Goal: Task Accomplishment & Management: Manage account settings

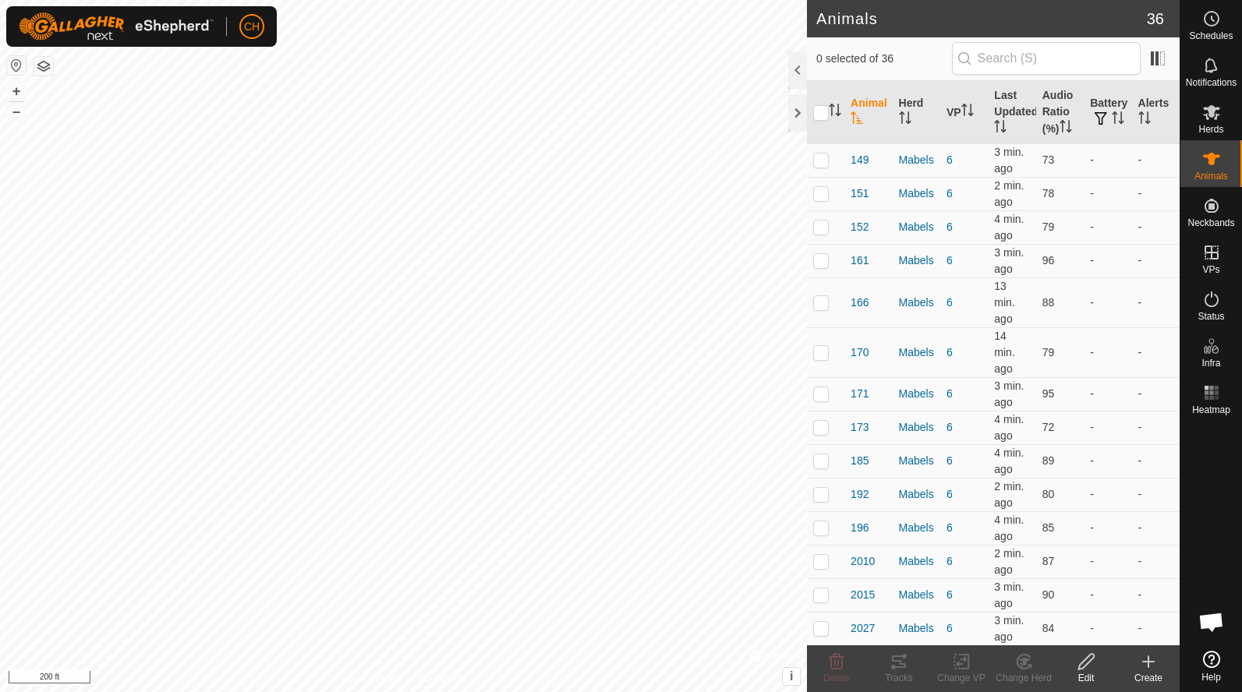
click at [21, 67] on button "button" at bounding box center [16, 65] width 19 height 19
click at [17, 90] on button "+" at bounding box center [16, 91] width 19 height 19
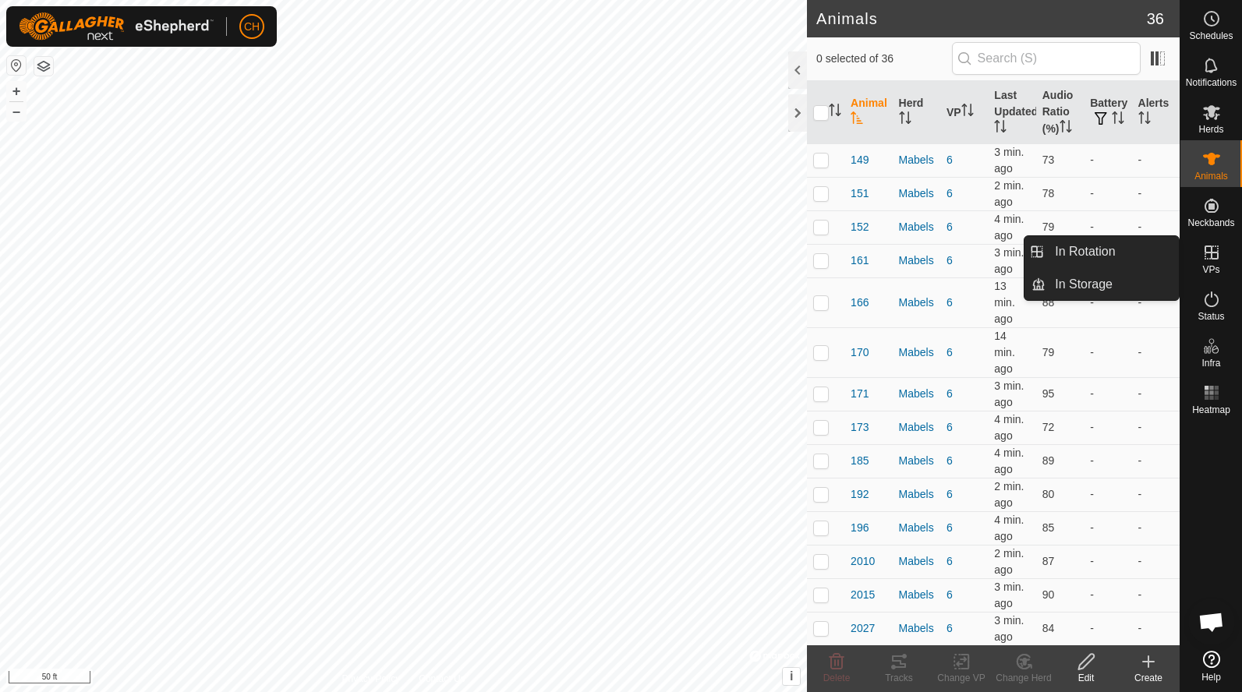
click at [1220, 253] on es-virtualpaddocks-svg-icon at bounding box center [1211, 252] width 28 height 25
click at [1121, 253] on link "In Rotation" at bounding box center [1111, 251] width 133 height 31
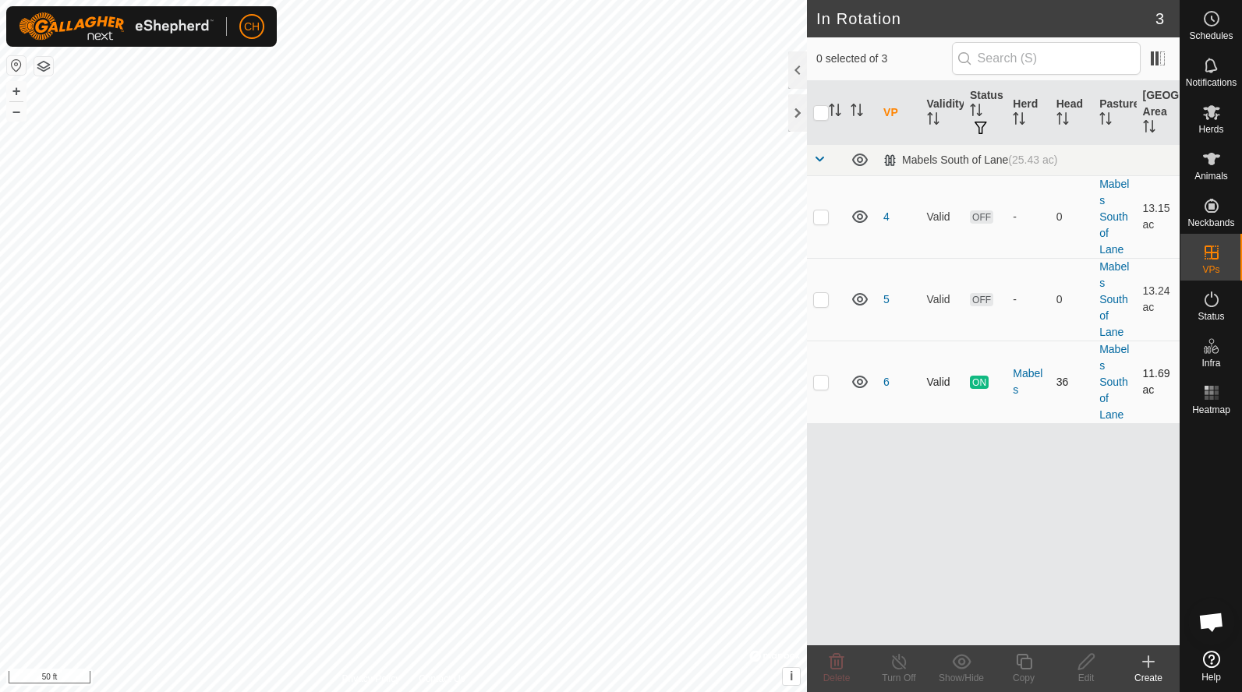
click at [825, 383] on p-checkbox at bounding box center [821, 382] width 16 height 12
checkbox input "true"
click at [1031, 671] on div "Copy" at bounding box center [1023, 678] width 62 height 14
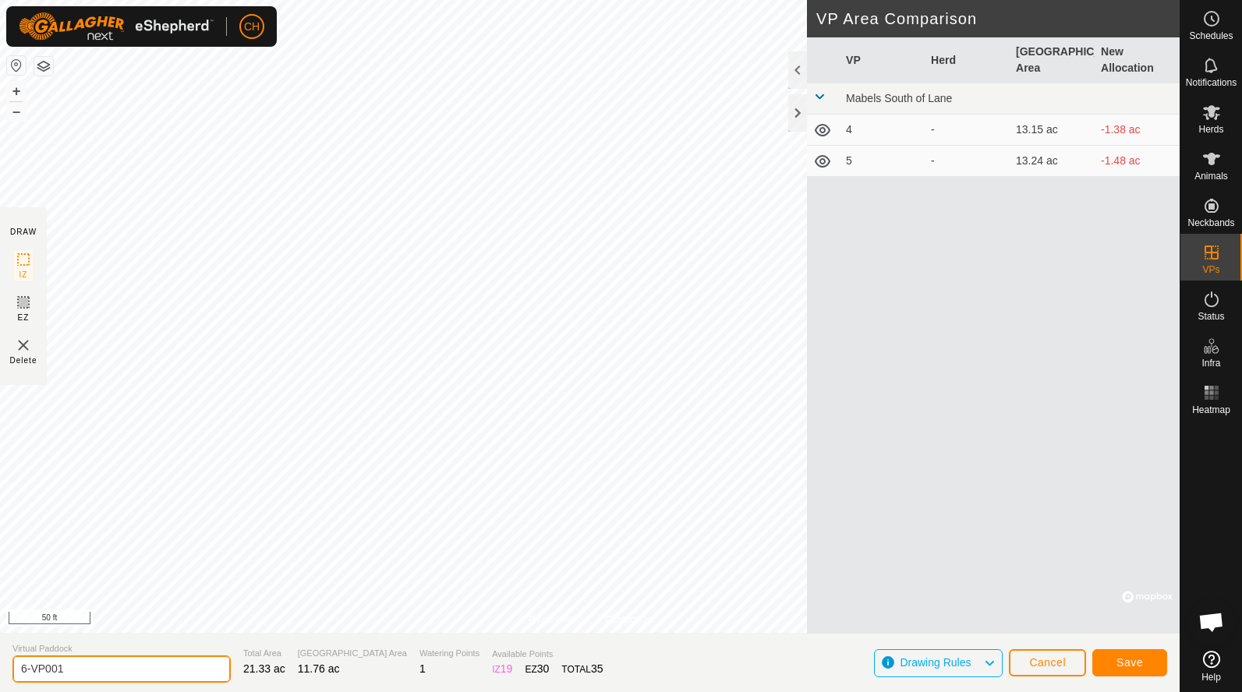
drag, startPoint x: 111, startPoint y: 666, endPoint x: 2, endPoint y: 668, distance: 109.1
click at [2, 668] on section "Virtual Paddock 6-VP001 Total Area 21.33 ac Grazing Area 11.76 ac Watering Poin…" at bounding box center [589, 662] width 1179 height 59
type input "7"
click at [1141, 660] on span "Save" at bounding box center [1129, 662] width 26 height 12
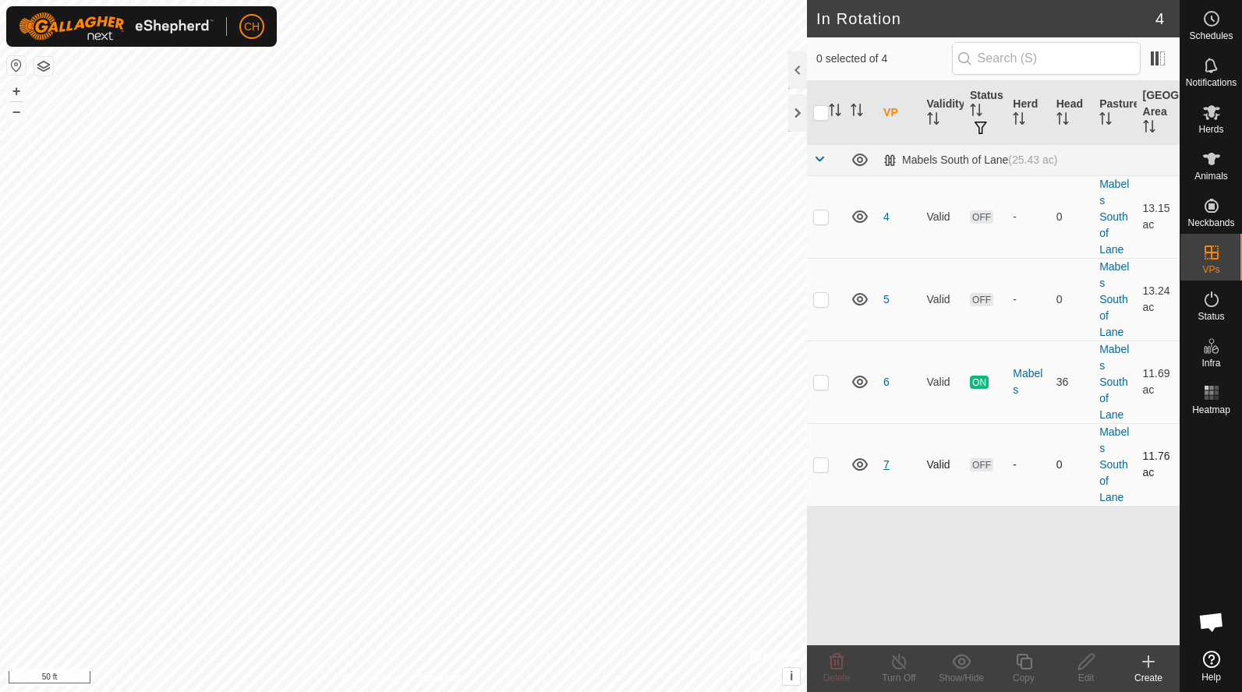
click at [885, 461] on link "7" at bounding box center [886, 464] width 6 height 12
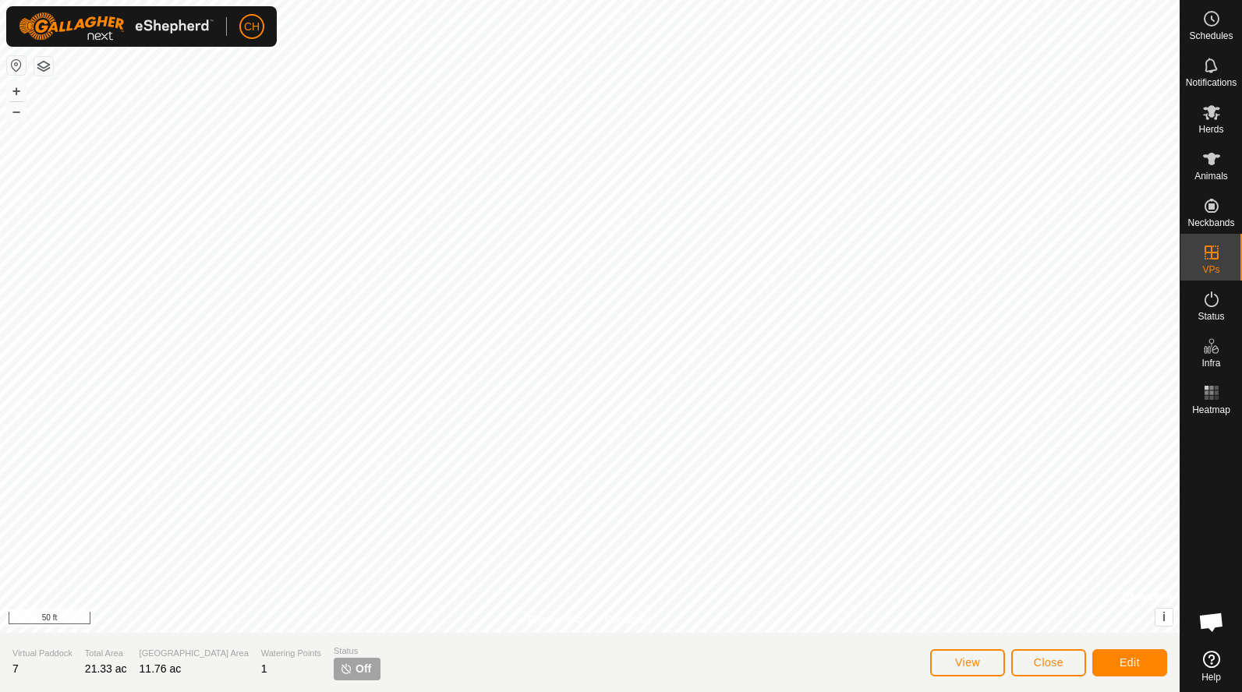
click at [1117, 665] on button "Edit" at bounding box center [1129, 662] width 75 height 27
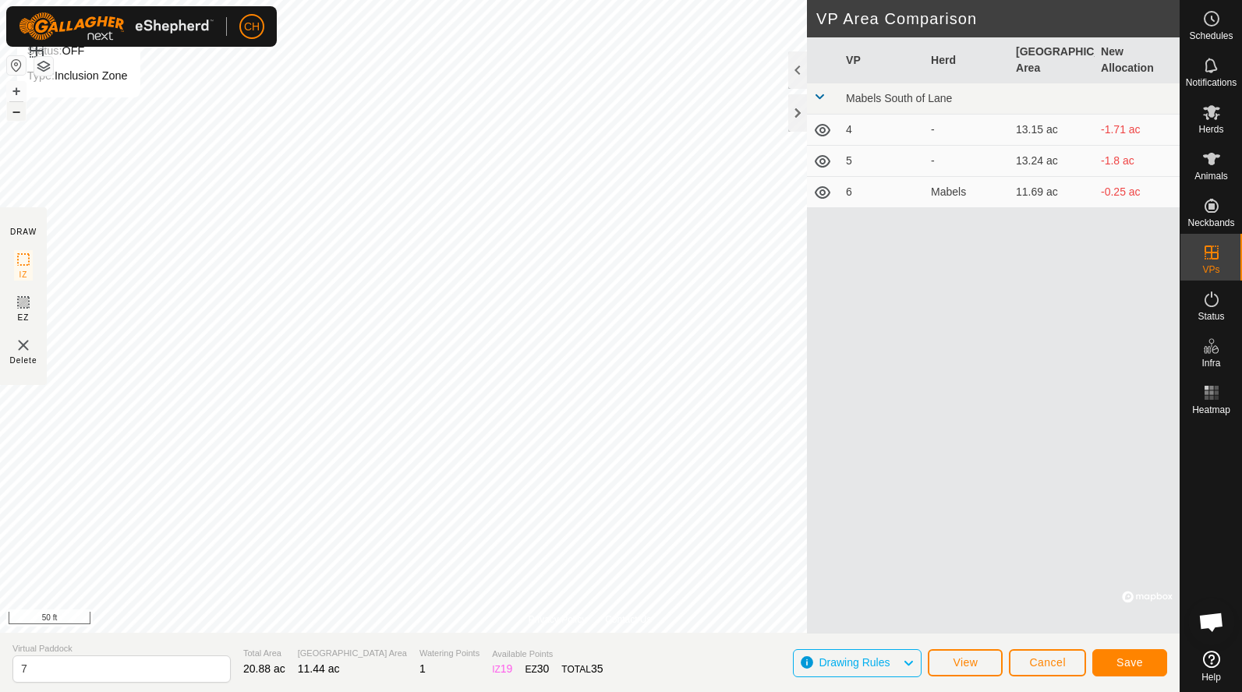
click at [19, 113] on button "–" at bounding box center [16, 111] width 19 height 19
click at [1129, 661] on span "Save" at bounding box center [1129, 662] width 26 height 12
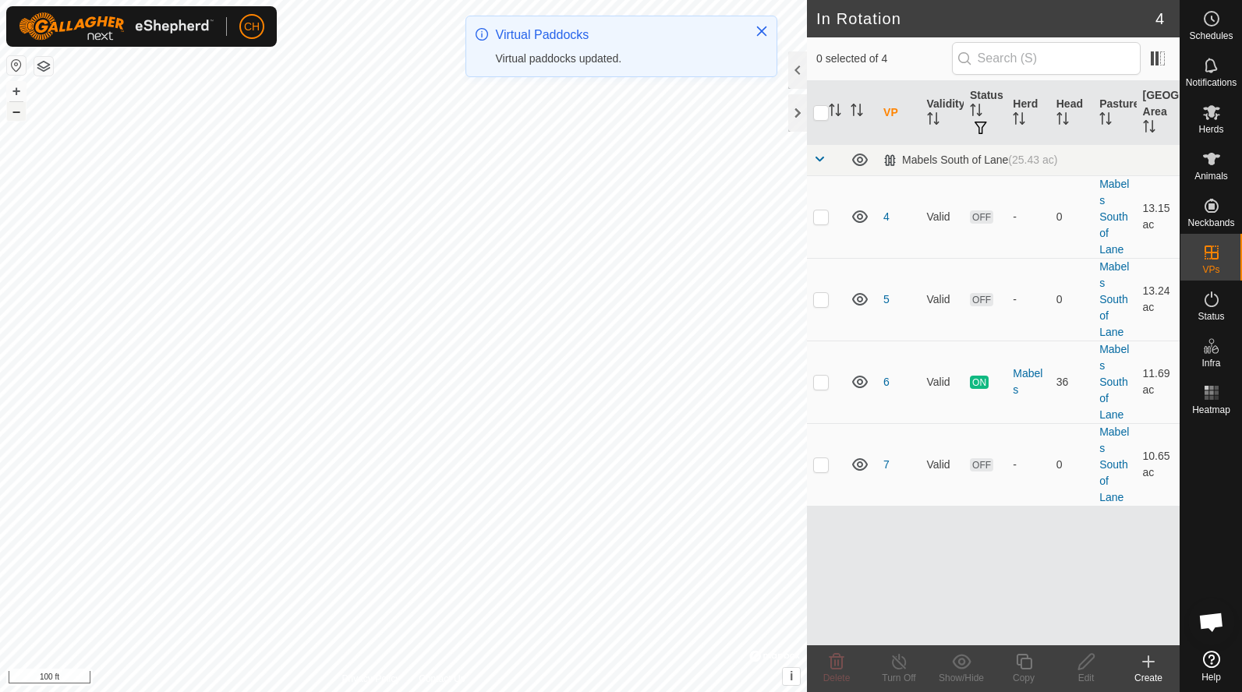
click at [16, 112] on button "–" at bounding box center [16, 111] width 19 height 19
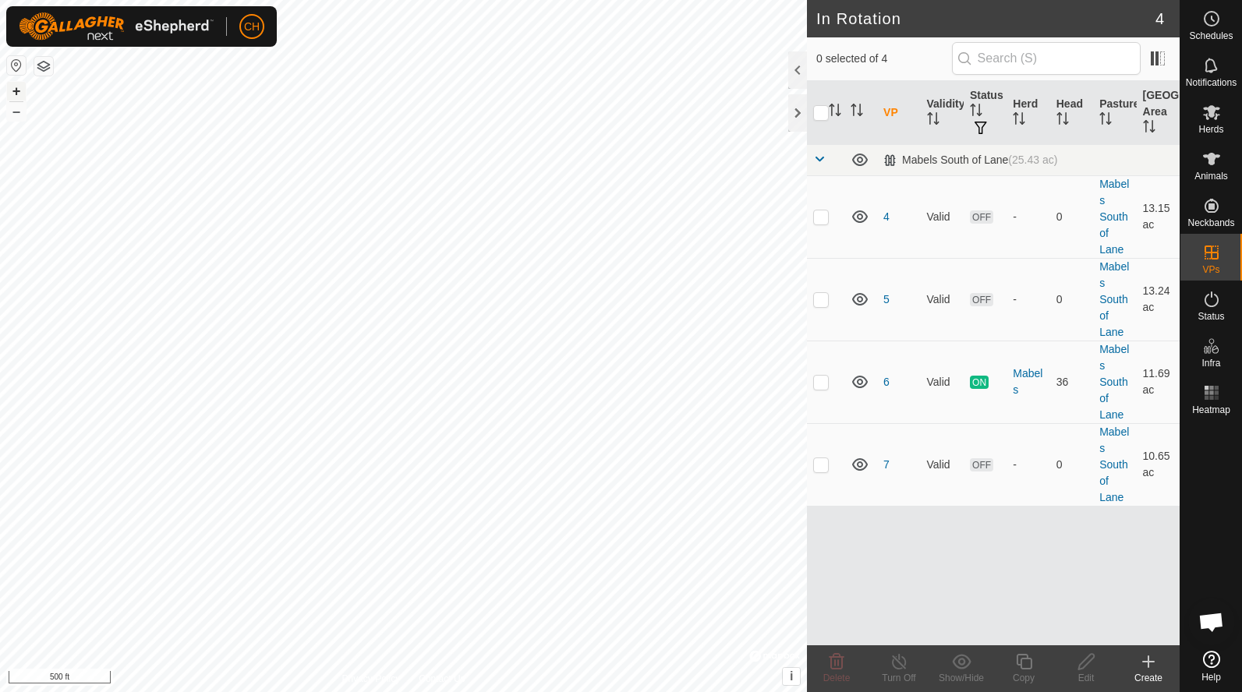
click at [15, 89] on button "+" at bounding box center [16, 91] width 19 height 19
click at [18, 92] on button "+" at bounding box center [16, 91] width 19 height 19
click at [13, 114] on button "–" at bounding box center [16, 111] width 19 height 19
click at [18, 93] on button "+" at bounding box center [16, 91] width 19 height 19
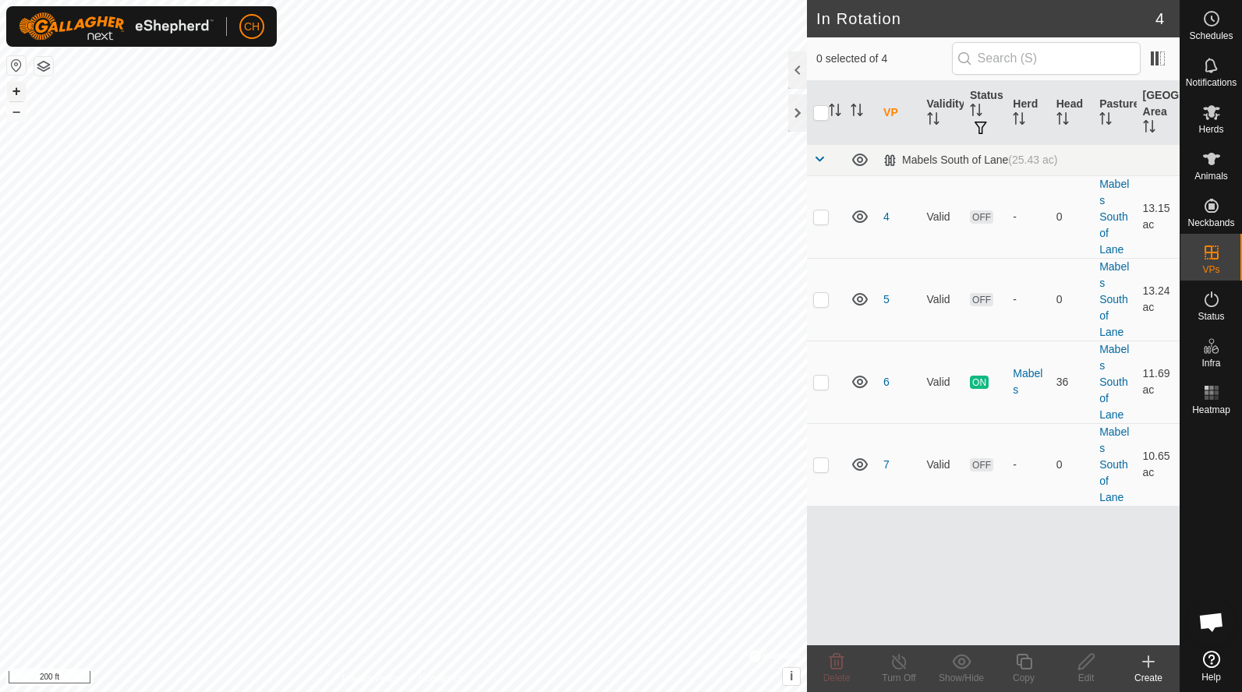
click at [18, 93] on button "+" at bounding box center [16, 91] width 19 height 19
click at [16, 96] on button "+" at bounding box center [16, 91] width 19 height 19
click at [824, 463] on p-checkbox at bounding box center [821, 464] width 16 height 12
checkbox input "true"
click at [1026, 667] on icon at bounding box center [1023, 661] width 19 height 19
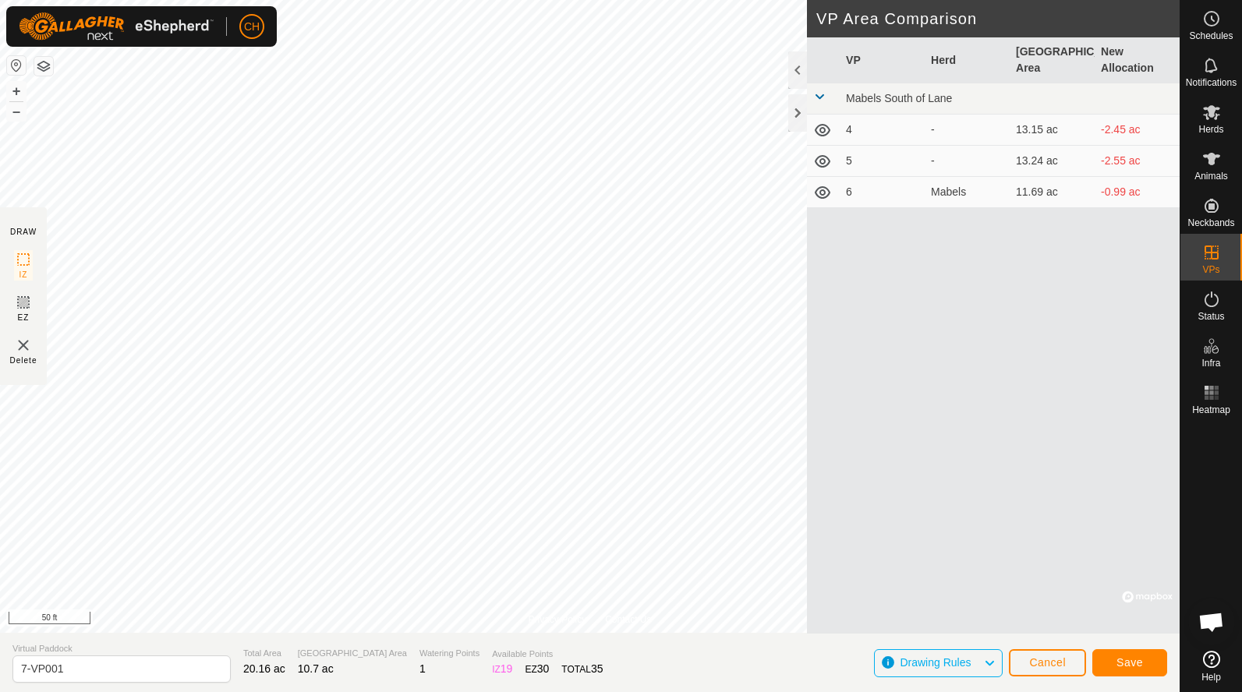
click at [1127, 667] on span "Save" at bounding box center [1129, 662] width 26 height 12
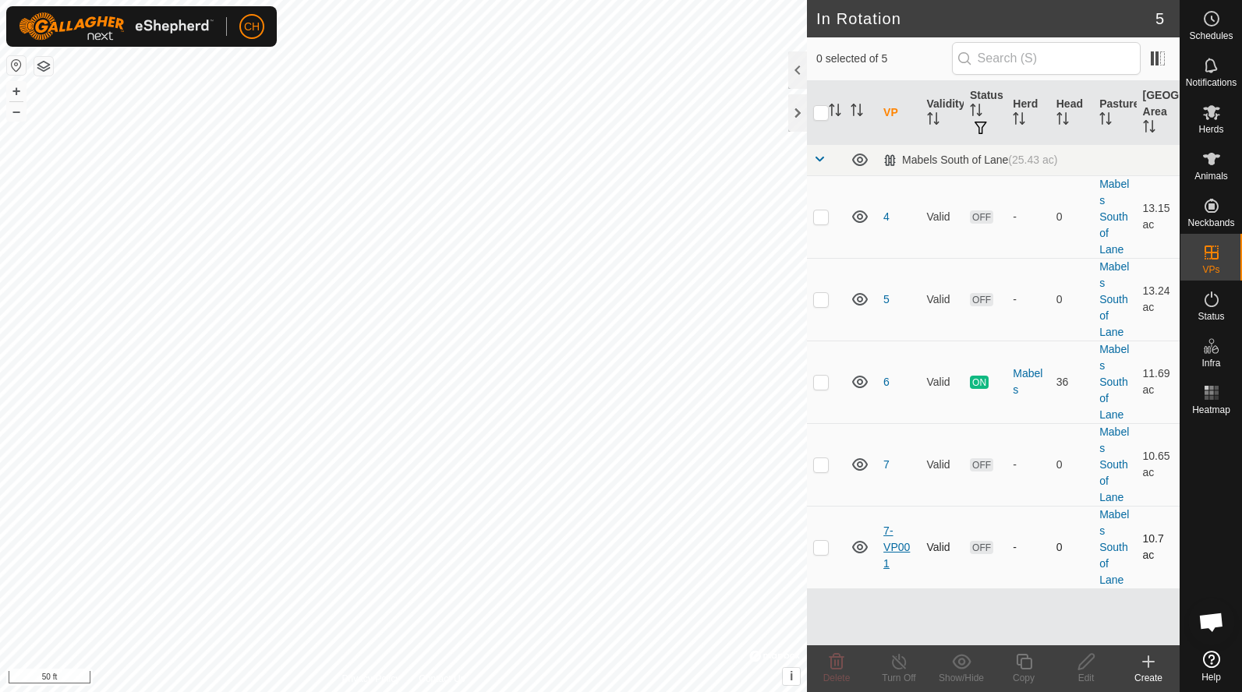
click at [888, 551] on link "7-VP001" at bounding box center [896, 547] width 26 height 45
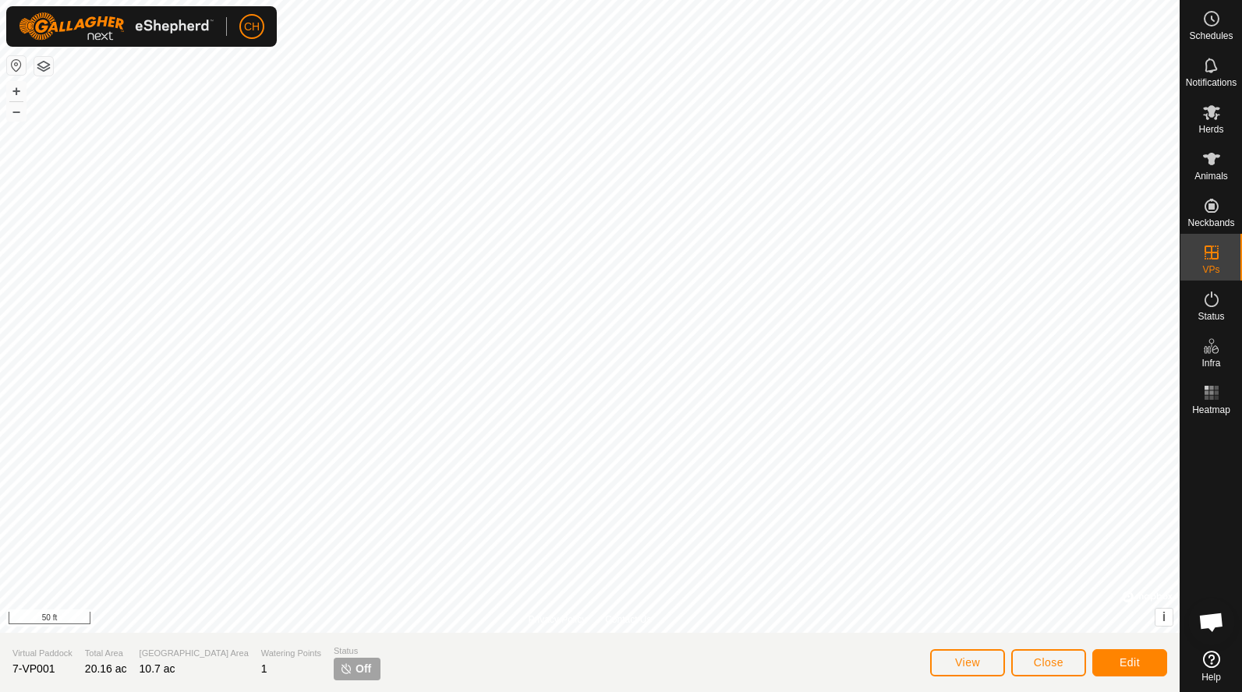
click at [1118, 658] on button "Edit" at bounding box center [1129, 662] width 75 height 27
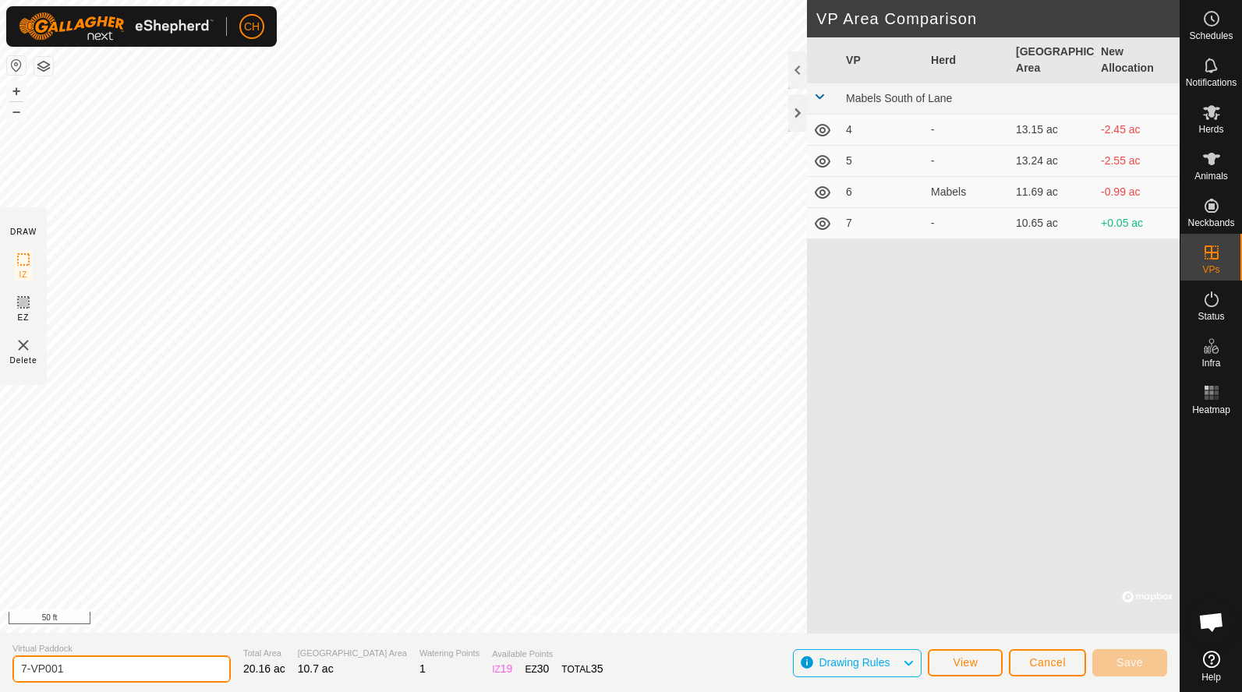
drag, startPoint x: 101, startPoint y: 660, endPoint x: 18, endPoint y: 660, distance: 82.6
click at [20, 660] on input "7-VP001" at bounding box center [121, 668] width 218 height 27
type input "7"
type input "8"
click at [1119, 658] on span "Save" at bounding box center [1129, 662] width 26 height 12
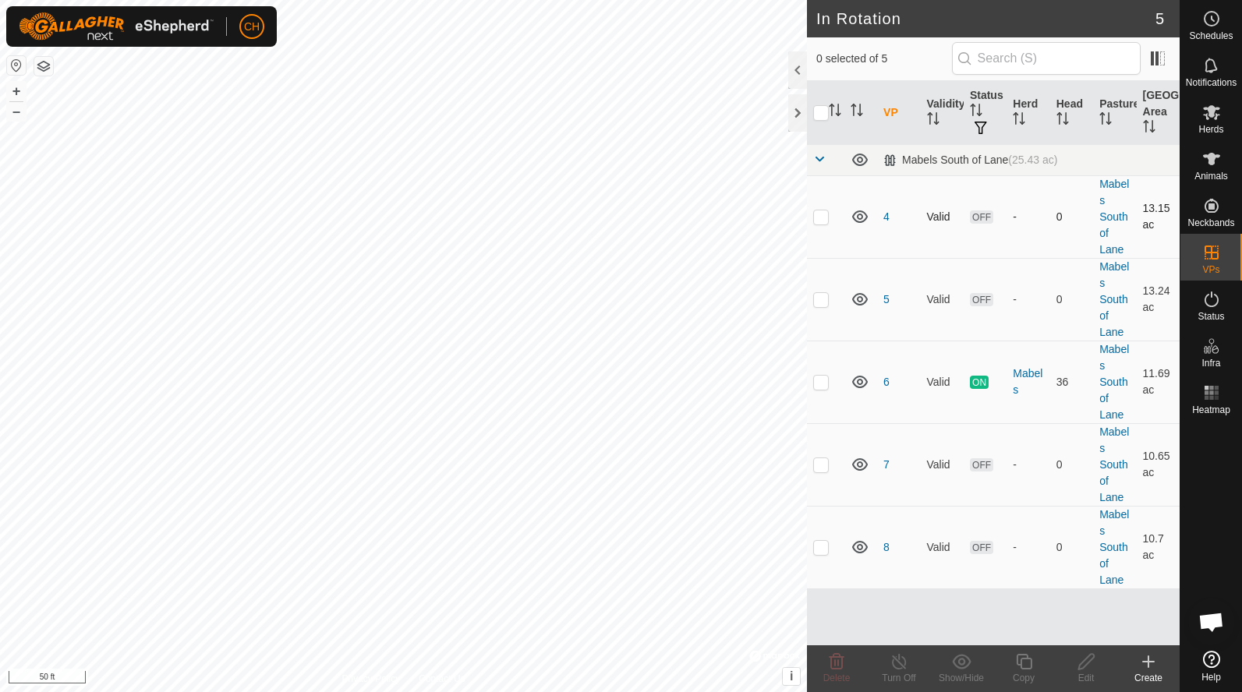
click at [821, 224] on td at bounding box center [825, 216] width 37 height 83
checkbox input "true"
click at [826, 301] on p-checkbox at bounding box center [821, 299] width 16 height 12
checkbox input "true"
click at [829, 669] on icon at bounding box center [836, 661] width 19 height 19
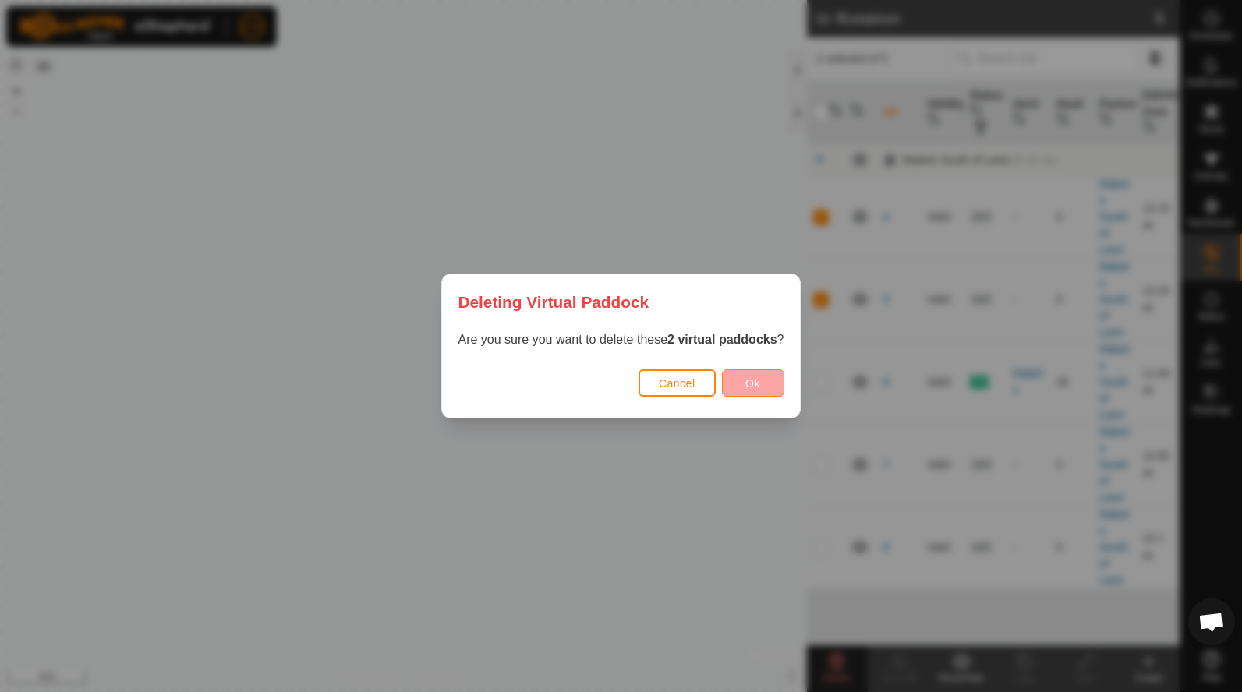
click at [761, 390] on button "Ok" at bounding box center [753, 382] width 62 height 27
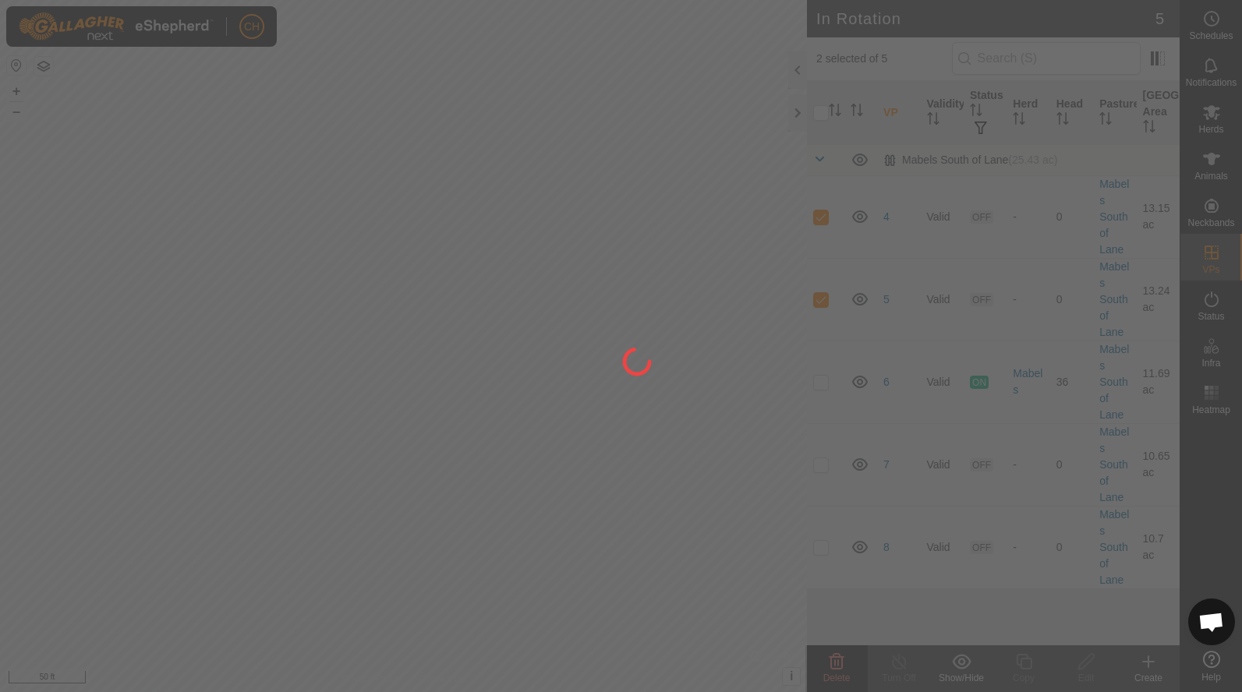
checkbox input "false"
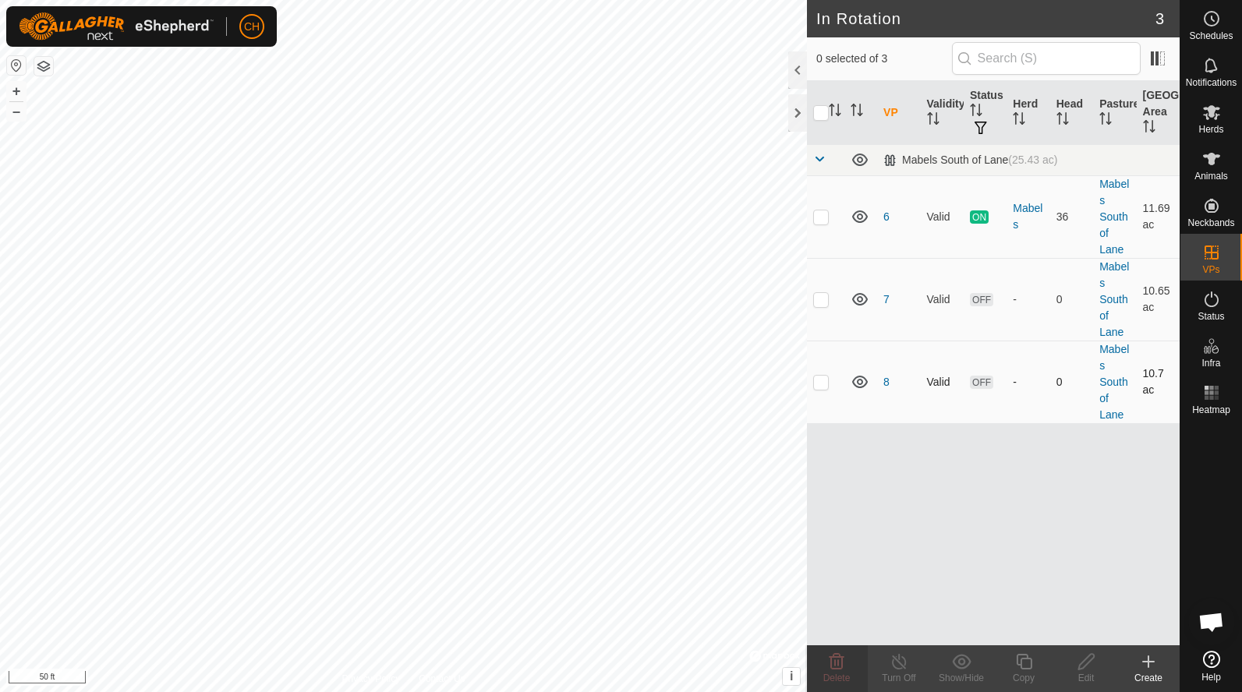
click at [823, 380] on p-checkbox at bounding box center [821, 382] width 16 height 12
checkbox input "true"
click at [1148, 666] on icon at bounding box center [1148, 661] width 0 height 11
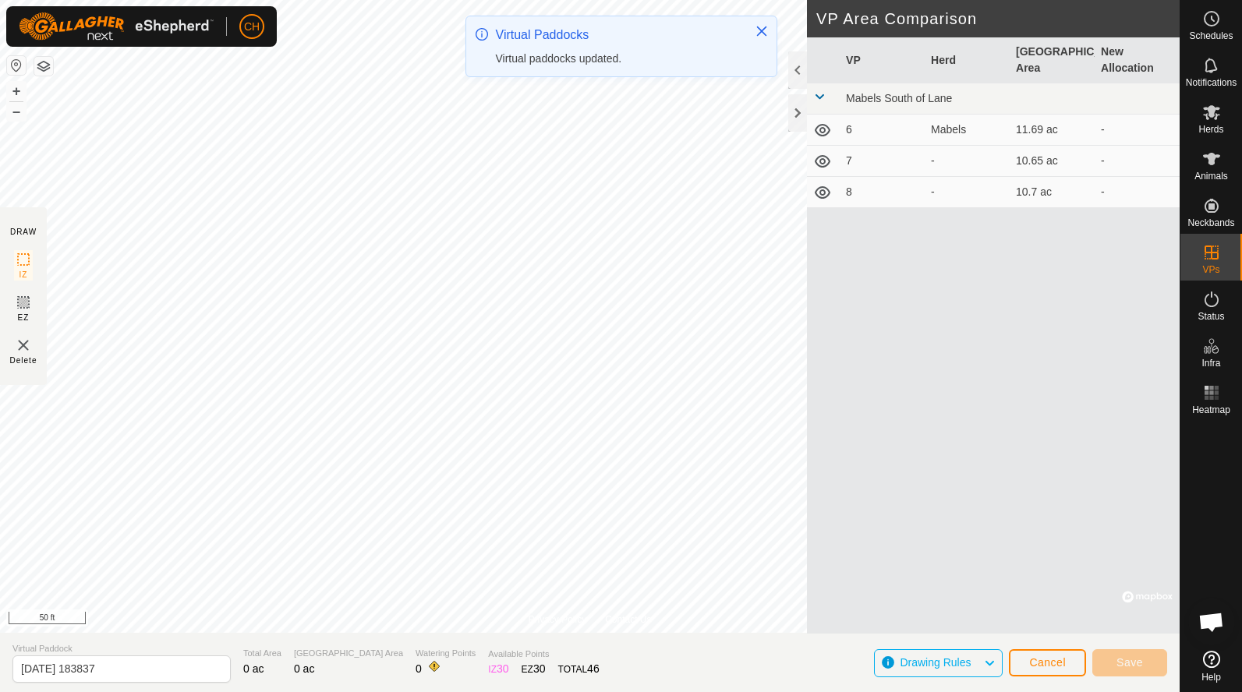
click at [1048, 665] on span "Cancel" at bounding box center [1047, 662] width 37 height 12
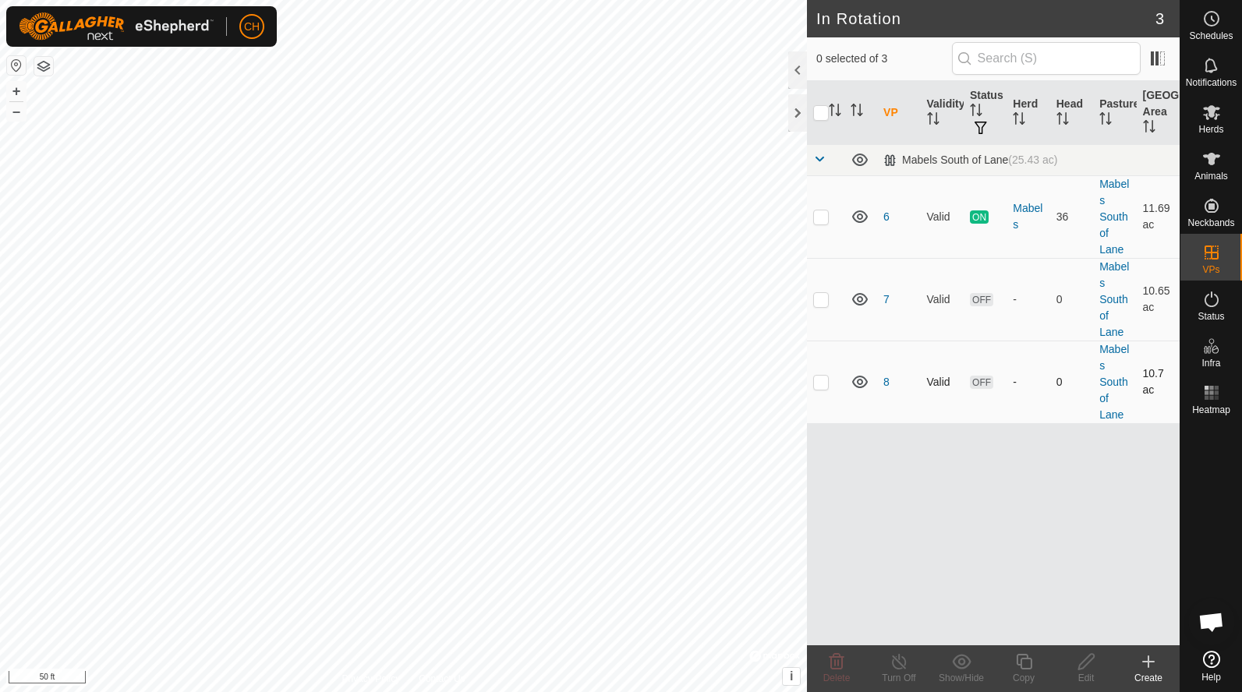
click at [825, 386] on p-checkbox at bounding box center [821, 382] width 16 height 12
checkbox input "true"
click at [1026, 675] on div "Copy" at bounding box center [1023, 678] width 62 height 14
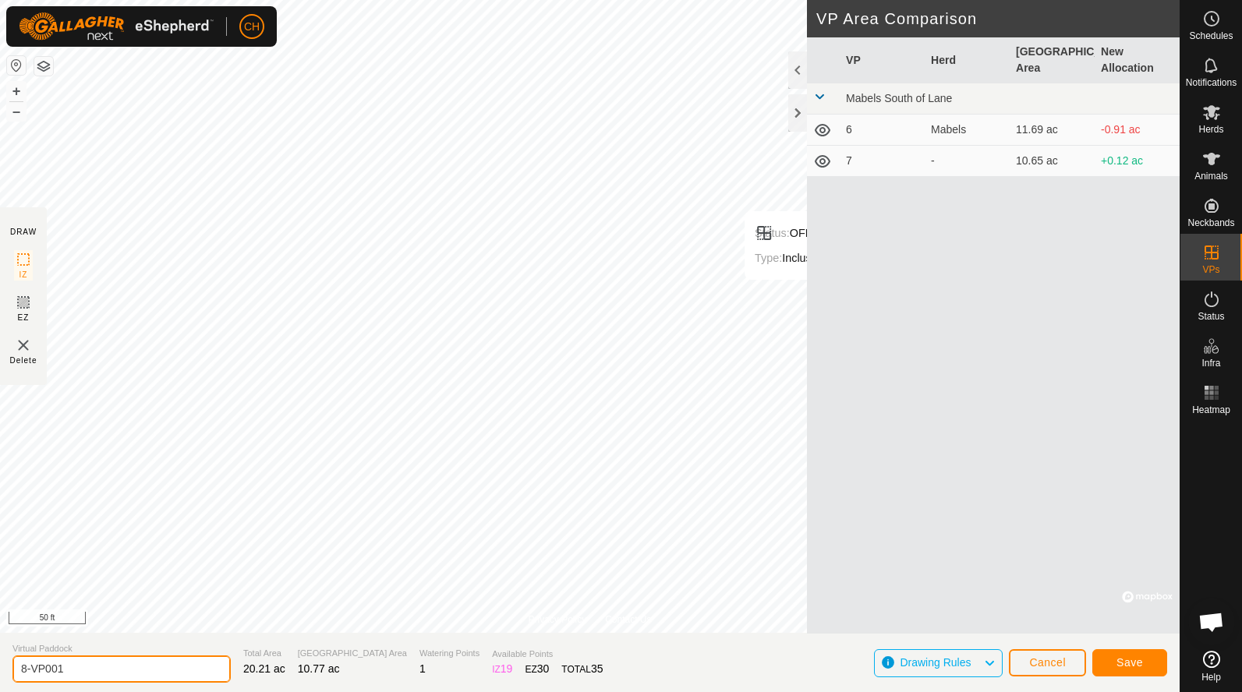
click at [86, 670] on input "8-VP001" at bounding box center [121, 668] width 218 height 27
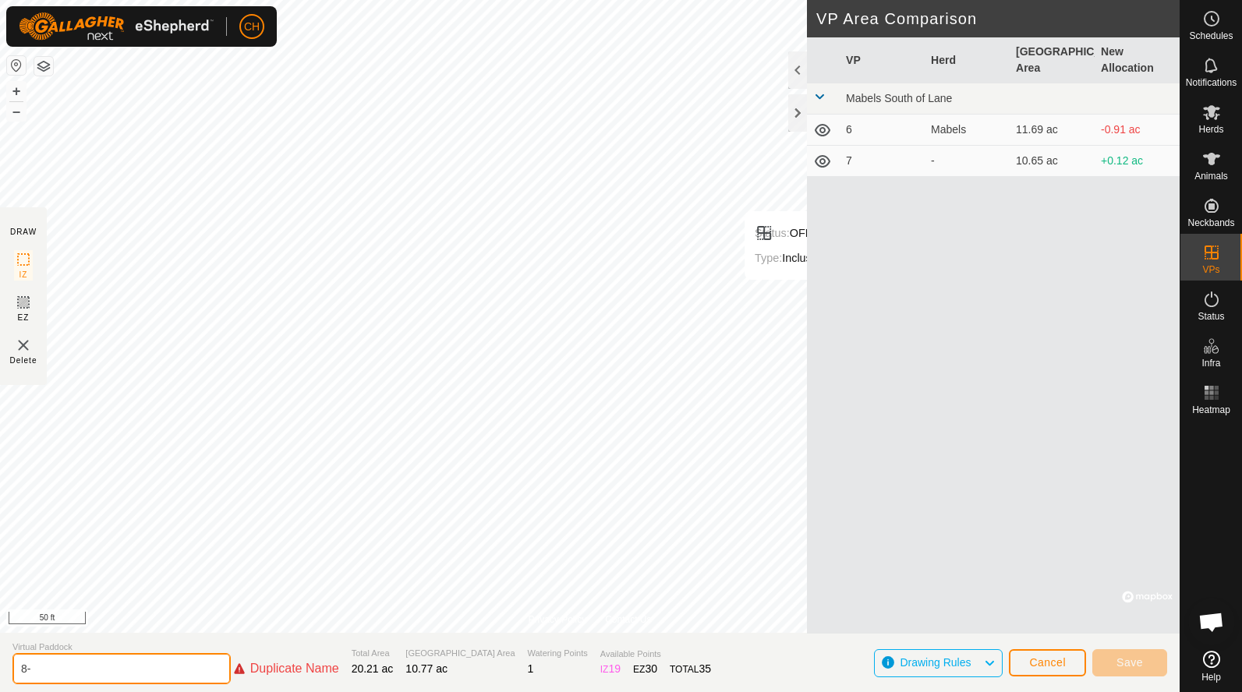
type input "8"
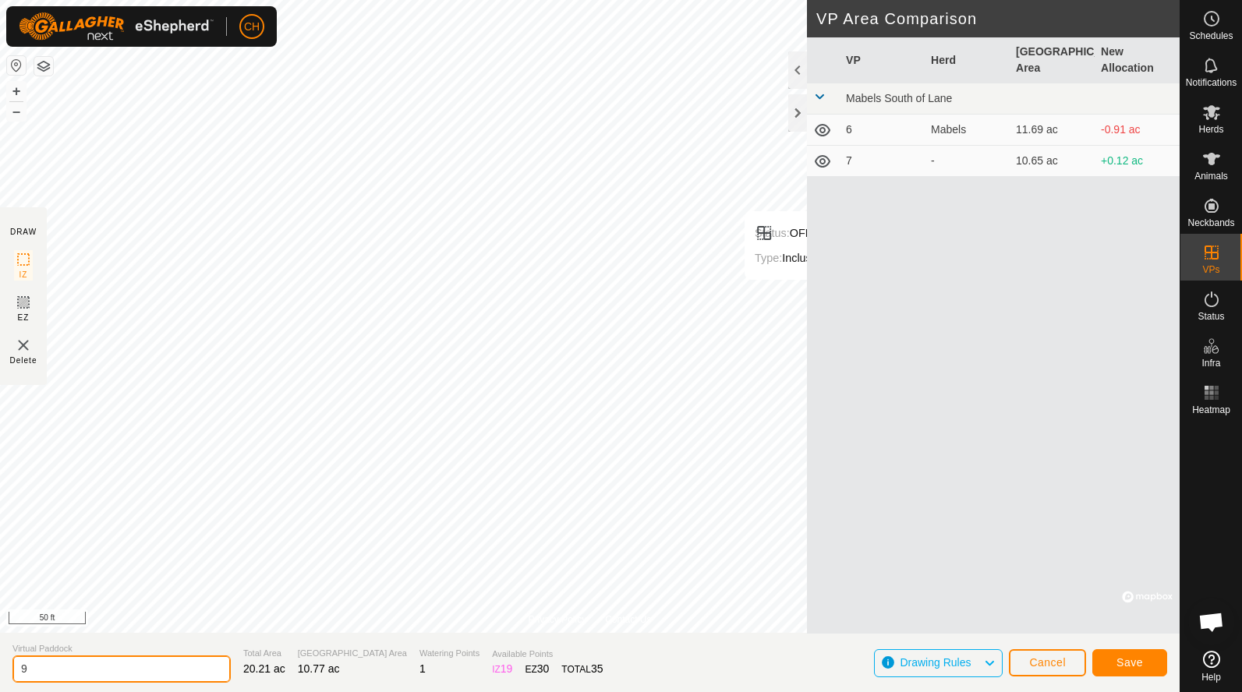
type input "9"
click at [1122, 661] on span "Save" at bounding box center [1129, 662] width 26 height 12
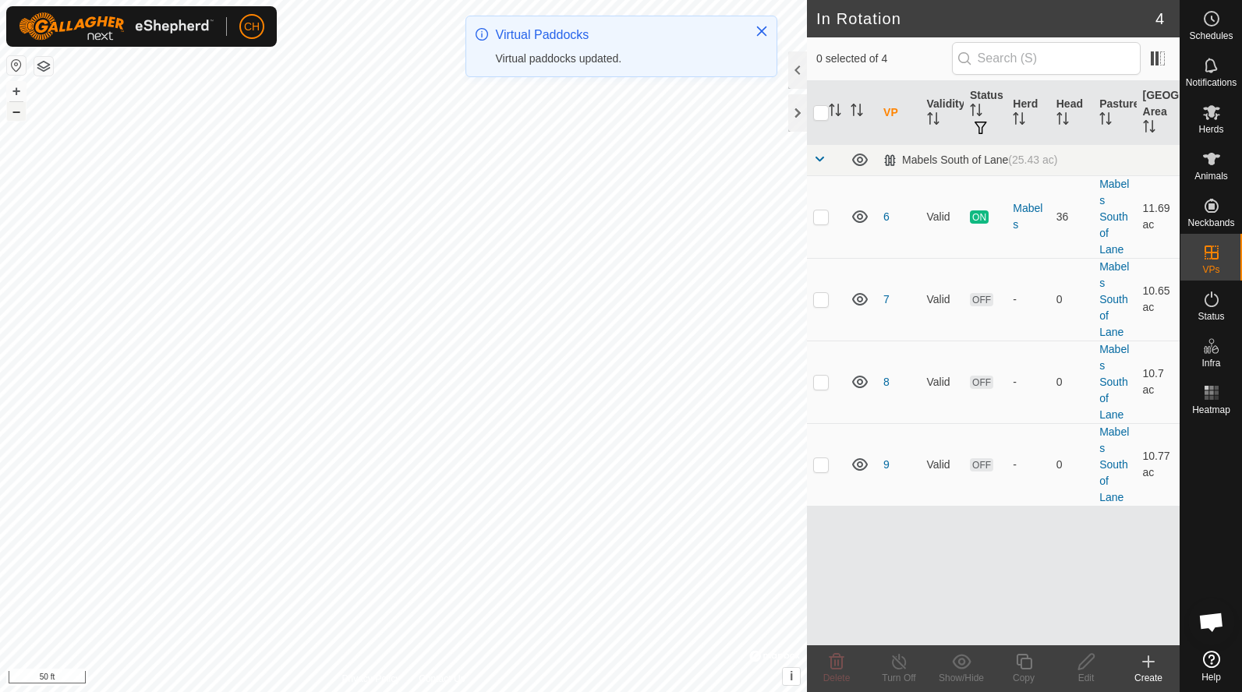
click at [18, 108] on button "–" at bounding box center [16, 111] width 19 height 19
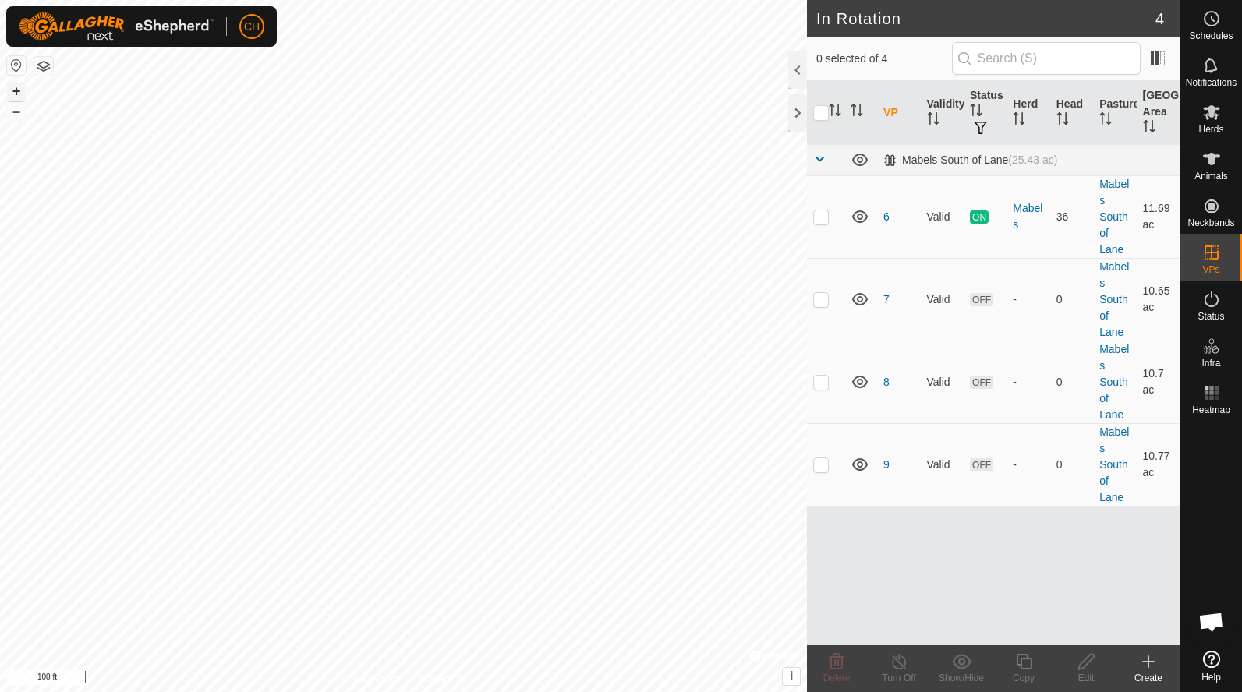
click at [19, 91] on button "+" at bounding box center [16, 91] width 19 height 19
click at [820, 468] on p-checkbox at bounding box center [821, 464] width 16 height 12
checkbox input "true"
click at [1030, 671] on div "Copy" at bounding box center [1023, 678] width 62 height 14
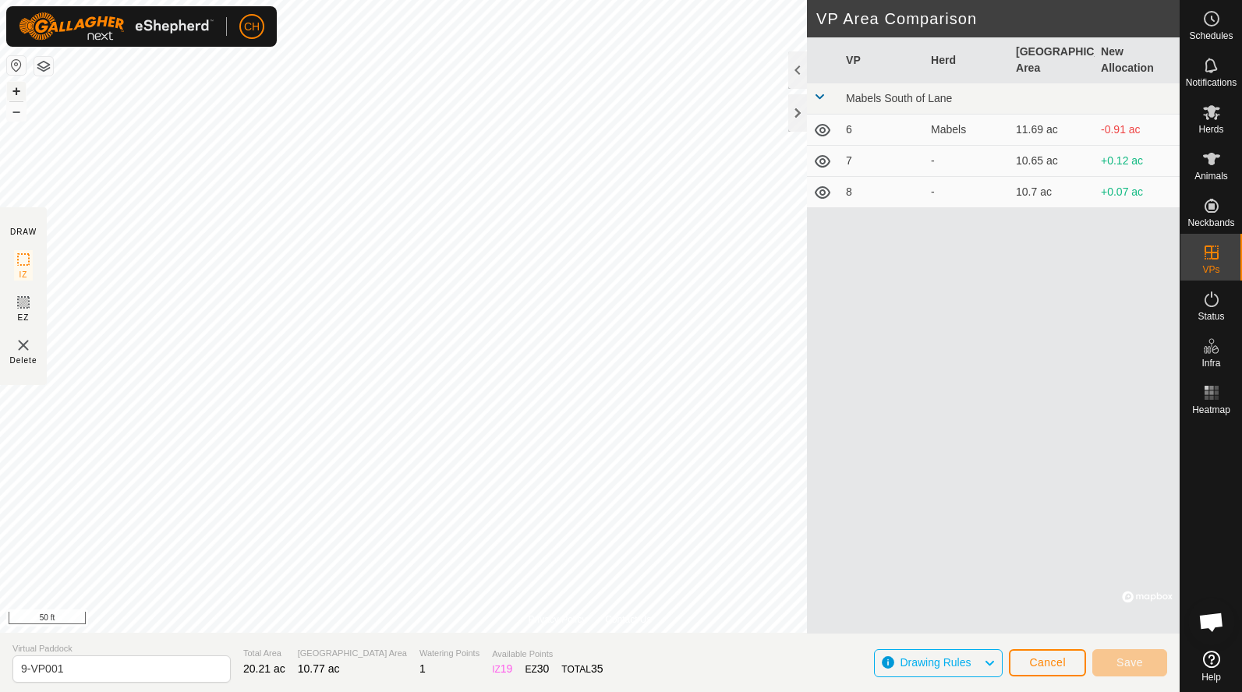
click at [18, 90] on button "+" at bounding box center [16, 91] width 19 height 19
click at [81, 666] on input "9-VP001" at bounding box center [121, 668] width 218 height 27
type input "9"
click at [952, 568] on div "VP Herd Grazing Area New Allocation Mabels South of Lane 6 Mabels 11.69 ac -0.9…" at bounding box center [993, 335] width 373 height 596
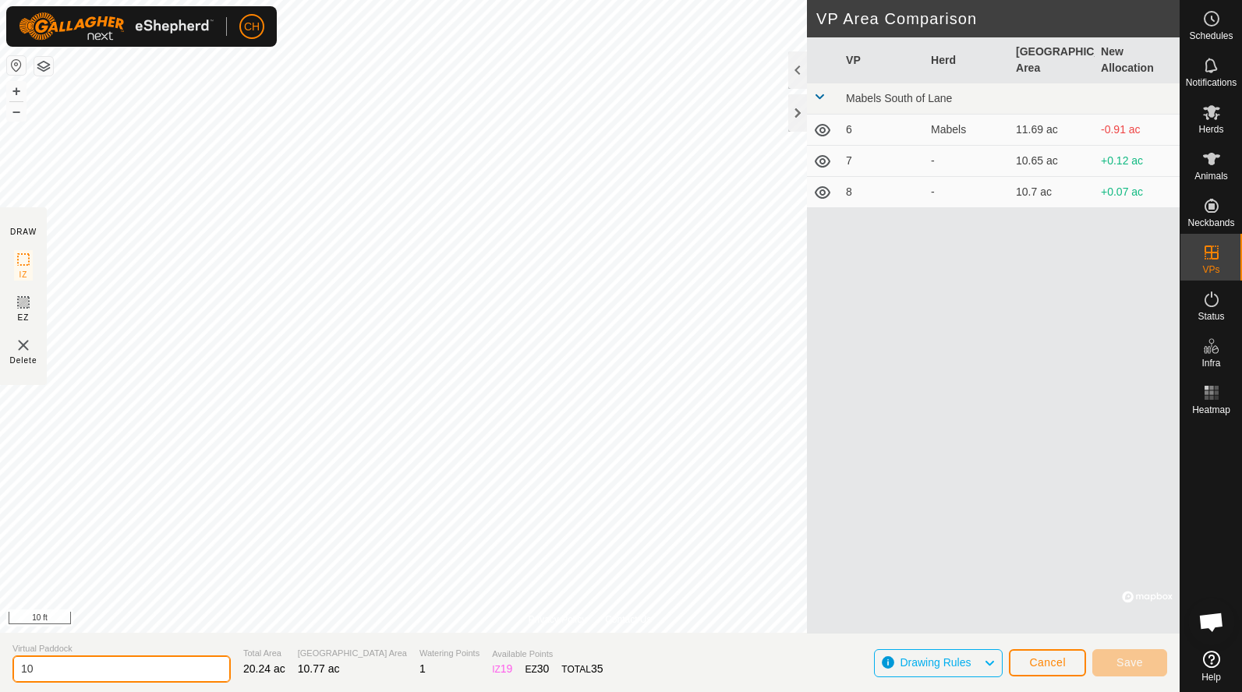
click at [82, 666] on input "10" at bounding box center [121, 668] width 218 height 27
type input "1"
click at [55, 676] on input "text" at bounding box center [121, 668] width 218 height 31
type input "1"
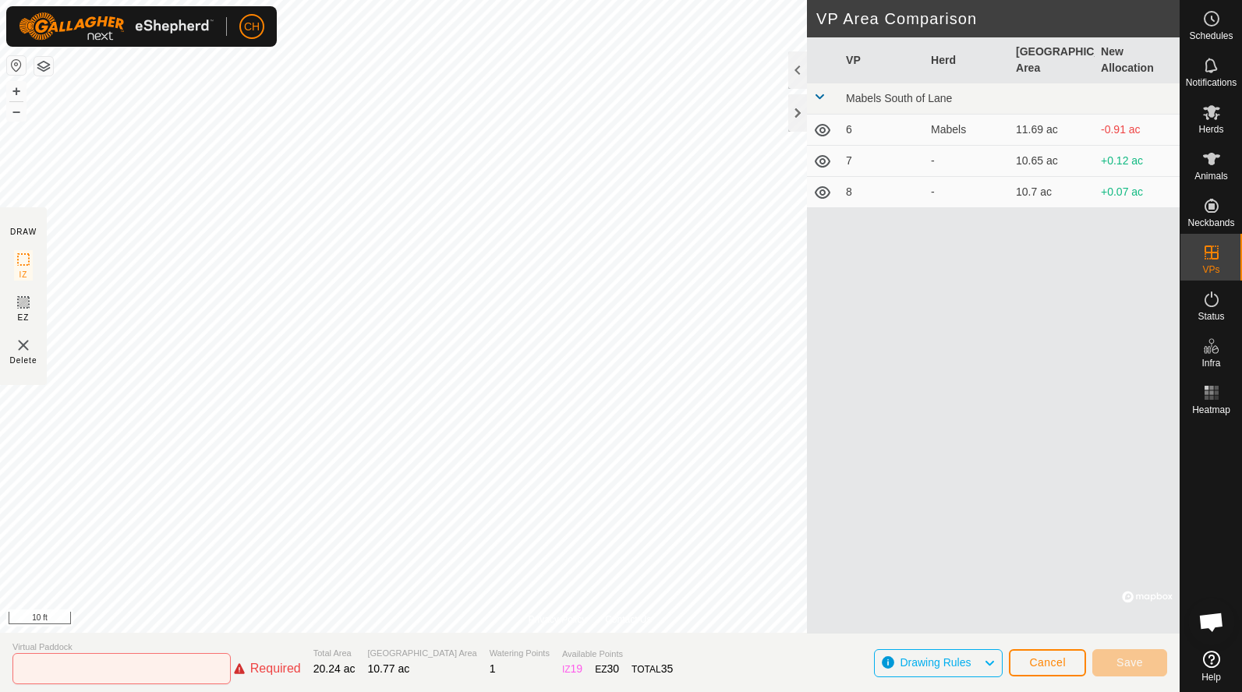
click at [1043, 670] on button "Cancel" at bounding box center [1047, 662] width 77 height 27
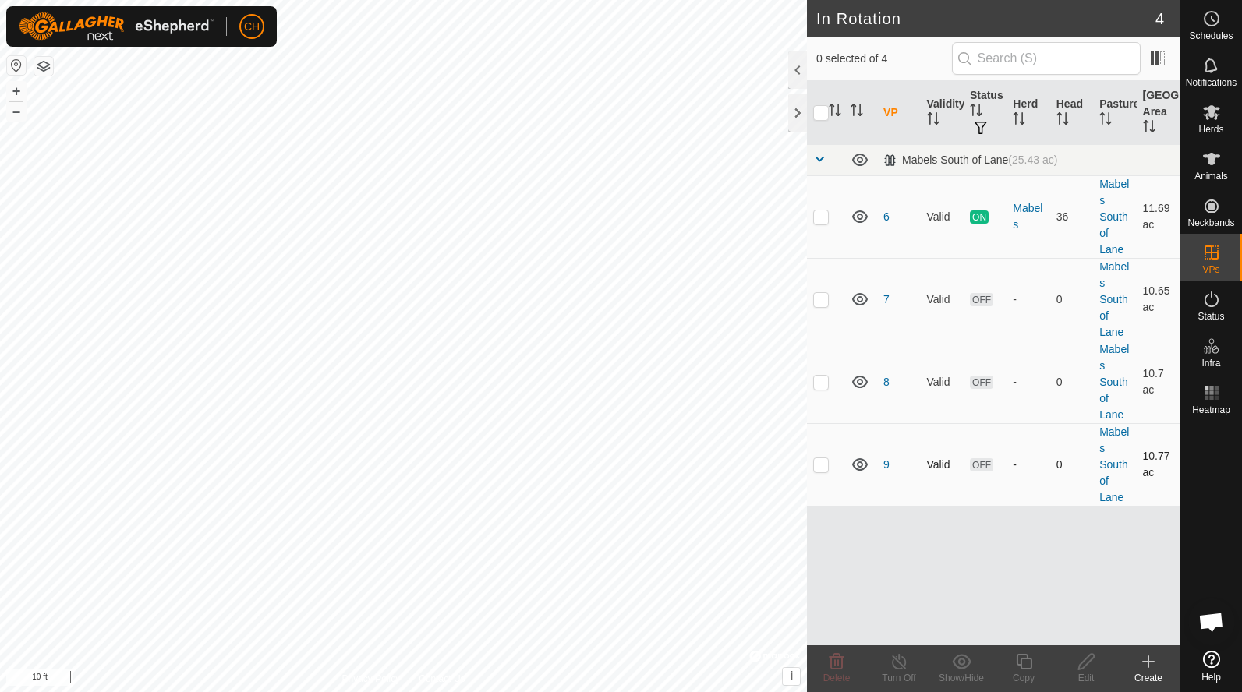
click at [819, 471] on p-checkbox at bounding box center [821, 464] width 16 height 12
checkbox input "true"
click at [1028, 667] on icon at bounding box center [1023, 661] width 19 height 19
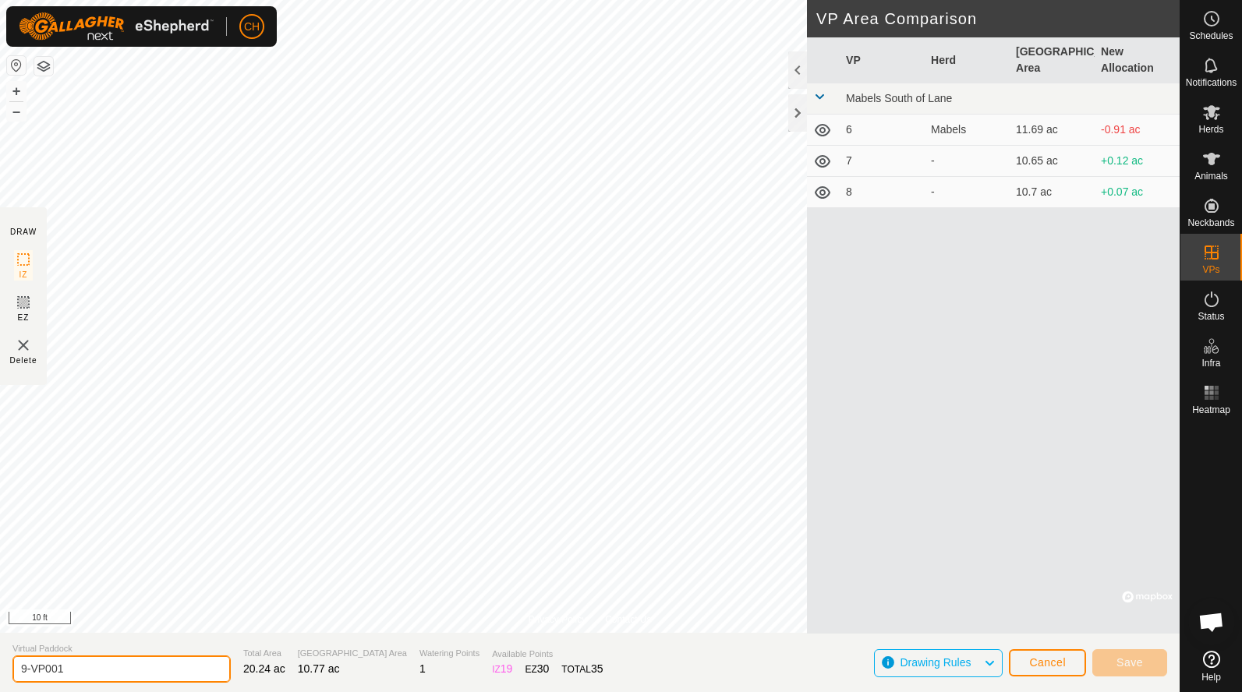
click at [163, 669] on input "9-VP001" at bounding box center [121, 668] width 218 height 27
type input "9"
type input "10"
click at [17, 117] on button "–" at bounding box center [16, 111] width 19 height 19
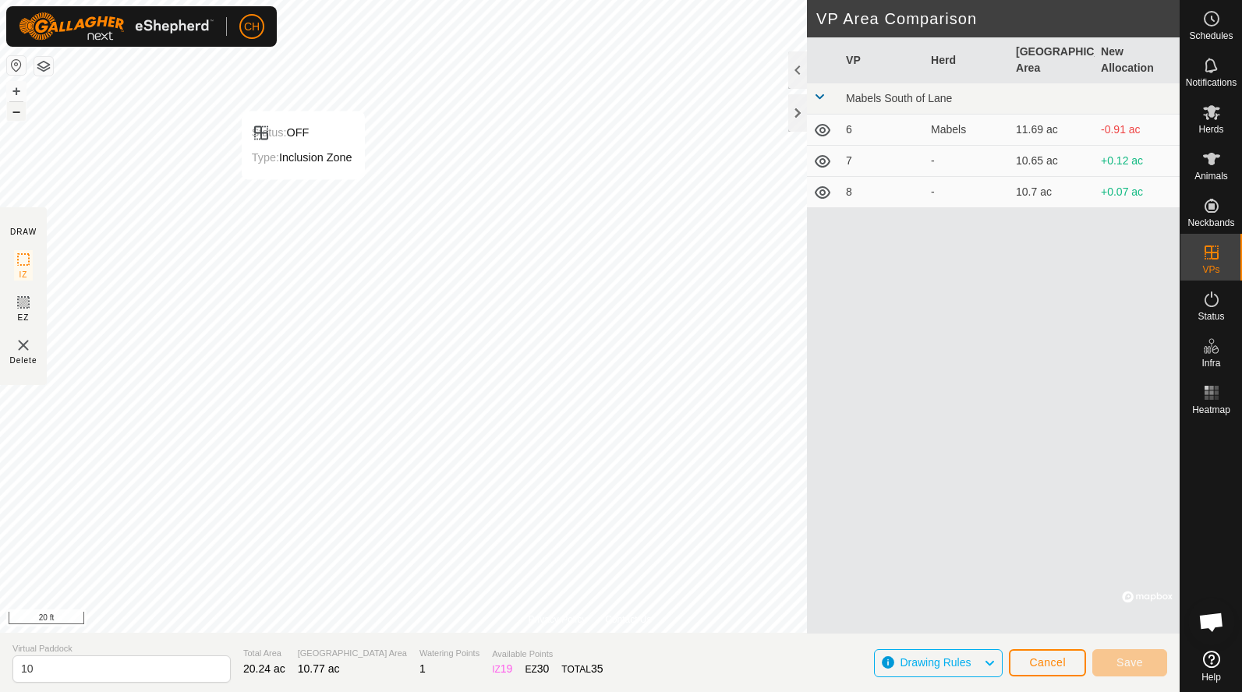
click at [17, 117] on button "–" at bounding box center [16, 111] width 19 height 19
click at [1106, 666] on button "Save" at bounding box center [1129, 662] width 75 height 27
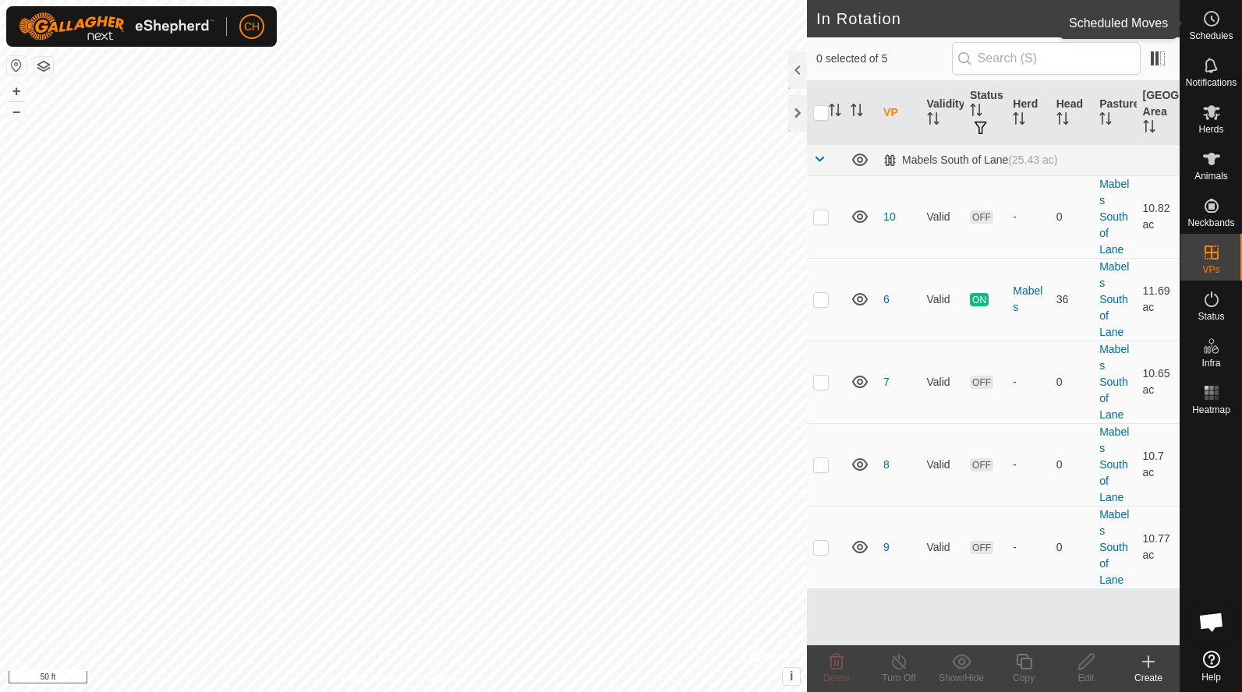
click at [1223, 25] on es-schedule-vp-svg-icon at bounding box center [1211, 18] width 28 height 25
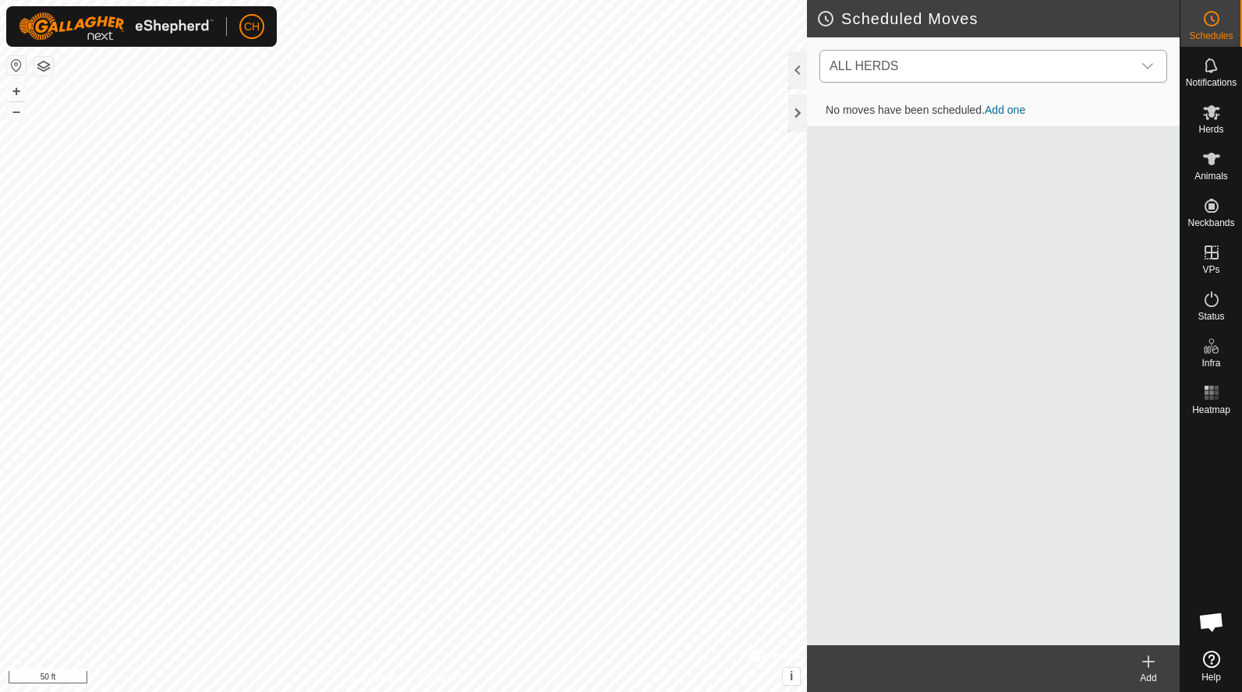
click at [924, 69] on span "ALL HERDS" at bounding box center [977, 66] width 309 height 31
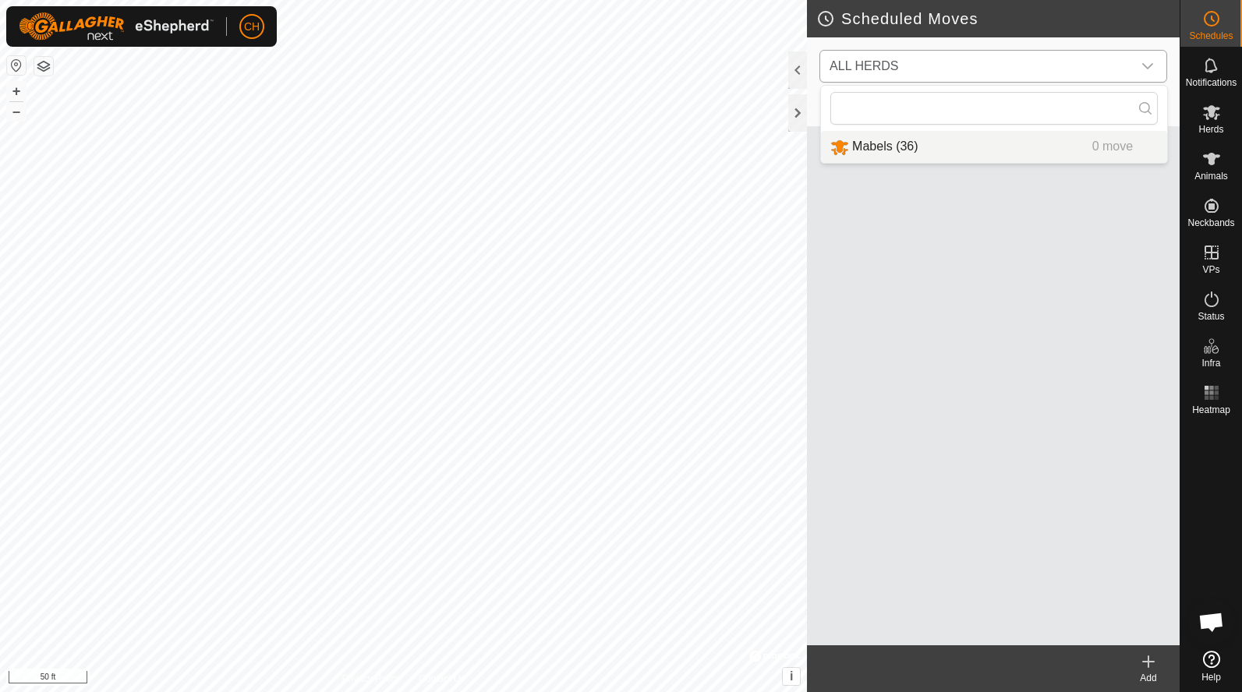
click at [900, 145] on li "Mabels (36) 0 move" at bounding box center [994, 147] width 346 height 32
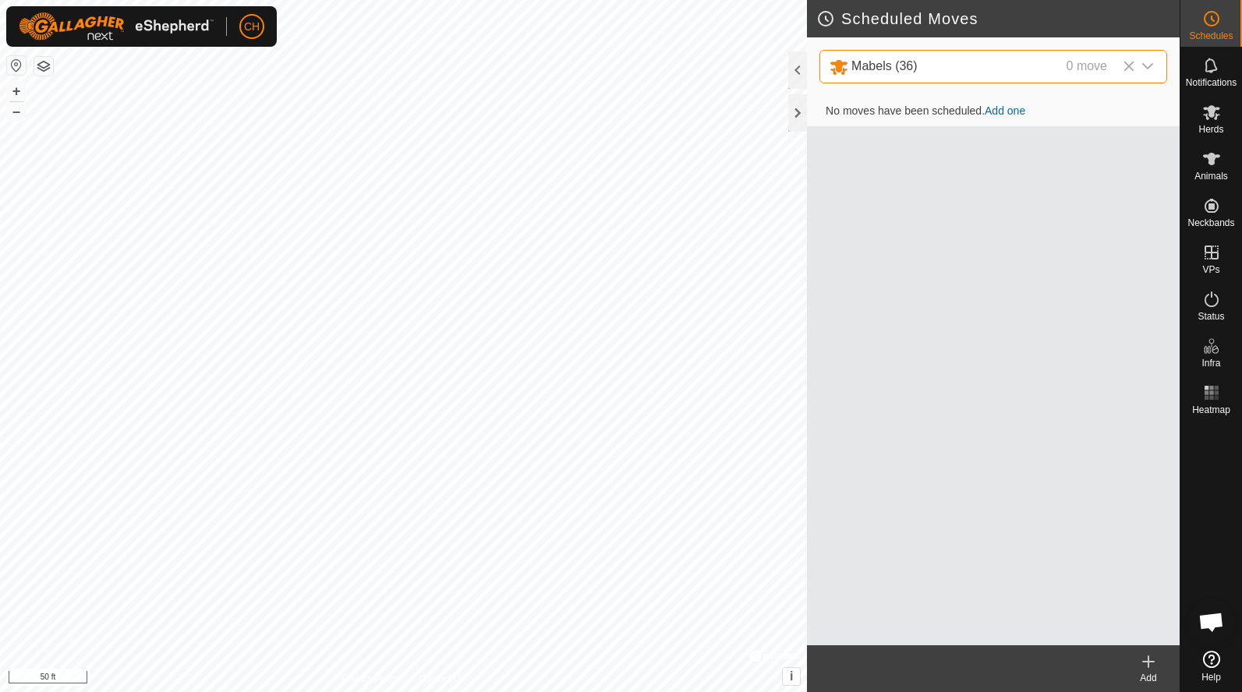
click at [1005, 113] on link "Add one" at bounding box center [1004, 110] width 41 height 12
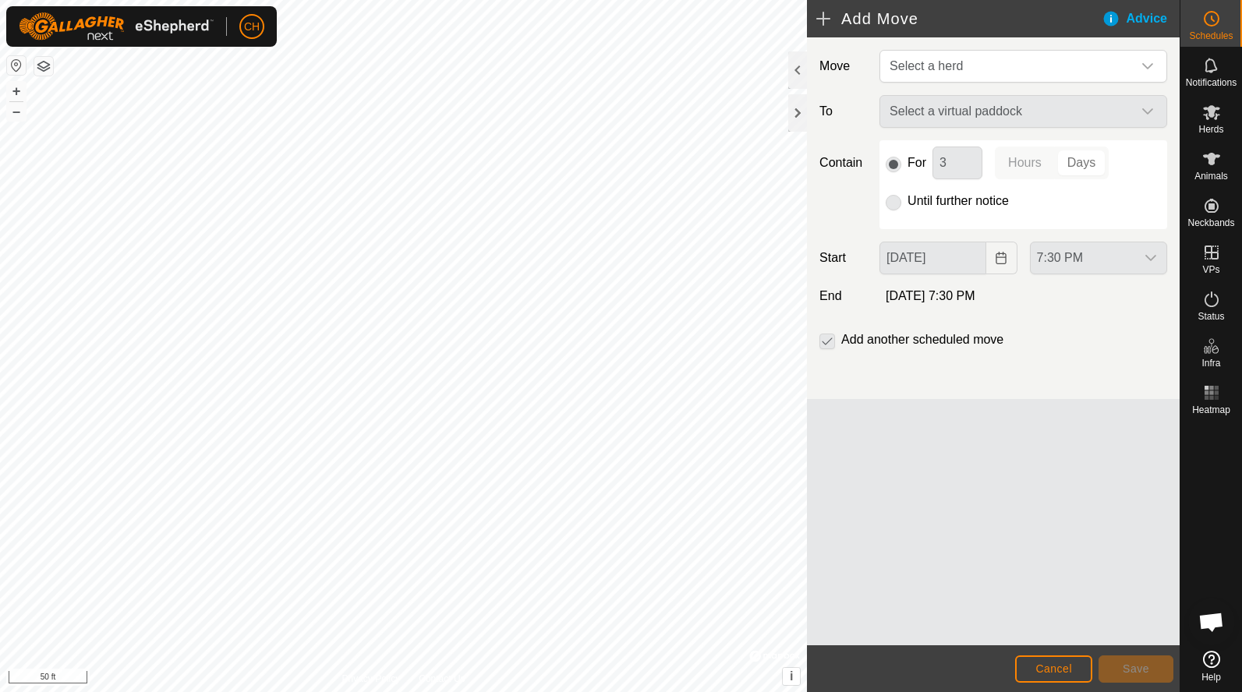
click at [895, 200] on p-radiobutton at bounding box center [893, 201] width 16 height 19
click at [948, 124] on div "Select a virtual paddock" at bounding box center [1023, 111] width 300 height 33
click at [959, 106] on div "Select a virtual paddock" at bounding box center [1023, 111] width 300 height 33
click at [945, 58] on span "Select a herd" at bounding box center [1007, 66] width 249 height 31
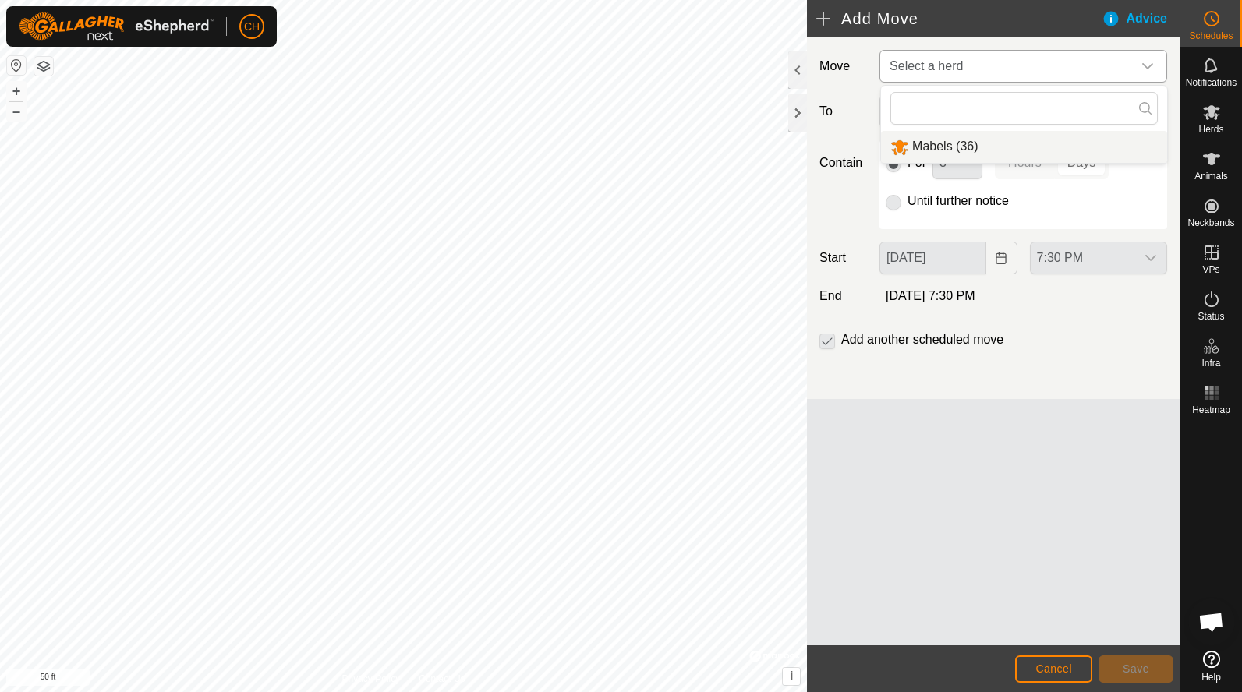
click at [939, 146] on li "Mabels (36)" at bounding box center [1024, 147] width 286 height 32
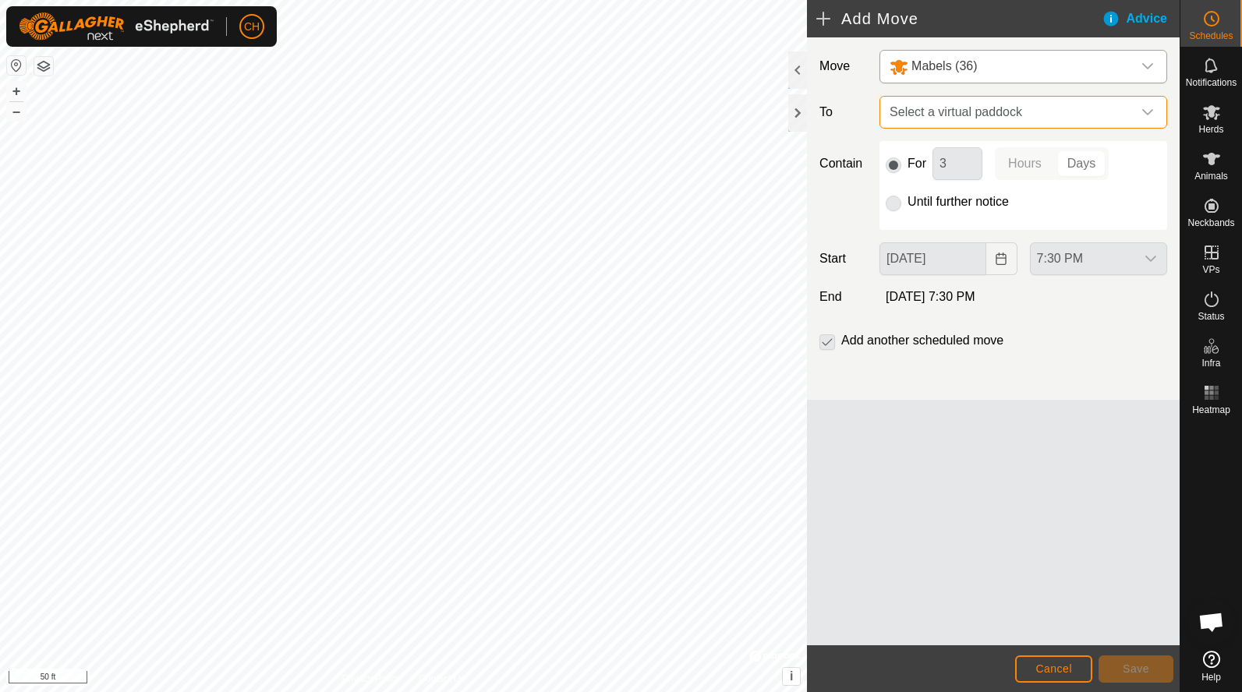
click at [933, 113] on span "Select a virtual paddock" at bounding box center [1007, 112] width 249 height 31
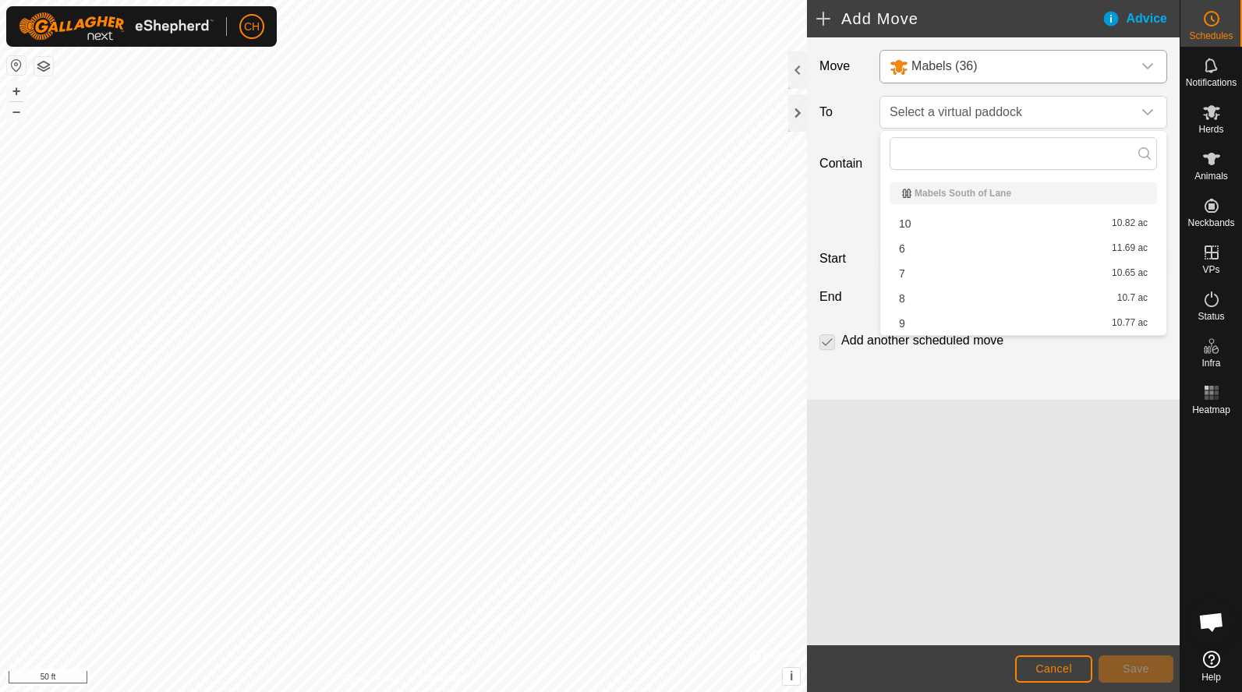
click at [922, 255] on li "6 11.69 ac" at bounding box center [1022, 248] width 267 height 23
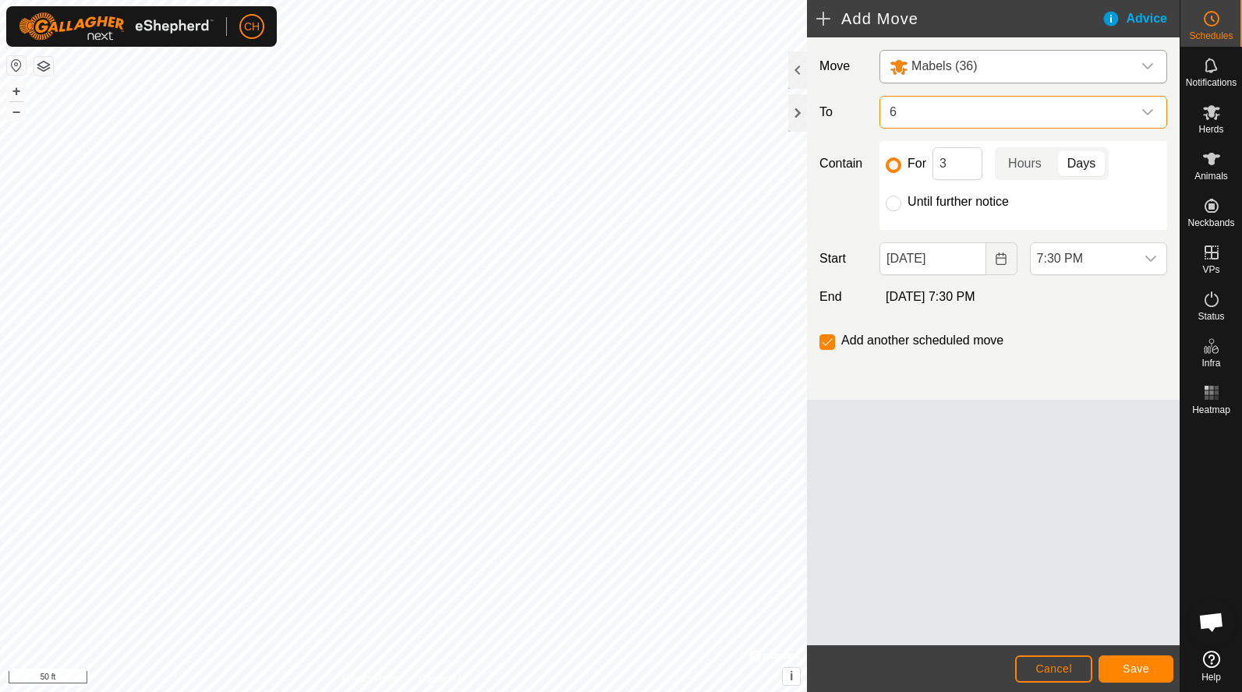
click at [911, 118] on span "6" at bounding box center [1007, 112] width 249 height 31
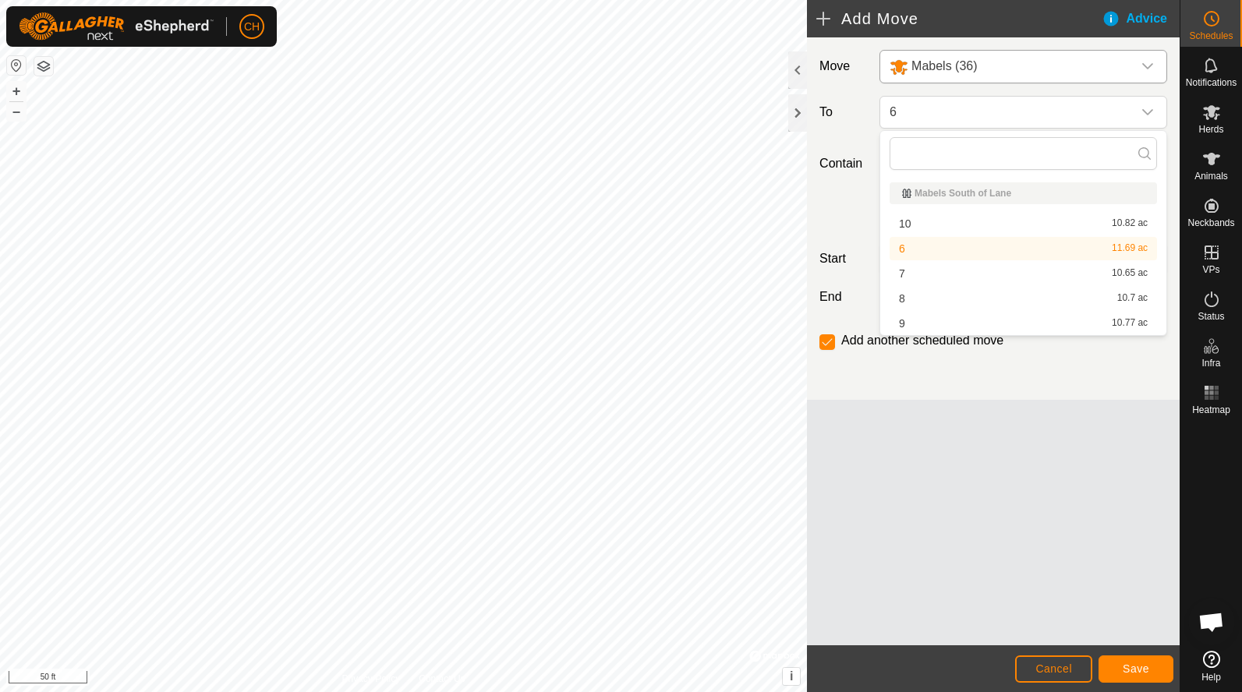
click at [919, 274] on li "7 10.65 ac" at bounding box center [1022, 273] width 267 height 23
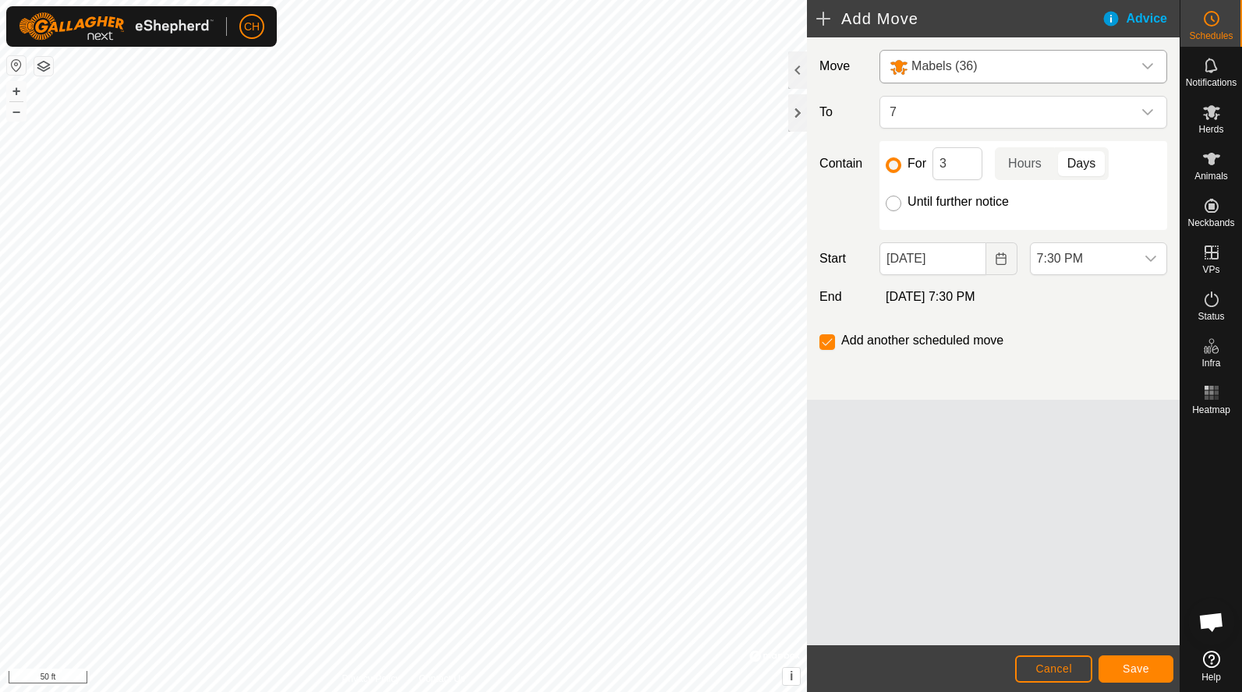
click at [899, 203] on input "Until further notice" at bounding box center [893, 204] width 16 height 16
radio input "true"
checkbox input "false"
click at [1069, 262] on span "7:30 PM" at bounding box center [1082, 258] width 104 height 31
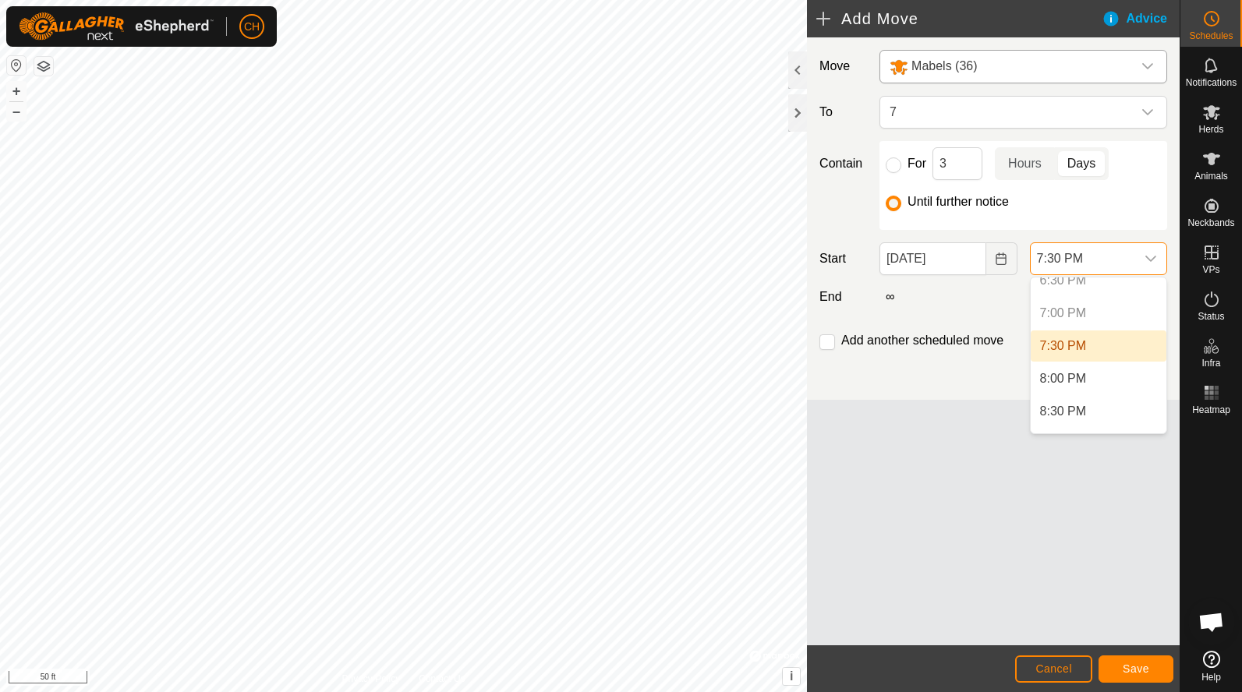
scroll to position [1227, 0]
click at [1078, 375] on li "8:00 PM" at bounding box center [1098, 375] width 136 height 31
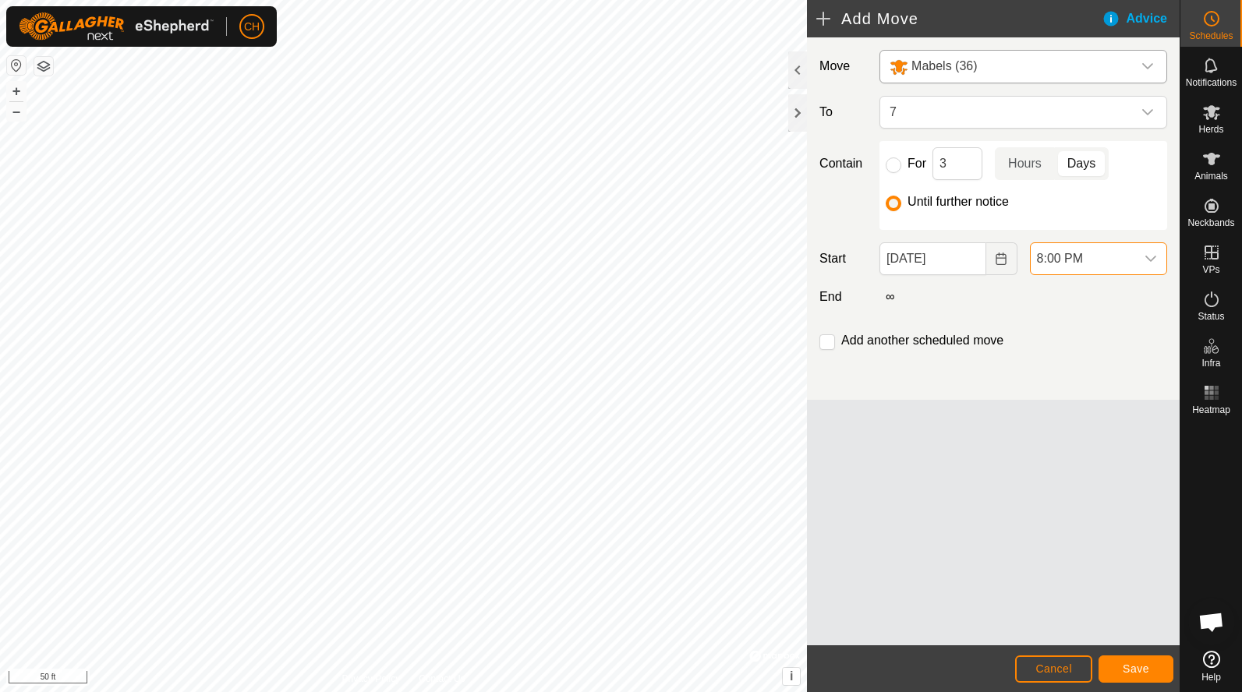
click at [1149, 670] on button "Save" at bounding box center [1135, 668] width 75 height 27
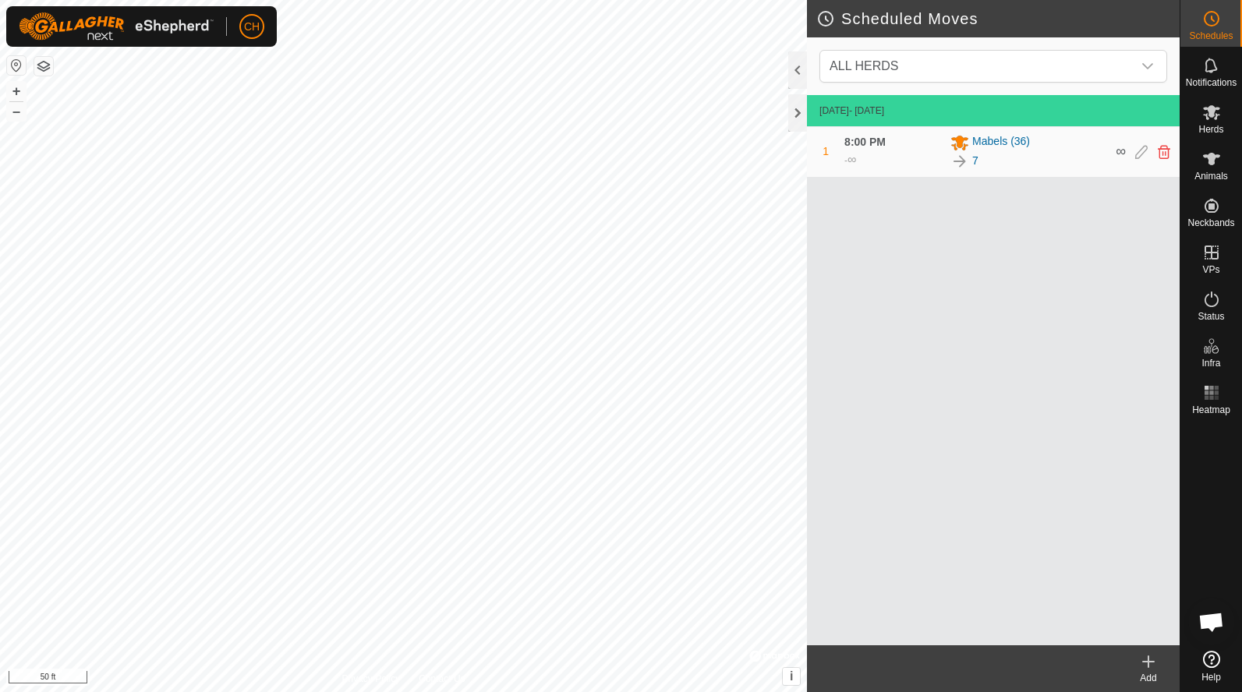
click at [1146, 668] on icon at bounding box center [1148, 661] width 19 height 19
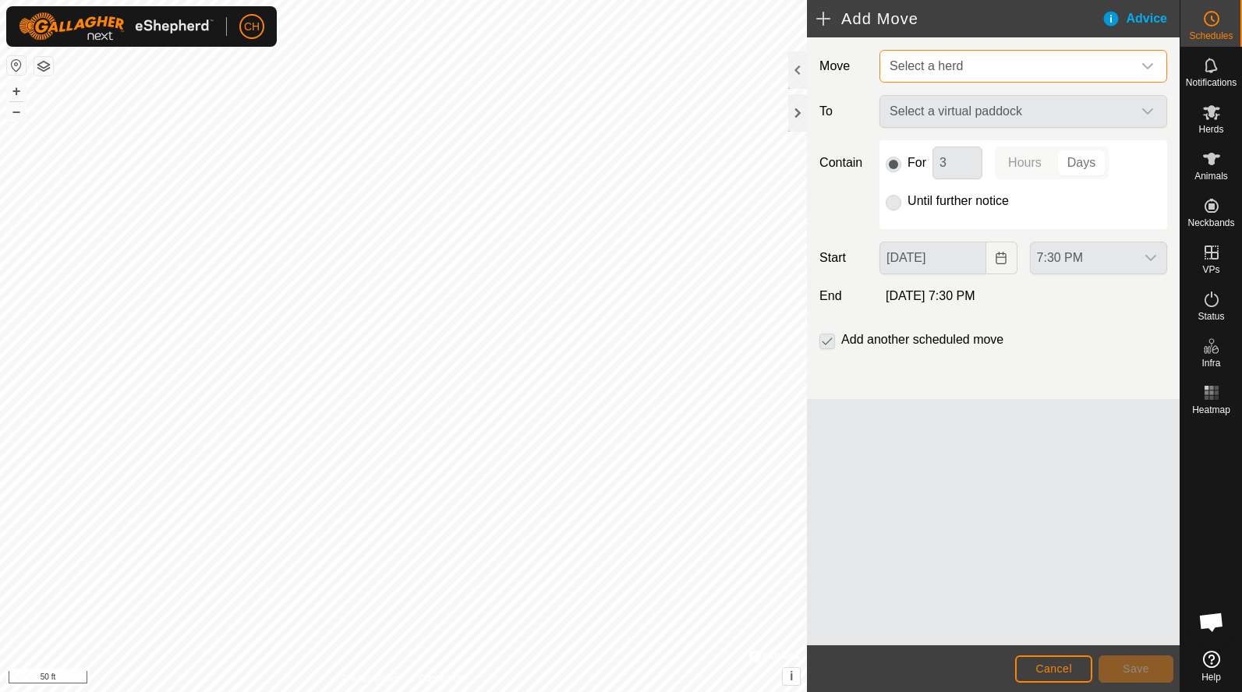
click at [943, 61] on span "Select a herd" at bounding box center [925, 65] width 73 height 13
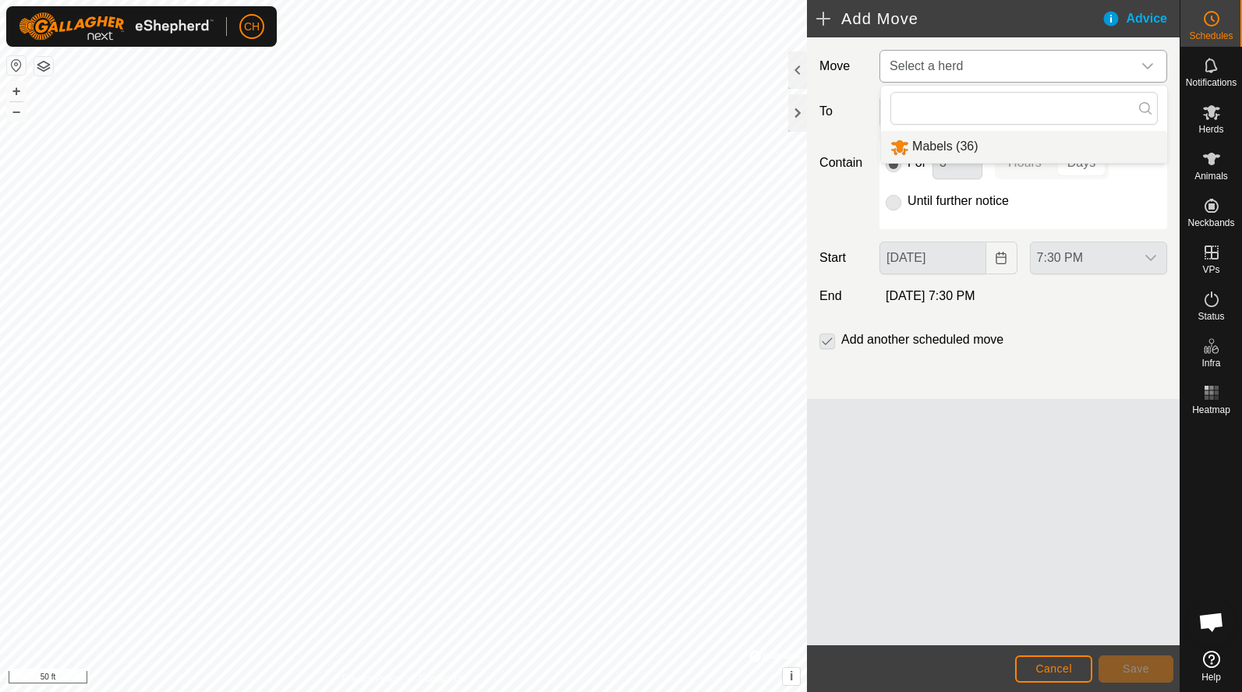
click at [929, 143] on li "Mabels (36)" at bounding box center [1024, 147] width 286 height 32
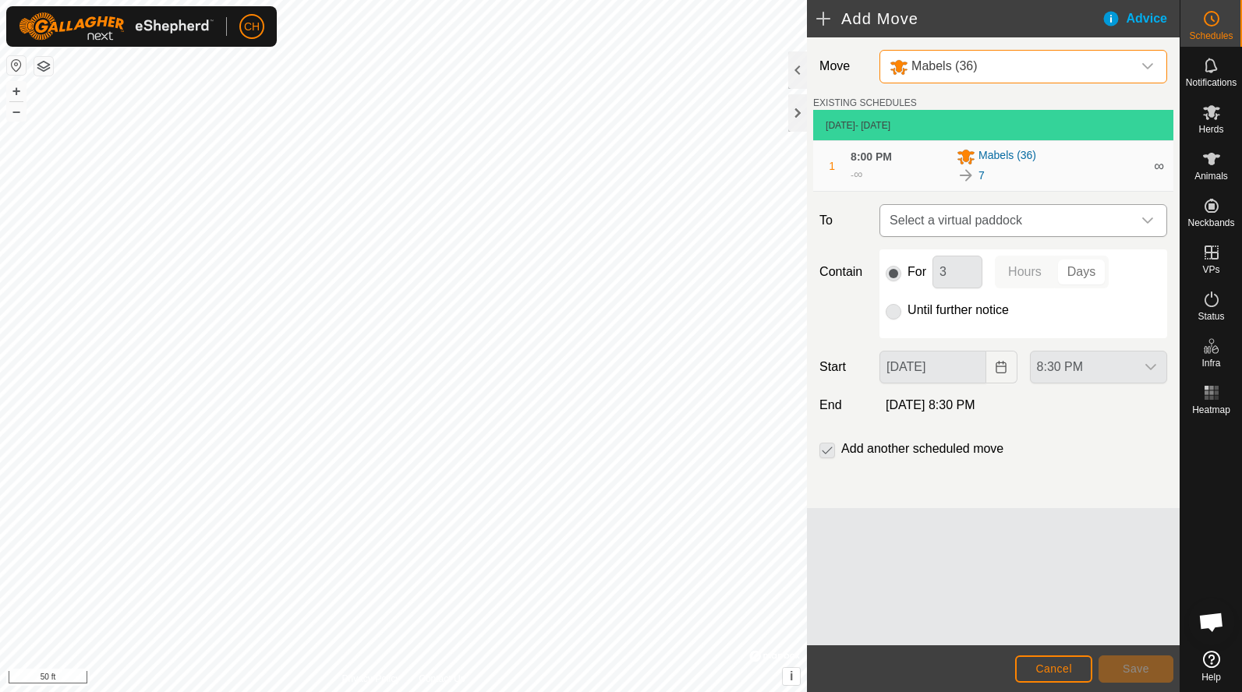
click at [973, 221] on span "Select a virtual paddock" at bounding box center [1007, 220] width 249 height 31
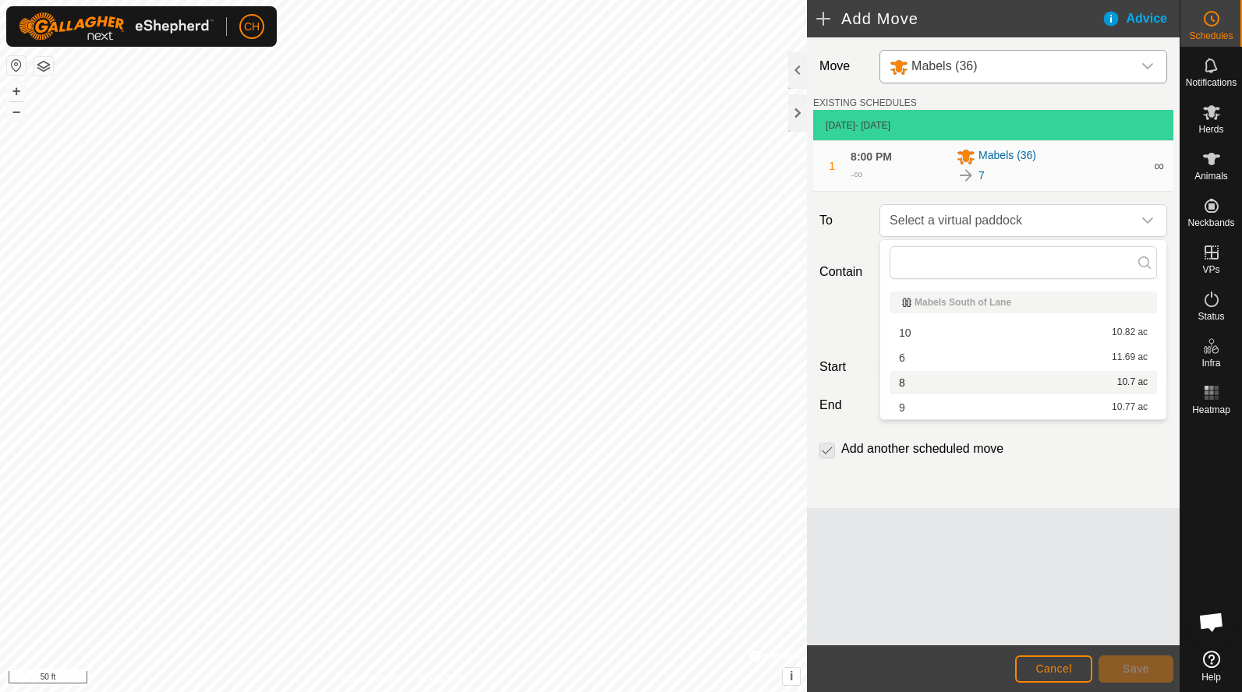
click at [944, 381] on li "8 10.7 ac" at bounding box center [1022, 382] width 267 height 23
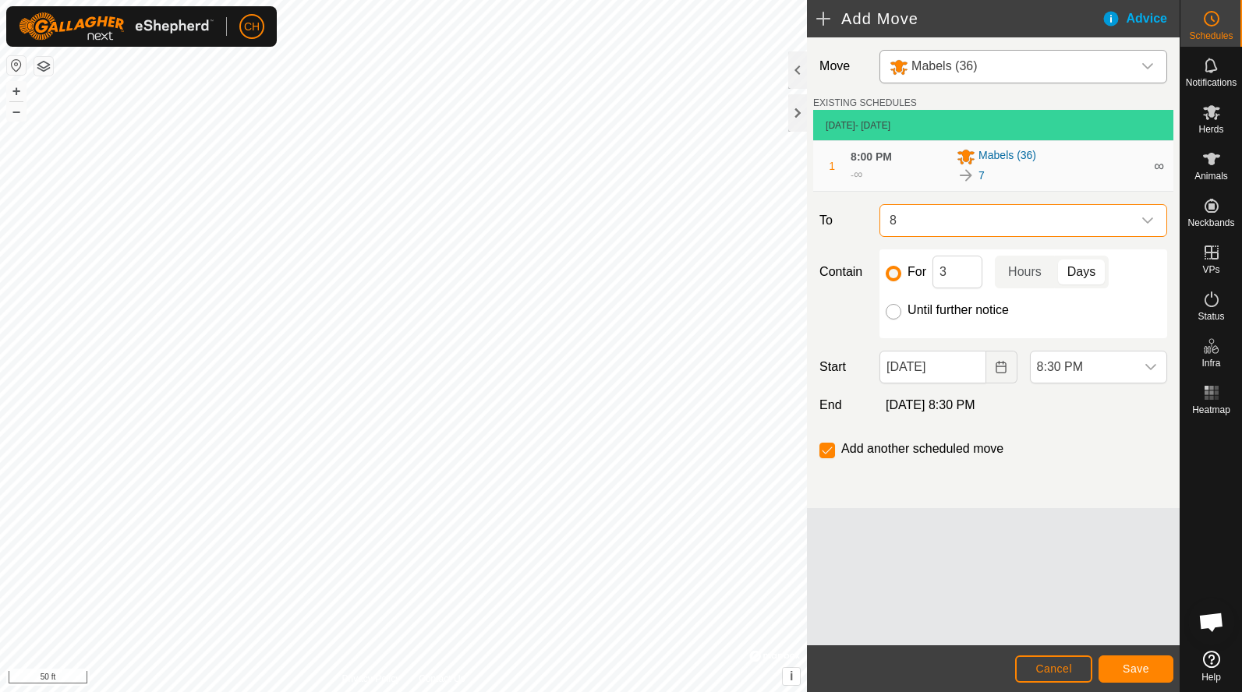
click at [898, 314] on input "Until further notice" at bounding box center [893, 312] width 16 height 16
radio input "true"
checkbox input "false"
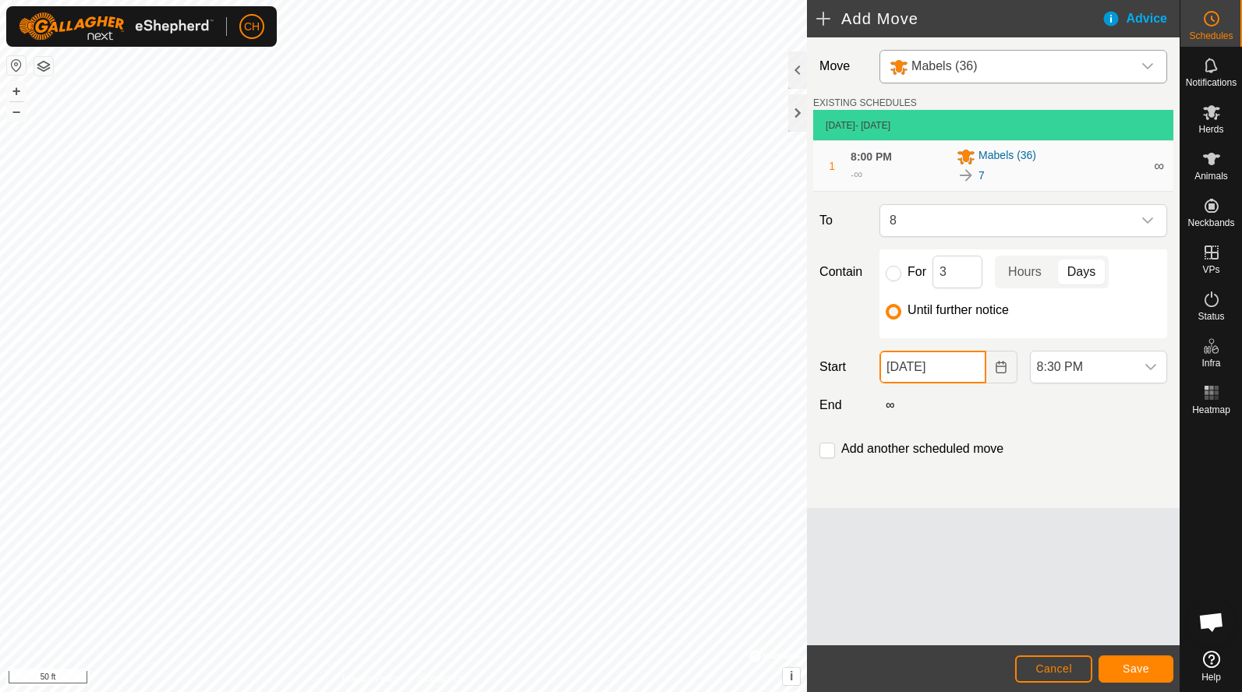
click at [949, 364] on input "Sep 21, 2025" at bounding box center [932, 367] width 106 height 33
click at [1026, 337] on div "For 3 Hours Days Until further notice" at bounding box center [1023, 293] width 288 height 89
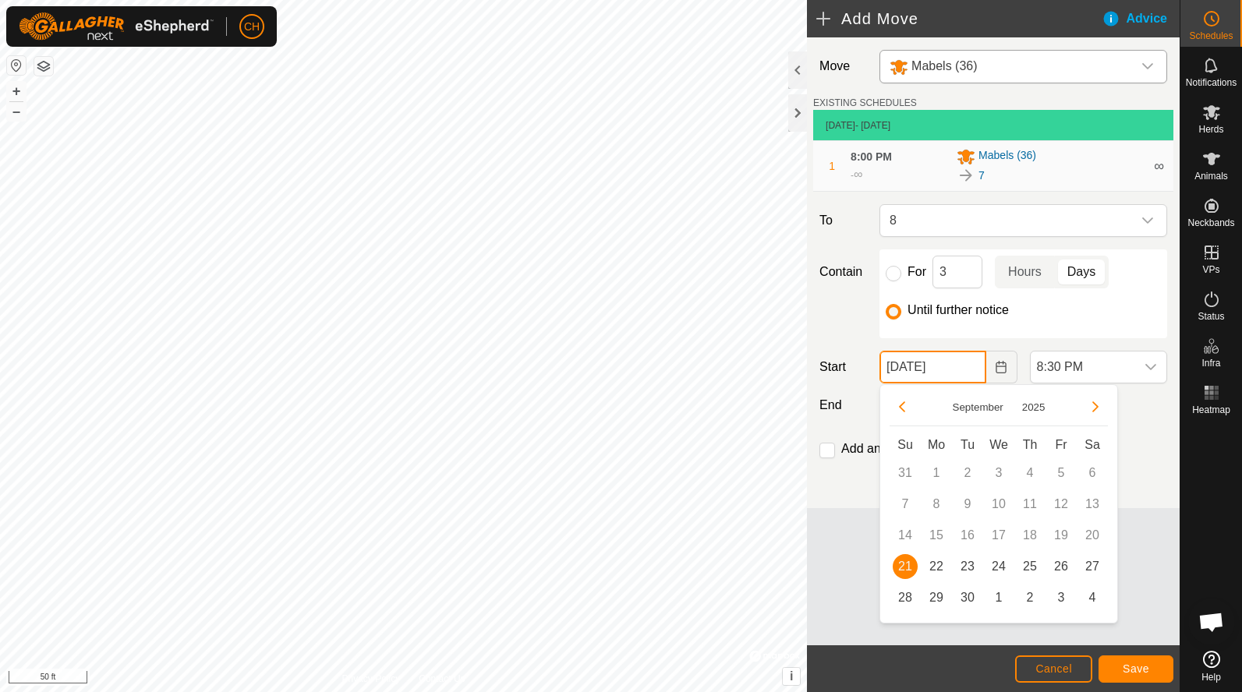
click at [960, 365] on input "Sep 21, 2025" at bounding box center [932, 367] width 106 height 33
click at [935, 570] on span "22" at bounding box center [936, 566] width 25 height 25
type input "Sep 22, 2025"
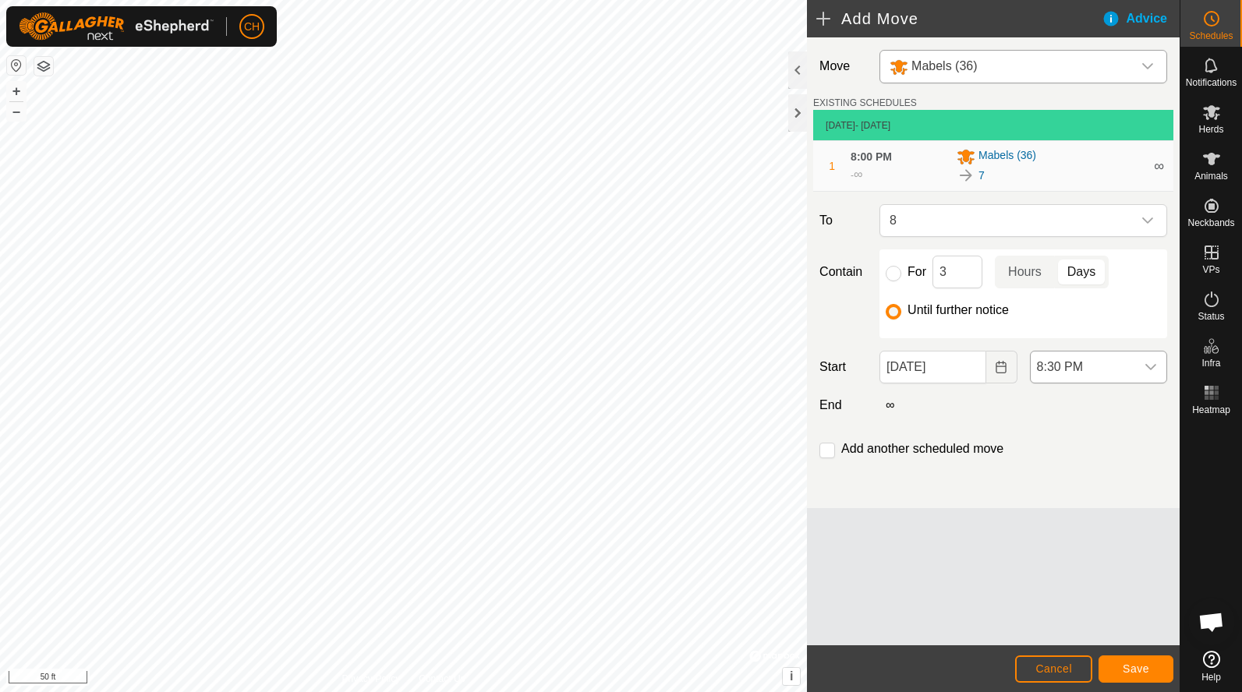
click at [1078, 371] on span "8:30 PM" at bounding box center [1082, 366] width 104 height 31
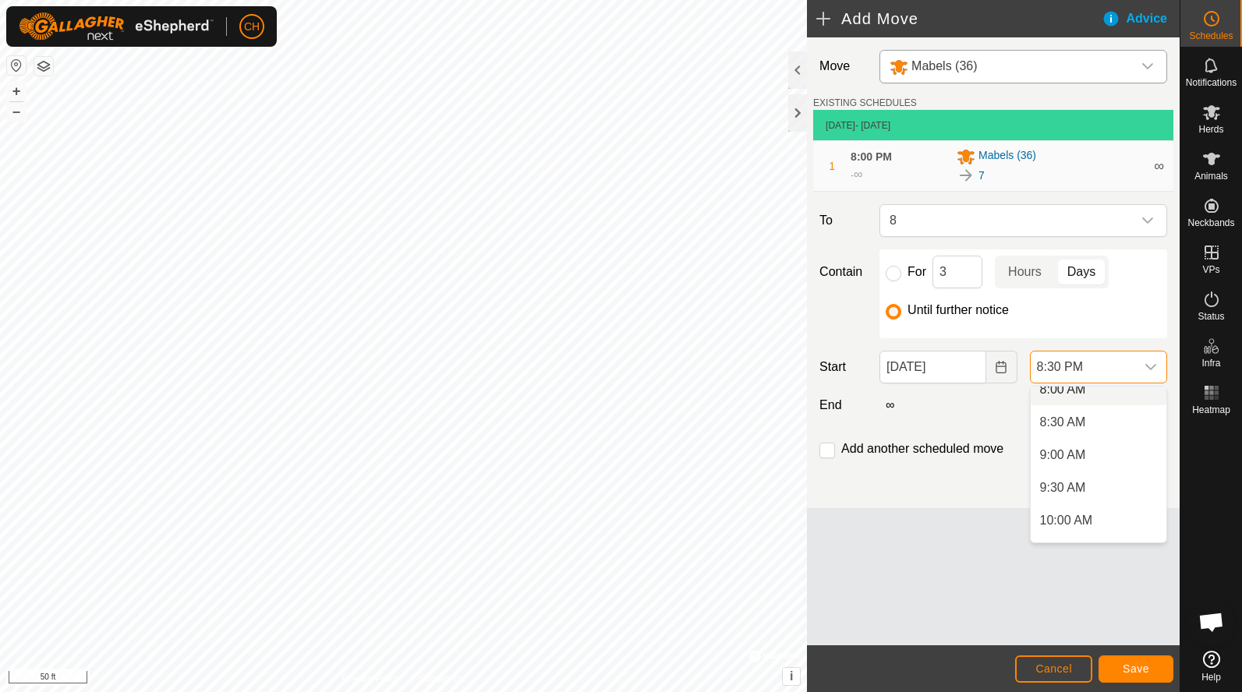
scroll to position [537, 0]
click at [1070, 457] on li "9:00 AM" at bounding box center [1098, 454] width 136 height 31
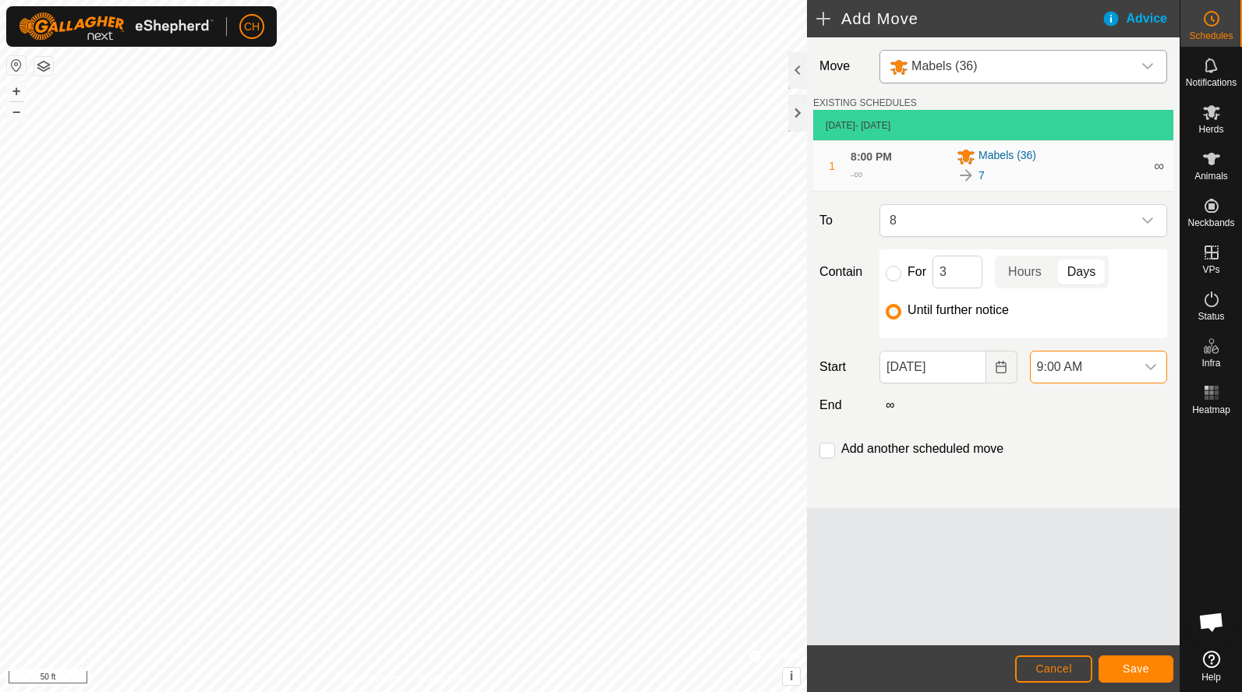
click at [1139, 670] on span "Save" at bounding box center [1135, 668] width 26 height 12
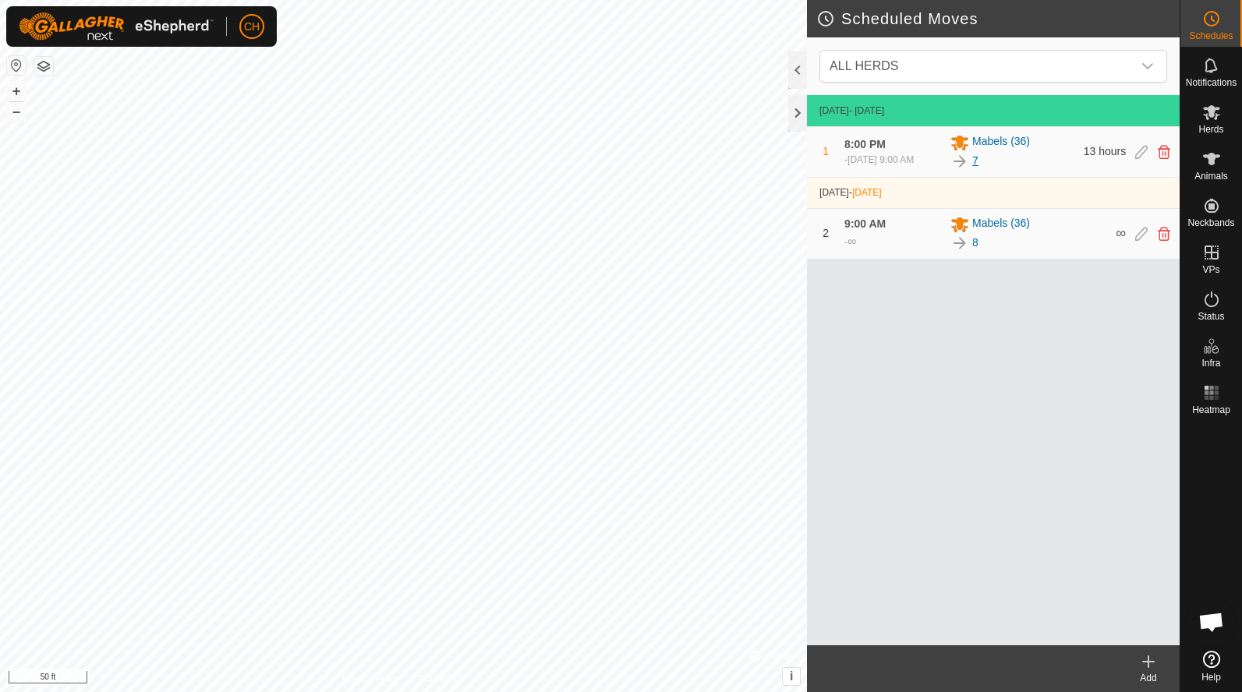
click at [973, 164] on link "7" at bounding box center [975, 161] width 6 height 16
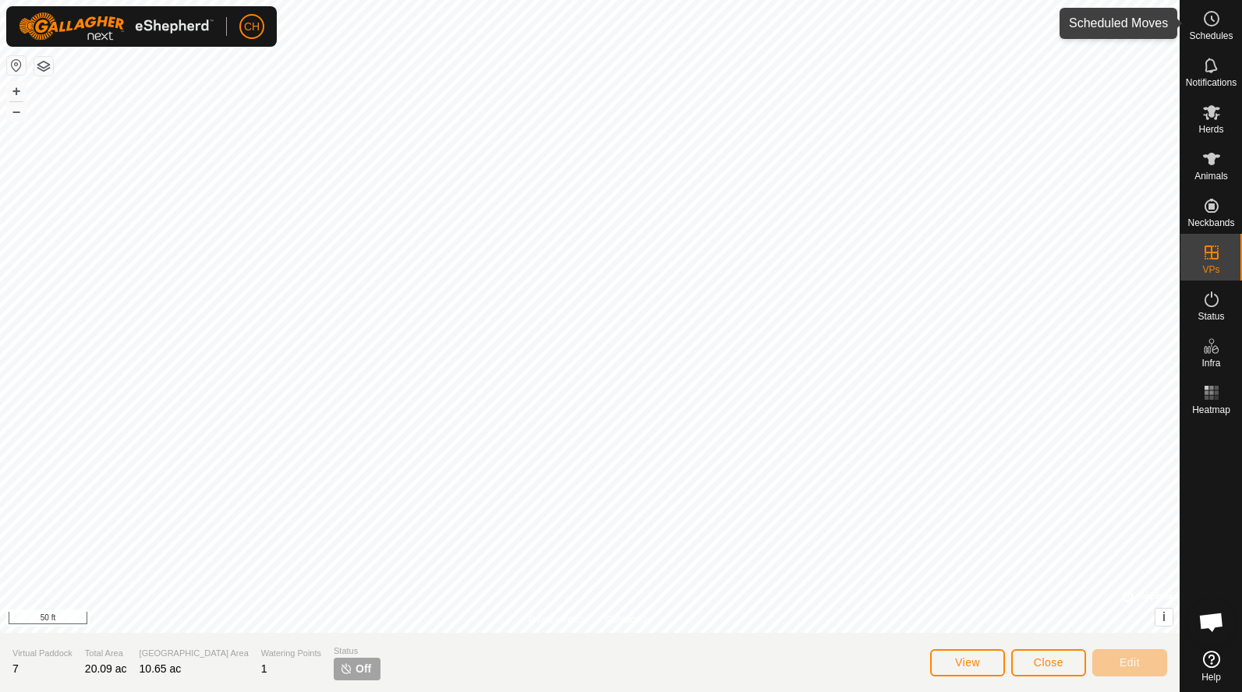
click at [1208, 17] on icon at bounding box center [1211, 18] width 19 height 19
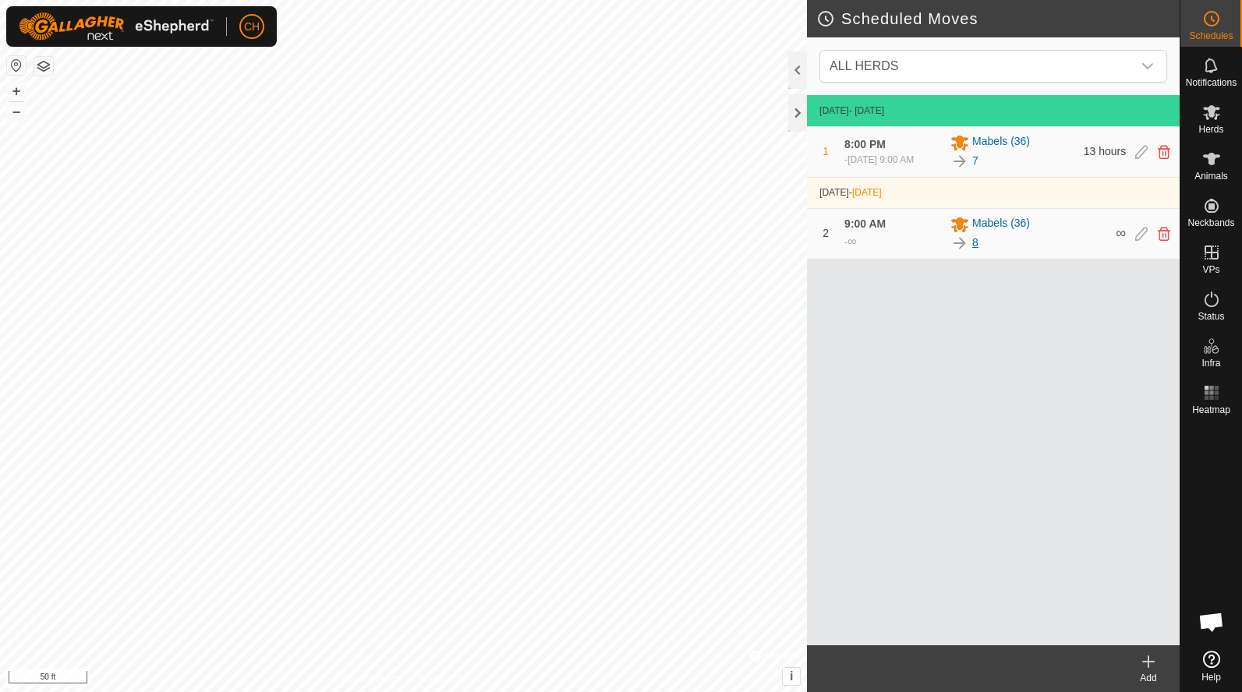
click at [976, 247] on link "8" at bounding box center [975, 243] width 6 height 16
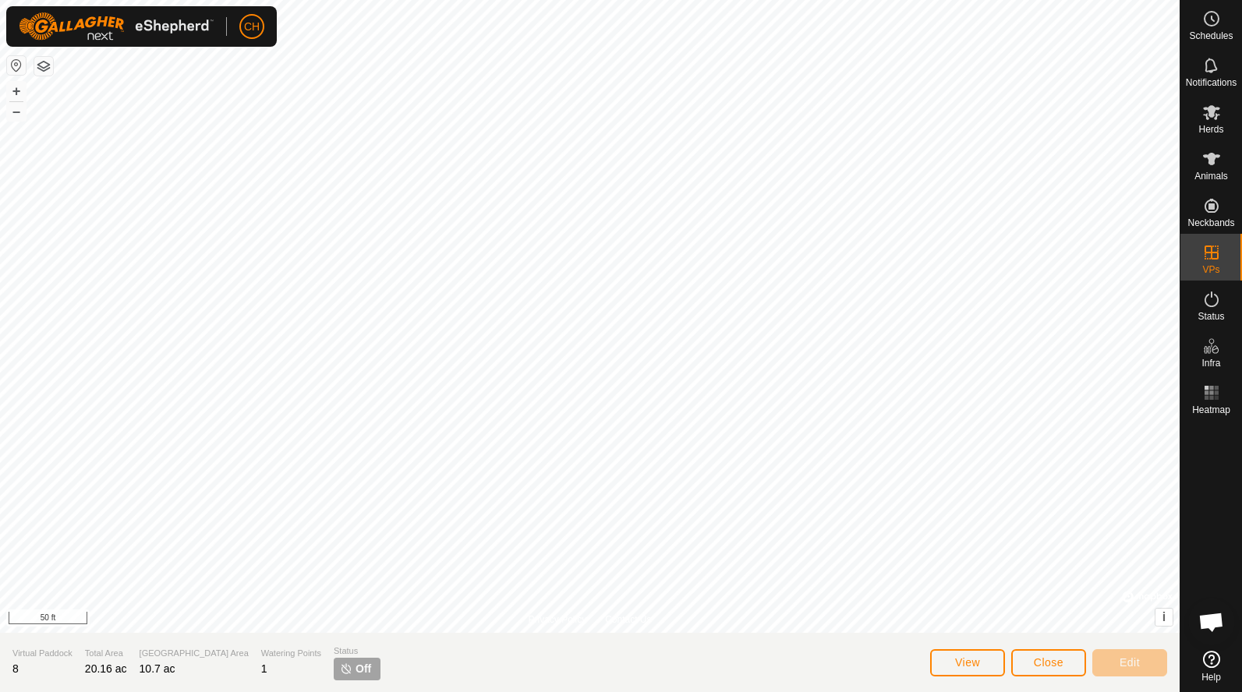
click at [1058, 666] on span "Close" at bounding box center [1048, 662] width 30 height 12
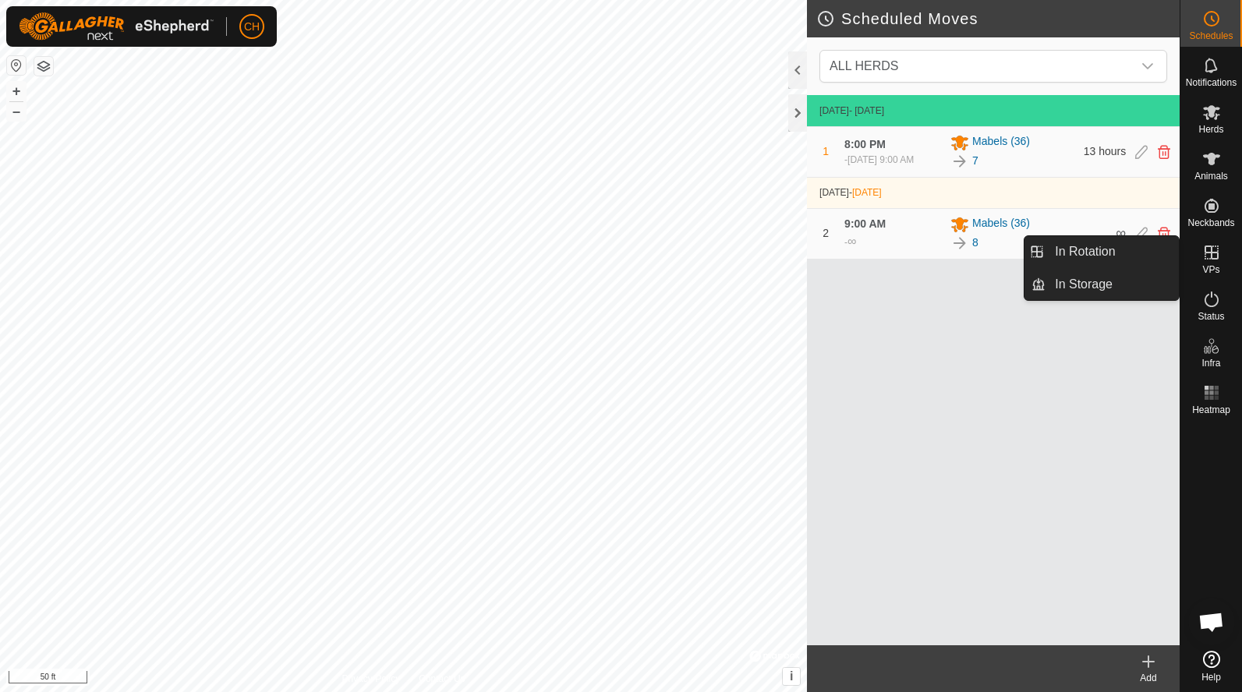
click at [1217, 248] on icon at bounding box center [1211, 252] width 19 height 19
click at [1132, 248] on link "In Rotation" at bounding box center [1111, 251] width 133 height 31
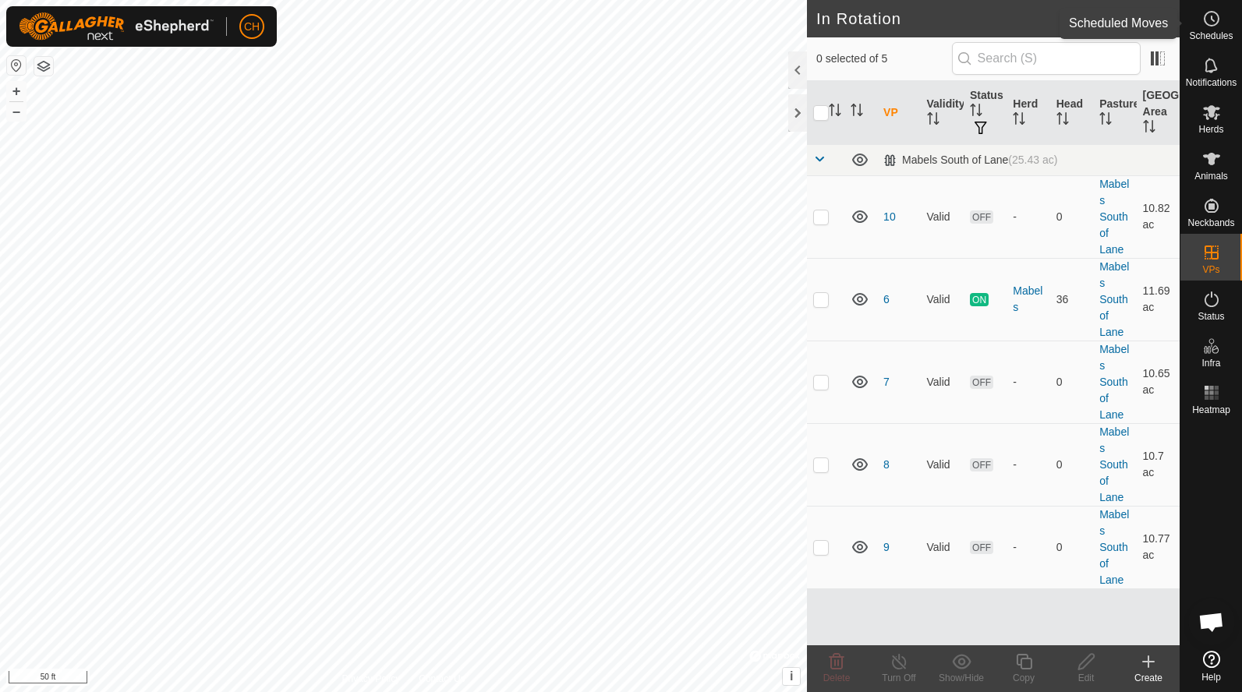
click at [1215, 26] on icon at bounding box center [1211, 18] width 19 height 19
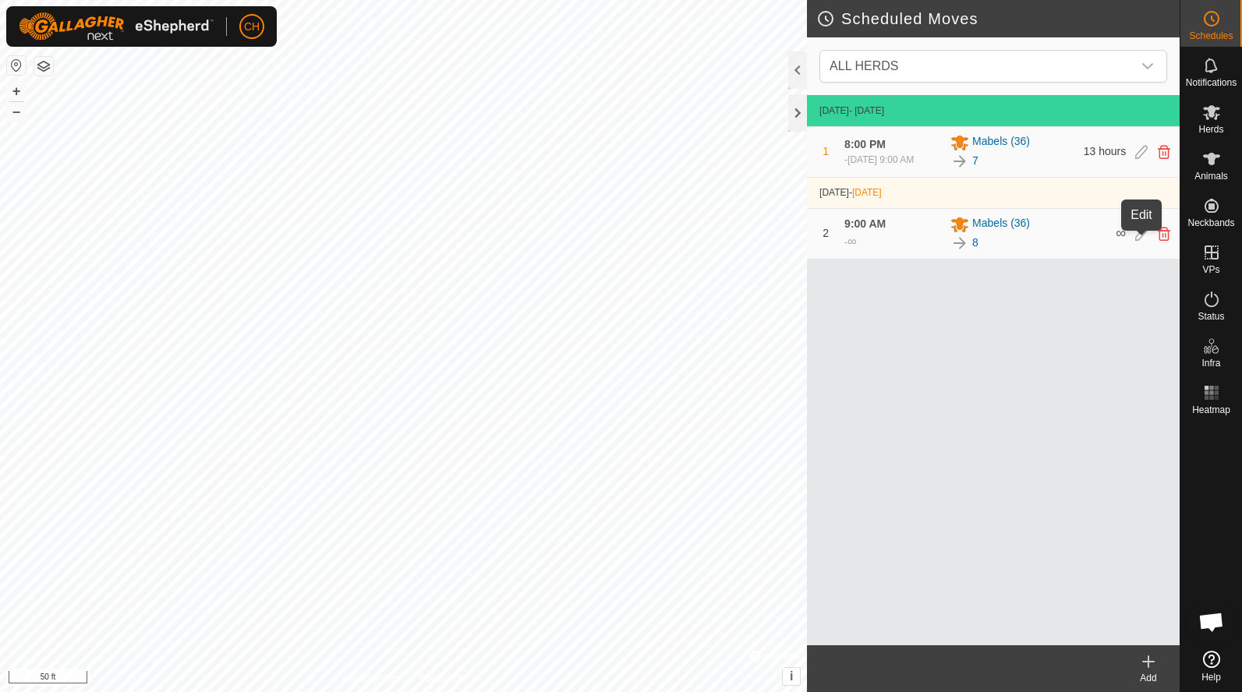
click at [1140, 239] on icon at bounding box center [1141, 234] width 12 height 14
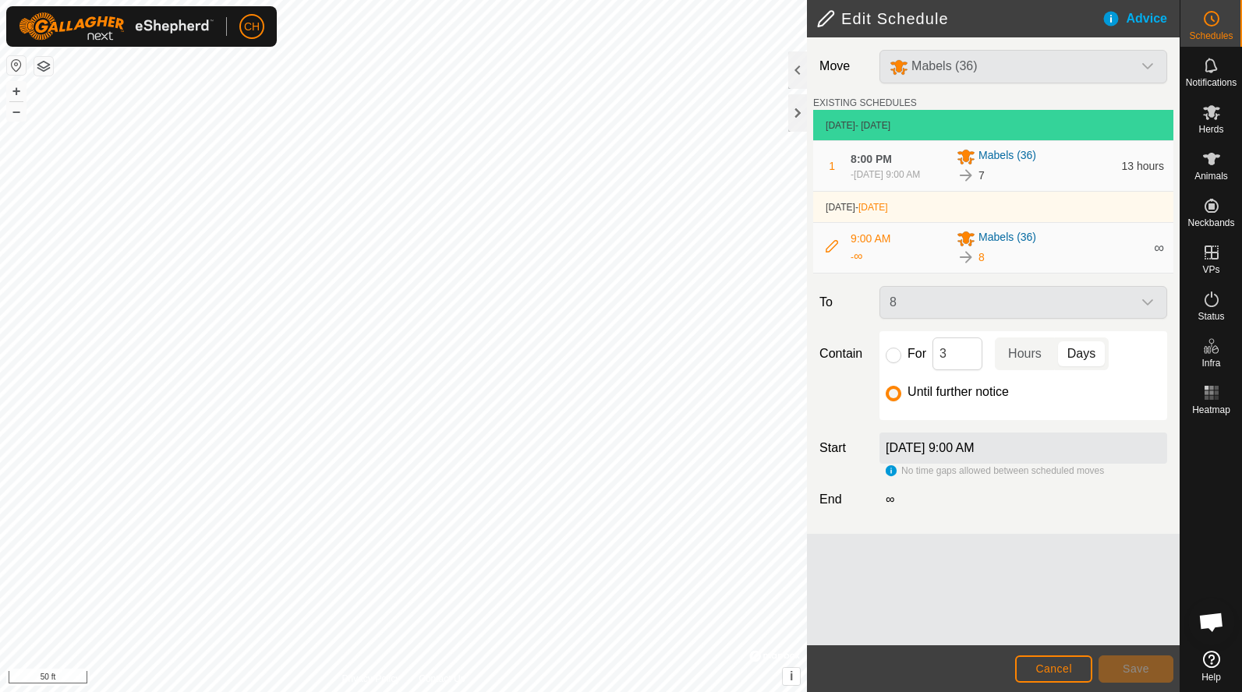
click at [974, 454] on label "Sep 22, 2025 at 9:00 AM" at bounding box center [929, 447] width 89 height 13
click at [891, 478] on div "No time gaps allowed between scheduled moves" at bounding box center [994, 471] width 218 height 14
click at [927, 318] on div "8" at bounding box center [1023, 302] width 300 height 33
click at [831, 253] on icon at bounding box center [831, 246] width 12 height 12
click at [895, 360] on input "For" at bounding box center [893, 356] width 16 height 16
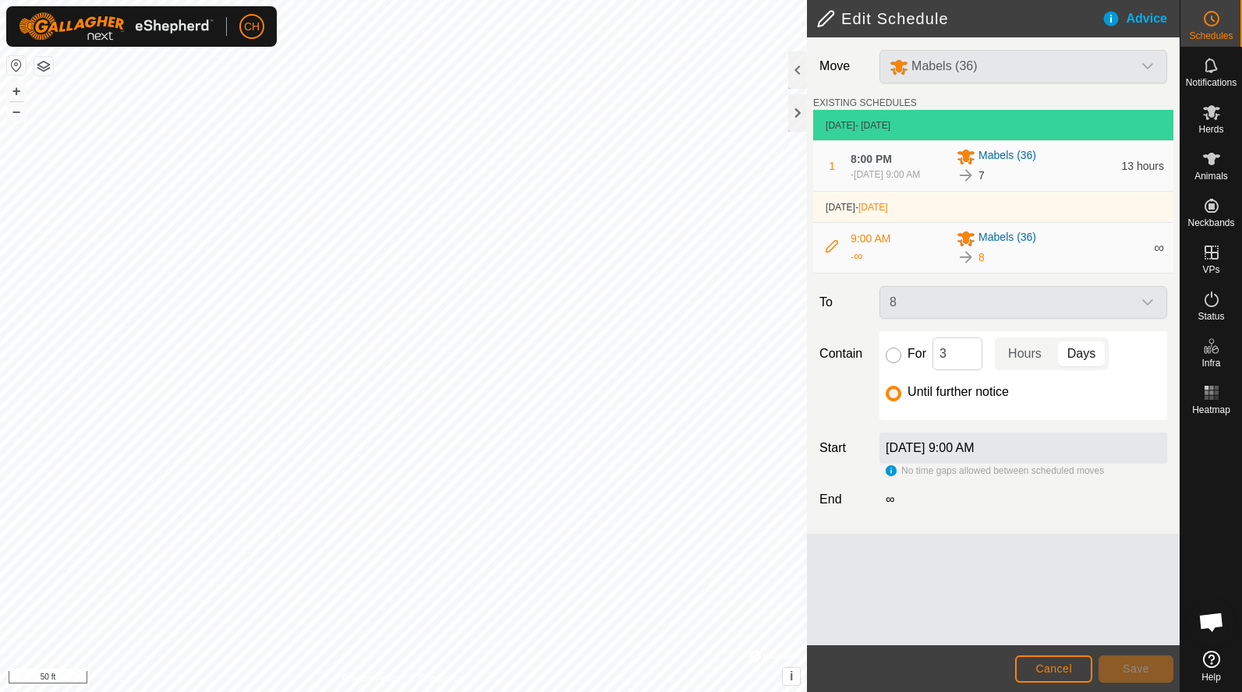
radio input "true"
click at [893, 401] on input "Until further notice" at bounding box center [893, 394] width 16 height 16
radio input "true"
click at [958, 454] on label "Sep 22, 2025 at 9:00 AM" at bounding box center [929, 447] width 89 height 13
click at [1058, 457] on div "Sep 22, 2025 at 9:00 AM" at bounding box center [1023, 448] width 288 height 31
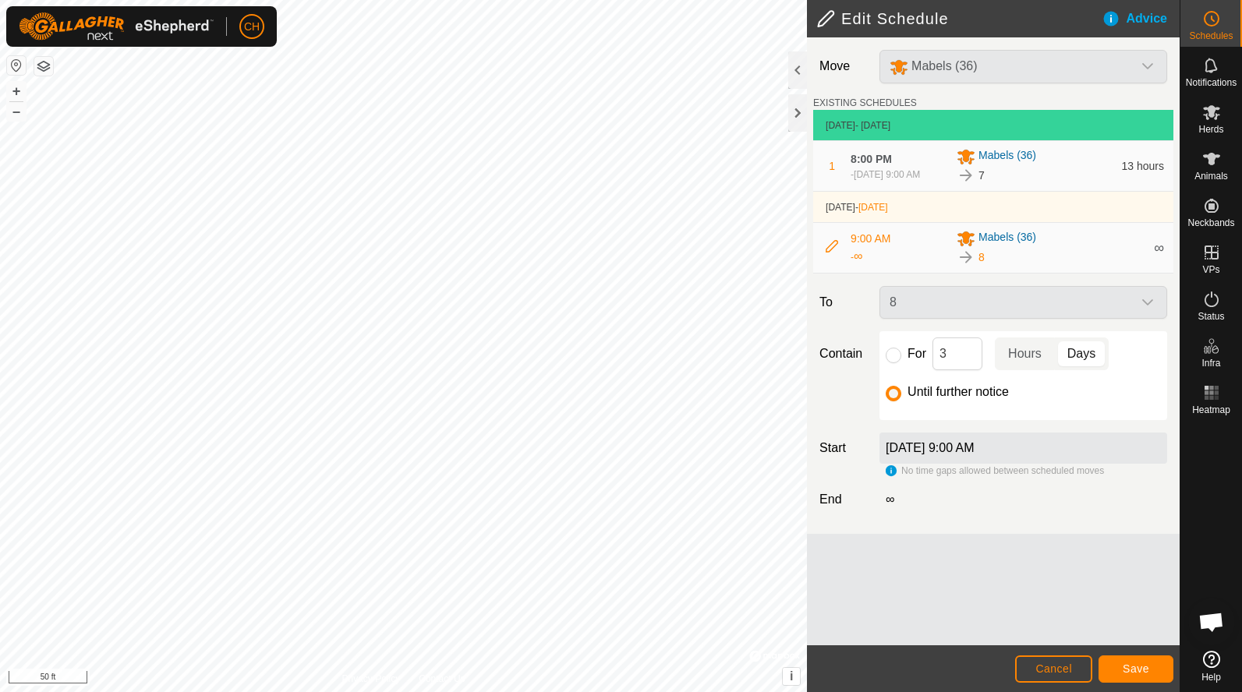
click at [1051, 660] on button "Cancel" at bounding box center [1053, 668] width 77 height 27
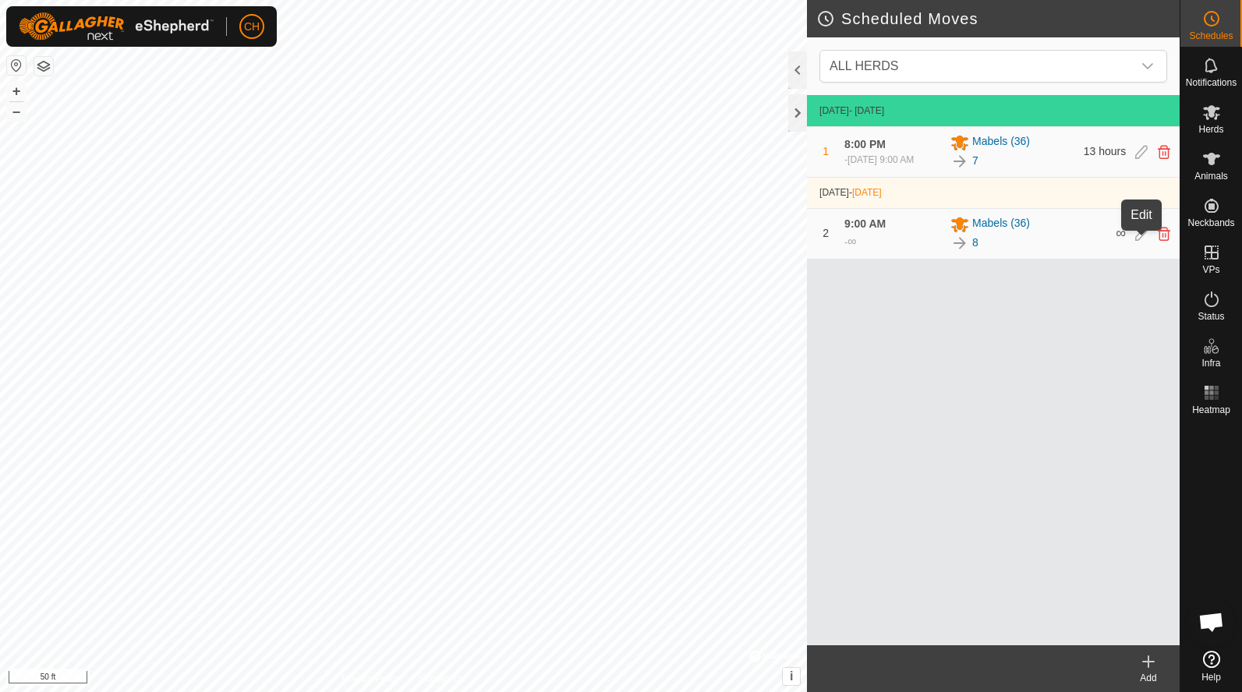
click at [1140, 240] on icon at bounding box center [1141, 234] width 12 height 14
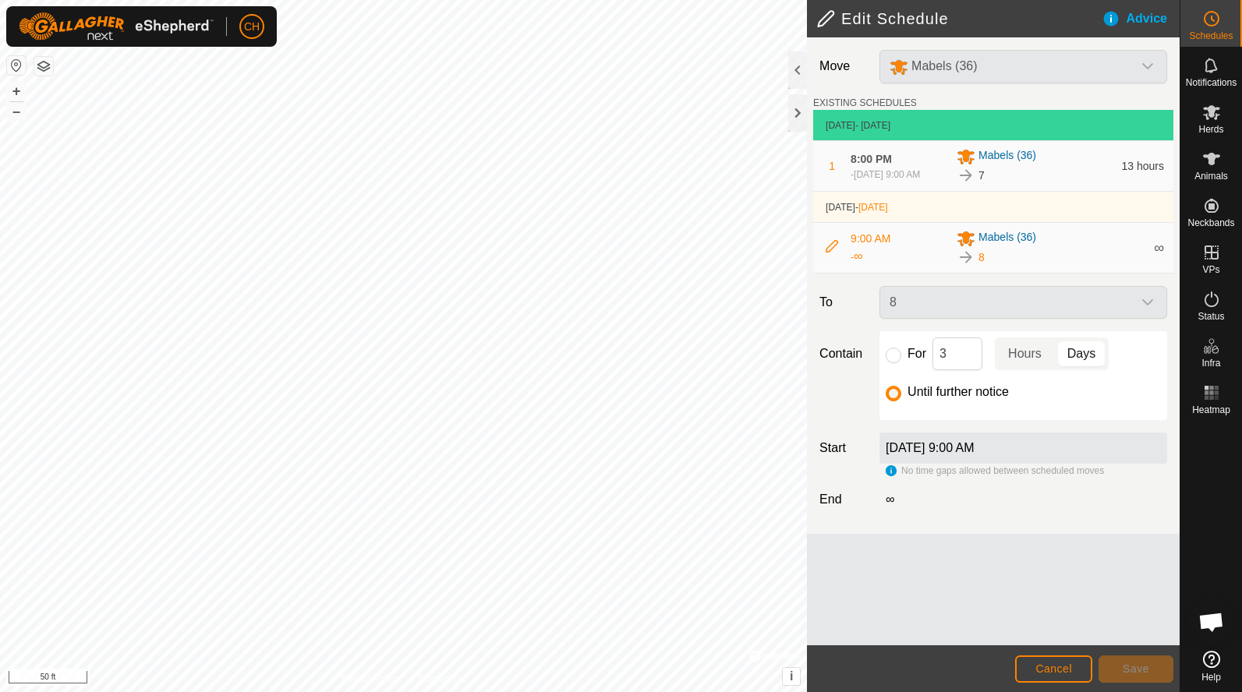
click at [828, 253] on icon at bounding box center [831, 246] width 12 height 12
click at [862, 245] on span "9:00 AM" at bounding box center [870, 238] width 40 height 12
drag, startPoint x: 864, startPoint y: 247, endPoint x: 864, endPoint y: 264, distance: 17.1
click at [864, 245] on span "9:00 AM" at bounding box center [870, 238] width 40 height 12
click at [862, 263] on span "∞" at bounding box center [857, 255] width 9 height 13
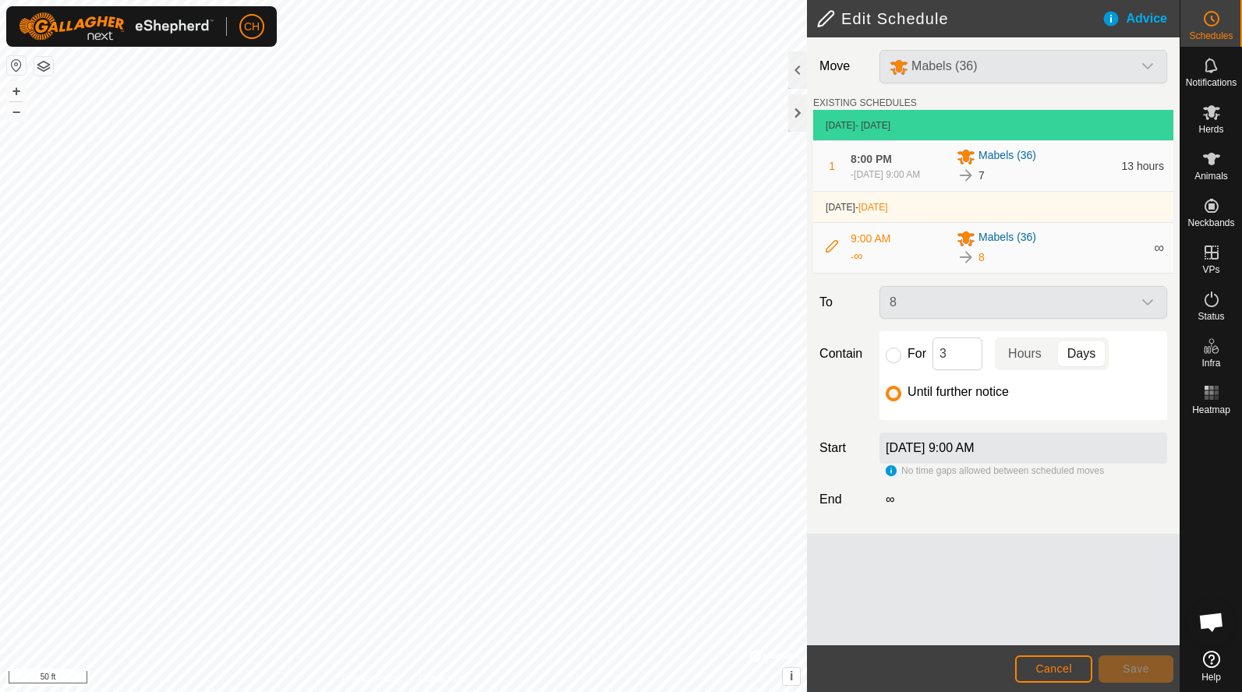
click at [1065, 669] on span "Cancel" at bounding box center [1053, 668] width 37 height 12
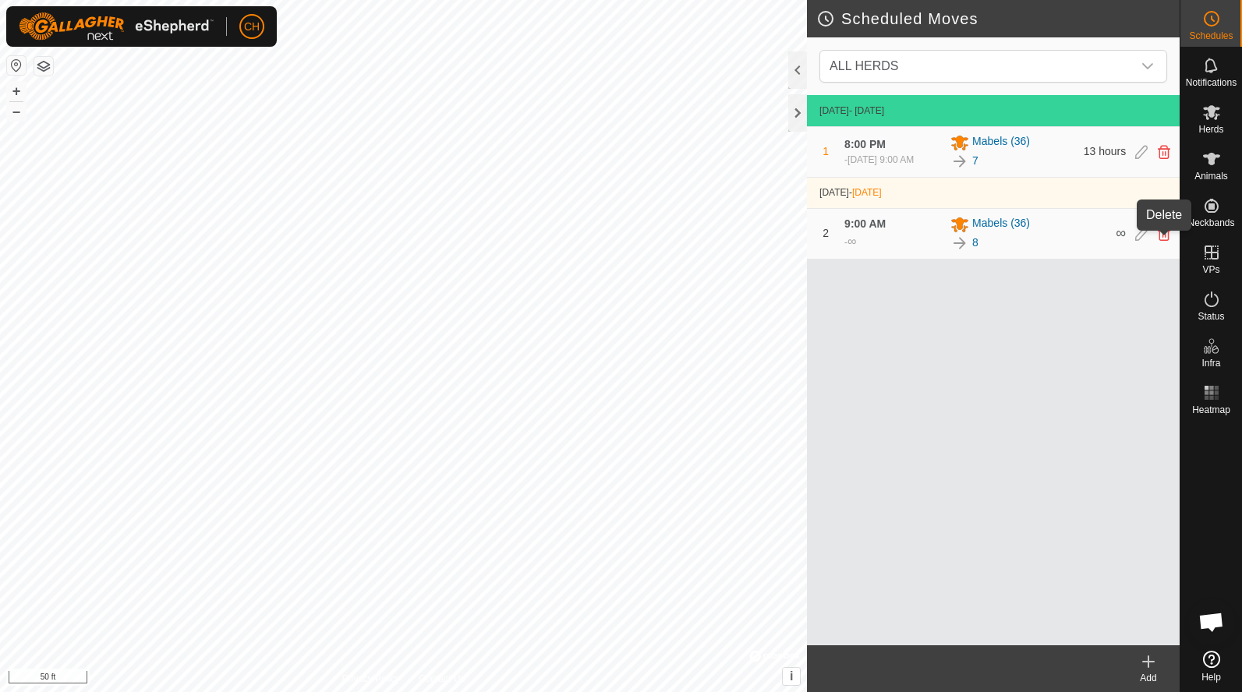
click at [1163, 241] on icon at bounding box center [1163, 234] width 12 height 14
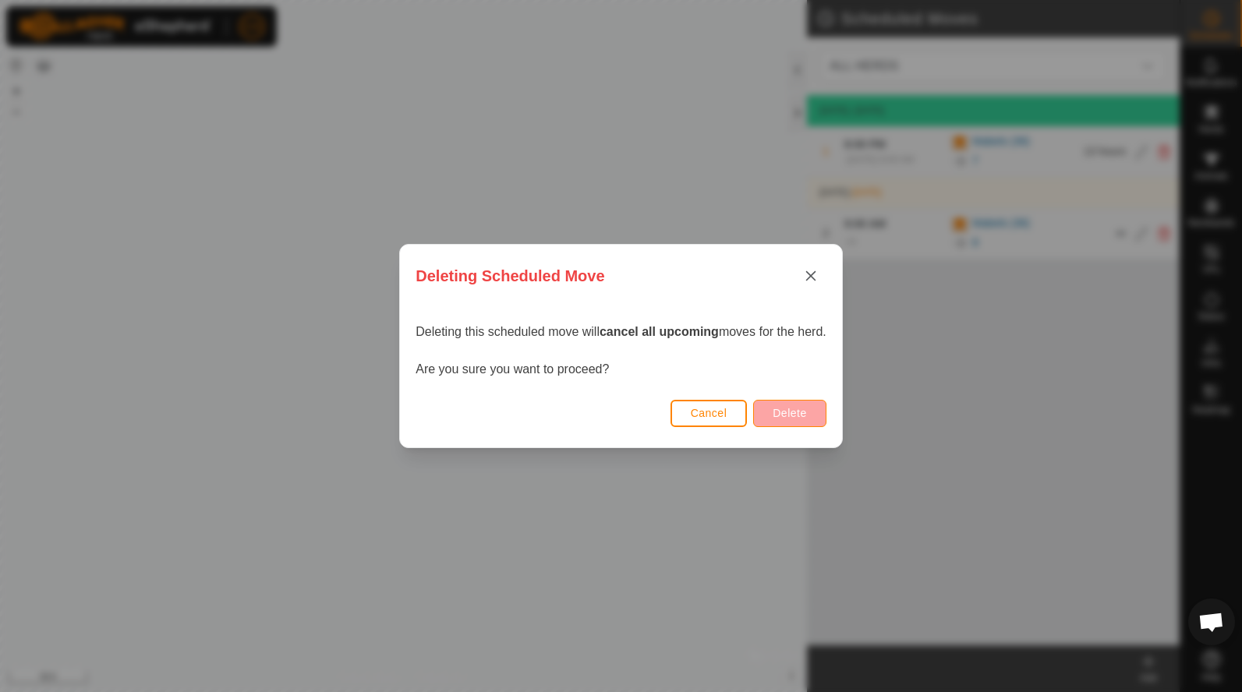
click at [796, 413] on span "Delete" at bounding box center [789, 413] width 34 height 12
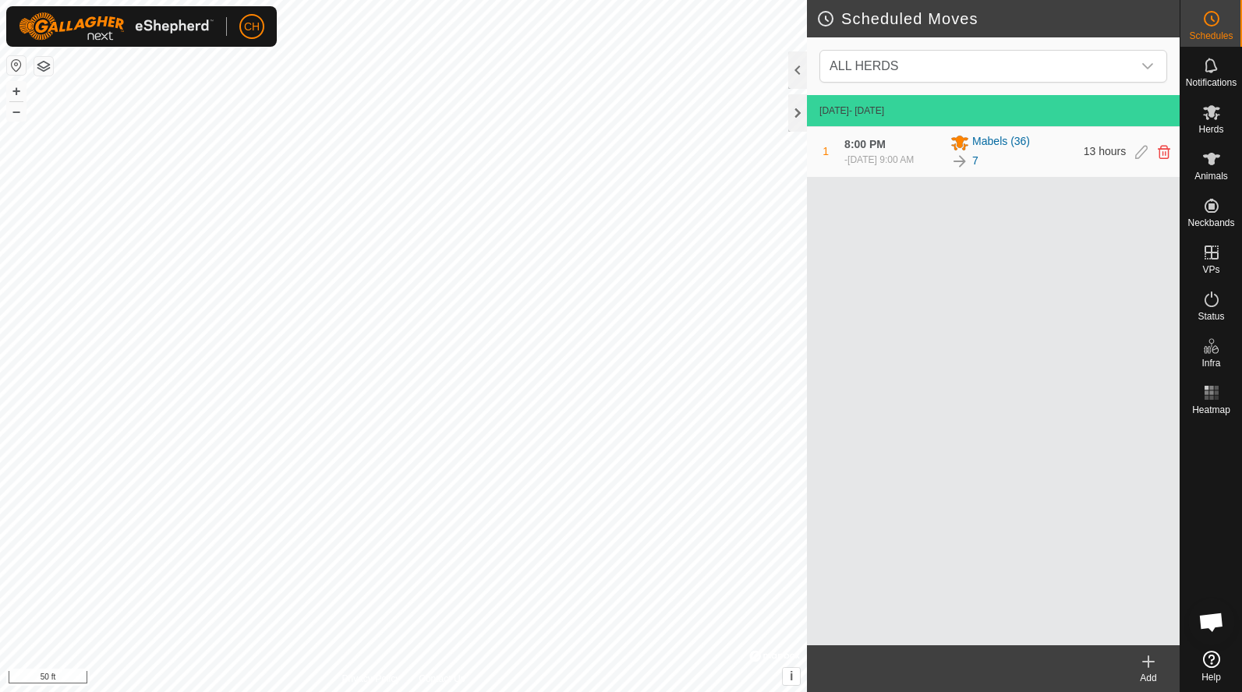
click at [1164, 149] on icon at bounding box center [1163, 152] width 12 height 14
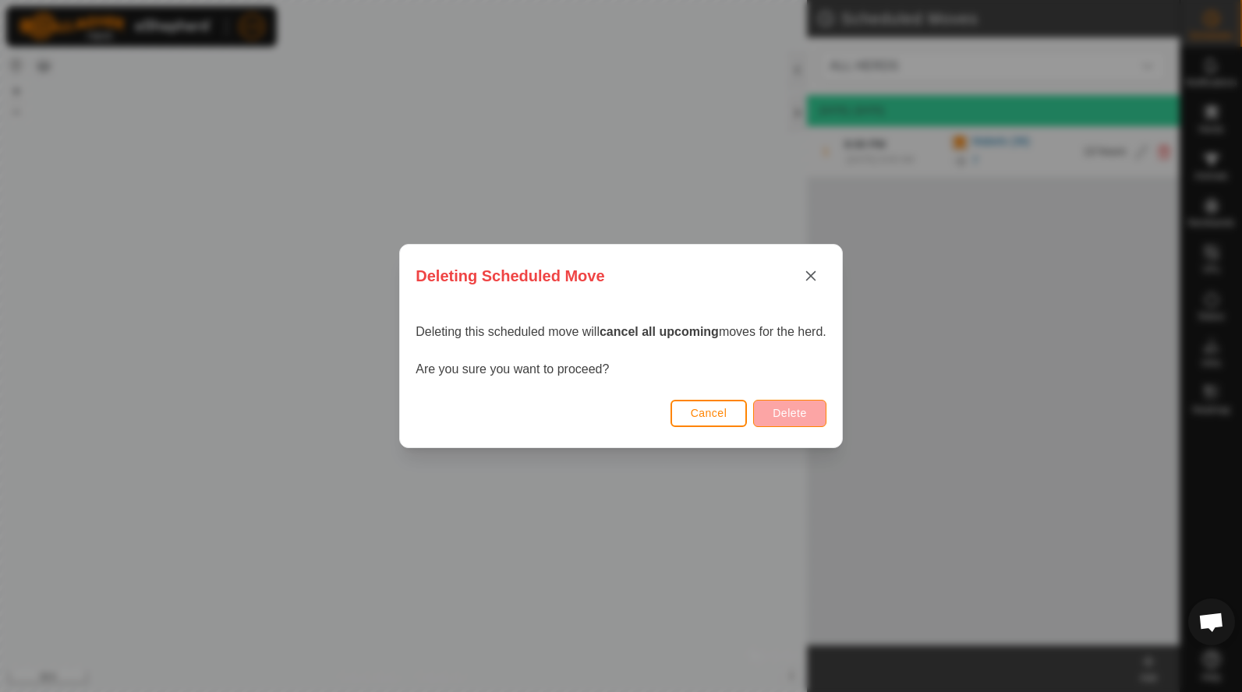
click at [800, 405] on button "Delete" at bounding box center [789, 413] width 72 height 27
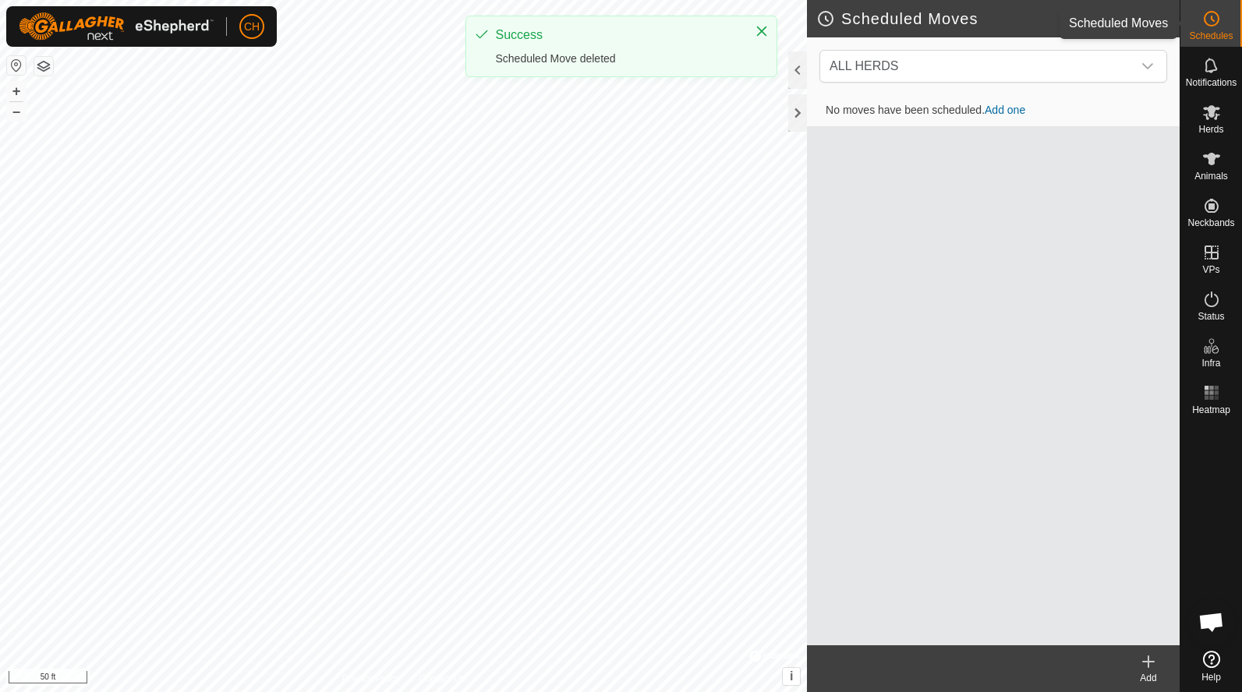
click at [1215, 13] on circle at bounding box center [1211, 19] width 14 height 14
click at [1212, 21] on icon at bounding box center [1212, 18] width 2 height 5
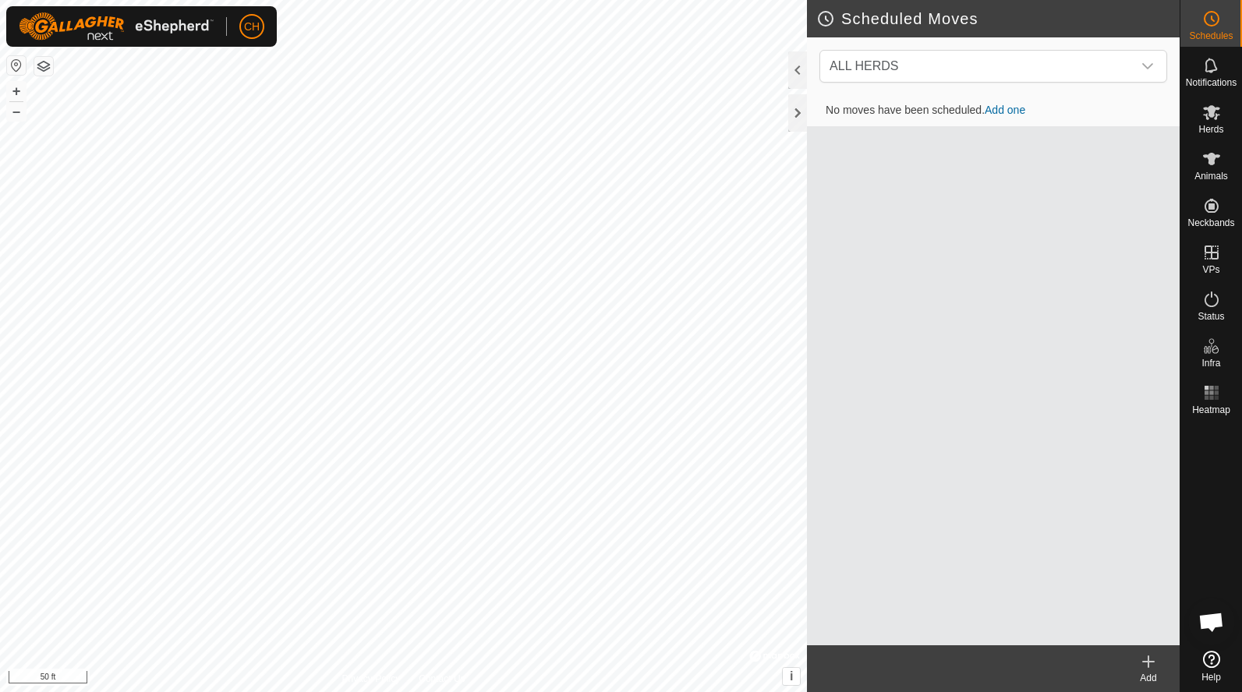
click at [1011, 101] on td "No moves have been scheduled. Add one" at bounding box center [993, 110] width 373 height 31
click at [1009, 115] on link "Add one" at bounding box center [1004, 110] width 41 height 12
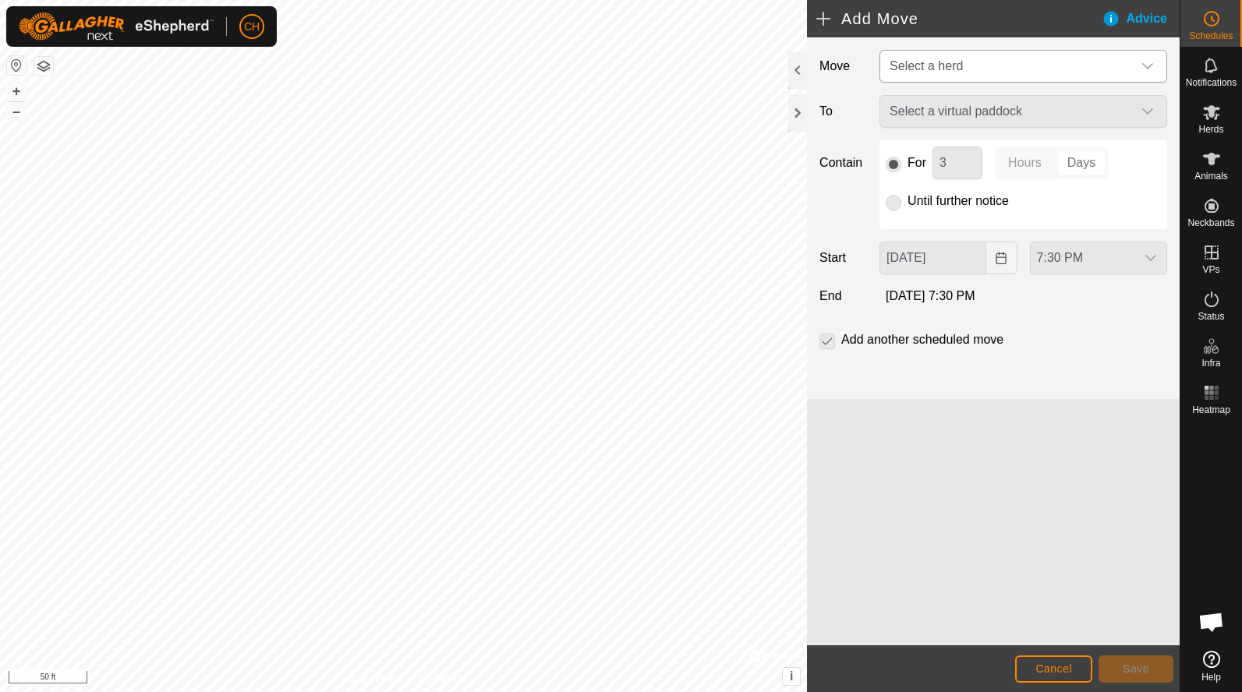
click at [950, 78] on span "Select a herd" at bounding box center [1007, 66] width 249 height 31
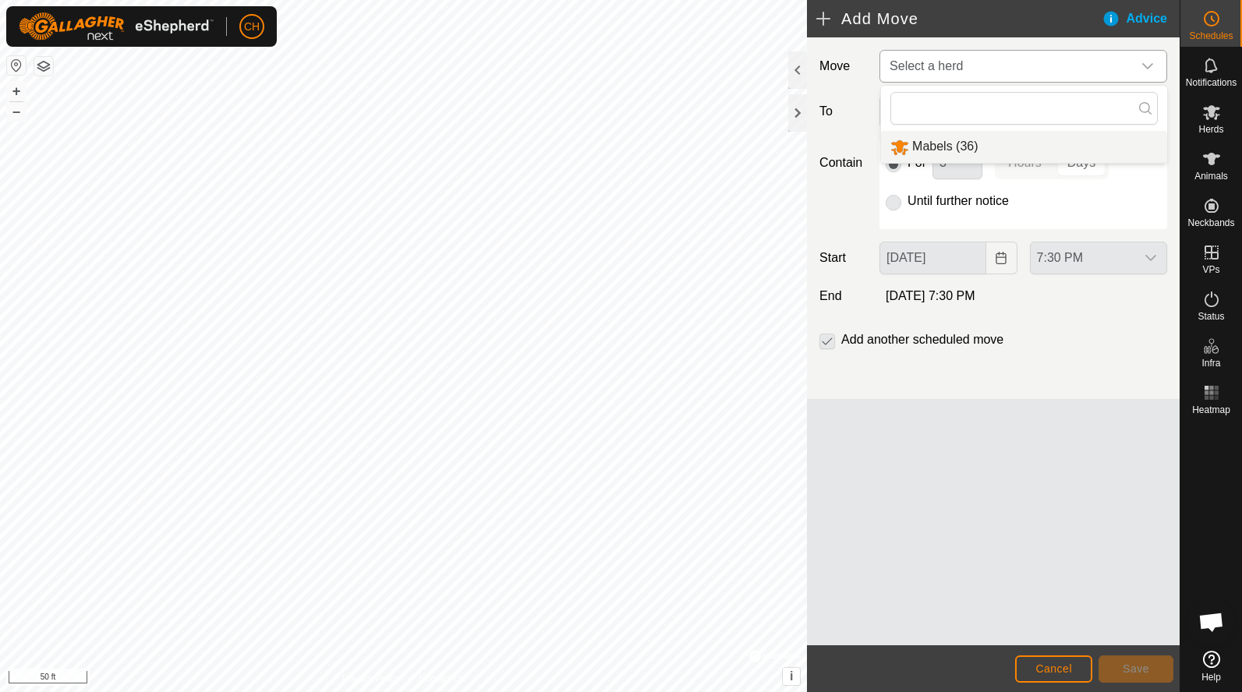
click at [944, 153] on li "Mabels (36)" at bounding box center [1024, 147] width 286 height 32
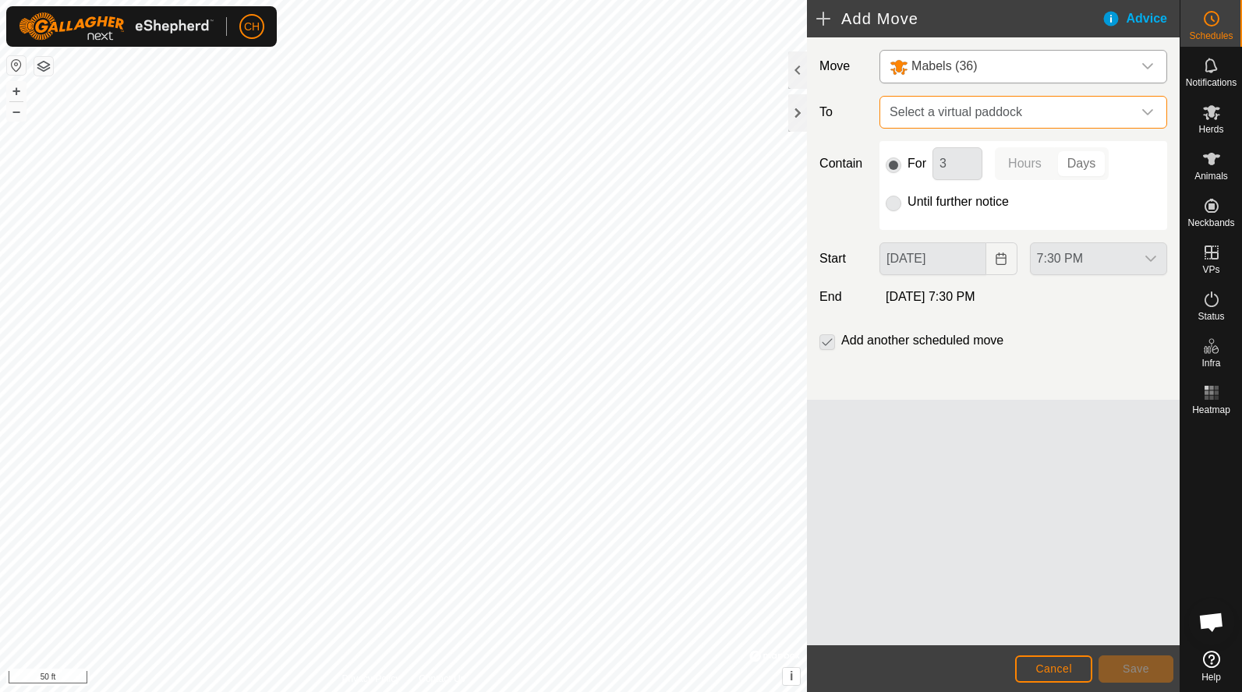
click at [944, 106] on span "Select a virtual paddock" at bounding box center [1007, 112] width 249 height 31
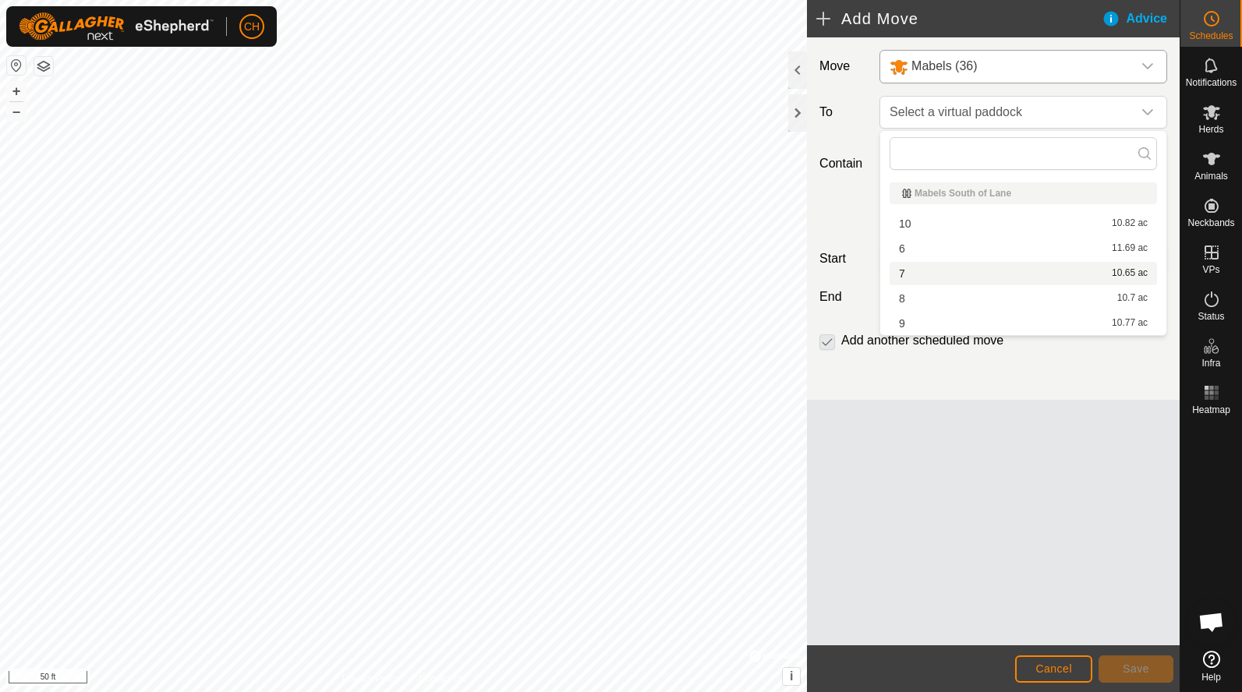
click at [929, 276] on li "7 10.65 ac" at bounding box center [1022, 273] width 267 height 23
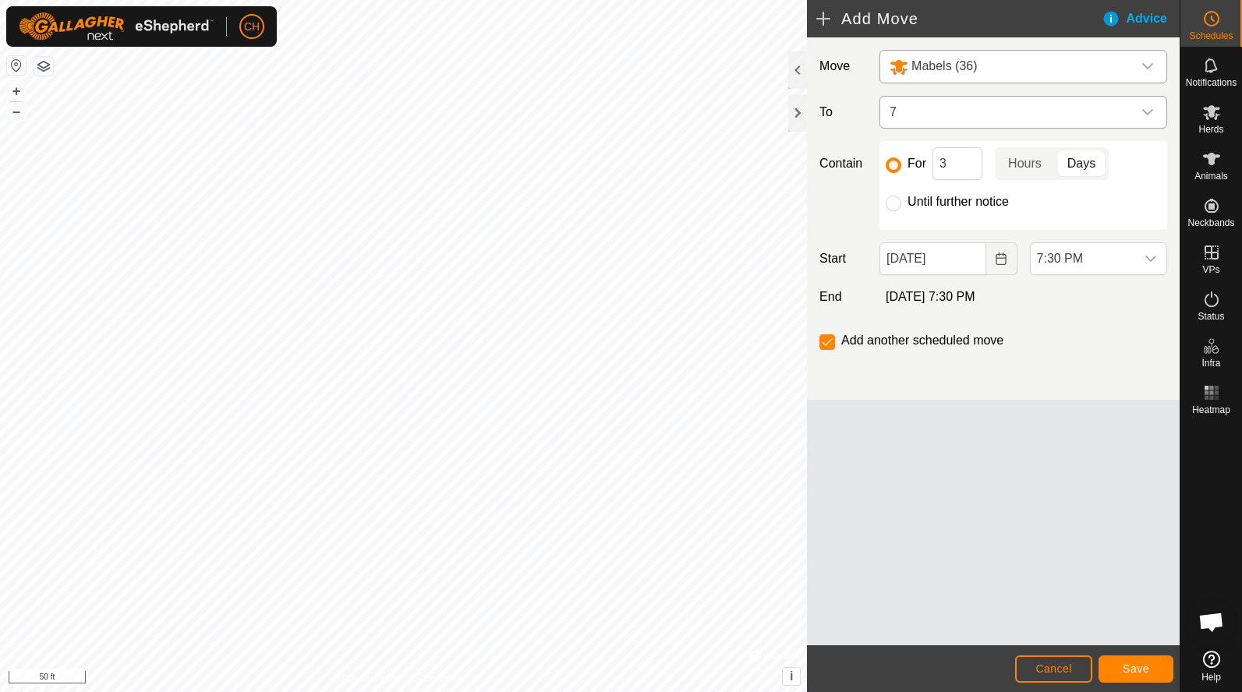
click at [897, 115] on span "7" at bounding box center [1007, 112] width 249 height 31
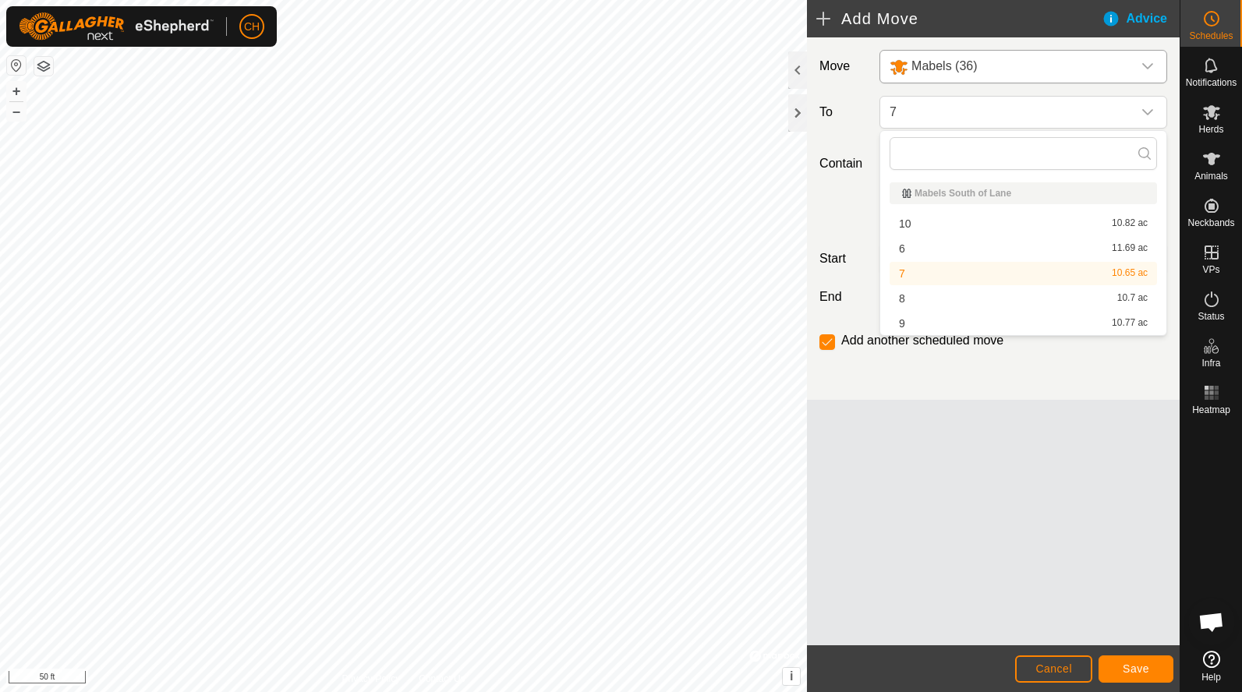
click at [925, 274] on li "7 10.65 ac" at bounding box center [1022, 273] width 267 height 23
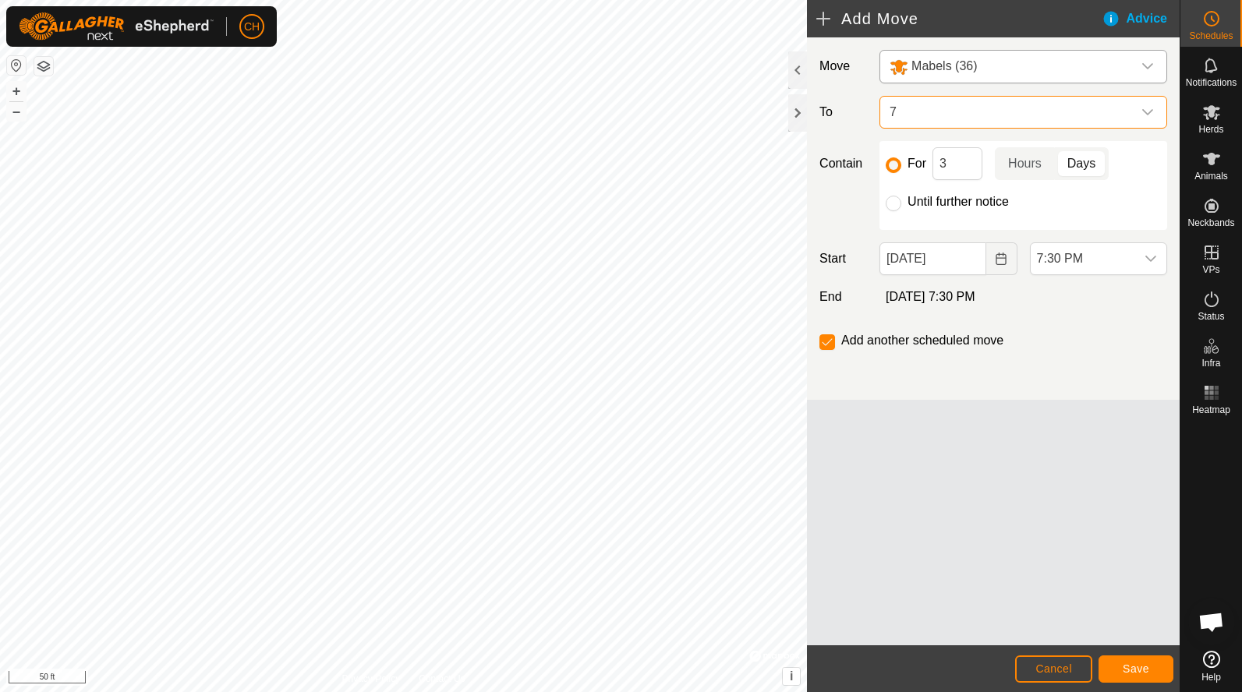
click at [899, 208] on div at bounding box center [893, 204] width 16 height 16
click at [895, 203] on input "Until further notice" at bounding box center [893, 204] width 16 height 16
radio input "true"
click at [832, 341] on input "checkbox" at bounding box center [827, 342] width 16 height 16
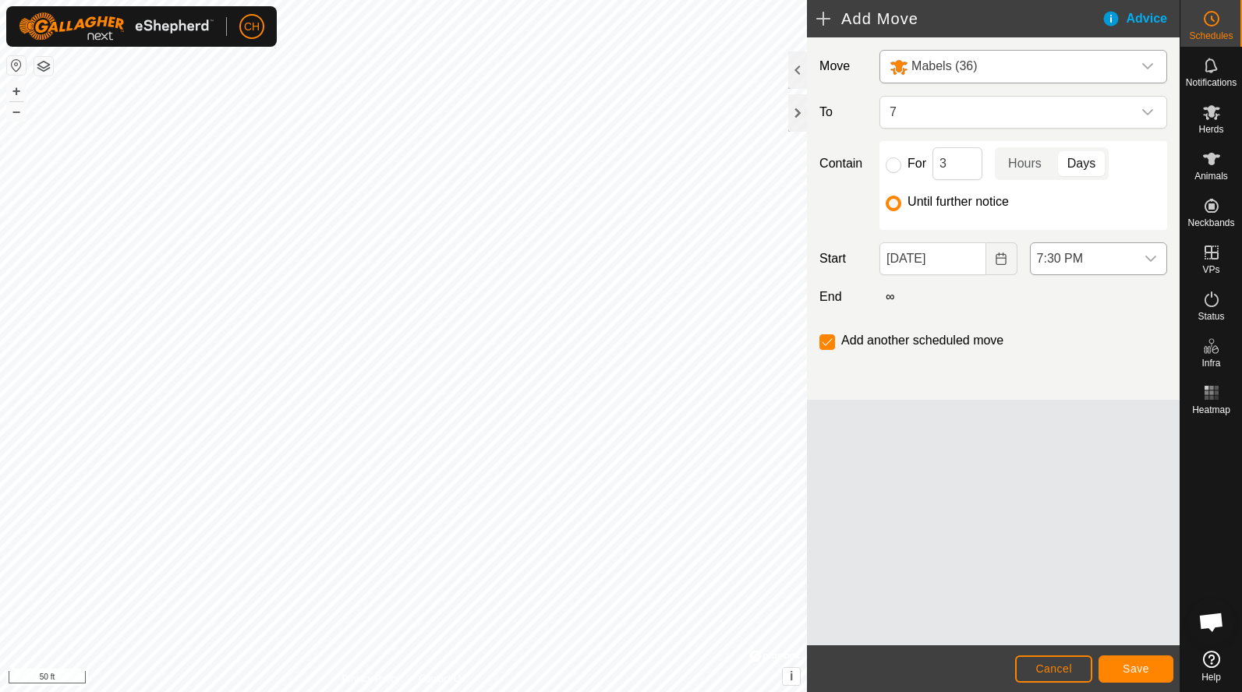
click at [1093, 265] on span "7:30 PM" at bounding box center [1082, 258] width 104 height 31
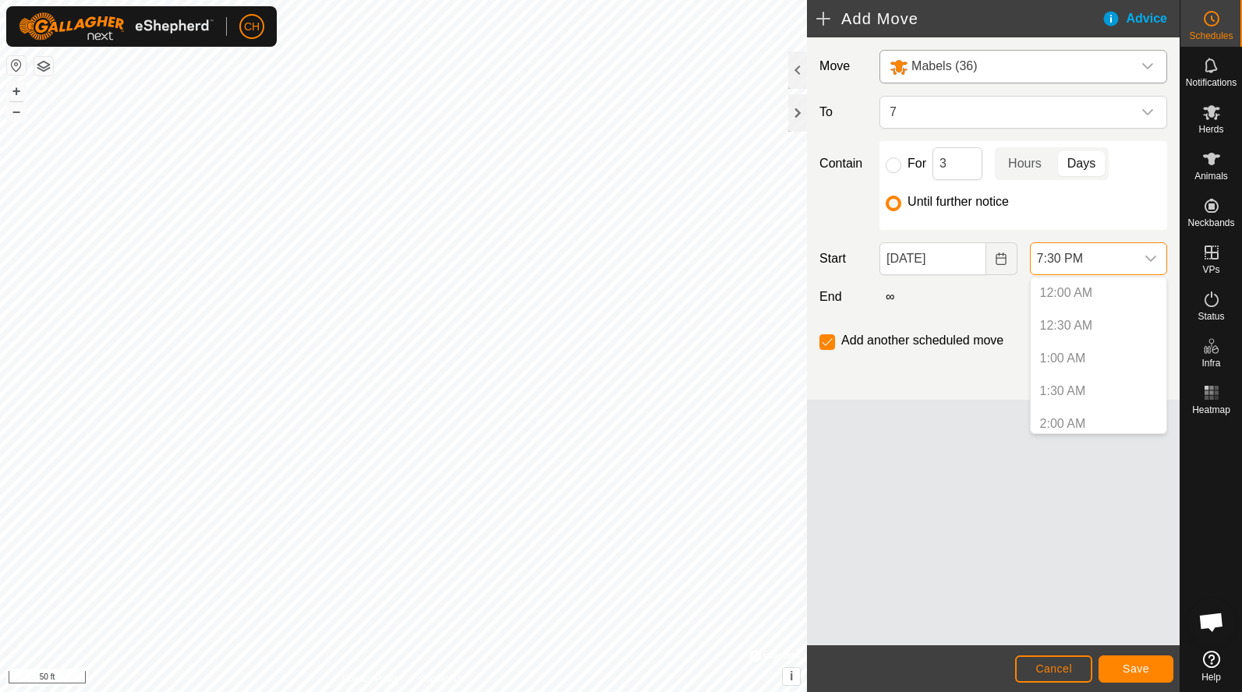
scroll to position [1152, 0]
click at [1076, 383] on p-selectitem "7:00 PM" at bounding box center [1098, 384] width 136 height 31
click at [1066, 422] on li "7:30 PM" at bounding box center [1098, 417] width 136 height 31
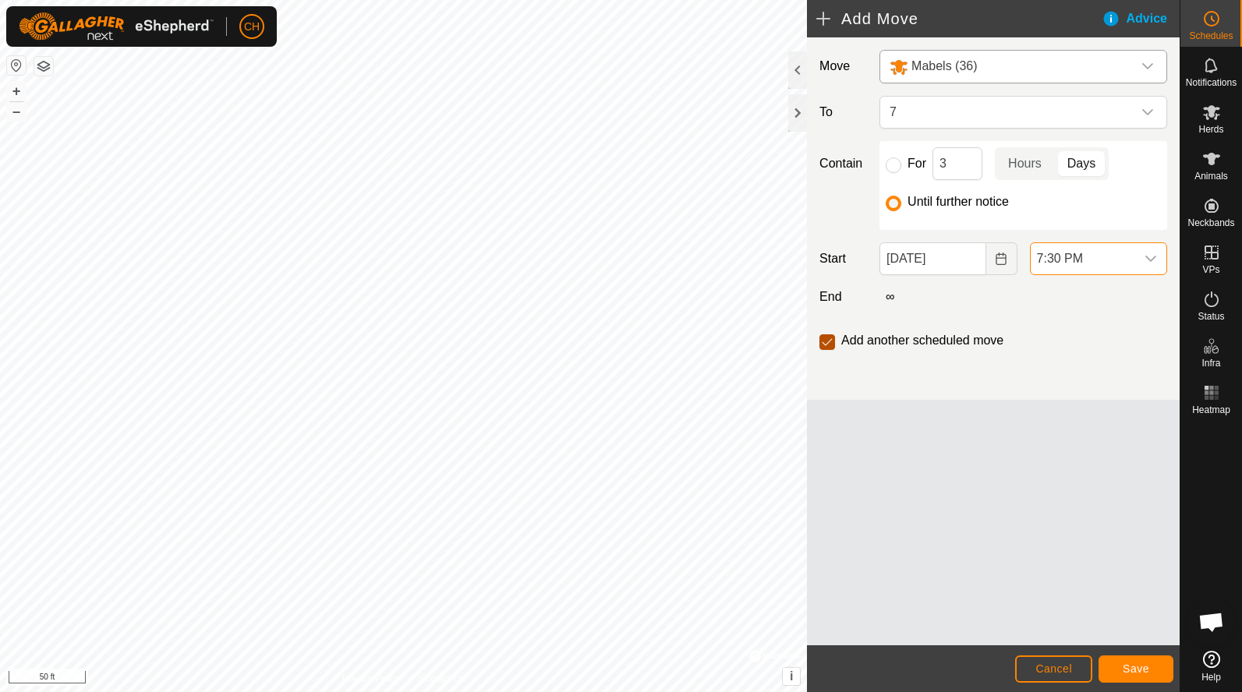
click at [827, 346] on input "checkbox" at bounding box center [827, 342] width 16 height 16
click at [829, 340] on input "checkbox" at bounding box center [827, 342] width 16 height 16
click at [1130, 672] on span "Save" at bounding box center [1135, 668] width 26 height 12
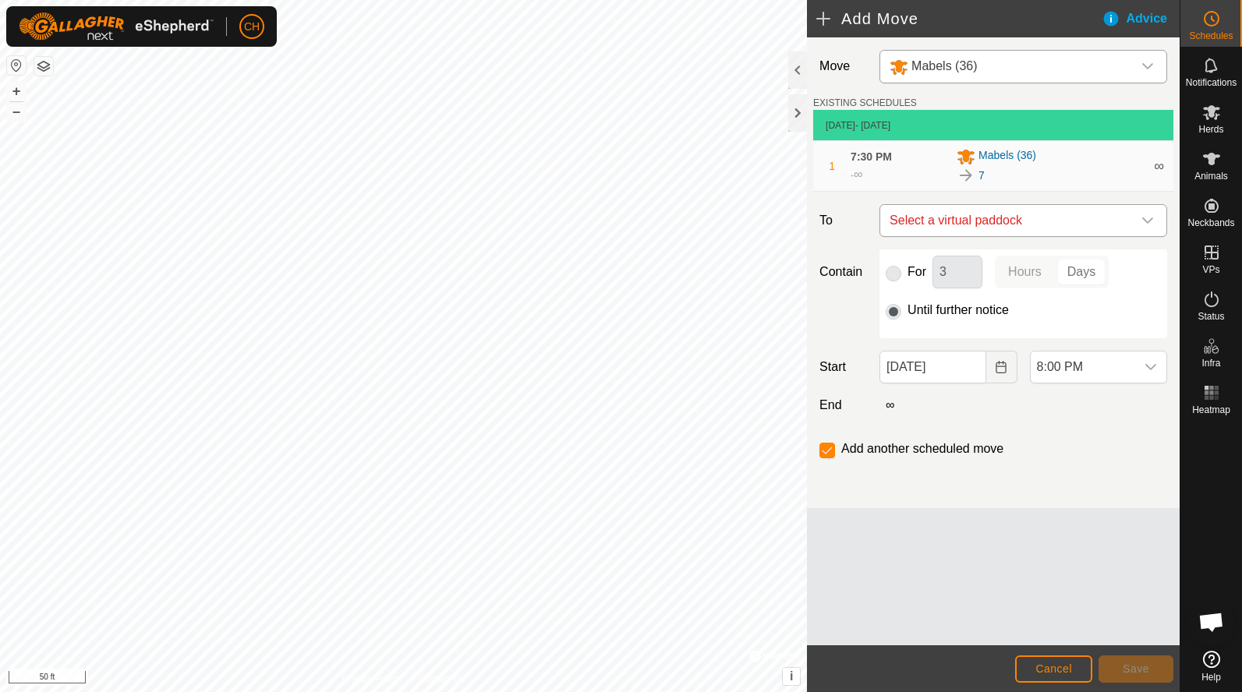
click at [976, 221] on span "Select a virtual paddock" at bounding box center [1007, 220] width 249 height 31
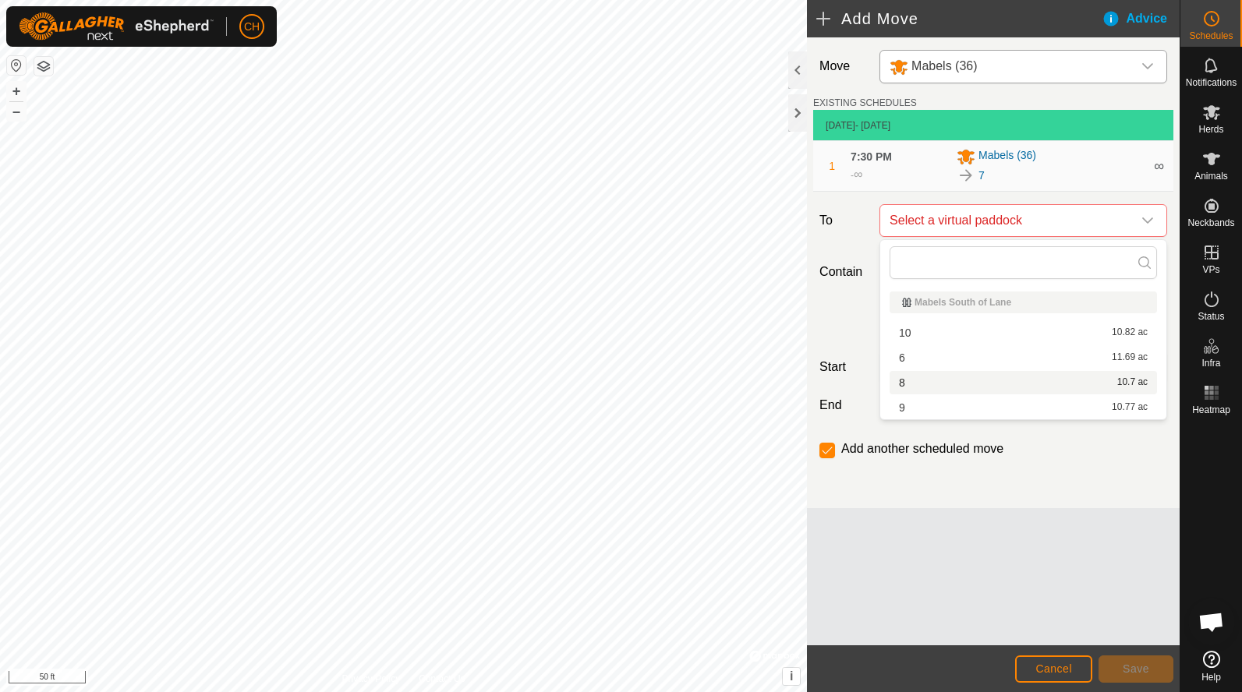
click at [941, 380] on li "8 10.7 ac" at bounding box center [1022, 382] width 267 height 23
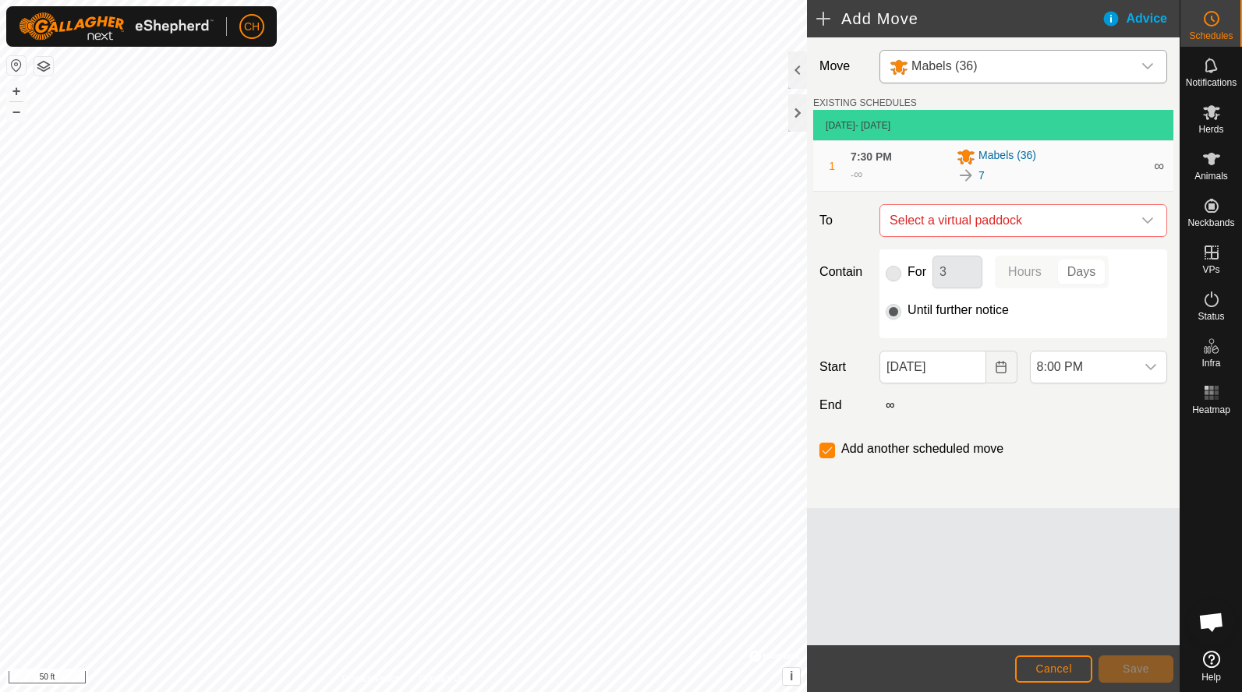
checkbox input "false"
click at [1066, 375] on span "8:00 PM" at bounding box center [1082, 366] width 104 height 31
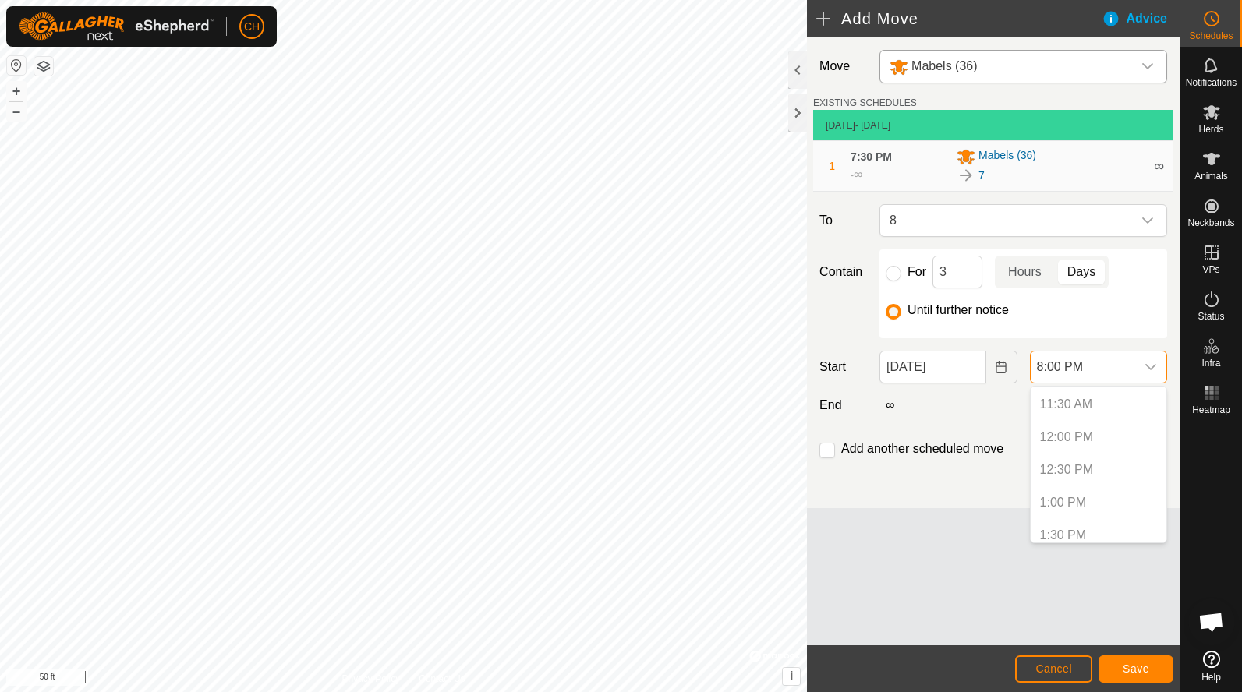
scroll to position [744, 0]
click at [1007, 376] on button "Choose Date" at bounding box center [1001, 367] width 31 height 33
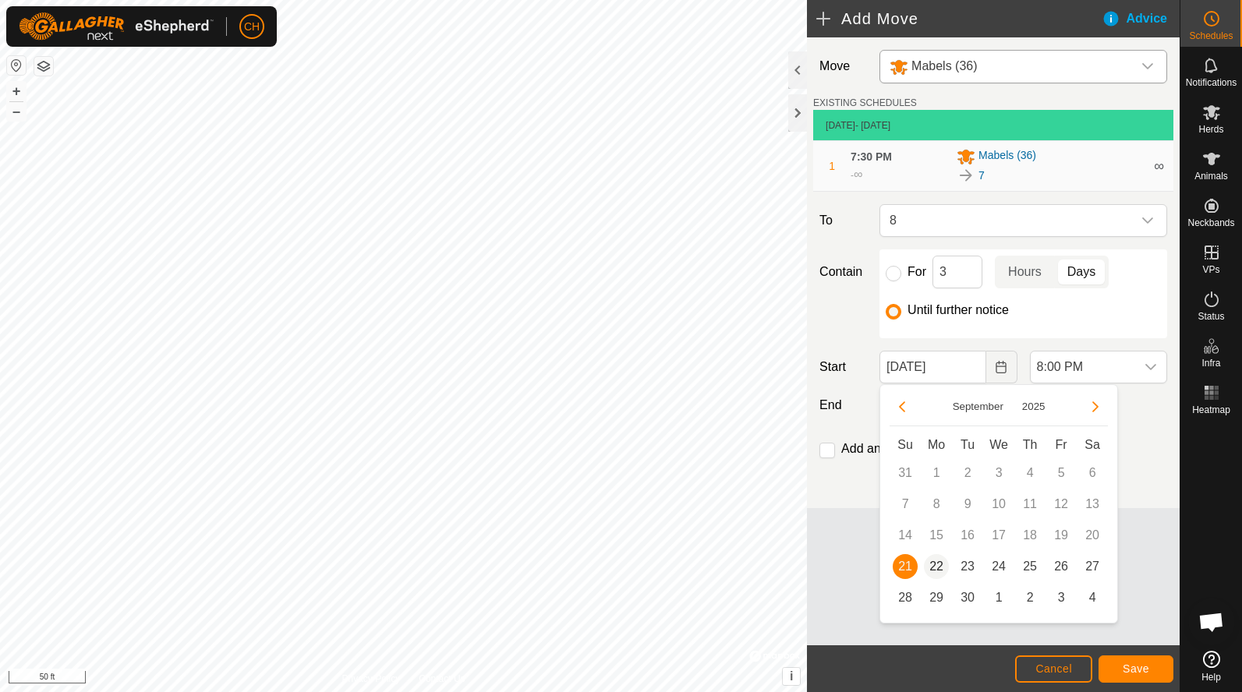
click at [934, 565] on span "22" at bounding box center [936, 566] width 25 height 25
type input "Sep 22, 2025"
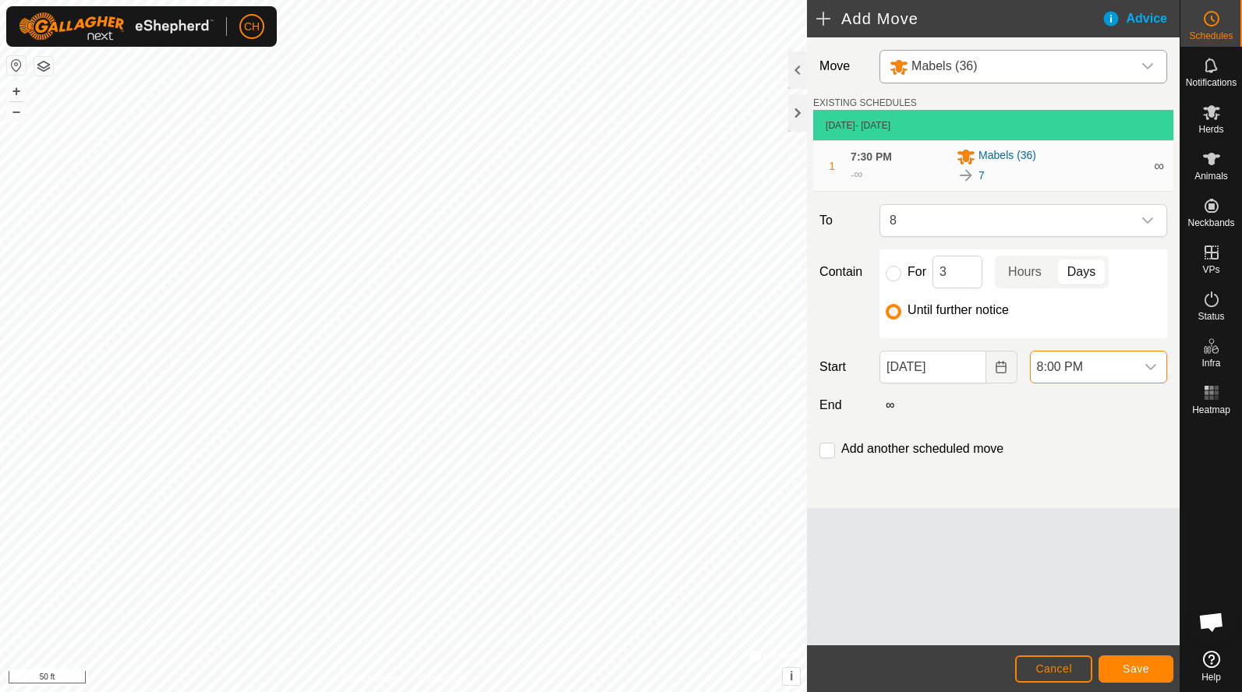
click at [1086, 367] on span "8:00 PM" at bounding box center [1082, 366] width 104 height 31
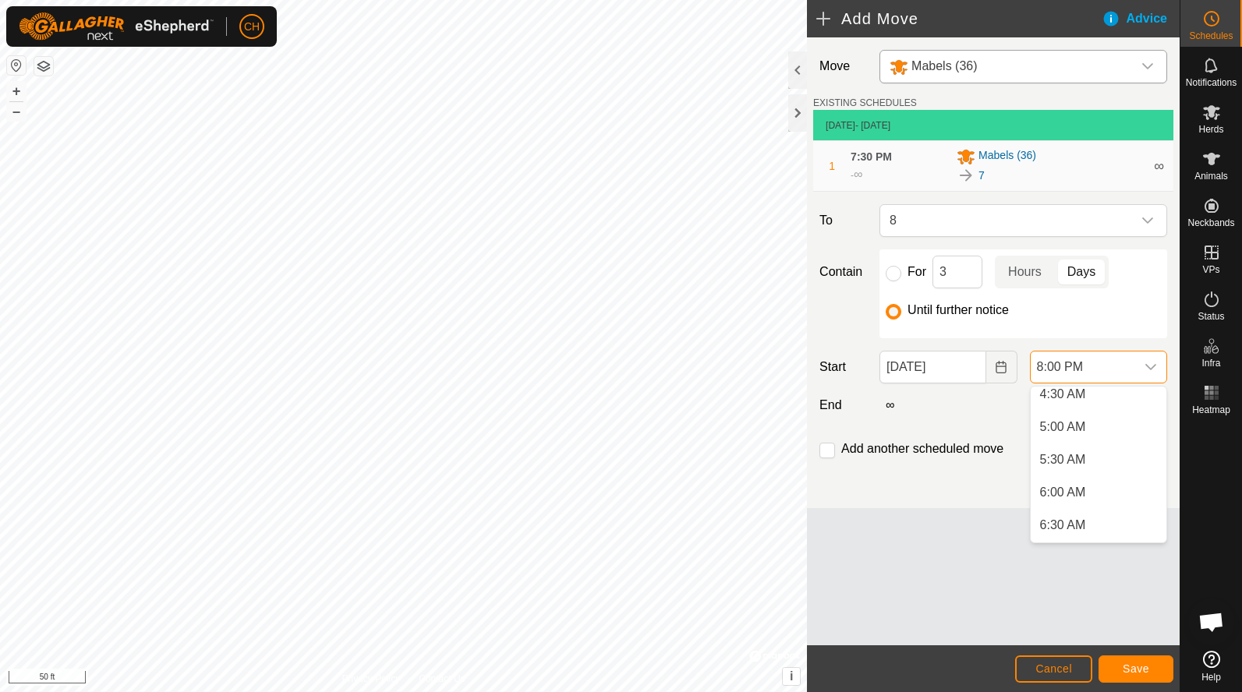
scroll to position [303, 0]
click at [1082, 454] on li "5:30 AM" at bounding box center [1098, 458] width 136 height 31
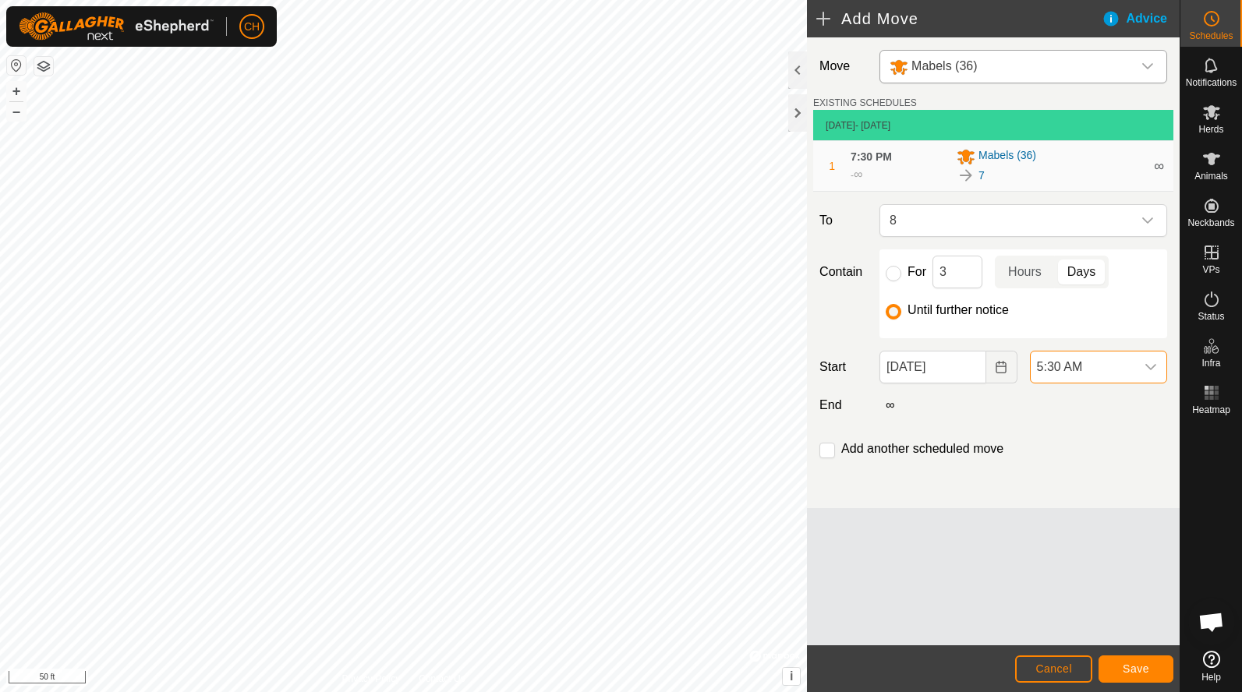
click at [1059, 358] on span "5:30 AM" at bounding box center [1082, 366] width 104 height 31
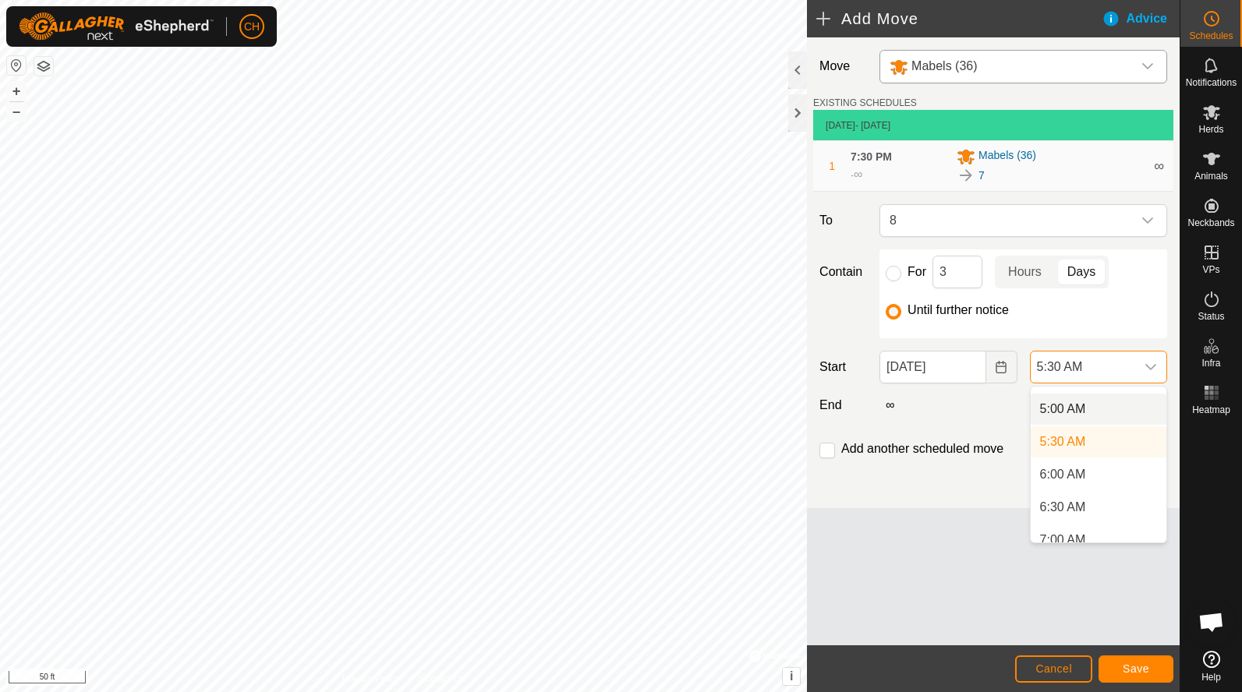
scroll to position [321, 0]
click at [1066, 510] on li "6:30 AM" at bounding box center [1098, 506] width 136 height 31
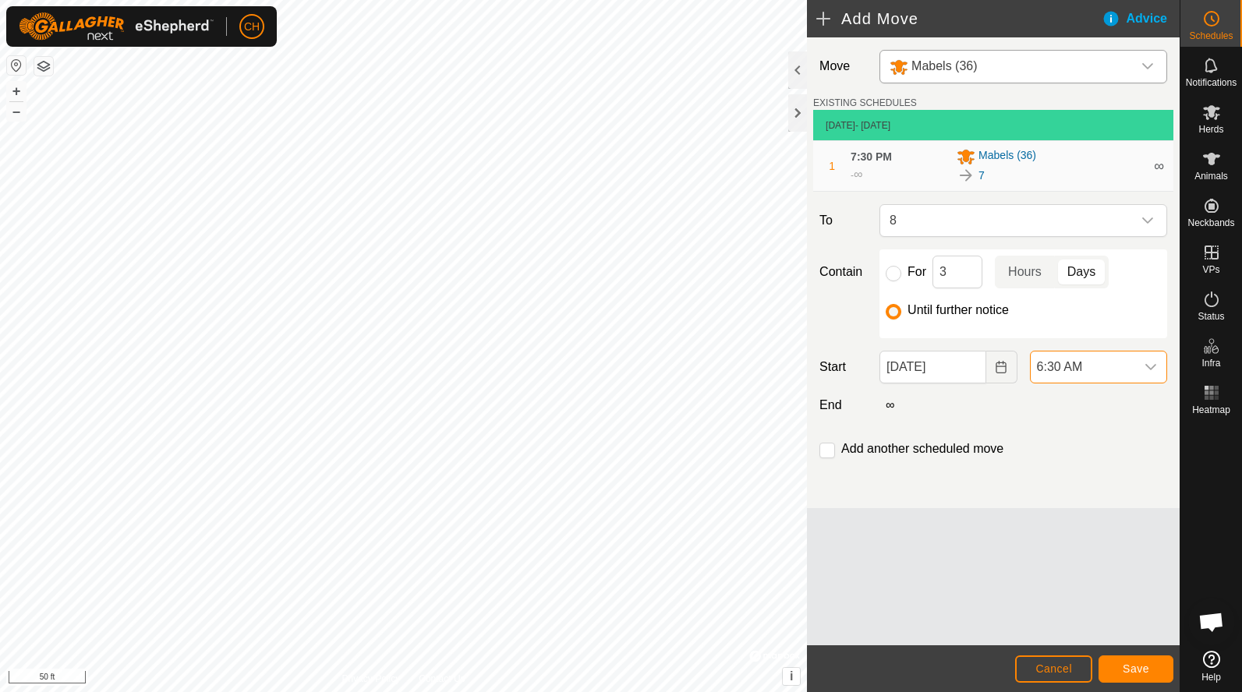
click at [1127, 672] on span "Save" at bounding box center [1135, 668] width 26 height 12
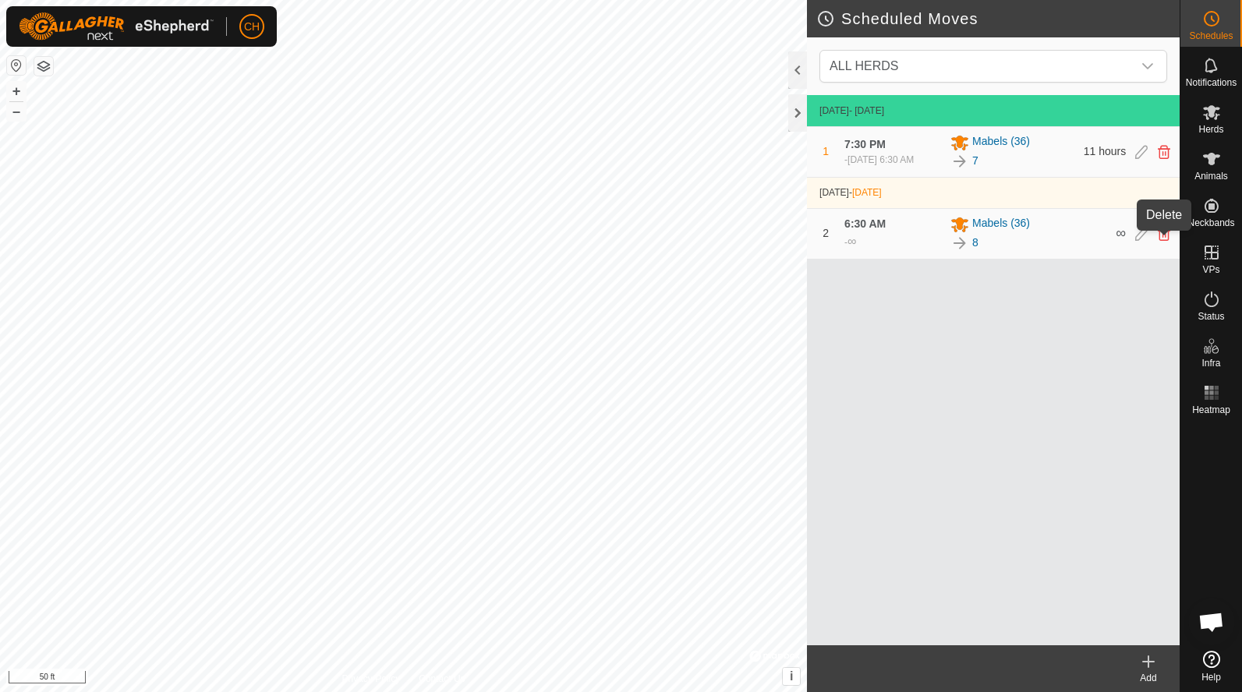
click at [1164, 241] on icon at bounding box center [1163, 234] width 12 height 14
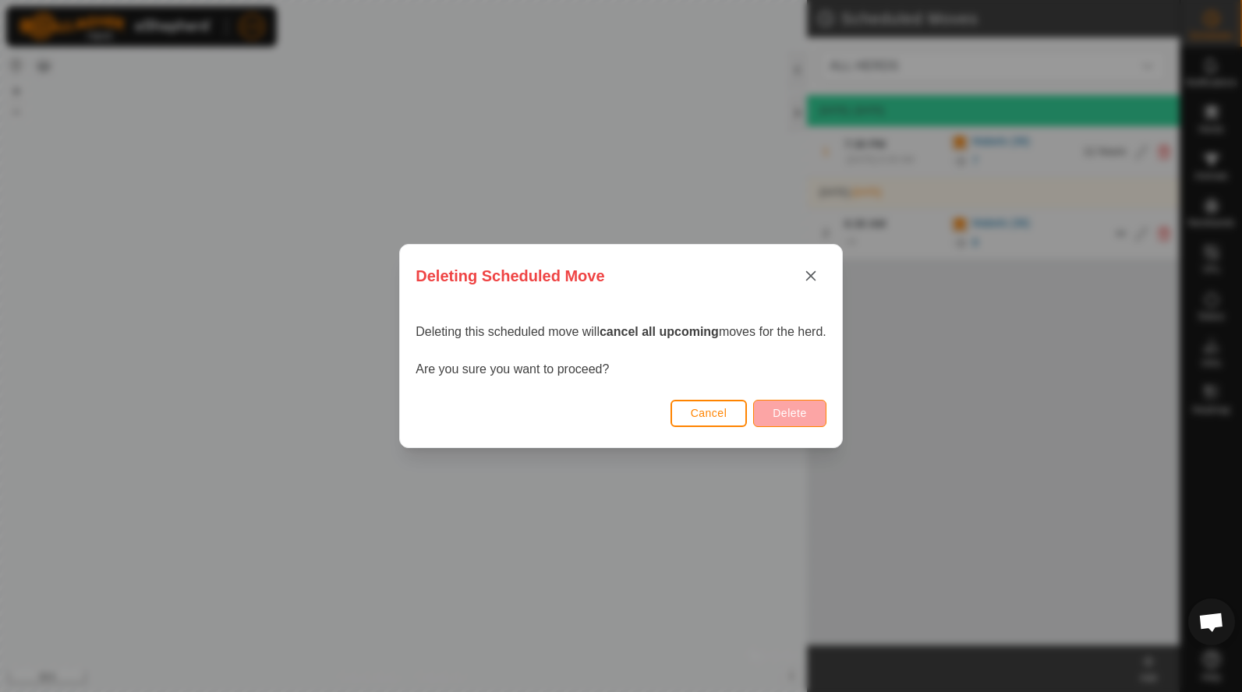
click at [798, 408] on span "Delete" at bounding box center [789, 413] width 34 height 12
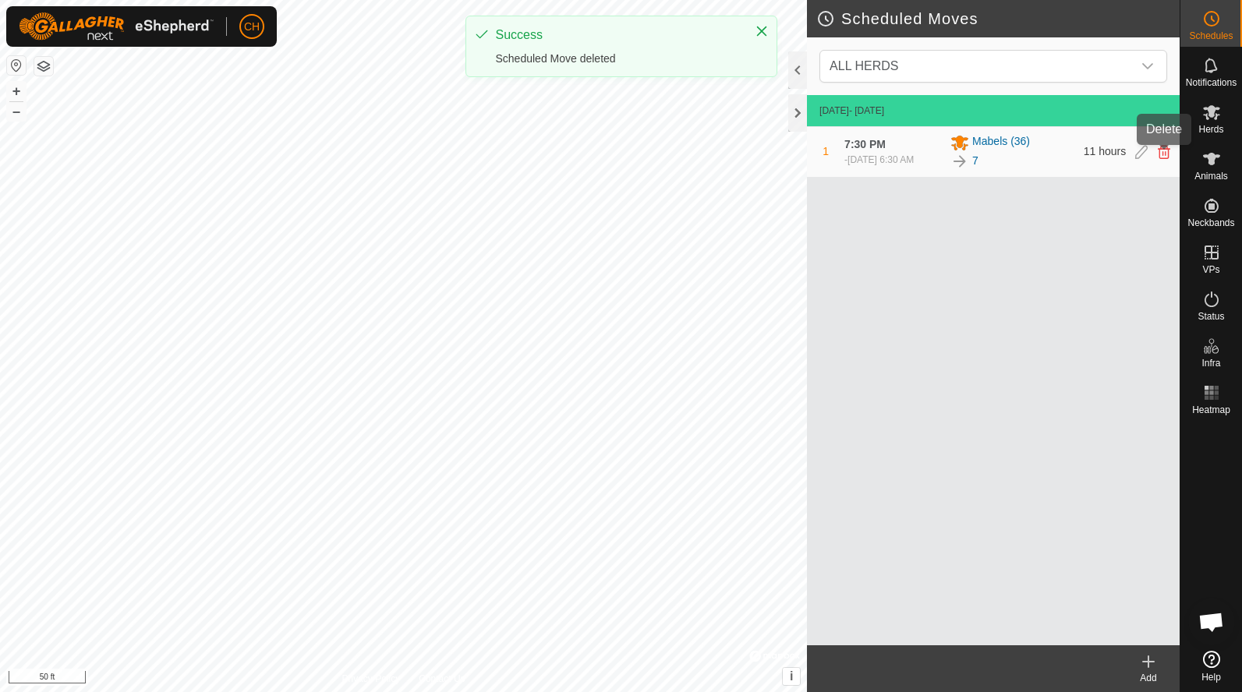
click at [1163, 153] on icon at bounding box center [1163, 152] width 12 height 14
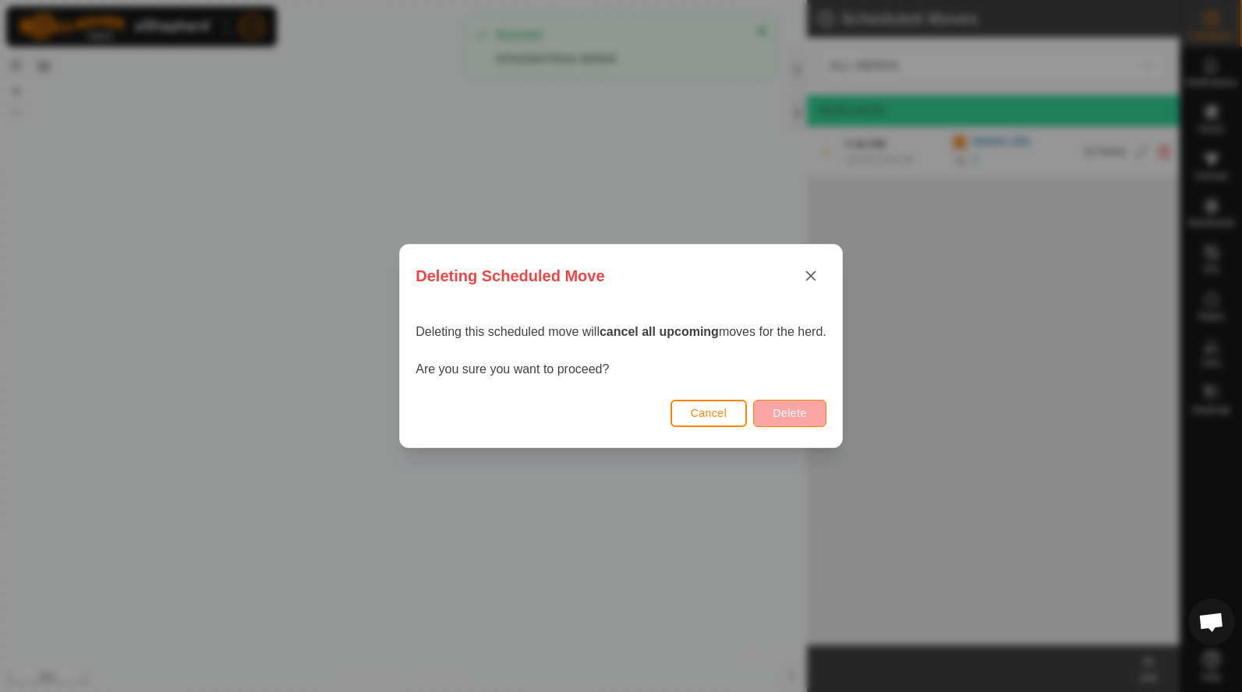
click at [803, 410] on span "Delete" at bounding box center [789, 413] width 34 height 12
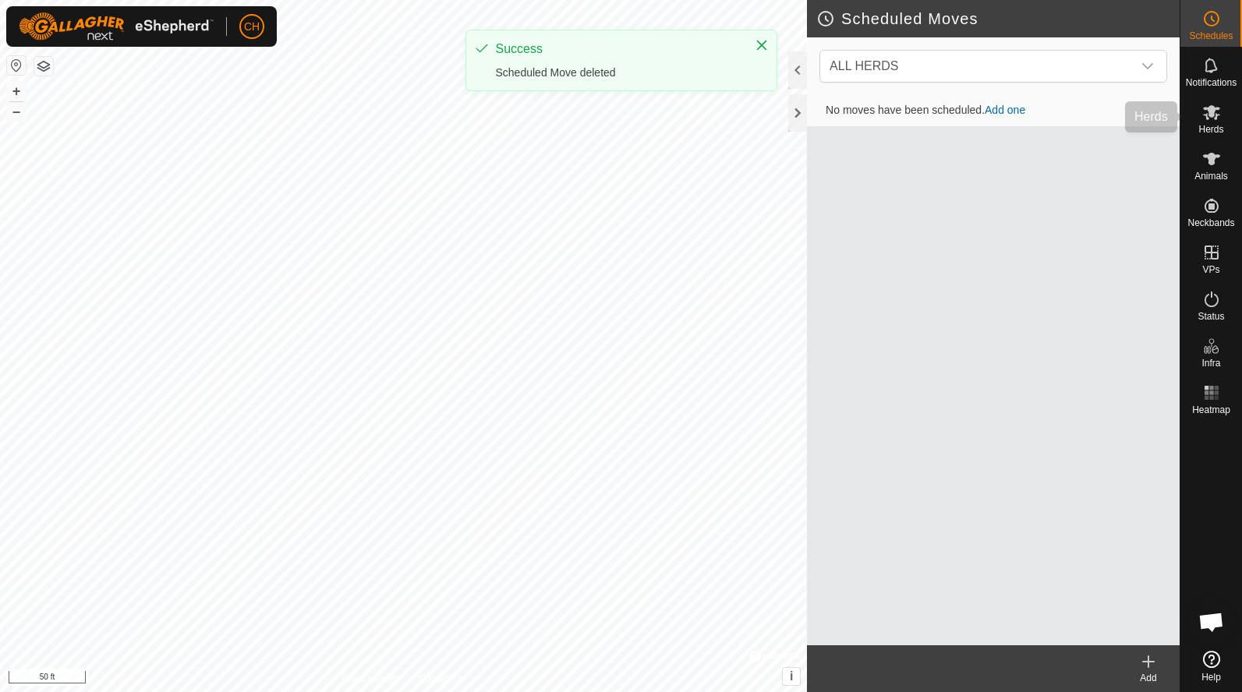
click at [1212, 115] on icon at bounding box center [1211, 112] width 17 height 15
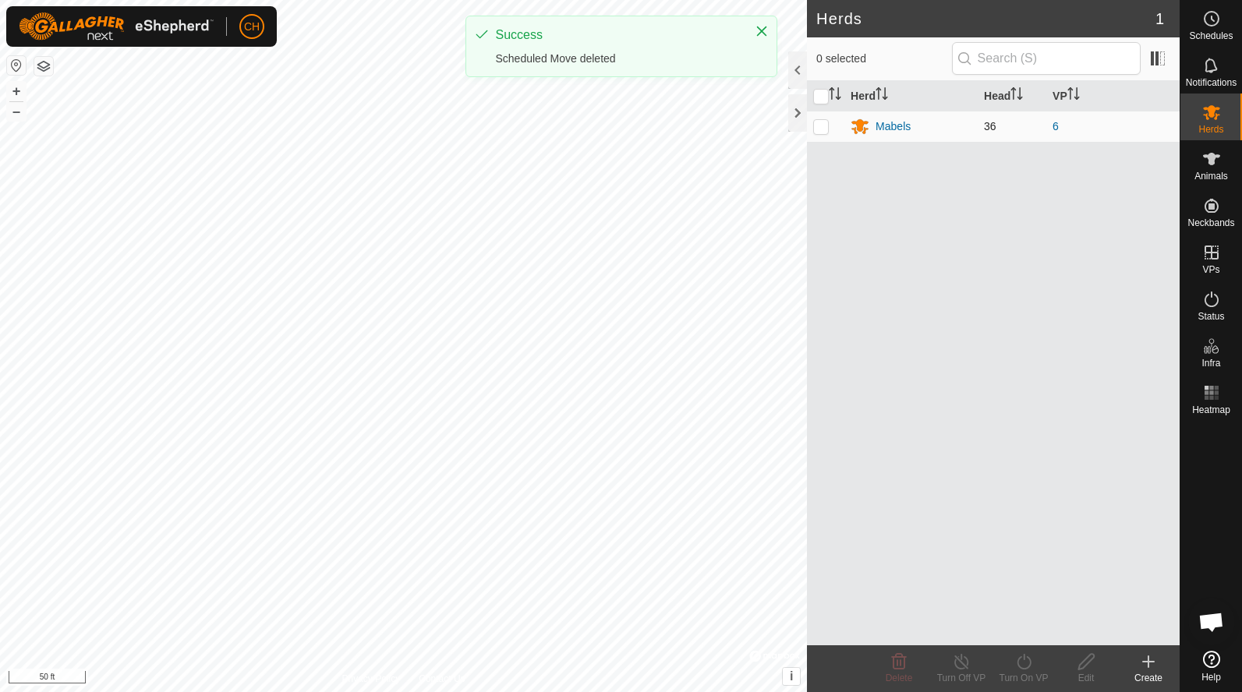
click at [813, 125] on p-checkbox at bounding box center [821, 126] width 16 height 12
checkbox input "true"
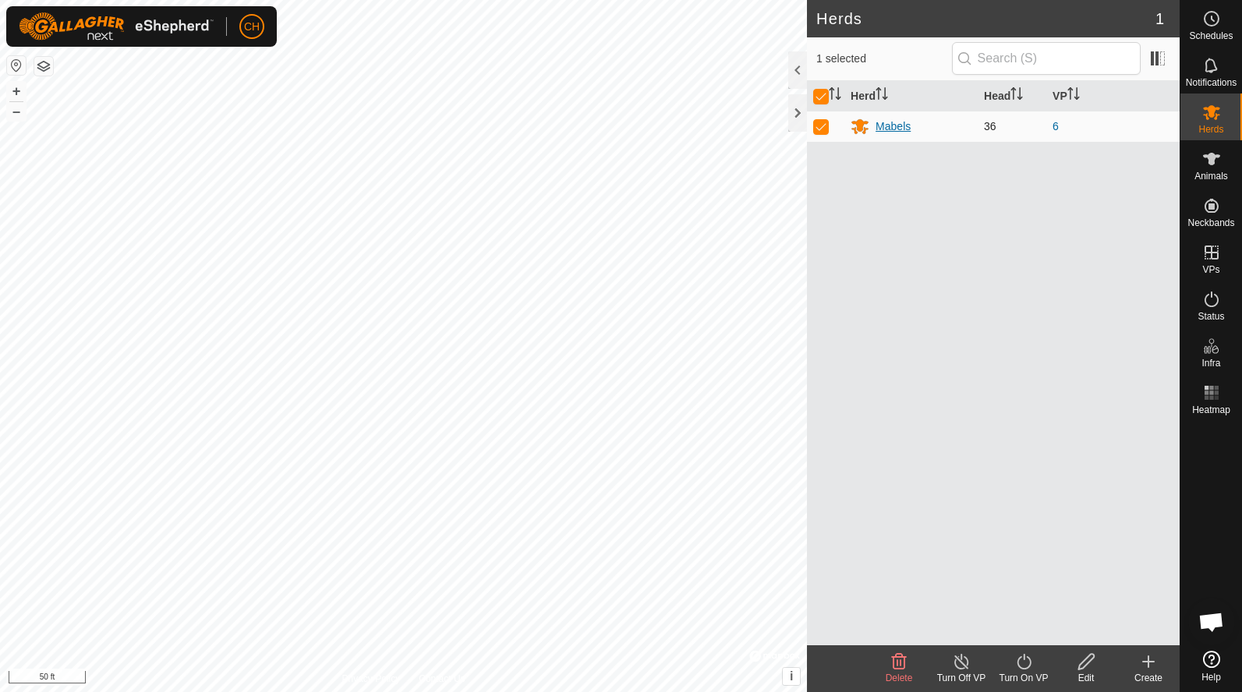
click at [899, 125] on div "Mabels" at bounding box center [892, 126] width 35 height 16
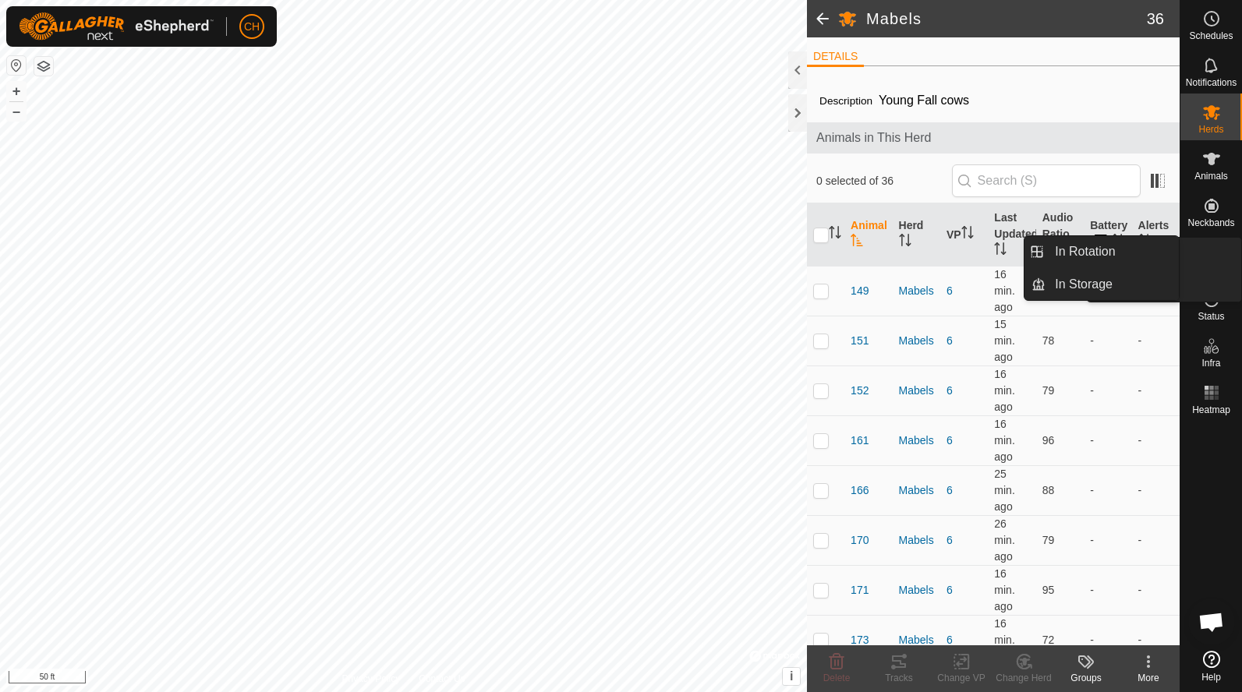
click at [1203, 253] on icon at bounding box center [1211, 252] width 19 height 19
click at [1132, 259] on link "In Rotation" at bounding box center [1111, 251] width 133 height 31
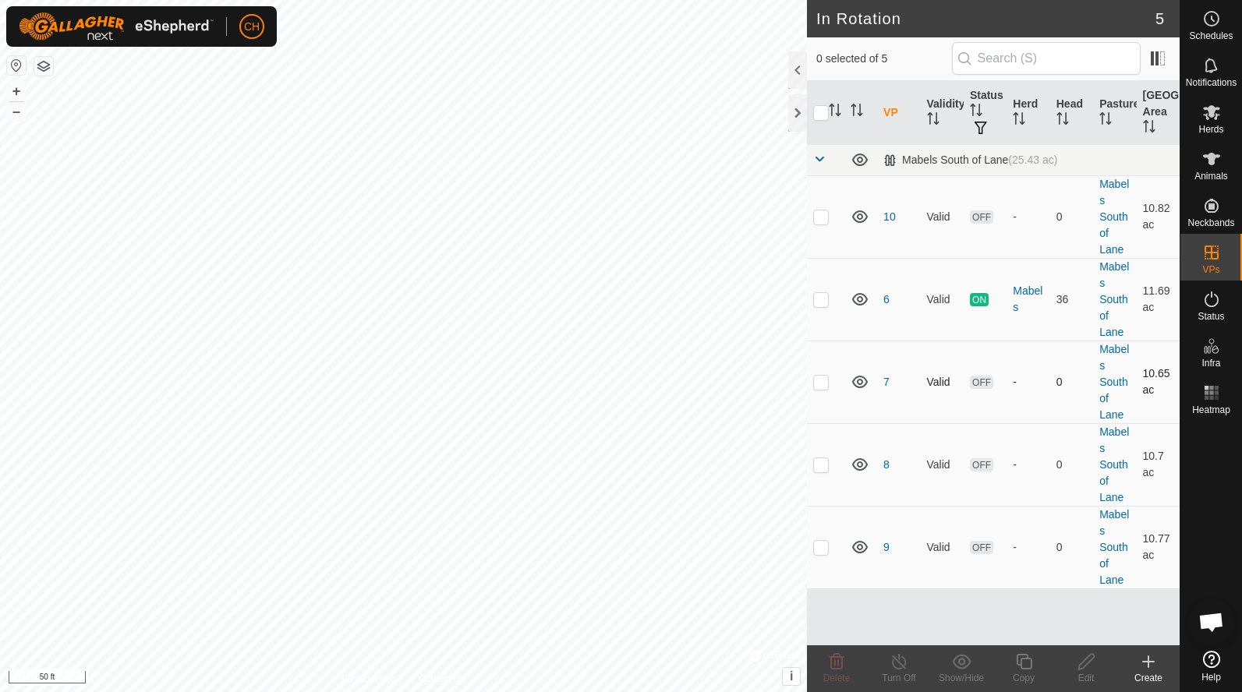
click at [825, 386] on p-checkbox at bounding box center [821, 382] width 16 height 12
click at [823, 380] on p-checkbox at bounding box center [821, 382] width 16 height 12
checkbox input "false"
click at [886, 382] on link "7" at bounding box center [886, 382] width 6 height 12
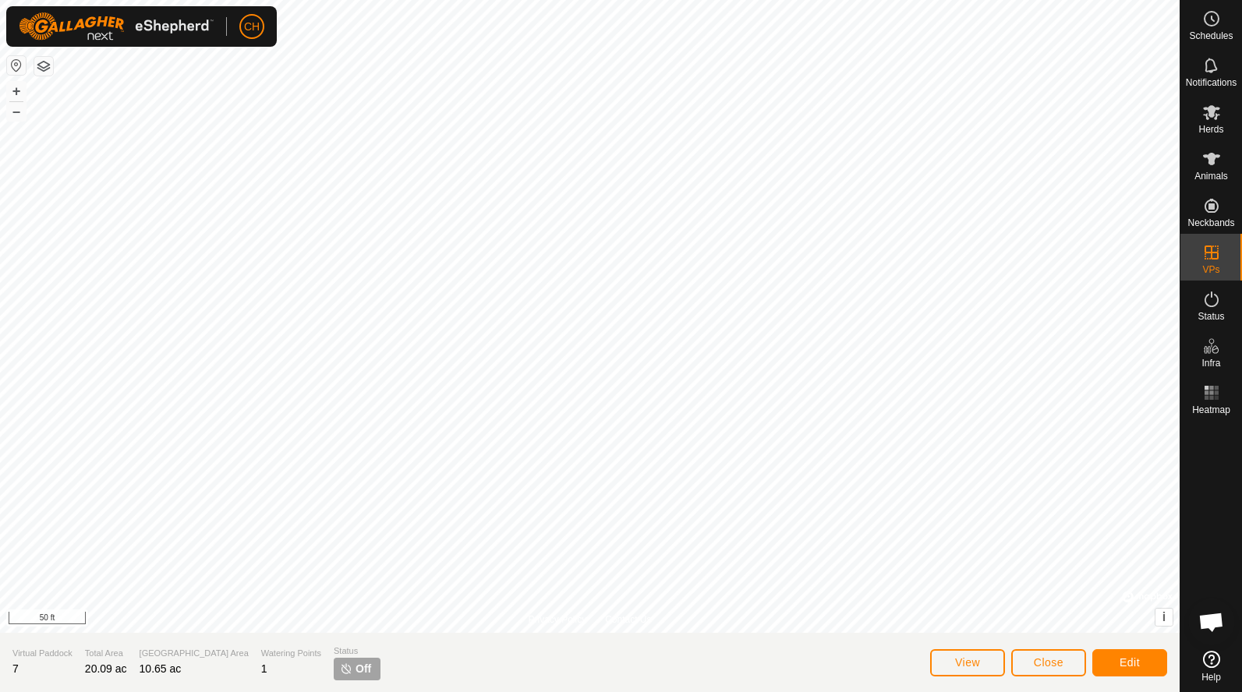
click at [1039, 666] on span "Close" at bounding box center [1048, 662] width 30 height 12
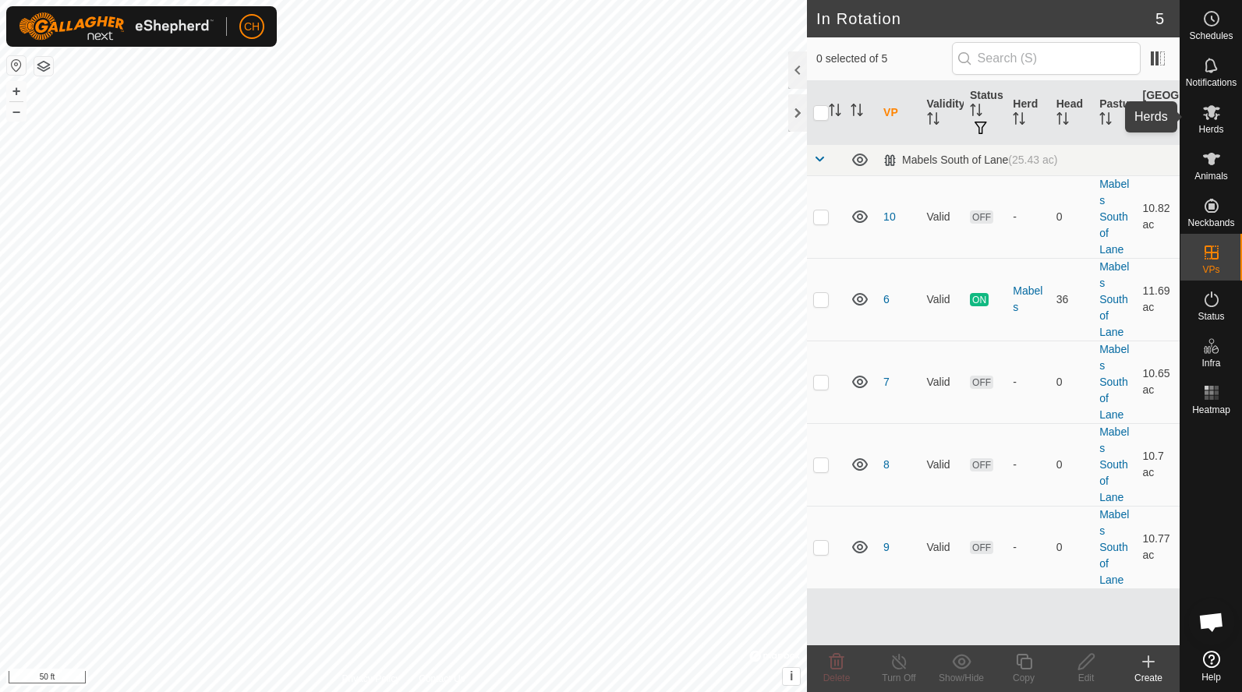
click at [1219, 121] on icon at bounding box center [1211, 112] width 19 height 19
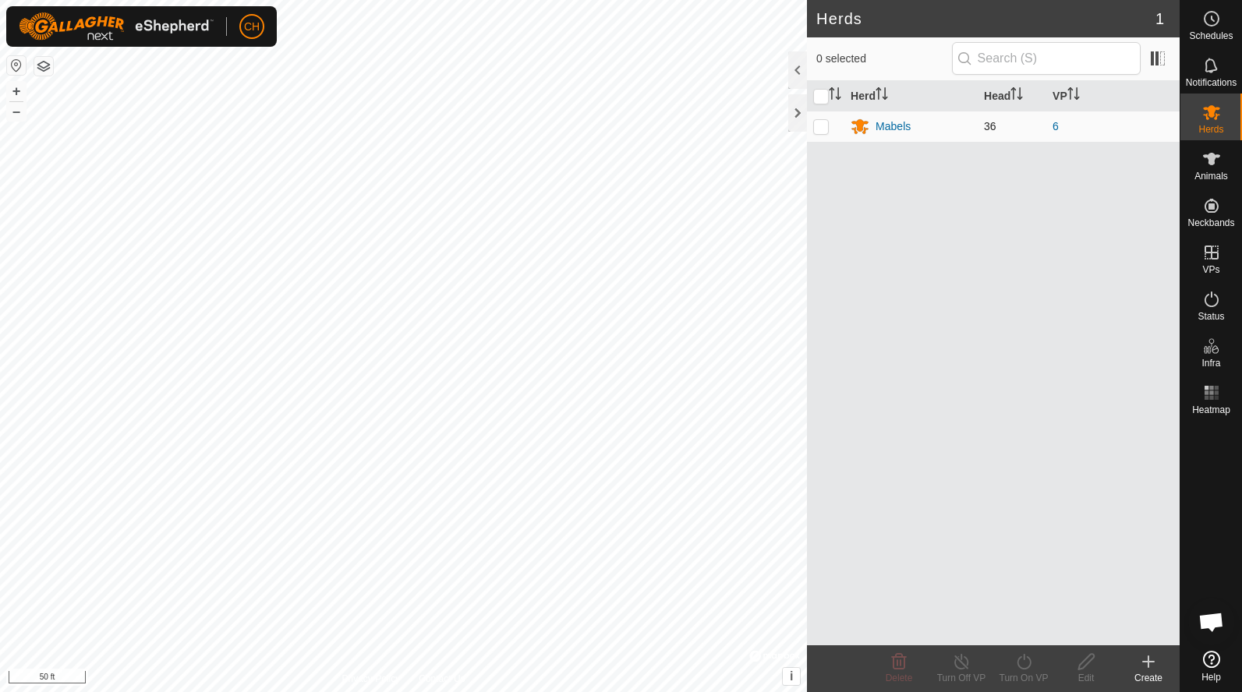
click at [821, 124] on p-checkbox at bounding box center [821, 126] width 16 height 12
checkbox input "true"
click at [1022, 659] on icon at bounding box center [1023, 661] width 19 height 19
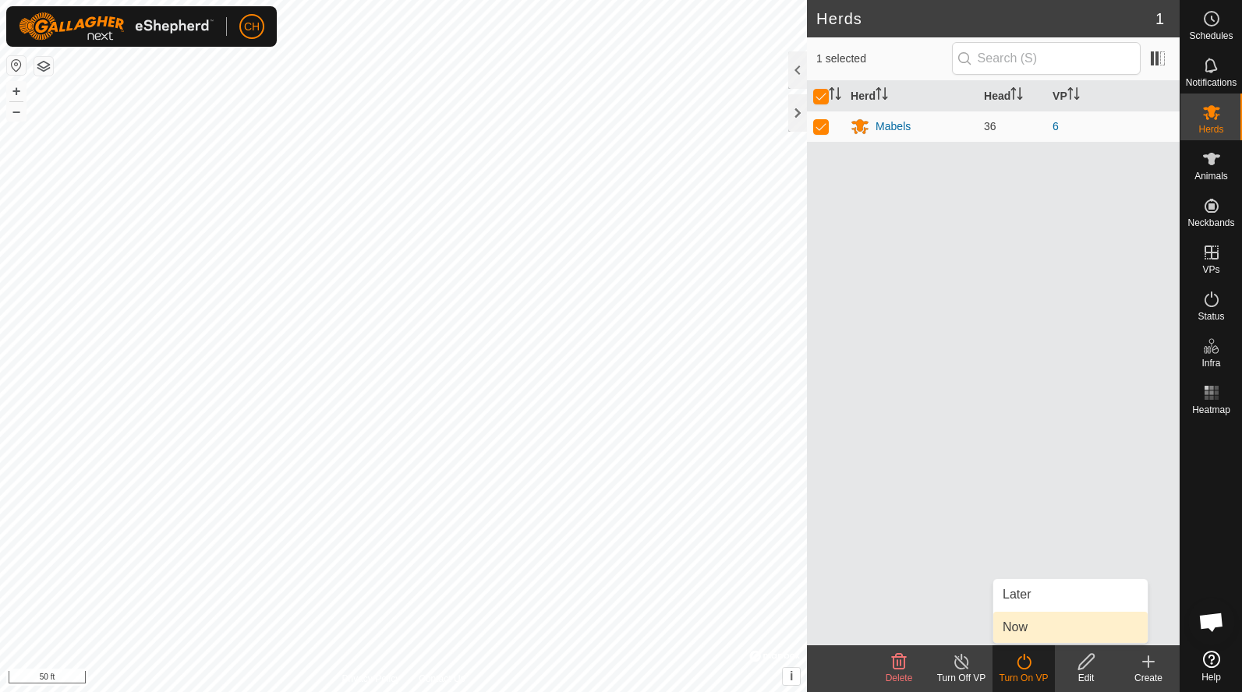
click at [1021, 630] on link "Now" at bounding box center [1070, 627] width 154 height 31
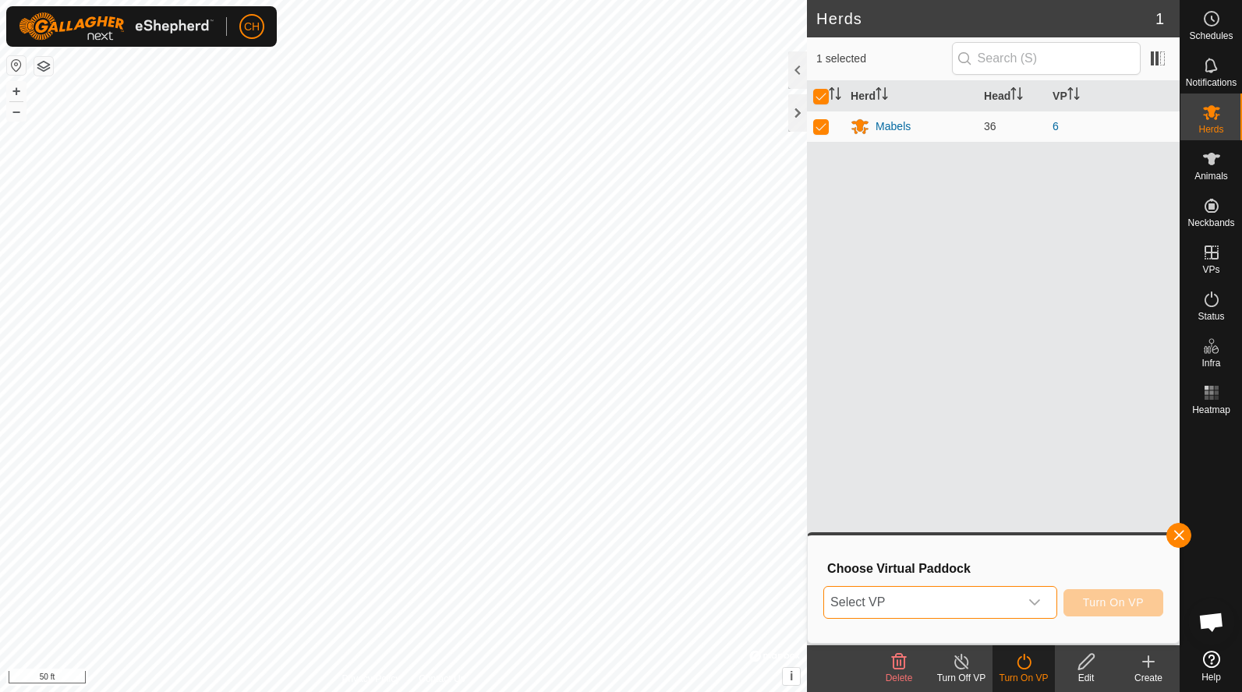
click at [935, 603] on span "Select VP" at bounding box center [921, 602] width 195 height 31
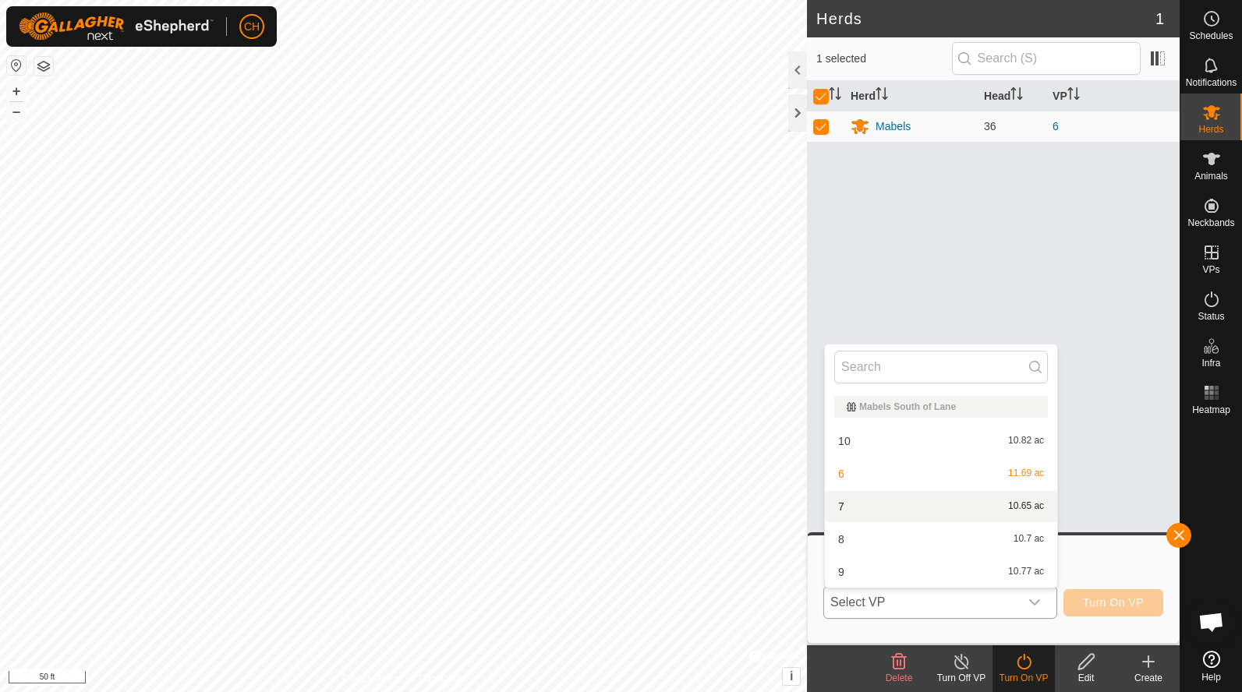
click at [896, 512] on li "7 10.65 ac" at bounding box center [941, 506] width 232 height 31
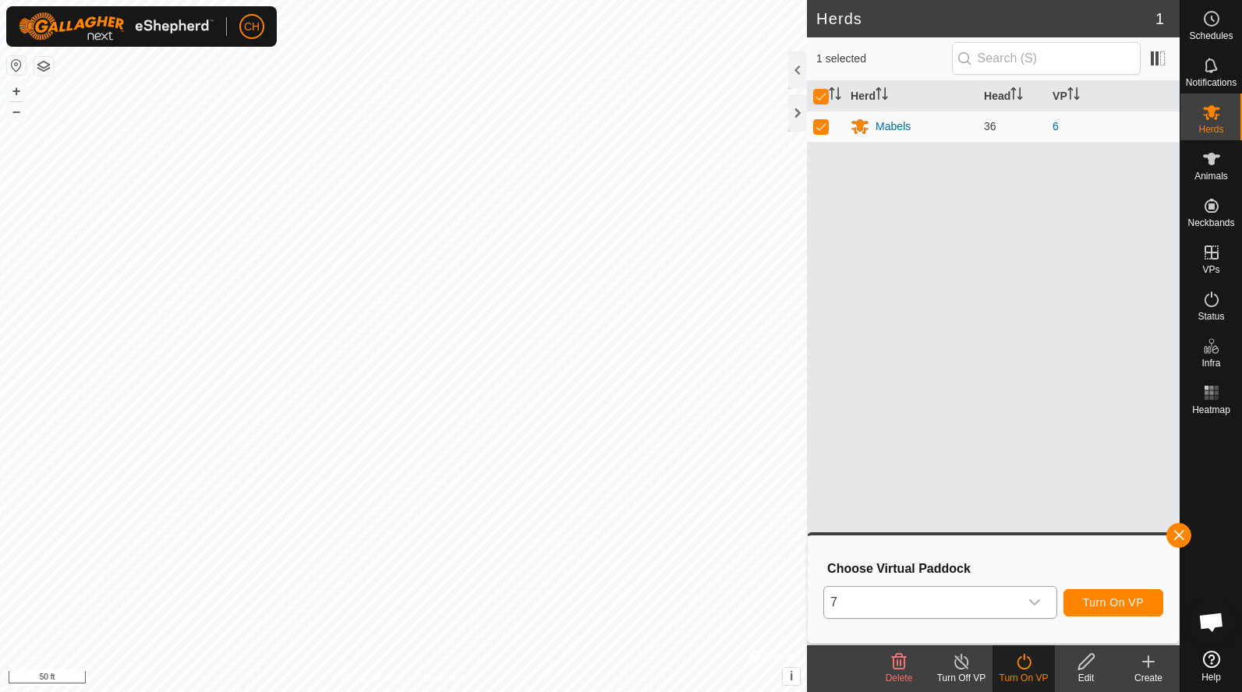
click at [1107, 606] on span "Turn On VP" at bounding box center [1113, 602] width 61 height 12
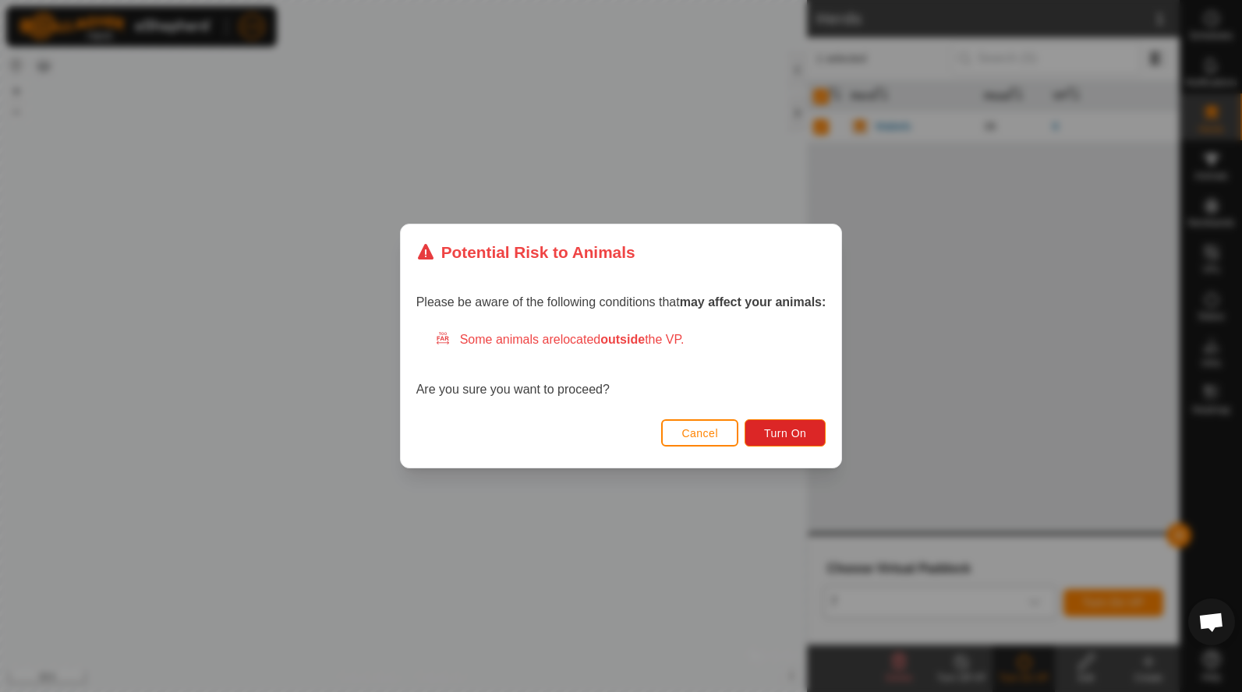
click at [691, 432] on span "Cancel" at bounding box center [699, 433] width 37 height 12
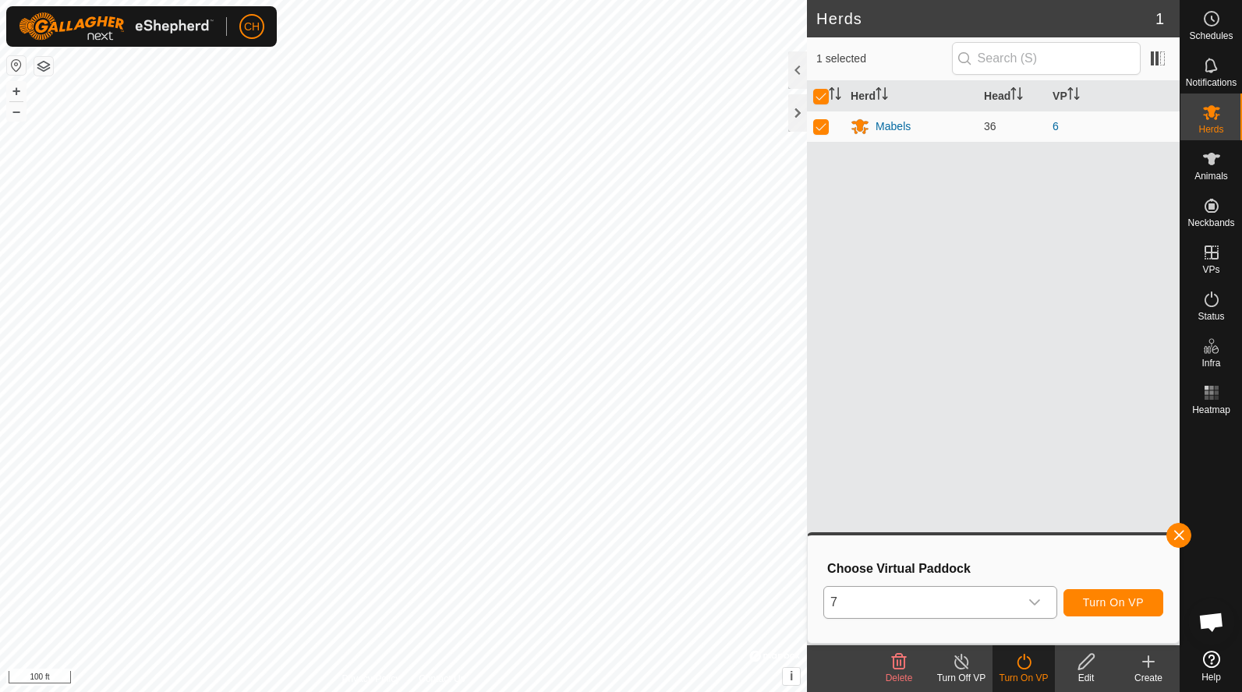
click at [1090, 598] on span "Turn On VP" at bounding box center [1113, 602] width 61 height 12
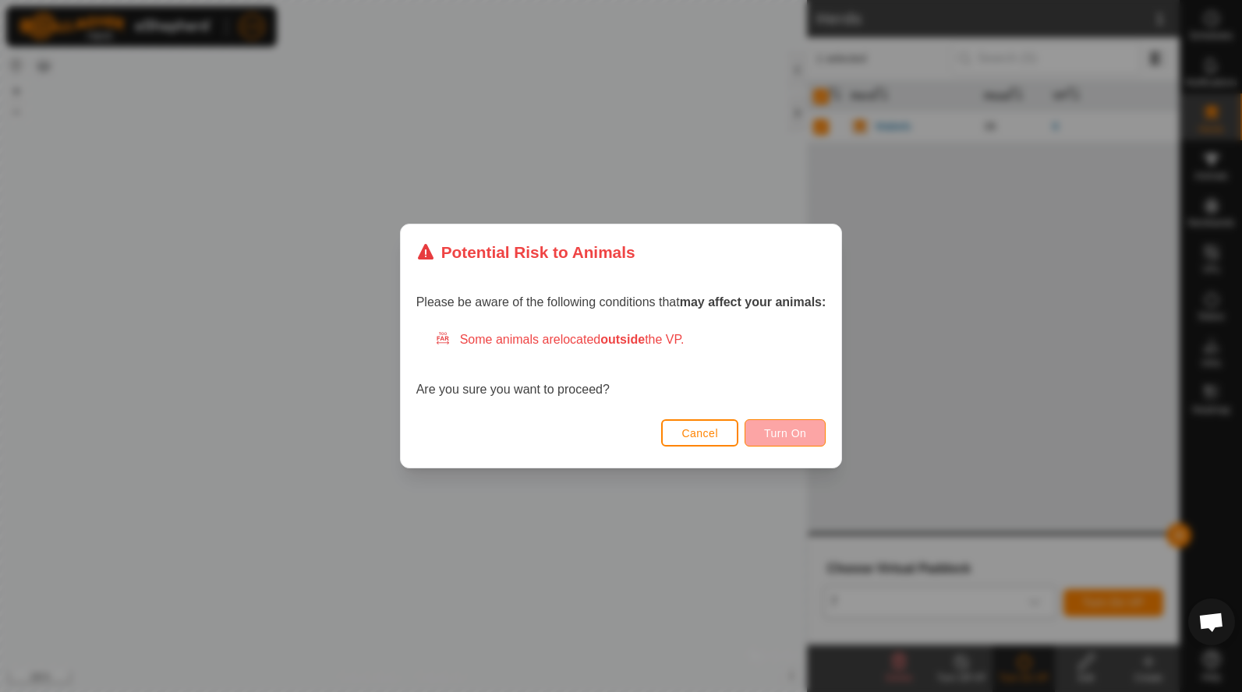
click at [792, 433] on span "Turn On" at bounding box center [785, 433] width 42 height 12
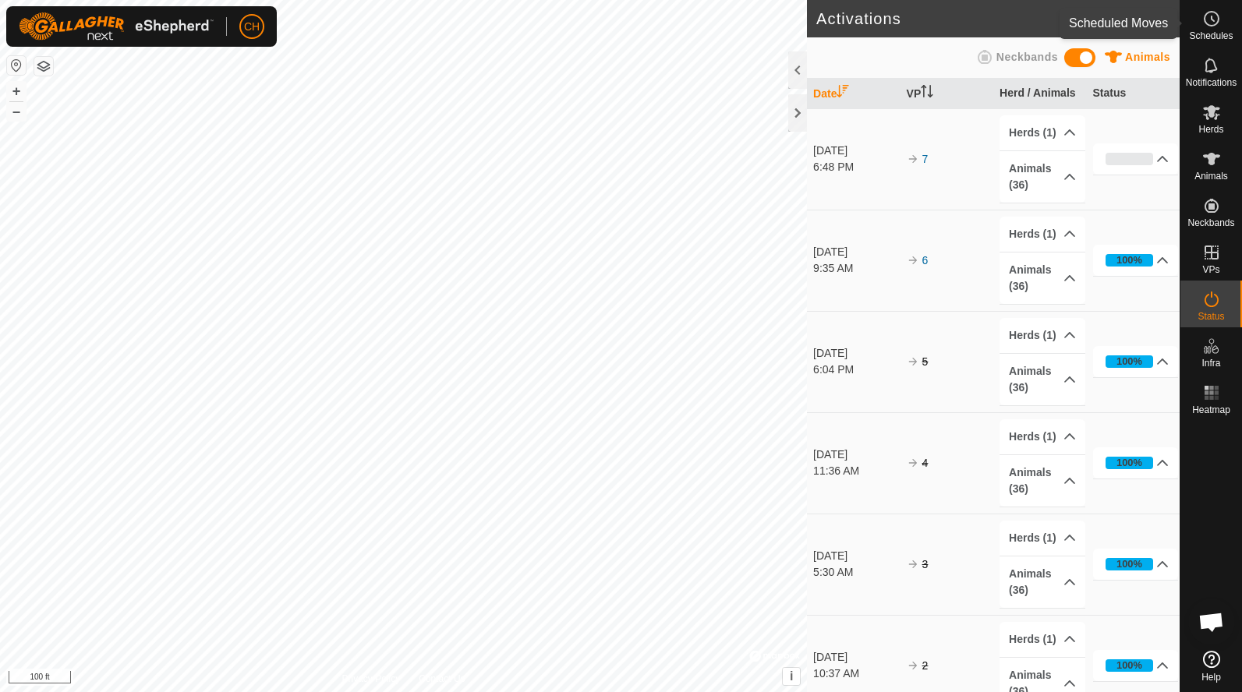
click at [1213, 23] on icon at bounding box center [1211, 18] width 19 height 19
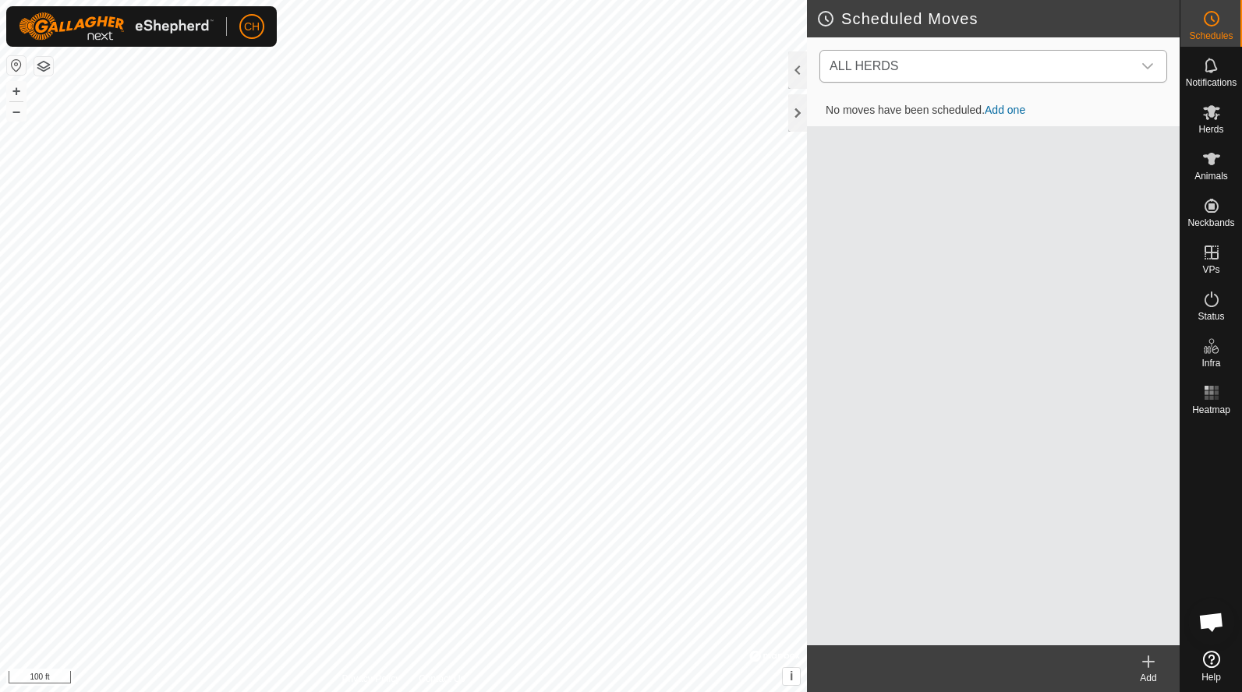
click at [1026, 65] on span "ALL HERDS" at bounding box center [977, 66] width 309 height 31
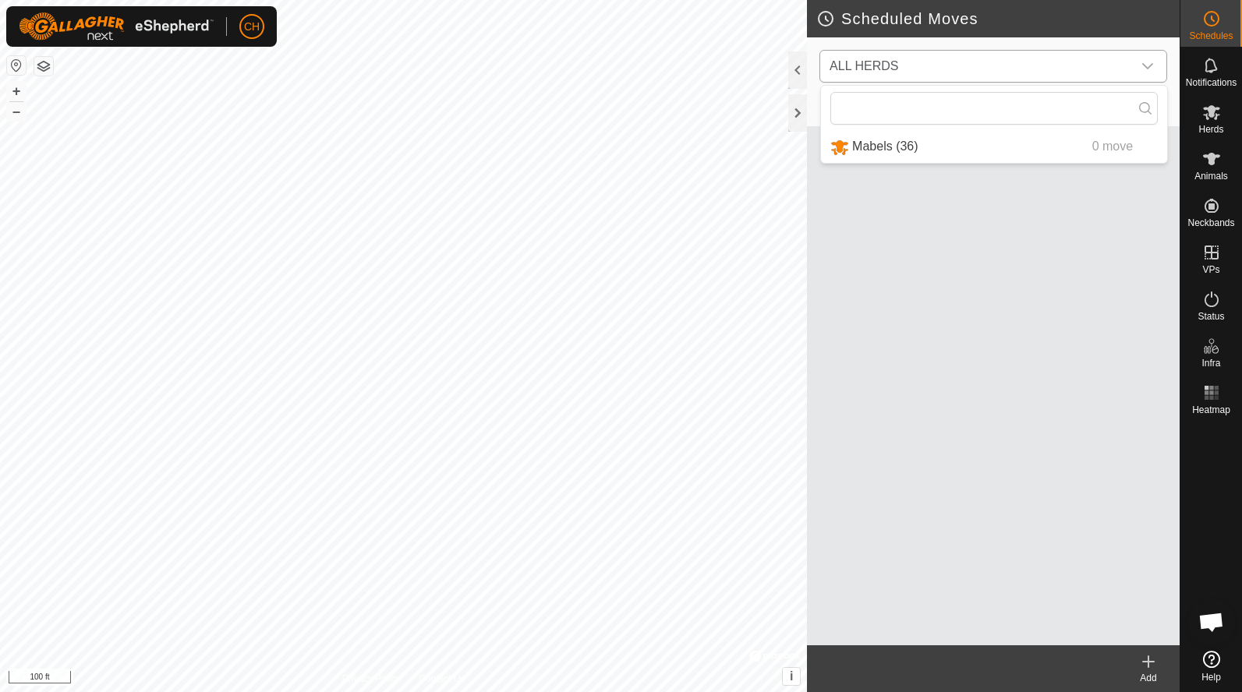
click at [890, 144] on li "Mabels (36) 0 move" at bounding box center [994, 147] width 346 height 32
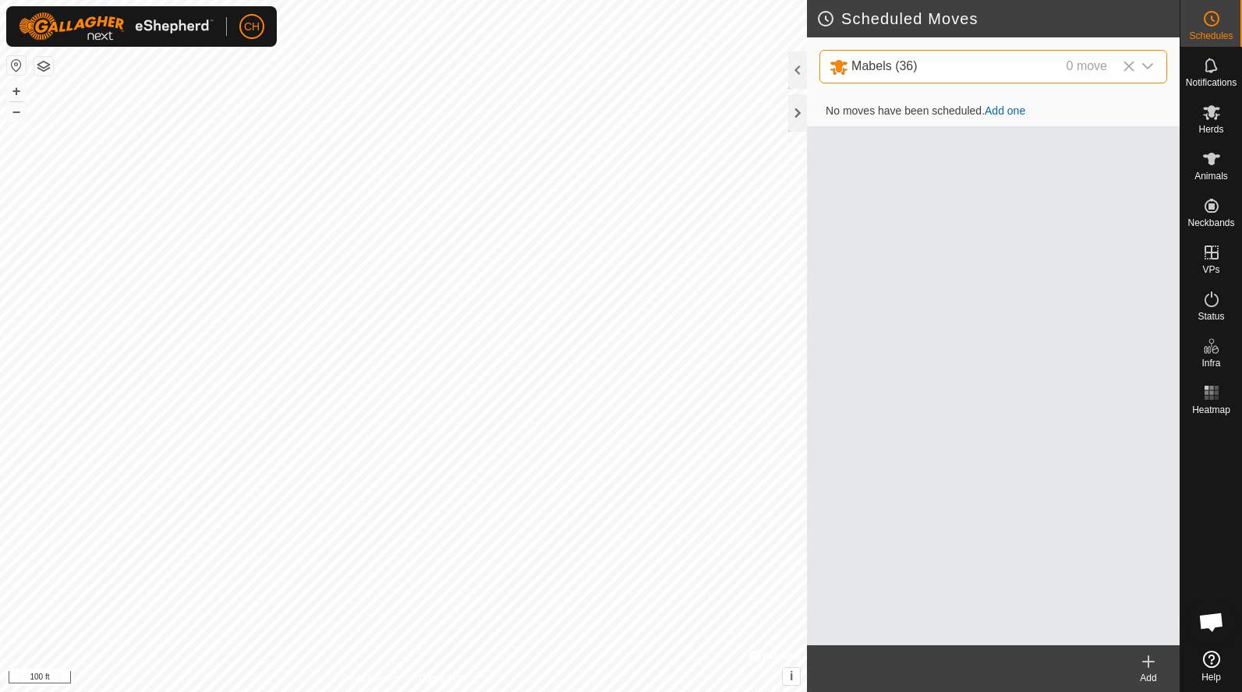
click at [1001, 110] on link "Add one" at bounding box center [1004, 110] width 41 height 12
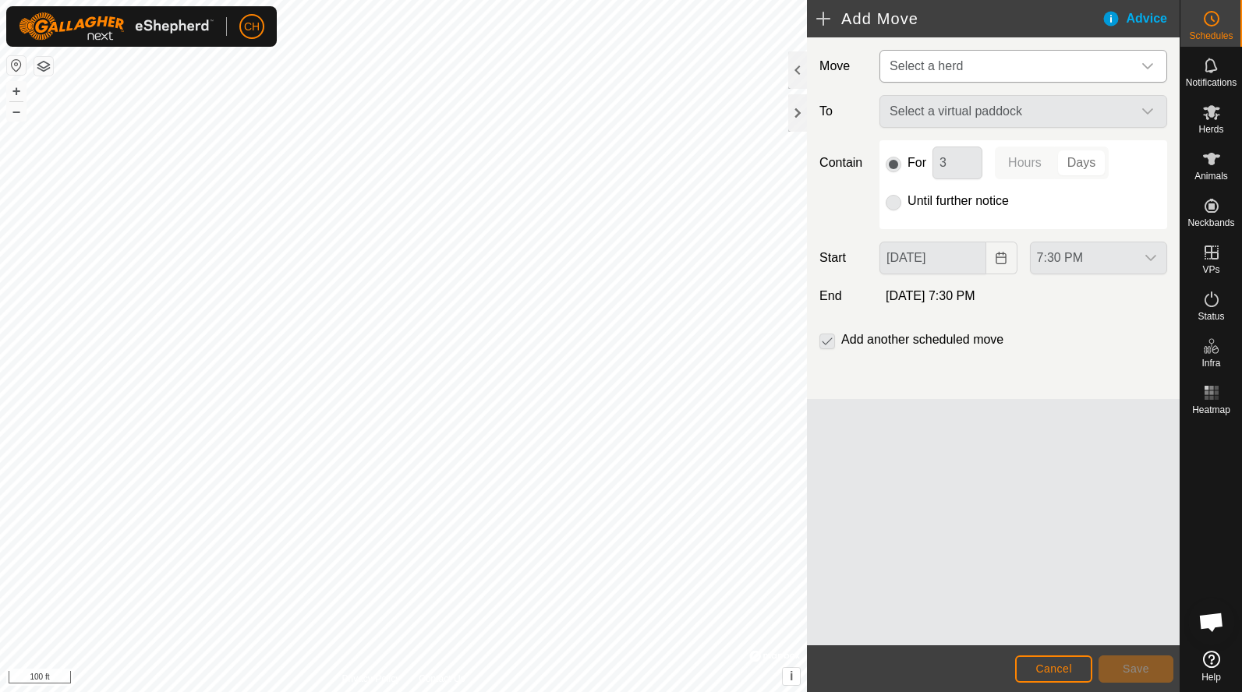
click at [937, 64] on span "Select a herd" at bounding box center [925, 65] width 73 height 13
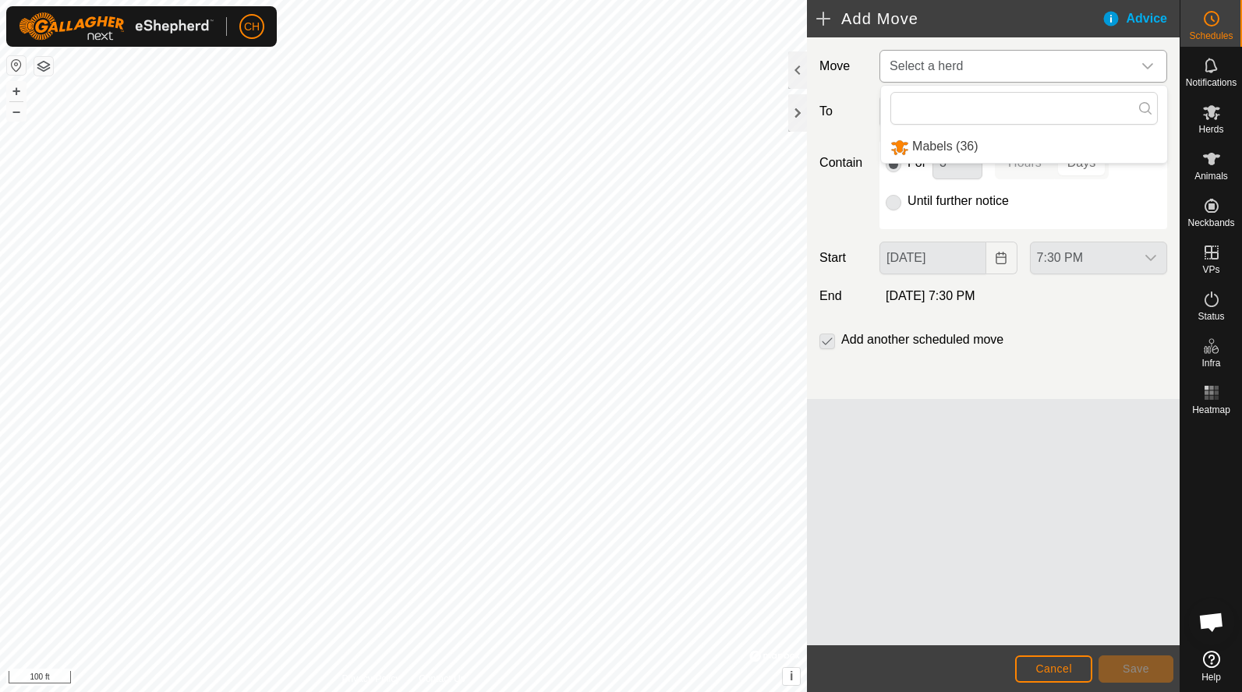
click at [933, 149] on li "Mabels (36)" at bounding box center [1024, 147] width 286 height 32
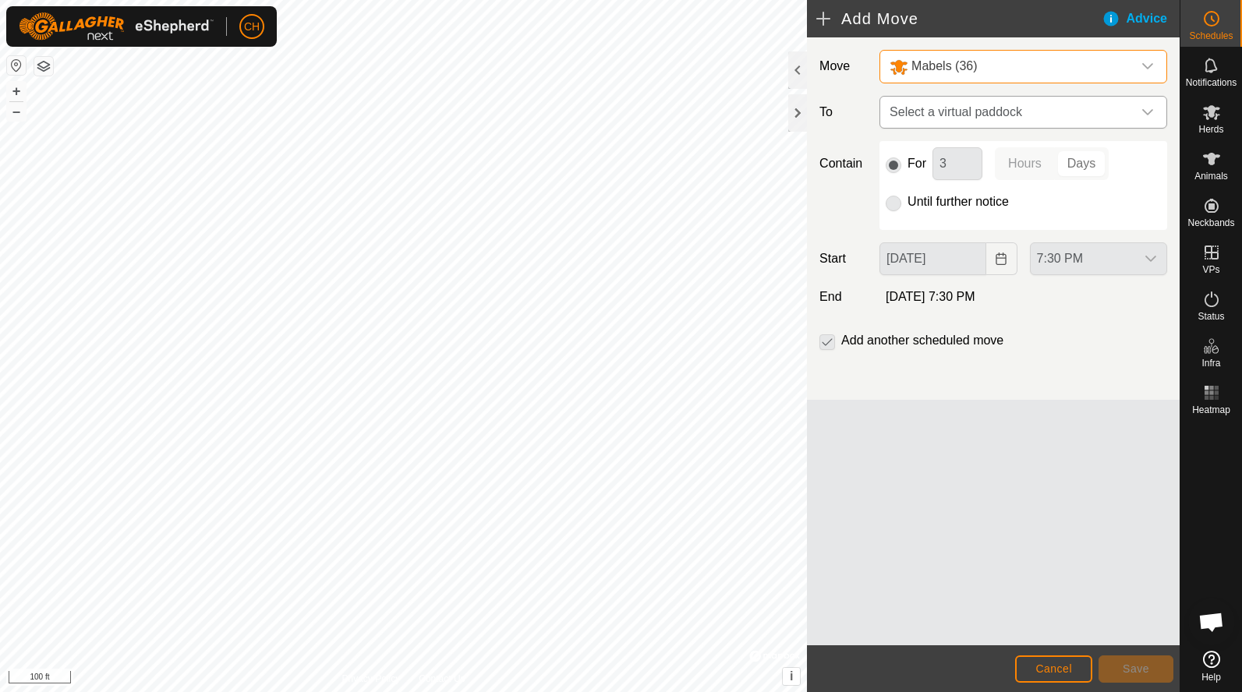
click at [936, 112] on span "Select a virtual paddock" at bounding box center [1007, 112] width 249 height 31
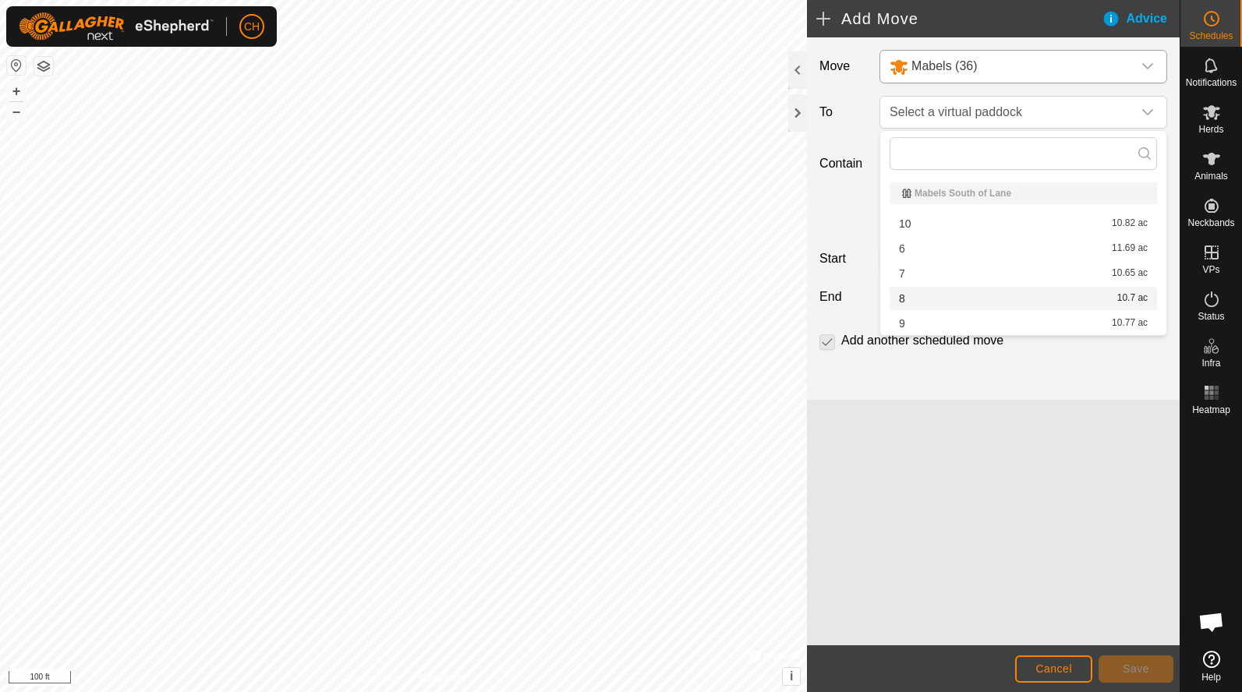
click at [908, 300] on li "8 10.7 ac" at bounding box center [1022, 298] width 267 height 23
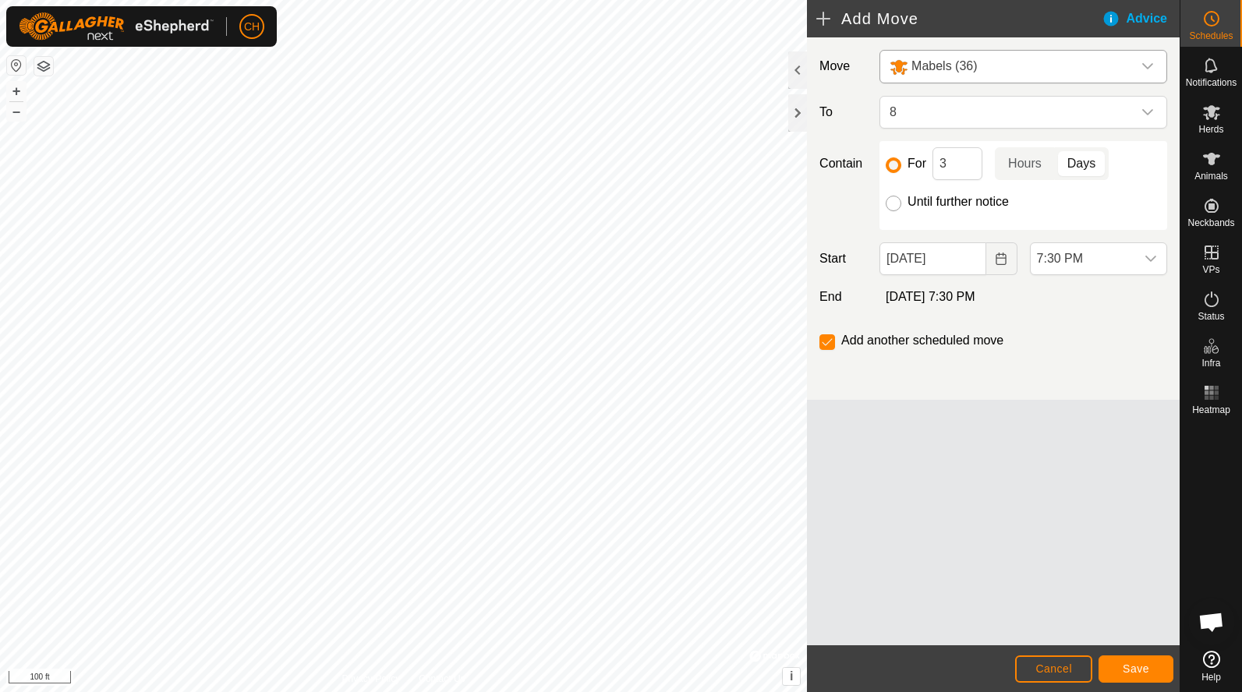
click at [892, 200] on input "Until further notice" at bounding box center [893, 204] width 16 height 16
radio input "true"
checkbox input "false"
click at [1081, 263] on span "7:30 PM" at bounding box center [1082, 258] width 104 height 31
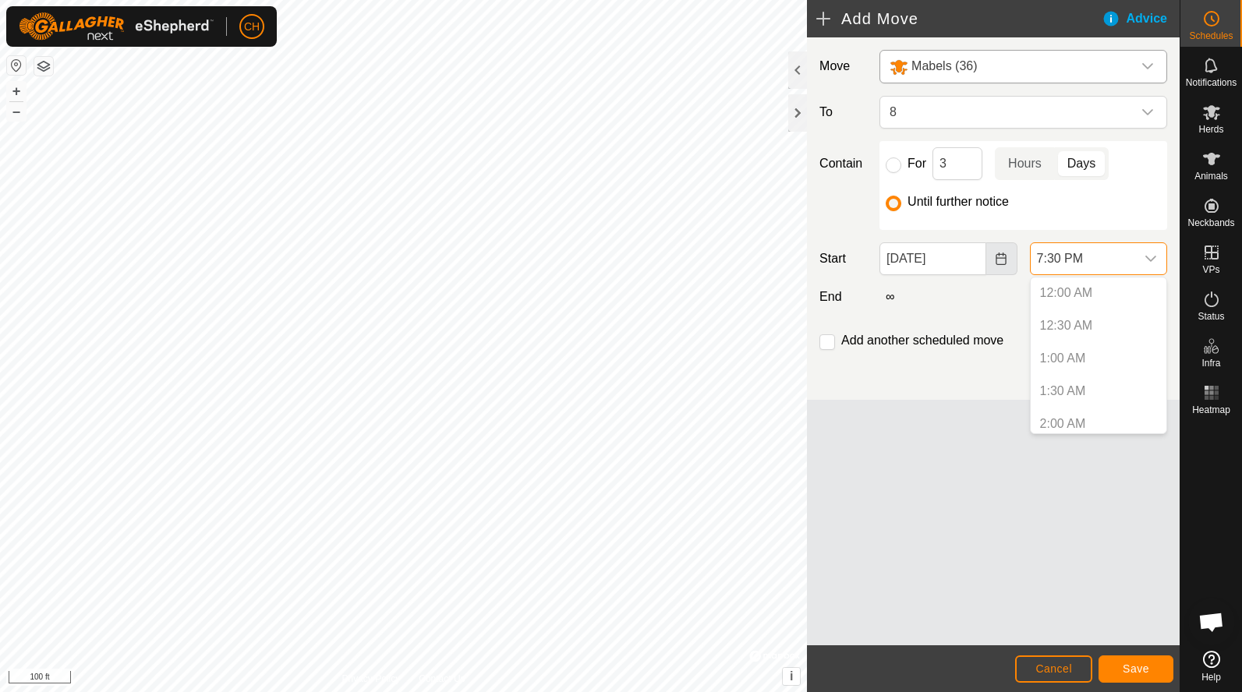
click at [999, 263] on icon "Choose Date" at bounding box center [1000, 259] width 12 height 12
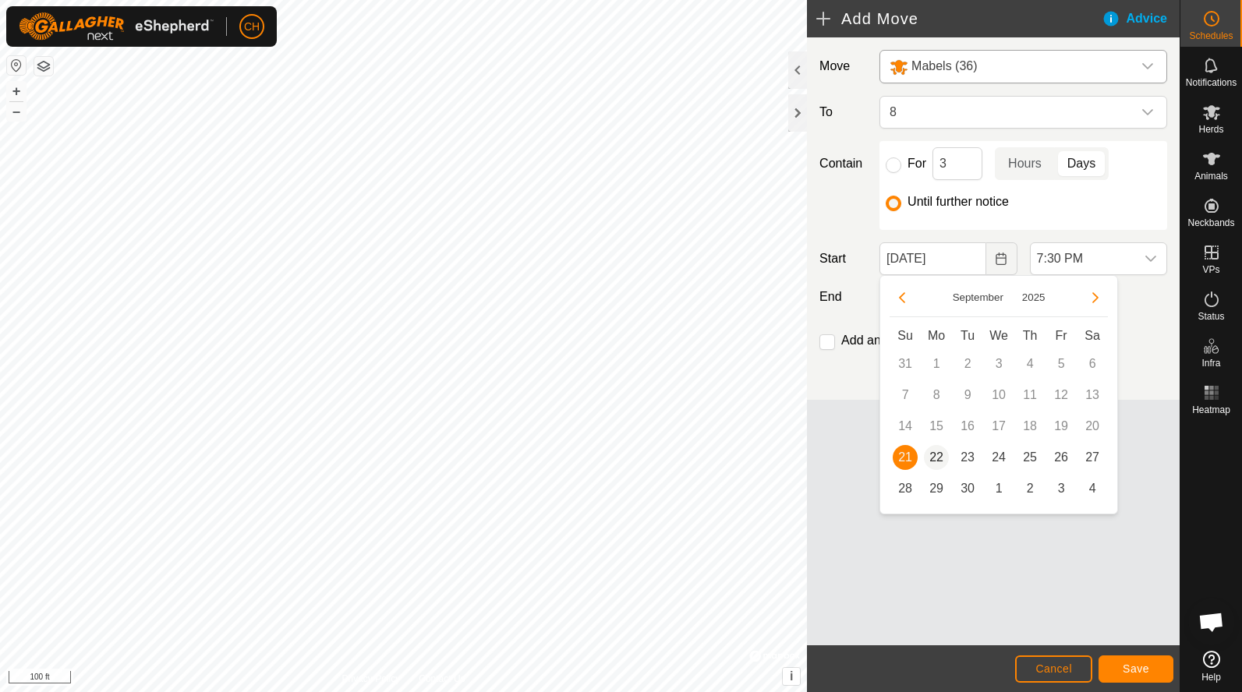
click at [938, 456] on span "22" at bounding box center [936, 457] width 25 height 25
type input "Sep 22, 2025"
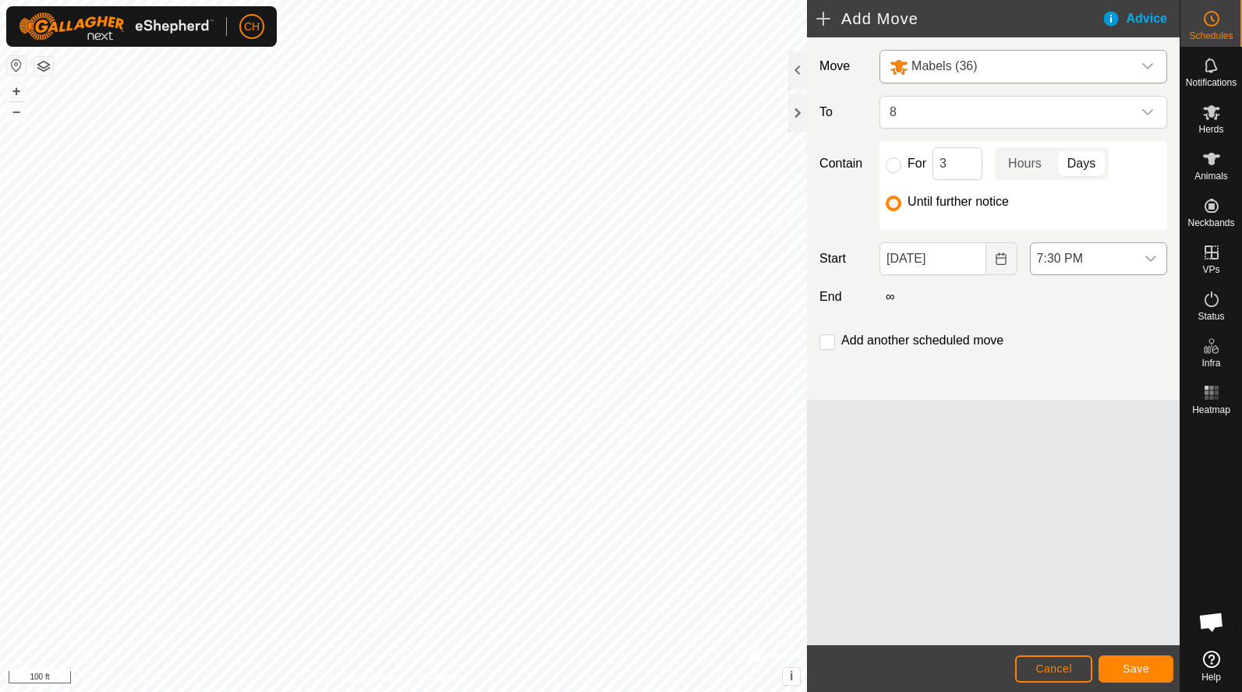
click at [1159, 254] on div "dropdown trigger" at bounding box center [1150, 258] width 31 height 31
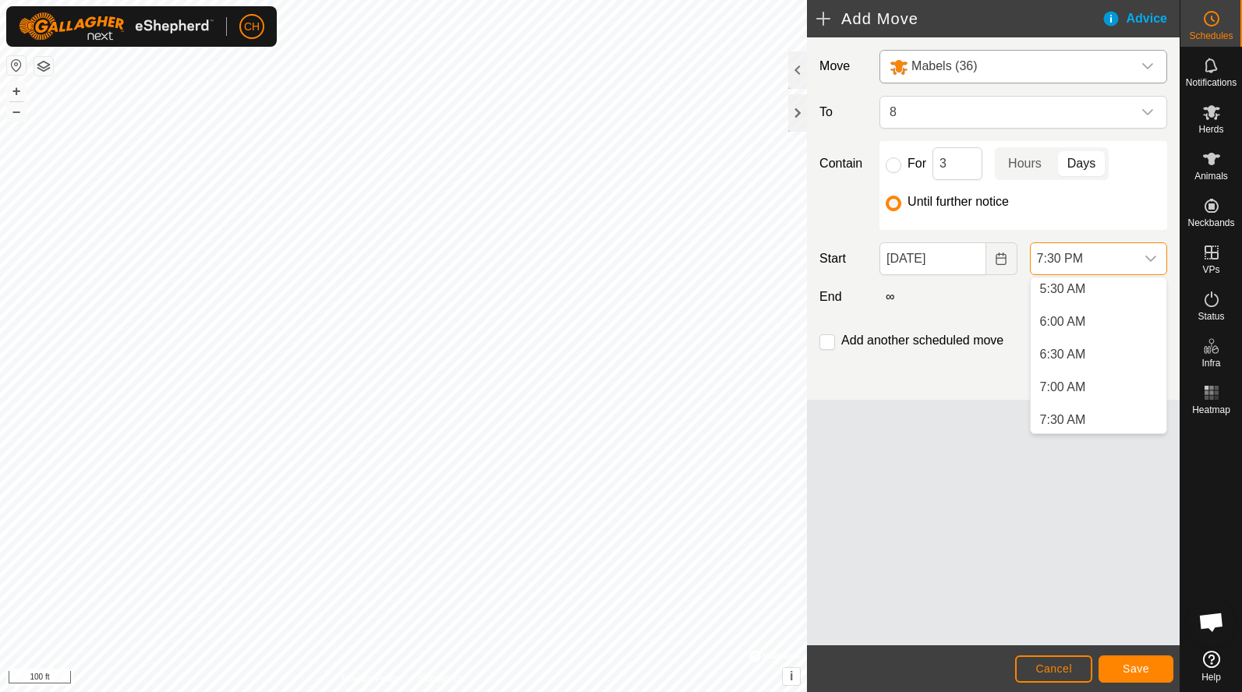
scroll to position [344, 0]
click at [1076, 341] on li "6:00 AM" at bounding box center [1098, 342] width 136 height 31
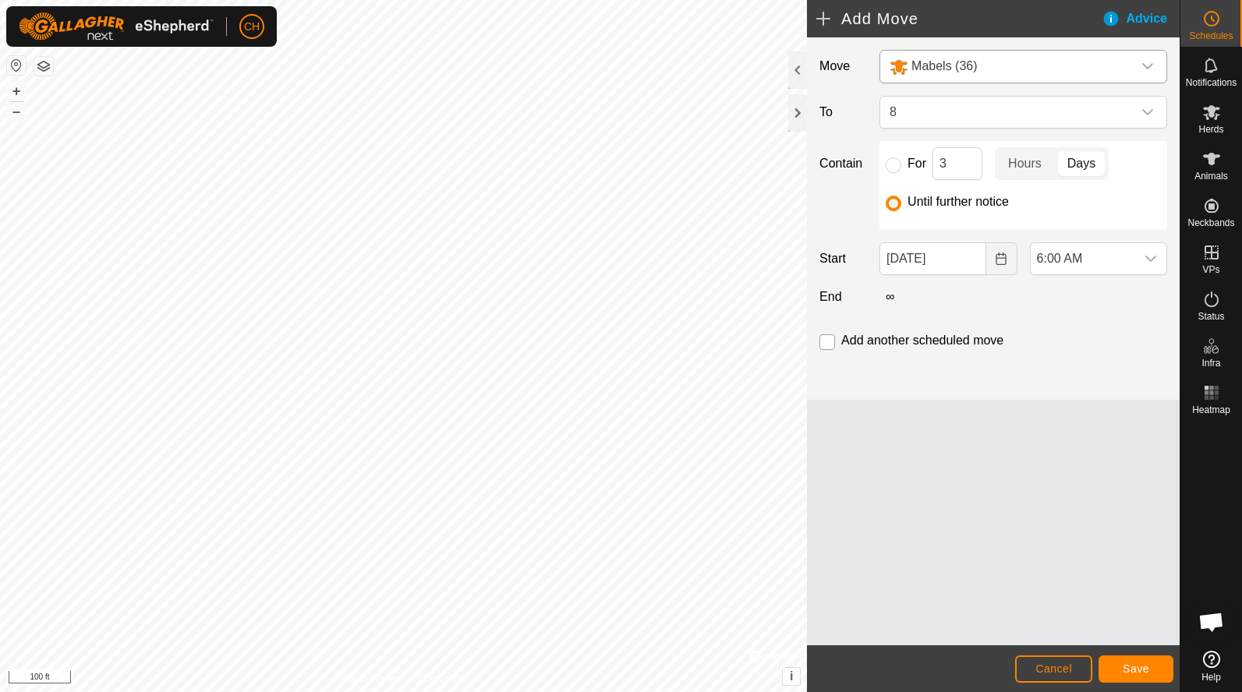
click at [825, 346] on input "checkbox" at bounding box center [827, 342] width 16 height 16
click at [941, 116] on span "8" at bounding box center [1007, 112] width 249 height 31
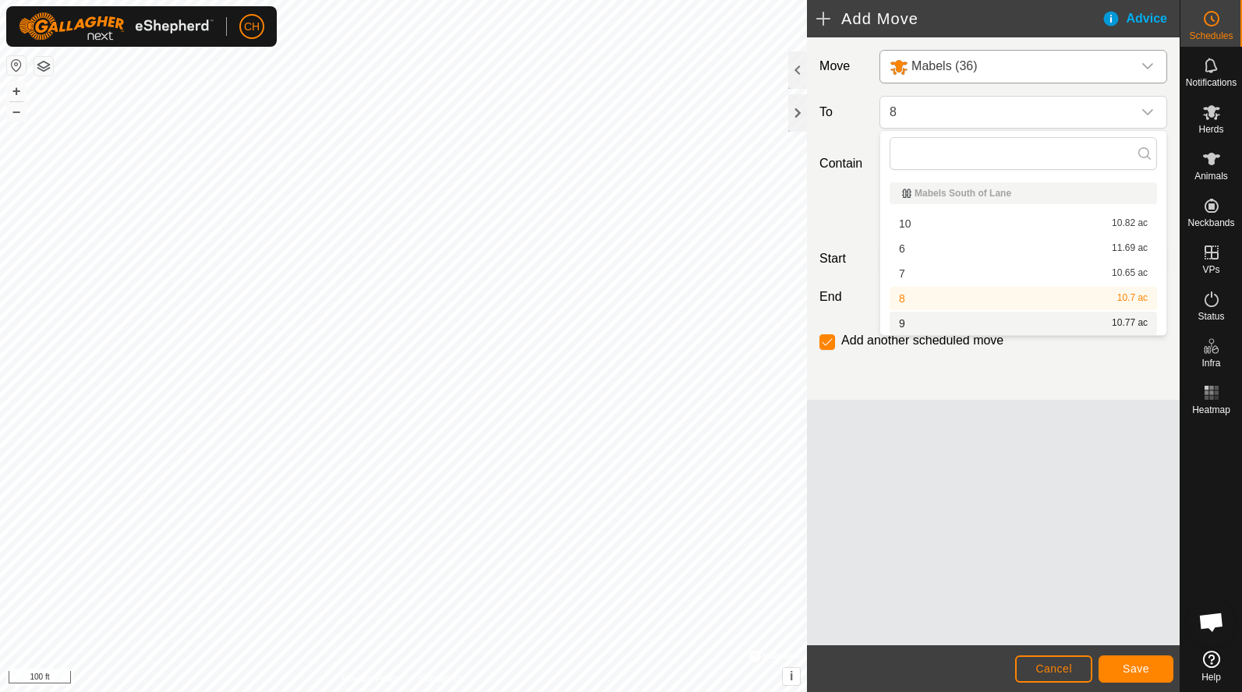
click at [933, 327] on li "9 10.77 ac" at bounding box center [1022, 323] width 267 height 23
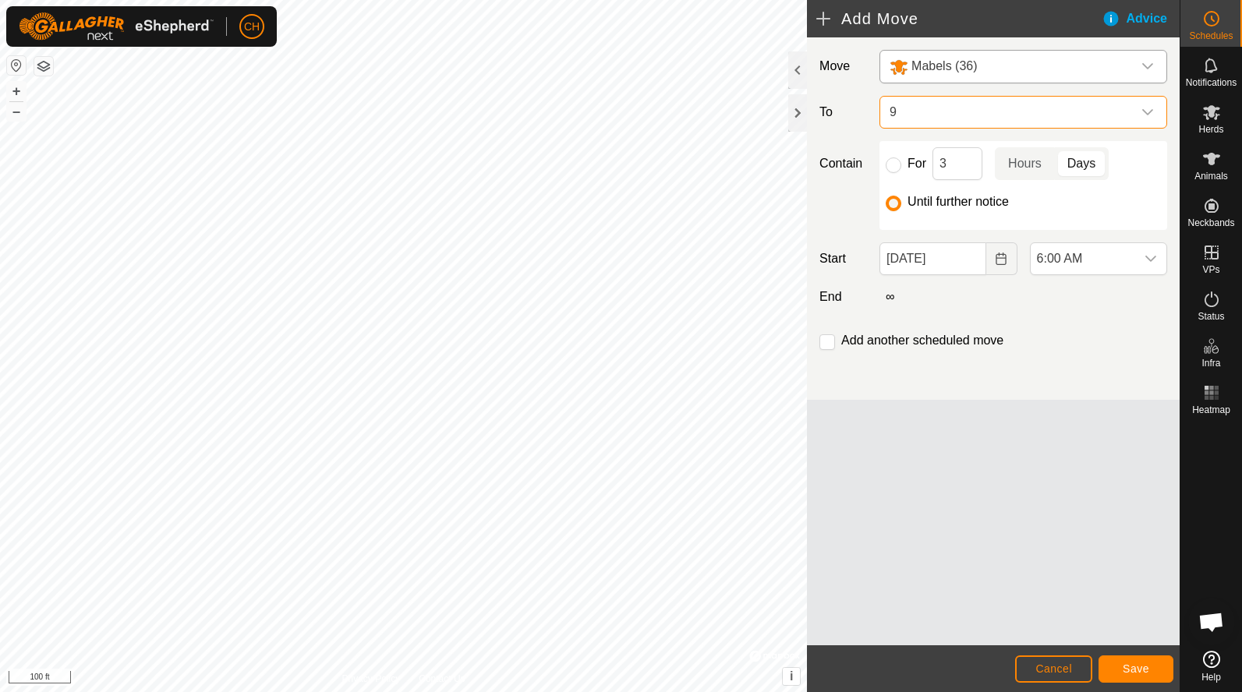
click at [910, 117] on span "9" at bounding box center [1007, 112] width 249 height 31
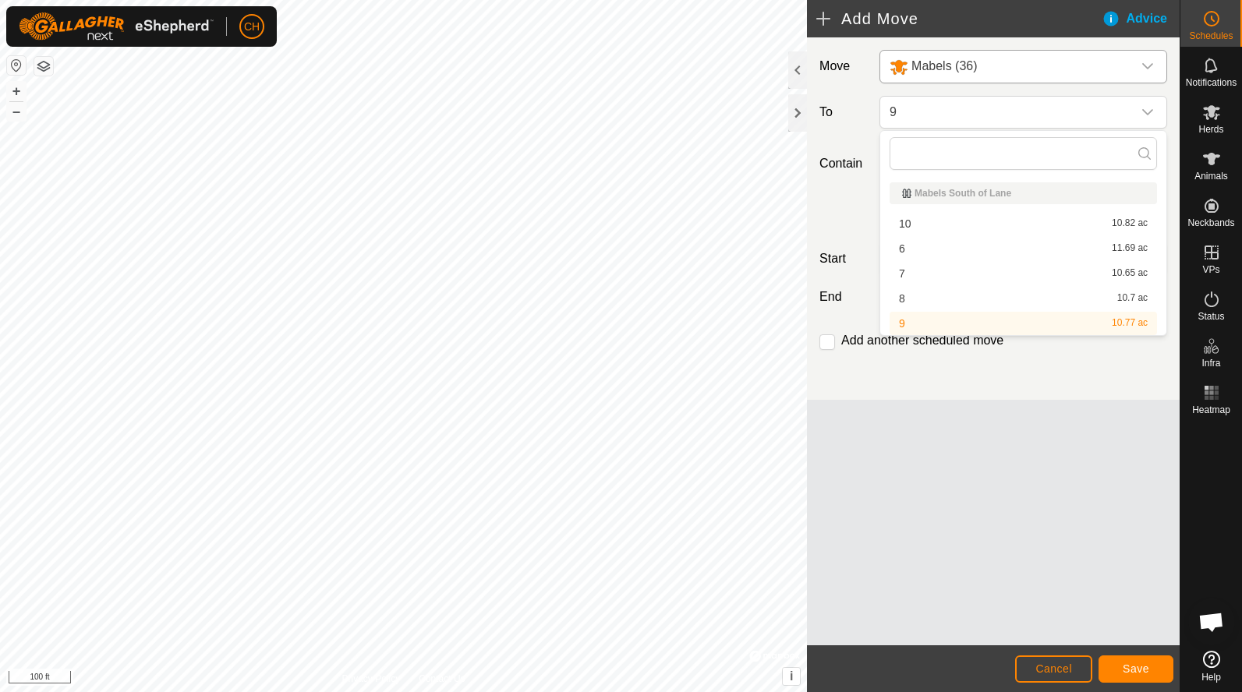
click at [917, 302] on li "8 10.7 ac" at bounding box center [1022, 298] width 267 height 23
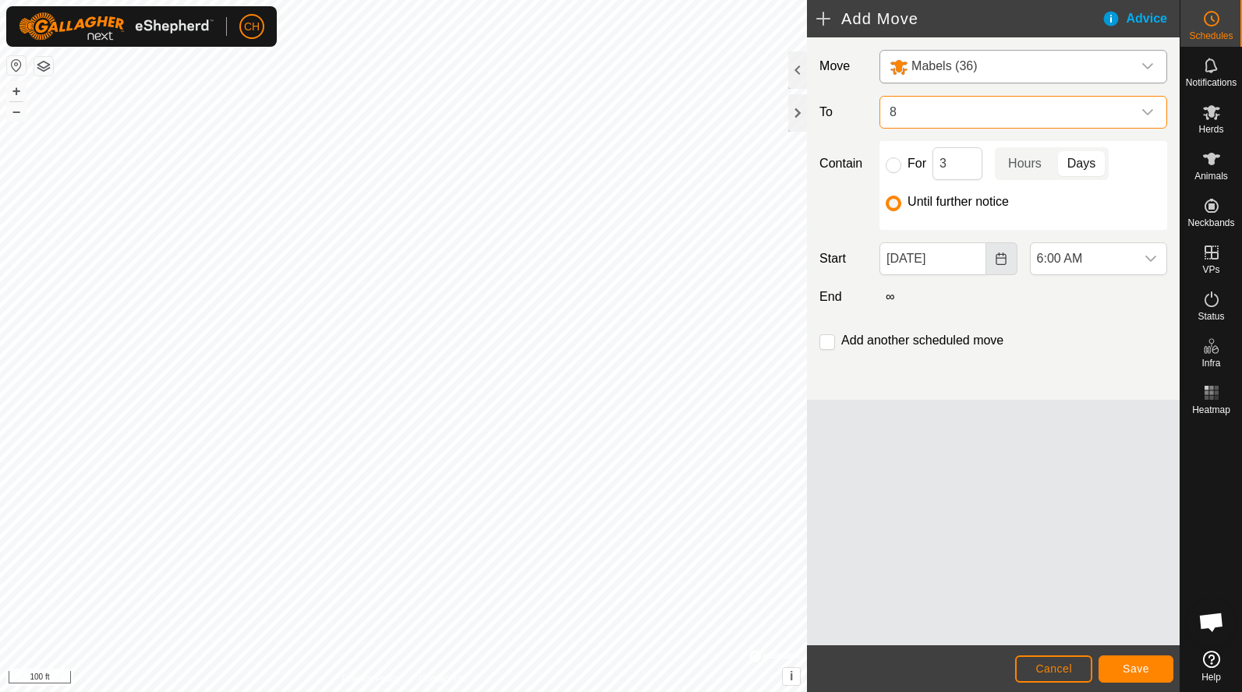
click at [1003, 265] on button "Choose Date" at bounding box center [1001, 258] width 31 height 33
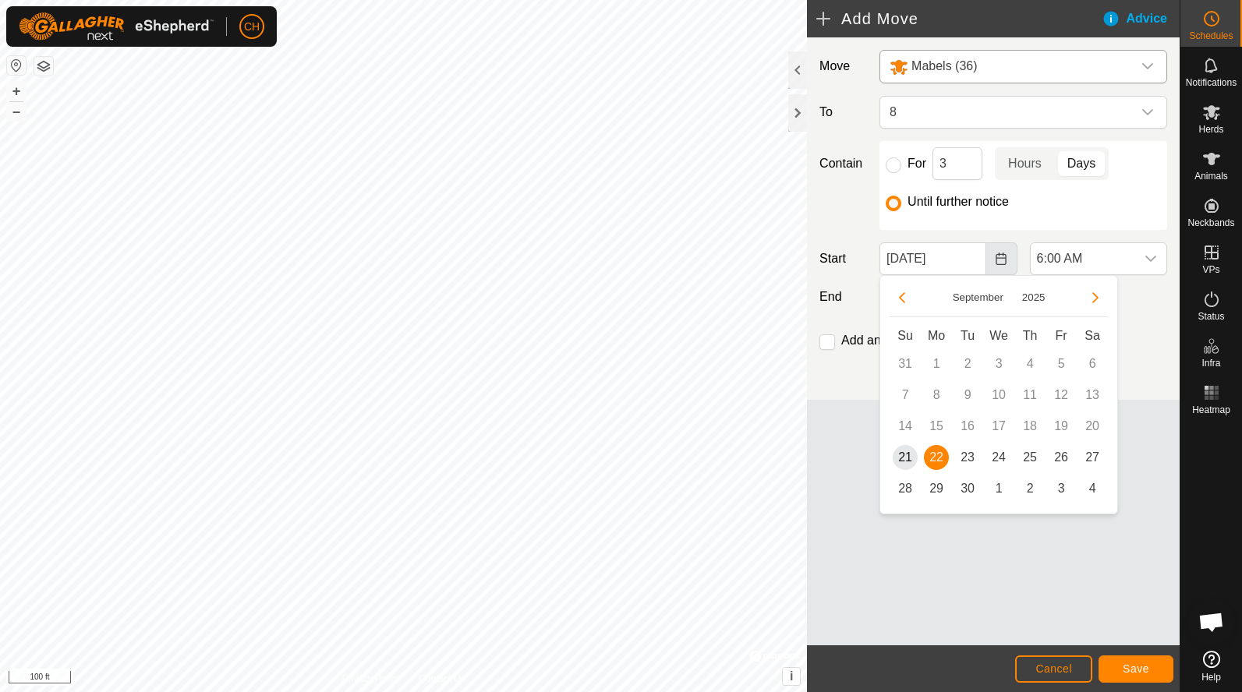
click at [1003, 265] on button "Choose Date" at bounding box center [1001, 258] width 31 height 33
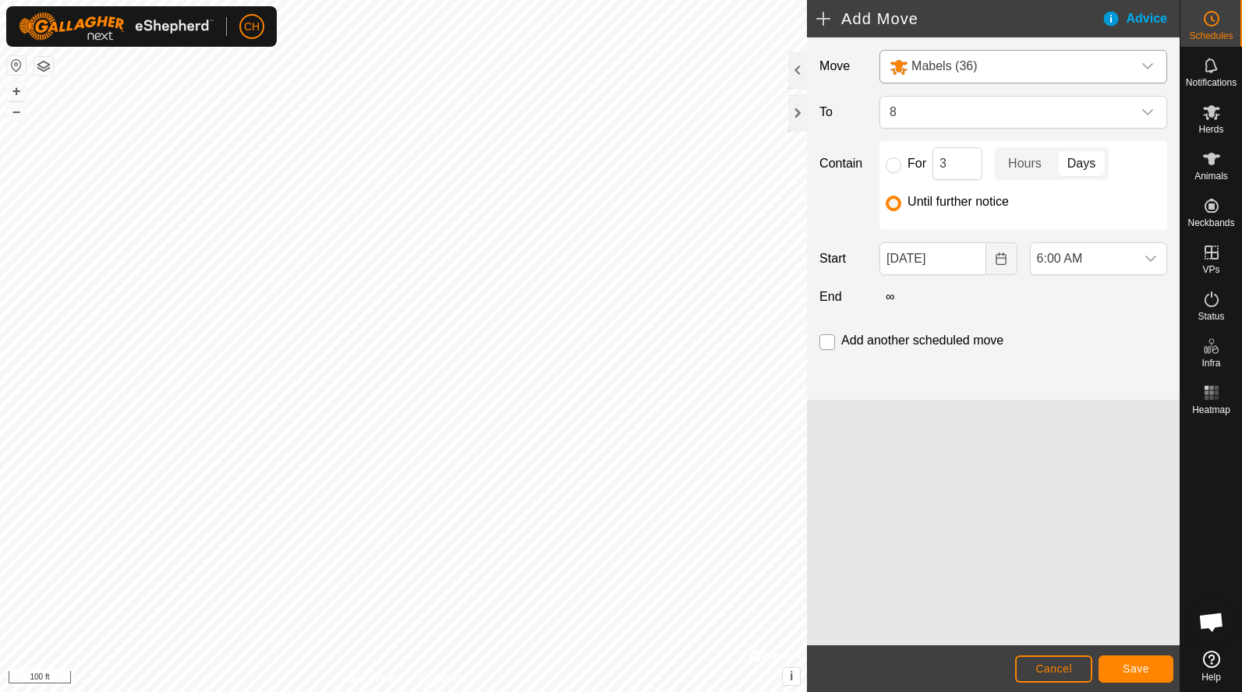
click at [834, 338] on input "checkbox" at bounding box center [827, 342] width 16 height 16
click at [1141, 669] on span "Save" at bounding box center [1135, 668] width 26 height 12
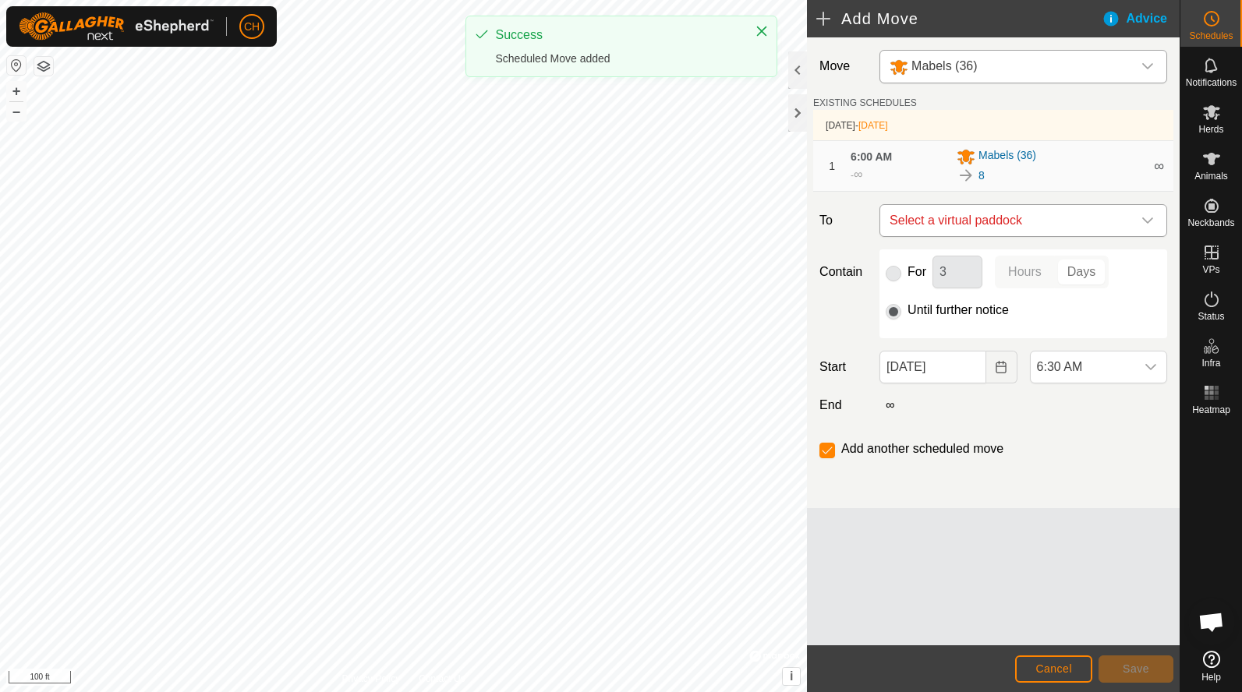
click at [973, 229] on span "Select a virtual paddock" at bounding box center [1007, 220] width 249 height 31
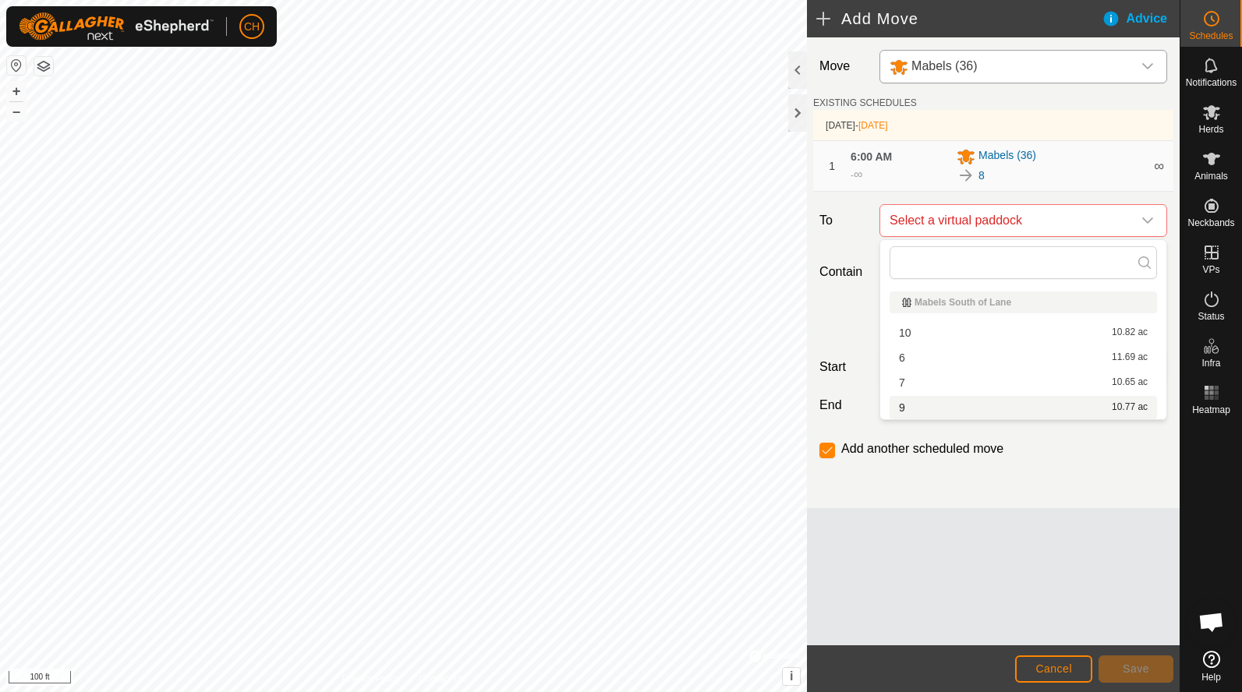
click at [928, 401] on li "9 10.77 ac" at bounding box center [1022, 407] width 267 height 23
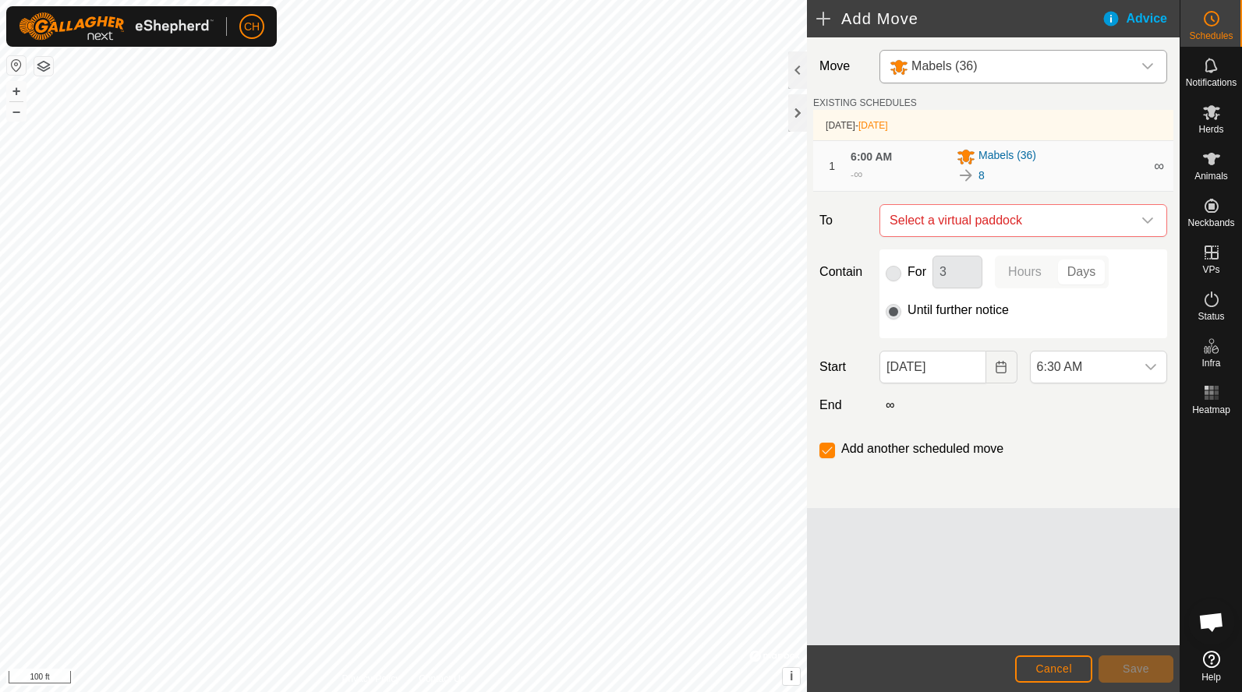
checkbox input "false"
click at [1065, 368] on span "6:30 AM" at bounding box center [1082, 366] width 104 height 31
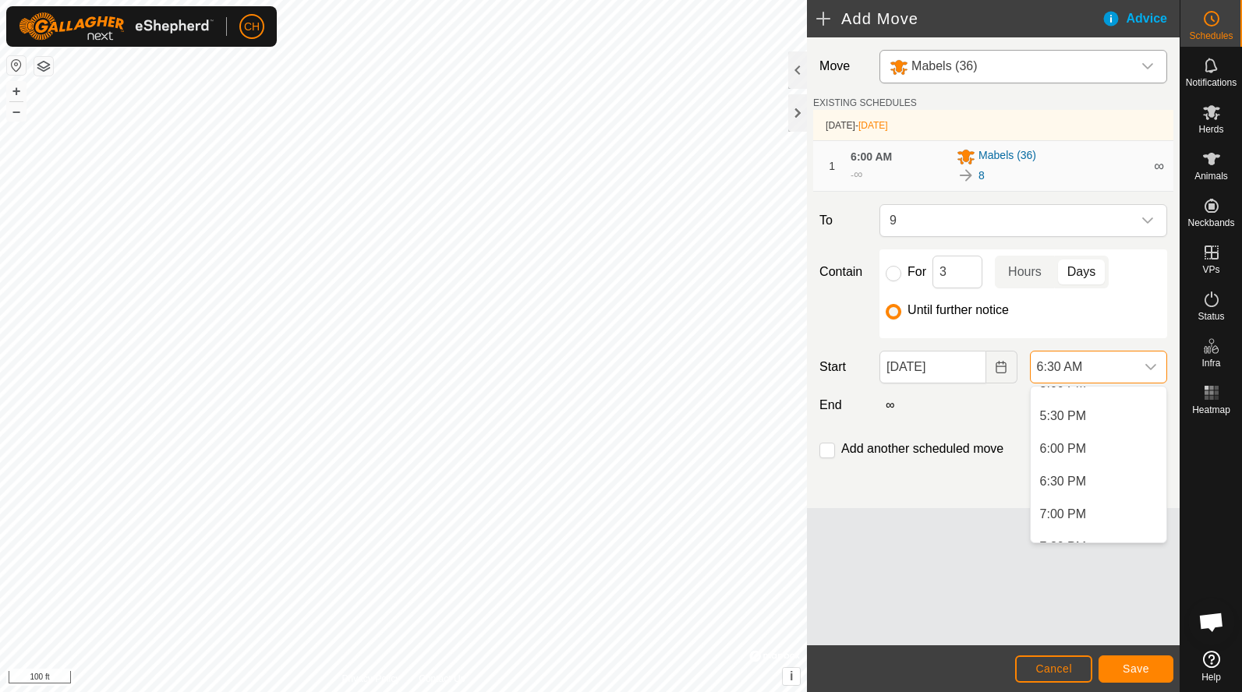
scroll to position [1132, 0]
click at [1066, 480] on span "6:30 PM" at bounding box center [1063, 481] width 47 height 19
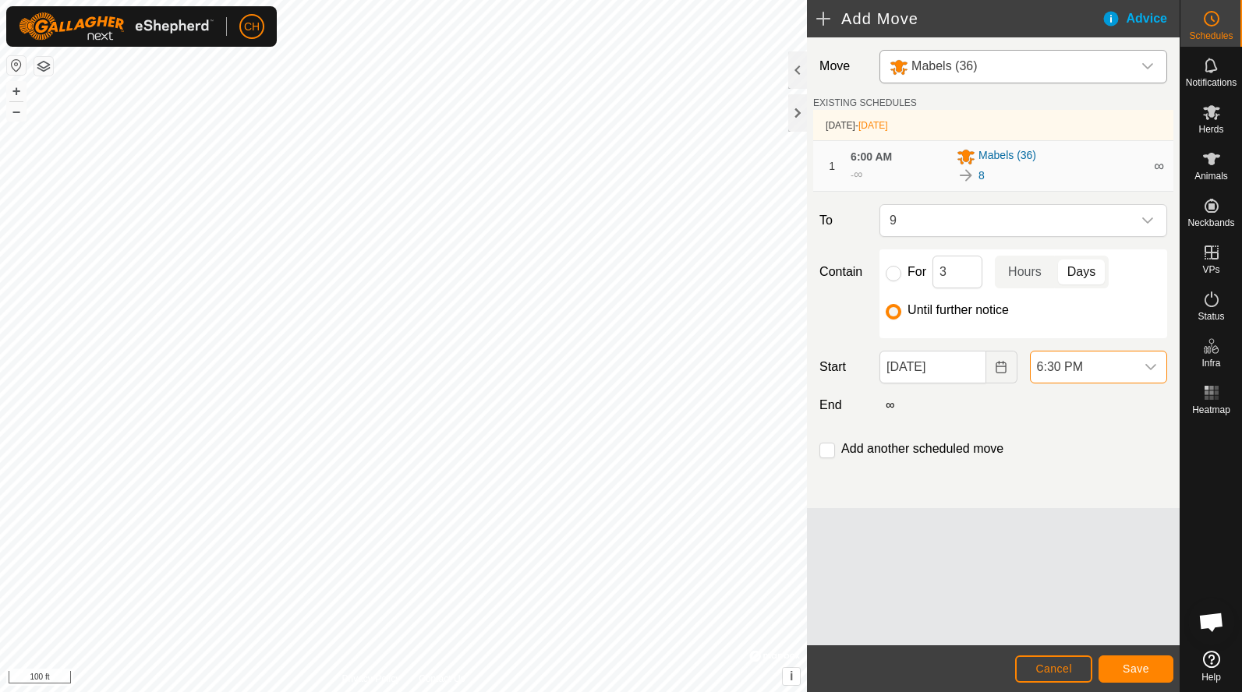
click at [1139, 670] on span "Save" at bounding box center [1135, 668] width 26 height 12
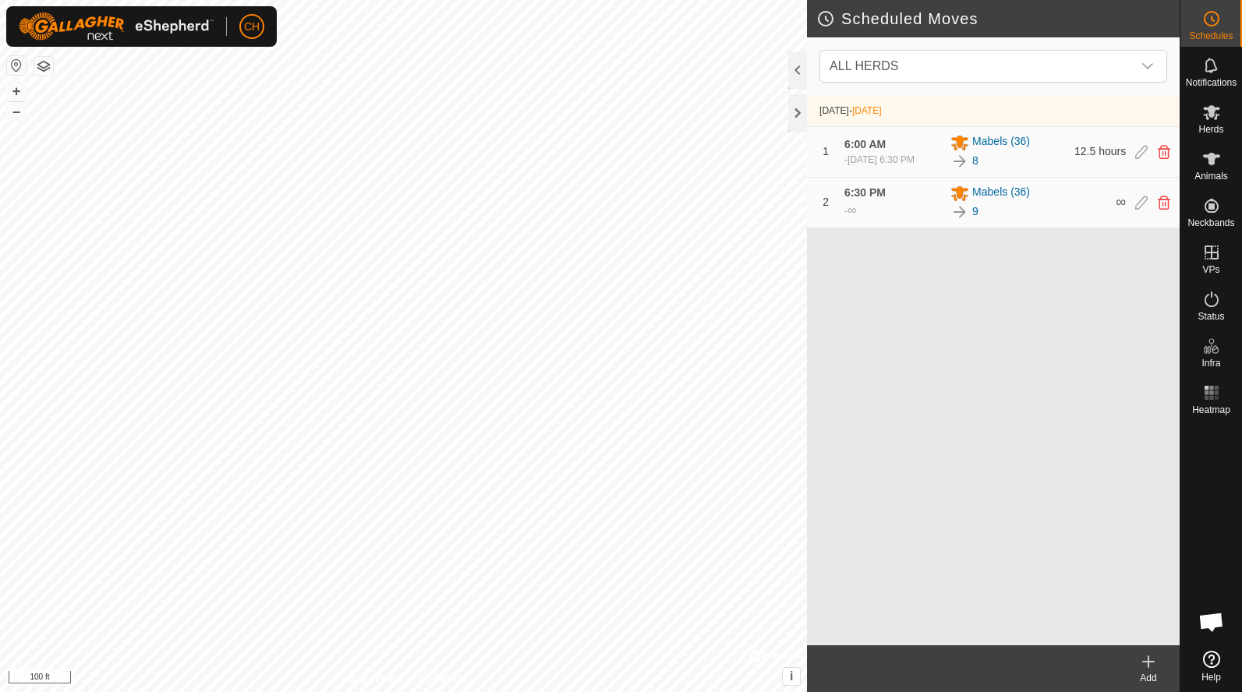
click at [1143, 662] on icon at bounding box center [1148, 662] width 11 height 0
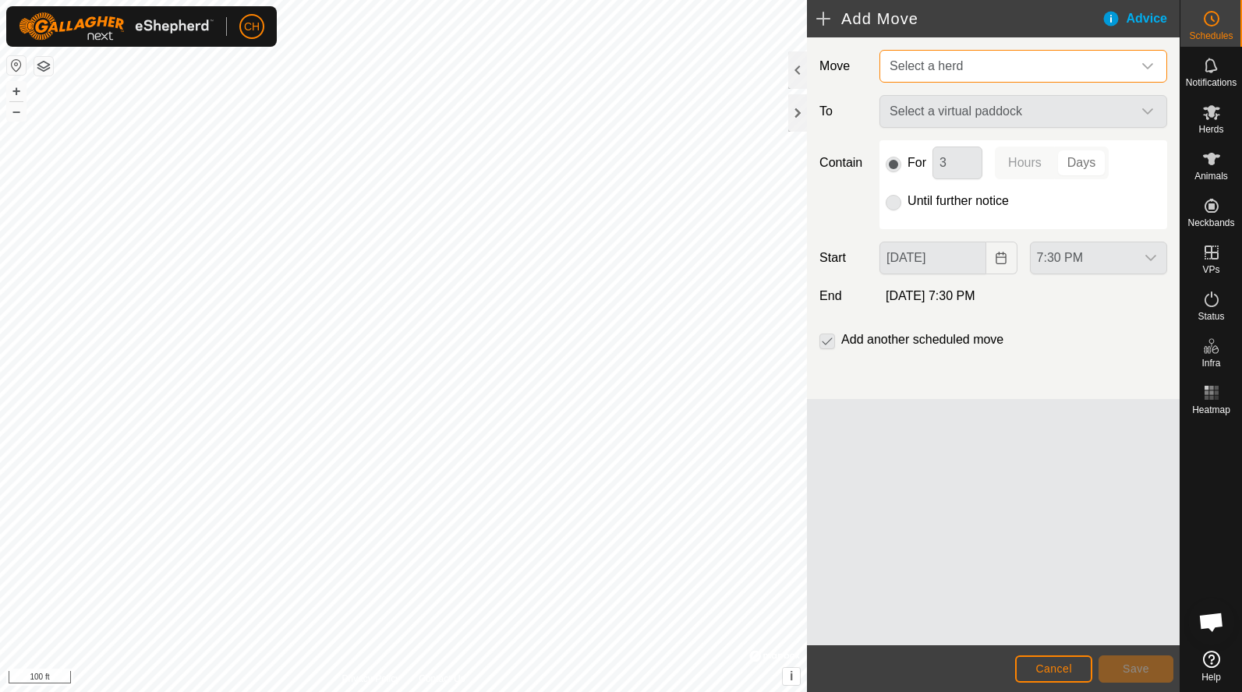
click at [951, 62] on span "Select a herd" at bounding box center [925, 65] width 73 height 13
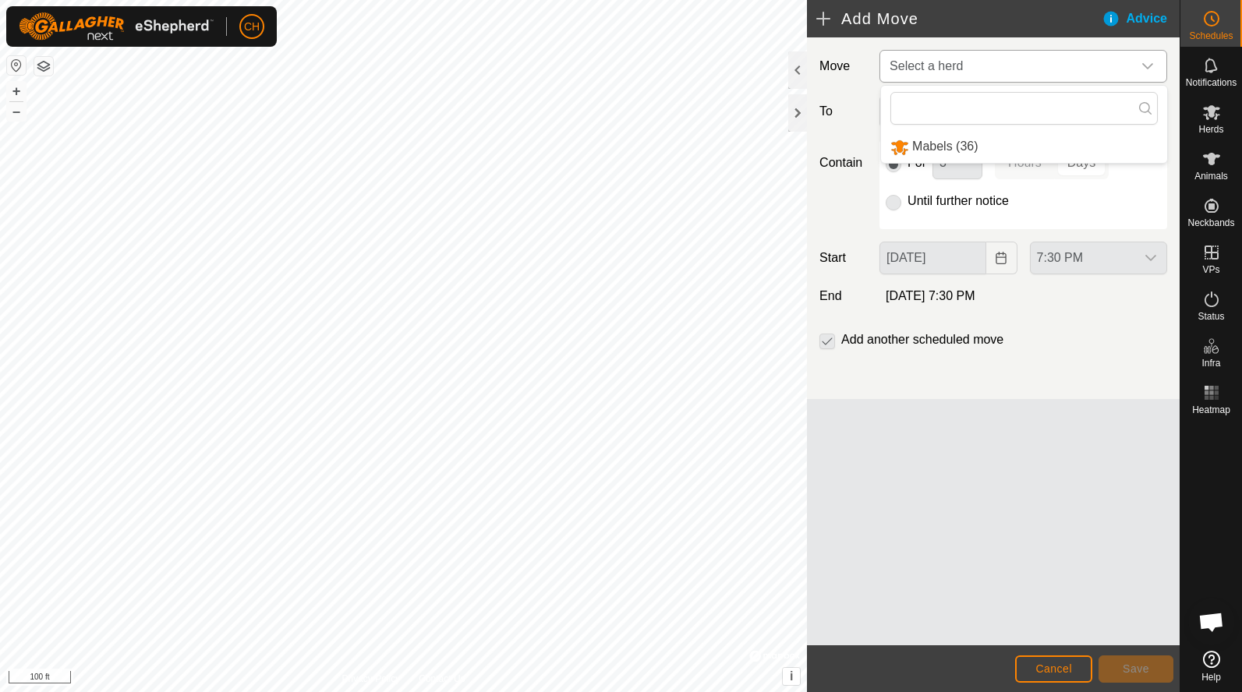
click at [940, 143] on li "Mabels (36)" at bounding box center [1024, 147] width 286 height 32
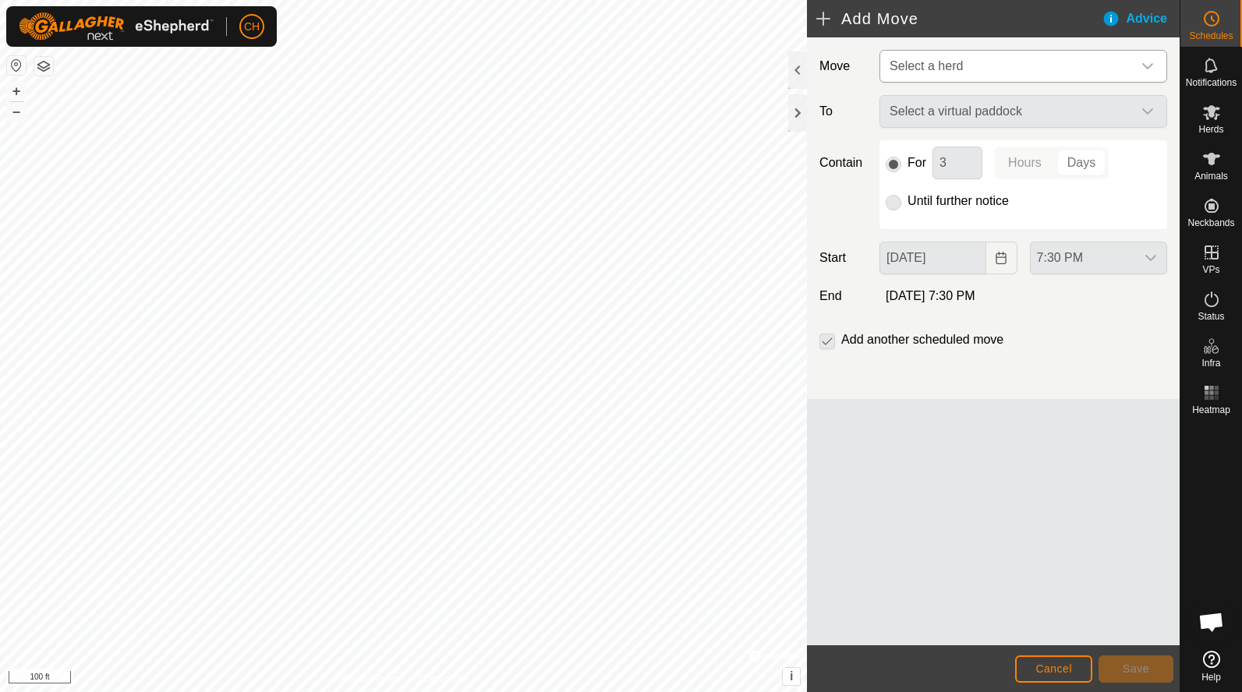
type input "Sep 22, 2025"
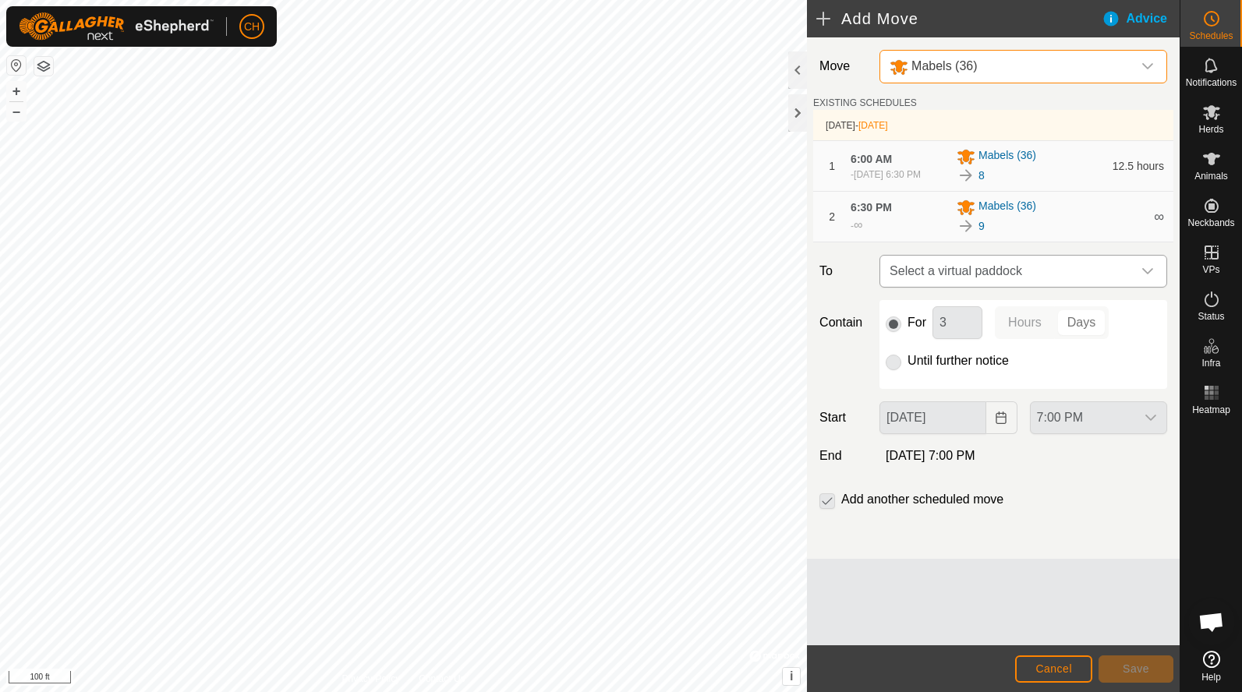
click at [936, 287] on span "Select a virtual paddock" at bounding box center [1007, 271] width 249 height 31
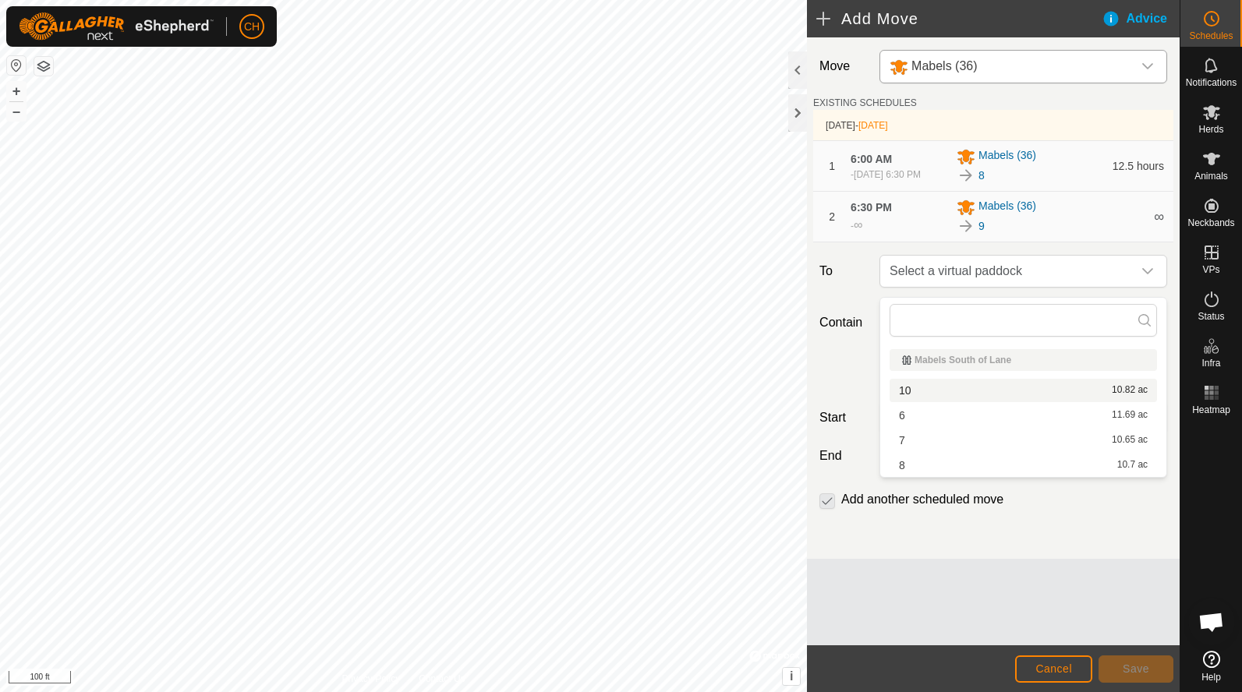
click at [927, 394] on li "10 10.82 ac" at bounding box center [1022, 390] width 267 height 23
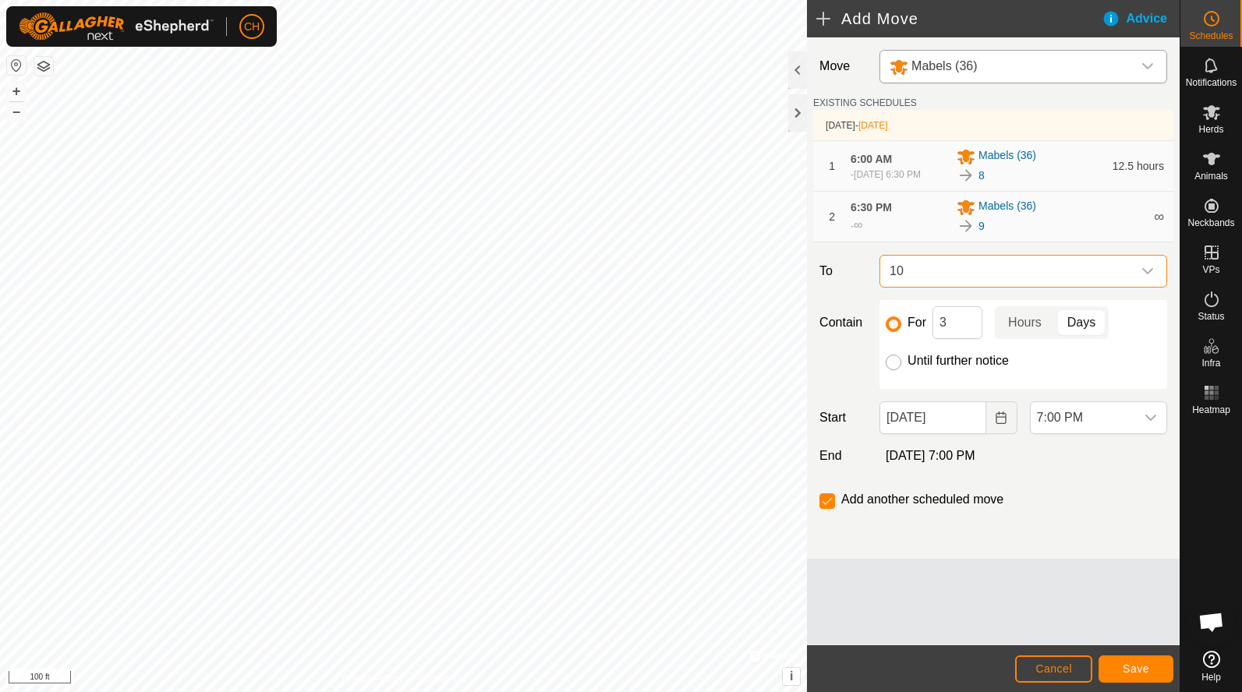
click at [895, 370] on input "Until further notice" at bounding box center [893, 363] width 16 height 16
radio input "true"
checkbox input "false"
click at [1005, 432] on button "Choose Date" at bounding box center [1001, 417] width 31 height 33
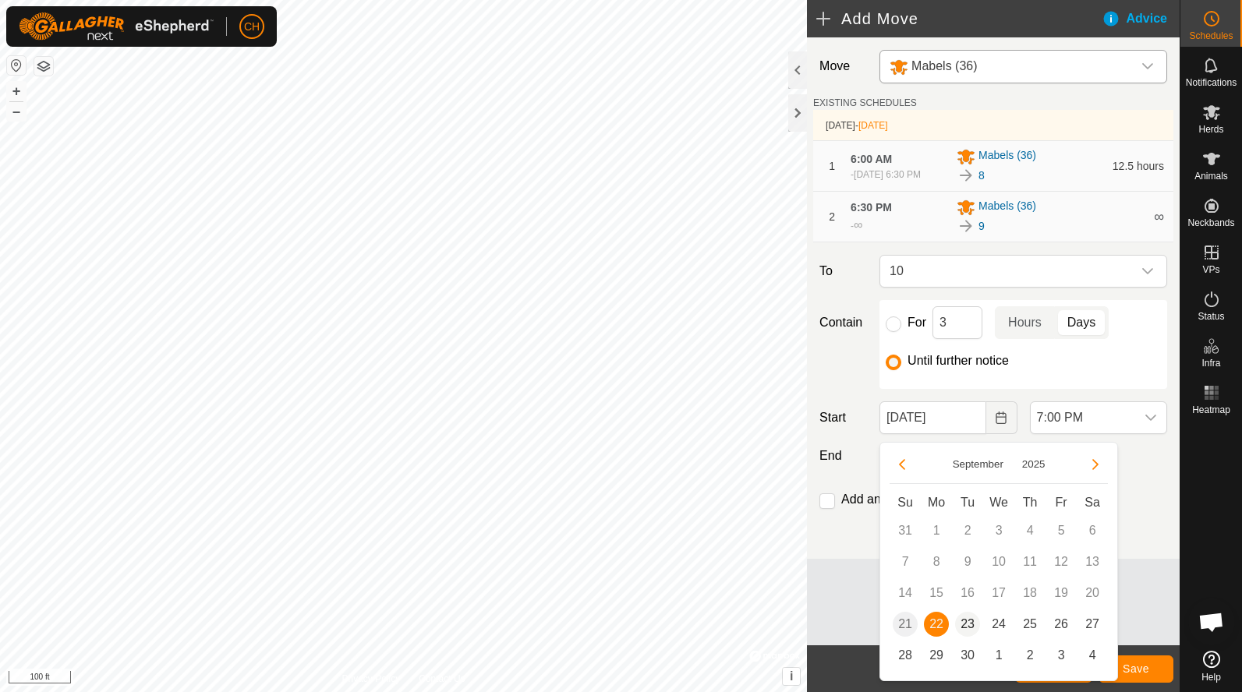
click at [966, 627] on span "23" at bounding box center [967, 624] width 25 height 25
type input "Sep 23, 2025"
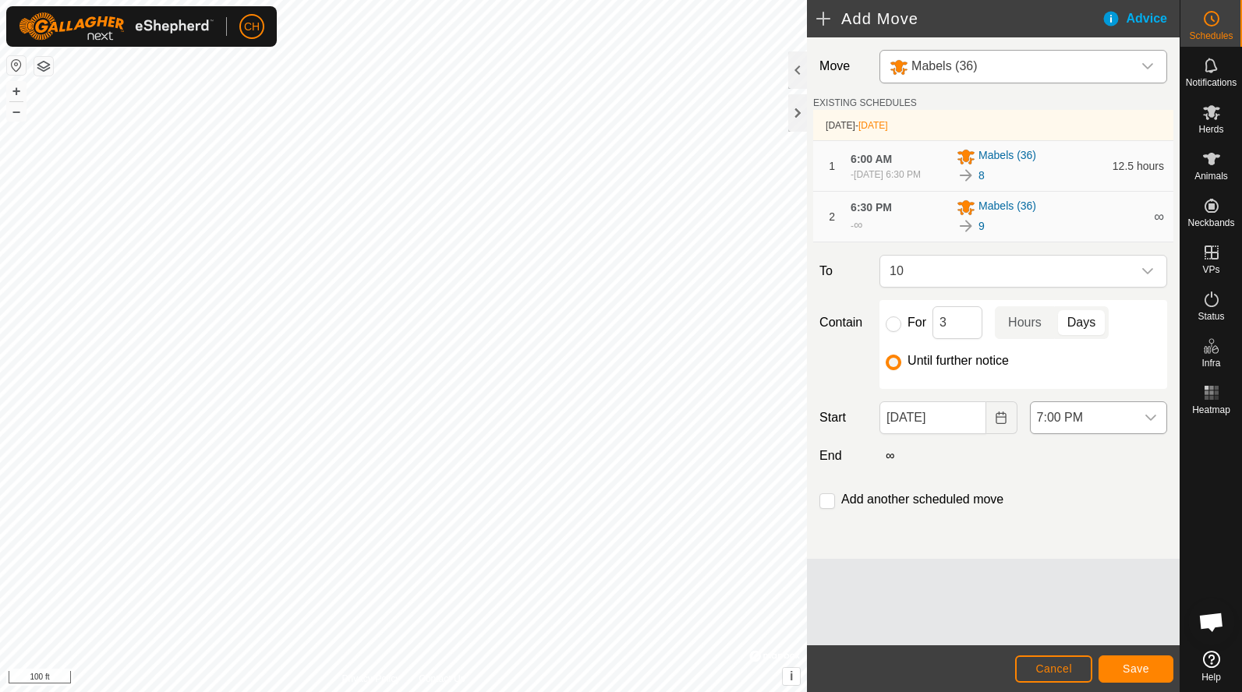
click at [1147, 424] on icon "dropdown trigger" at bounding box center [1150, 418] width 12 height 12
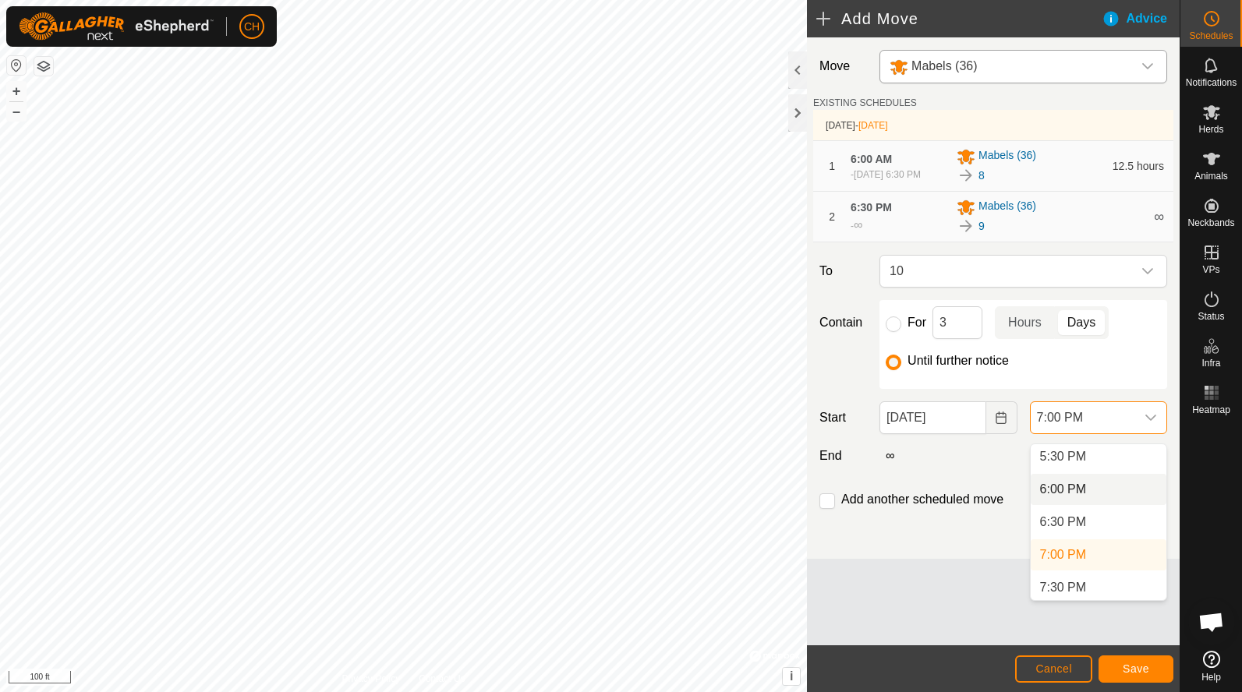
scroll to position [1135, 0]
click at [1072, 498] on li "6:00 PM" at bounding box center [1098, 503] width 136 height 31
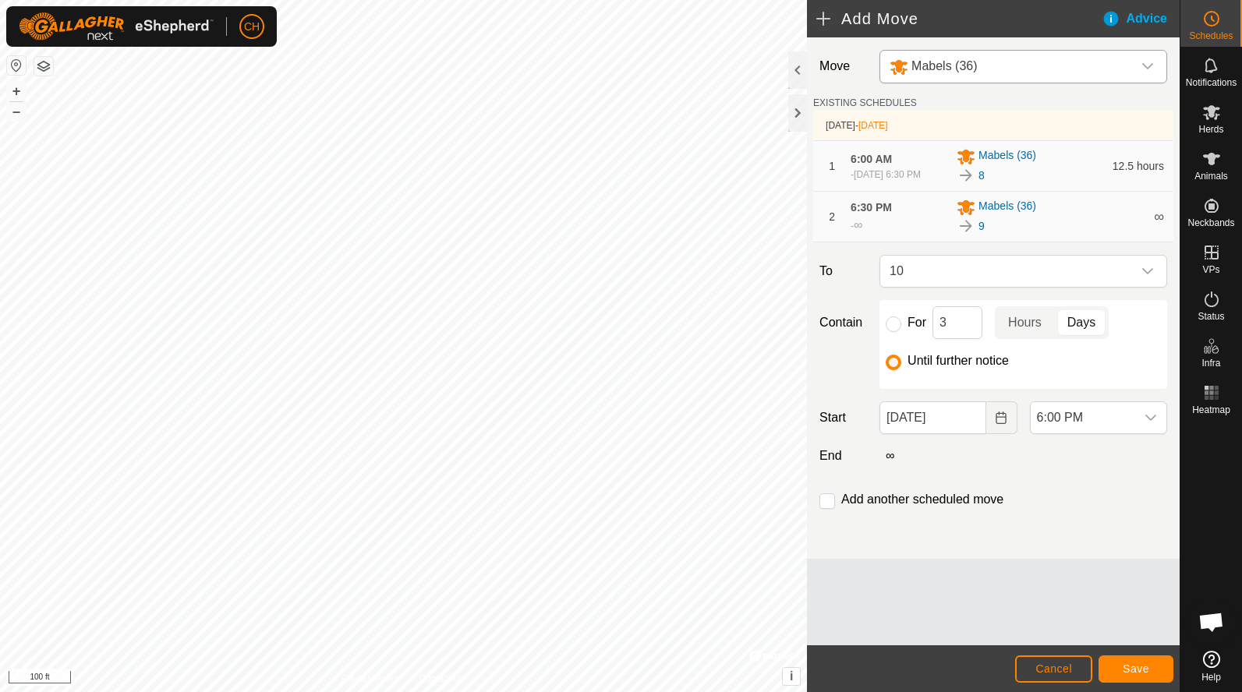
click at [1134, 669] on span "Save" at bounding box center [1135, 668] width 26 height 12
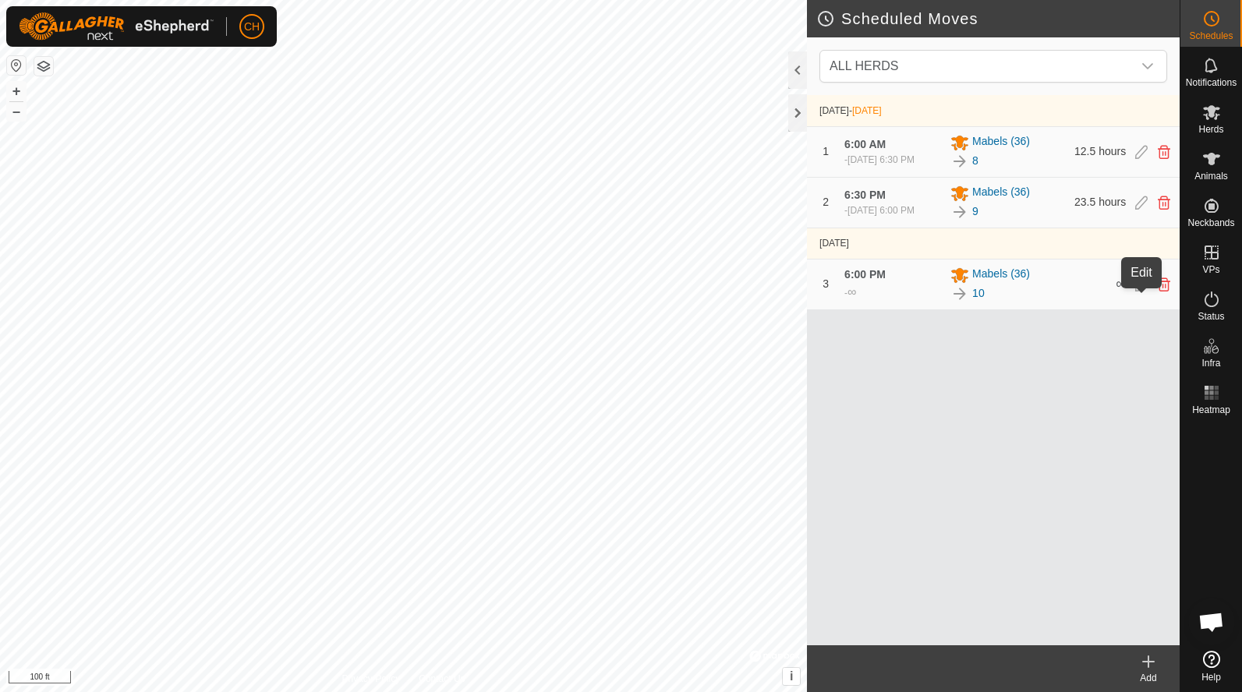
click at [1136, 291] on icon at bounding box center [1141, 284] width 12 height 14
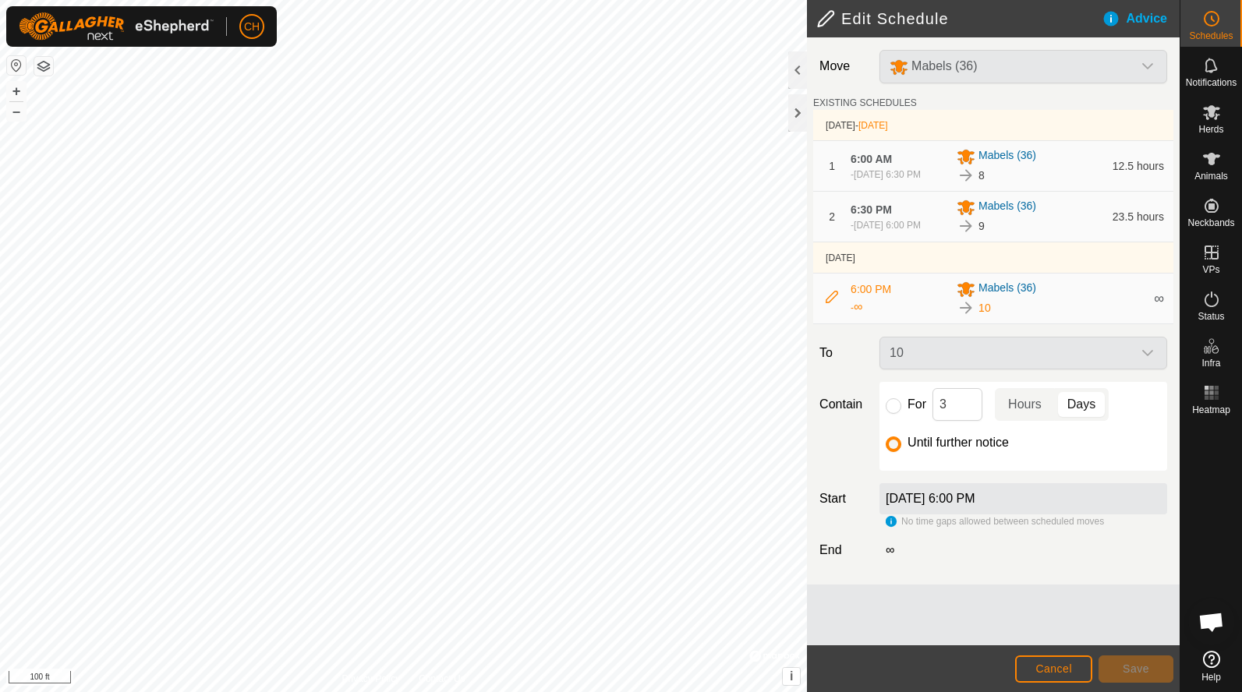
click at [948, 505] on label "Sep 23, 2025 at 6:00 PM" at bounding box center [929, 498] width 89 height 13
click at [891, 528] on div "No time gaps allowed between scheduled moves" at bounding box center [994, 521] width 218 height 14
click at [1058, 673] on span "Cancel" at bounding box center [1053, 668] width 37 height 12
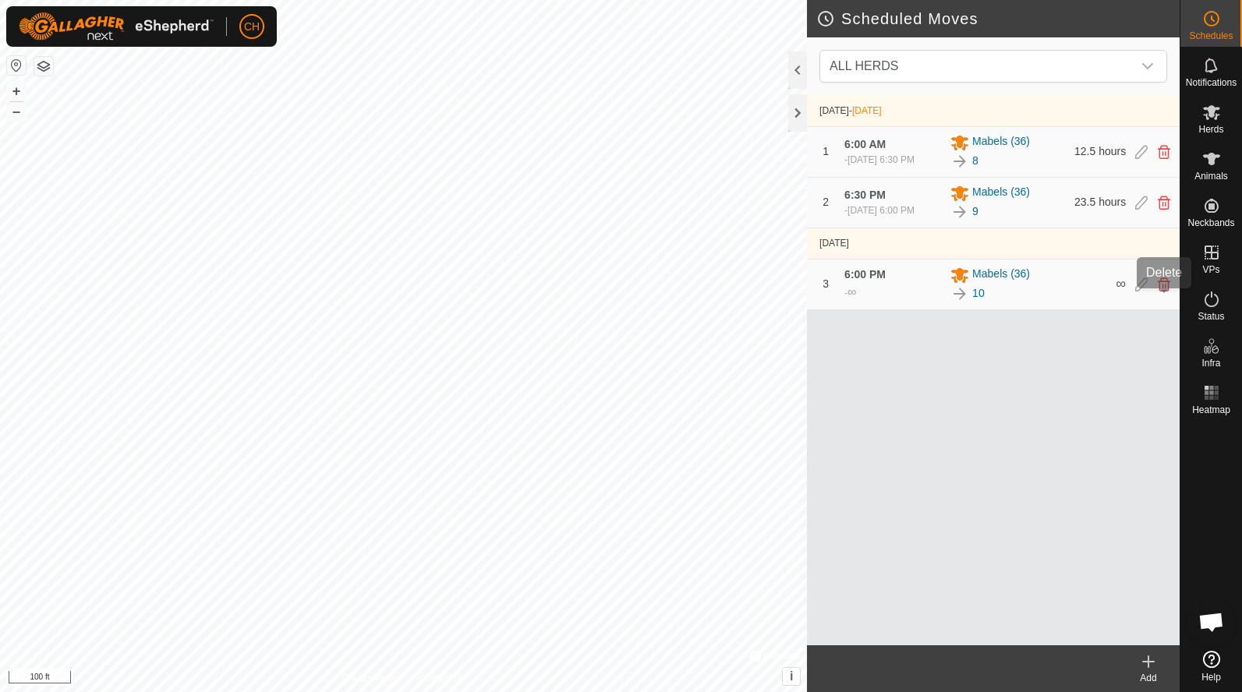
click at [1162, 291] on icon at bounding box center [1163, 284] width 12 height 14
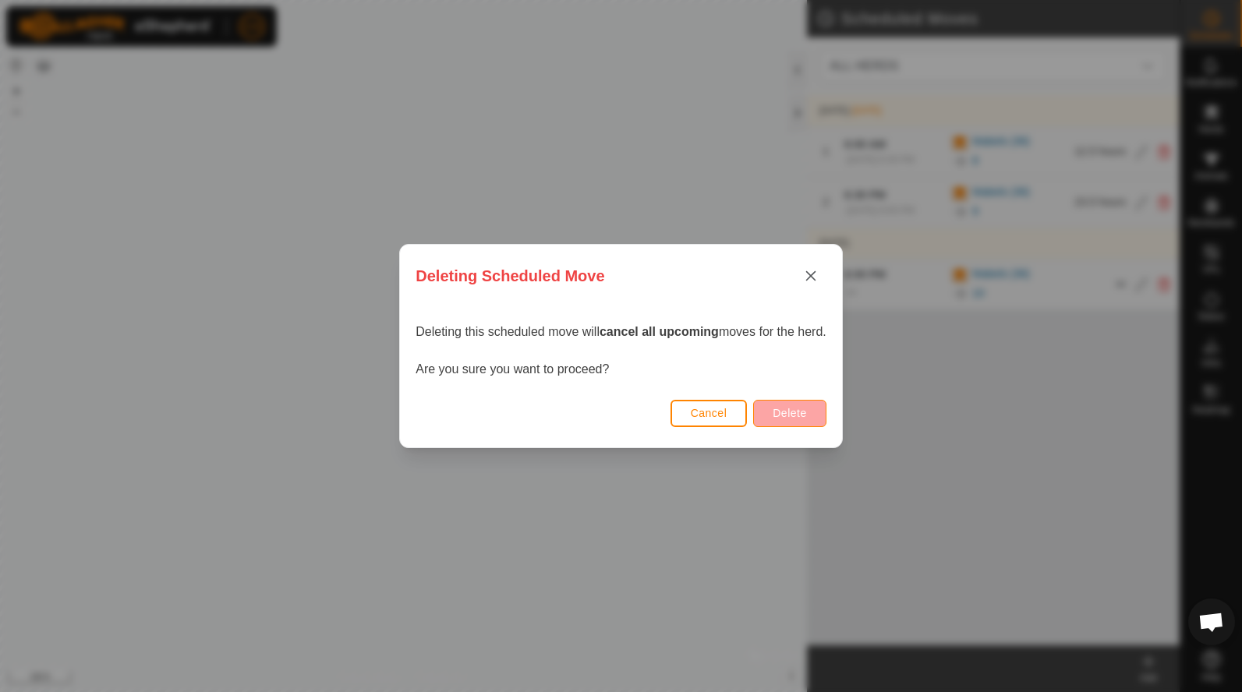
click at [802, 410] on span "Delete" at bounding box center [789, 413] width 34 height 12
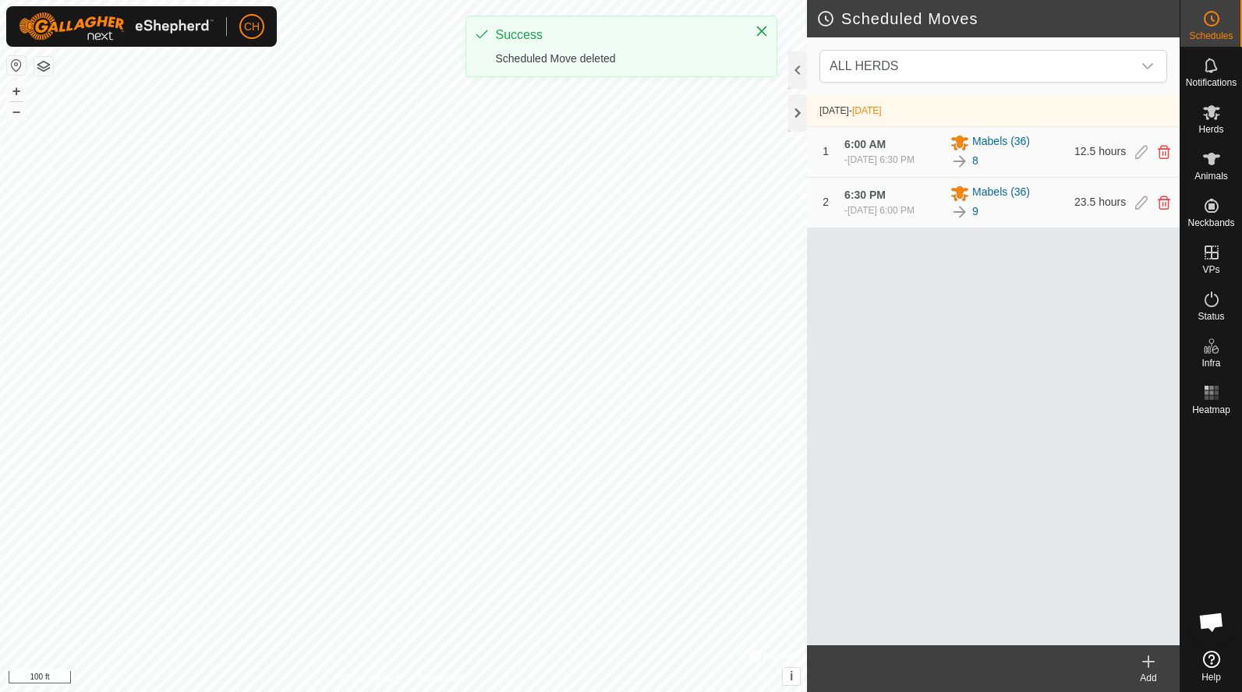
click at [1146, 664] on icon at bounding box center [1148, 661] width 19 height 19
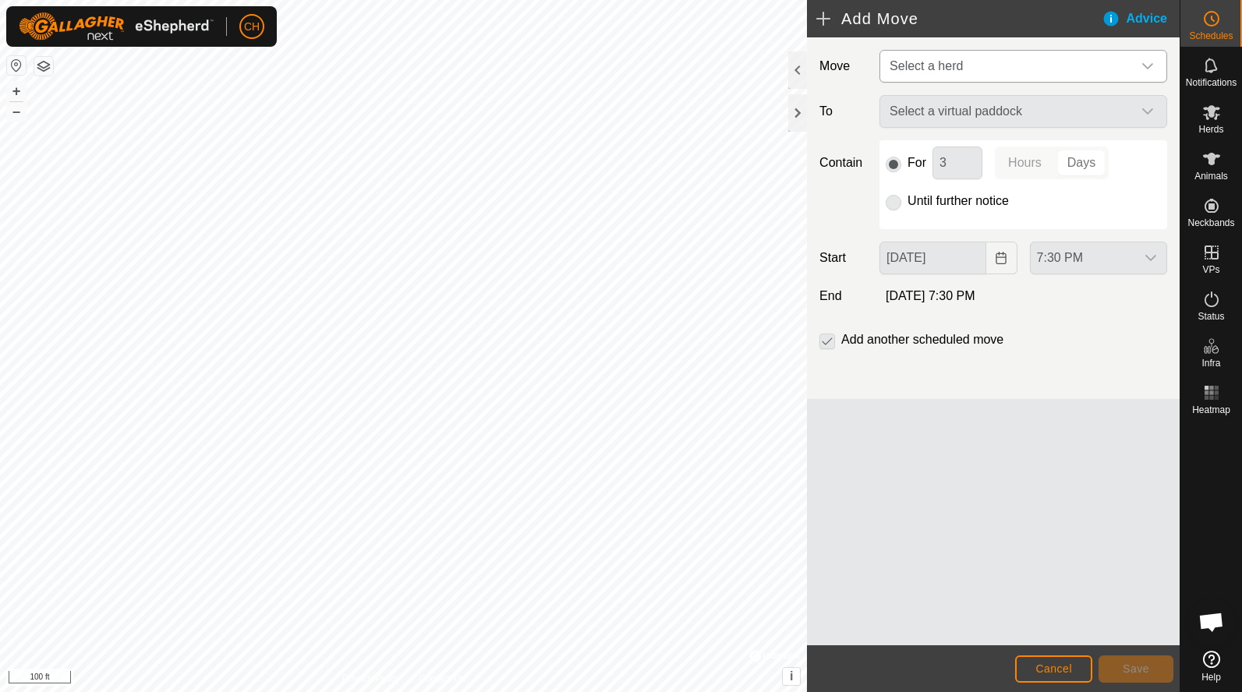
click at [939, 77] on span "Select a herd" at bounding box center [1007, 66] width 249 height 31
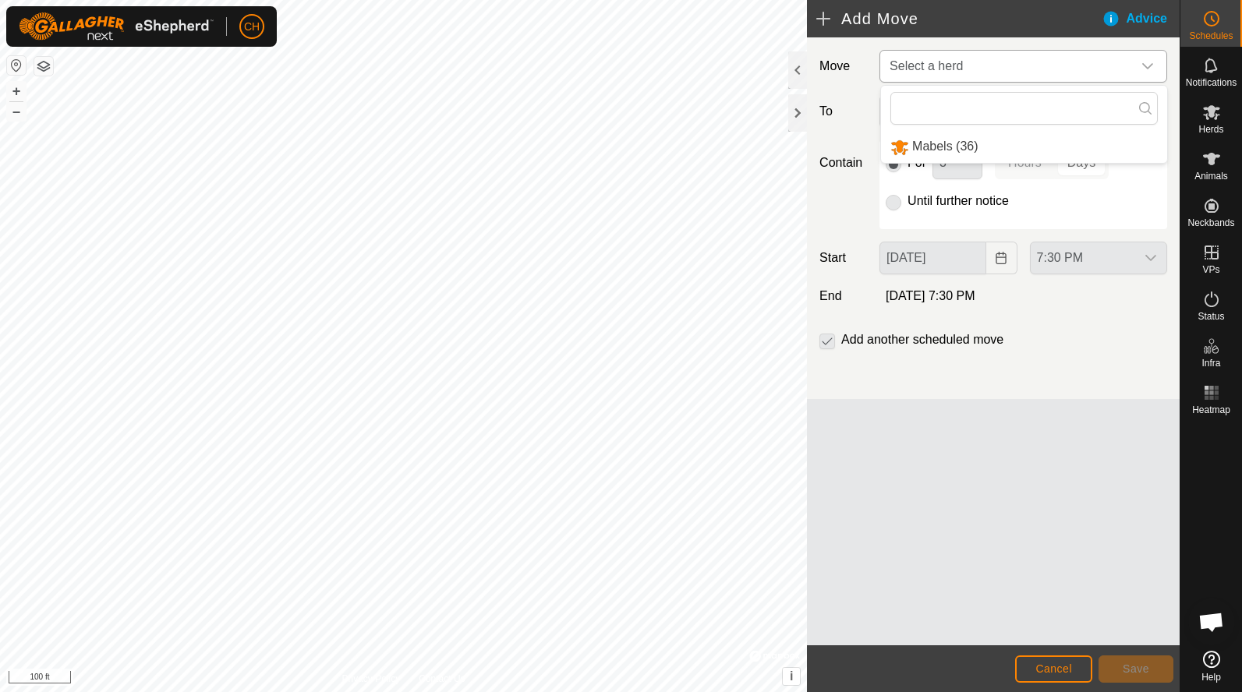
click at [928, 149] on li "Mabels (36)" at bounding box center [1024, 147] width 286 height 32
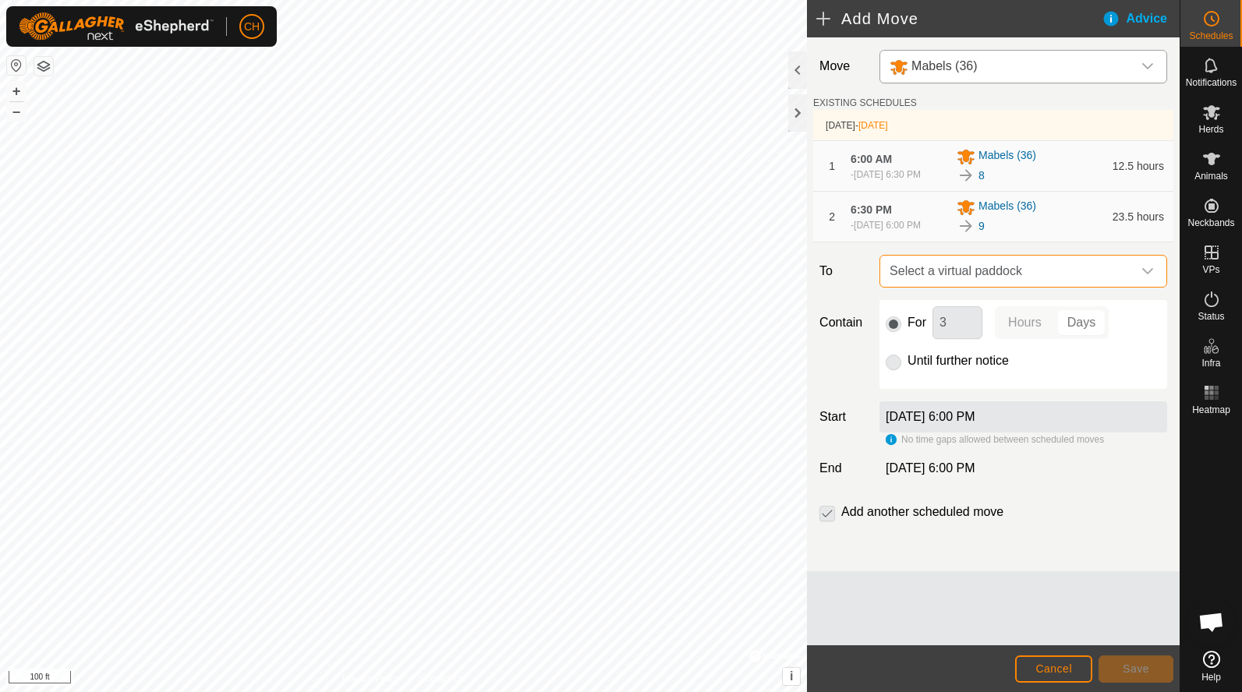
click at [973, 284] on span "Select a virtual paddock" at bounding box center [1007, 271] width 249 height 31
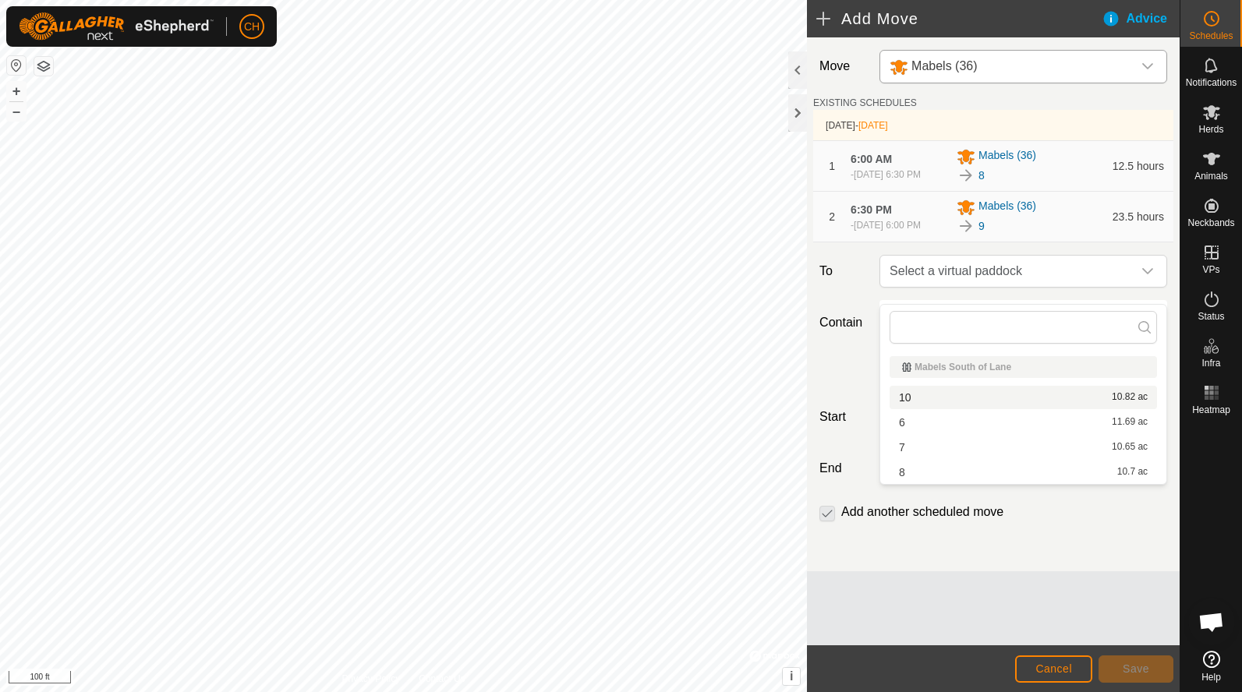
click at [926, 401] on li "10 10.82 ac" at bounding box center [1022, 397] width 267 height 23
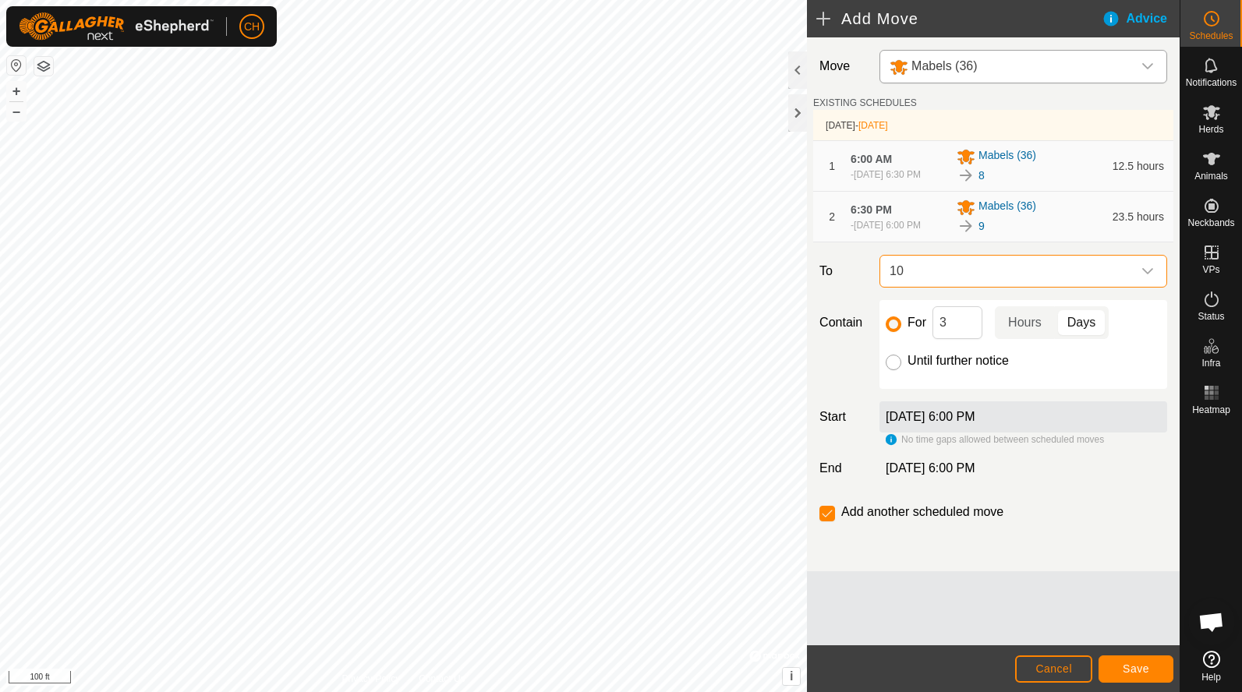
click at [888, 370] on input "Until further notice" at bounding box center [893, 363] width 16 height 16
radio input "true"
checkbox input "false"
click at [1051, 677] on button "Cancel" at bounding box center [1053, 668] width 77 height 27
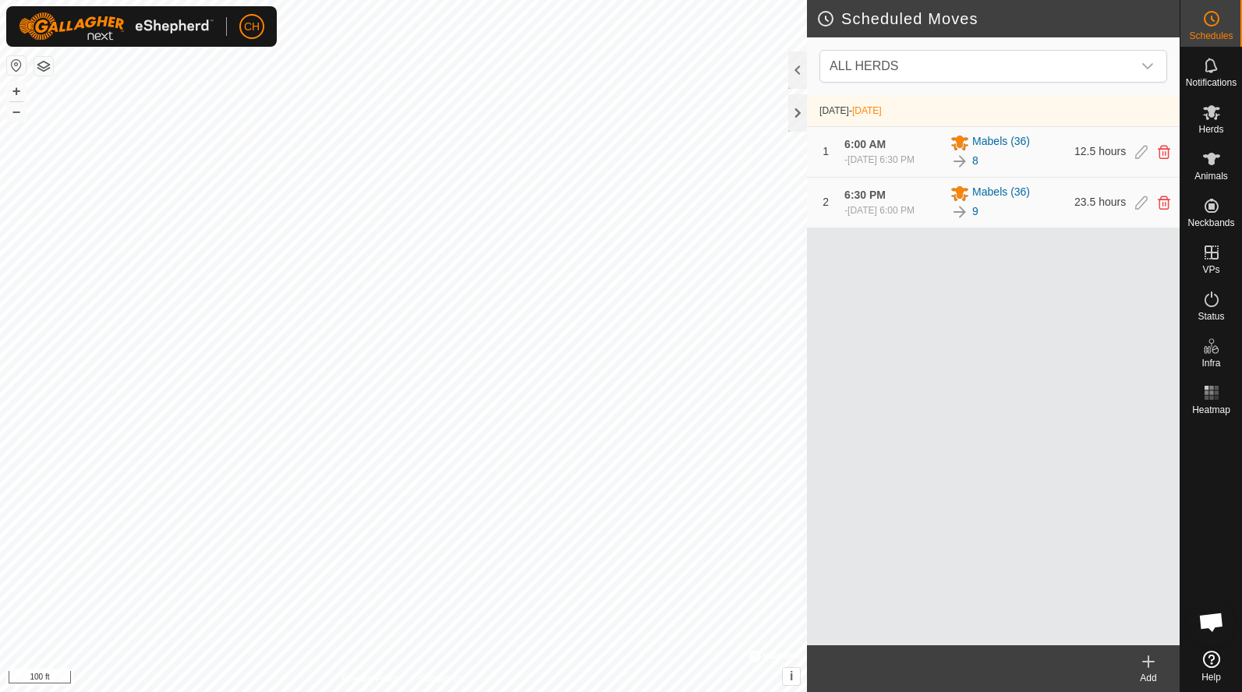
click at [1145, 664] on icon at bounding box center [1148, 661] width 19 height 19
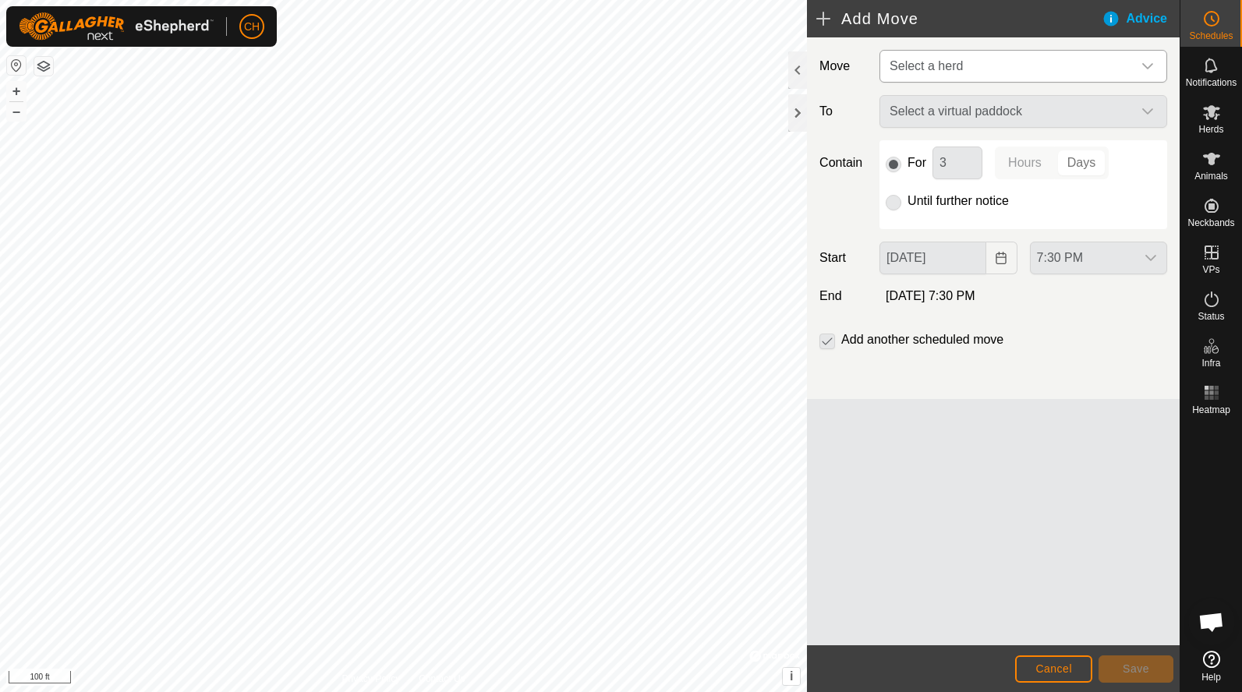
click at [924, 70] on span "Select a herd" at bounding box center [925, 65] width 73 height 13
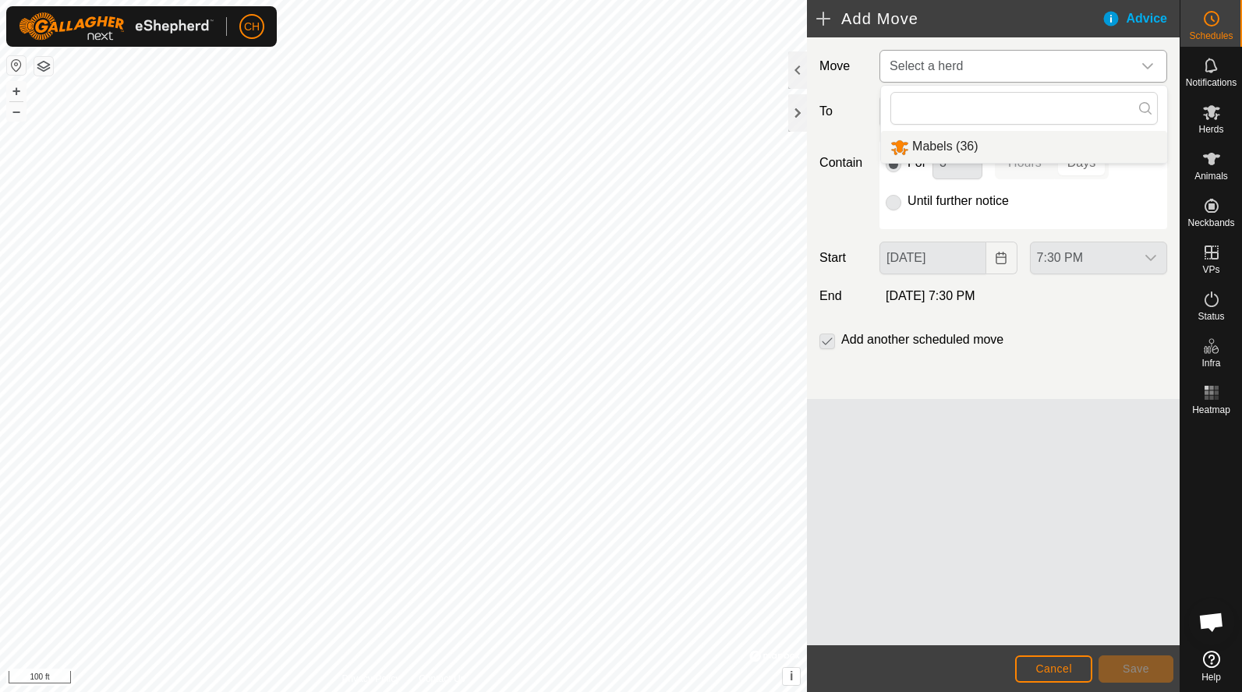
click at [927, 151] on li "Mabels (36)" at bounding box center [1024, 147] width 286 height 32
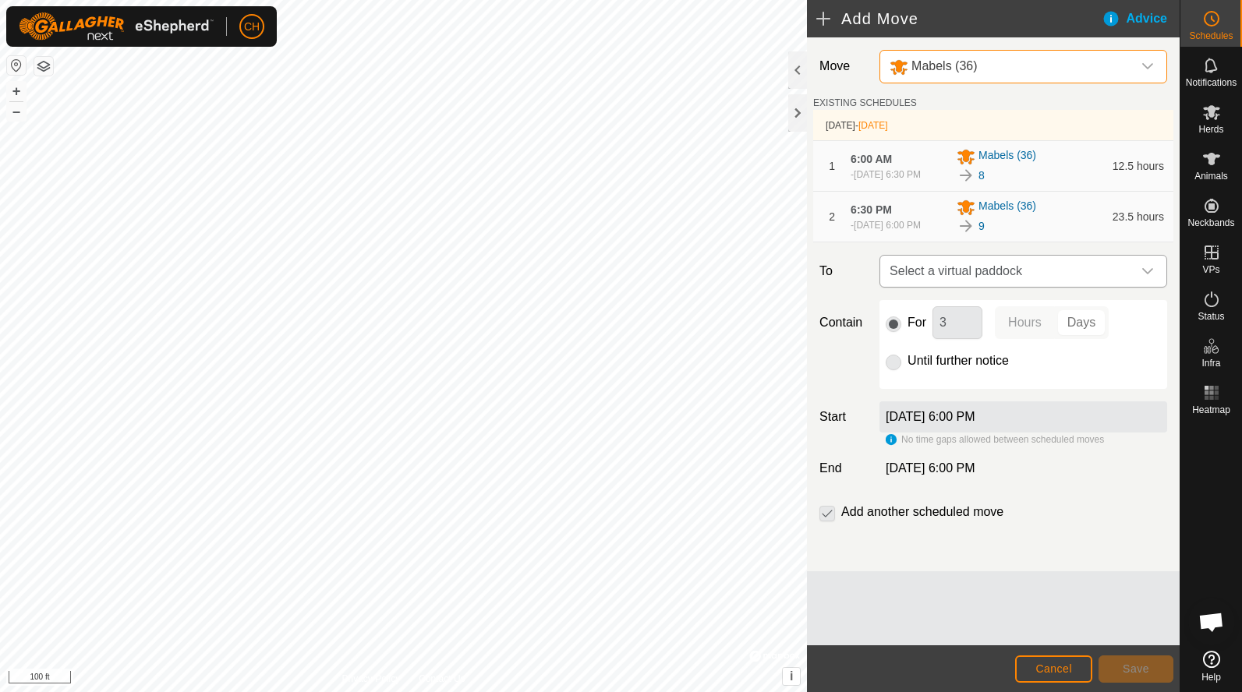
click at [941, 282] on span "Select a virtual paddock" at bounding box center [1007, 271] width 249 height 31
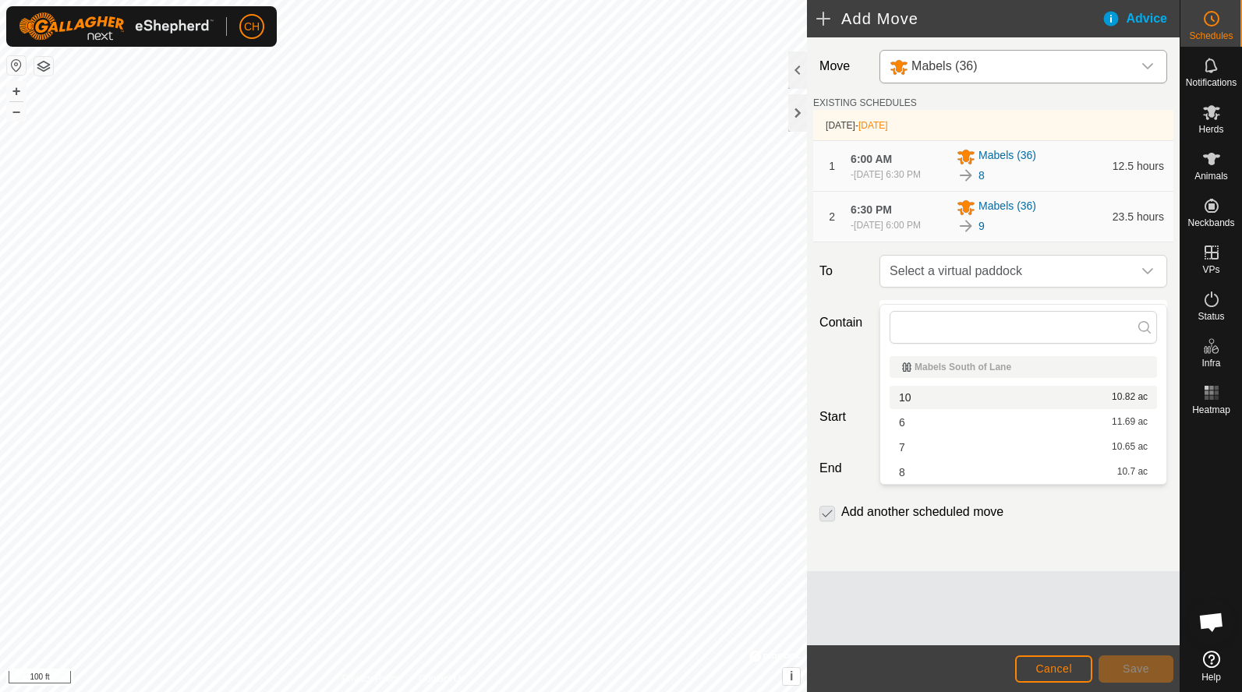
click at [931, 393] on li "10 10.82 ac" at bounding box center [1022, 397] width 267 height 23
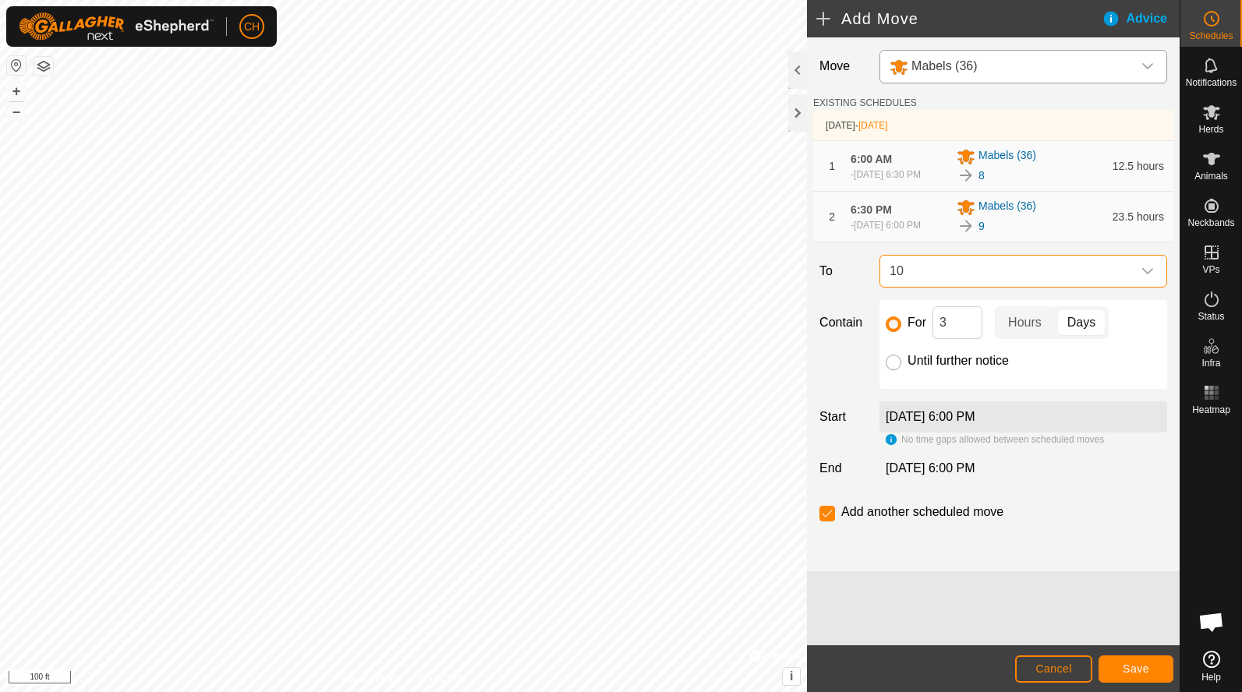
click at [894, 370] on input "Until further notice" at bounding box center [893, 363] width 16 height 16
radio input "true"
click at [825, 521] on input "checkbox" at bounding box center [827, 514] width 16 height 16
checkbox input "true"
click at [1136, 663] on span "Save" at bounding box center [1135, 668] width 26 height 12
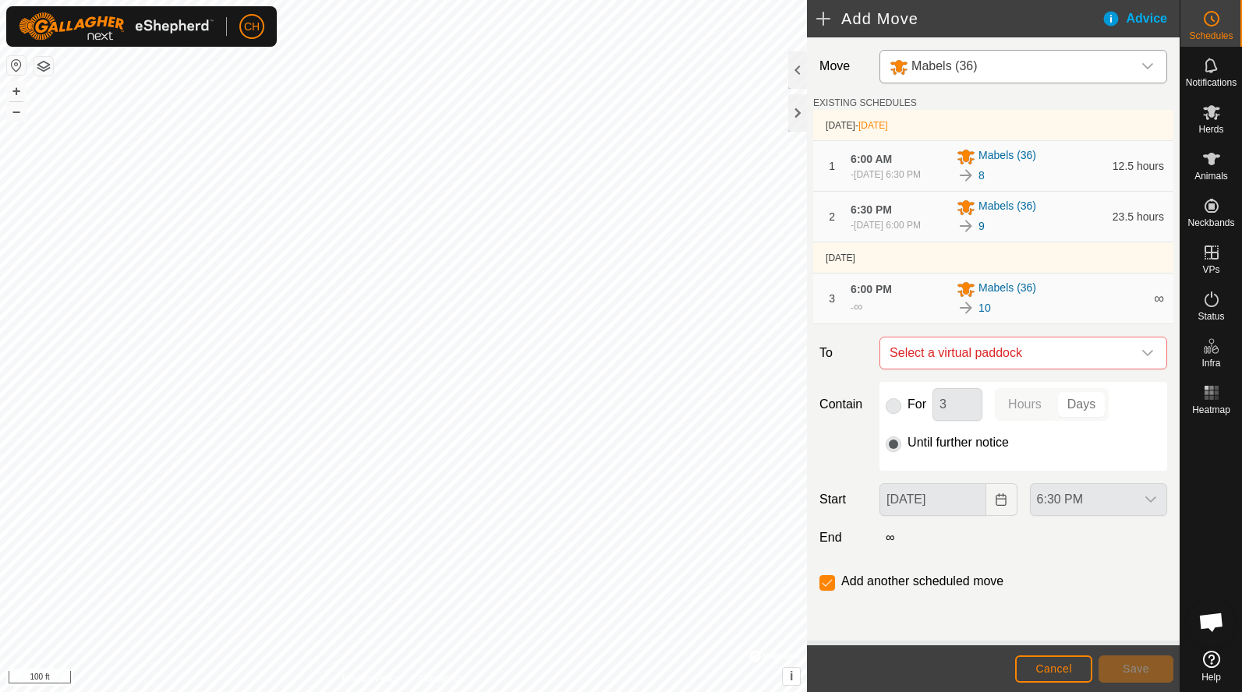
click at [1061, 668] on span "Cancel" at bounding box center [1053, 668] width 37 height 12
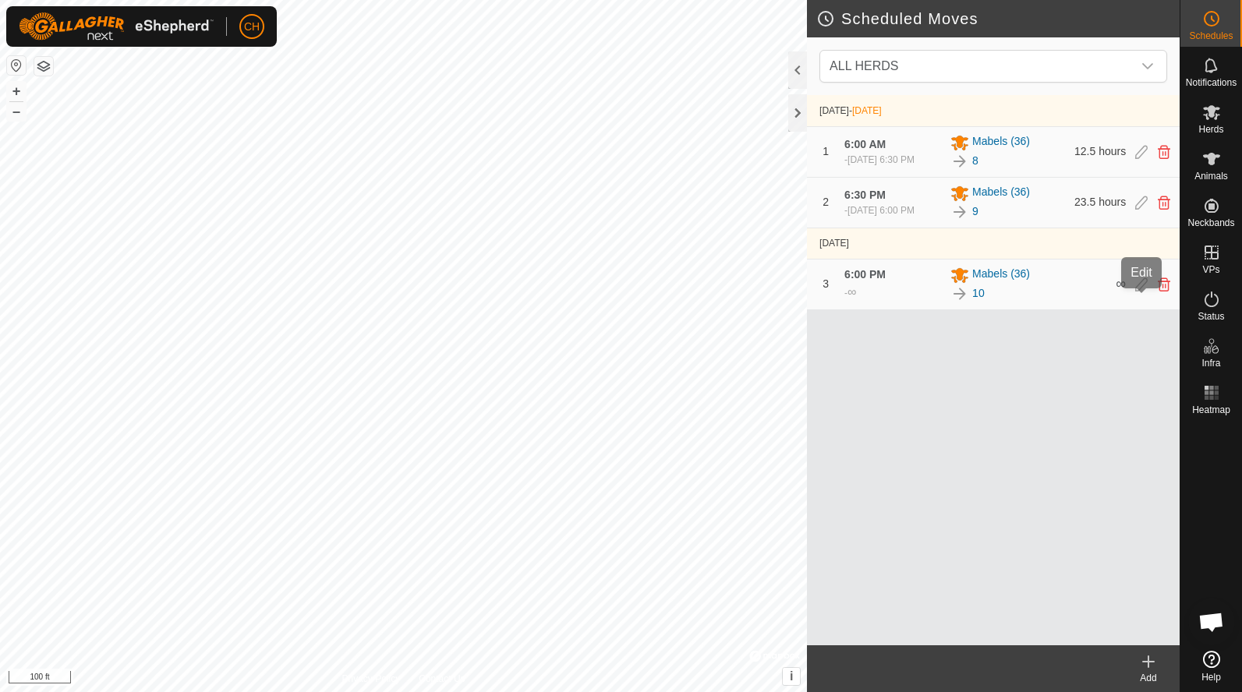
click at [1142, 291] on icon at bounding box center [1141, 284] width 12 height 14
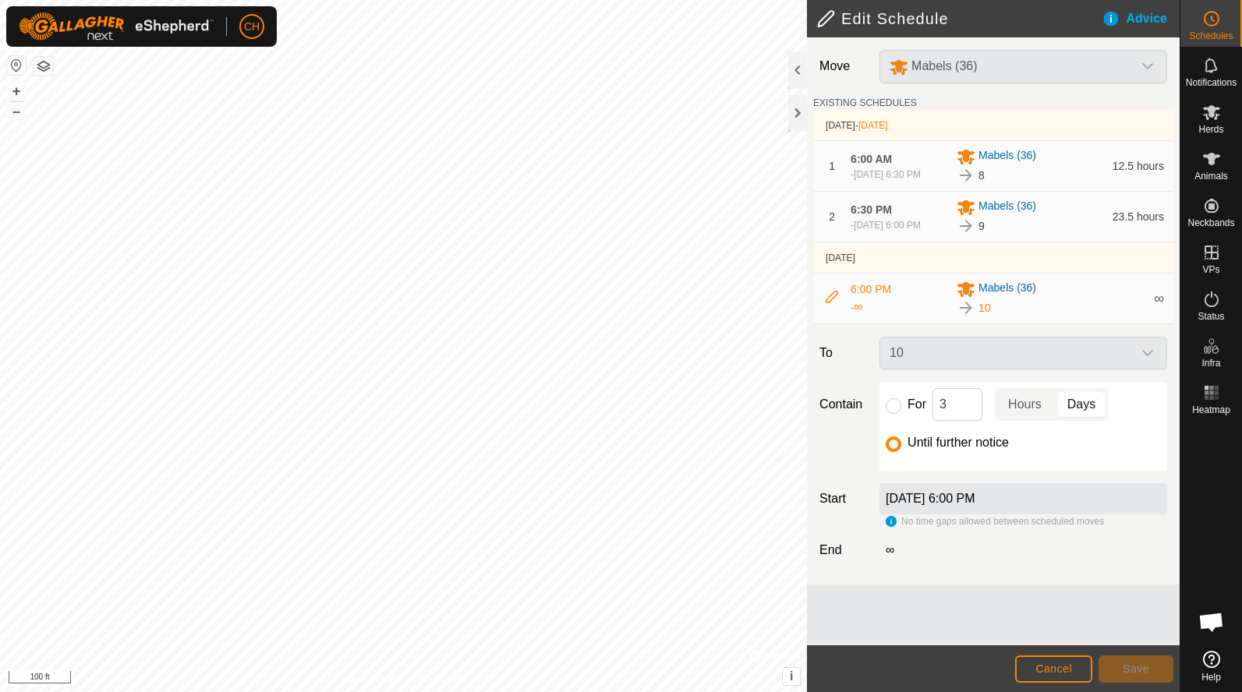
click at [921, 505] on label "Sep 23, 2025 at 6:00 PM" at bounding box center [929, 498] width 89 height 13
click at [946, 556] on div "∞" at bounding box center [1023, 550] width 300 height 19
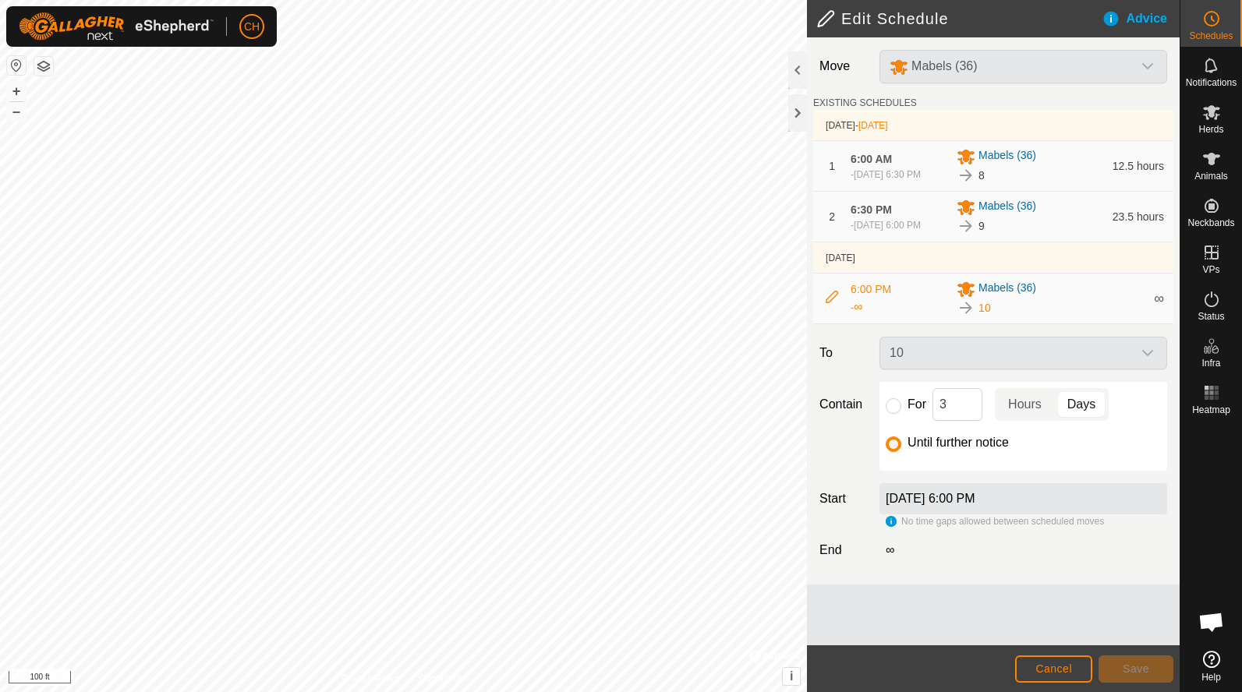
click at [860, 560] on label "End" at bounding box center [843, 550] width 60 height 19
click at [829, 303] on icon at bounding box center [831, 297] width 12 height 12
click at [1063, 679] on button "Cancel" at bounding box center [1053, 668] width 77 height 27
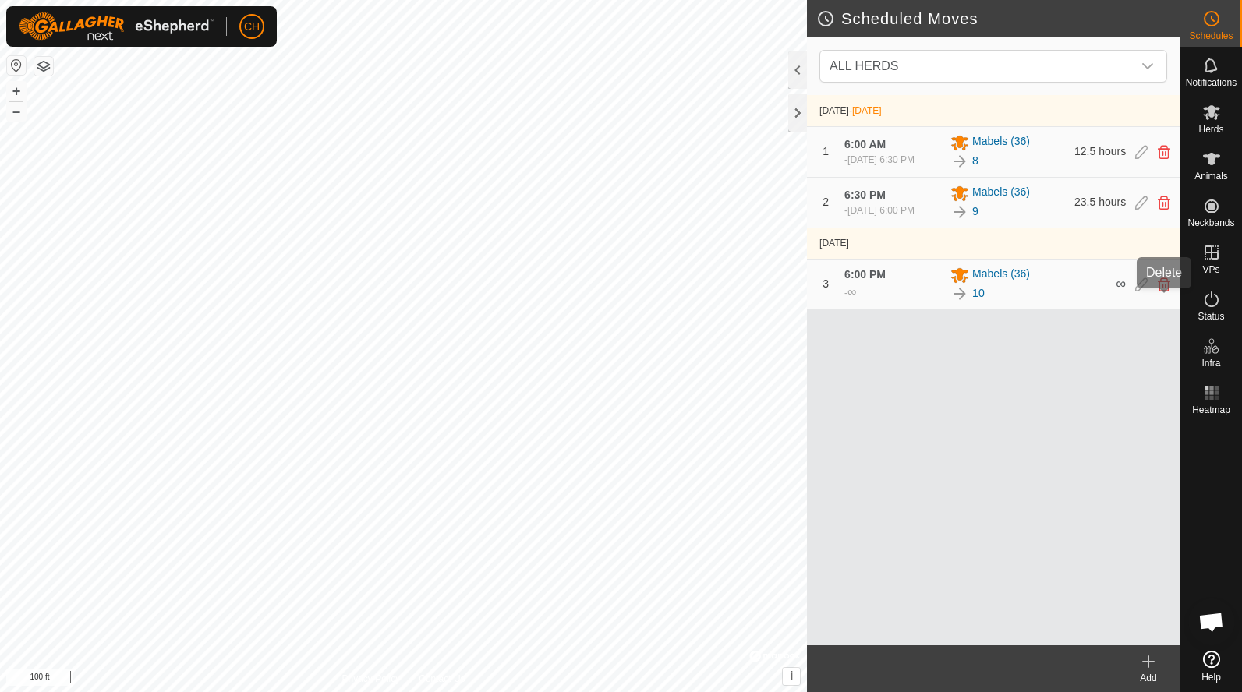
click at [1160, 291] on icon at bounding box center [1163, 284] width 12 height 14
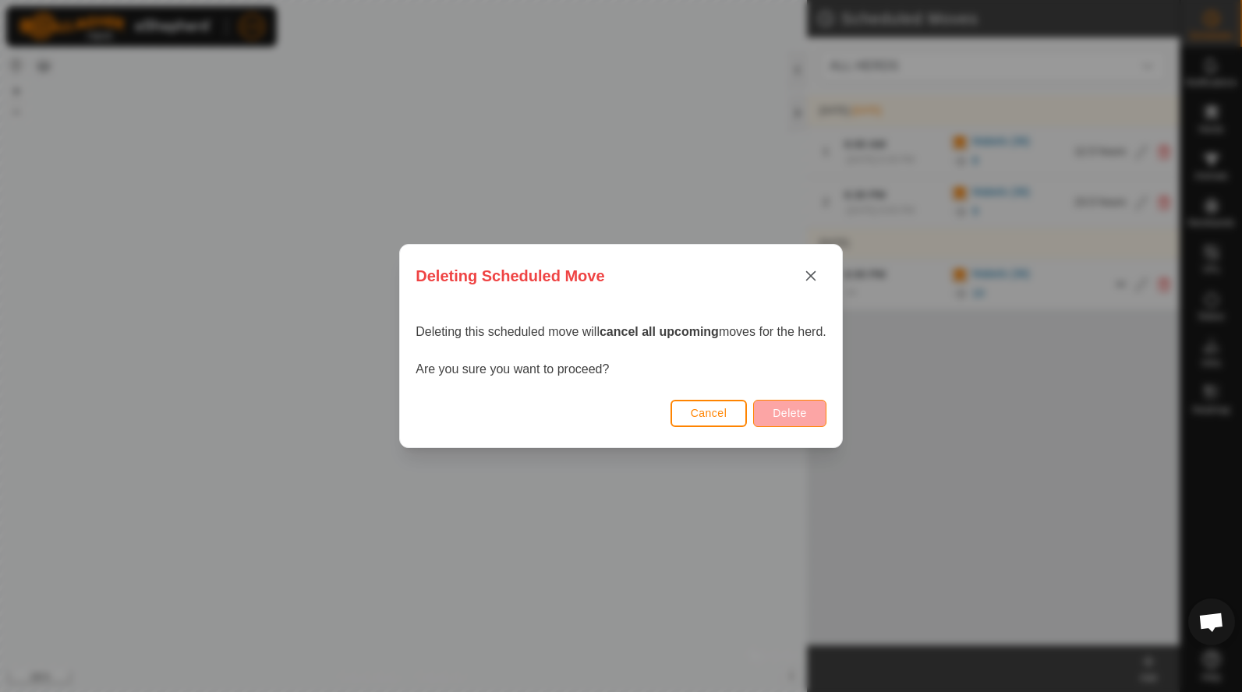
click at [786, 409] on span "Delete" at bounding box center [789, 413] width 34 height 12
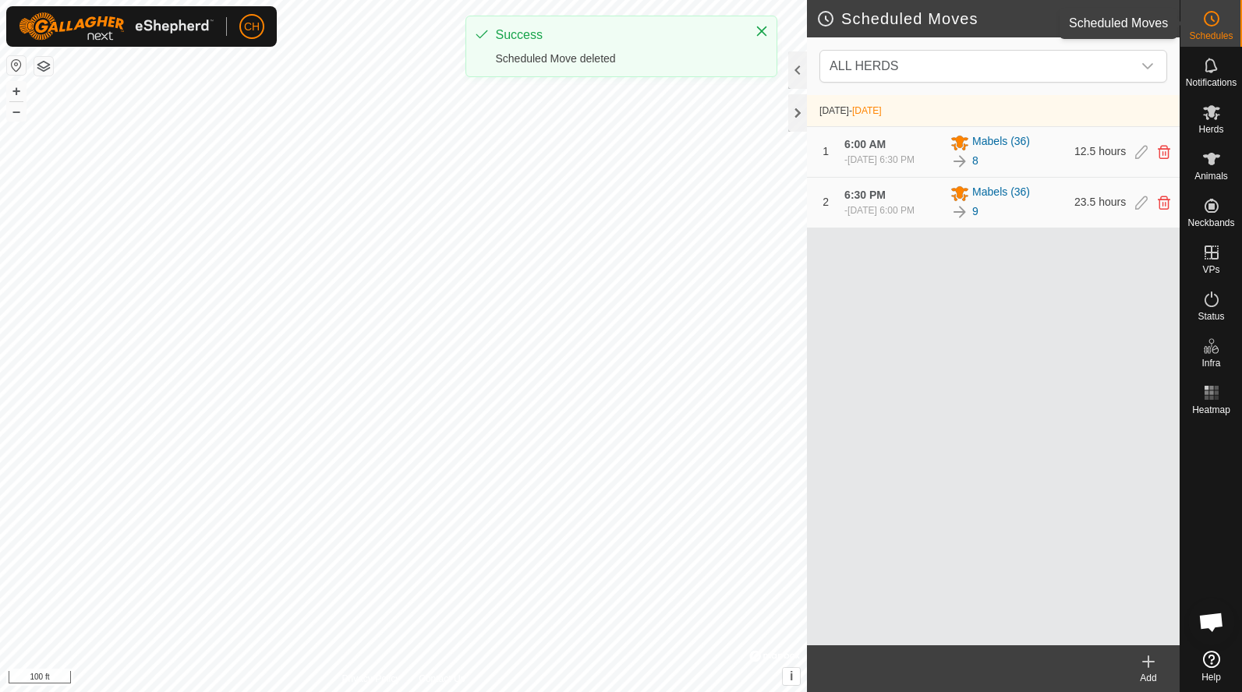
click at [1211, 23] on icon at bounding box center [1211, 18] width 19 height 19
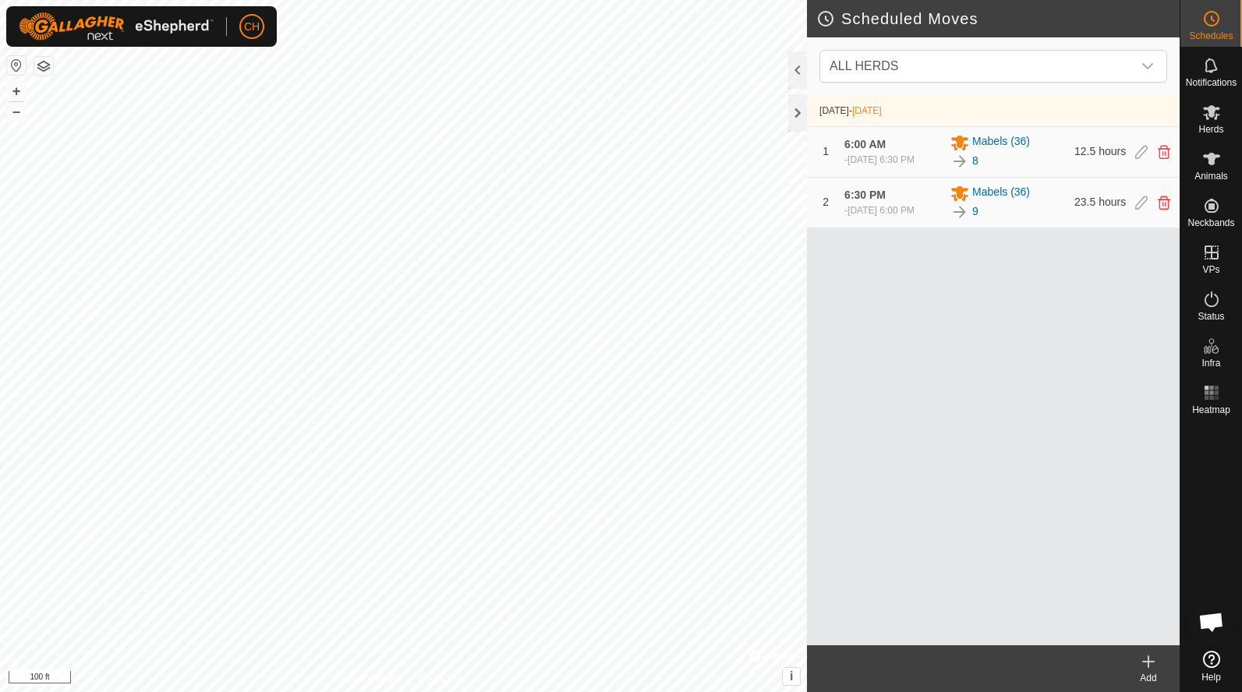
click at [1142, 666] on icon at bounding box center [1148, 661] width 19 height 19
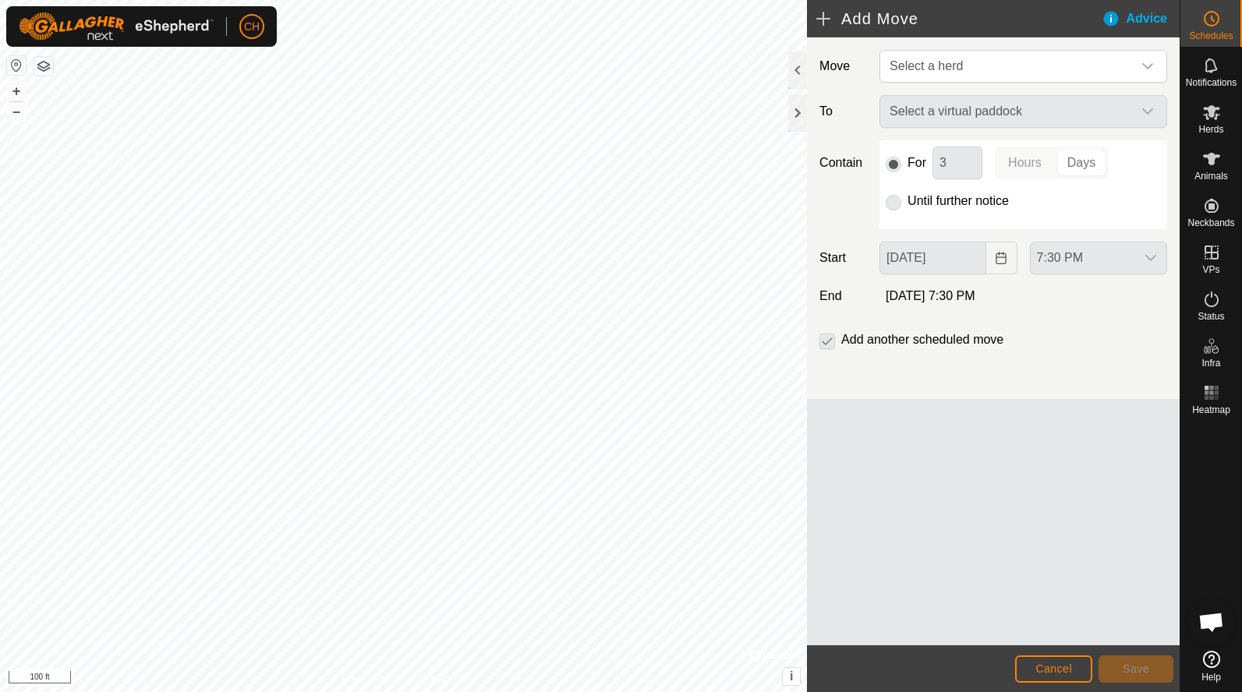
click at [825, 344] on p-checkbox at bounding box center [827, 339] width 16 height 19
click at [827, 337] on p-checkbox at bounding box center [827, 339] width 16 height 19
click at [957, 65] on span "Select a herd" at bounding box center [925, 65] width 73 height 13
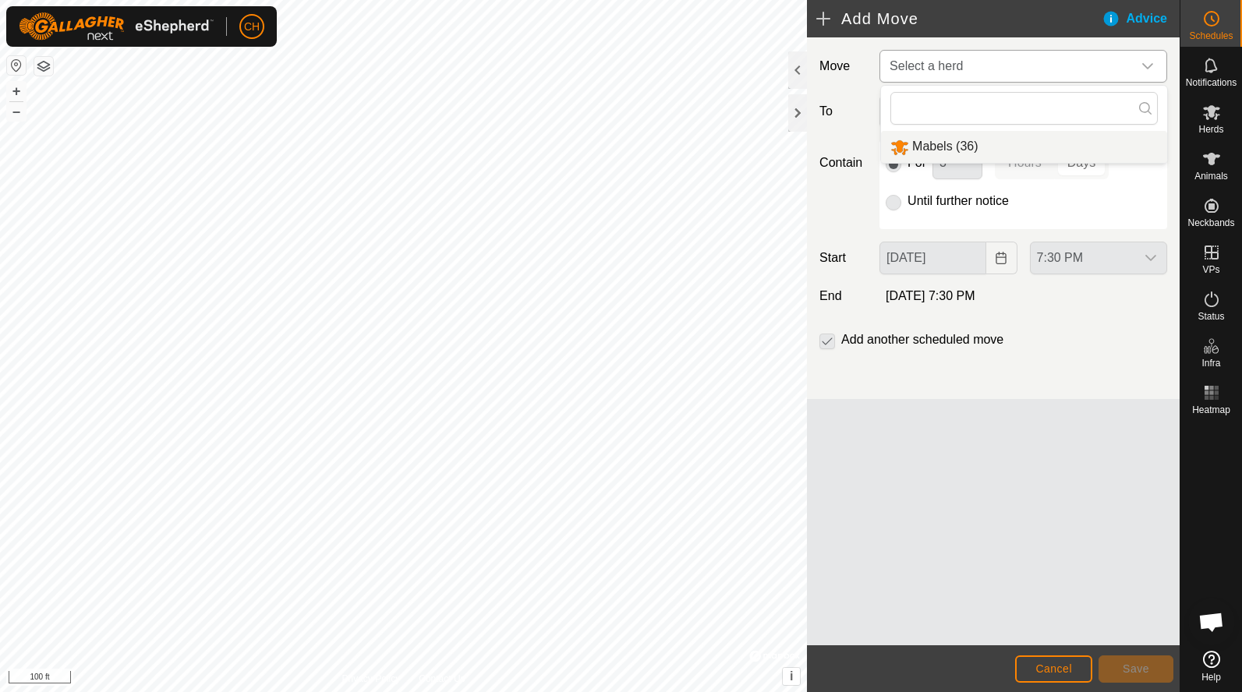
click at [948, 147] on li "Mabels (36)" at bounding box center [1024, 147] width 286 height 32
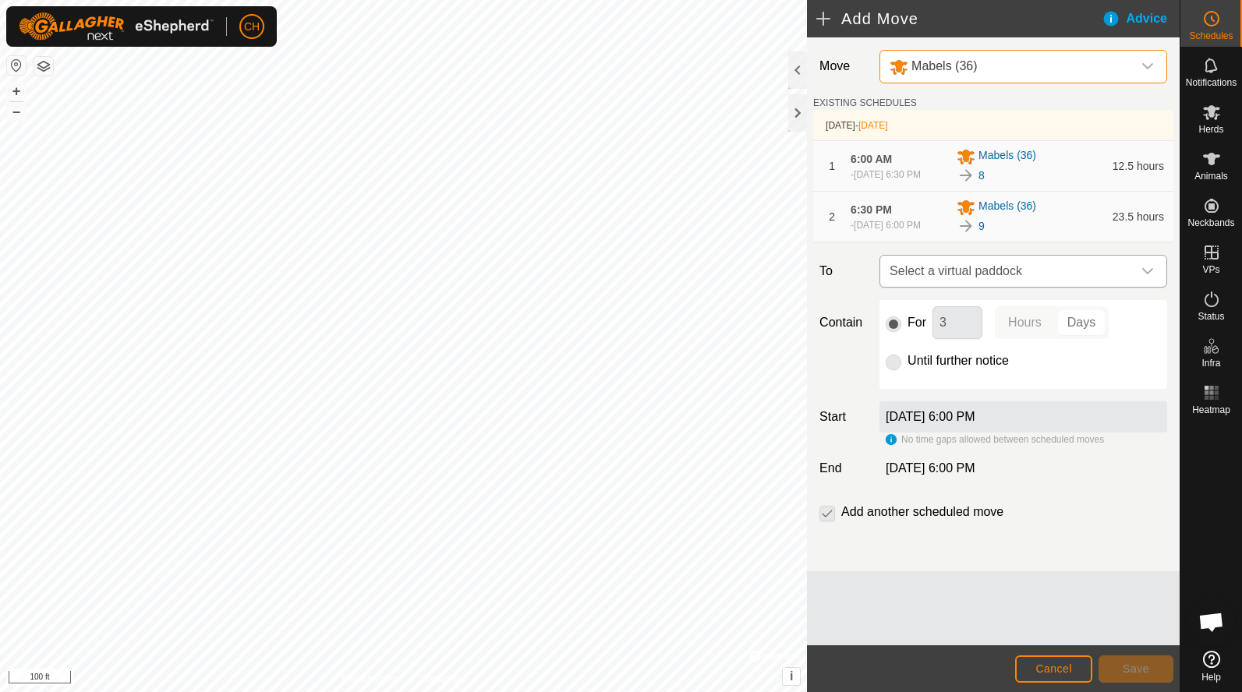
click at [961, 277] on span "Select a virtual paddock" at bounding box center [1007, 271] width 249 height 31
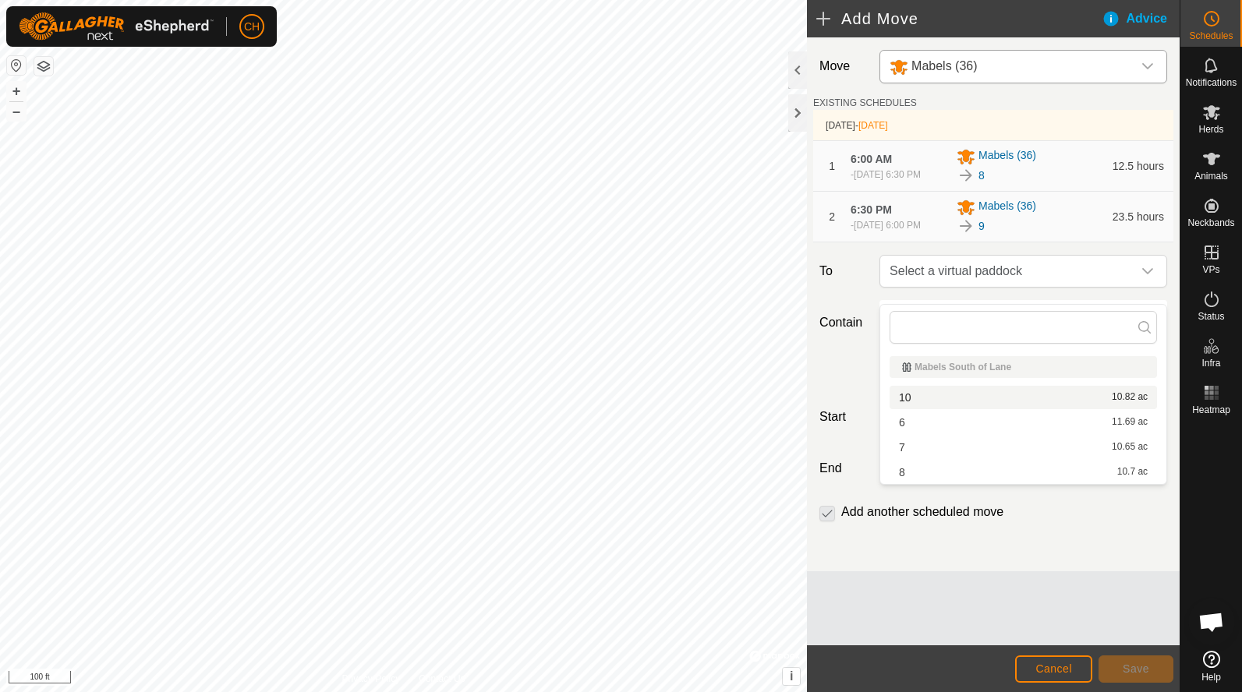
click at [937, 401] on li "10 10.82 ac" at bounding box center [1022, 397] width 267 height 23
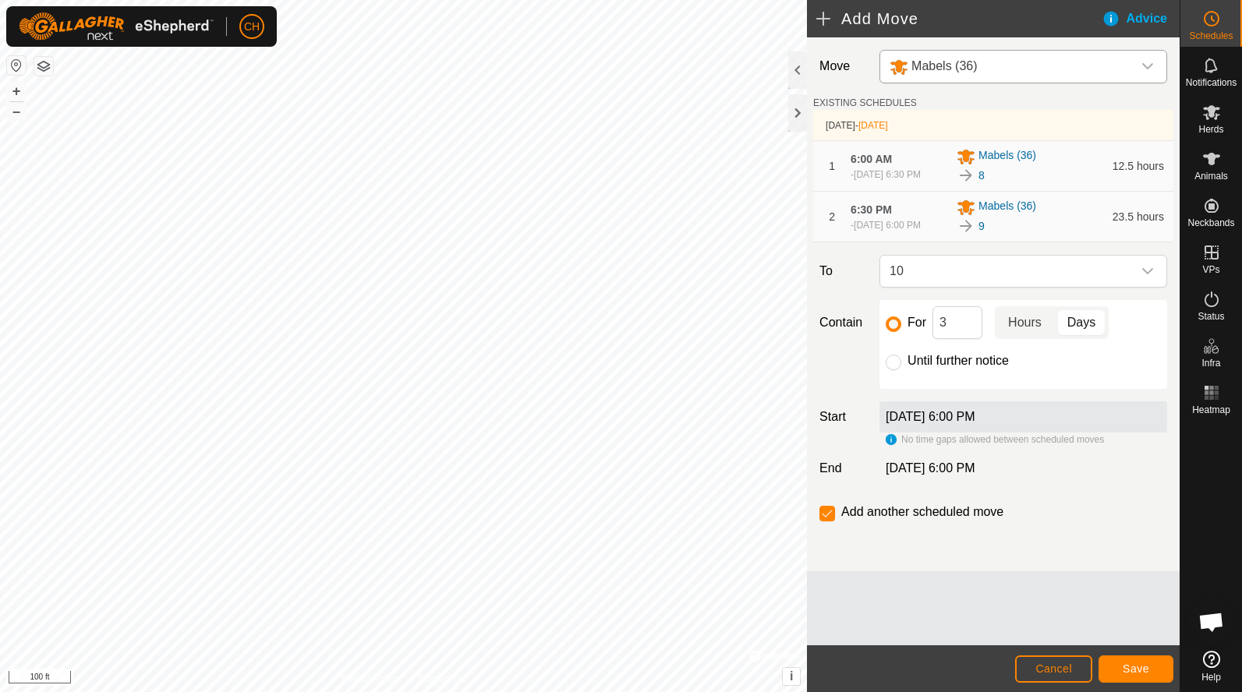
click at [1027, 335] on p-togglebutton "Hours" at bounding box center [1024, 322] width 60 height 33
click at [1088, 339] on p-togglebutton "Days" at bounding box center [1081, 322] width 54 height 33
click at [888, 370] on input "Until further notice" at bounding box center [893, 363] width 16 height 16
radio input "true"
checkbox input "false"
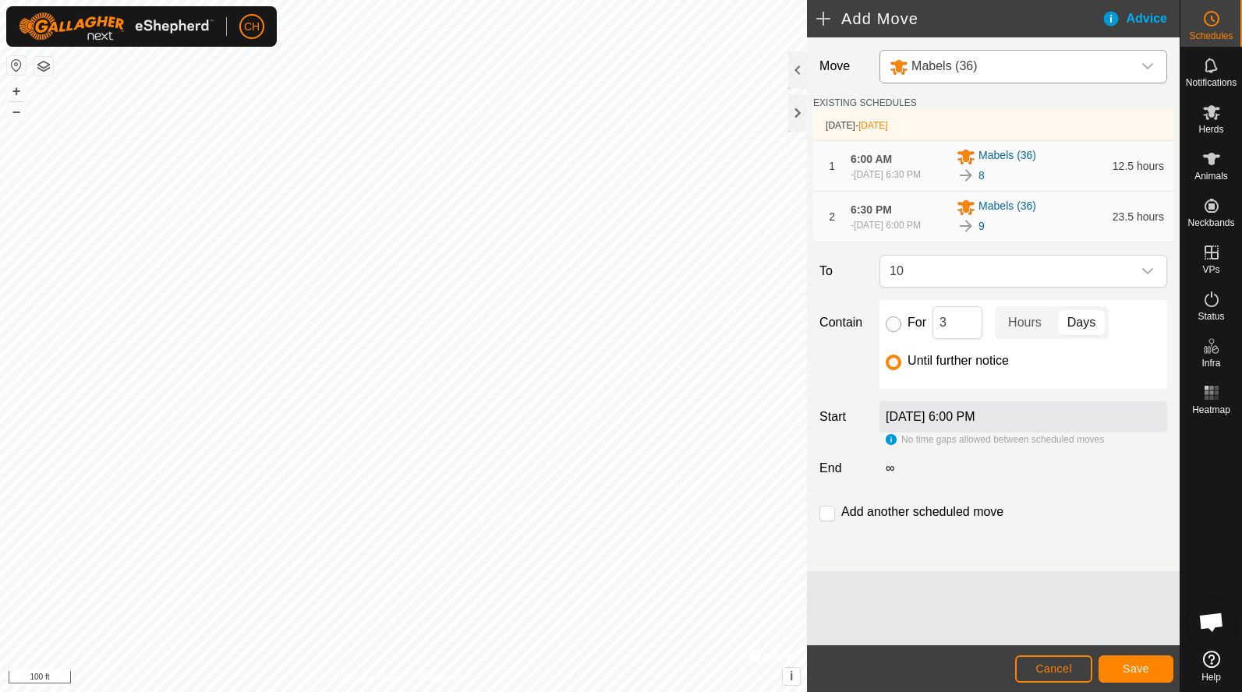
click at [895, 332] on input "For" at bounding box center [893, 324] width 16 height 16
radio input "true"
click at [826, 521] on input "checkbox" at bounding box center [827, 514] width 16 height 16
checkbox input "false"
click at [888, 370] on input "Until further notice" at bounding box center [893, 363] width 16 height 16
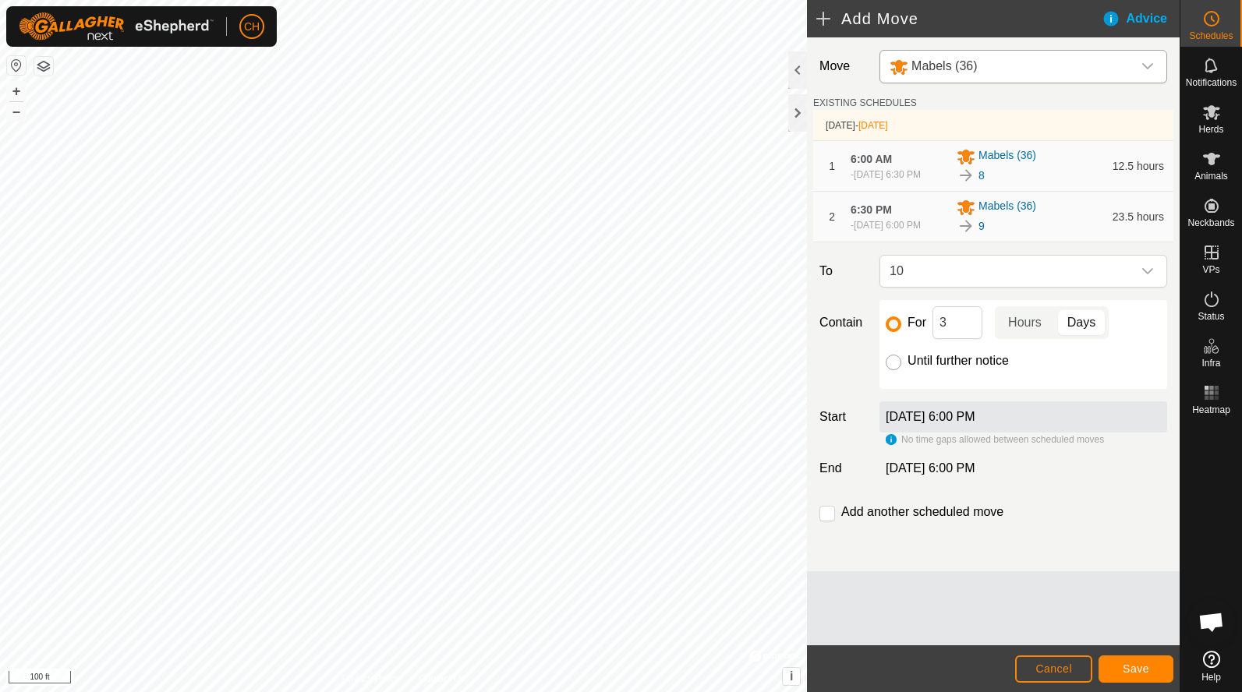
radio input "true"
click at [888, 447] on div "No time gaps allowed between scheduled moves" at bounding box center [994, 440] width 218 height 14
click at [888, 475] on label "∞" at bounding box center [889, 467] width 21 height 13
click at [1054, 666] on span "Cancel" at bounding box center [1053, 668] width 37 height 12
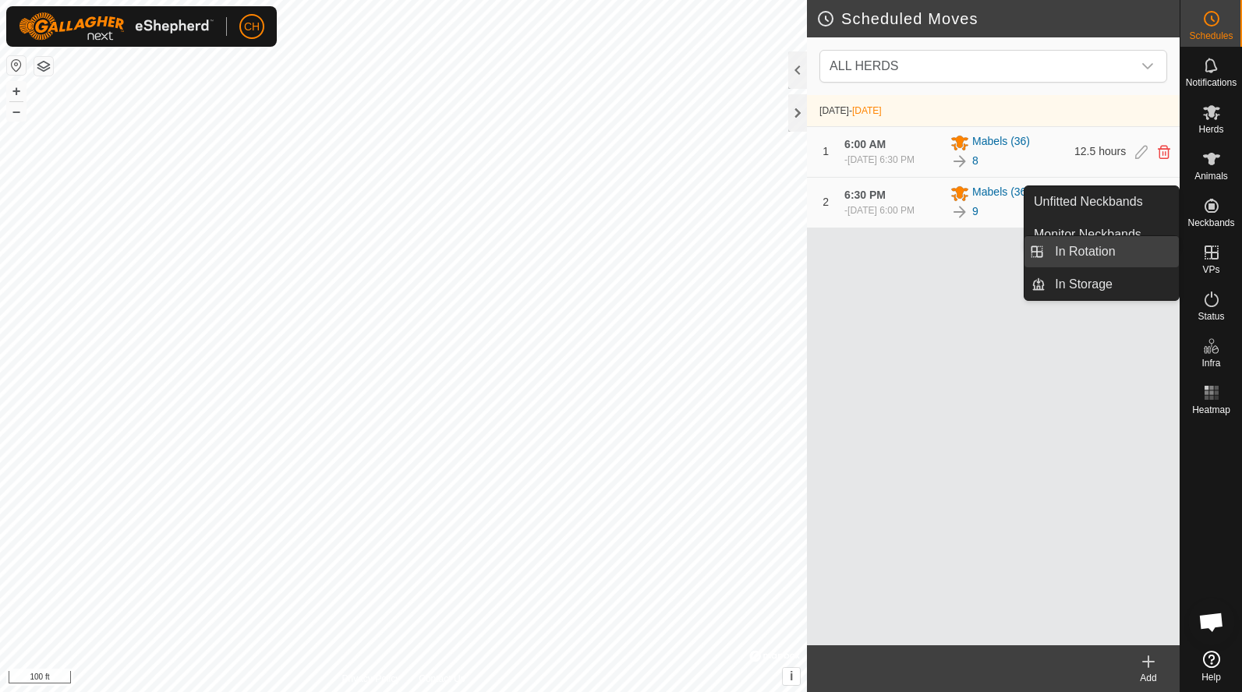
click at [1120, 253] on link "In Rotation" at bounding box center [1111, 251] width 133 height 31
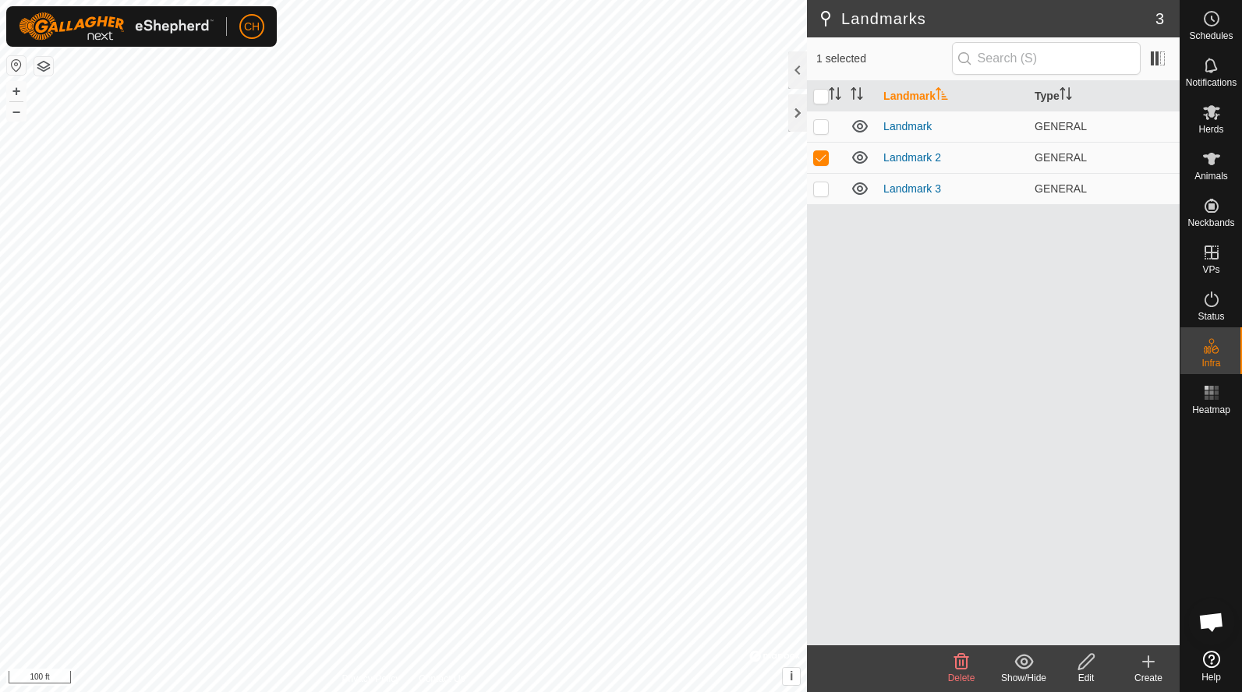
click at [960, 666] on icon at bounding box center [961, 661] width 19 height 19
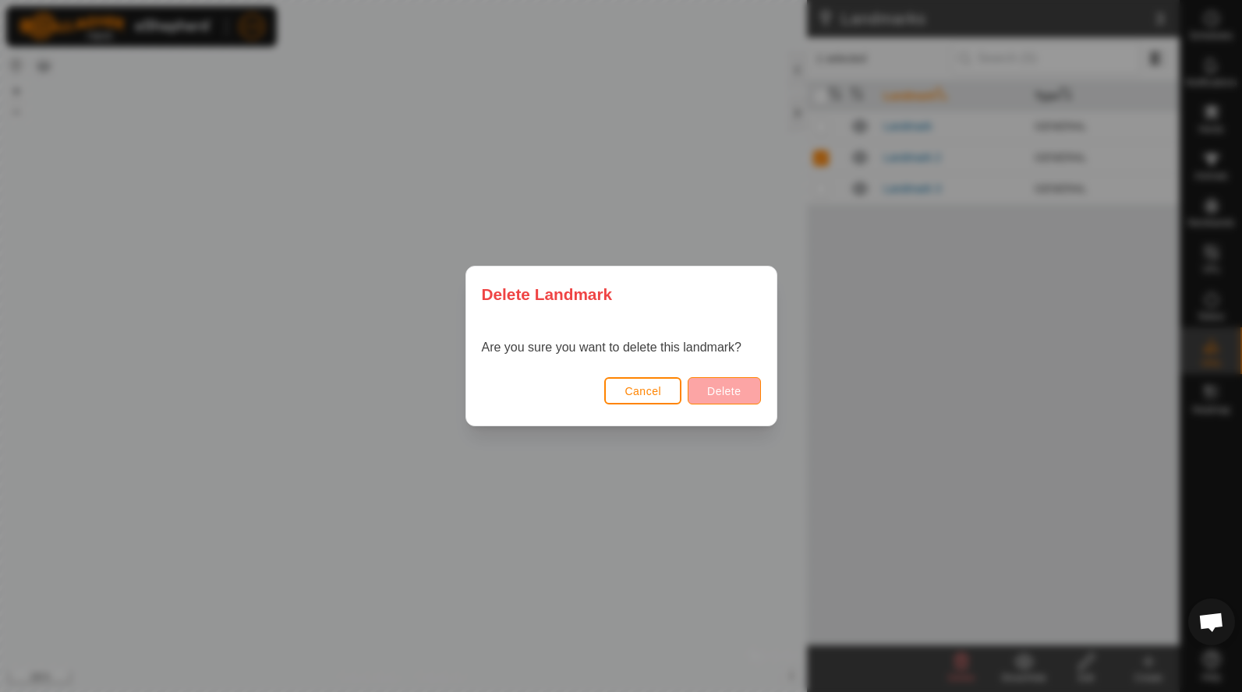
click at [722, 390] on span "Delete" at bounding box center [724, 391] width 34 height 12
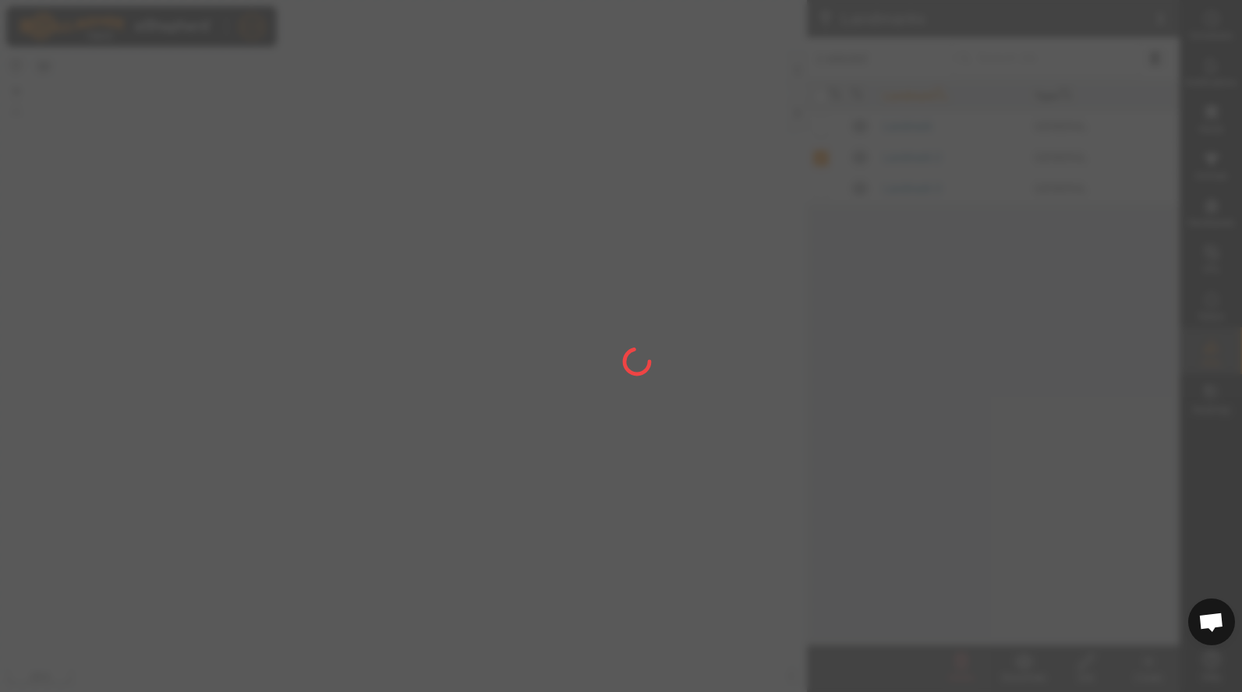
checkbox input "false"
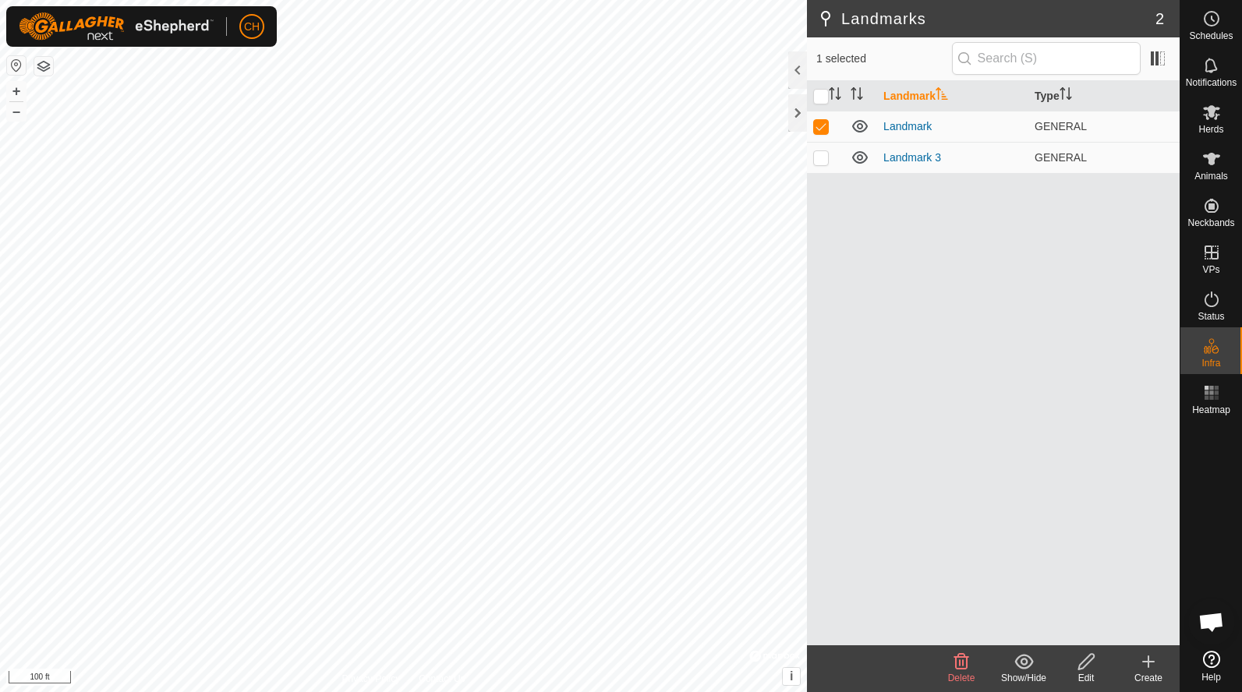
click at [961, 666] on icon at bounding box center [961, 661] width 19 height 19
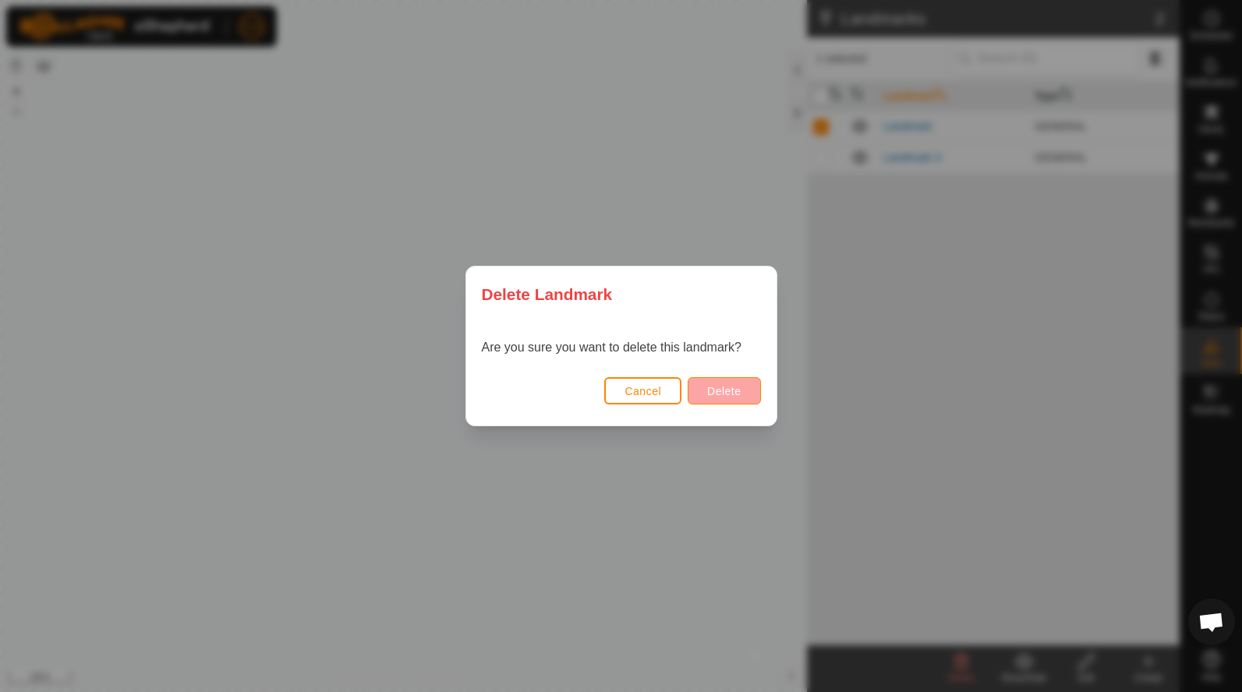
click at [718, 383] on button "Delete" at bounding box center [723, 390] width 72 height 27
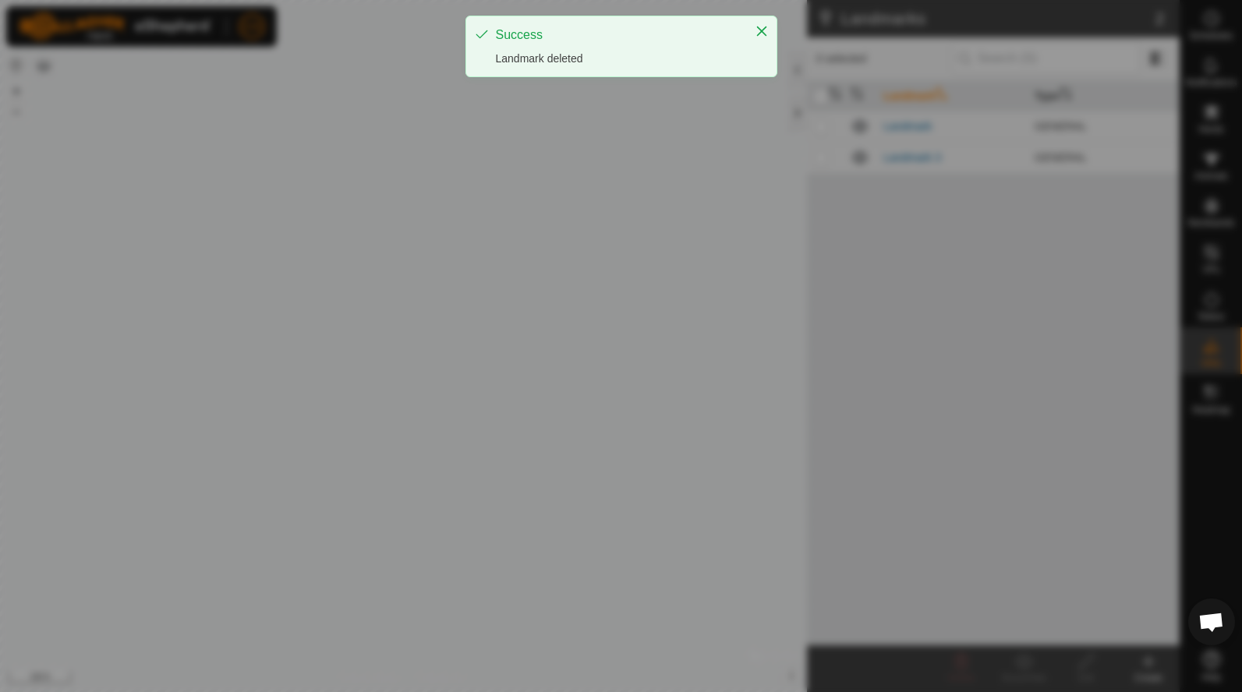
checkbox input "false"
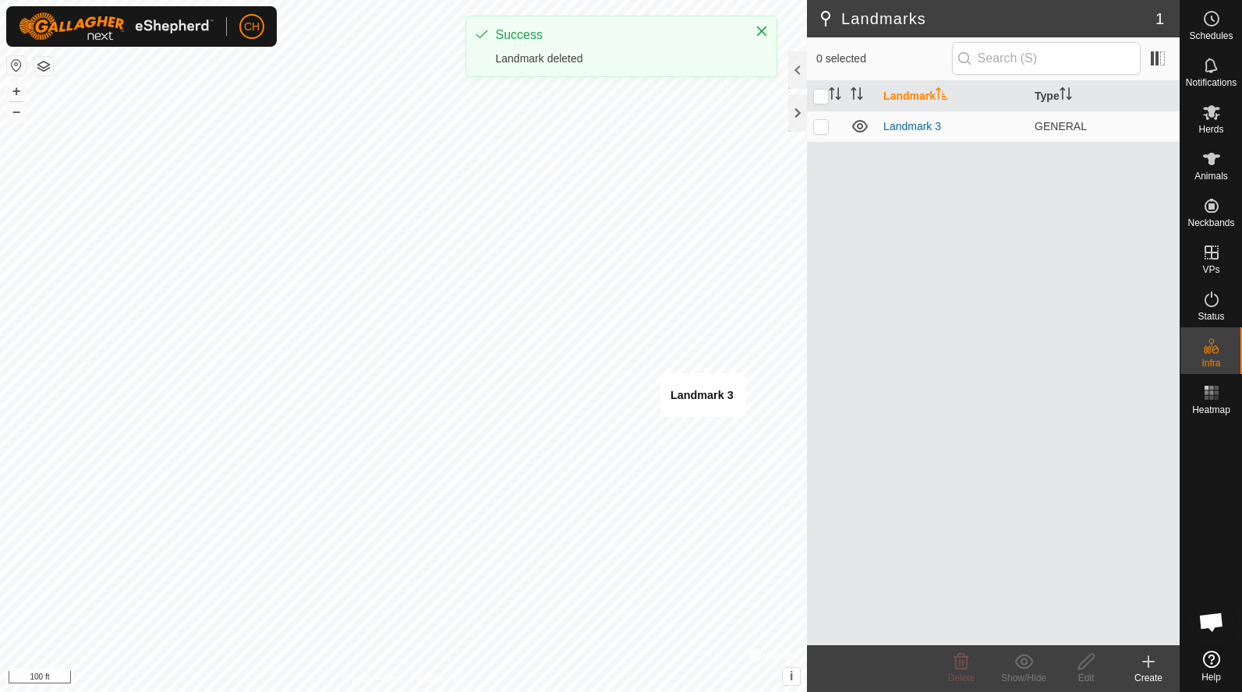
checkbox input "true"
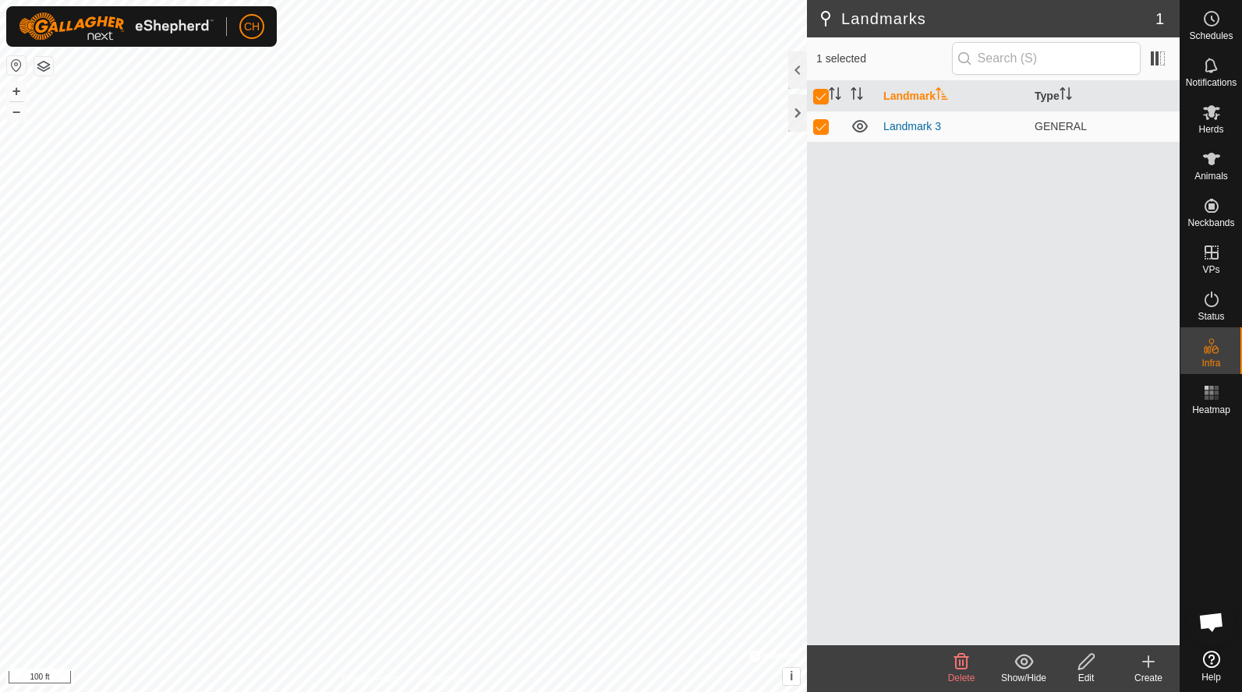
click at [959, 663] on icon at bounding box center [961, 662] width 15 height 16
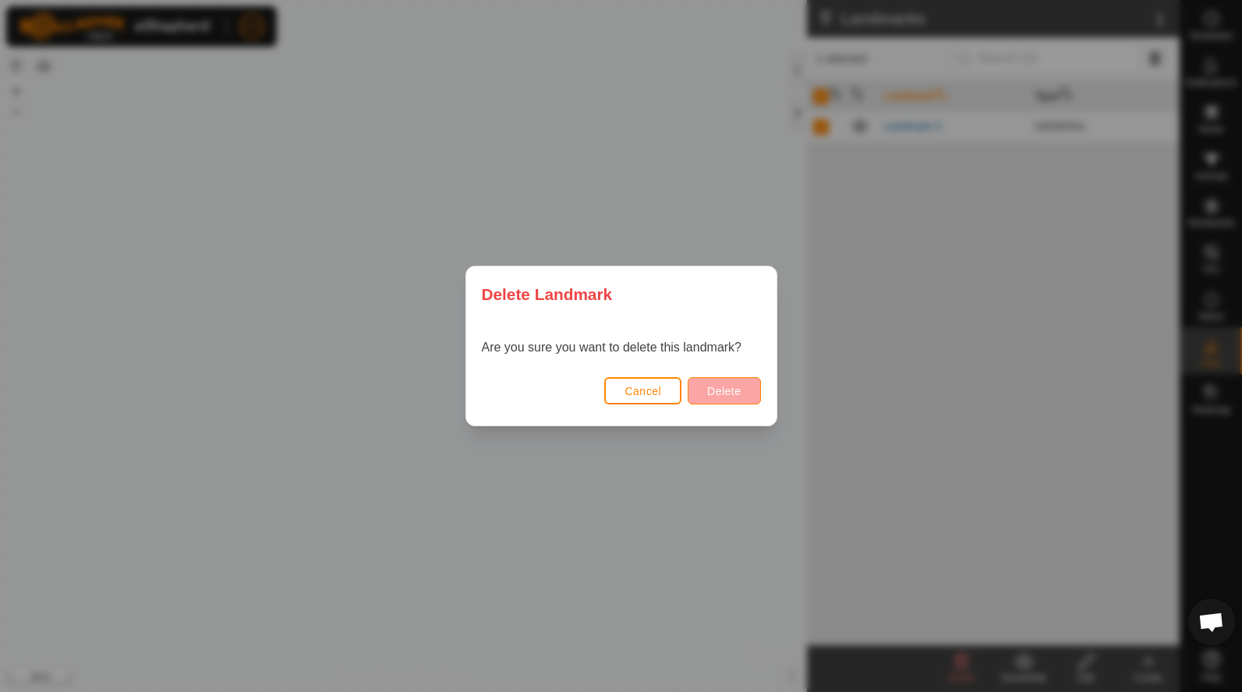
click at [724, 396] on span "Delete" at bounding box center [724, 391] width 34 height 12
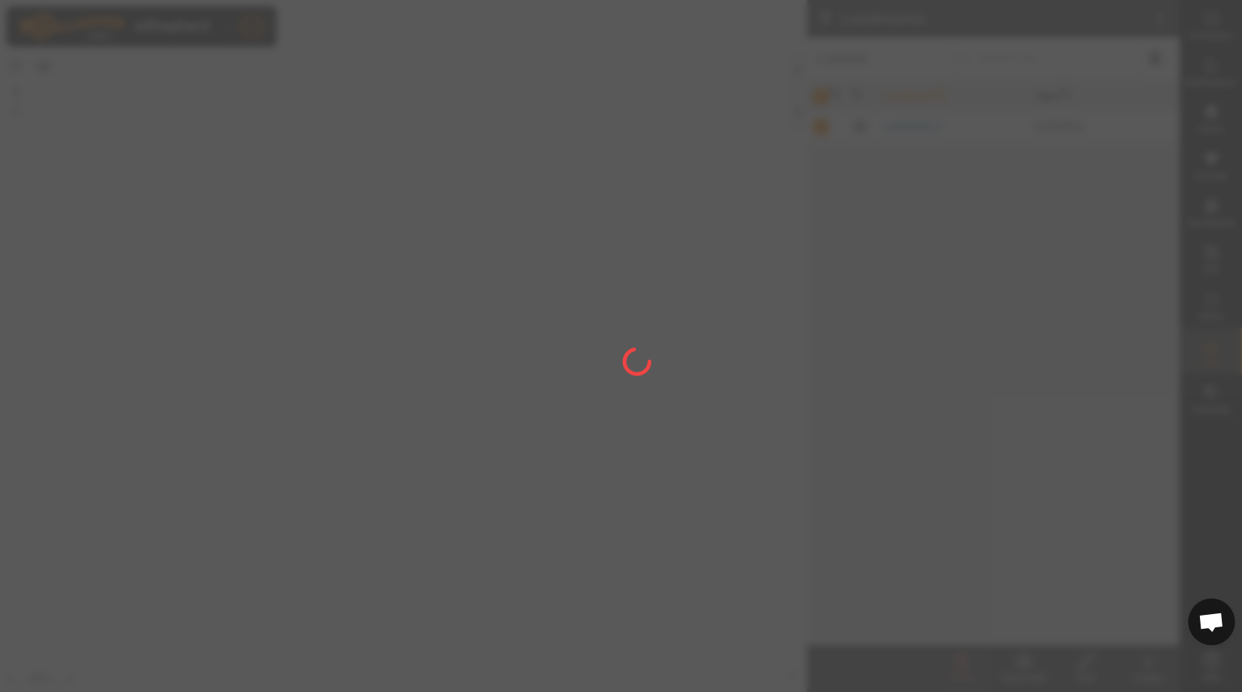
checkbox input "false"
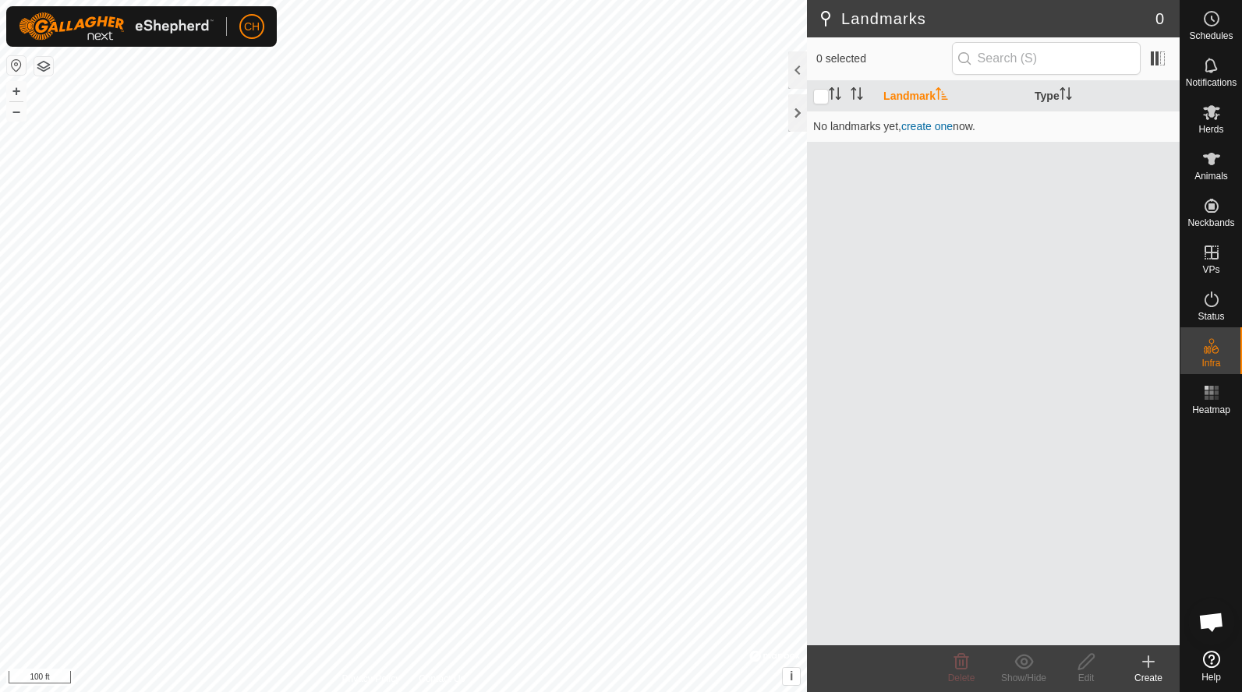
click at [533, 691] on html "CH Schedules Notifications Herds Animals Neckbands VPs Status Infra Heatmap Hel…" at bounding box center [621, 346] width 1242 height 692
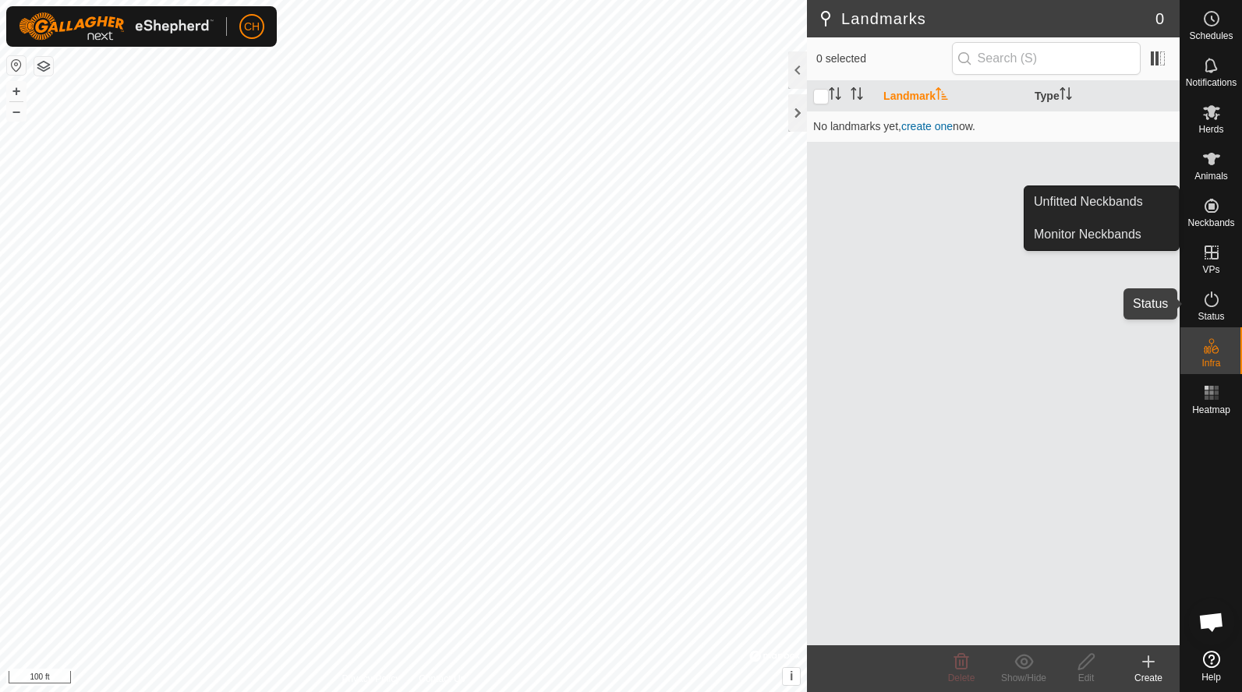
click at [1216, 300] on icon at bounding box center [1211, 299] width 19 height 19
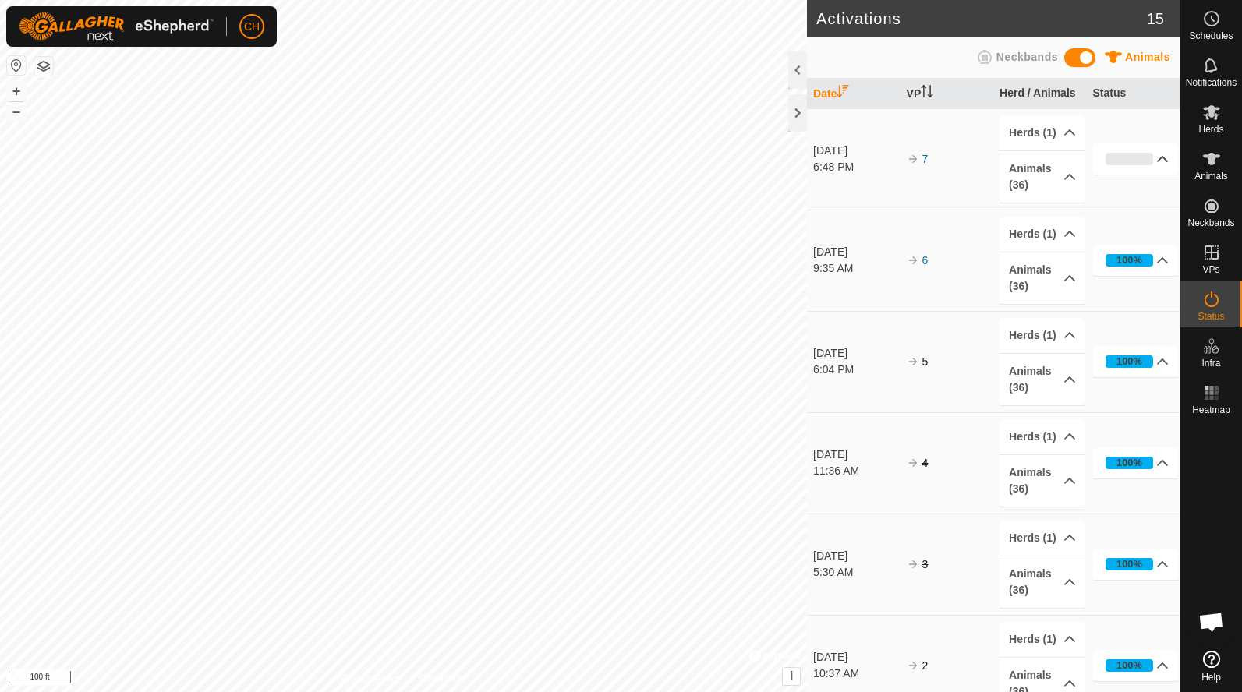
click at [1129, 160] on p-accordion-header "0%" at bounding box center [1136, 158] width 86 height 31
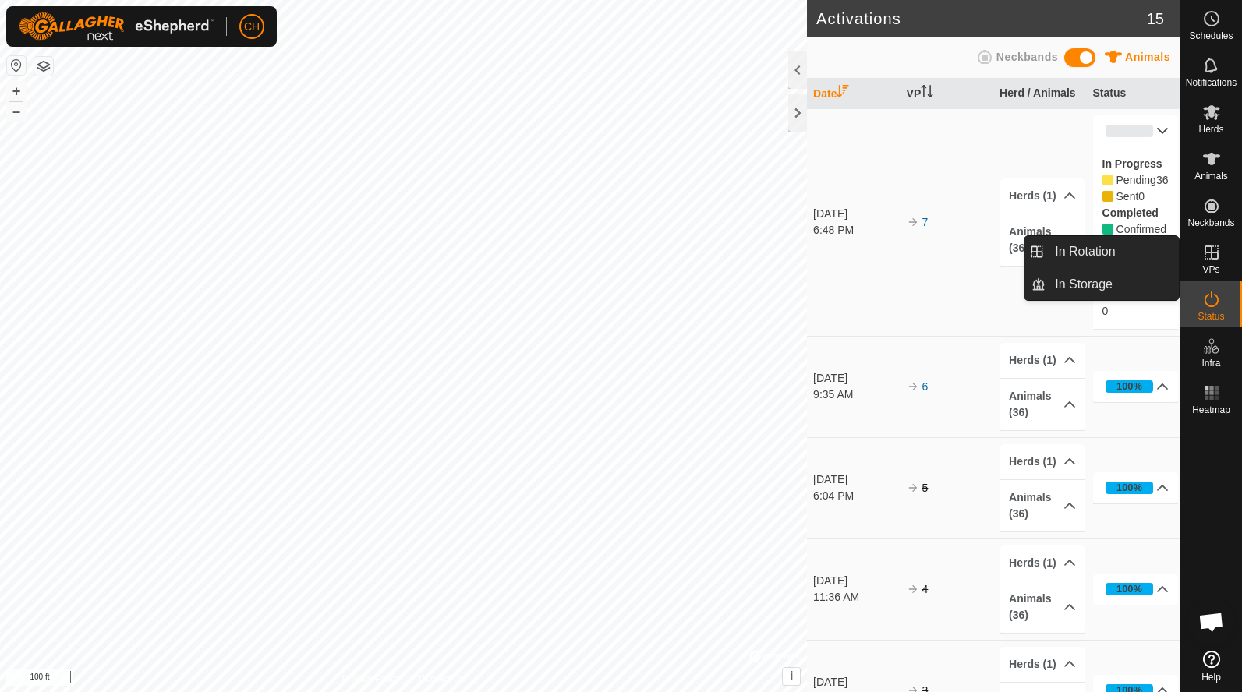
click at [1211, 260] on icon at bounding box center [1211, 252] width 19 height 19
click at [1136, 254] on link "In Rotation" at bounding box center [1111, 251] width 133 height 31
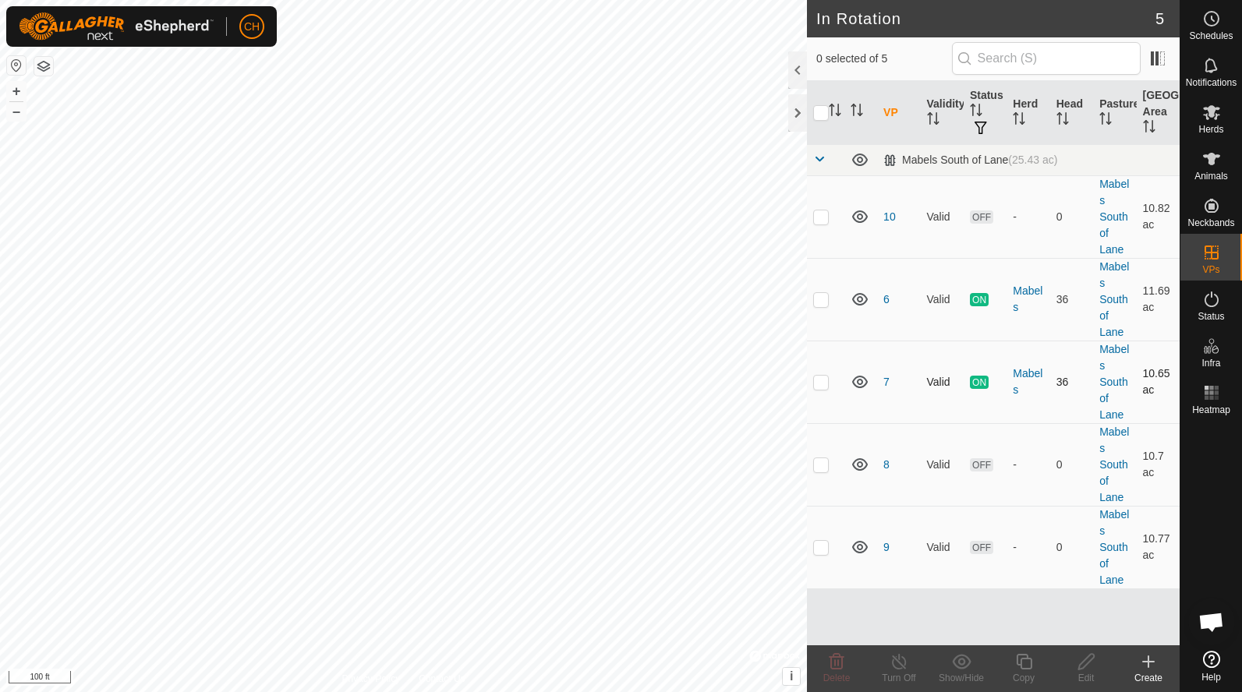
click at [824, 381] on p-checkbox at bounding box center [821, 382] width 16 height 12
checkbox input "true"
click at [901, 665] on line at bounding box center [898, 662] width 12 height 12
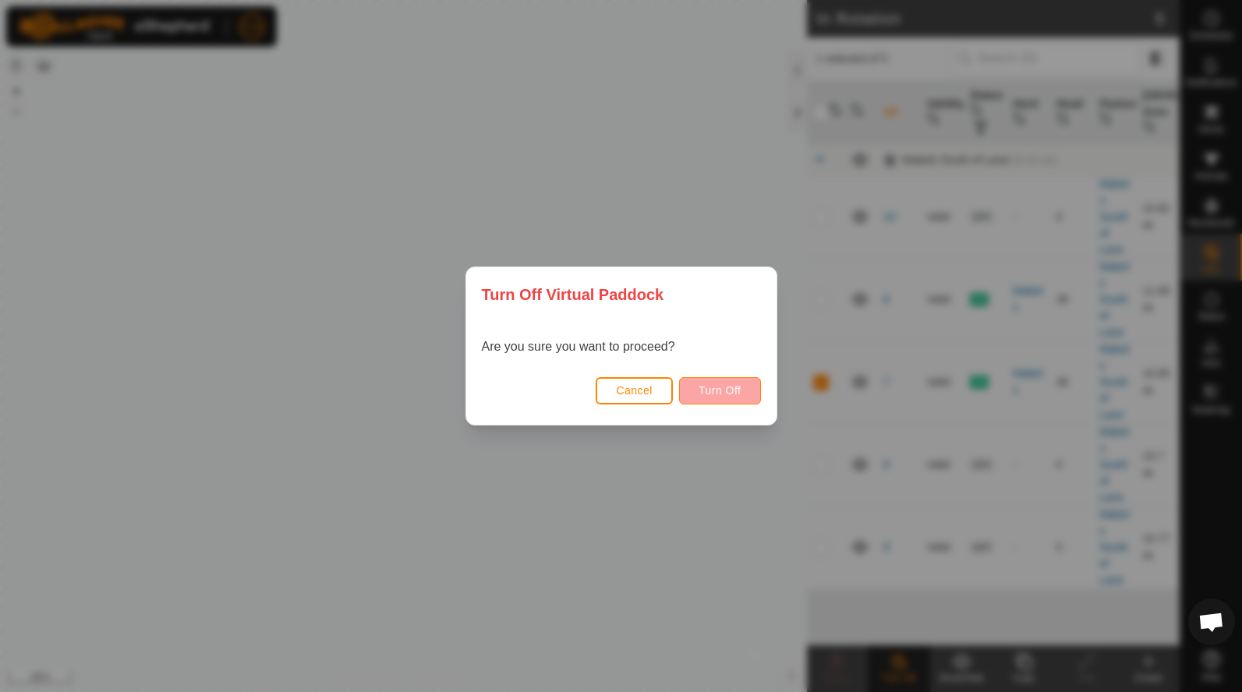
click at [727, 387] on span "Turn Off" at bounding box center [719, 390] width 43 height 12
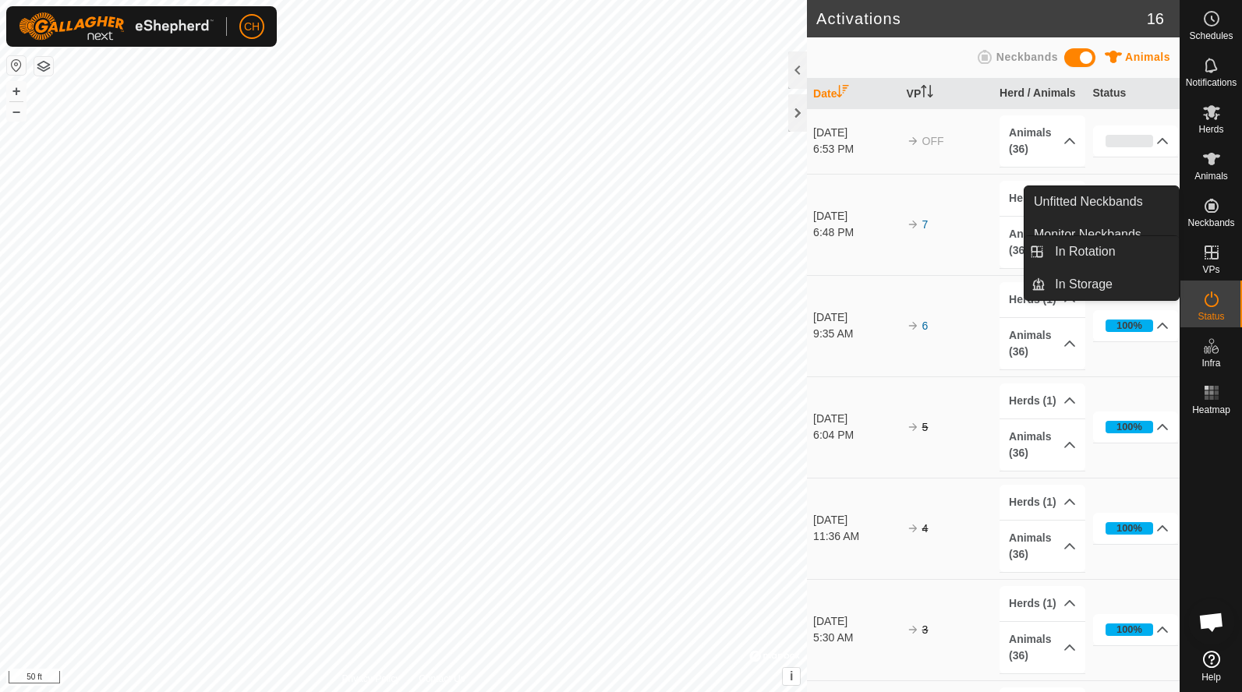
click at [1208, 251] on icon at bounding box center [1211, 252] width 19 height 19
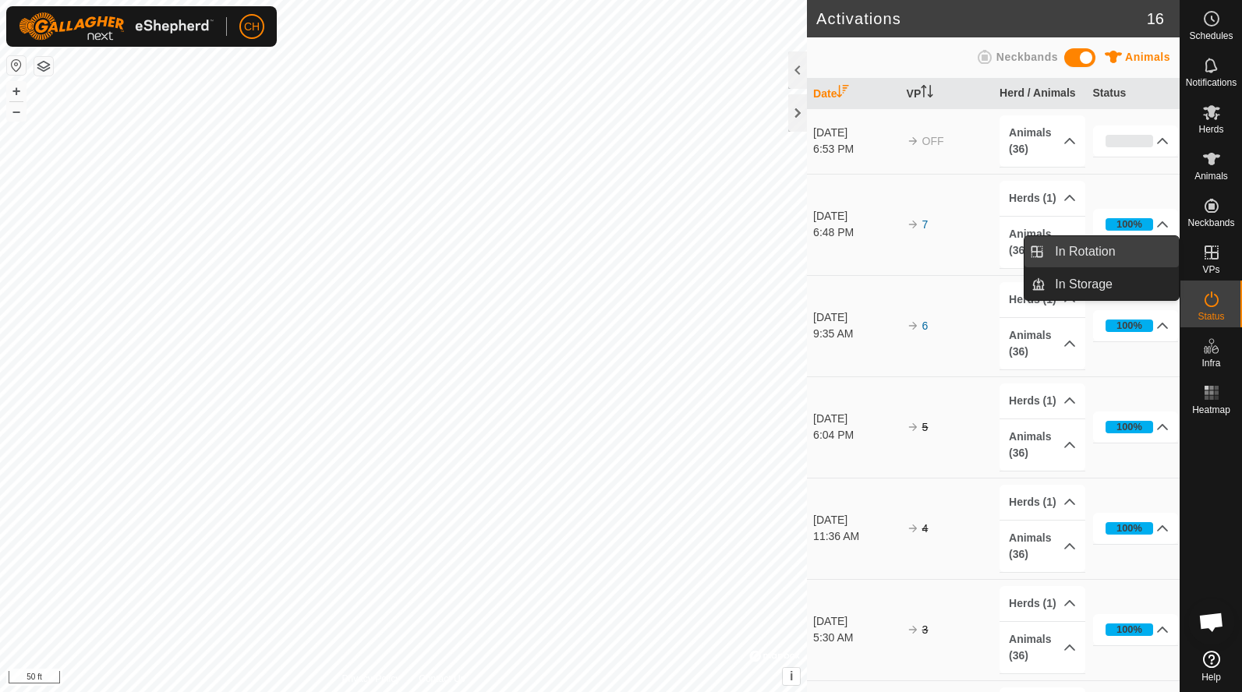
click at [1127, 247] on link "In Rotation" at bounding box center [1111, 251] width 133 height 31
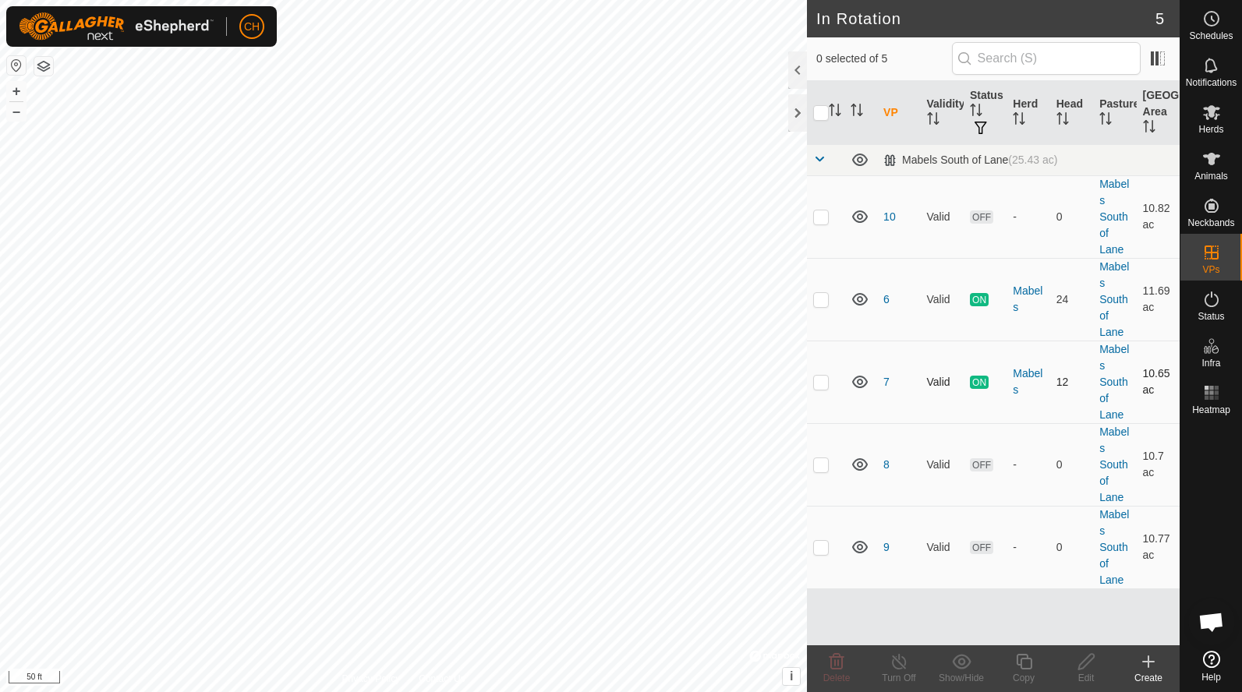
click at [830, 380] on td at bounding box center [825, 382] width 37 height 83
click at [819, 381] on p-checkbox at bounding box center [821, 382] width 16 height 12
checkbox input "false"
click at [1208, 319] on span "Status" at bounding box center [1210, 316] width 26 height 9
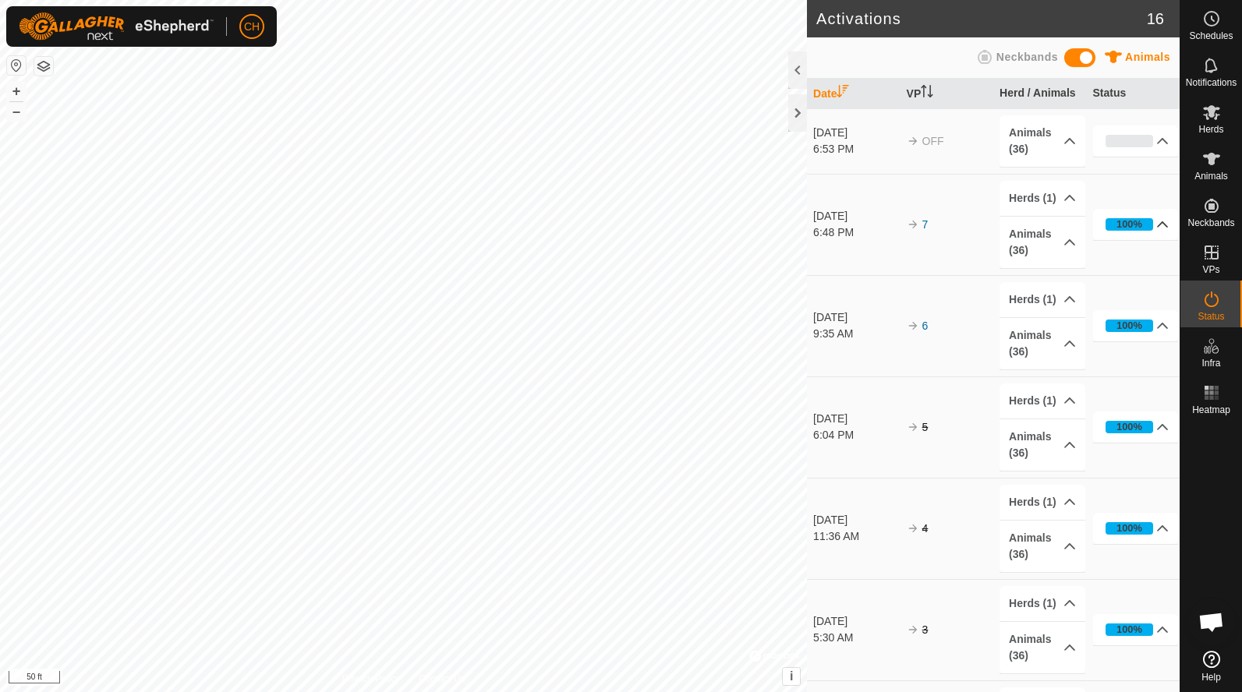
click at [1157, 225] on p-accordion-header "100%" at bounding box center [1136, 224] width 86 height 31
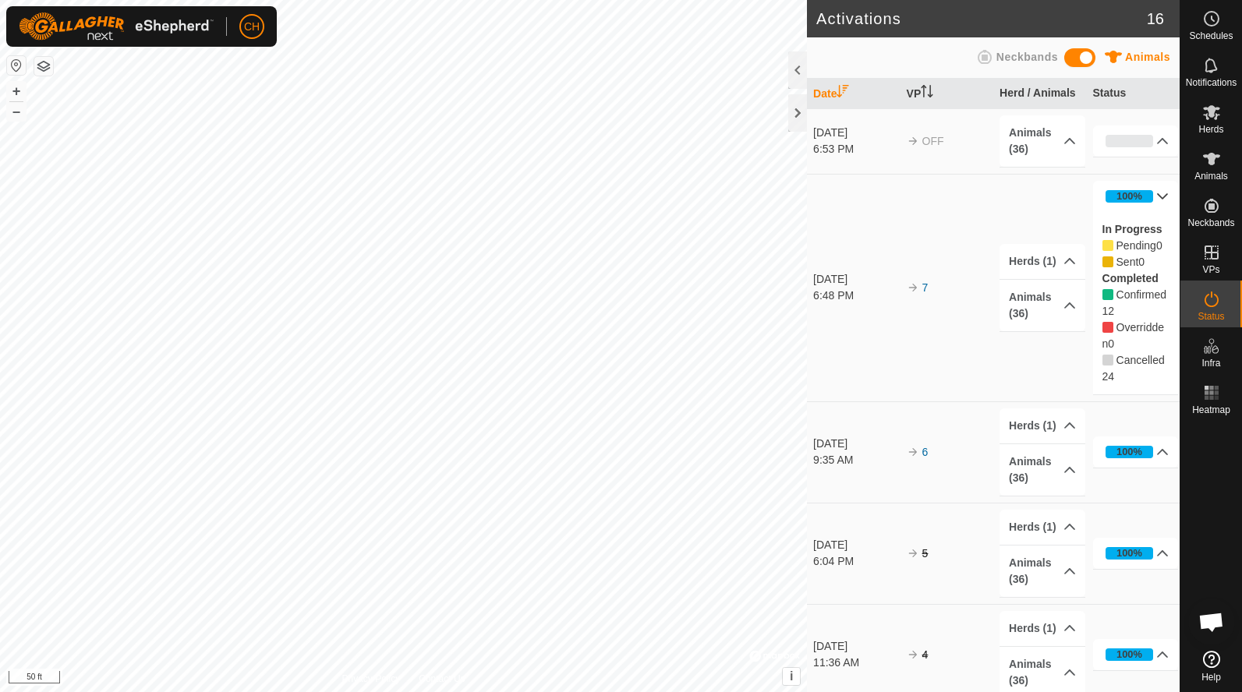
click at [1162, 202] on p-accordion-header "100%" at bounding box center [1136, 196] width 86 height 31
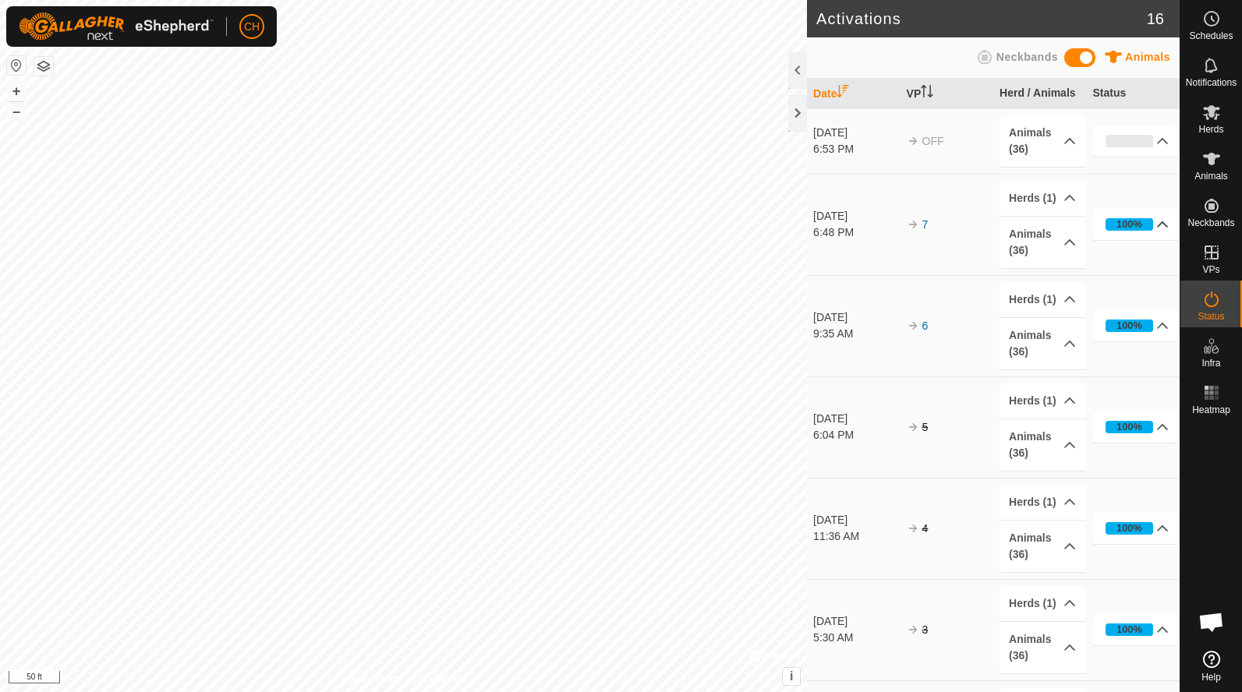
click at [925, 140] on span "OFF" at bounding box center [933, 141] width 22 height 12
click at [1163, 140] on p-accordion-header "0%" at bounding box center [1136, 140] width 86 height 31
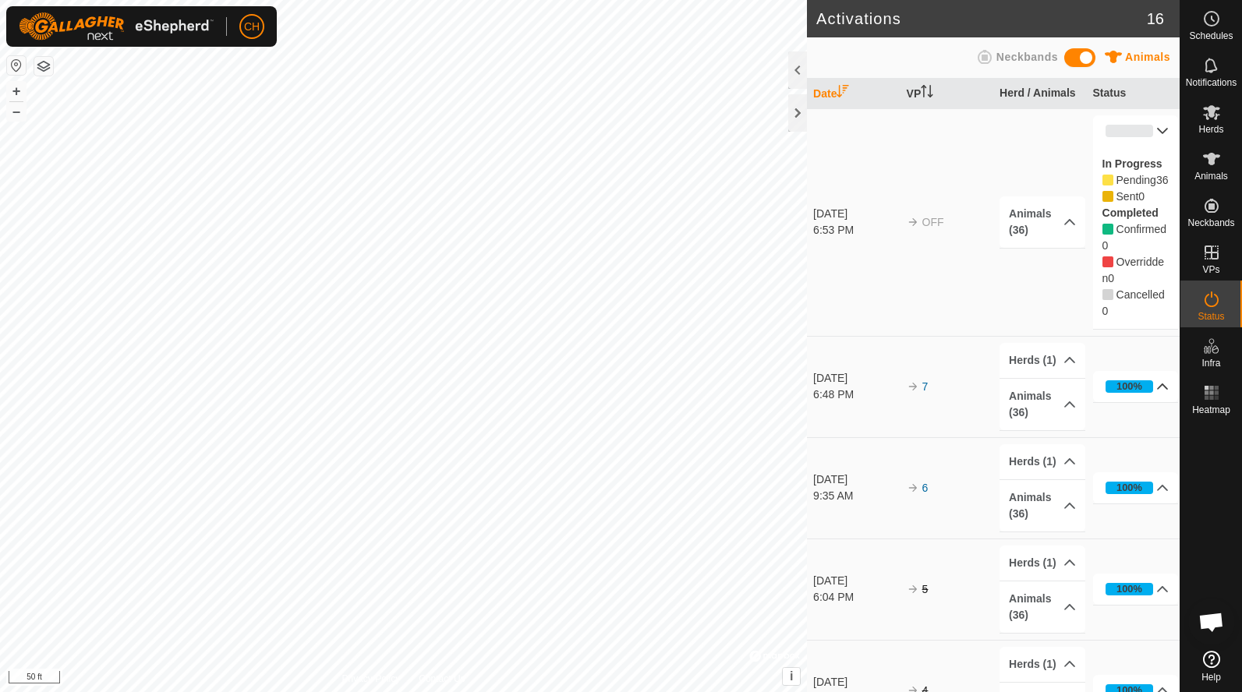
click at [1163, 140] on p-accordion-header "0%" at bounding box center [1136, 130] width 86 height 31
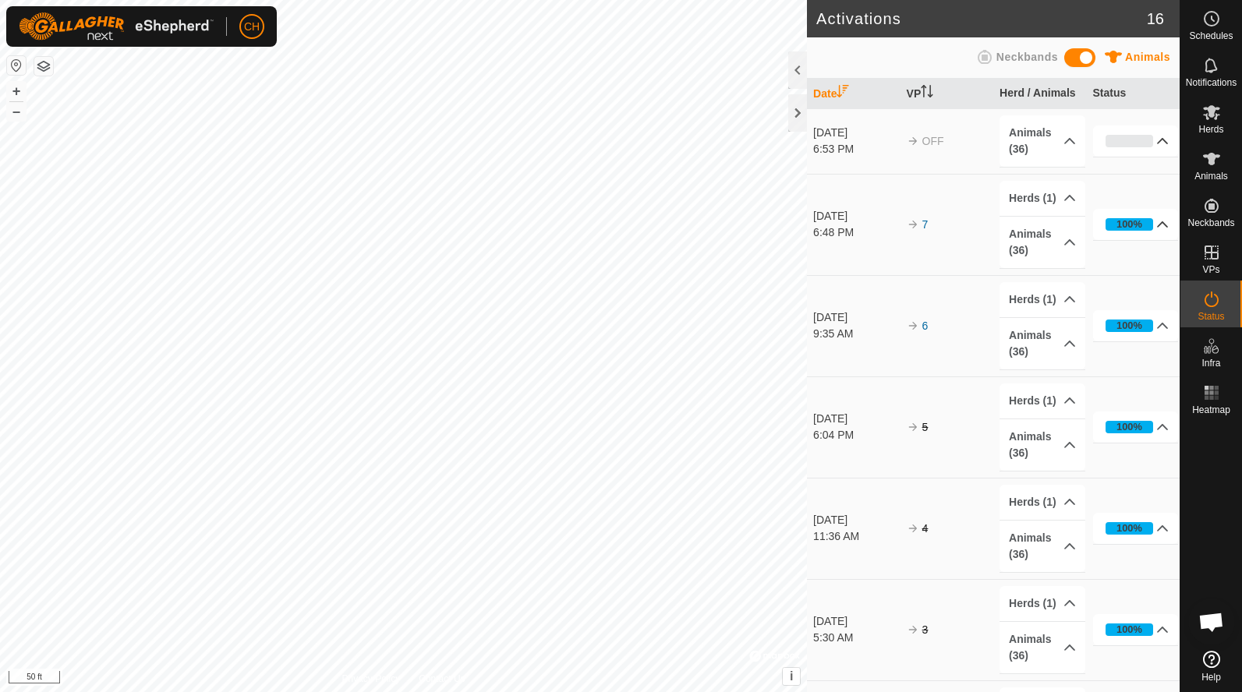
scroll to position [931, 0]
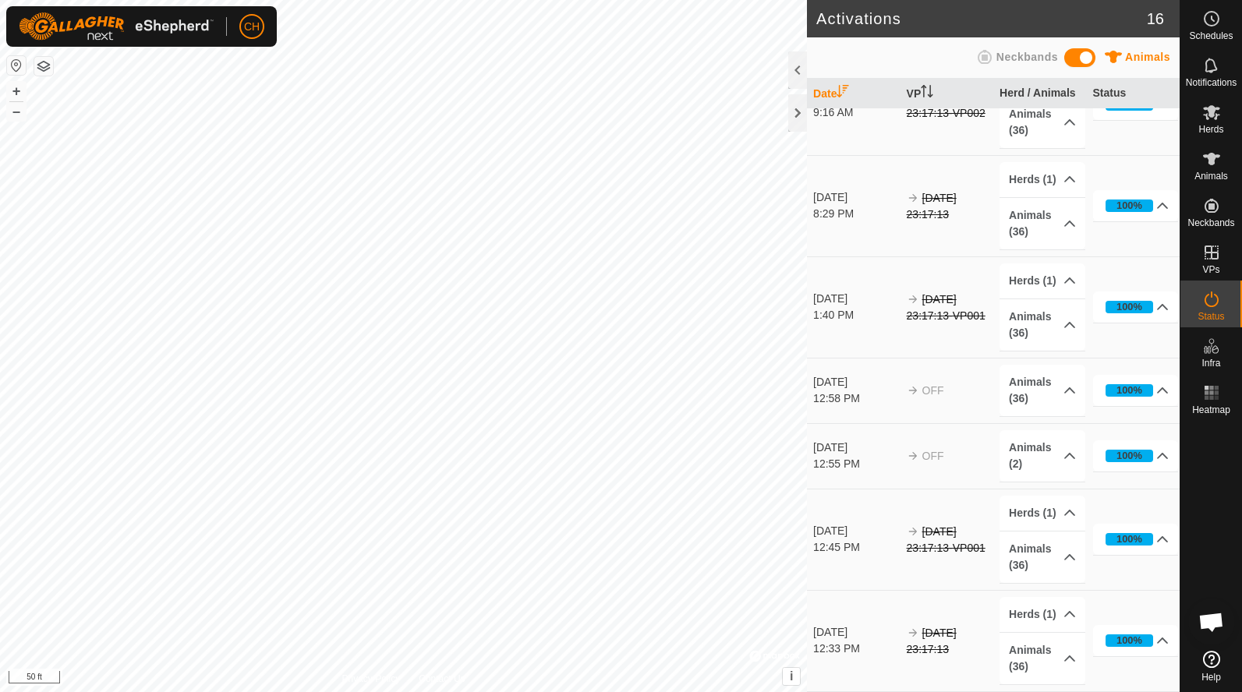
click at [1002, 57] on span "Neckbands" at bounding box center [1027, 57] width 62 height 12
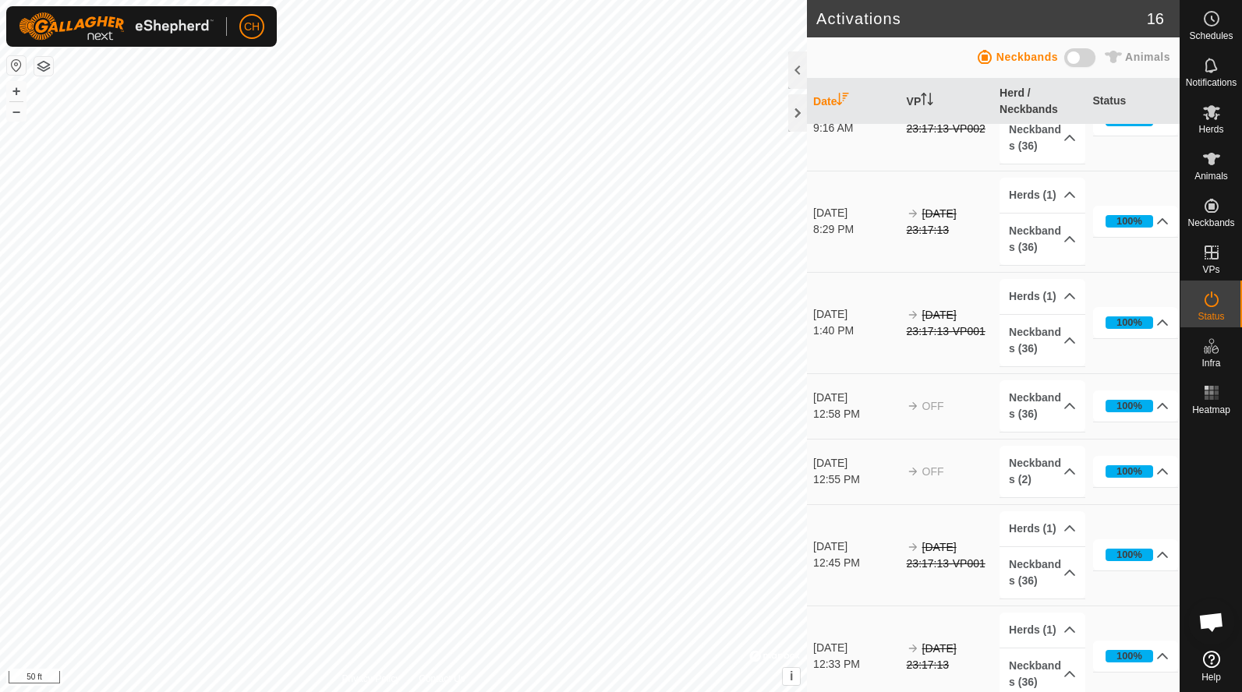
click at [1144, 57] on span "Animals" at bounding box center [1147, 57] width 45 height 12
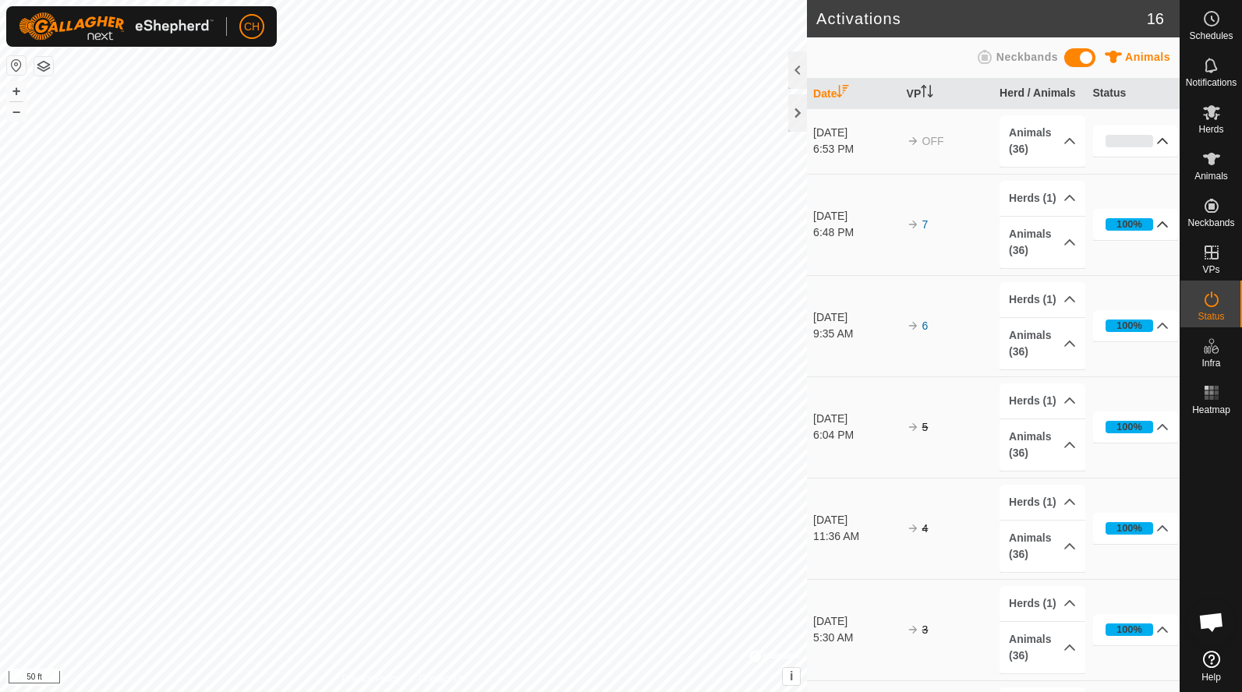
scroll to position [0, 0]
click at [1213, 112] on icon at bounding box center [1211, 112] width 17 height 15
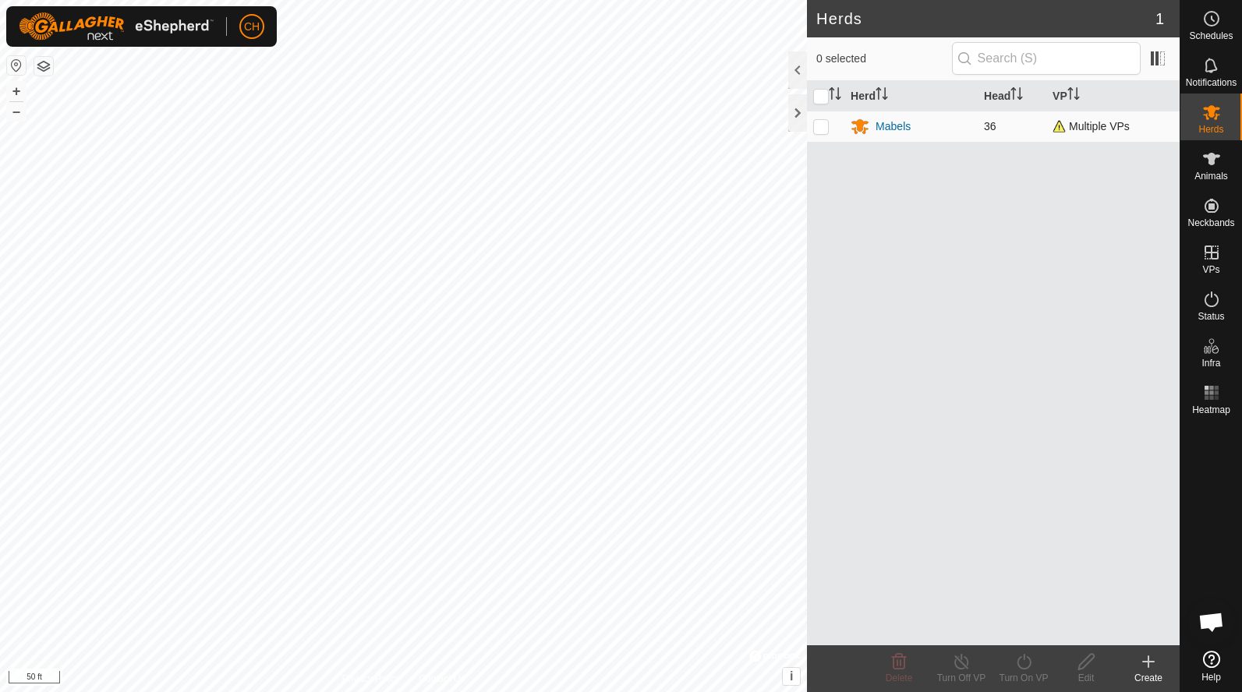
click at [823, 126] on p-checkbox at bounding box center [821, 126] width 16 height 12
checkbox input "true"
click at [1025, 667] on icon at bounding box center [1023, 661] width 19 height 19
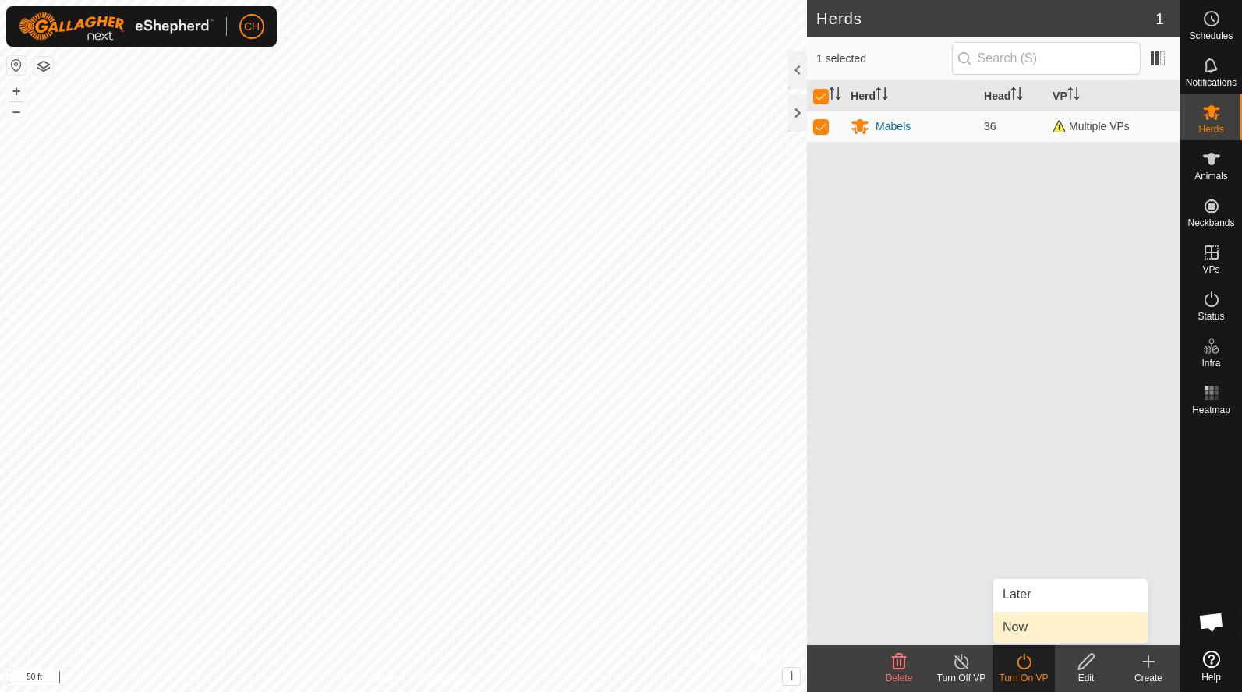
click at [1025, 628] on link "Now" at bounding box center [1070, 627] width 154 height 31
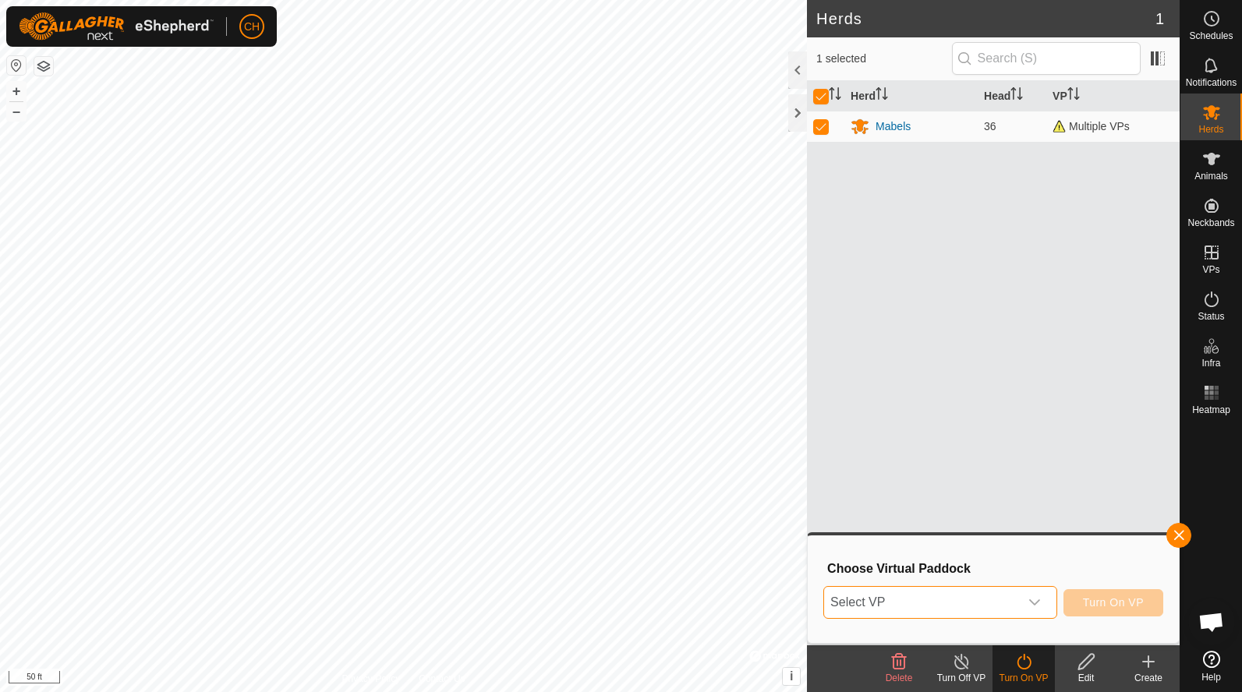
click at [939, 602] on span "Select VP" at bounding box center [921, 602] width 195 height 31
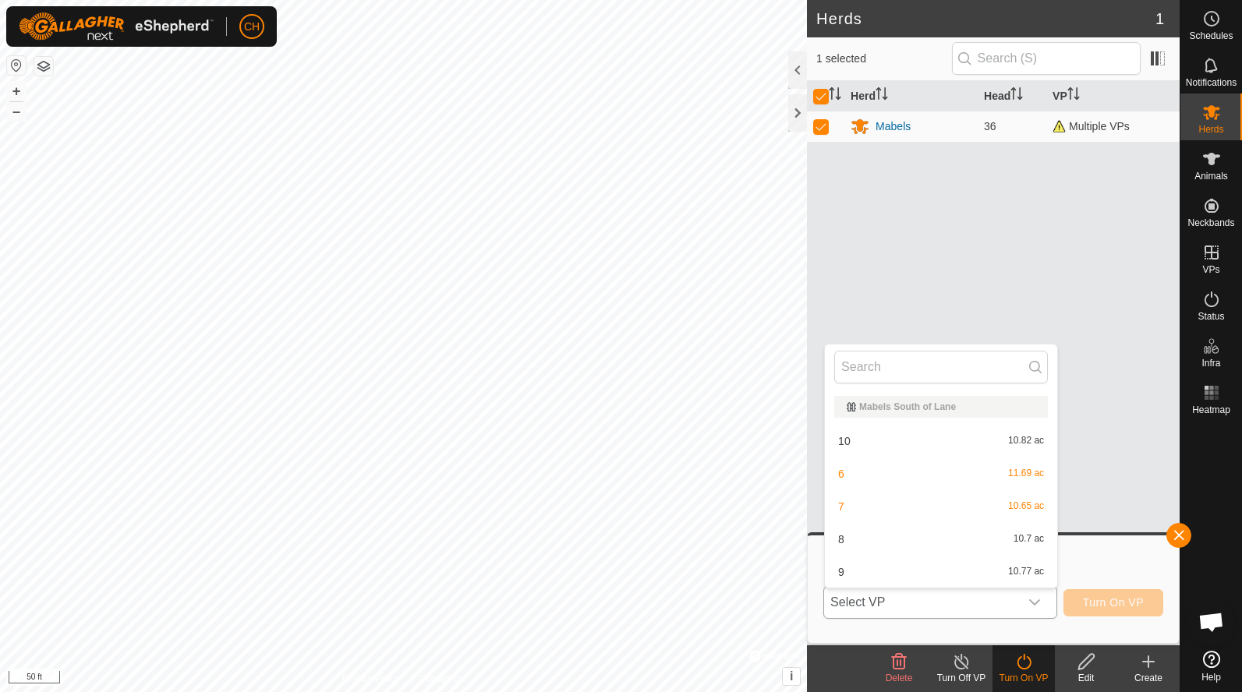
click at [877, 511] on li "7 10.65 ac" at bounding box center [941, 506] width 232 height 31
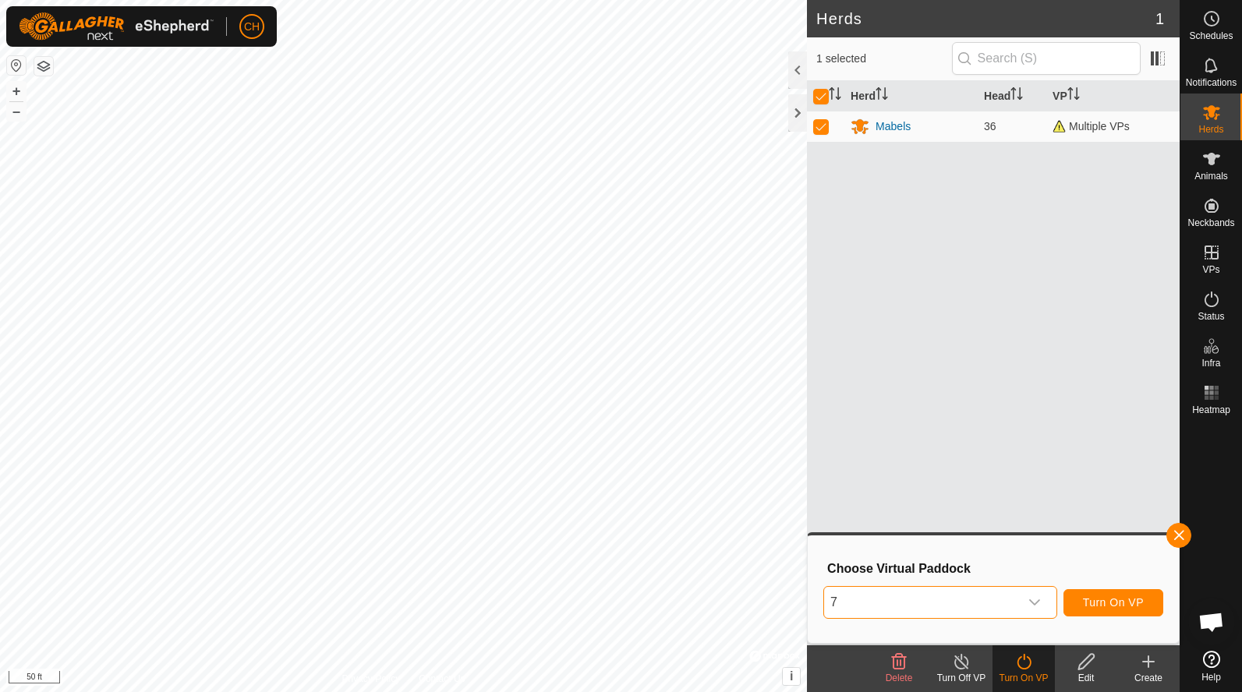
click at [1108, 602] on span "Turn On VP" at bounding box center [1113, 602] width 61 height 12
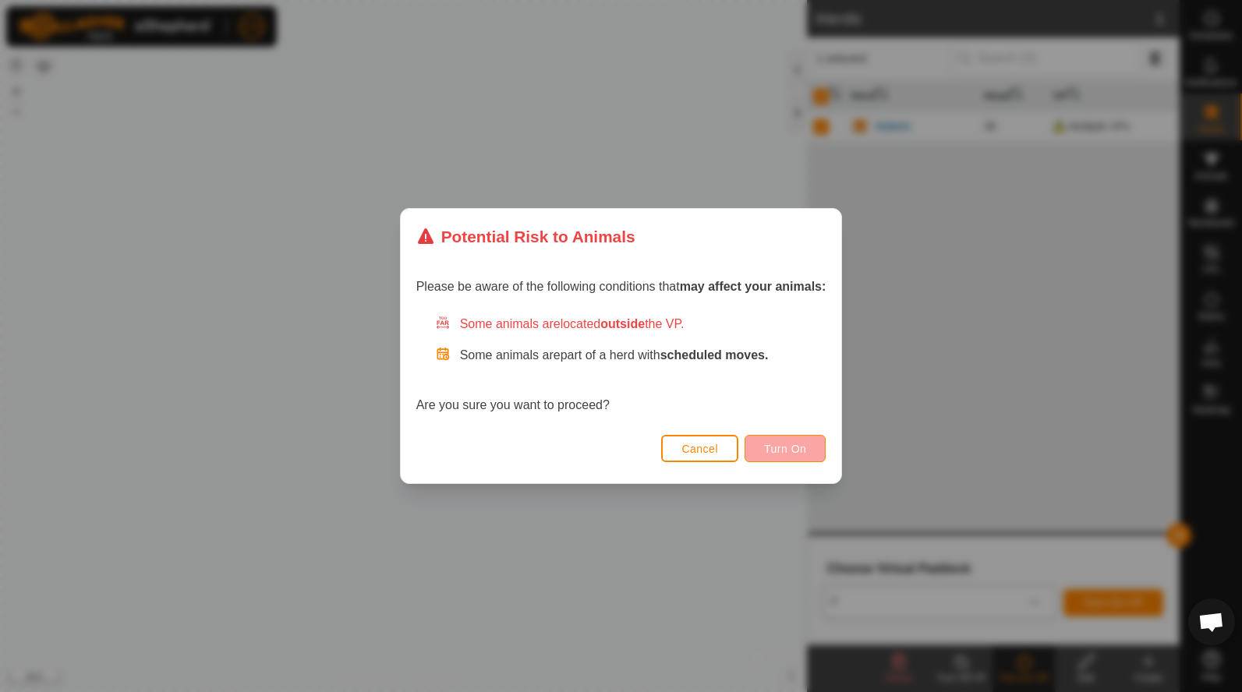
click at [774, 450] on span "Turn On" at bounding box center [785, 449] width 42 height 12
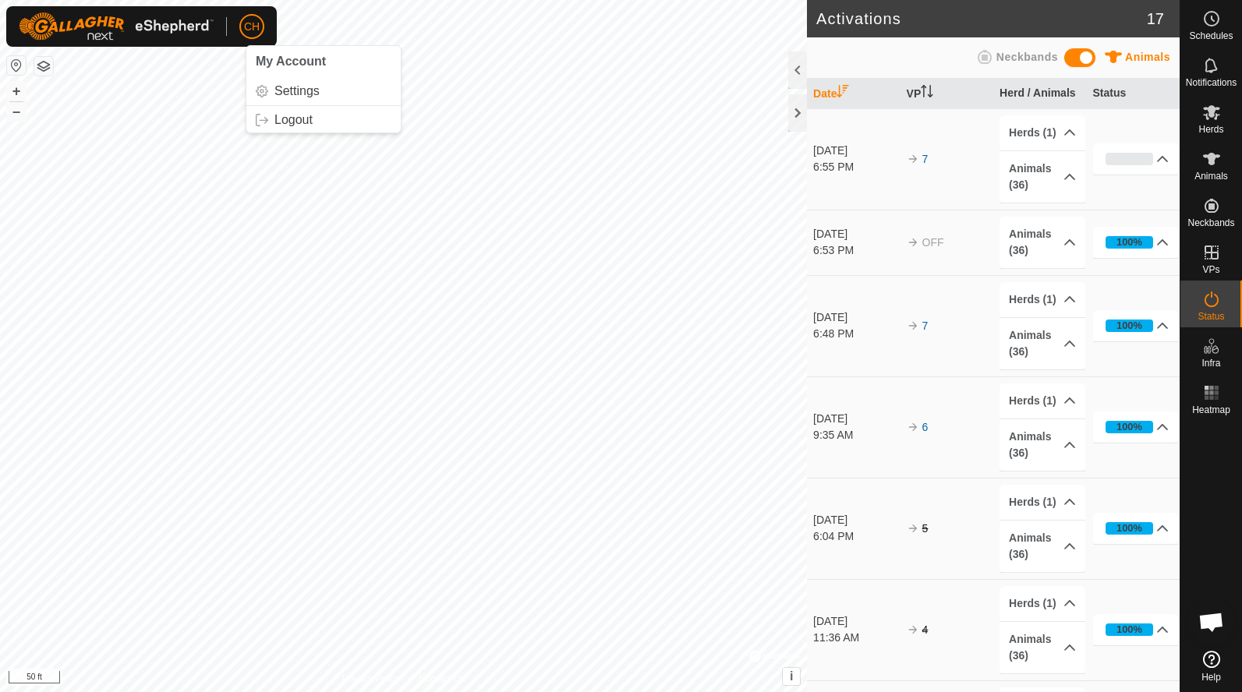
click at [1152, 303] on td "100% In Progress Pending 0 Sent 0 Completed Confirmed 12 Overridden 0 Cancelled…" at bounding box center [1132, 325] width 93 height 101
click at [1205, 302] on icon at bounding box center [1211, 299] width 14 height 16
click at [1146, 304] on td "100% In Progress Pending 0 Sent 0 Completed Confirmed 12 Overridden 0 Cancelled…" at bounding box center [1132, 325] width 93 height 101
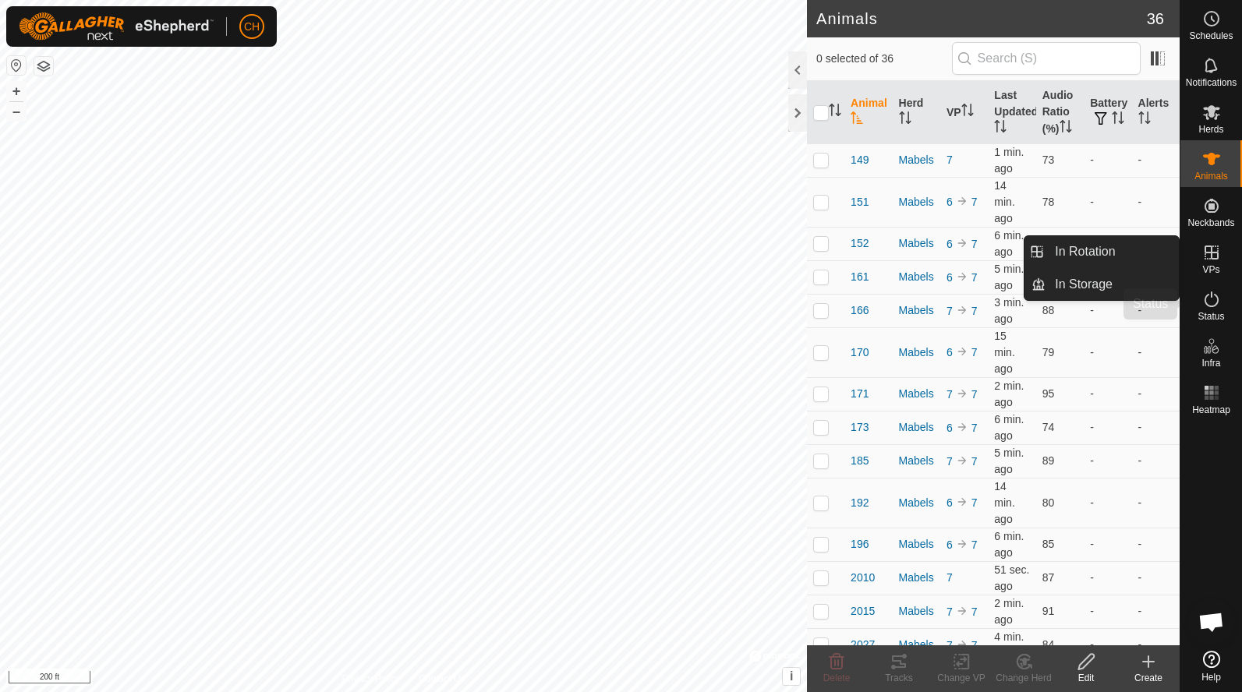
click at [1209, 312] on span "Status" at bounding box center [1210, 316] width 26 height 9
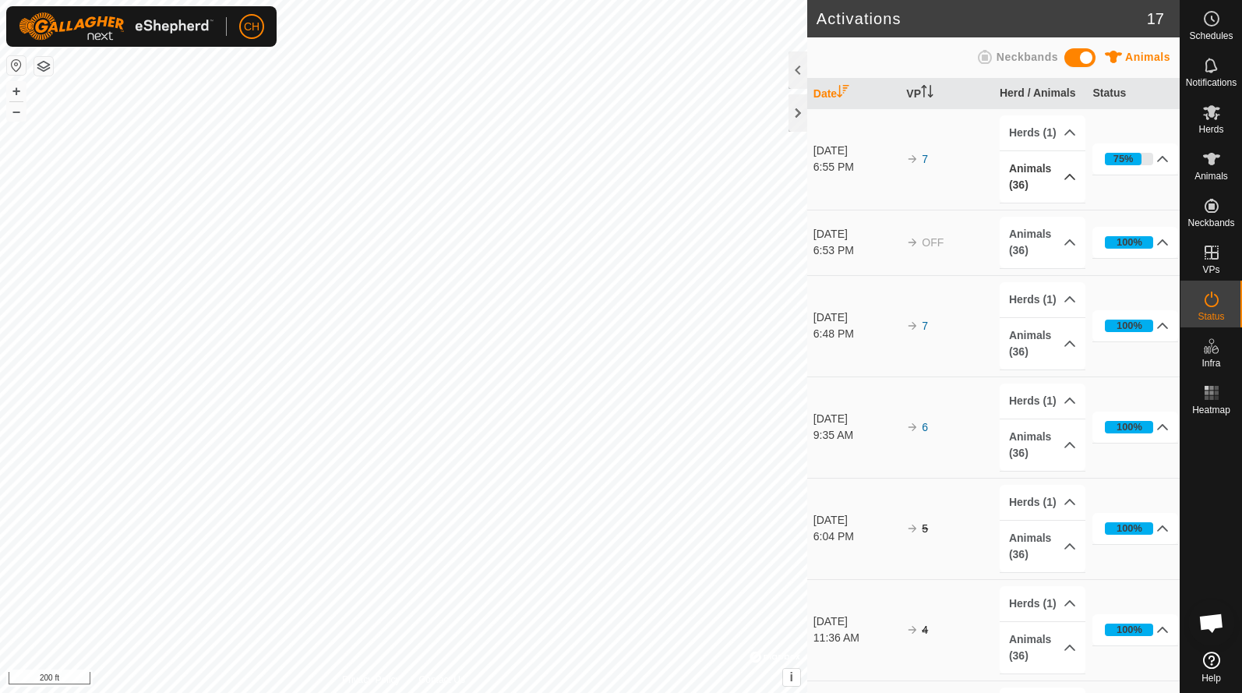
click at [1067, 176] on p-accordion-header "Animals (36)" at bounding box center [1043, 176] width 86 height 51
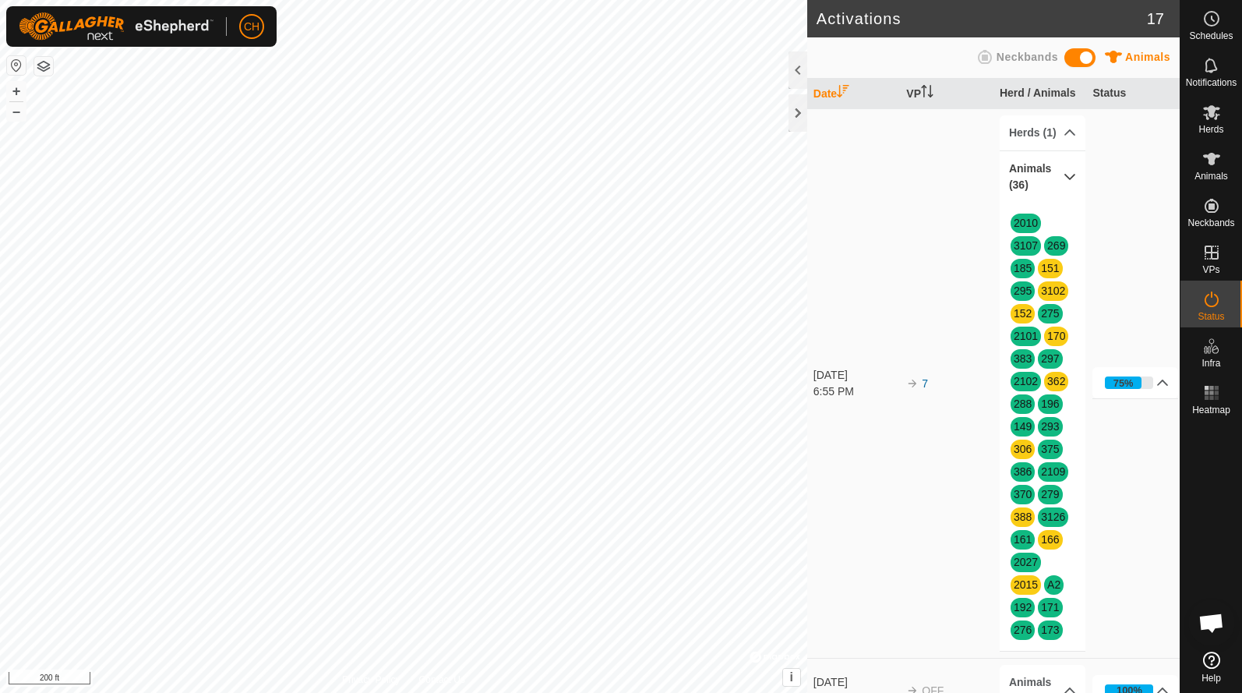
click at [1066, 177] on p-accordion-header "Animals (36)" at bounding box center [1043, 176] width 86 height 51
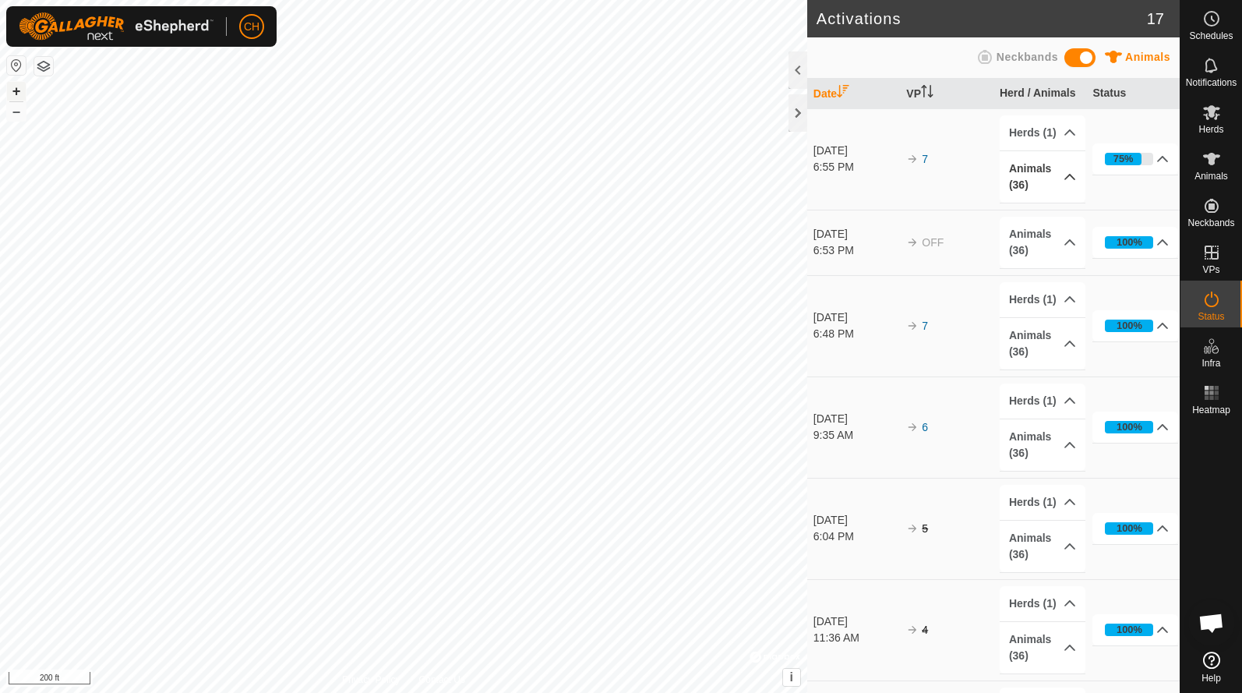
click at [14, 97] on button "+" at bounding box center [16, 91] width 19 height 19
click at [16, 84] on button "+" at bounding box center [16, 91] width 19 height 19
click at [16, 89] on button "+" at bounding box center [16, 91] width 19 height 19
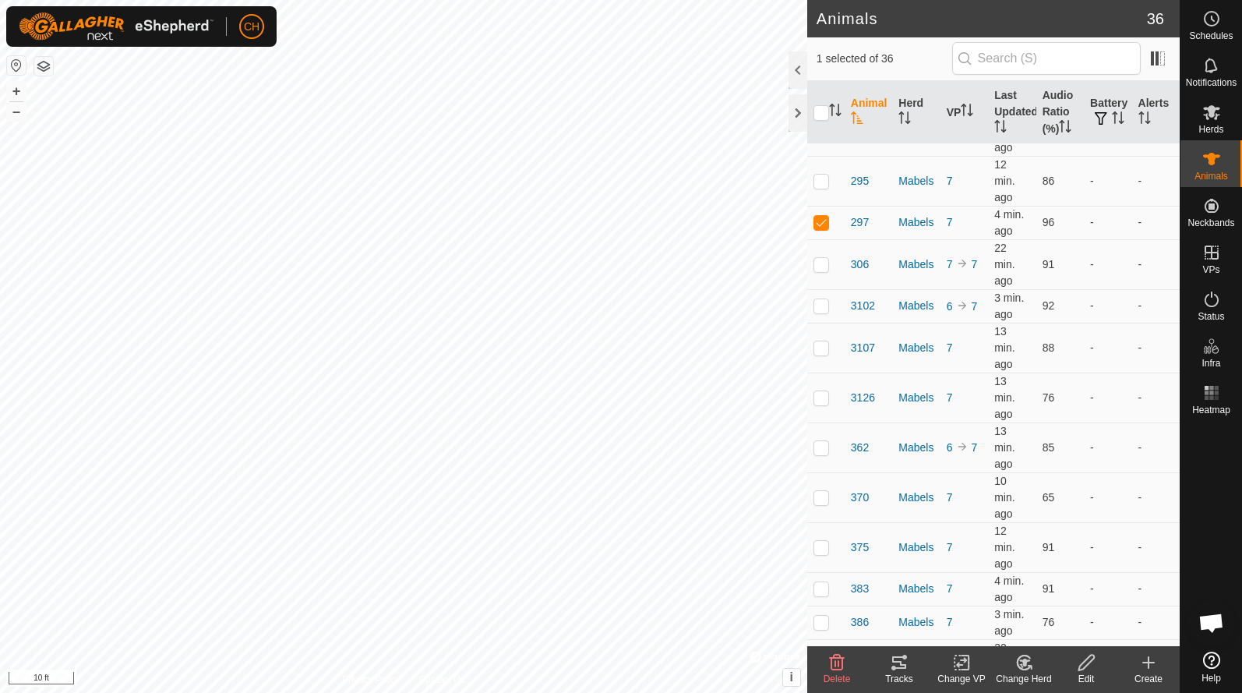
scroll to position [991, 0]
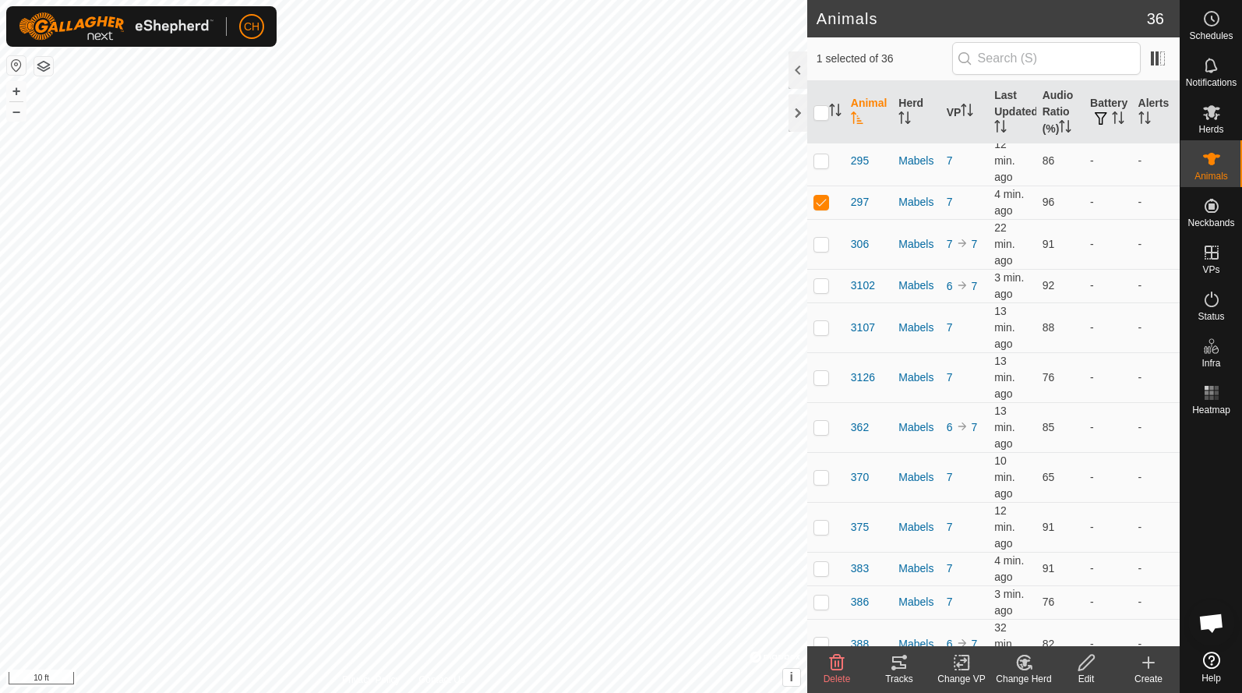
click at [896, 668] on icon at bounding box center [899, 662] width 14 height 12
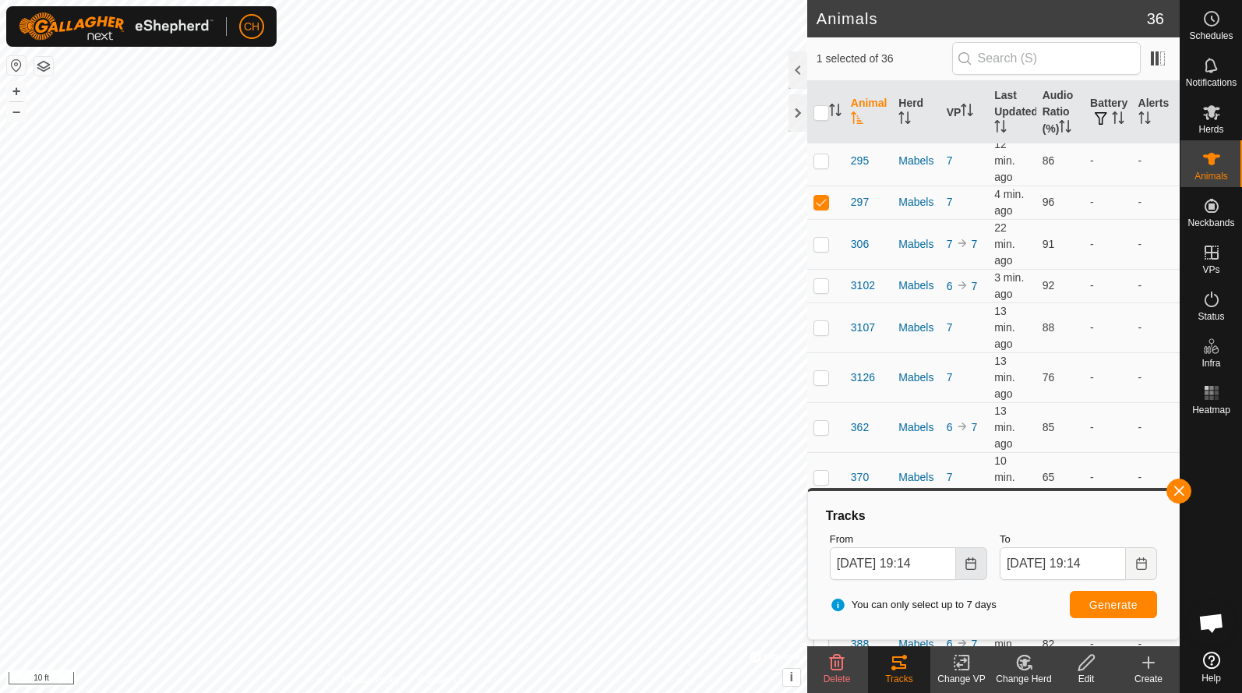
click at [971, 567] on icon "Choose Date" at bounding box center [971, 563] width 12 height 12
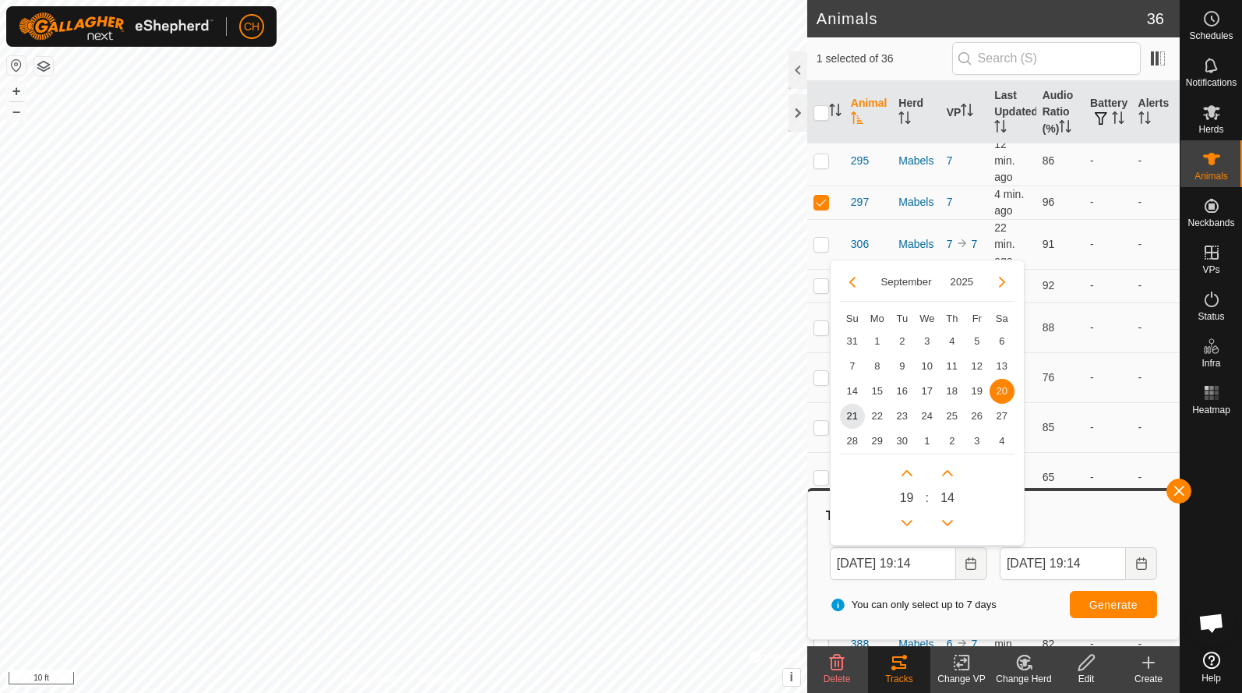
click at [999, 395] on span "20" at bounding box center [1002, 391] width 25 height 25
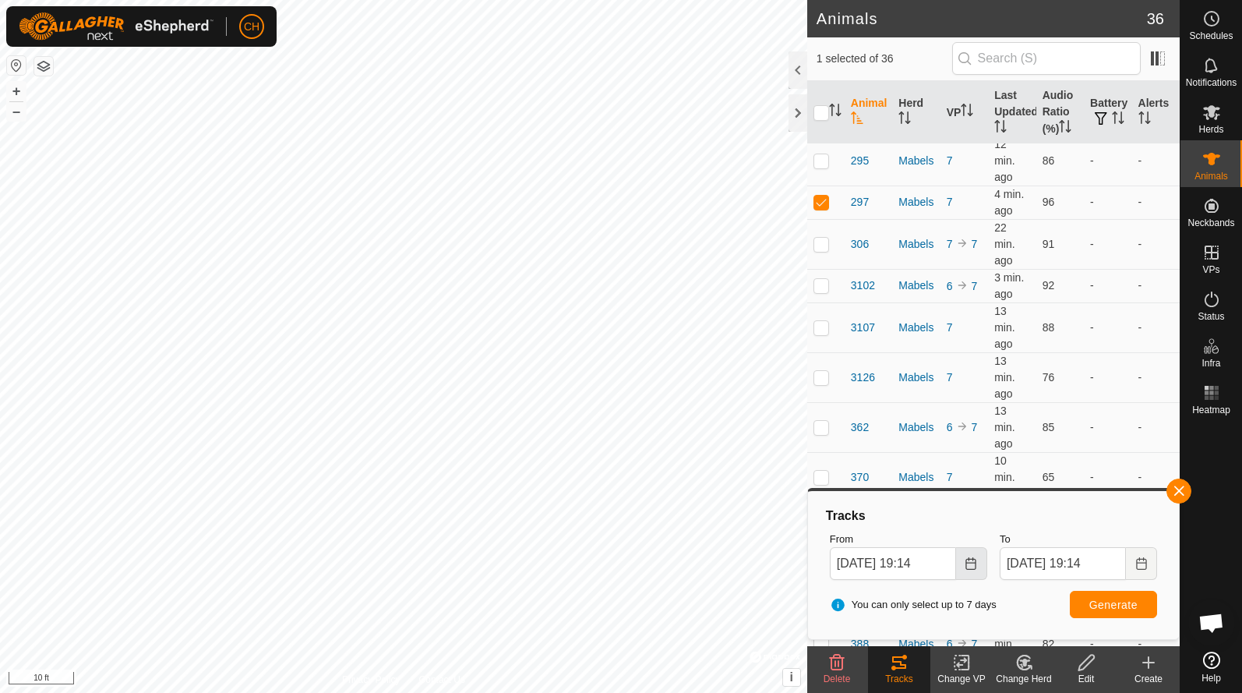
click at [966, 554] on button "Choose Date" at bounding box center [971, 563] width 31 height 33
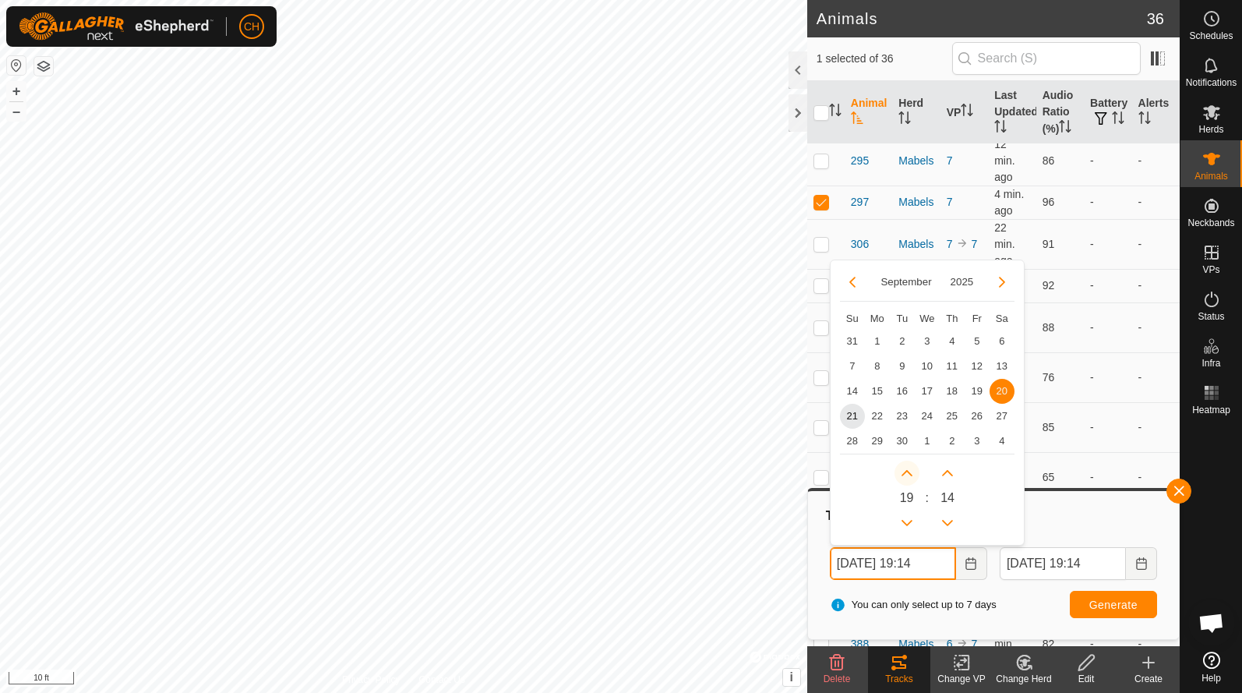
click at [906, 475] on button "Next Hour" at bounding box center [907, 473] width 25 height 25
click at [907, 476] on span "Next Hour" at bounding box center [907, 476] width 0 height 0
click at [906, 475] on button "Next Hour" at bounding box center [907, 473] width 25 height 25
click at [906, 475] on icon "Next Hour" at bounding box center [907, 473] width 12 height 12
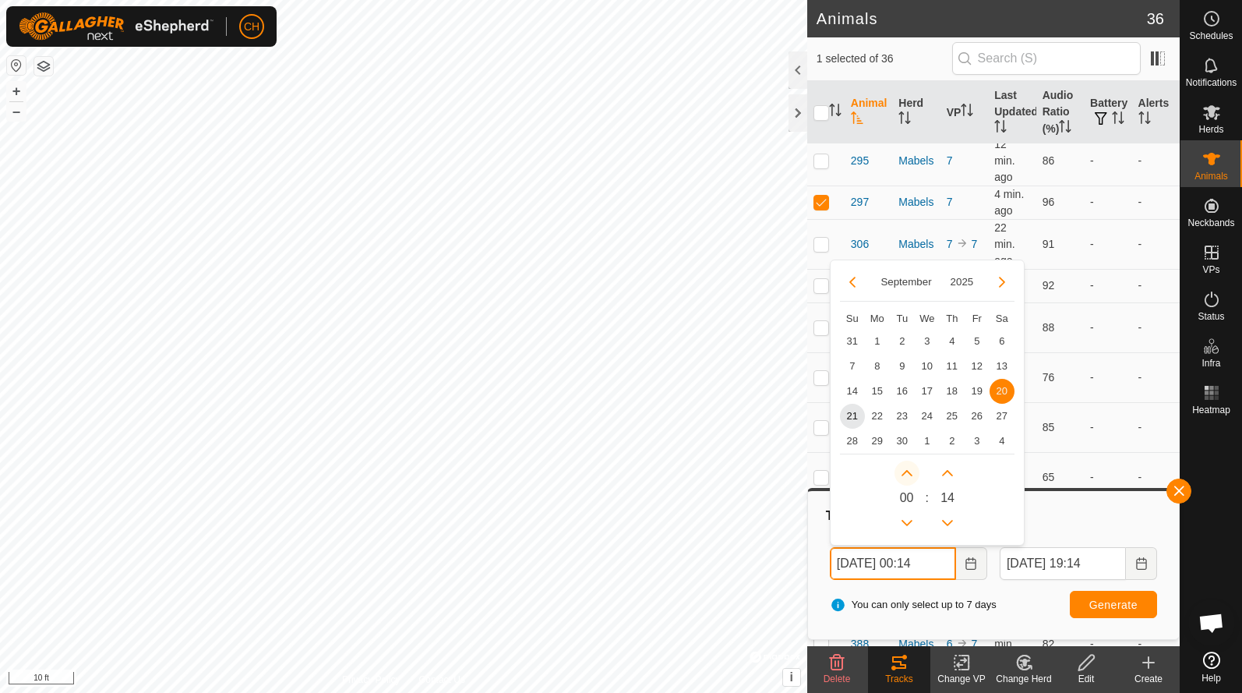
click at [906, 475] on icon "Next Hour" at bounding box center [907, 473] width 12 height 12
click at [906, 475] on button "Next Hour" at bounding box center [907, 473] width 25 height 25
click at [906, 475] on icon "Next Hour" at bounding box center [907, 473] width 12 height 12
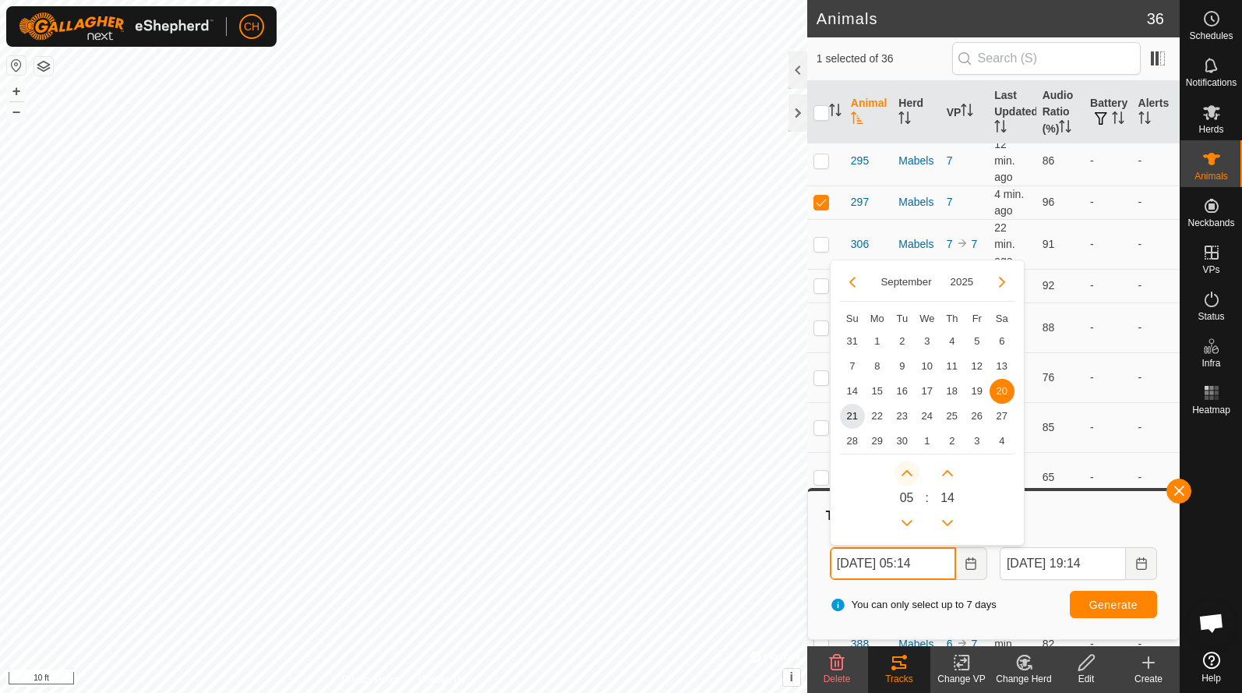
click at [906, 475] on button "Next Hour" at bounding box center [907, 473] width 25 height 25
click at [906, 475] on icon "Next Hour" at bounding box center [907, 473] width 12 height 12
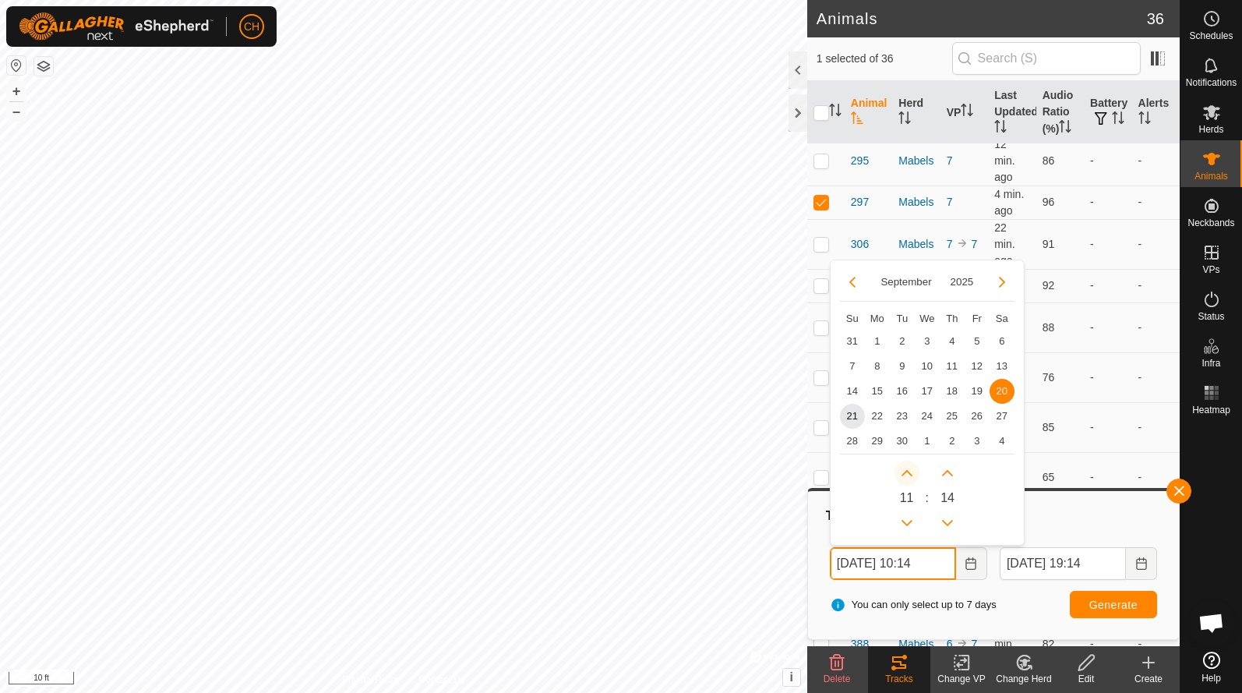
click at [906, 475] on icon "Next Hour" at bounding box center [907, 473] width 12 height 12
click at [906, 475] on button "Next Hour" at bounding box center [907, 473] width 25 height 25
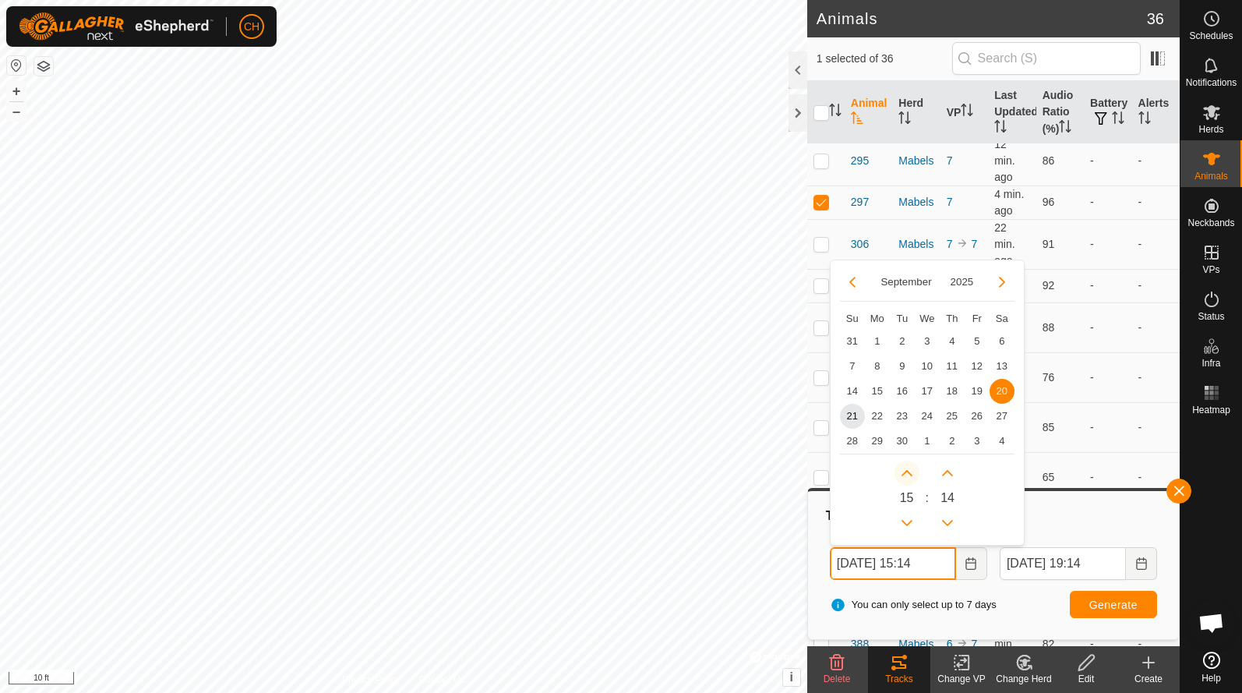
click at [906, 475] on icon "Next Hour" at bounding box center [907, 473] width 12 height 12
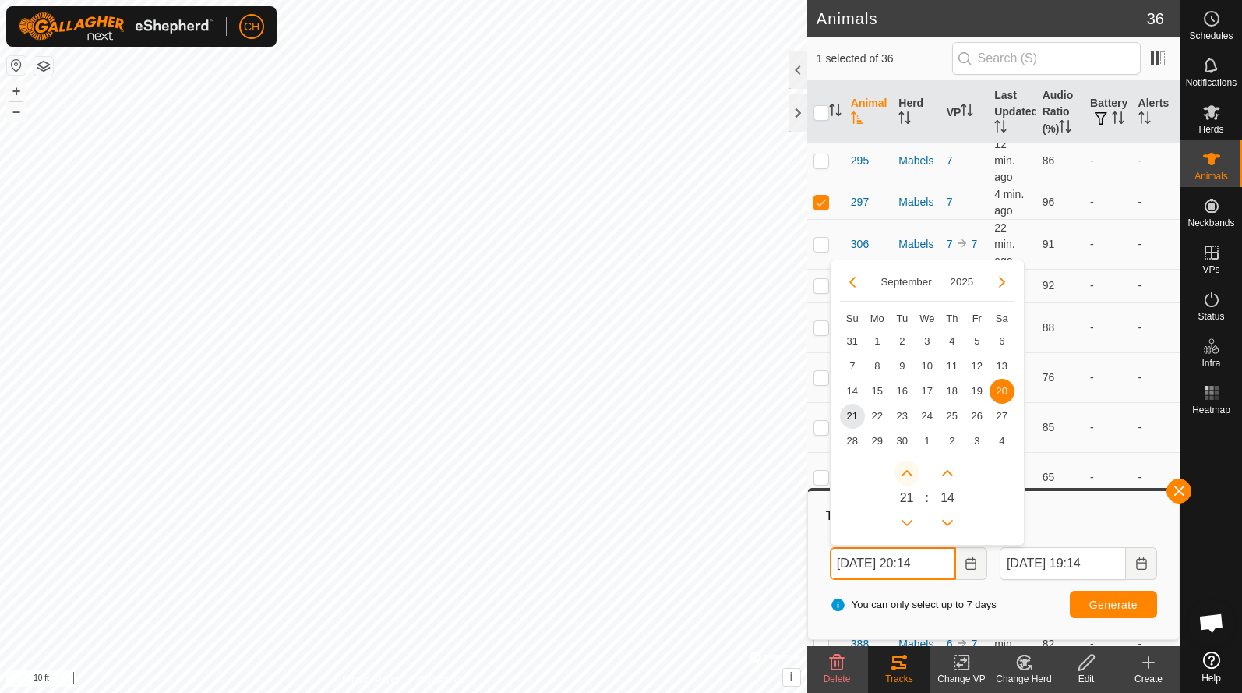
click at [906, 475] on icon "Next Hour" at bounding box center [907, 473] width 12 height 12
click at [906, 475] on button "Next Hour" at bounding box center [907, 473] width 25 height 25
click at [851, 421] on span "21" at bounding box center [852, 416] width 25 height 25
type input "Sep 21, 2025 23:14"
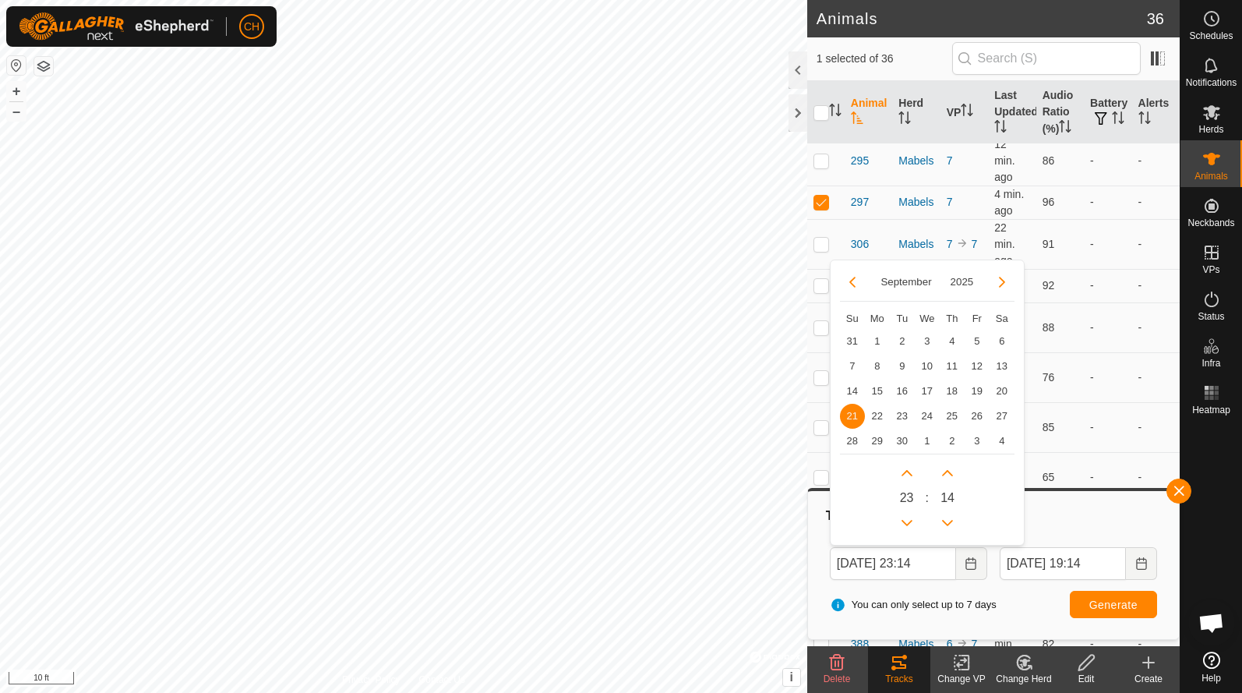
type input "Sep 22, 2025 23:14"
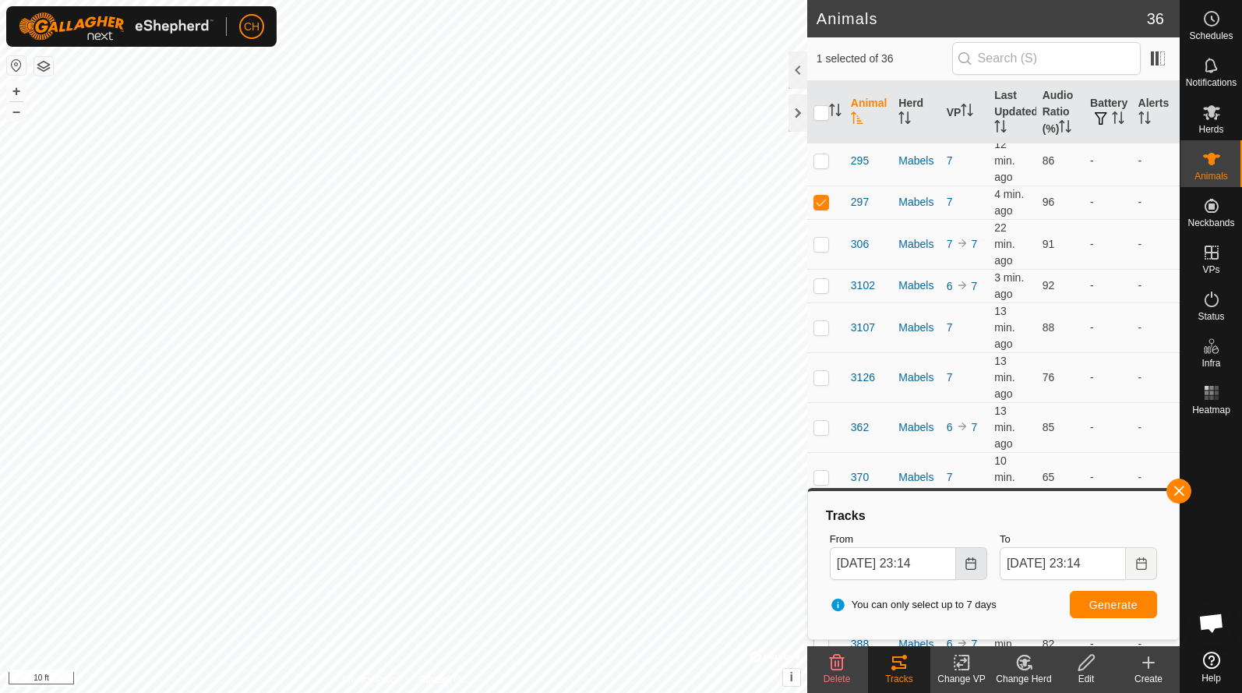
click at [968, 570] on button "Choose Date" at bounding box center [971, 563] width 31 height 33
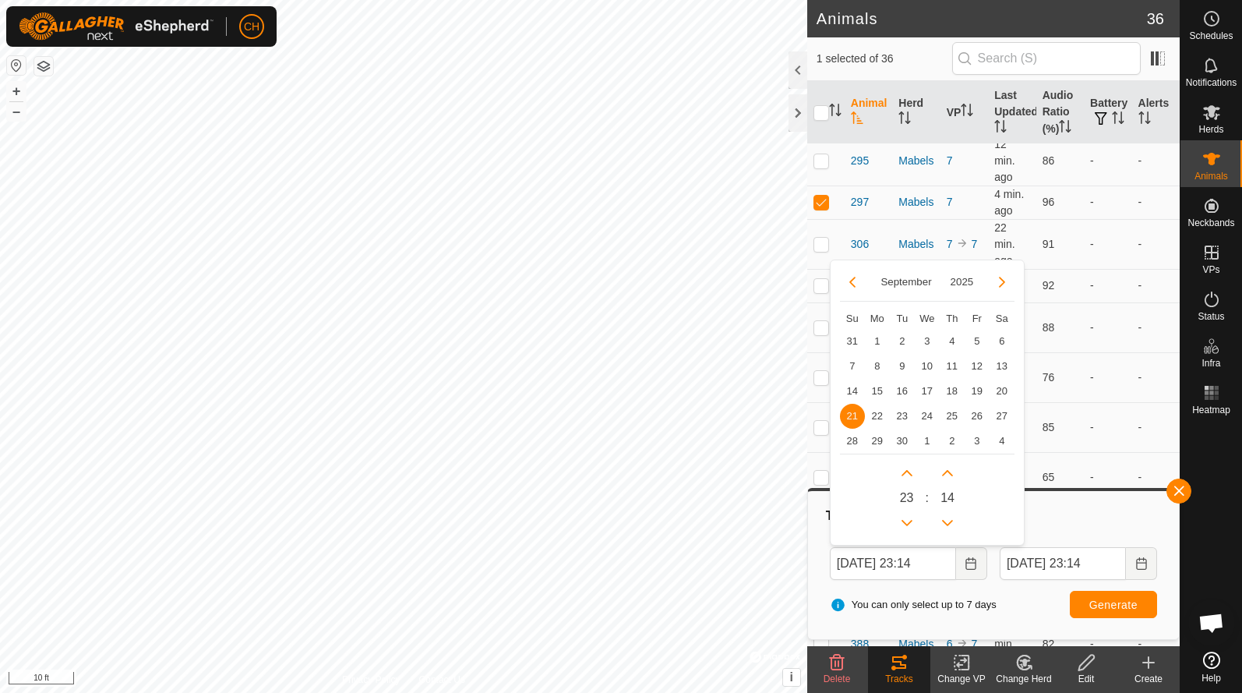
click at [850, 410] on span "21" at bounding box center [852, 416] width 25 height 25
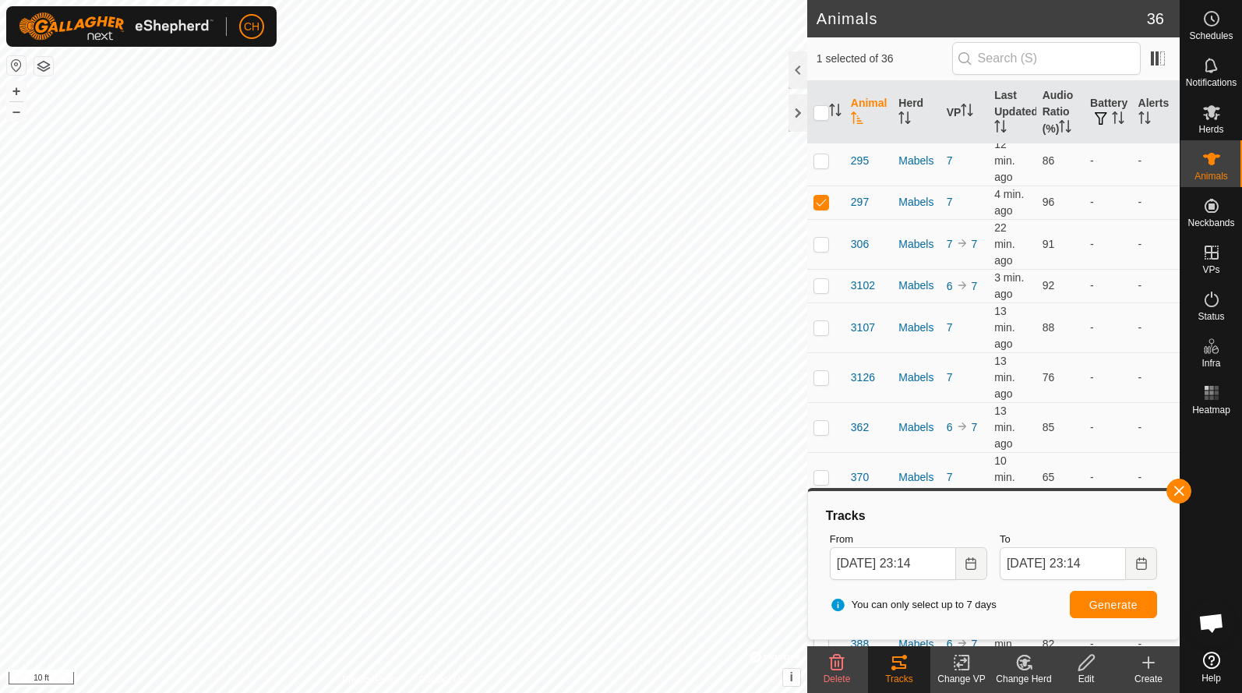
click at [1114, 608] on span "Generate" at bounding box center [1114, 605] width 48 height 12
click at [976, 566] on icon "Choose Date" at bounding box center [971, 563] width 10 height 12
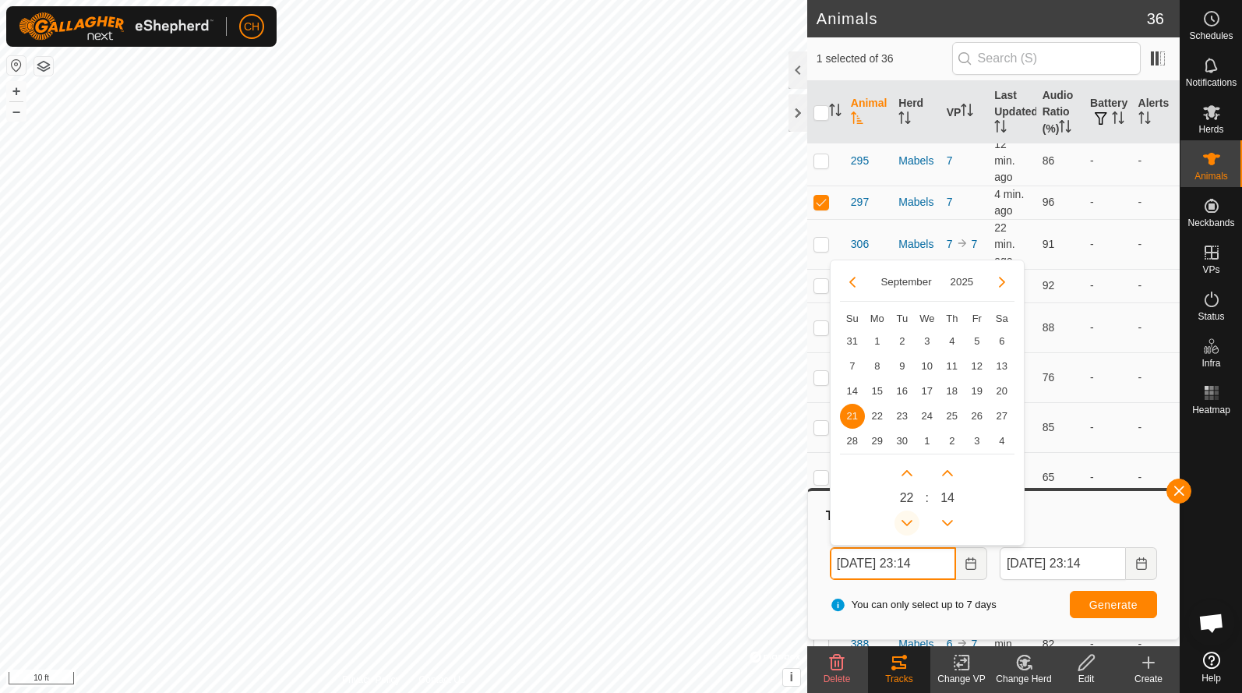
click at [909, 517] on button "Previous Hour" at bounding box center [907, 522] width 25 height 25
type input "Sep 21, 2025 21:14"
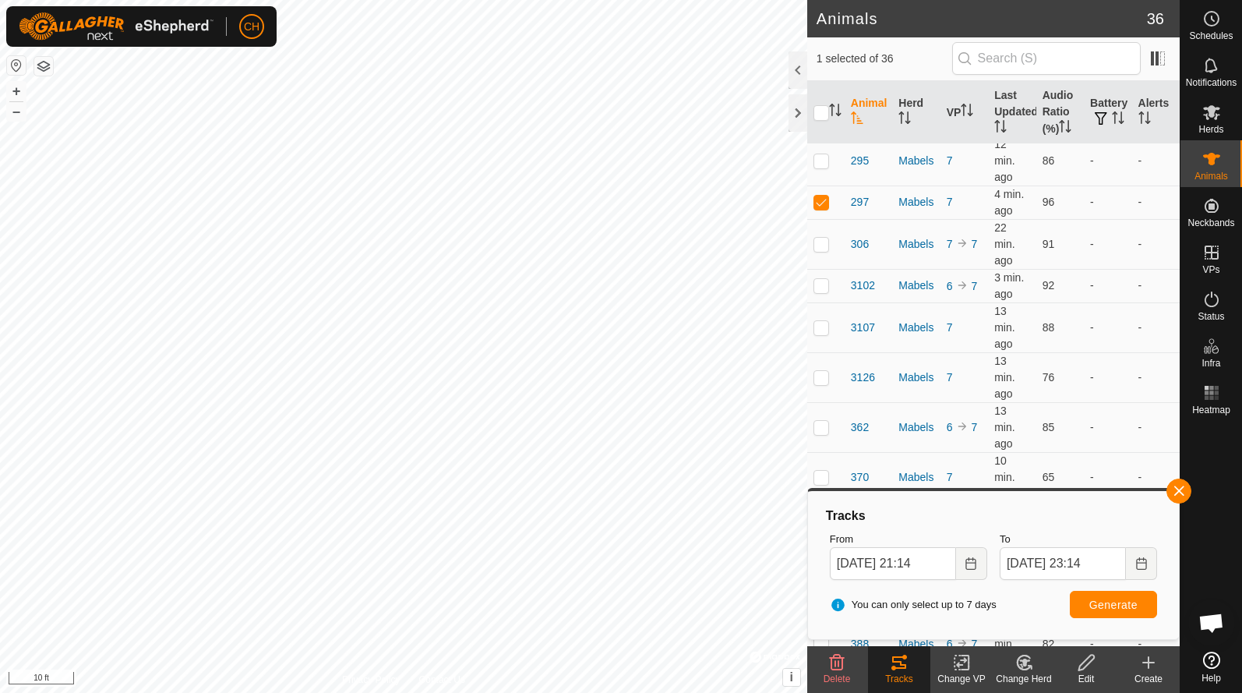
click at [1115, 595] on button "Generate" at bounding box center [1113, 604] width 87 height 27
click at [1142, 559] on icon "Choose Date" at bounding box center [1142, 563] width 12 height 12
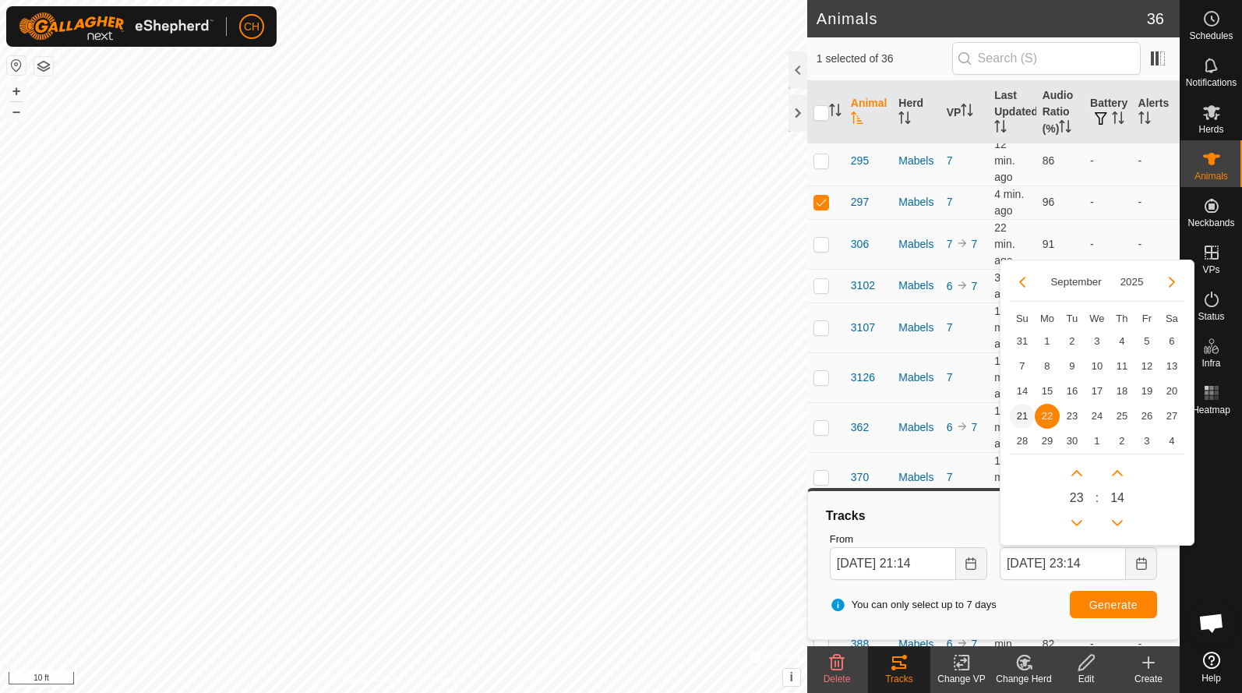
click at [1027, 419] on span "21" at bounding box center [1022, 416] width 25 height 25
type input "Sep 21, 2025 23:14"
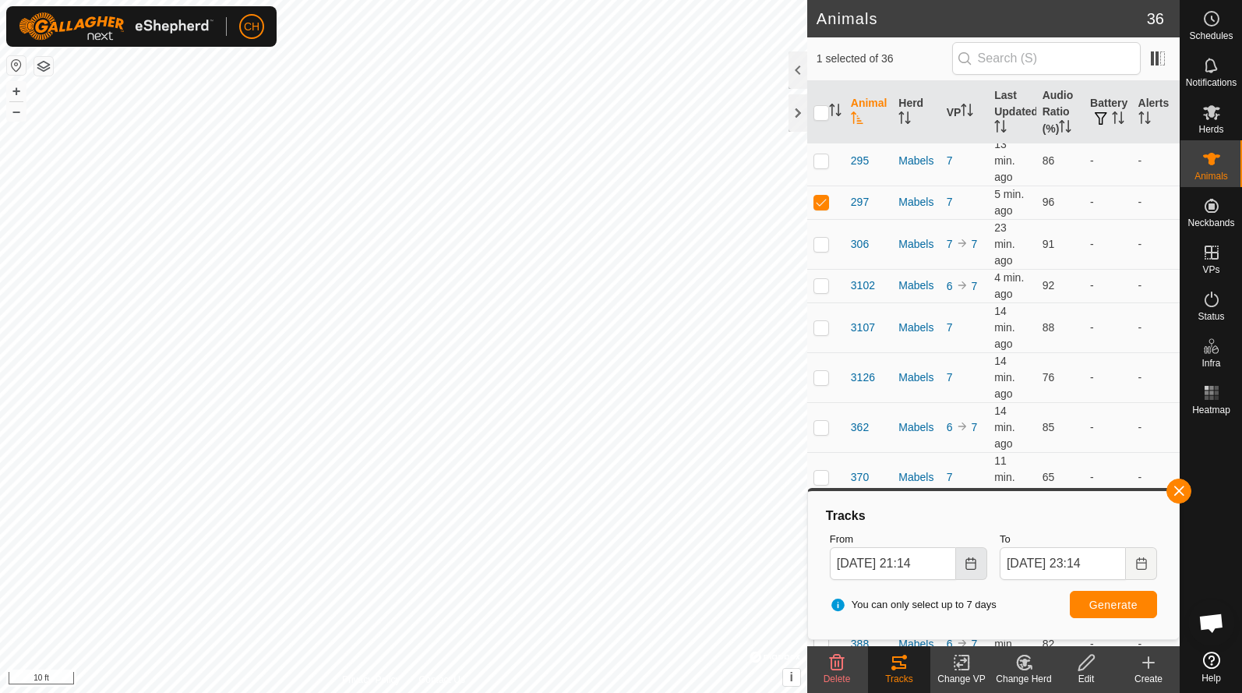
click at [980, 570] on button "Choose Date" at bounding box center [971, 563] width 31 height 33
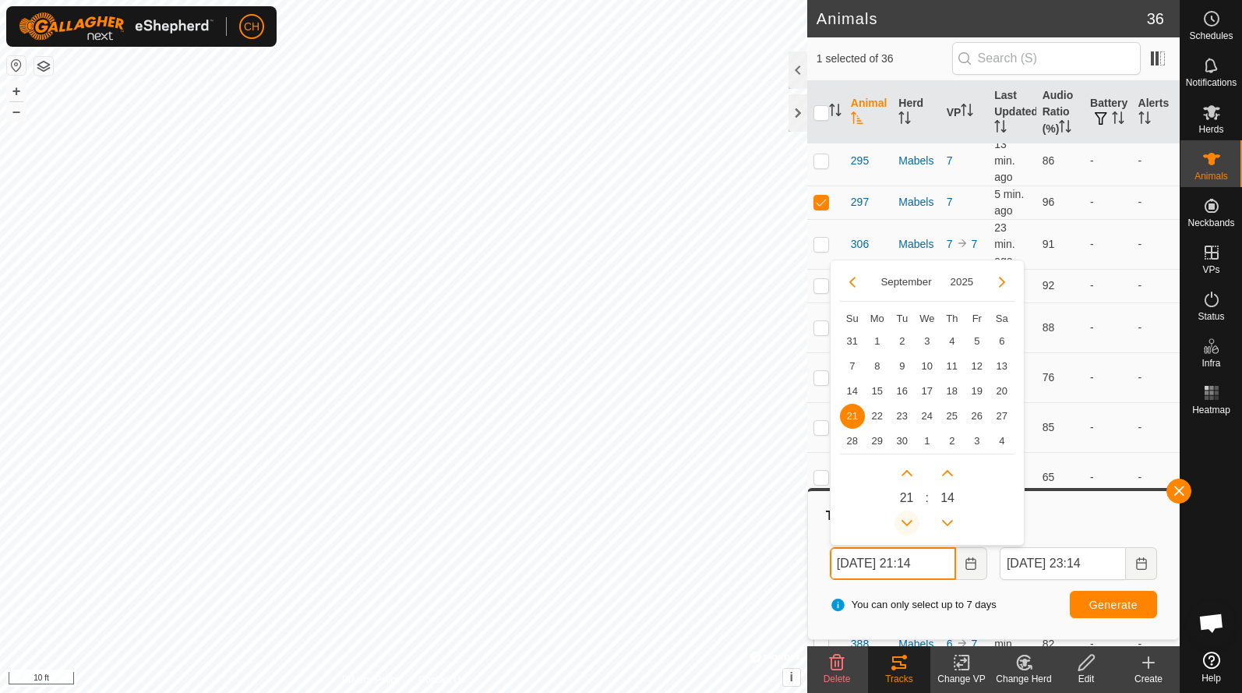
click at [907, 519] on button "Previous Hour" at bounding box center [907, 522] width 25 height 25
click at [907, 519] on icon "Previous Hour" at bounding box center [907, 523] width 12 height 12
type input "Sep 21, 2025 17:14"
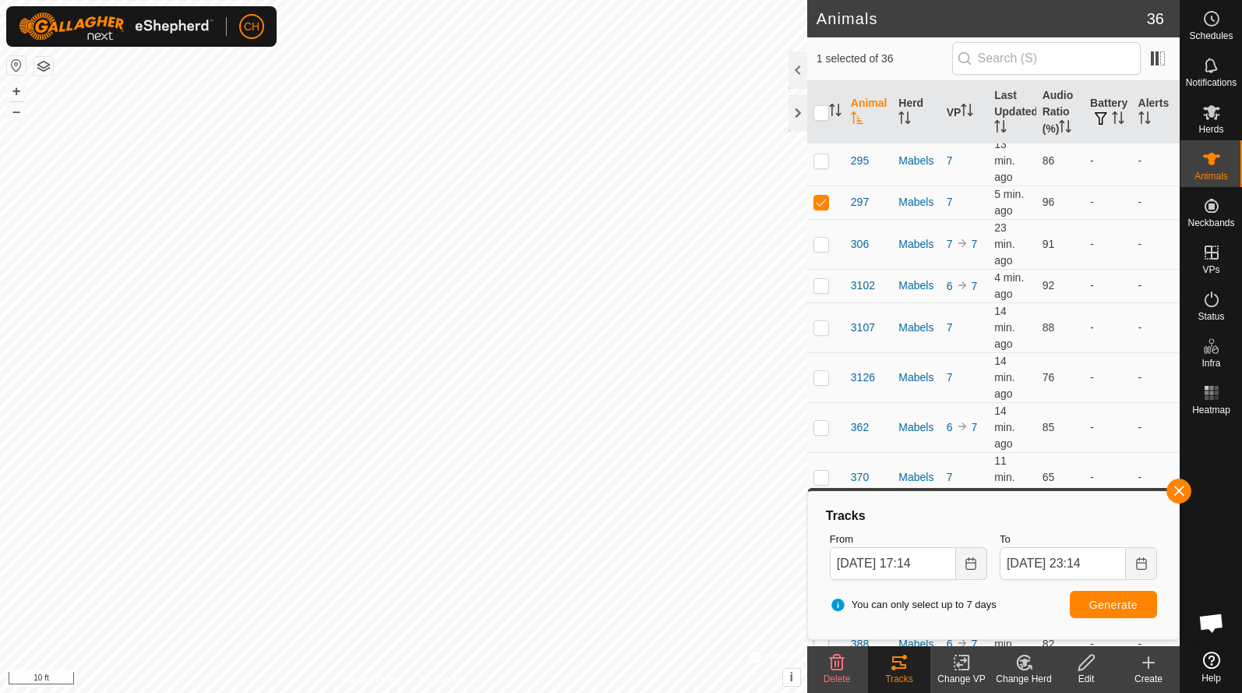
click at [1098, 599] on span "Generate" at bounding box center [1114, 605] width 48 height 12
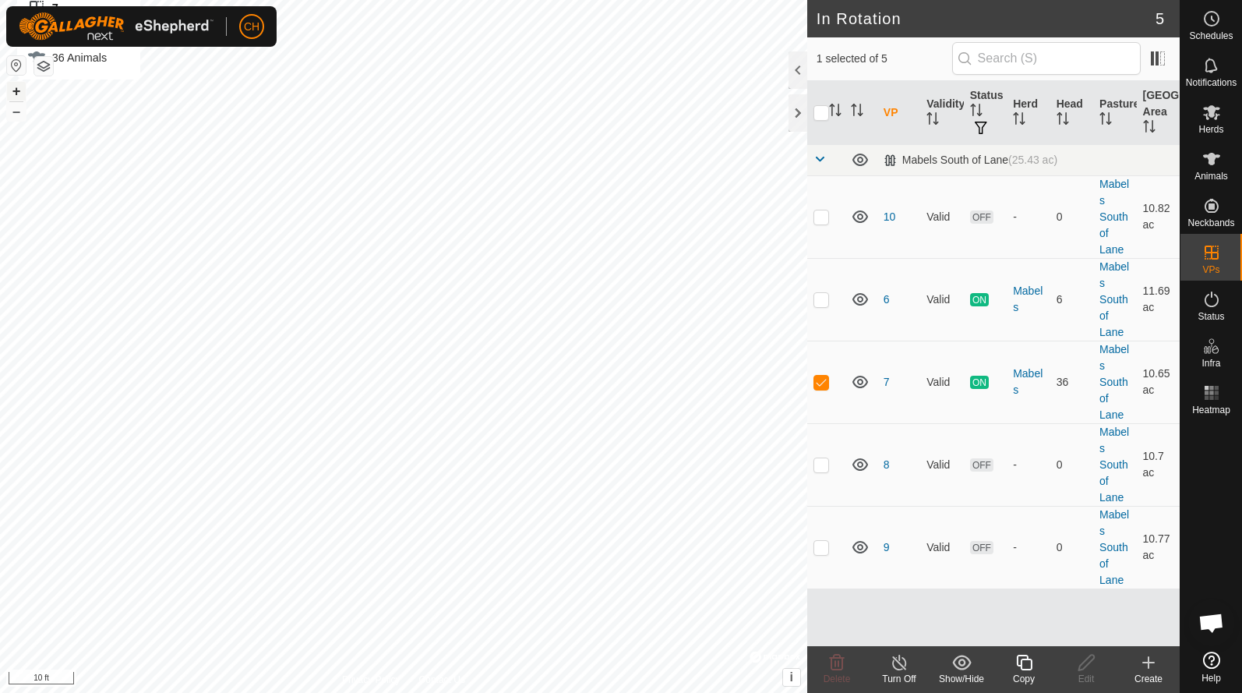
click at [16, 95] on button "+" at bounding box center [16, 91] width 19 height 19
checkbox input "true"
checkbox input "false"
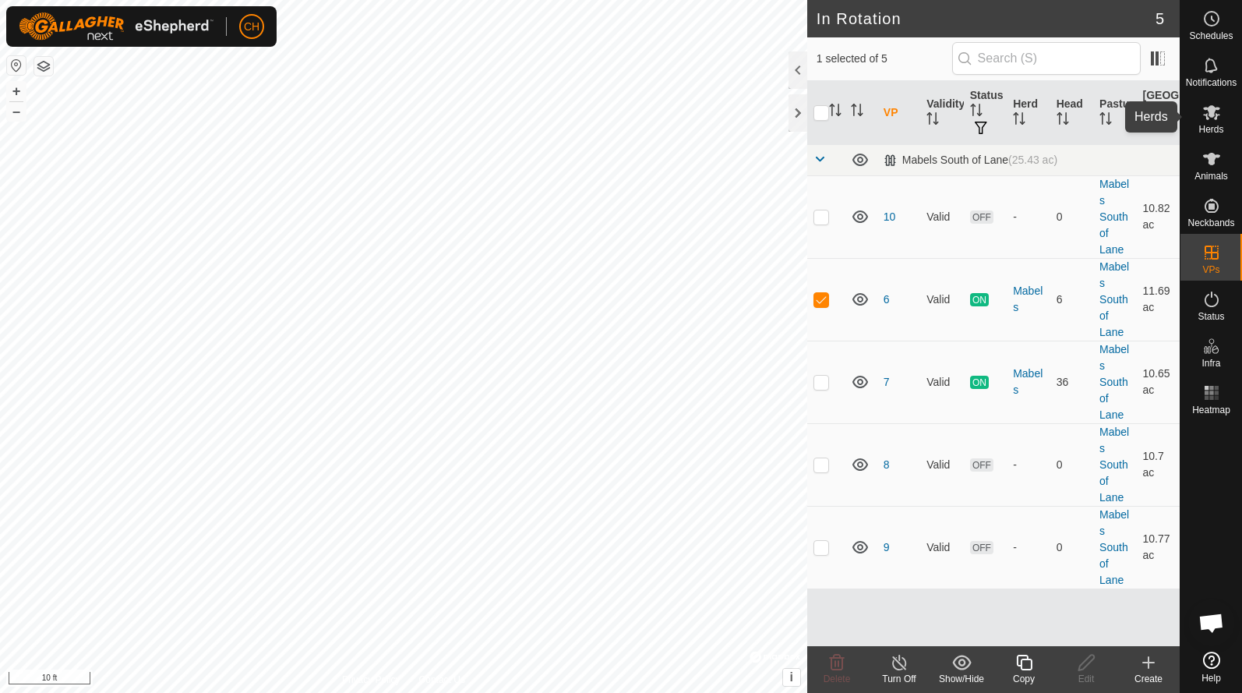
click at [1212, 116] on icon at bounding box center [1211, 112] width 17 height 15
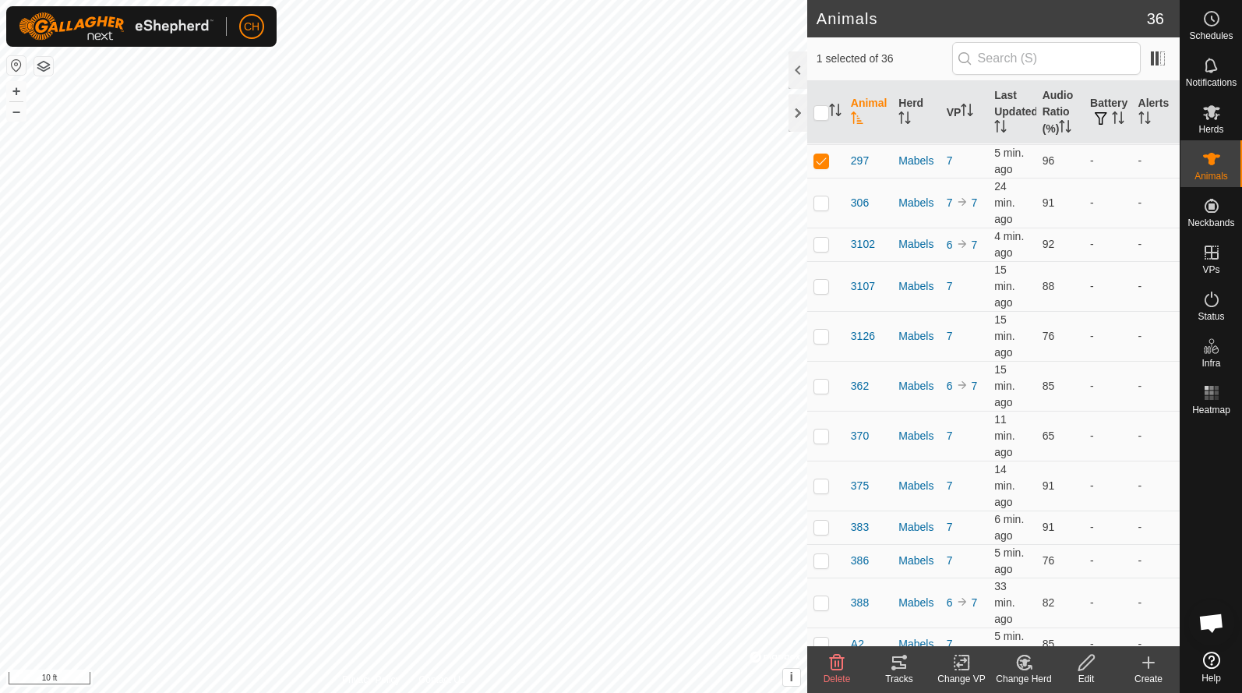
scroll to position [1048, 0]
click at [888, 667] on tracks-svg-icon at bounding box center [899, 662] width 62 height 19
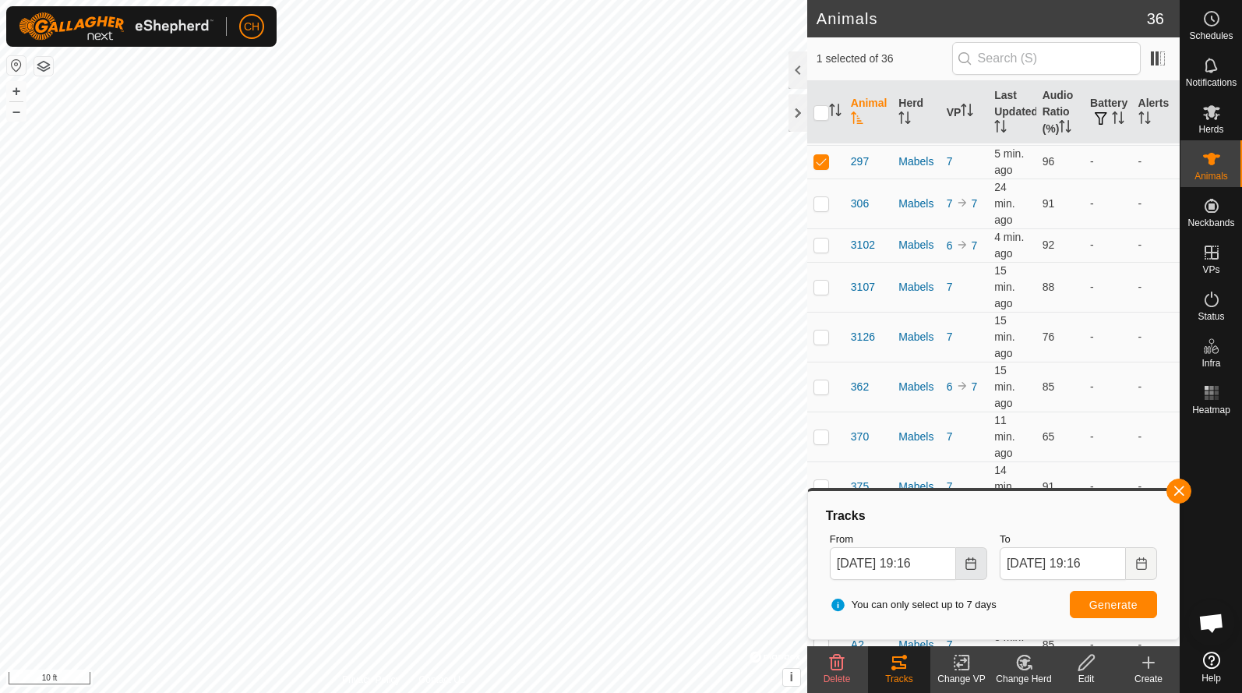
click at [966, 562] on icon "Choose Date" at bounding box center [971, 563] width 12 height 12
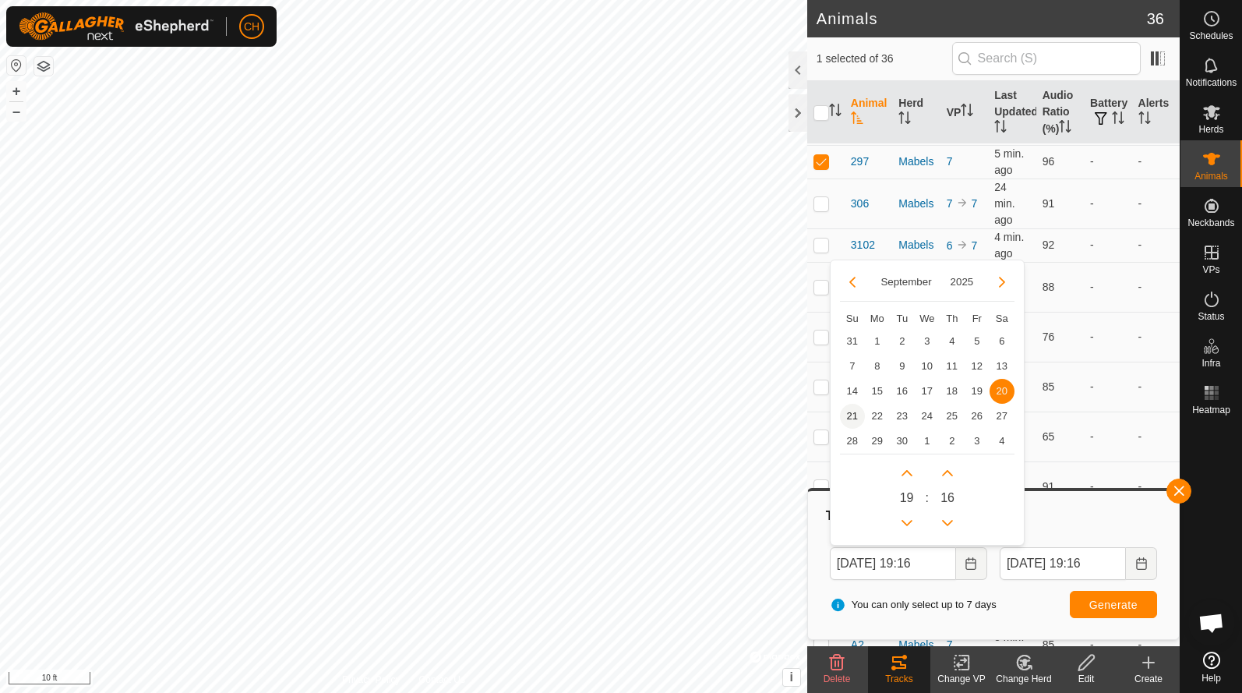
click at [854, 415] on span "21" at bounding box center [852, 416] width 25 height 25
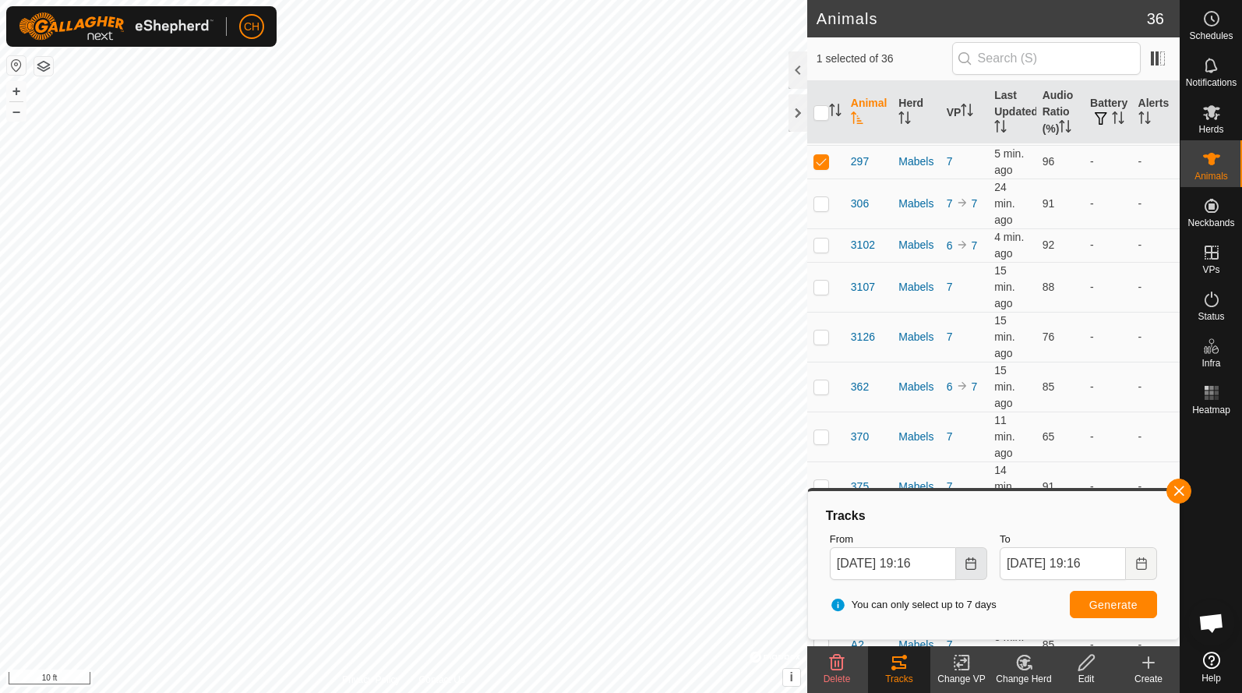
click at [976, 564] on icon "Choose Date" at bounding box center [971, 563] width 10 height 12
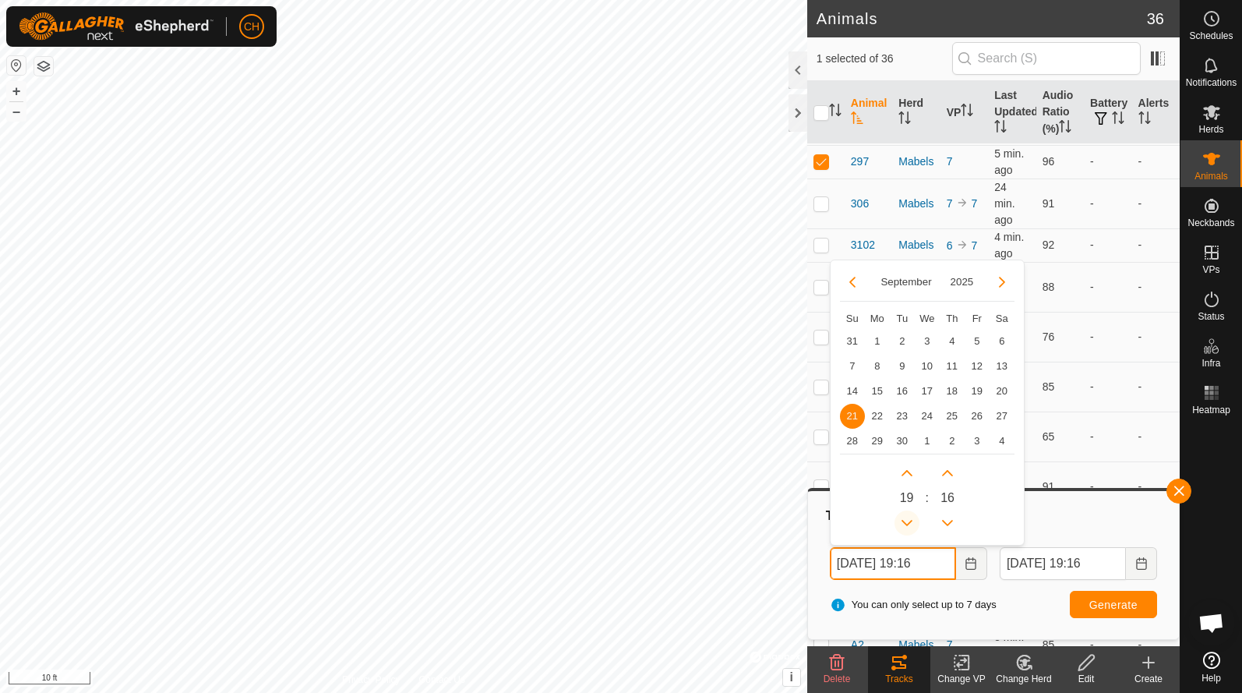
click at [906, 523] on button "Previous Hour" at bounding box center [907, 522] width 25 height 25
type input "Sep 21, 2025 17:16"
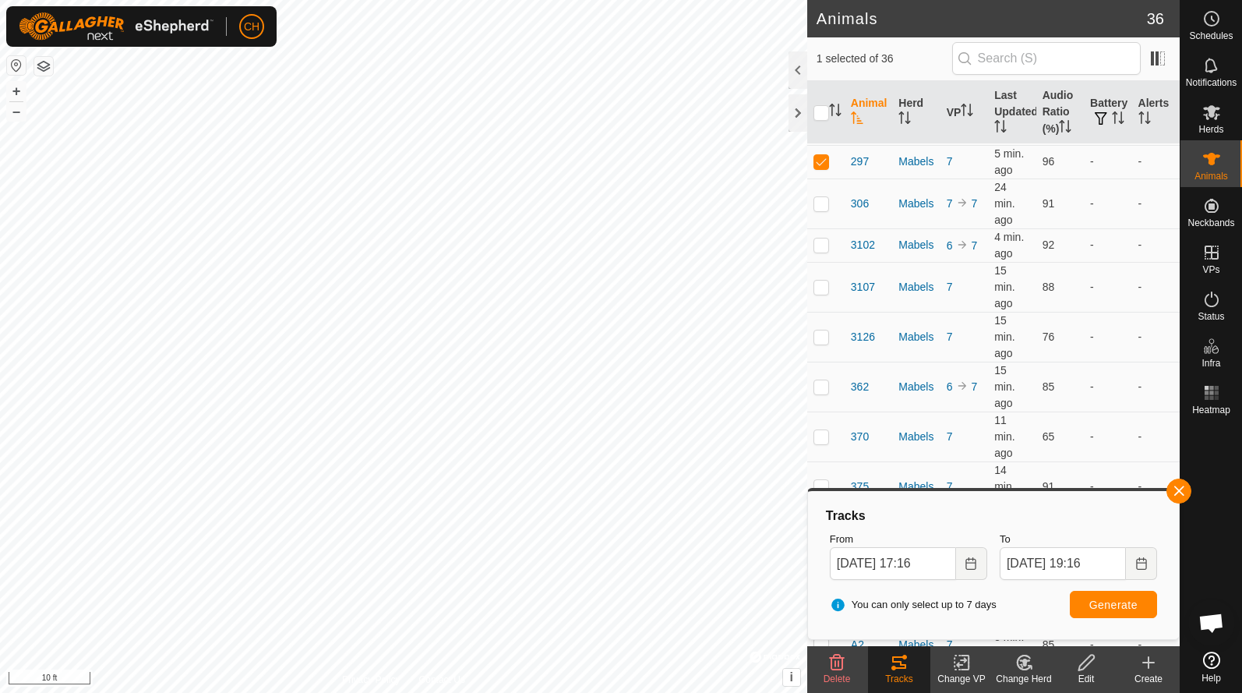
click at [1106, 606] on span "Generate" at bounding box center [1114, 605] width 48 height 12
click at [19, 85] on button "+" at bounding box center [16, 91] width 19 height 19
click at [18, 91] on button "+" at bounding box center [16, 91] width 19 height 19
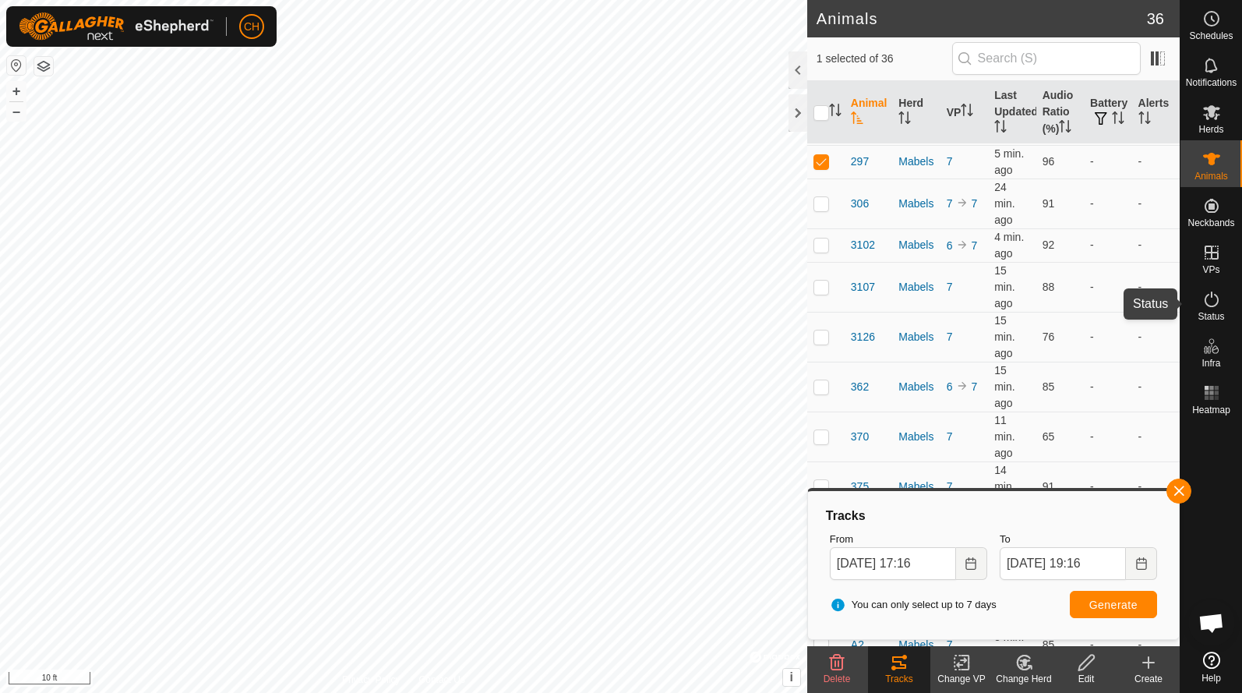
click at [1204, 309] on es-activation-svg-icon at bounding box center [1212, 299] width 28 height 25
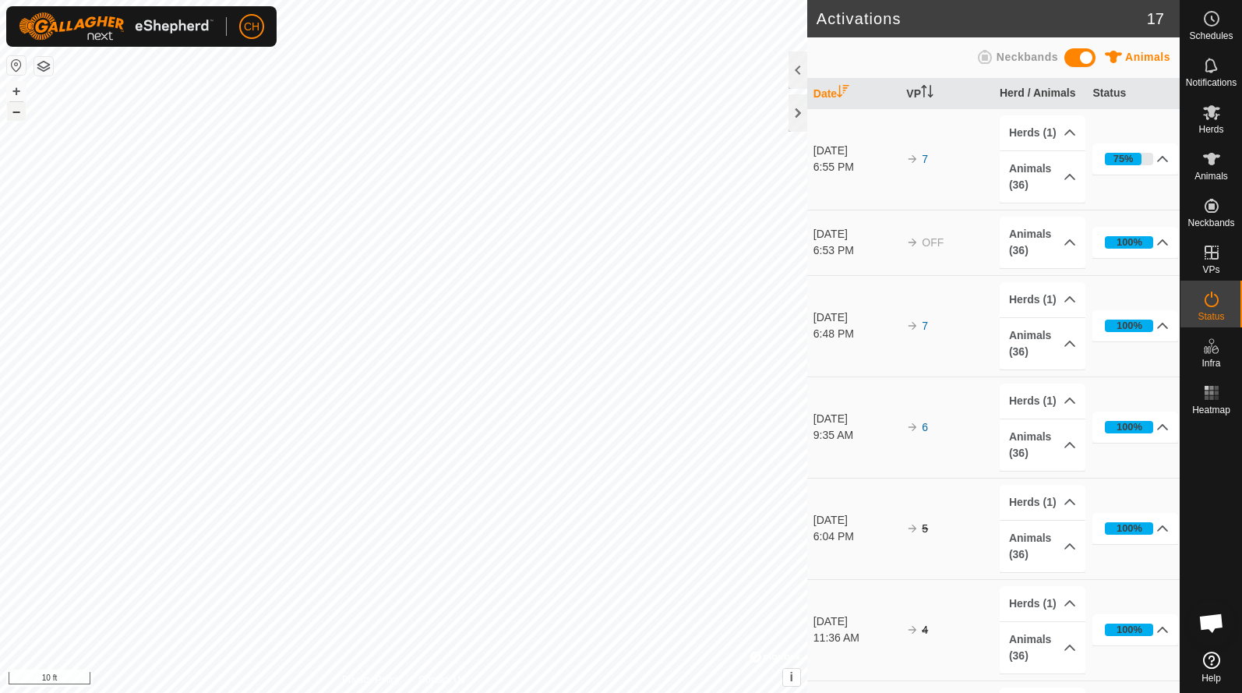
click at [17, 111] on button "–" at bounding box center [16, 111] width 19 height 19
click at [10, 109] on button "–" at bounding box center [16, 111] width 19 height 19
click at [20, 90] on button "+" at bounding box center [16, 91] width 19 height 19
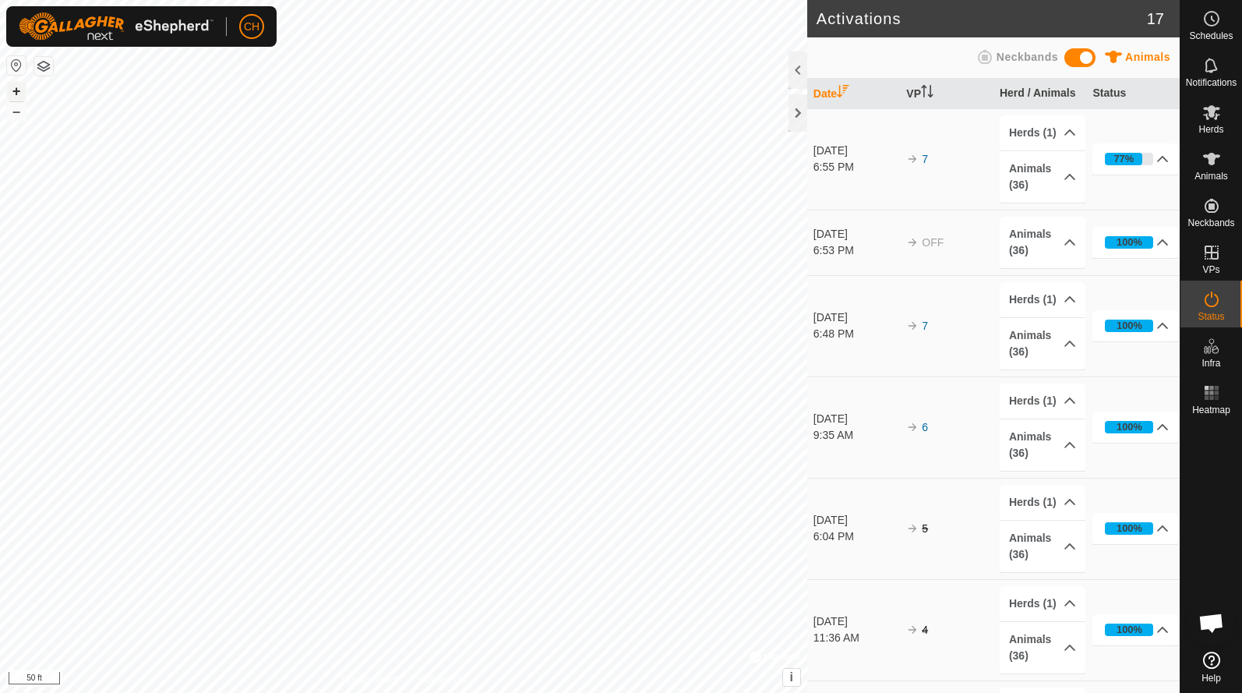
click at [20, 90] on button "+" at bounding box center [16, 91] width 19 height 19
click at [15, 104] on button "–" at bounding box center [16, 111] width 19 height 19
click at [15, 92] on button "+" at bounding box center [16, 91] width 19 height 19
click at [1217, 71] on icon at bounding box center [1212, 65] width 19 height 19
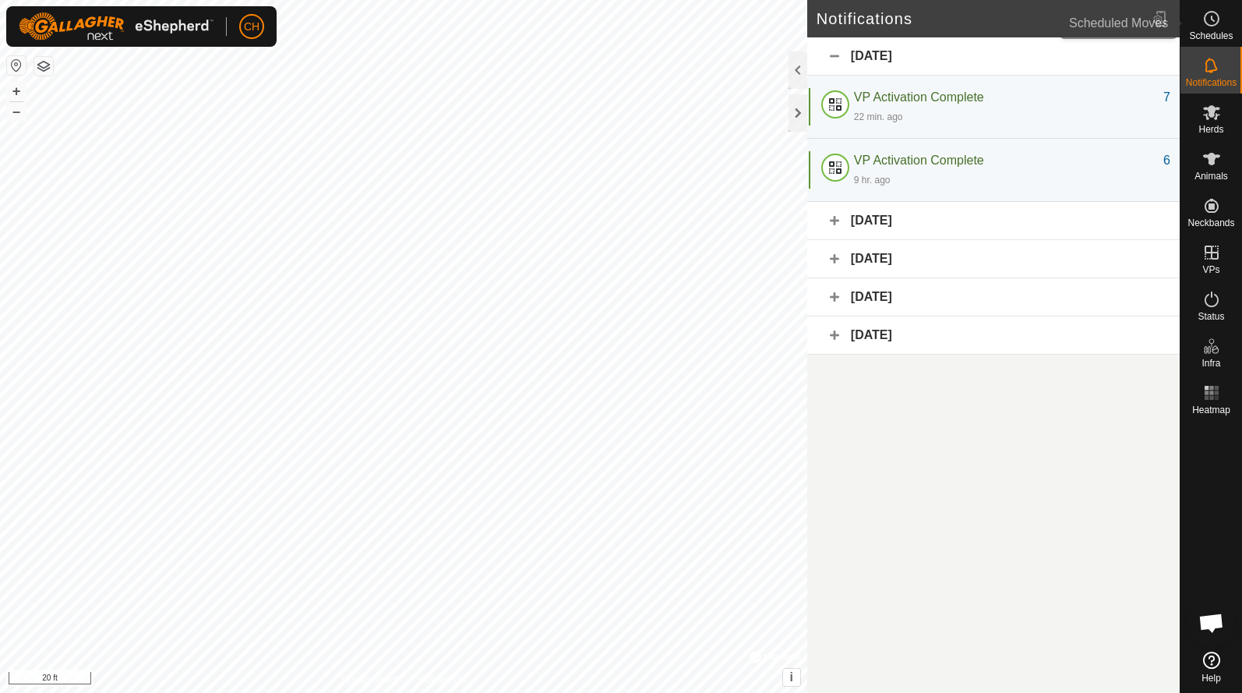
click at [1207, 37] on span "Schedules" at bounding box center [1211, 35] width 44 height 9
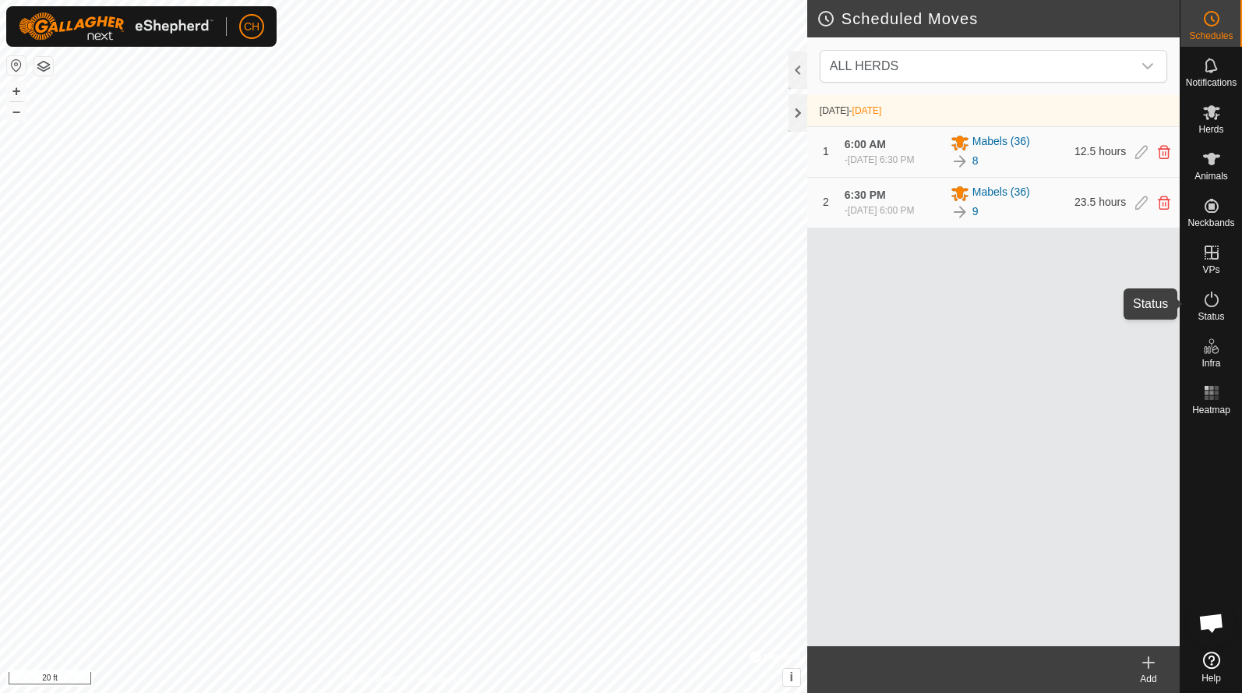
click at [1210, 312] on span "Status" at bounding box center [1211, 316] width 26 height 9
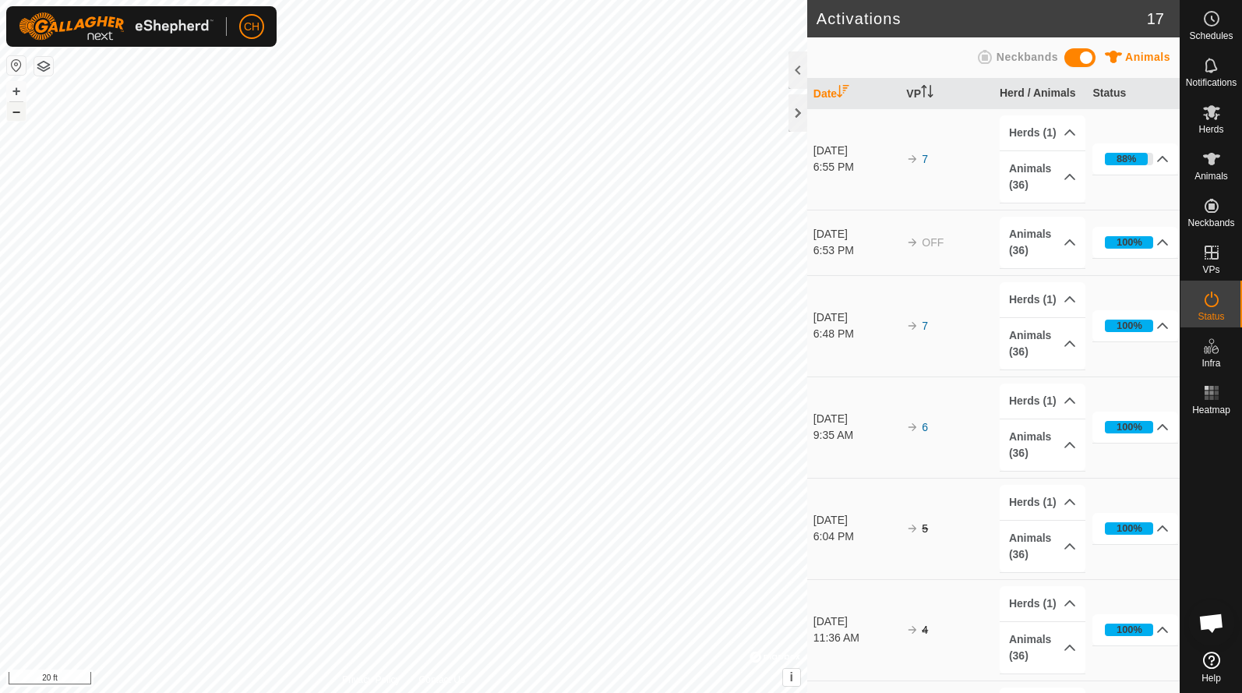
click at [14, 110] on button "–" at bounding box center [16, 111] width 19 height 19
click at [14, 109] on button "–" at bounding box center [16, 111] width 19 height 19
click at [15, 87] on button "+" at bounding box center [16, 91] width 19 height 19
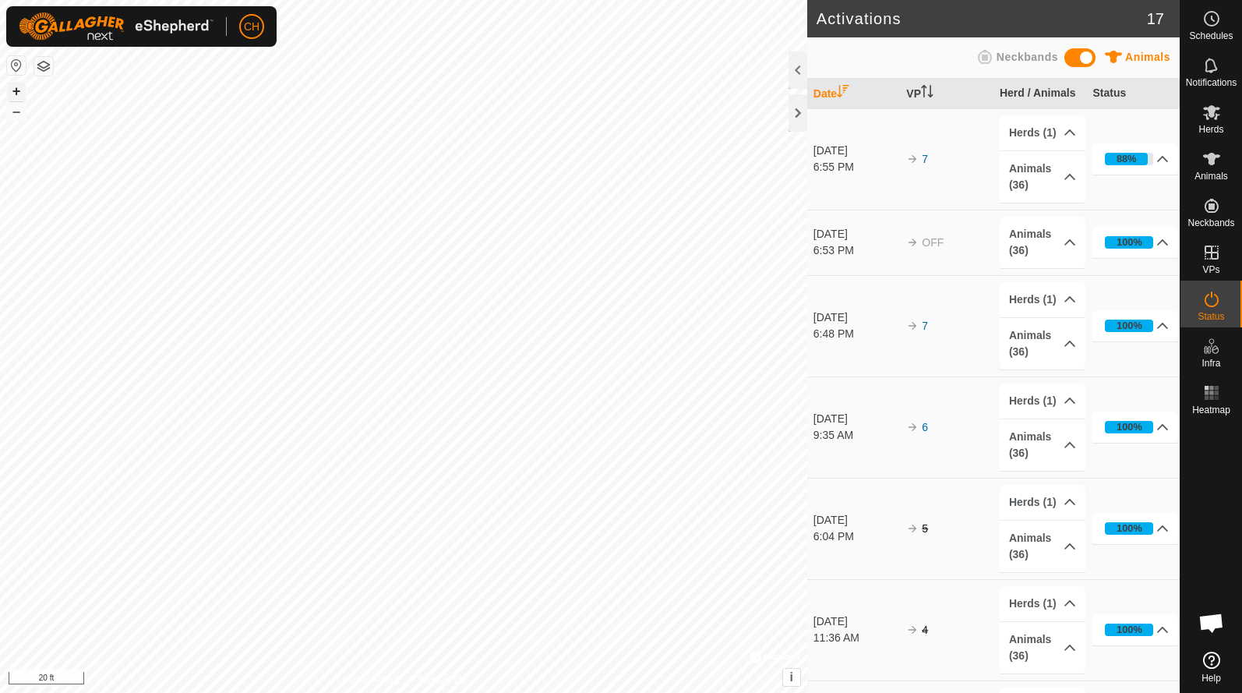
click at [15, 87] on button "+" at bounding box center [16, 91] width 19 height 19
click at [20, 113] on button "–" at bounding box center [16, 111] width 19 height 19
click at [1063, 179] on p-accordion-header "Animals (36)" at bounding box center [1043, 176] width 86 height 51
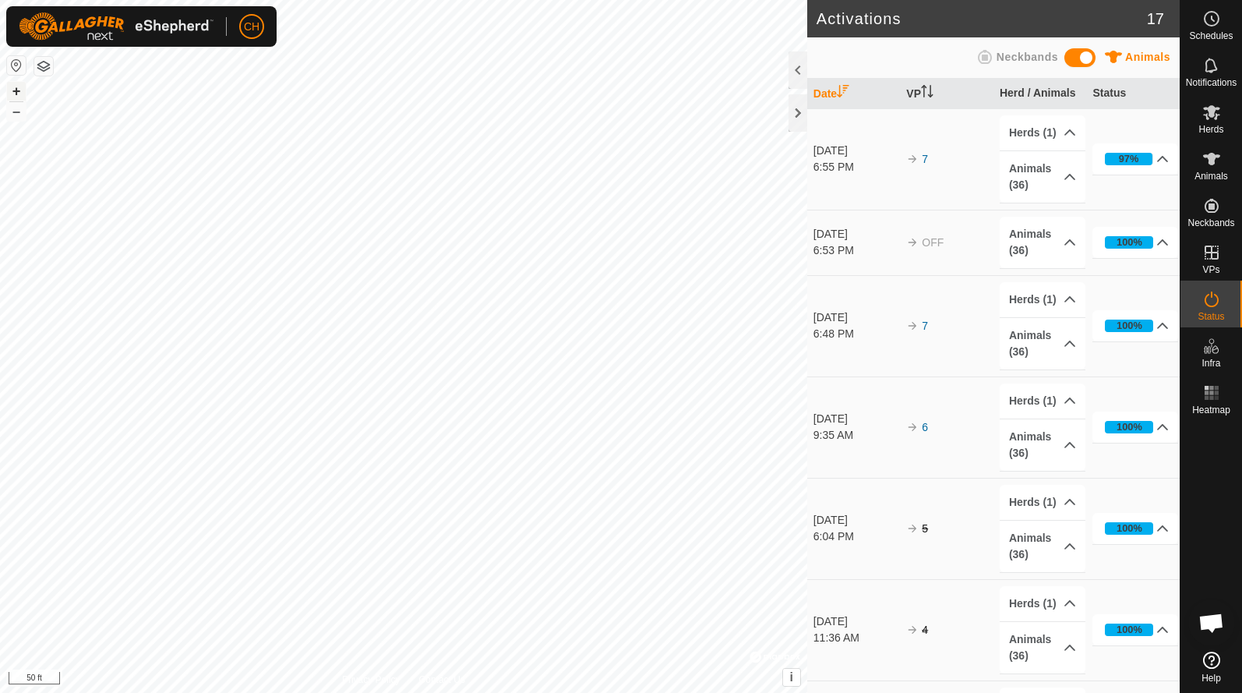
click at [23, 90] on button "+" at bounding box center [16, 91] width 19 height 19
click at [18, 110] on button "–" at bounding box center [16, 111] width 19 height 19
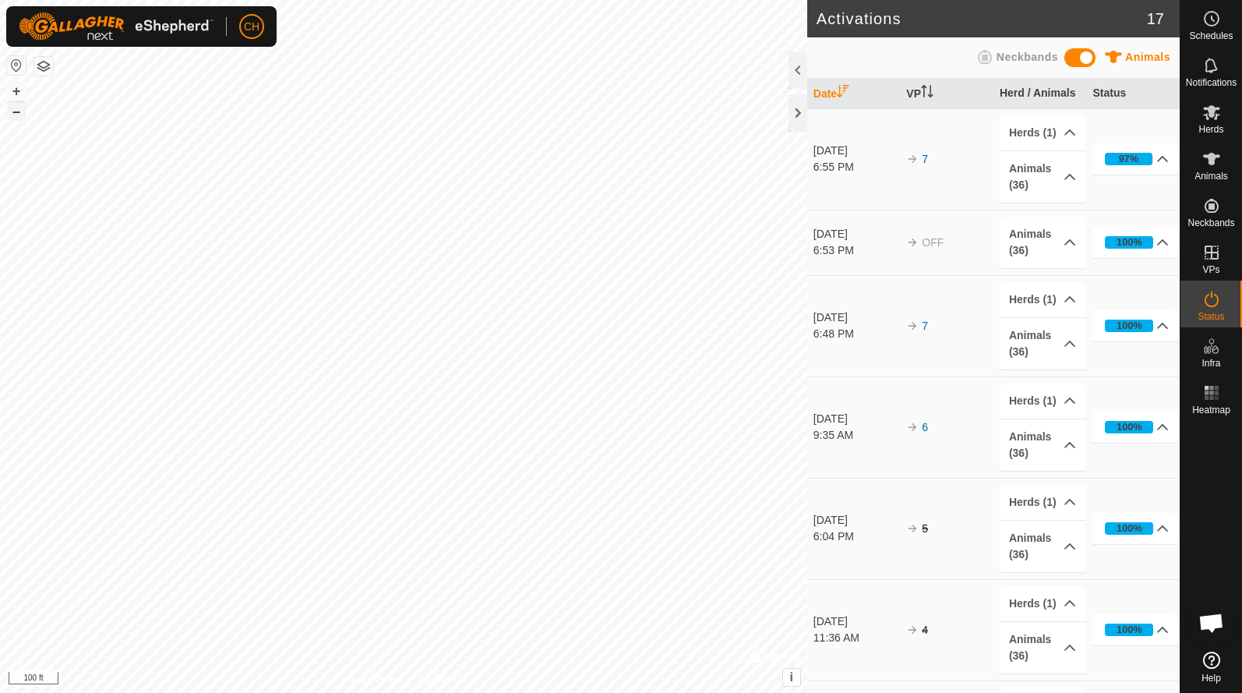
click at [18, 110] on button "–" at bounding box center [16, 111] width 19 height 19
click at [1069, 181] on p-accordion-header "Animals (36)" at bounding box center [1043, 176] width 86 height 51
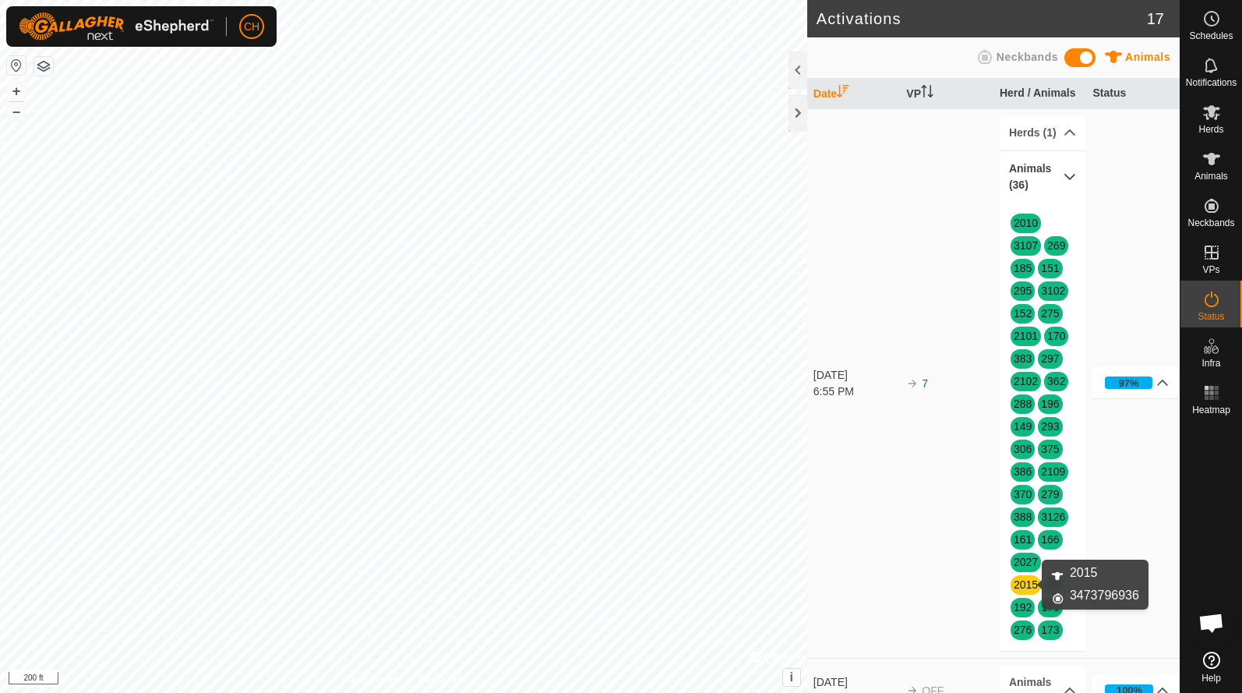
click at [1024, 585] on link "2015" at bounding box center [1026, 584] width 24 height 12
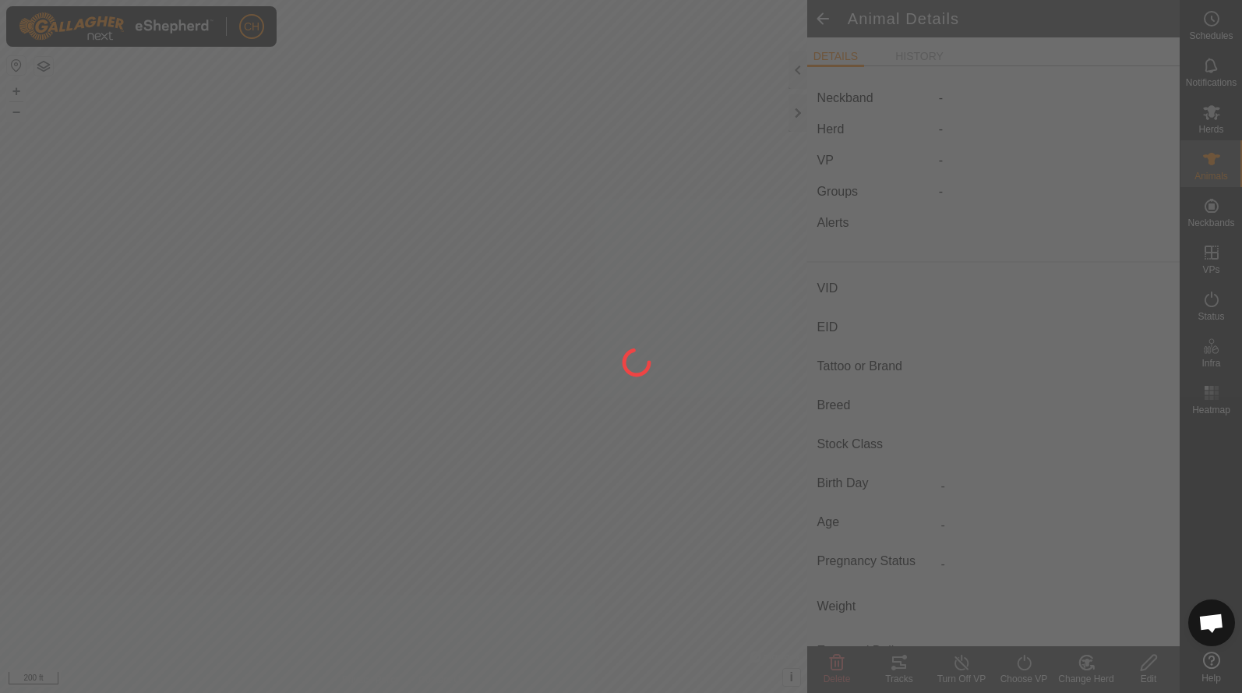
type input "2015"
type input "-"
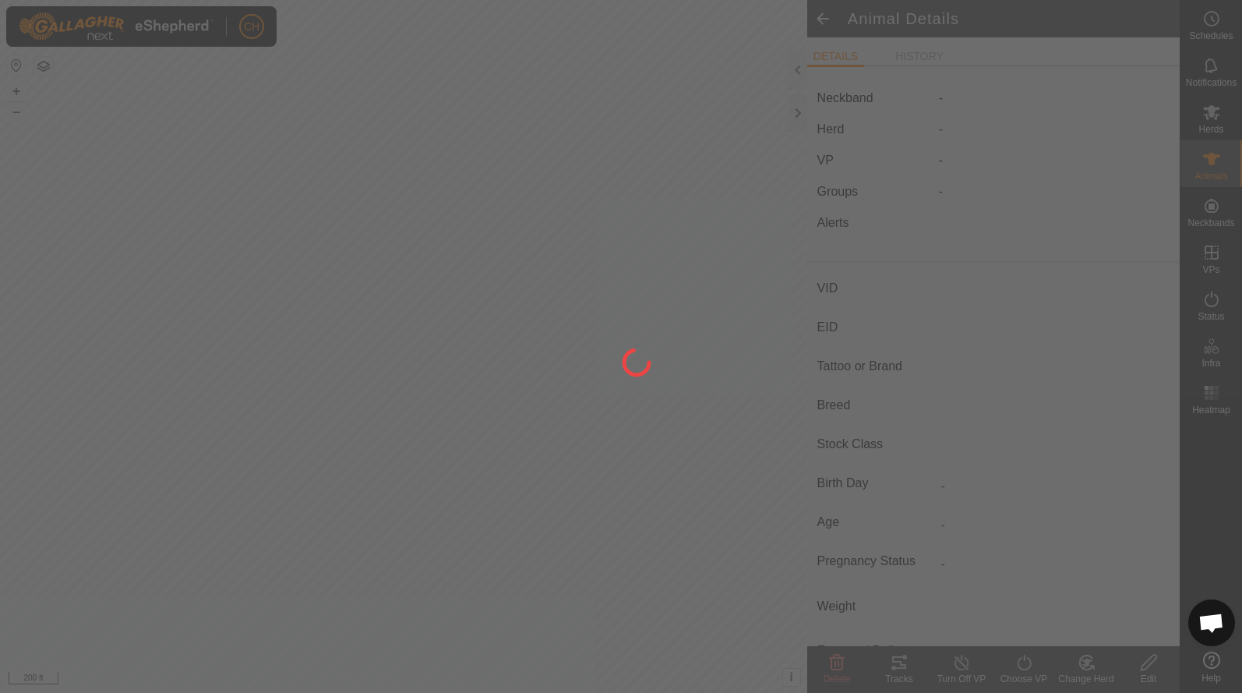
type input "-"
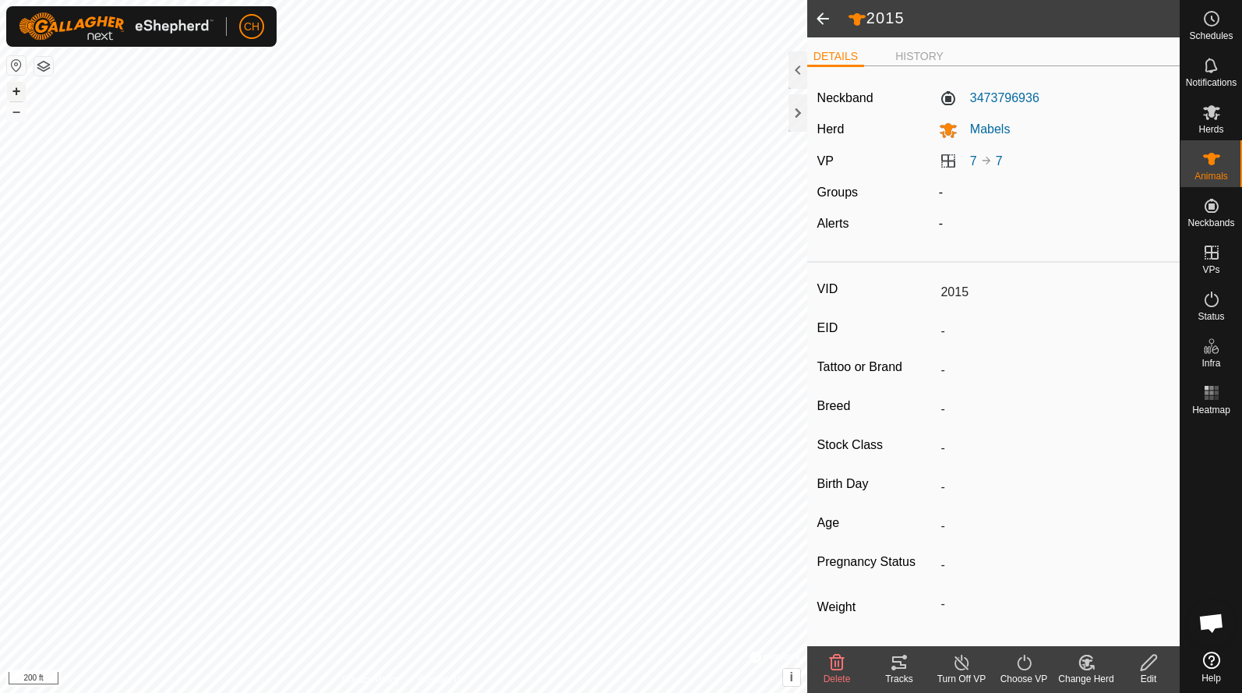
click at [20, 98] on button "+" at bounding box center [16, 91] width 19 height 19
click at [16, 89] on button "+" at bounding box center [16, 91] width 19 height 19
click at [13, 89] on button "+" at bounding box center [16, 91] width 19 height 19
click at [18, 111] on button "–" at bounding box center [16, 111] width 19 height 19
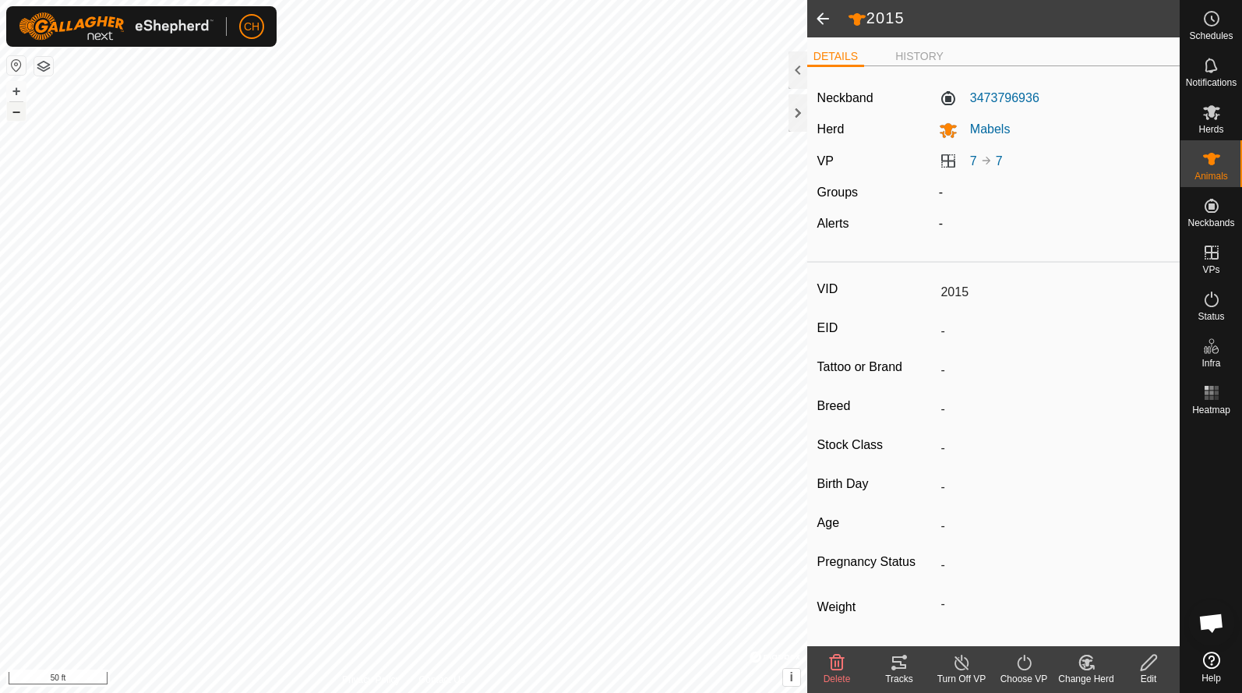
click at [18, 111] on button "–" at bounding box center [16, 111] width 19 height 19
type input "149"
type input "-"
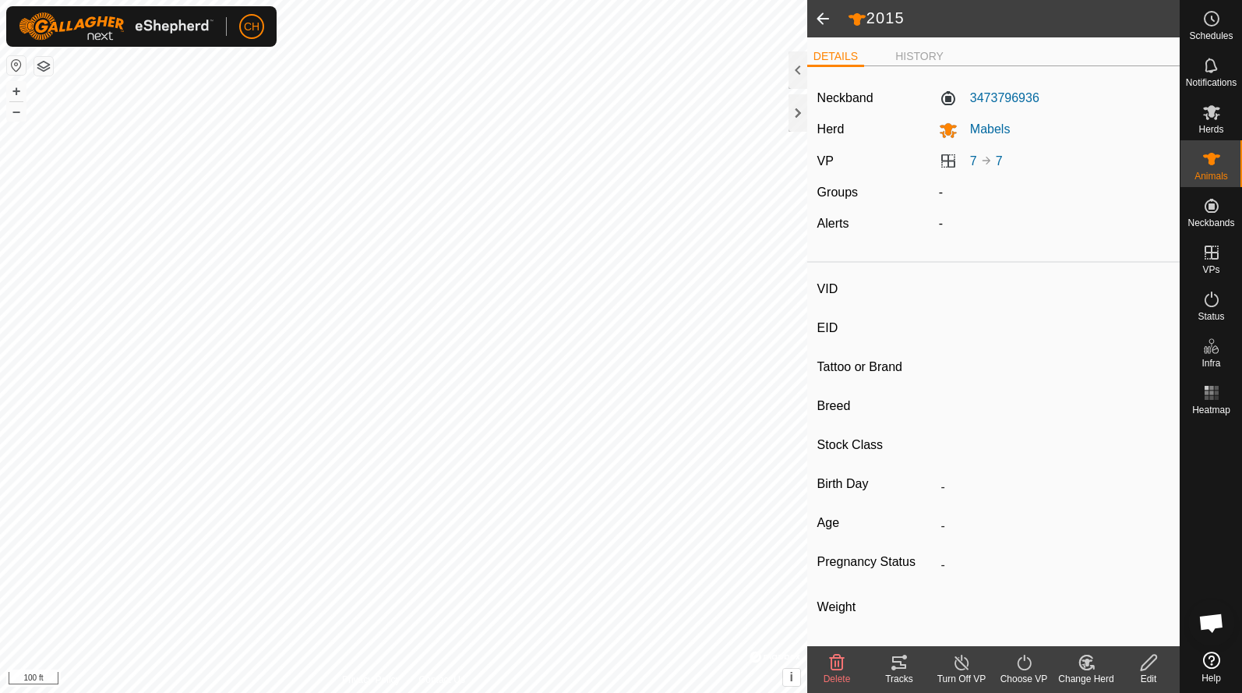
type input "-"
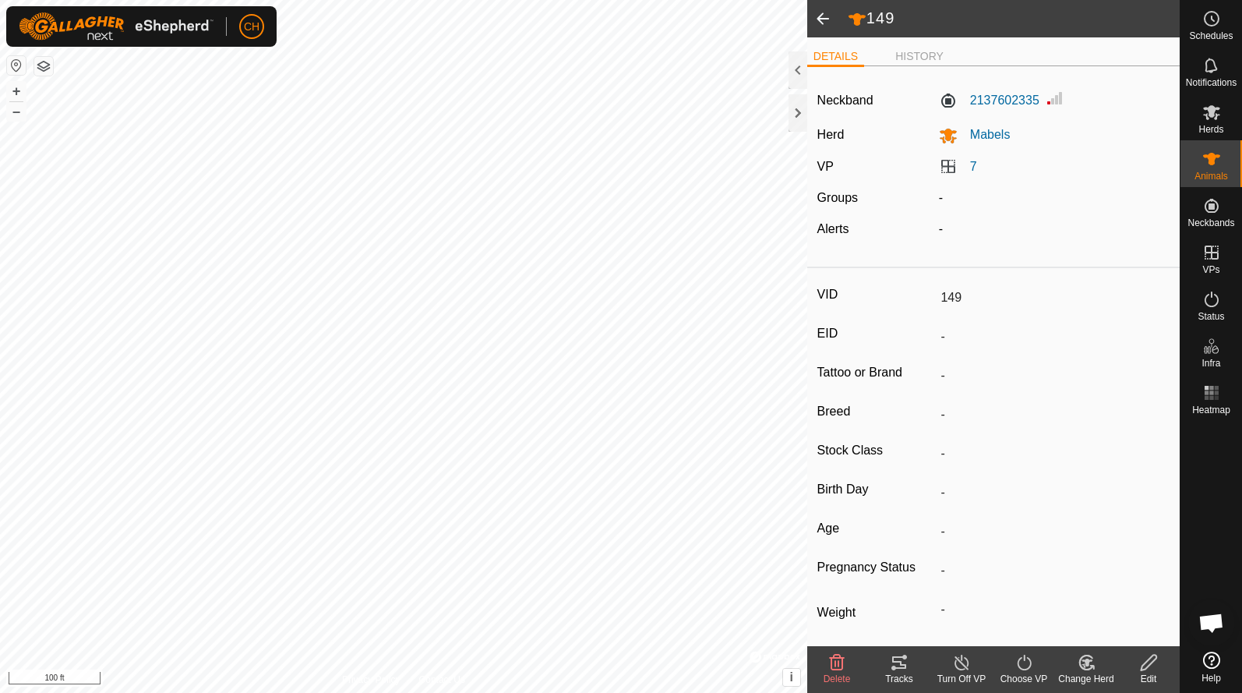
click at [827, 18] on span at bounding box center [822, 18] width 31 height 37
type input "2015"
type input "-"
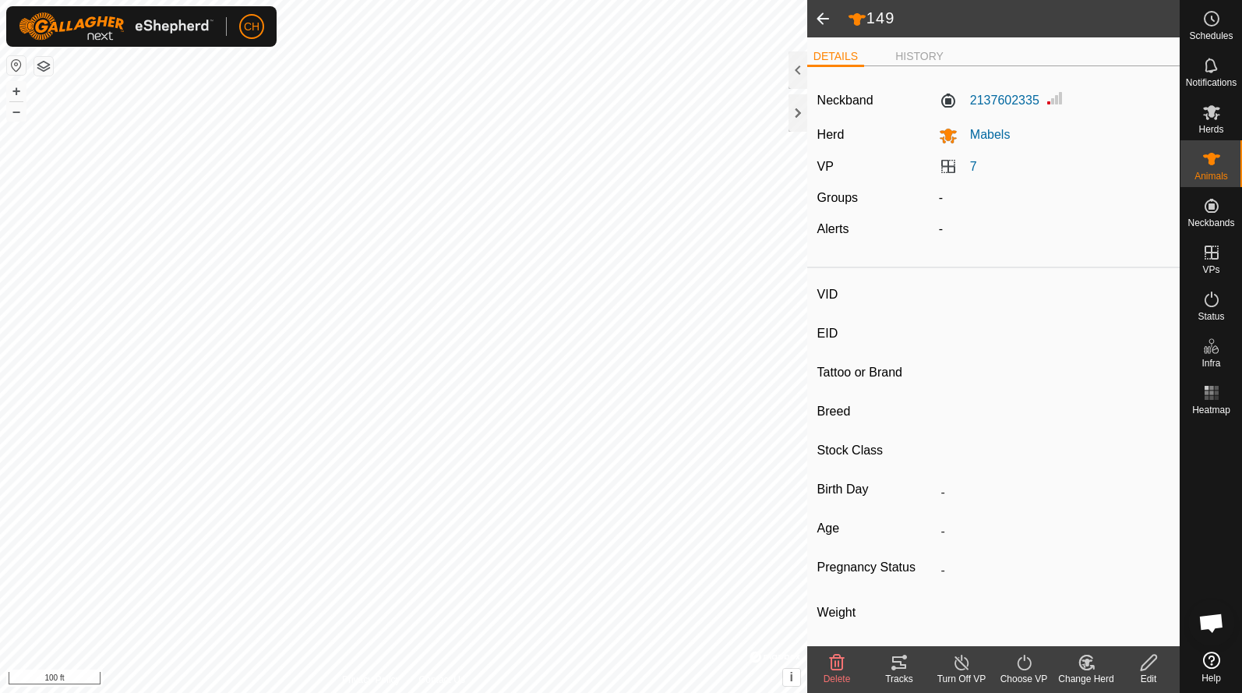
type input "-"
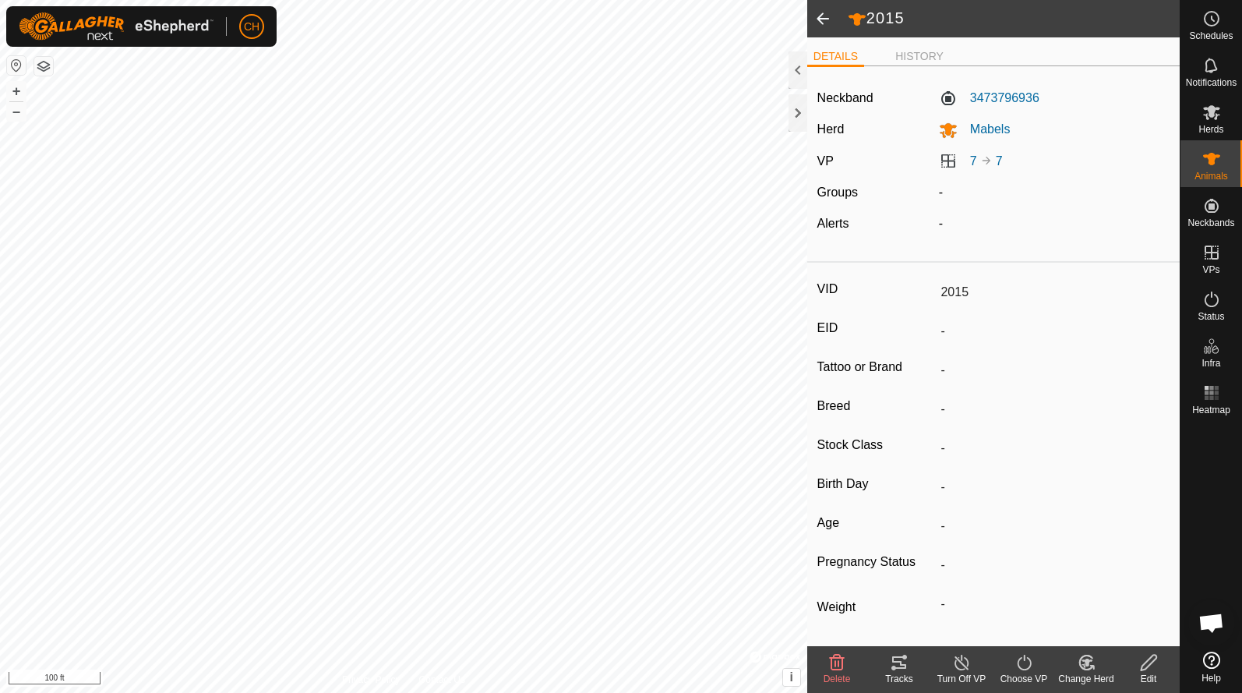
click at [822, 19] on span at bounding box center [822, 18] width 31 height 37
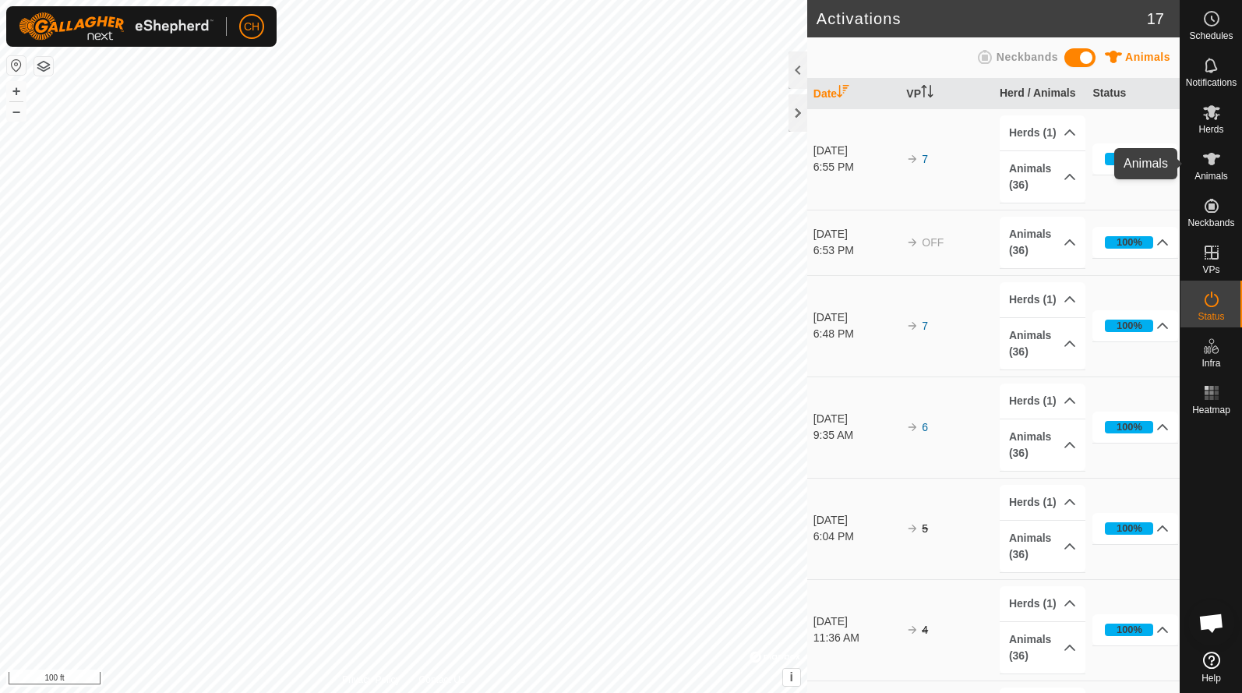
click at [1217, 161] on icon at bounding box center [1212, 159] width 19 height 19
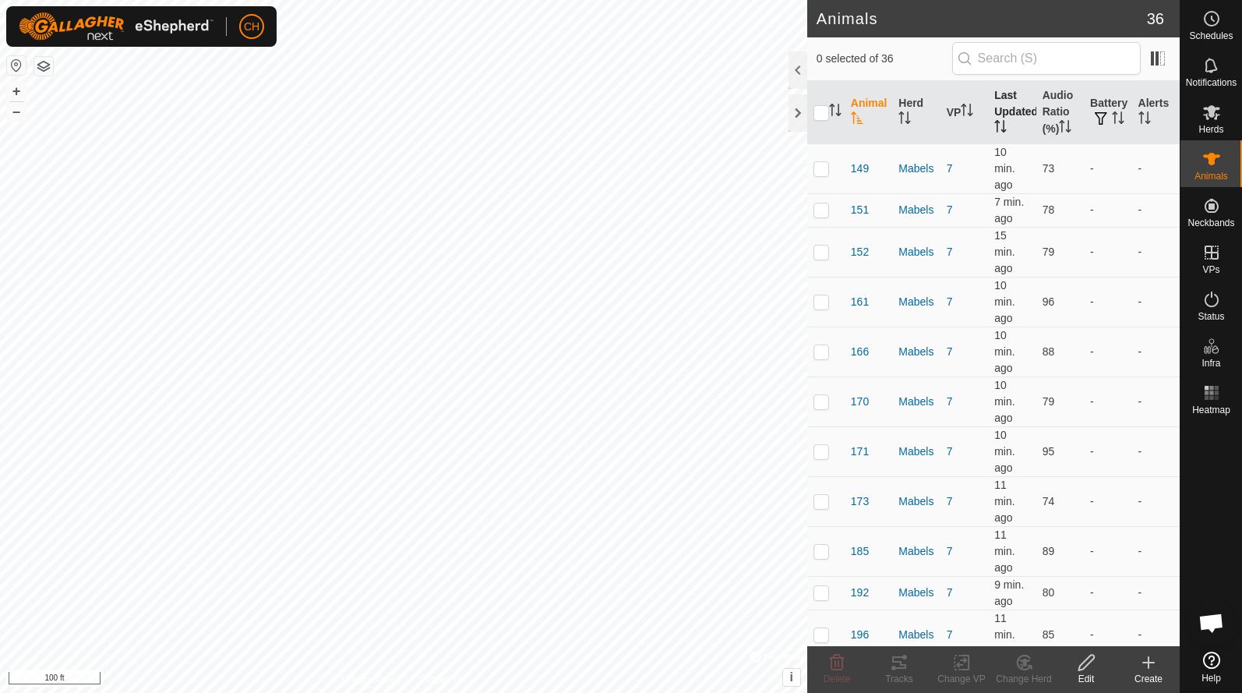
click at [1005, 107] on th "Last Updated" at bounding box center [1012, 112] width 48 height 63
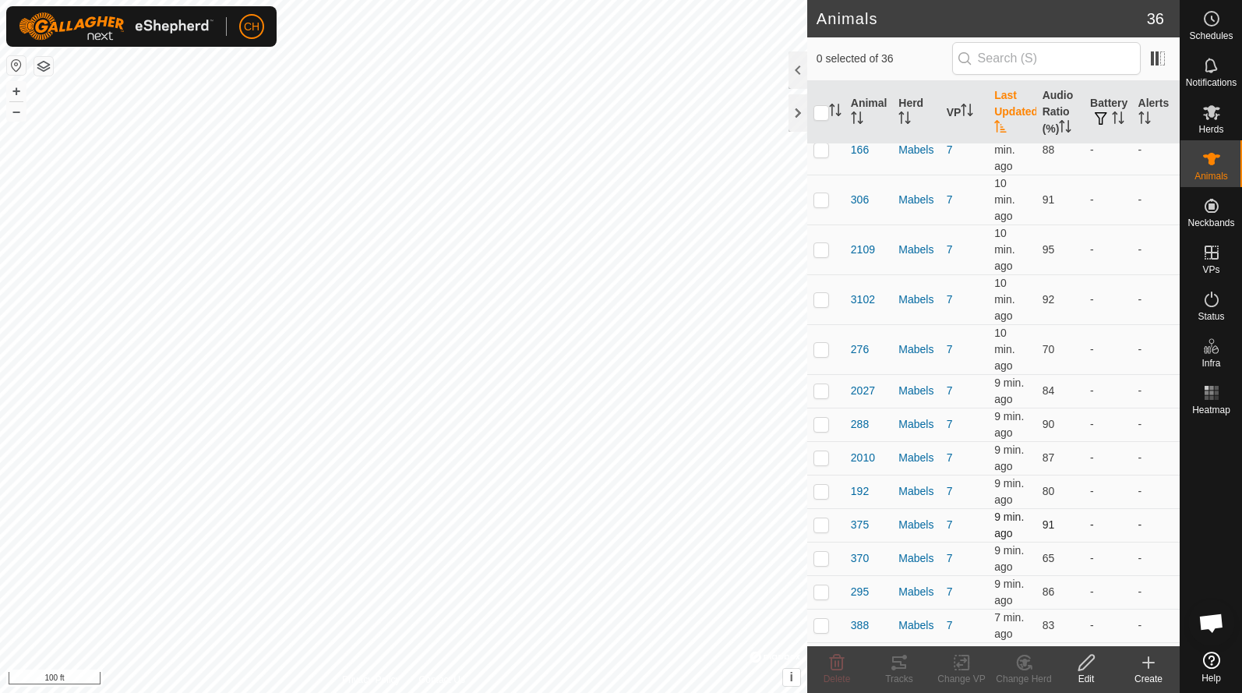
scroll to position [1016, 0]
click at [12, 95] on button "+" at bounding box center [16, 91] width 19 height 19
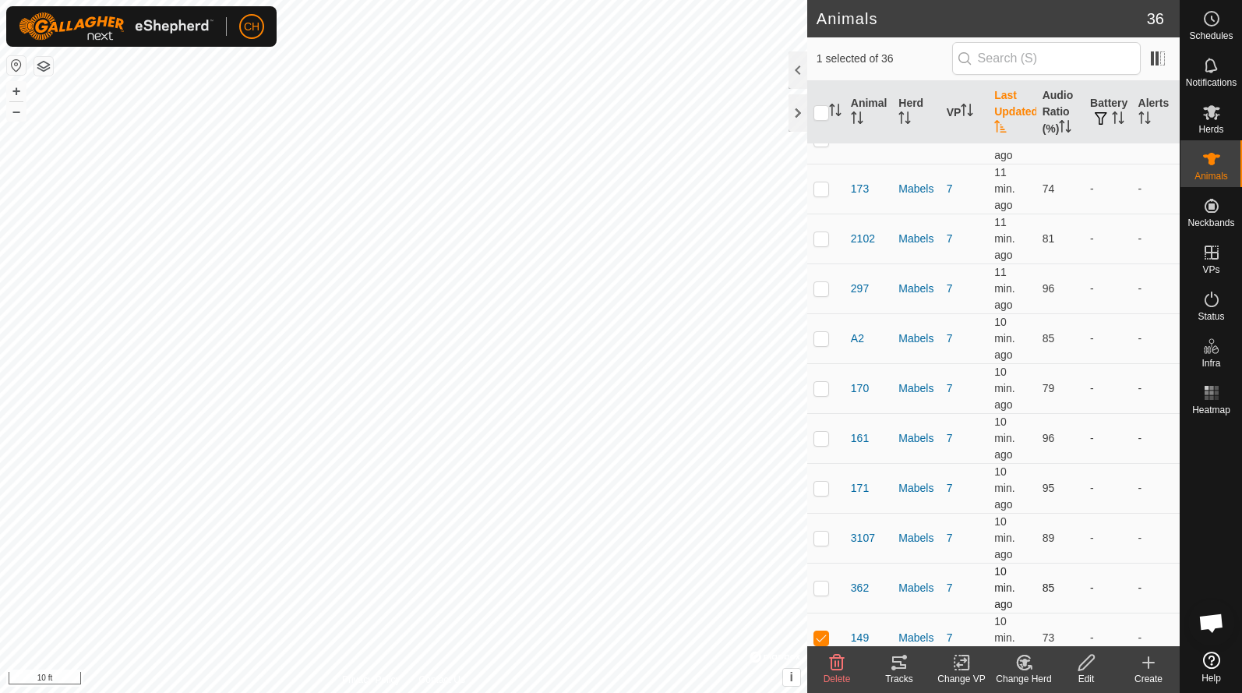
scroll to position [438, 0]
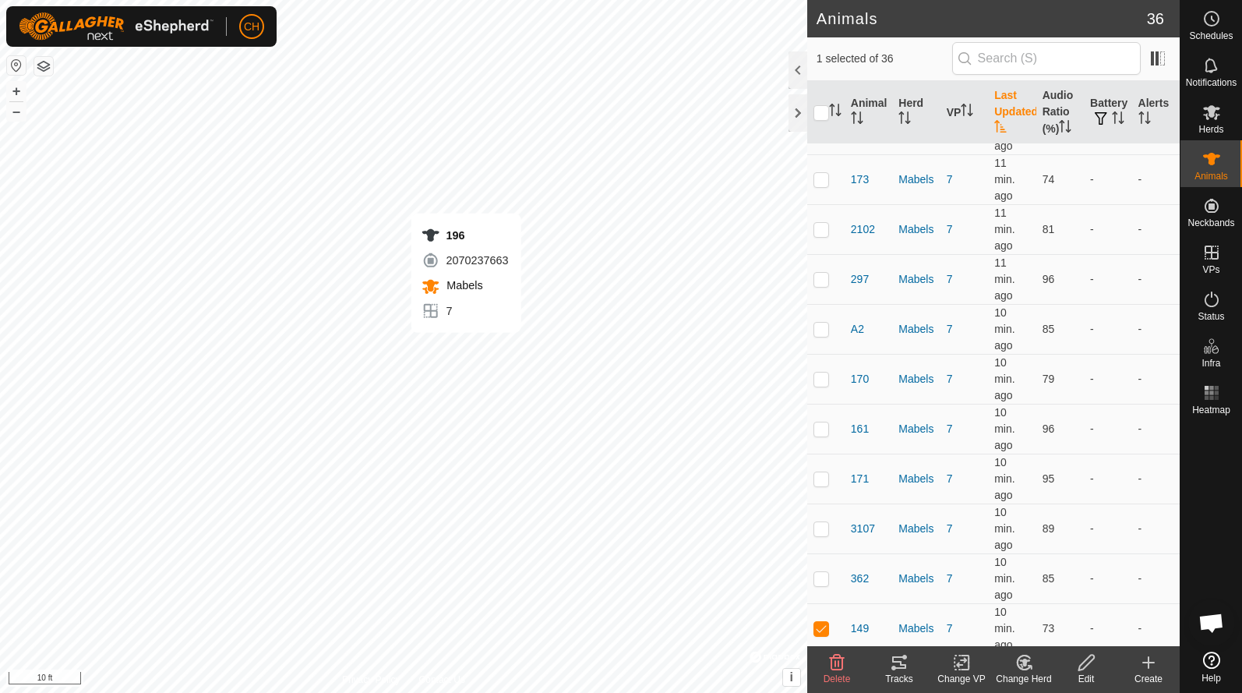
checkbox input "false"
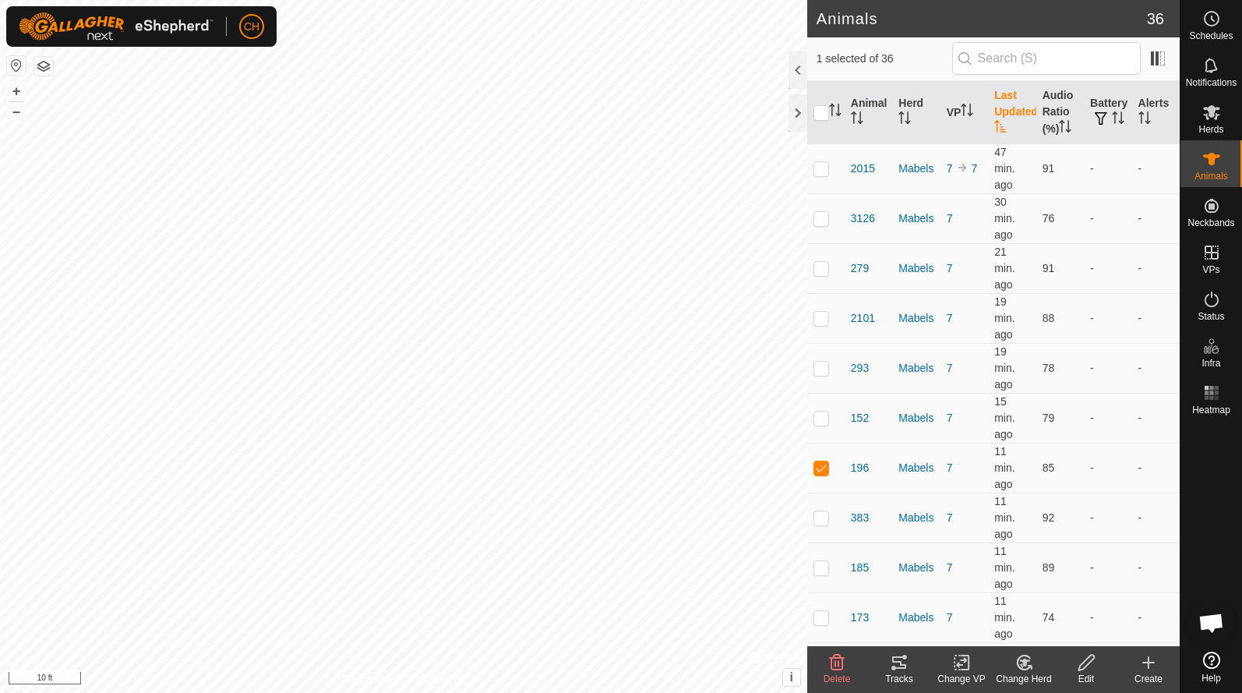
scroll to position [12, 0]
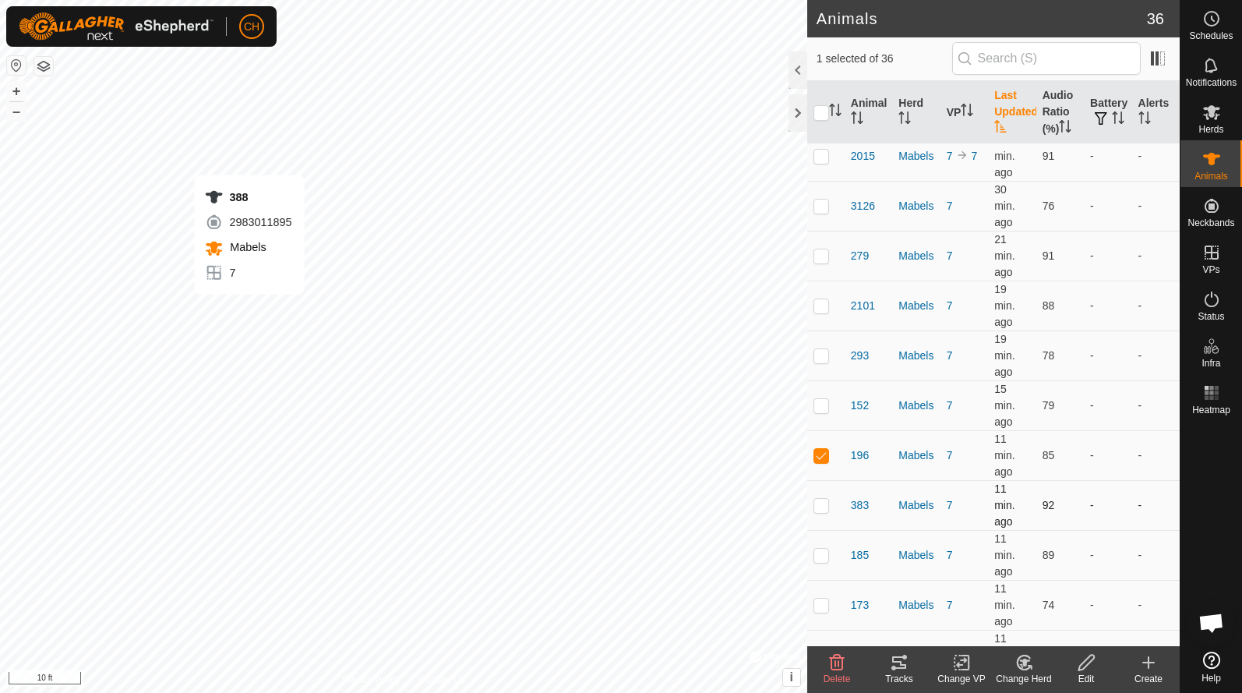
checkbox input "false"
checkbox input "true"
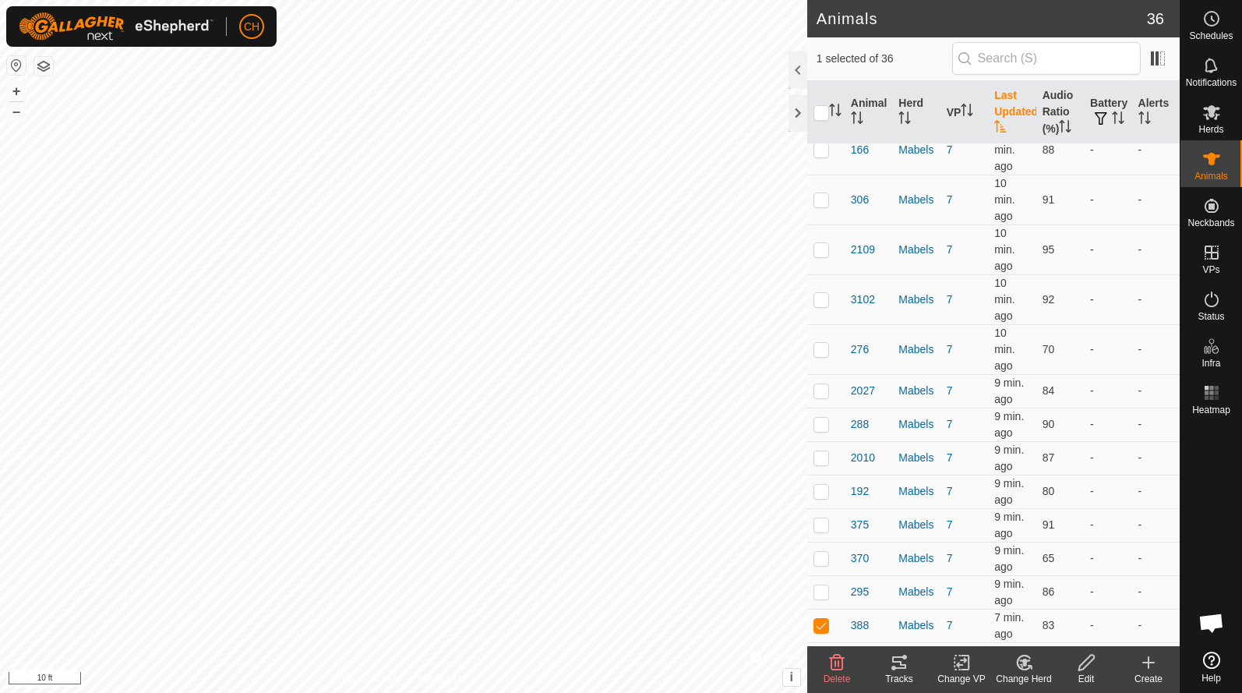
scroll to position [1016, 0]
click at [22, 114] on button "–" at bounding box center [16, 111] width 19 height 19
click at [1067, 100] on th "Audio Ratio (%)" at bounding box center [1061, 112] width 48 height 63
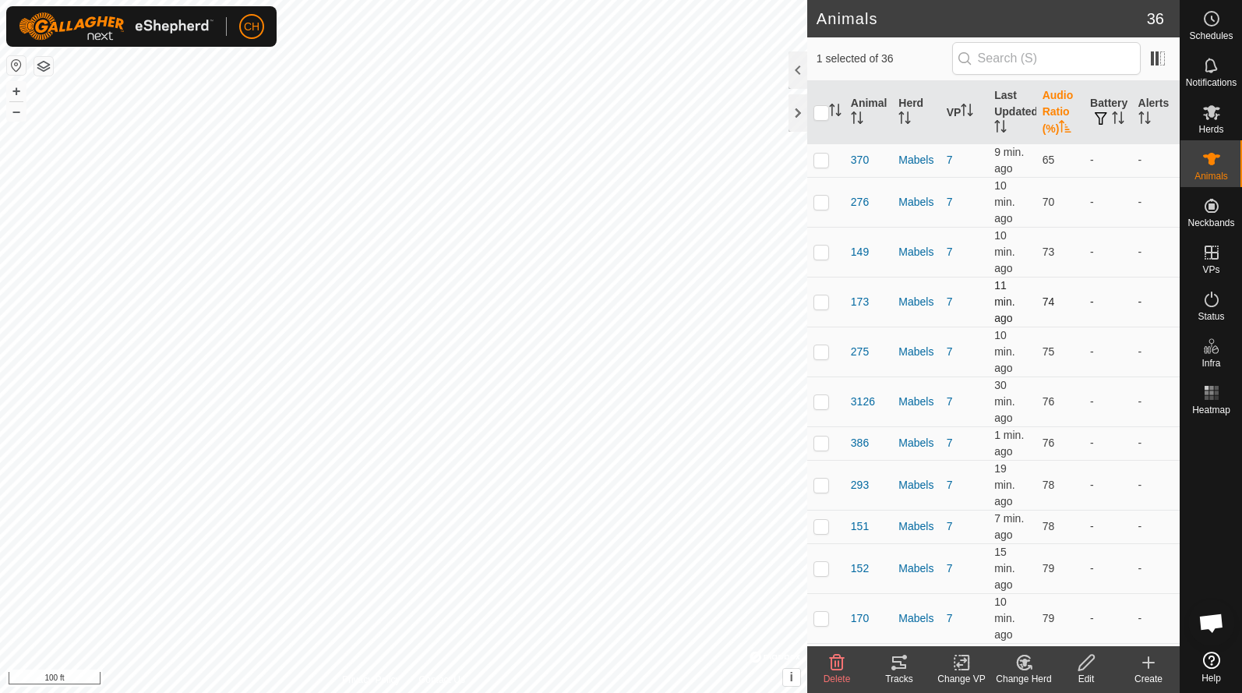
scroll to position [0, 0]
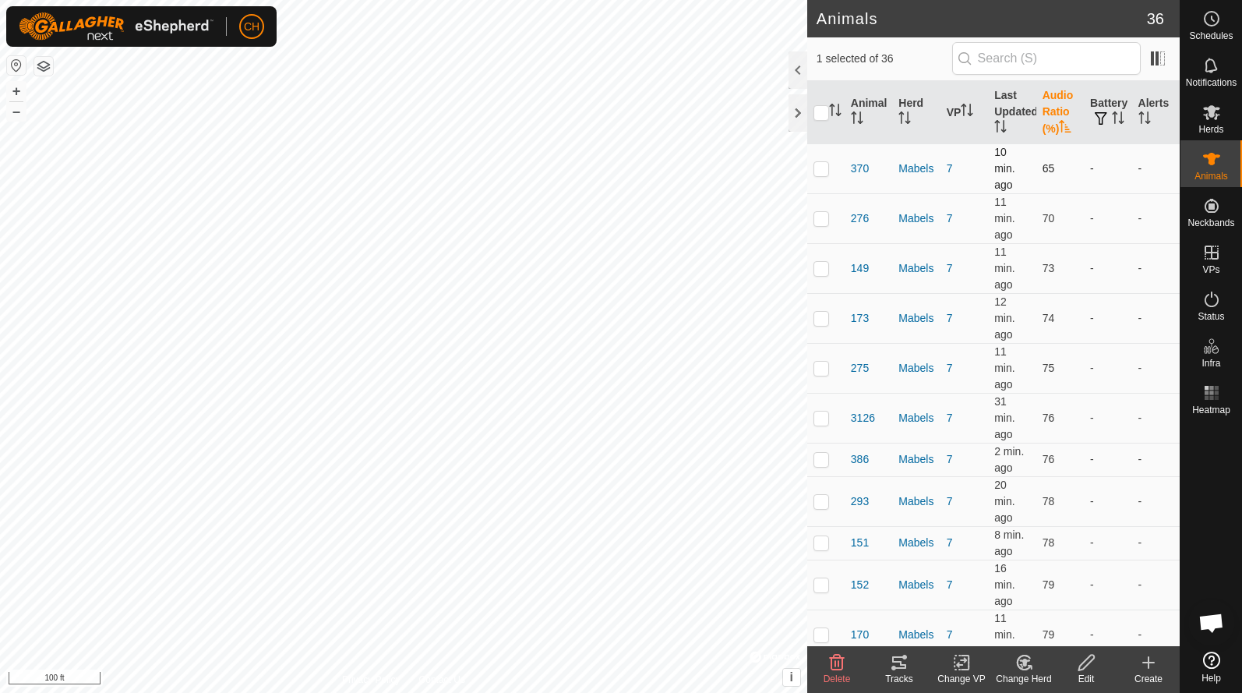
click at [824, 168] on p-checkbox at bounding box center [822, 168] width 16 height 12
checkbox input "true"
click at [902, 671] on icon at bounding box center [899, 662] width 19 height 19
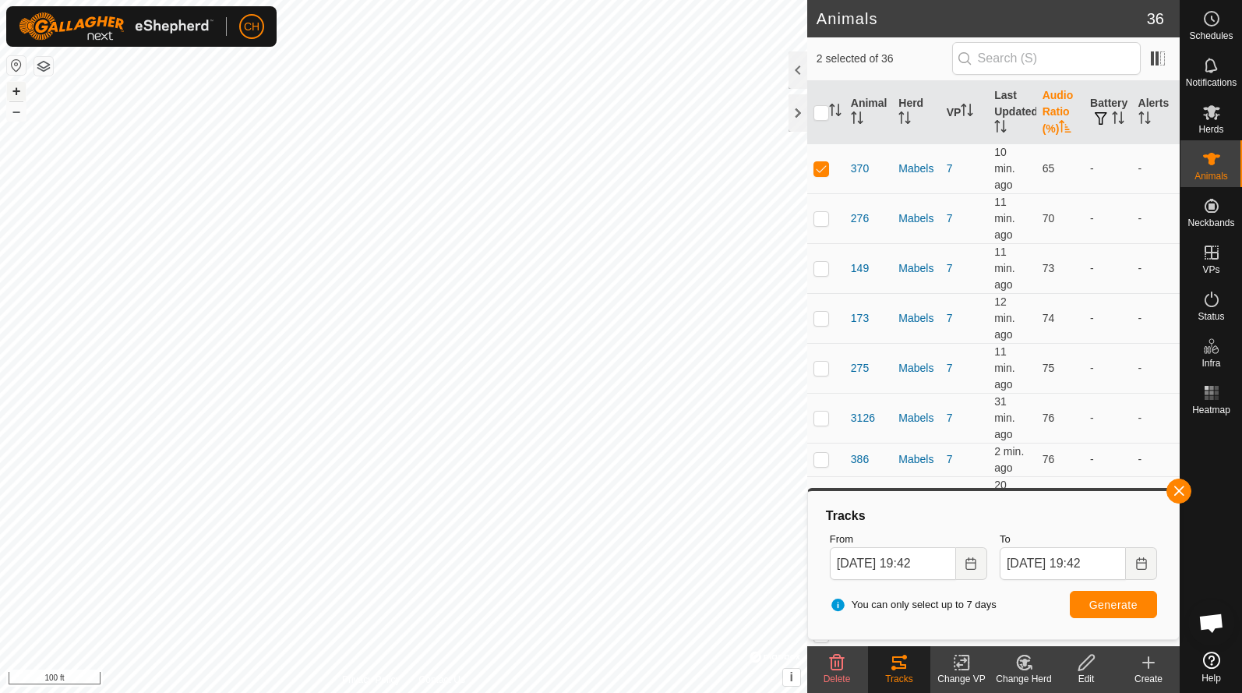
click at [17, 93] on button "+" at bounding box center [16, 91] width 19 height 19
click at [966, 566] on icon "Choose Date" at bounding box center [971, 563] width 10 height 12
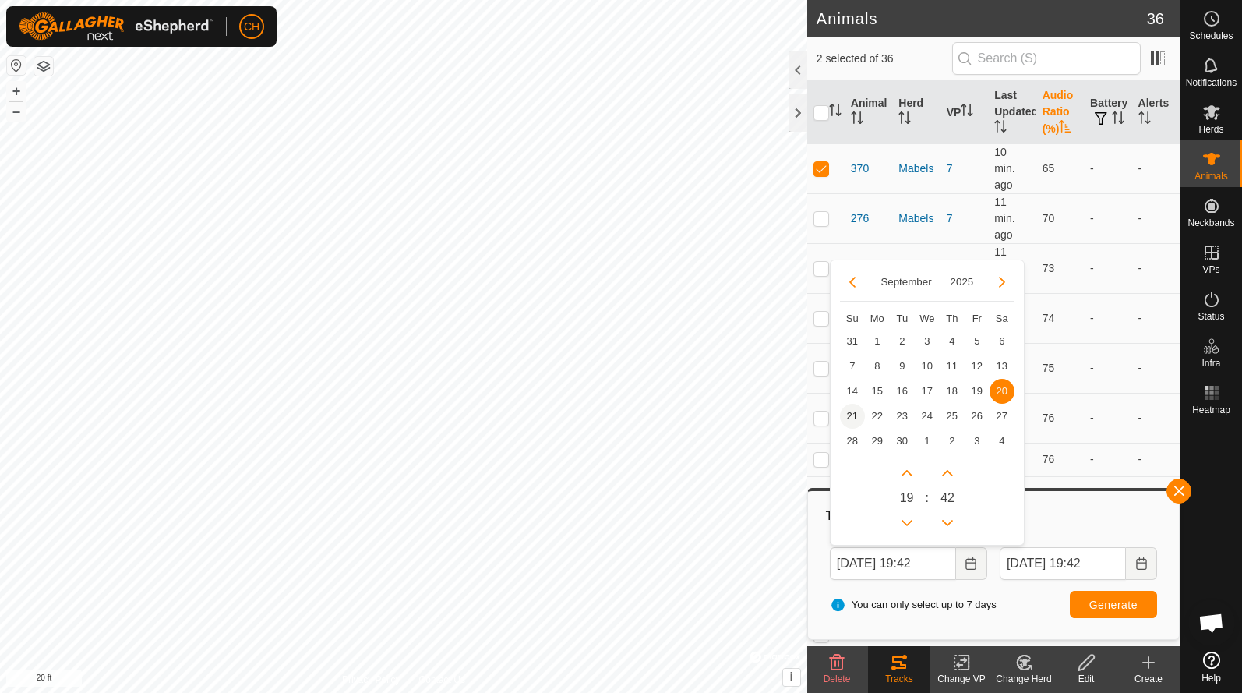
click at [855, 414] on span "21" at bounding box center [852, 416] width 25 height 25
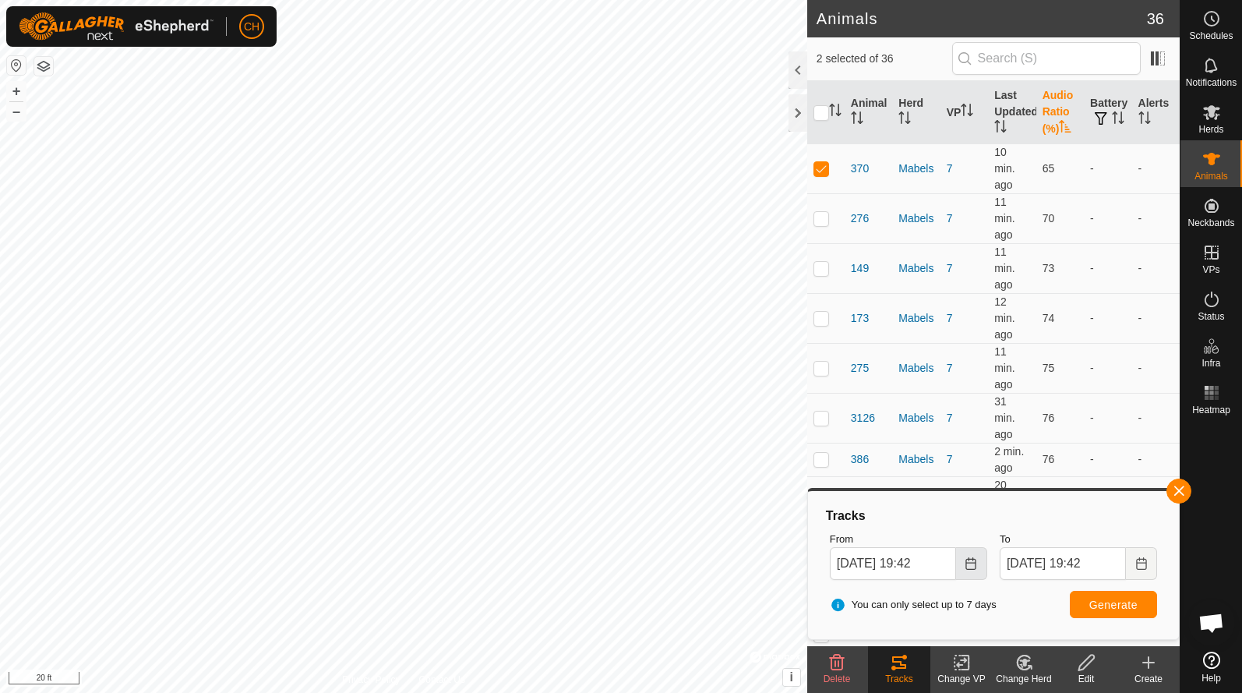
click at [973, 558] on icon "Choose Date" at bounding box center [971, 563] width 10 height 12
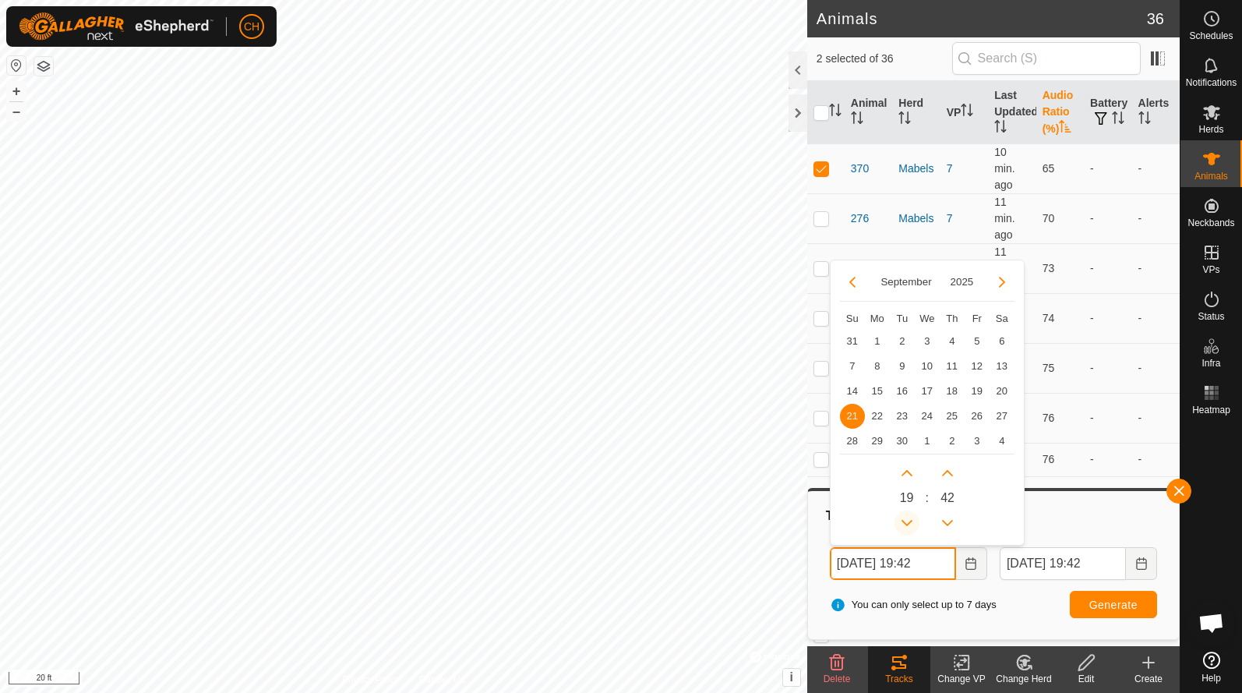
click at [909, 523] on button "Previous Hour" at bounding box center [907, 522] width 25 height 25
click at [911, 525] on button "Previous Hour" at bounding box center [907, 522] width 25 height 25
type input "Sep 21, 2025 16:42"
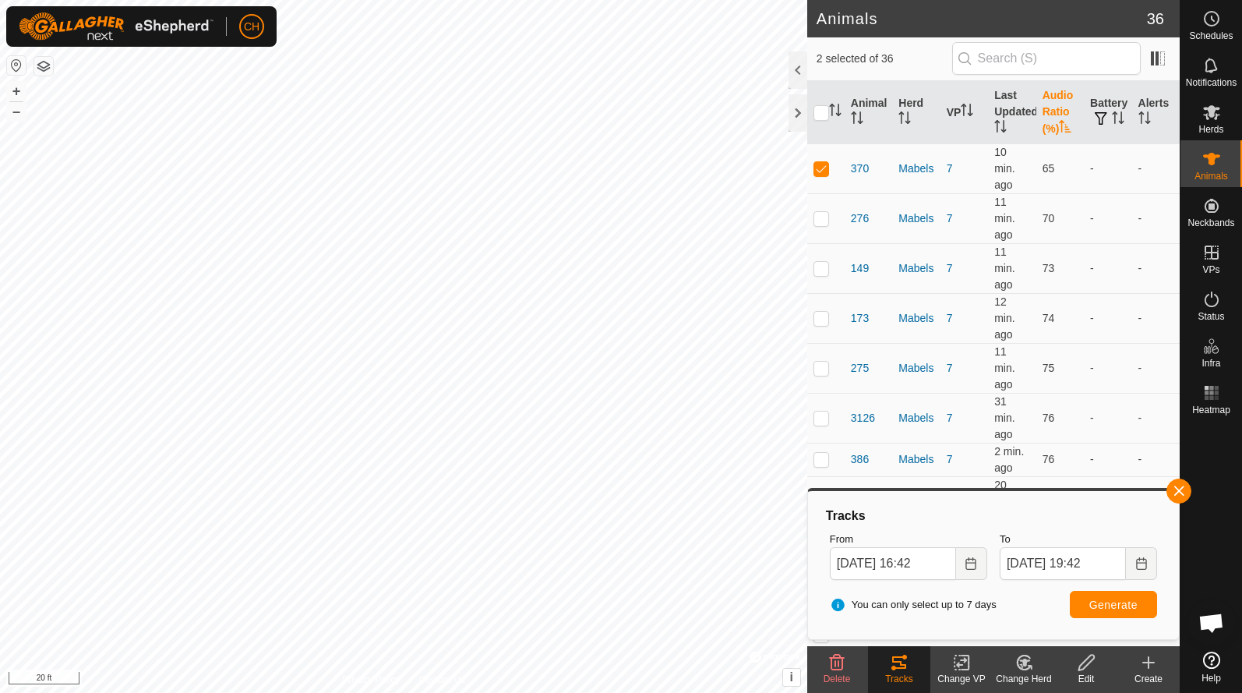
click at [1113, 604] on span "Generate" at bounding box center [1114, 605] width 48 height 12
click at [20, 114] on button "–" at bounding box center [16, 111] width 19 height 19
click at [827, 170] on p-checkbox at bounding box center [822, 168] width 16 height 12
checkbox input "false"
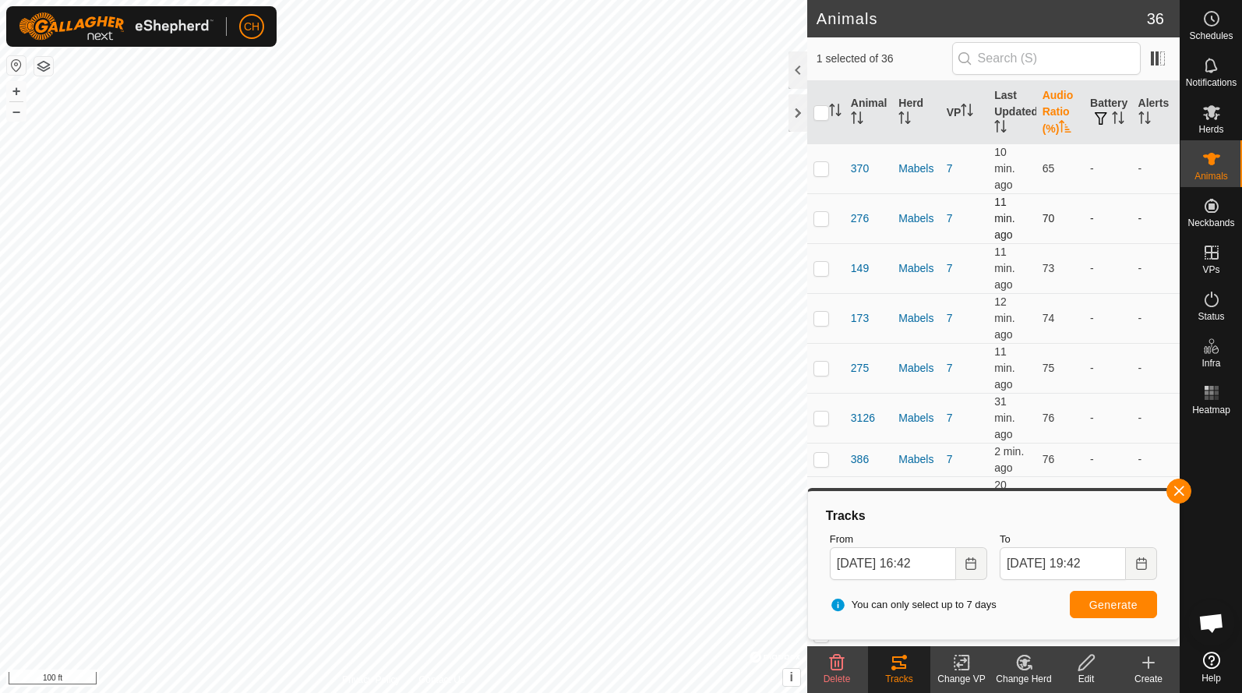
click at [820, 215] on p-checkbox at bounding box center [822, 218] width 16 height 12
checkbox input "true"
click at [820, 252] on td at bounding box center [825, 268] width 37 height 50
checkbox input "true"
click at [821, 312] on p-checkbox at bounding box center [822, 318] width 16 height 12
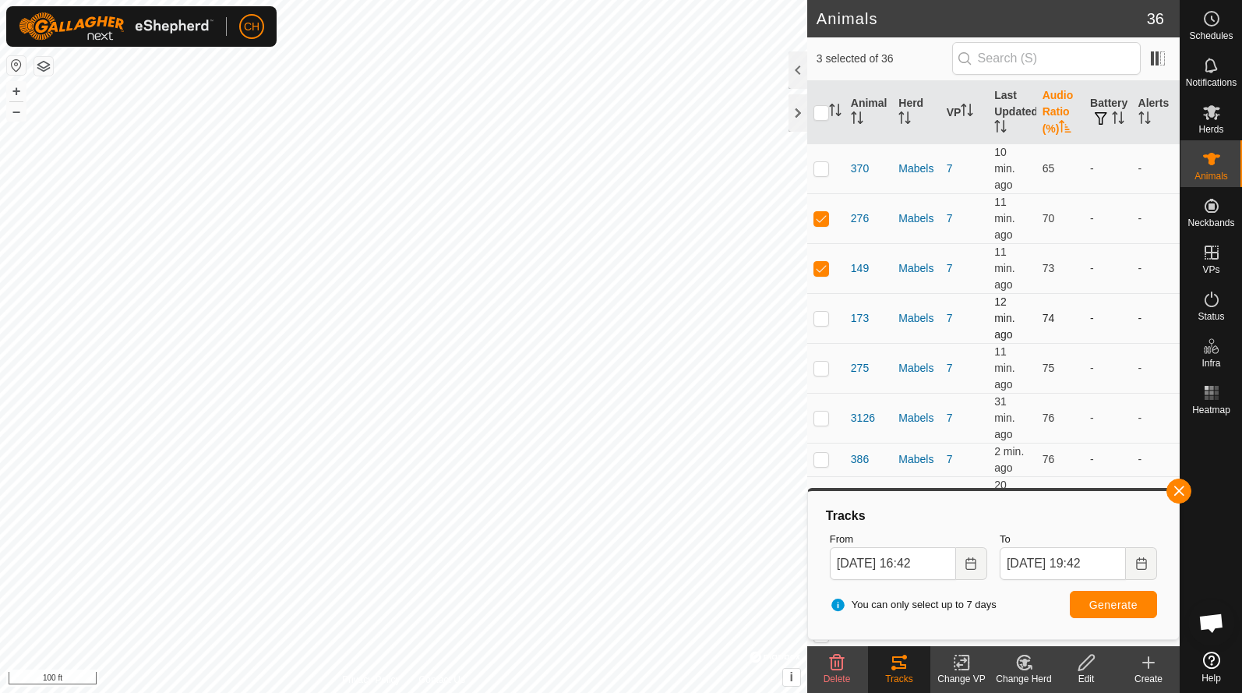
checkbox input "true"
click at [821, 362] on p-checkbox at bounding box center [822, 368] width 16 height 12
checkbox input "true"
click at [821, 412] on p-checkbox at bounding box center [822, 418] width 16 height 12
checkbox input "true"
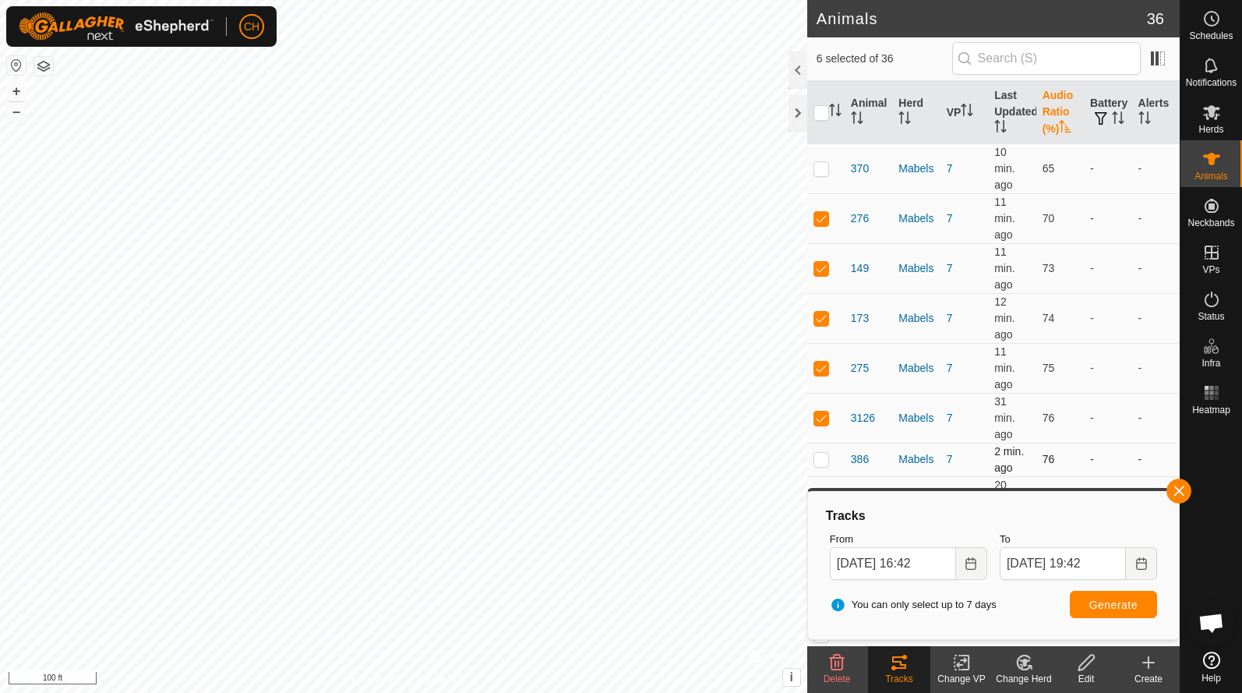
click at [822, 453] on p-checkbox at bounding box center [822, 459] width 16 height 12
checkbox input "true"
click at [822, 495] on p-checkbox at bounding box center [822, 501] width 16 height 12
checkbox input "true"
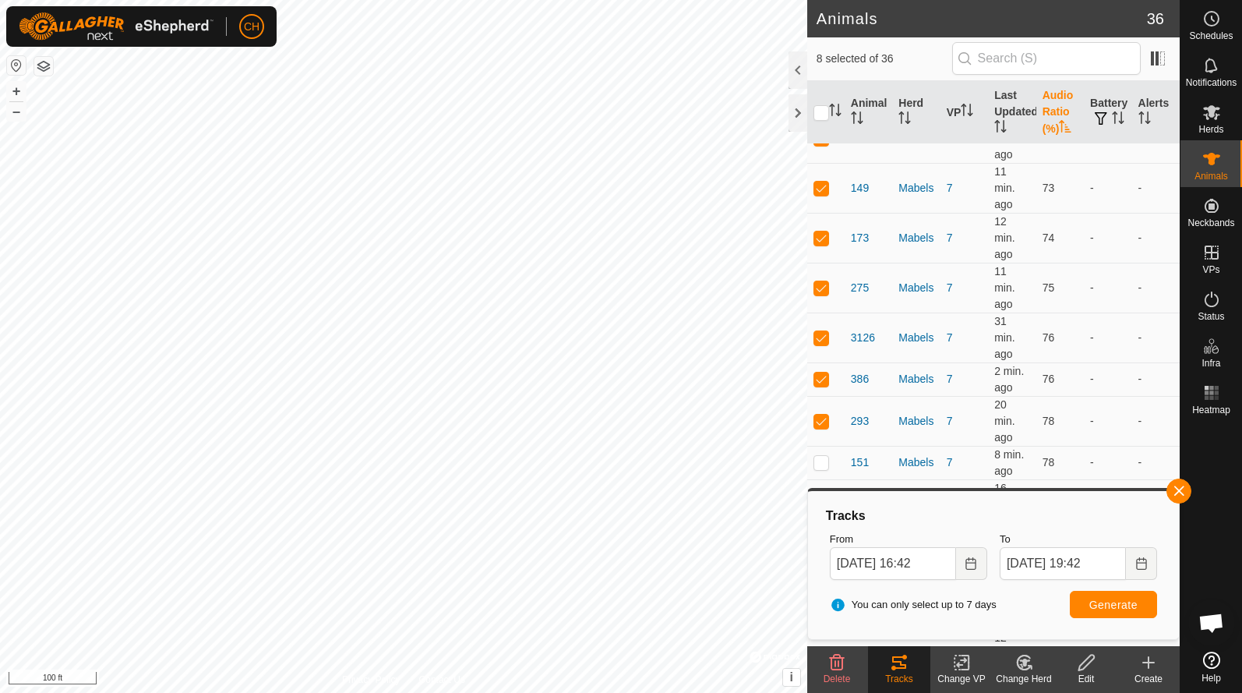
scroll to position [87, 0]
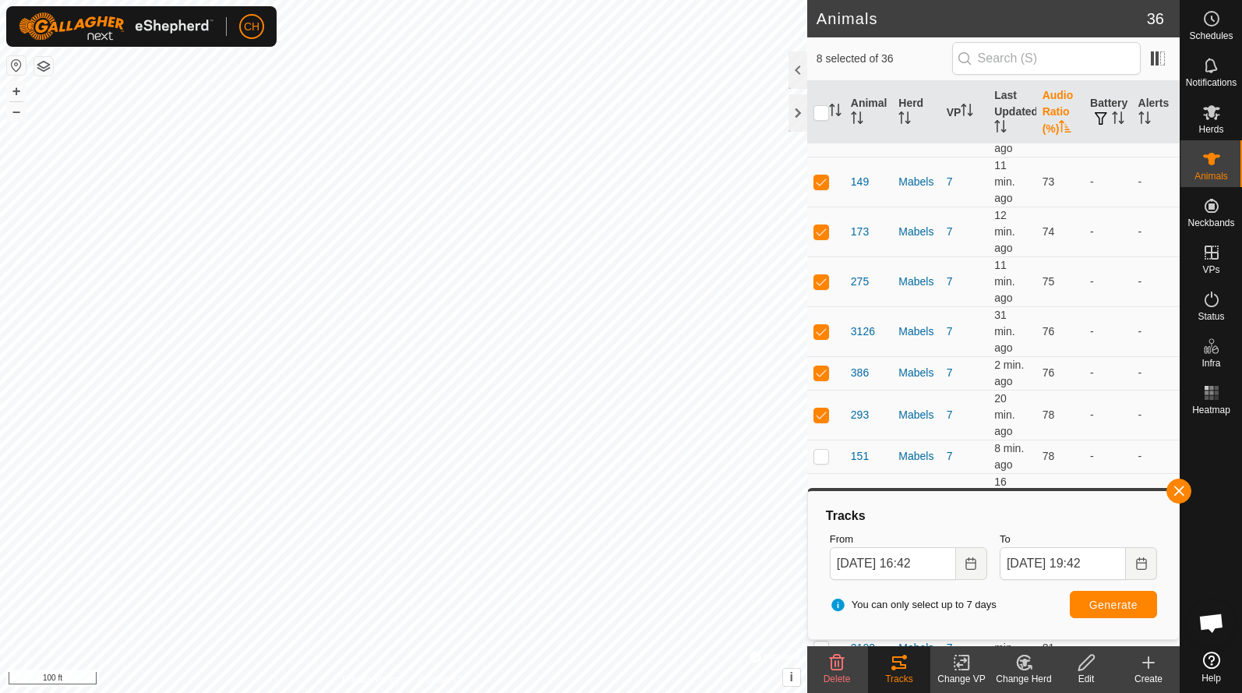
click at [1134, 605] on span "Generate" at bounding box center [1114, 605] width 48 height 12
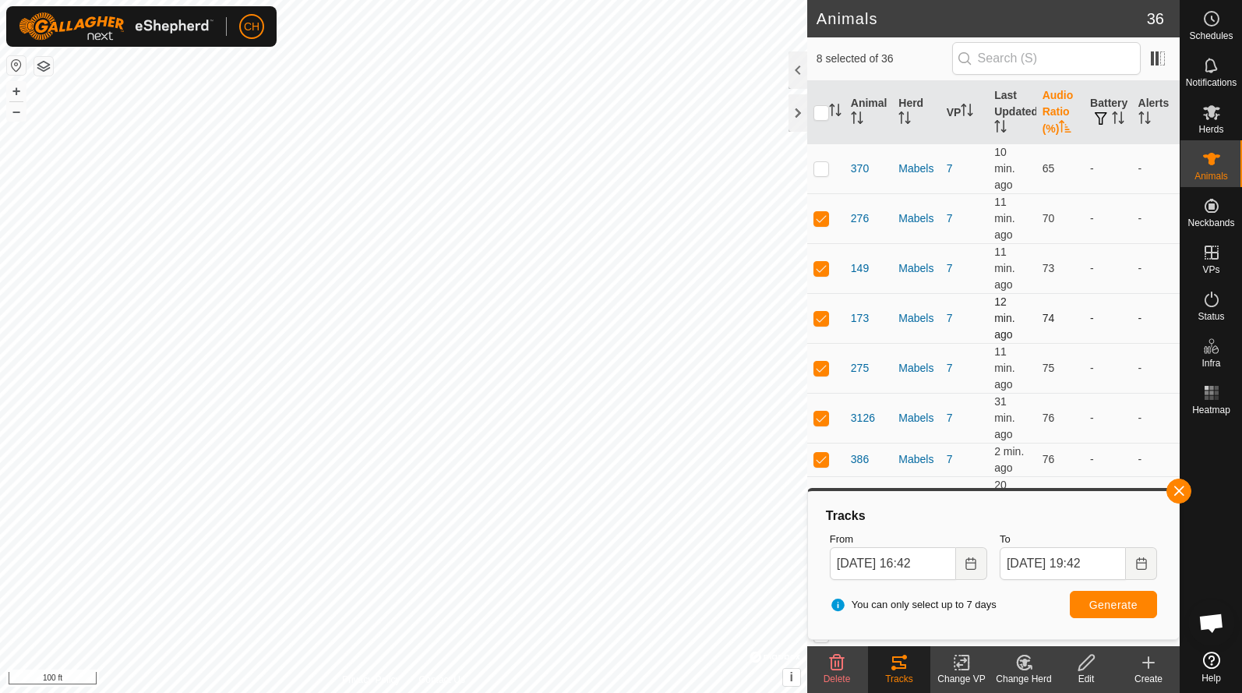
scroll to position [0, 0]
click at [21, 95] on button "+" at bounding box center [16, 91] width 19 height 19
click at [823, 262] on p-checkbox at bounding box center [822, 268] width 16 height 12
checkbox input "false"
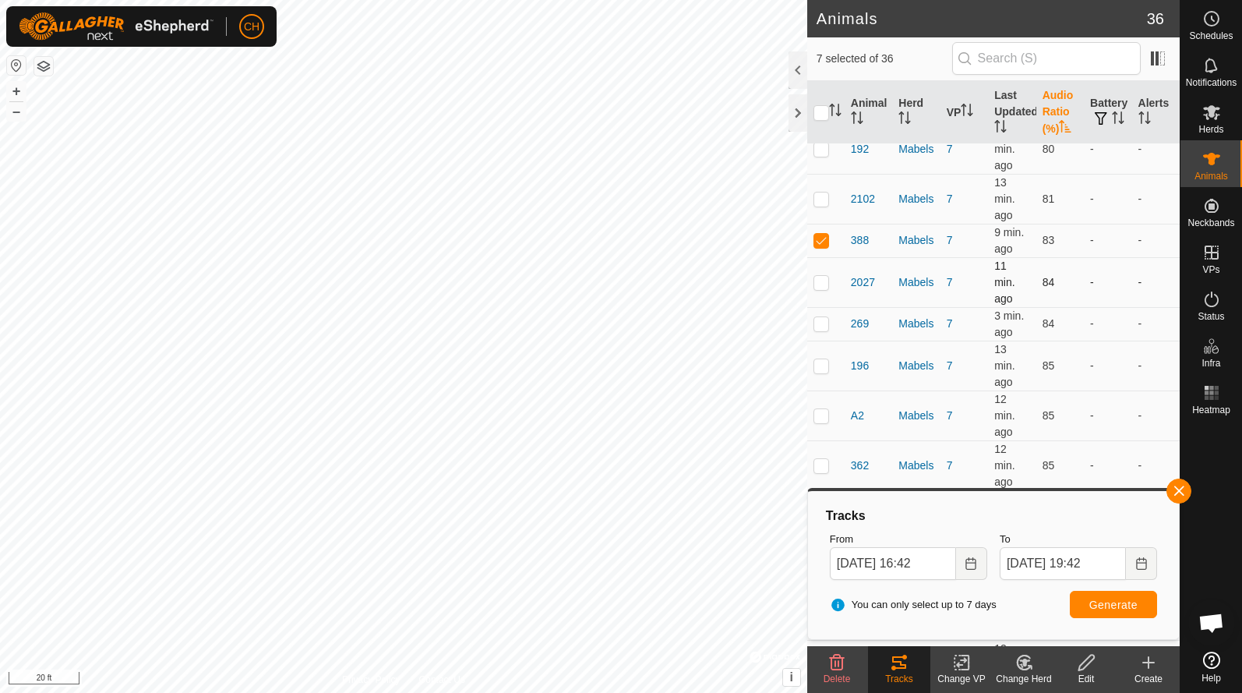
scroll to position [536, 0]
click at [821, 233] on p-checkbox at bounding box center [822, 239] width 16 height 12
checkbox input "false"
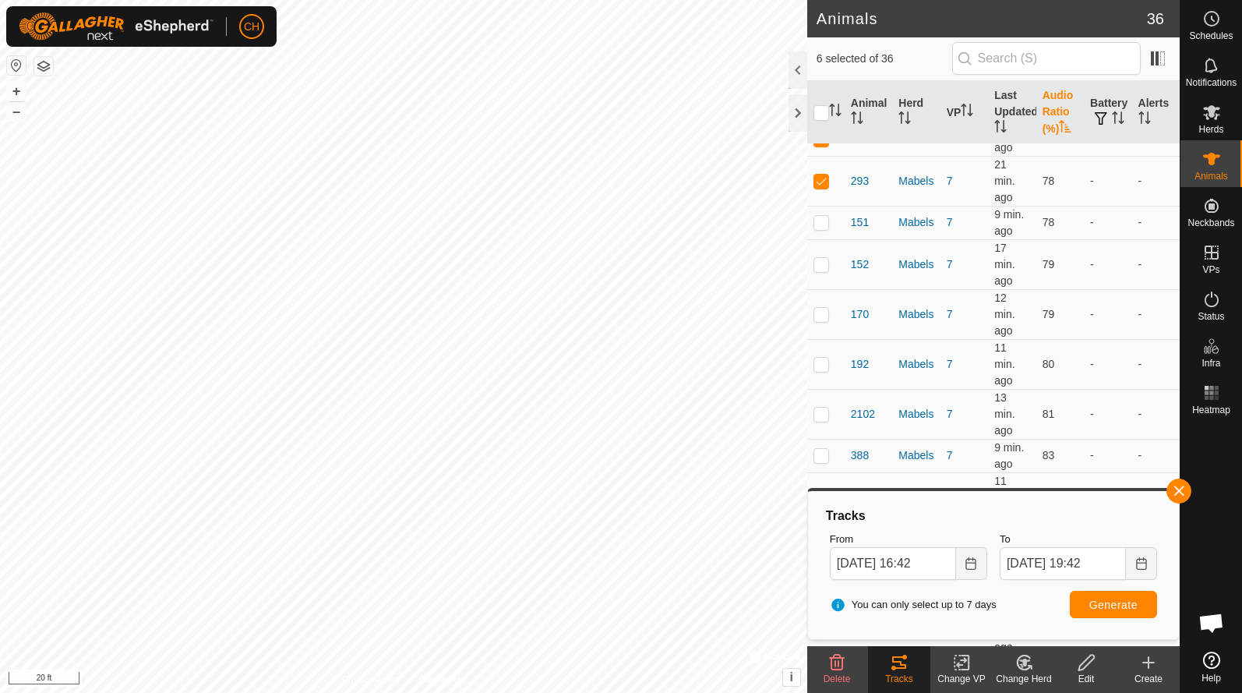
scroll to position [260, 0]
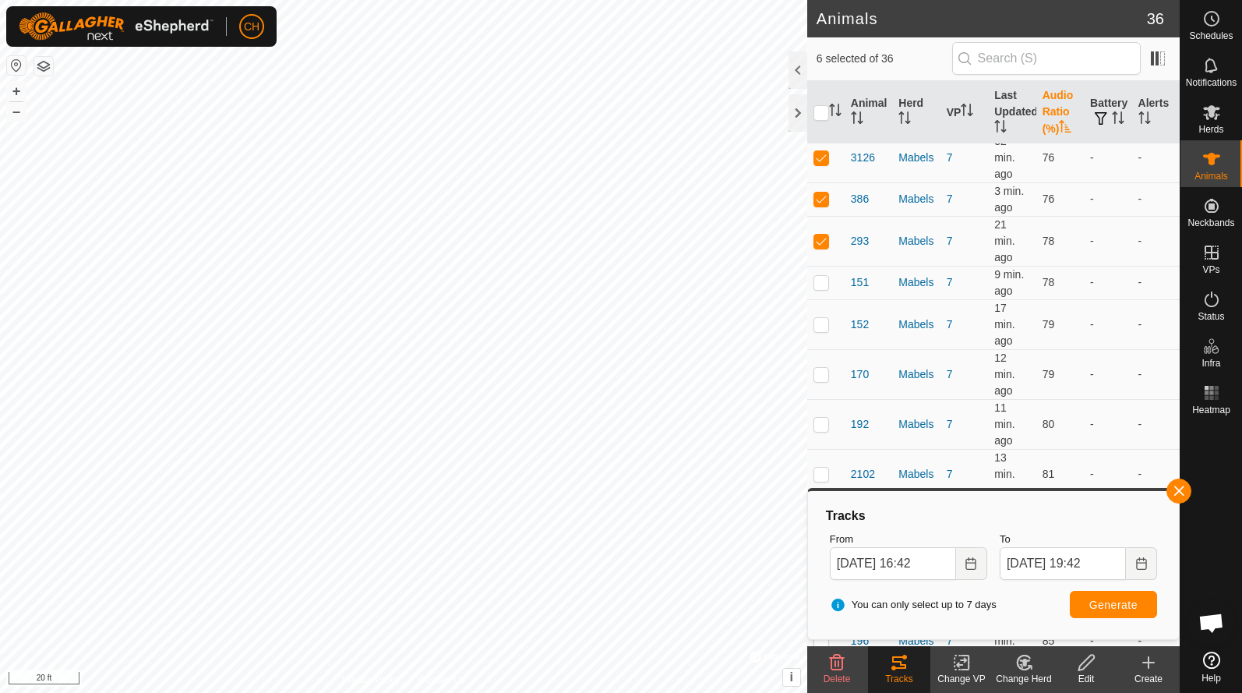
click at [1109, 602] on span "Generate" at bounding box center [1114, 605] width 48 height 12
click at [14, 114] on button "–" at bounding box center [16, 111] width 19 height 19
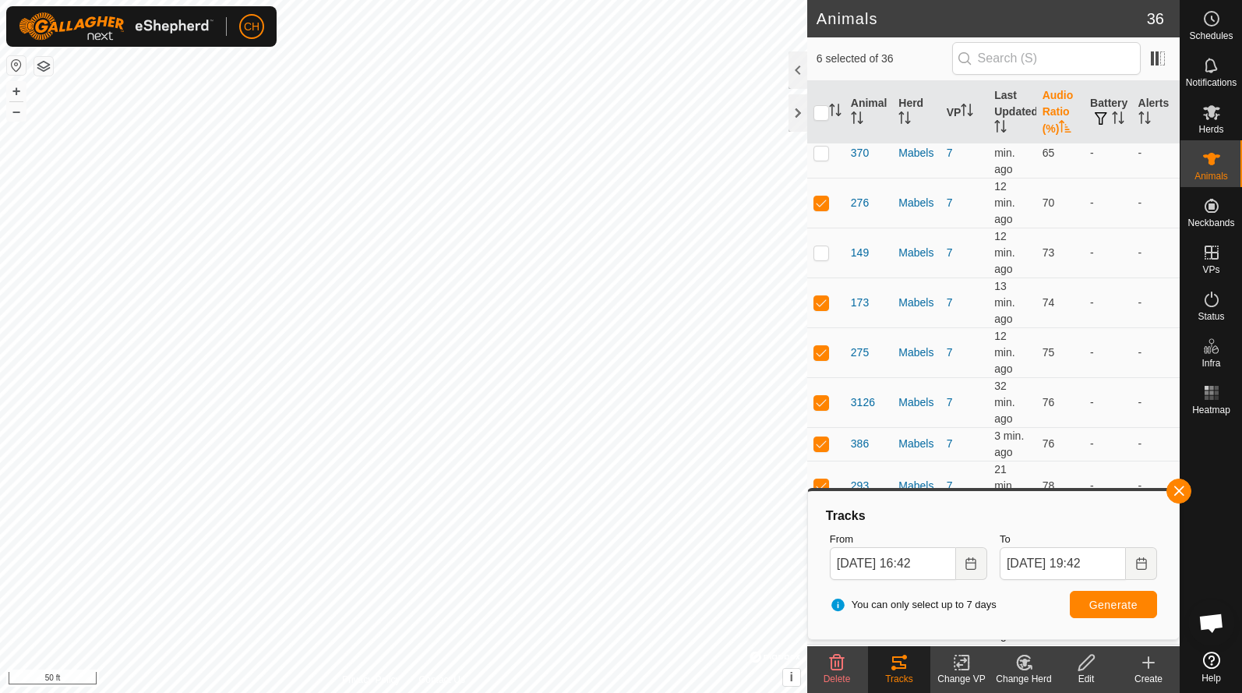
scroll to position [16, 0]
click at [823, 395] on p-checkbox at bounding box center [822, 401] width 16 height 12
checkbox input "false"
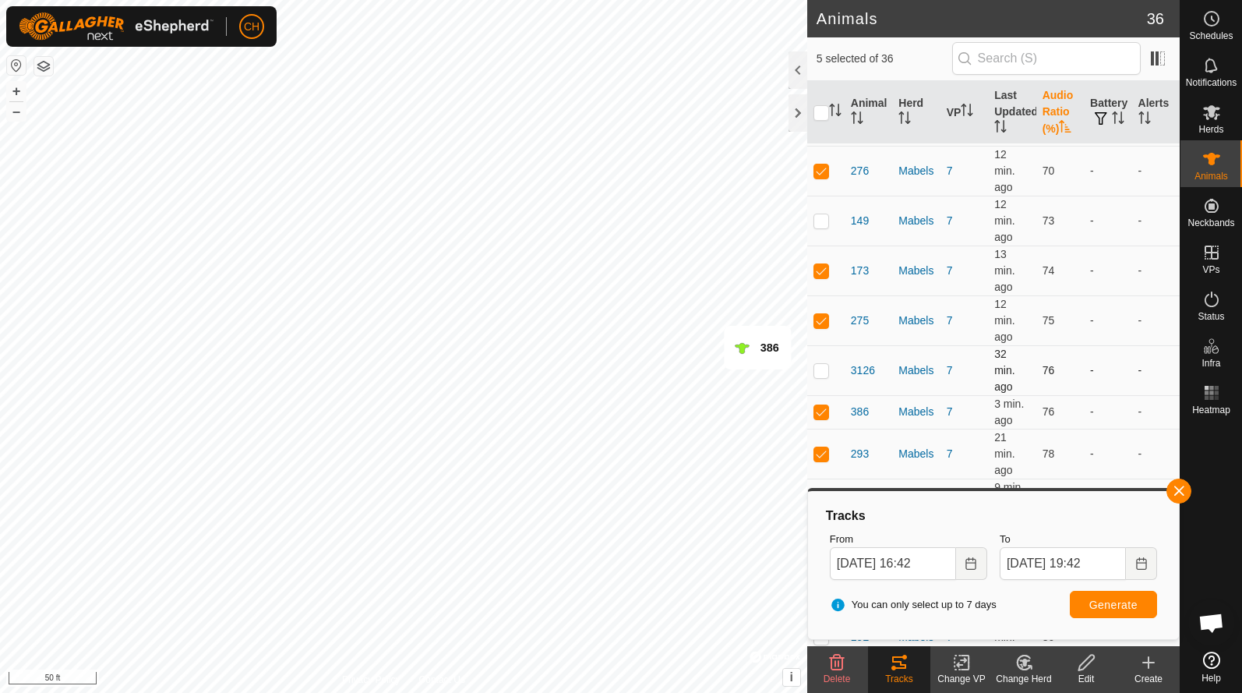
scroll to position [54, 0]
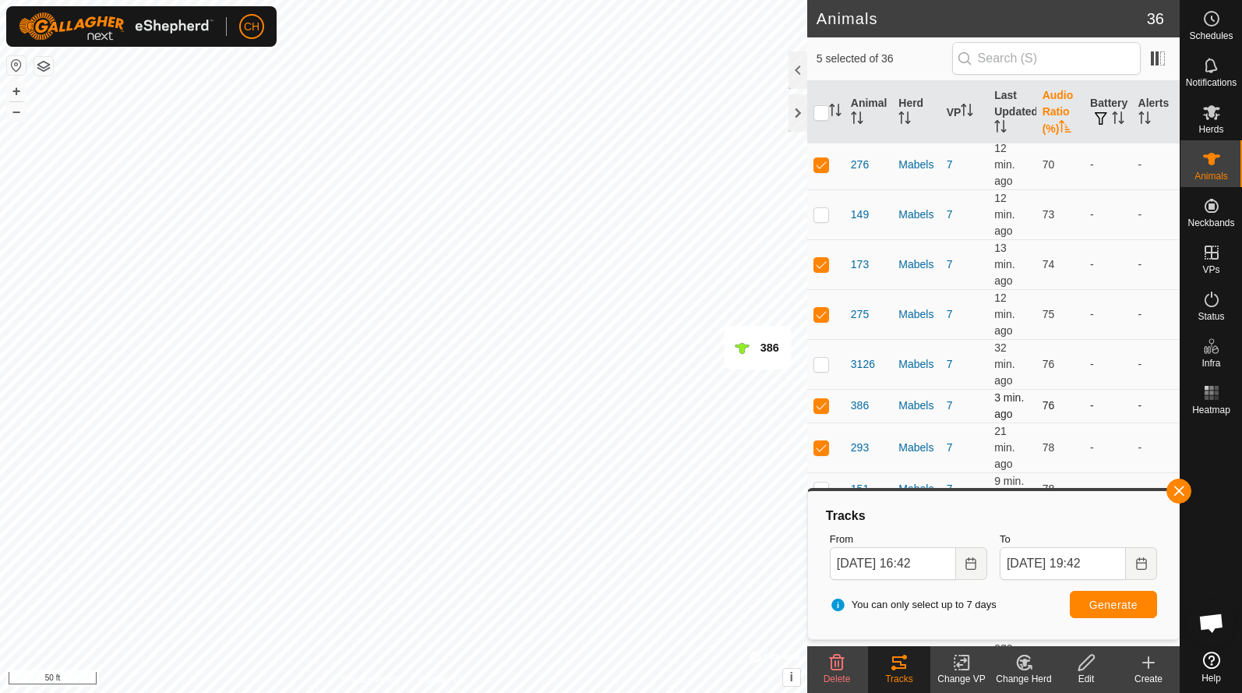
click at [823, 399] on p-checkbox at bounding box center [822, 405] width 16 height 12
checkbox input "false"
click at [1118, 608] on span "Generate" at bounding box center [1114, 605] width 48 height 12
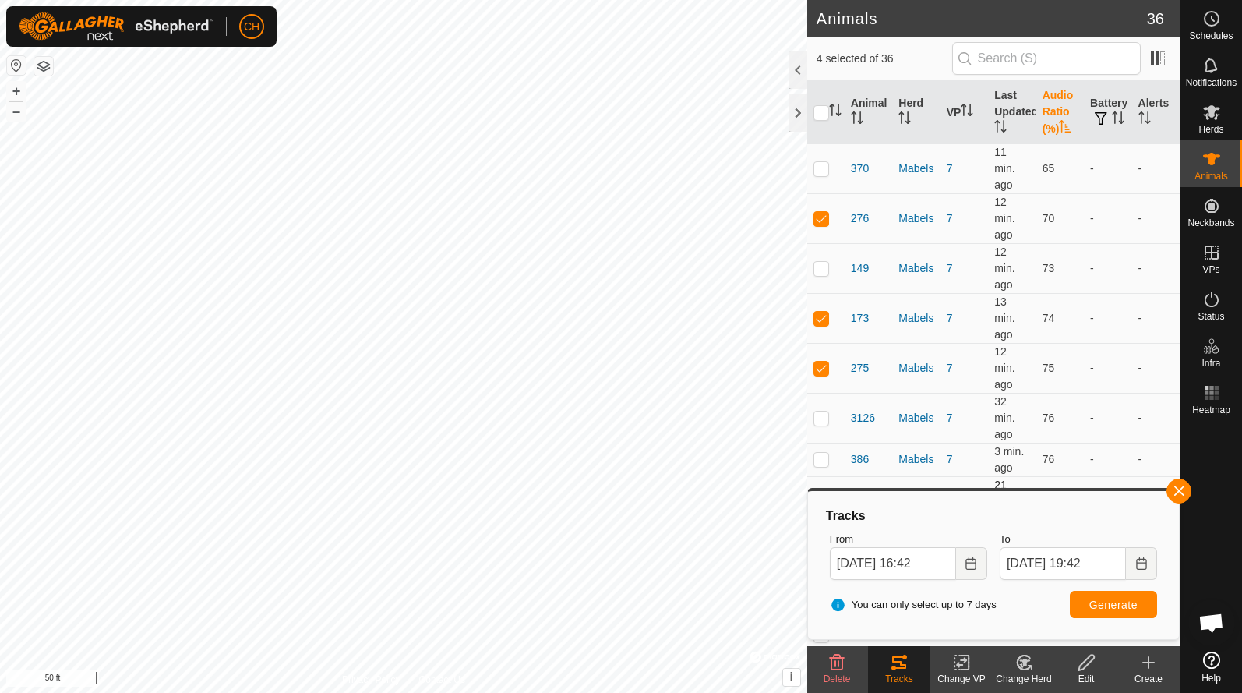
scroll to position [28, 0]
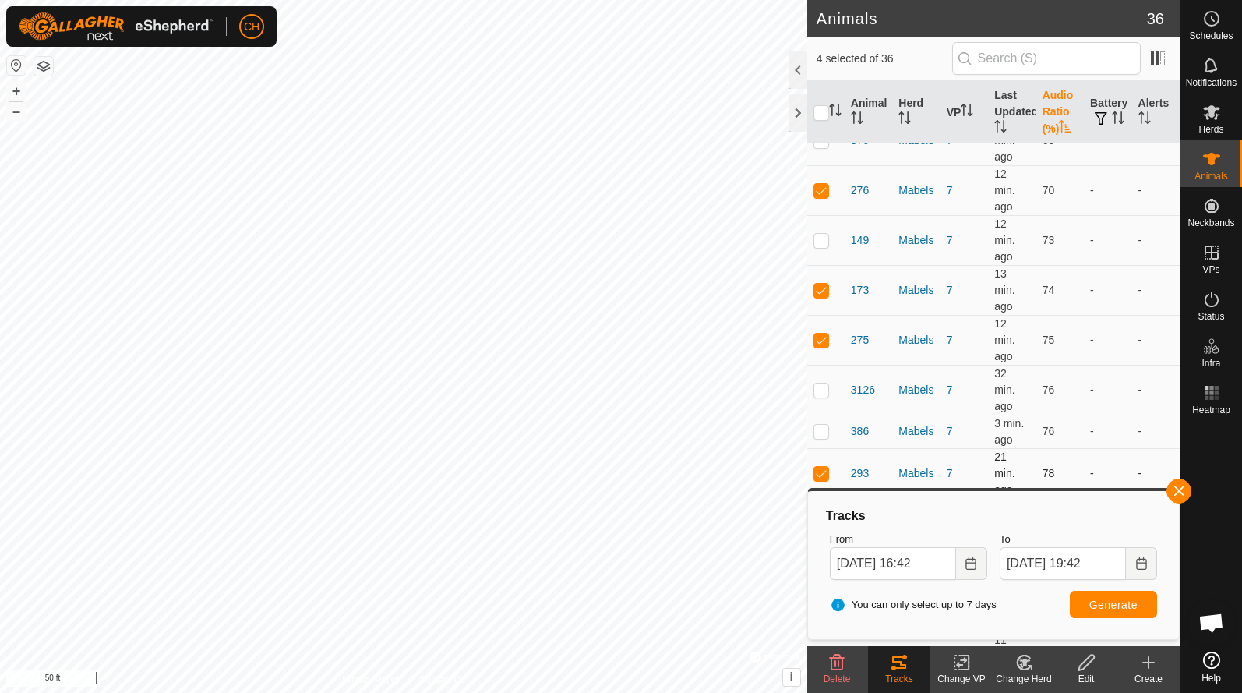
click at [830, 457] on td at bounding box center [825, 473] width 37 height 50
checkbox input "false"
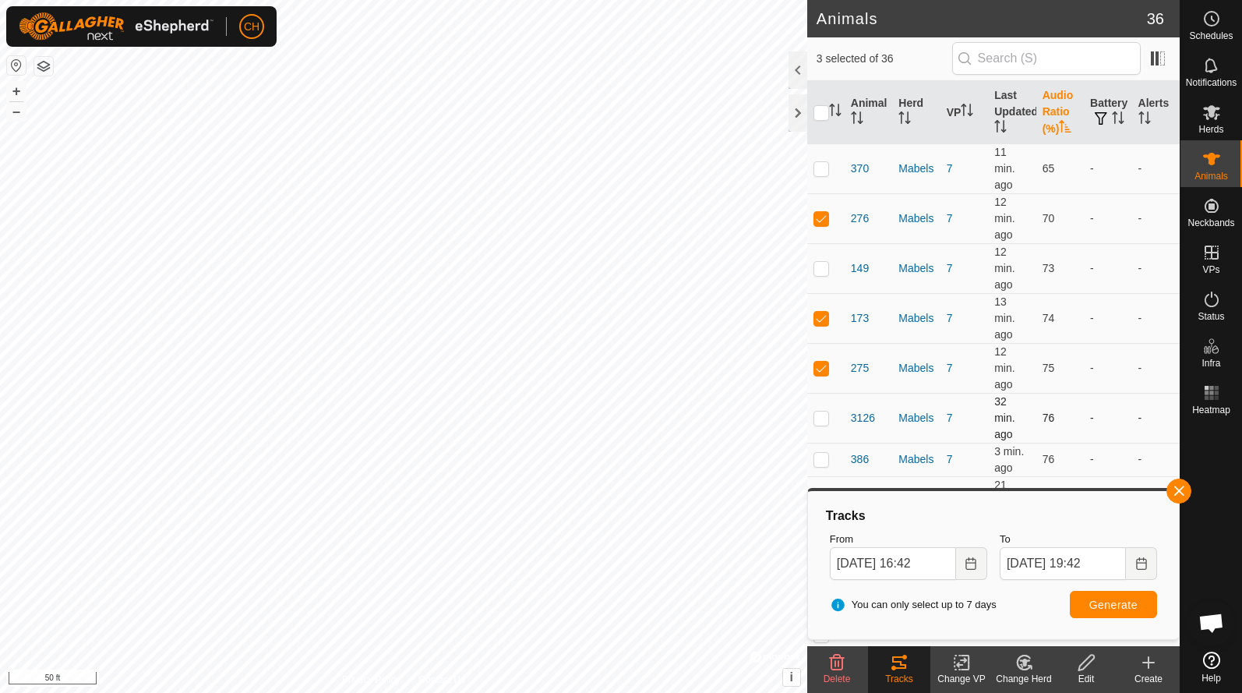
scroll to position [0, 0]
click at [1112, 606] on span "Generate" at bounding box center [1114, 605] width 48 height 12
click at [17, 115] on button "–" at bounding box center [16, 111] width 19 height 19
click at [980, 567] on button "Choose Date" at bounding box center [971, 563] width 31 height 33
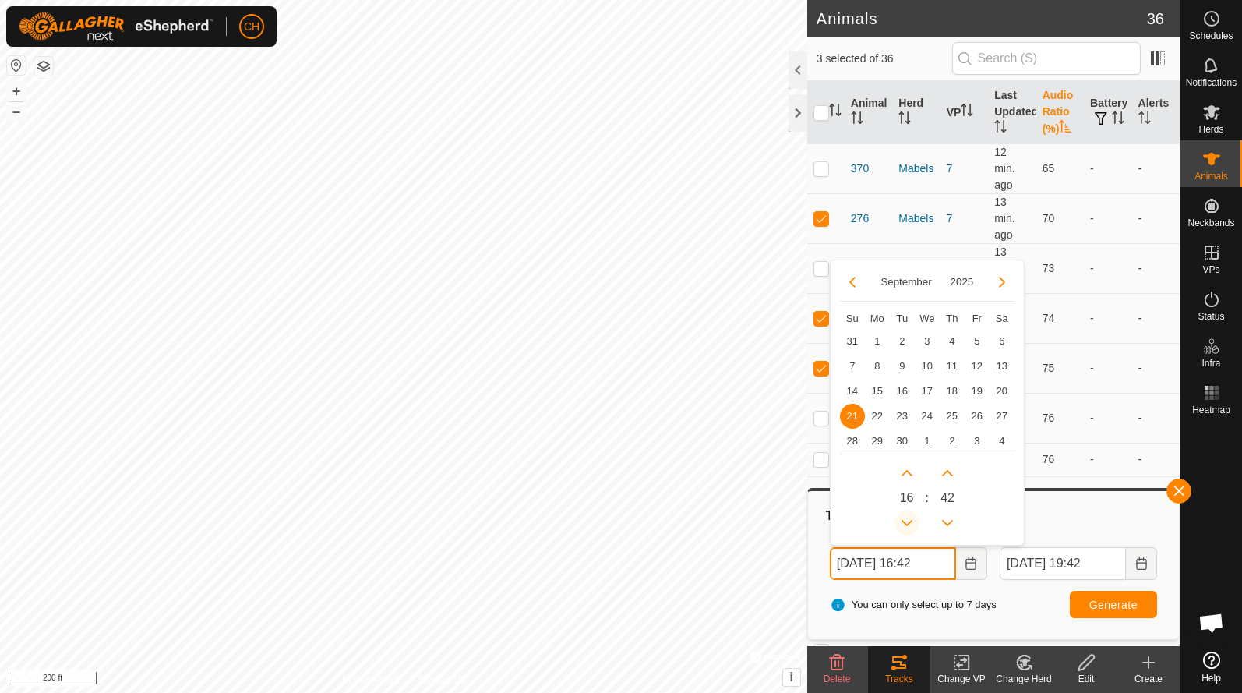
click at [906, 515] on button "Previous Hour" at bounding box center [907, 522] width 25 height 25
click at [907, 517] on span "Previous Hour" at bounding box center [907, 517] width 0 height 0
click at [906, 515] on button "Previous Hour" at bounding box center [907, 522] width 25 height 25
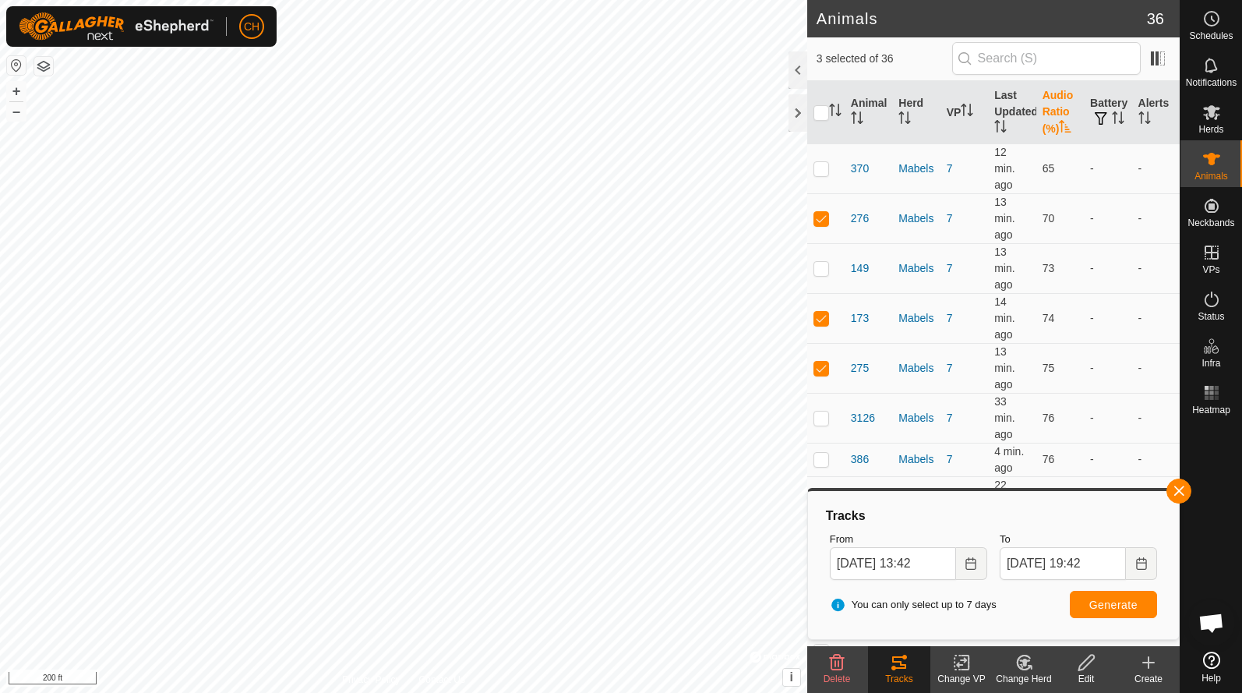
click at [1129, 606] on span "Generate" at bounding box center [1114, 605] width 48 height 12
click at [7, 83] on button "+" at bounding box center [16, 91] width 19 height 19
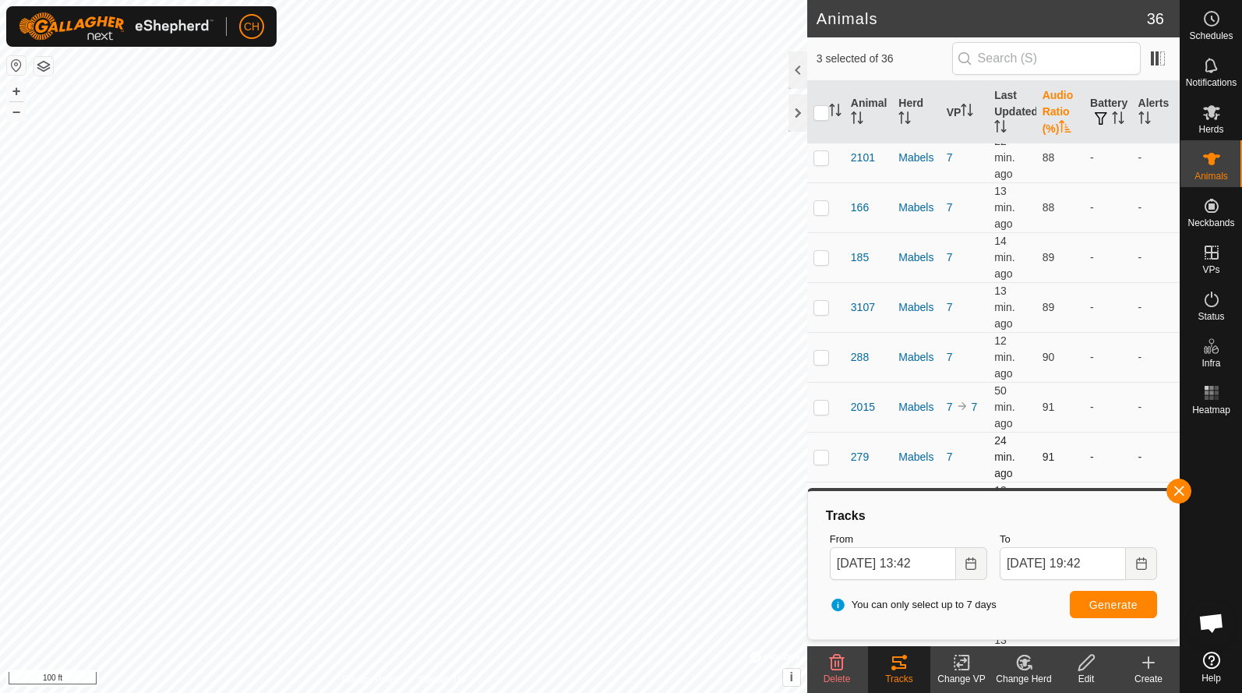
scroll to position [994, 0]
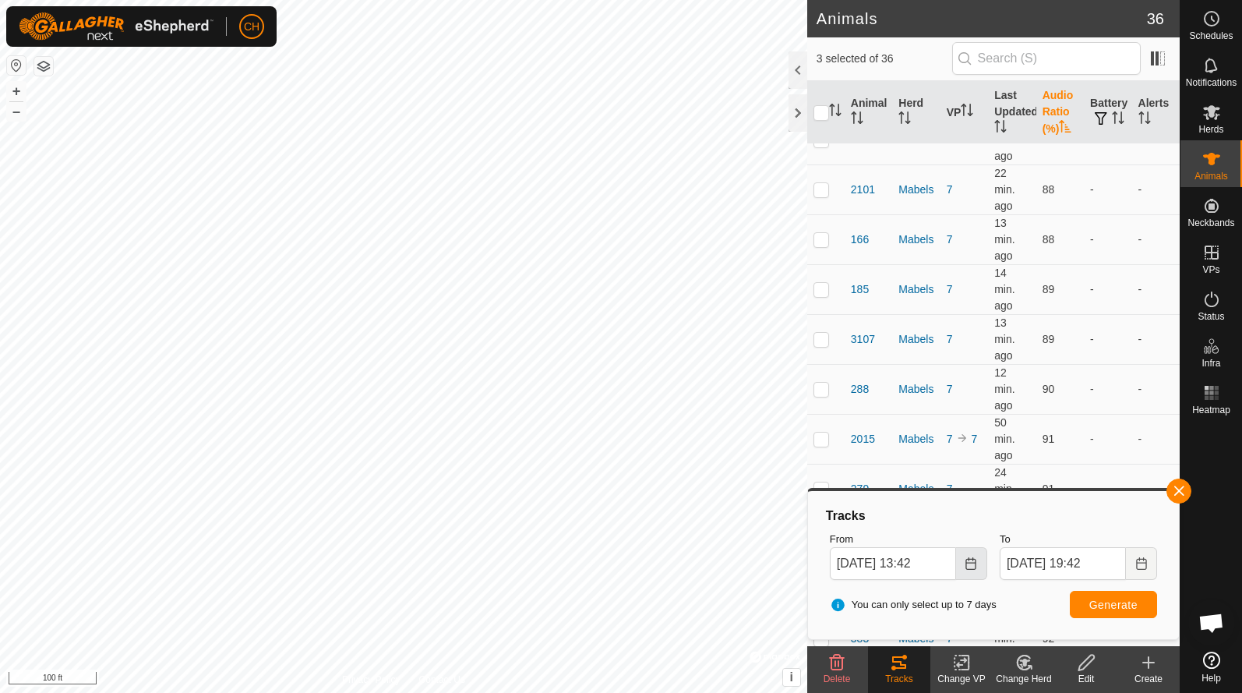
click at [972, 564] on icon "Choose Date" at bounding box center [971, 563] width 12 height 12
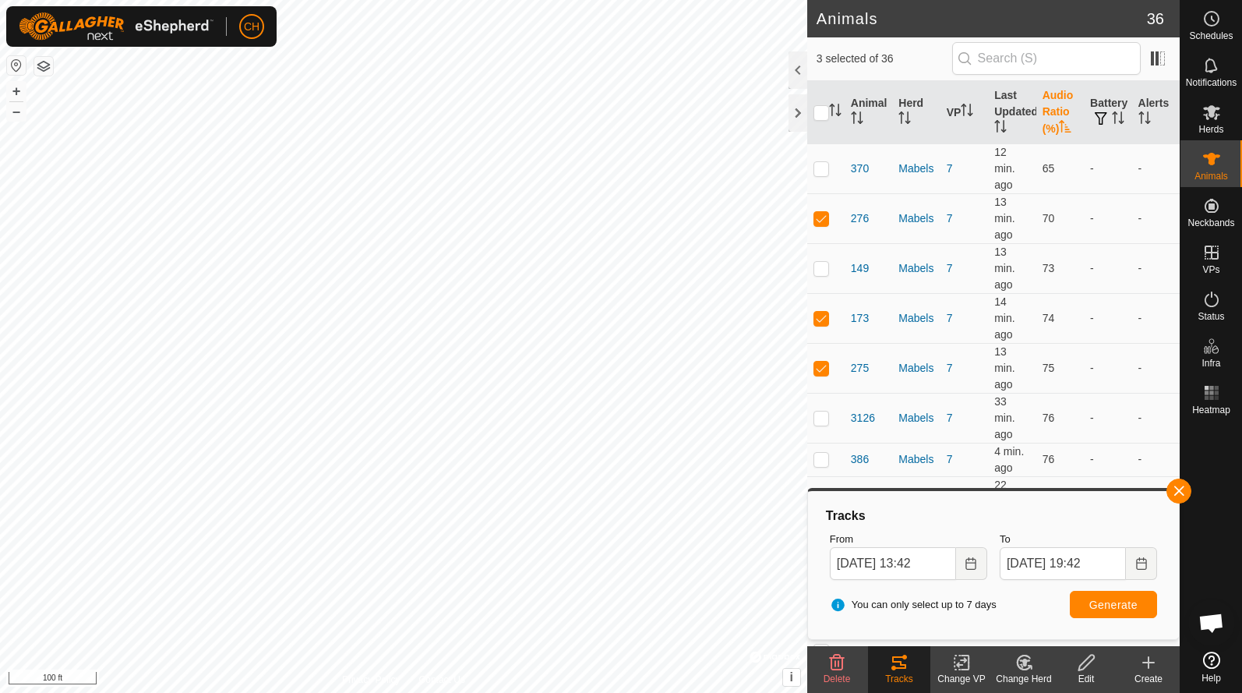
scroll to position [0, 0]
click at [967, 565] on icon "Choose Date" at bounding box center [971, 563] width 10 height 12
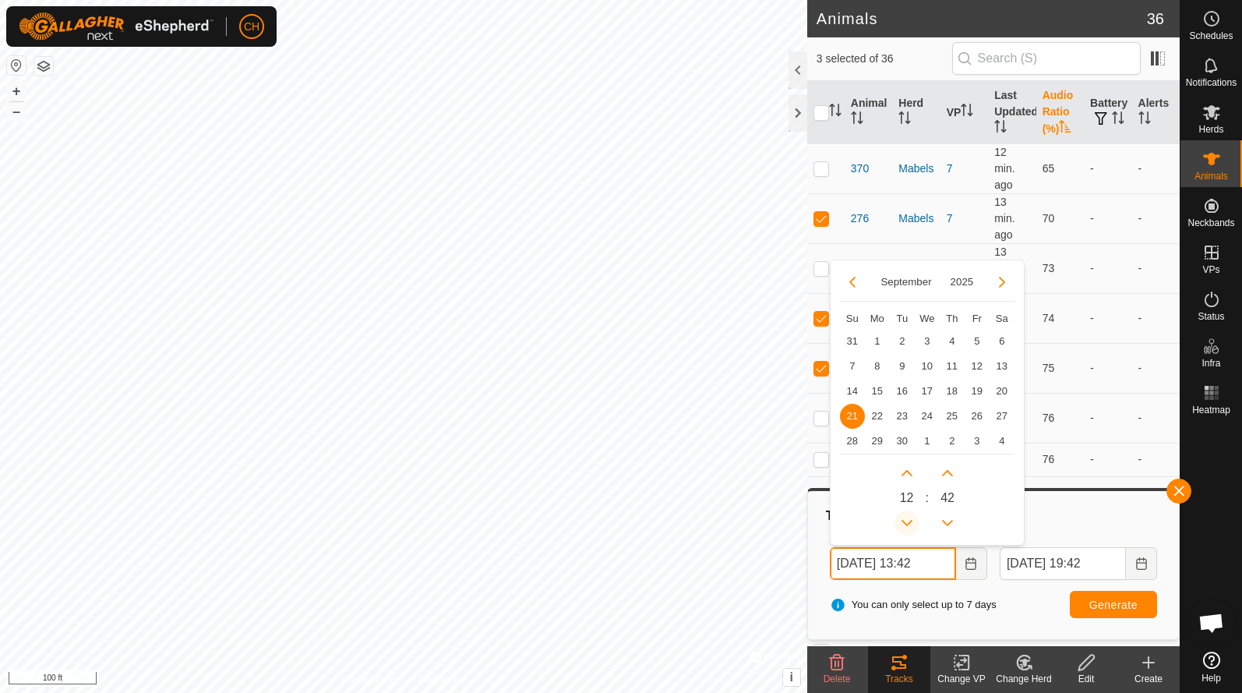
click at [904, 518] on button "Previous Hour" at bounding box center [907, 522] width 25 height 25
click at [905, 520] on span "Previous Hour" at bounding box center [905, 520] width 0 height 0
click at [904, 518] on button "Previous Hour" at bounding box center [907, 522] width 25 height 25
click at [904, 518] on icon "Previous Hour" at bounding box center [907, 523] width 12 height 12
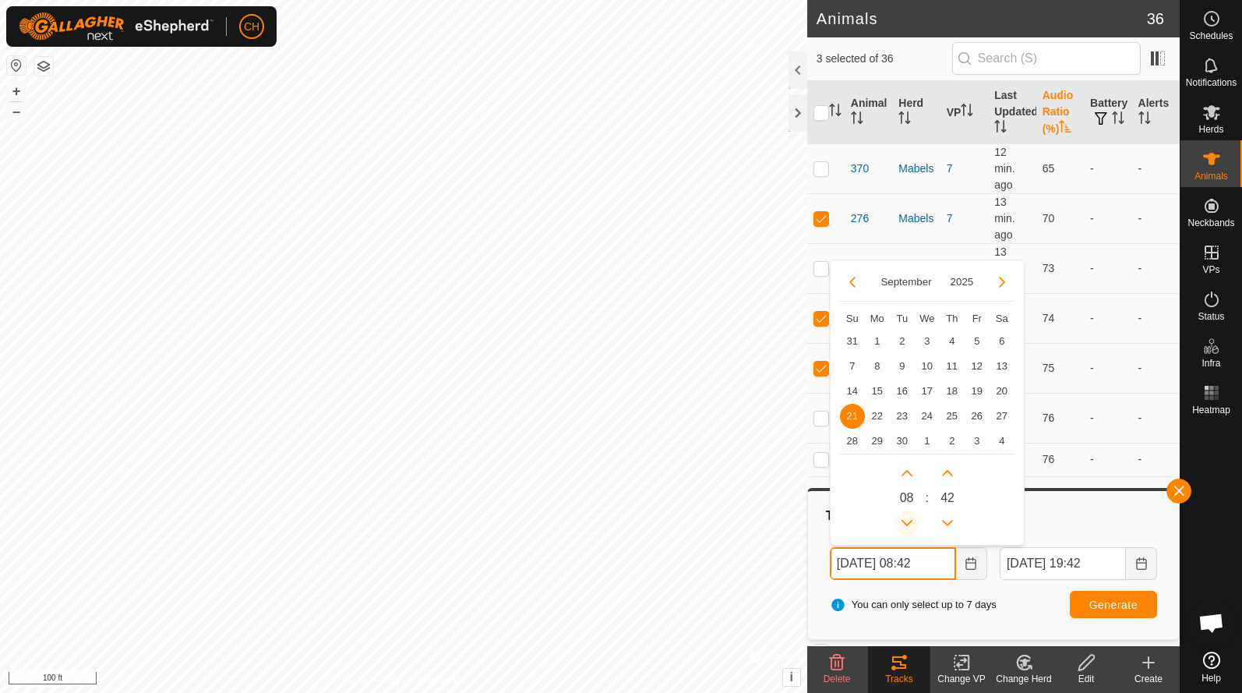
click at [904, 518] on button "Previous Hour" at bounding box center [907, 522] width 25 height 25
click at [904, 518] on icon "Previous Hour" at bounding box center [907, 523] width 12 height 12
click at [904, 518] on button "Previous Hour" at bounding box center [907, 522] width 25 height 25
type input "Sep 21, 2025 05:42"
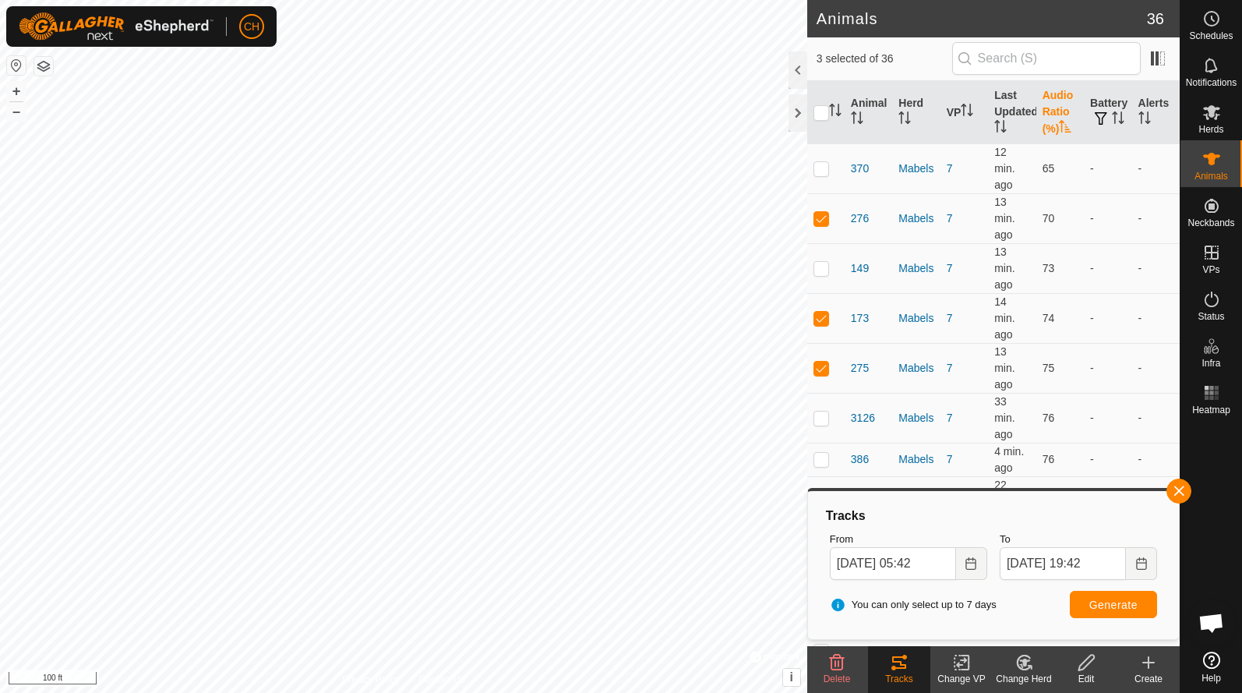
click at [1129, 606] on span "Generate" at bounding box center [1114, 605] width 48 height 12
click at [17, 114] on button "–" at bounding box center [16, 111] width 19 height 19
click at [818, 320] on p-checkbox at bounding box center [822, 318] width 16 height 12
checkbox input "false"
click at [1092, 608] on span "Generate" at bounding box center [1114, 605] width 48 height 12
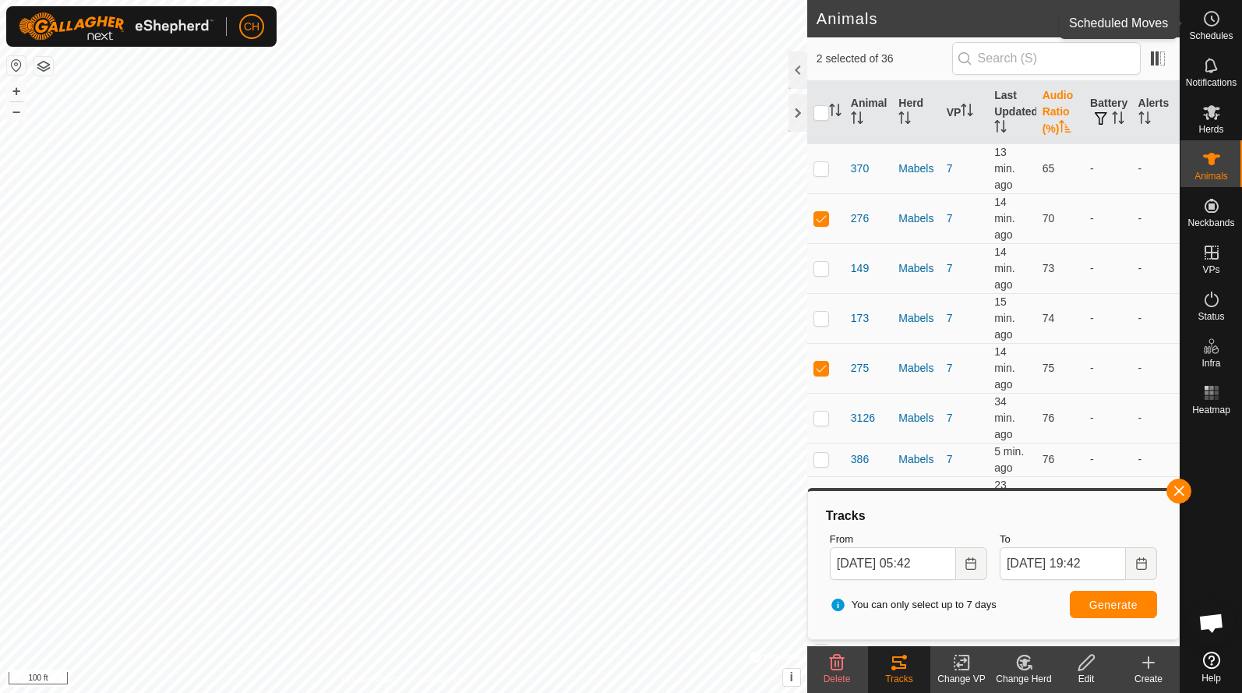
click at [1216, 30] on es-schedule-vp-svg-icon at bounding box center [1212, 18] width 28 height 25
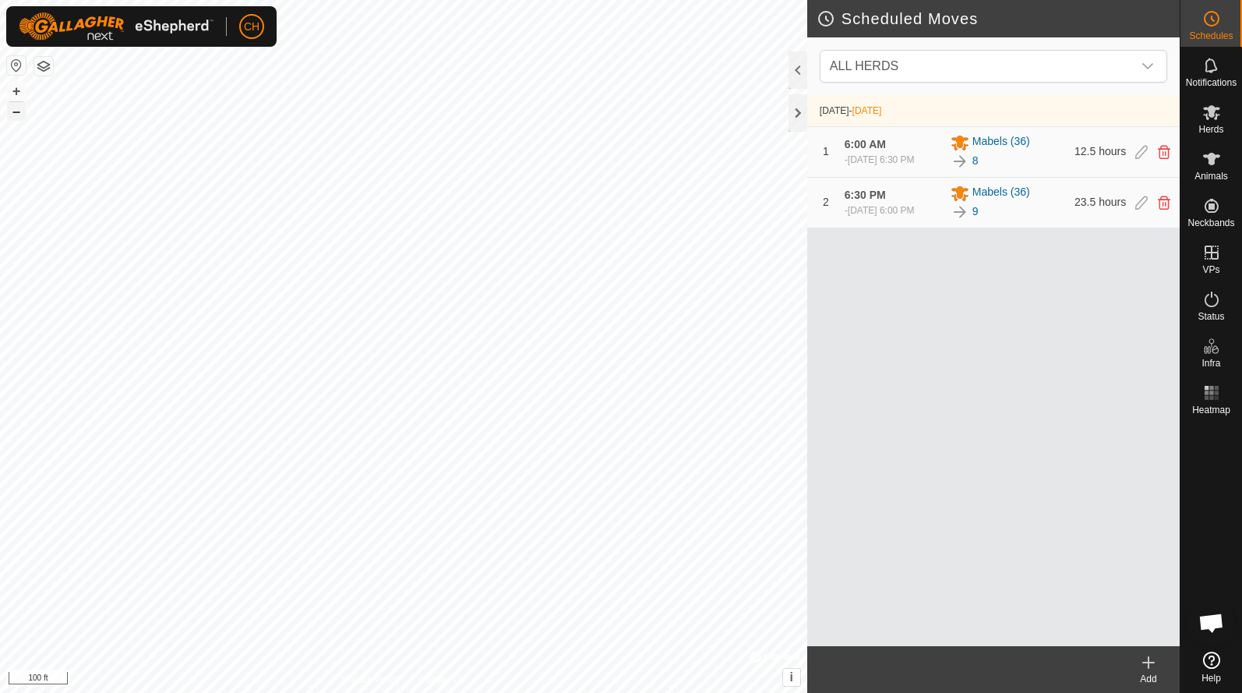
click at [16, 113] on button "–" at bounding box center [16, 111] width 19 height 19
click at [24, 92] on button "+" at bounding box center [16, 91] width 19 height 19
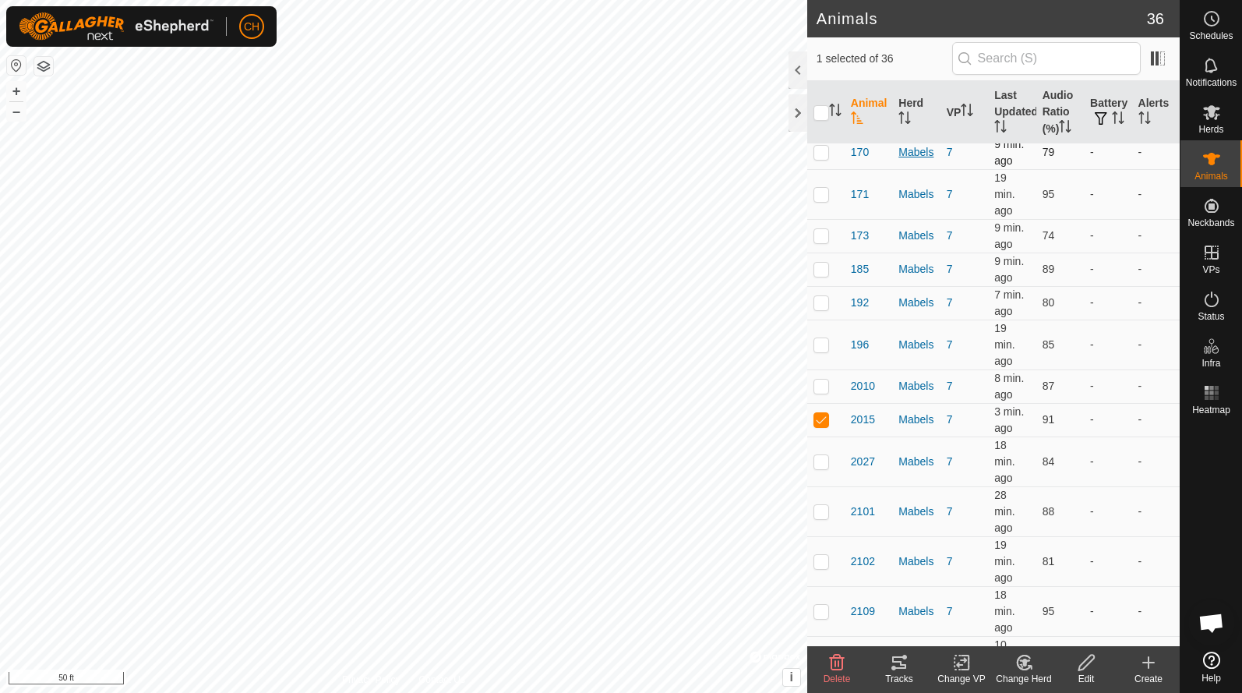
scroll to position [228, 0]
click at [898, 666] on icon at bounding box center [899, 662] width 19 height 19
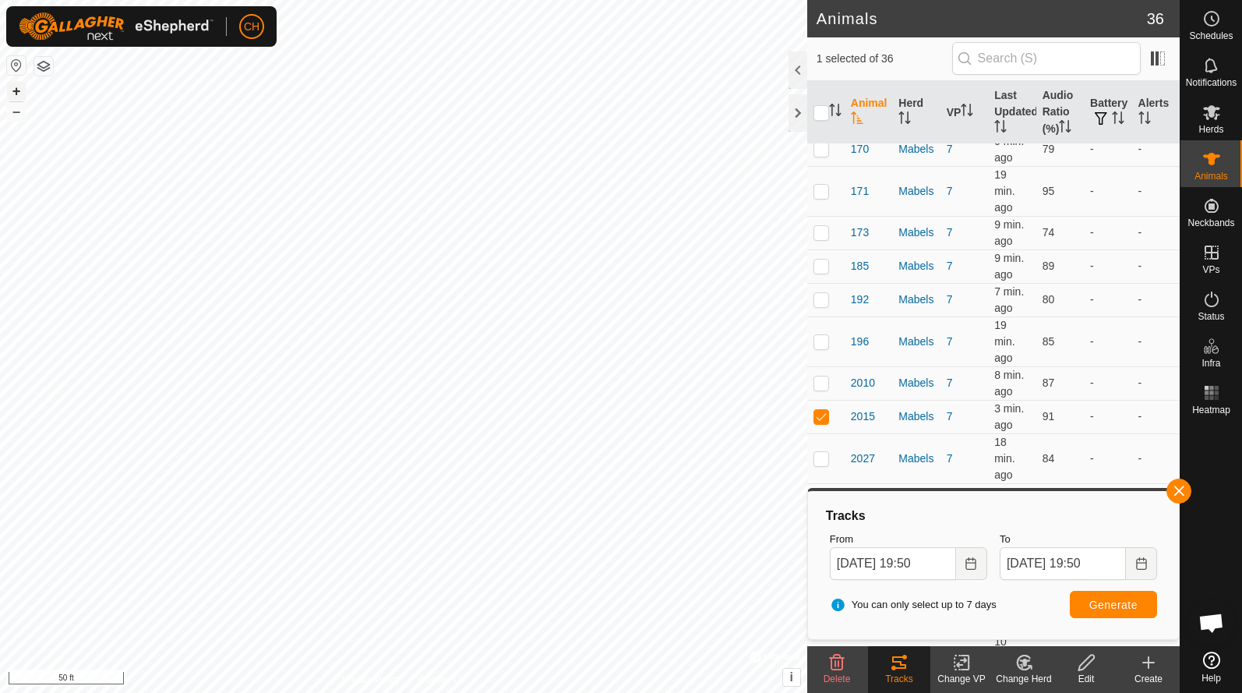
click at [16, 90] on button "+" at bounding box center [16, 91] width 19 height 19
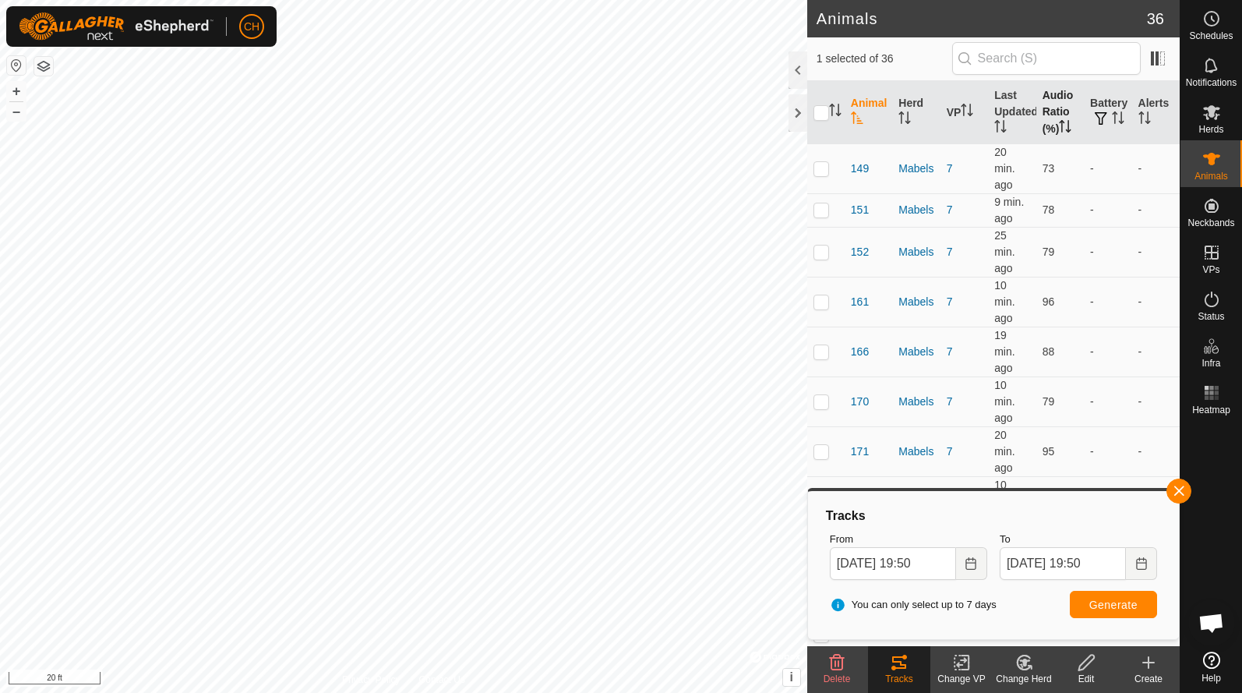
scroll to position [0, 0]
click at [1059, 108] on th "Audio Ratio (%)" at bounding box center [1061, 112] width 48 height 63
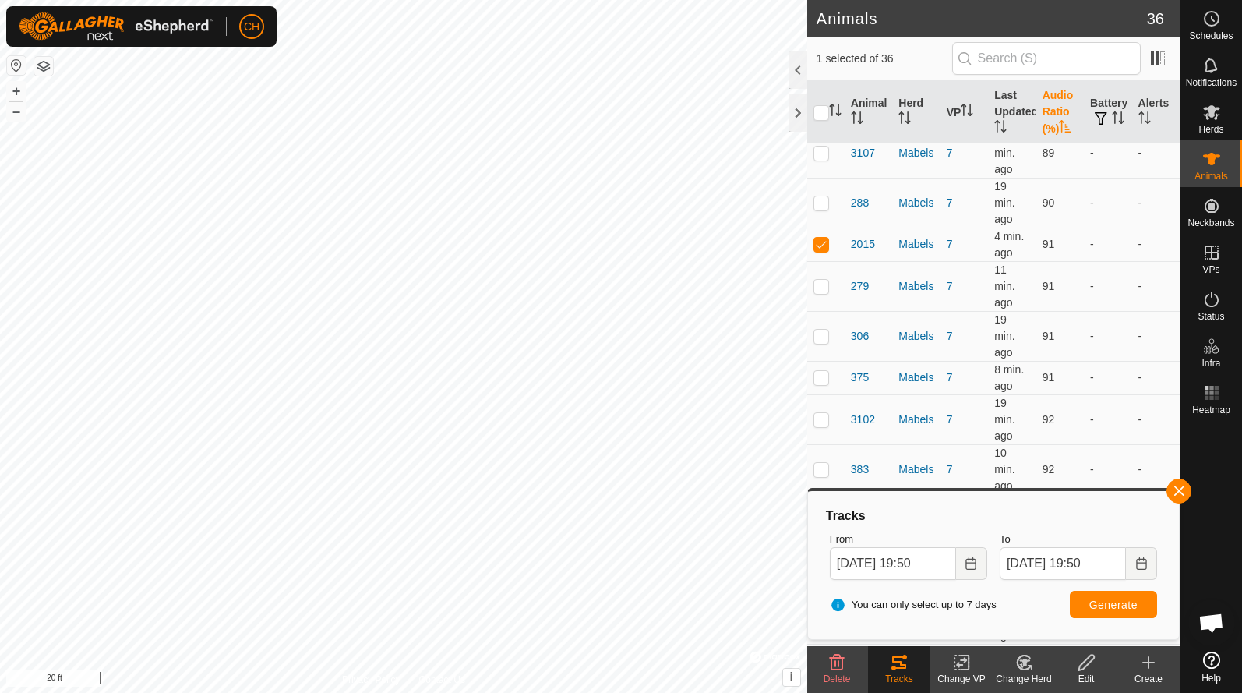
scroll to position [1081, 0]
click at [855, 512] on span "171" at bounding box center [860, 520] width 18 height 16
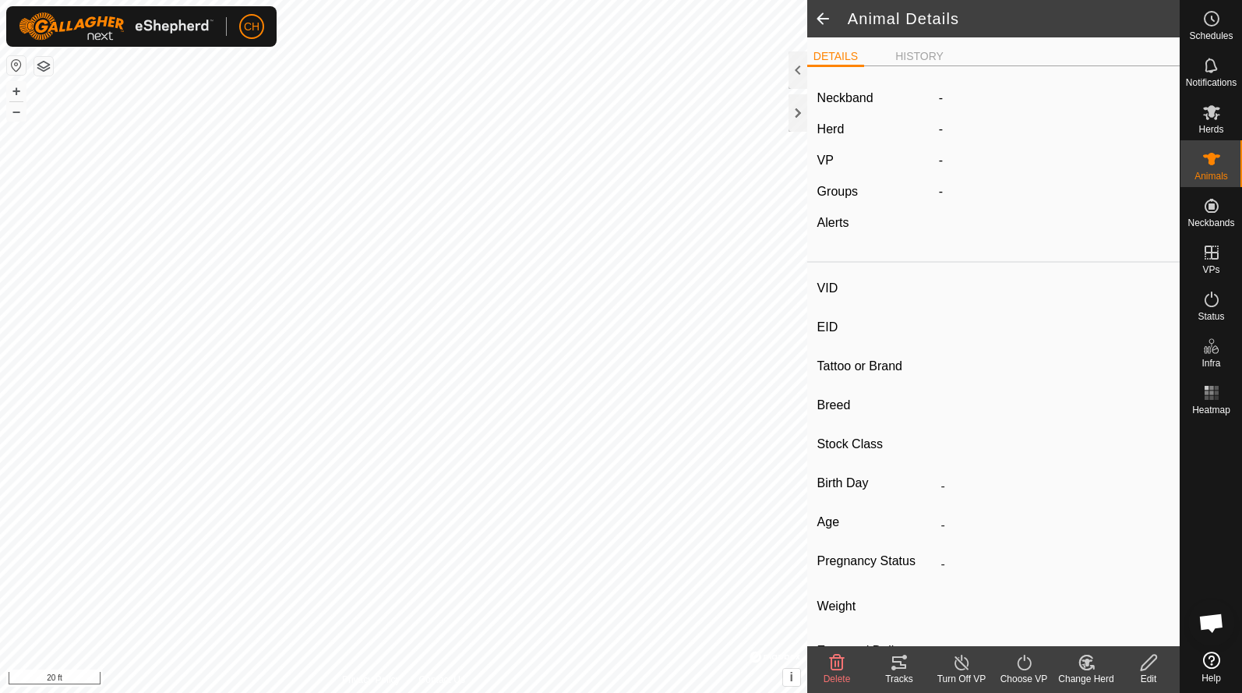
type input "171"
type input "-"
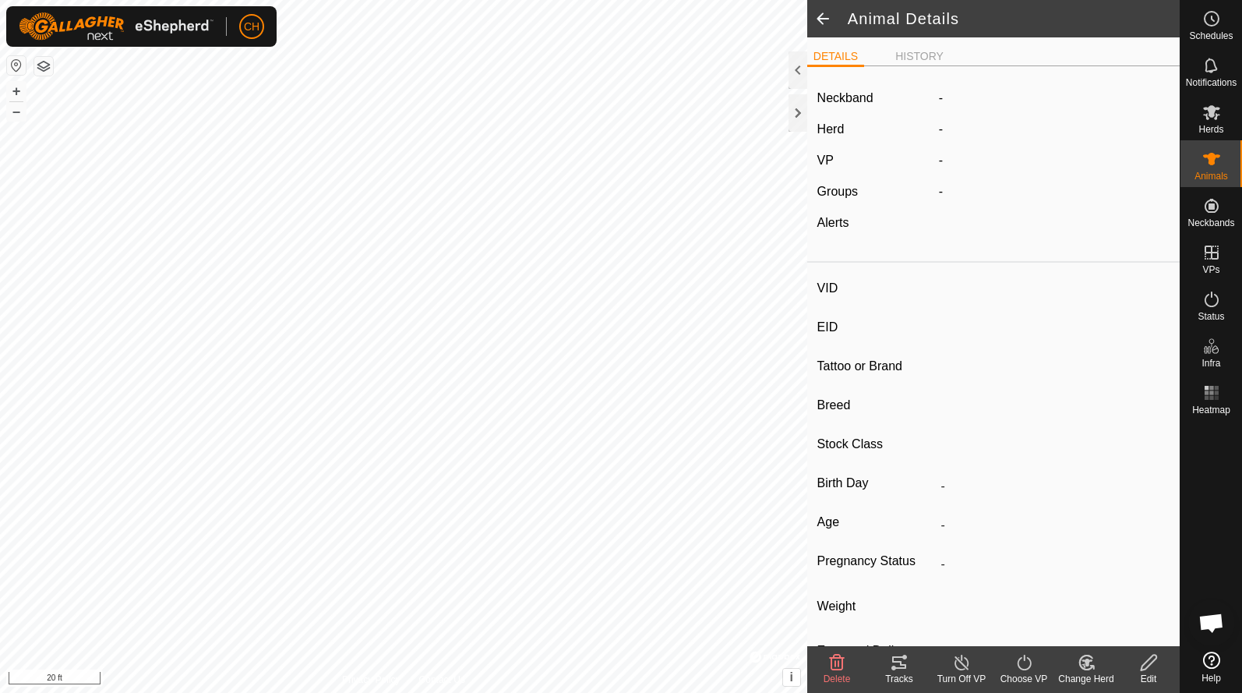
type input "-"
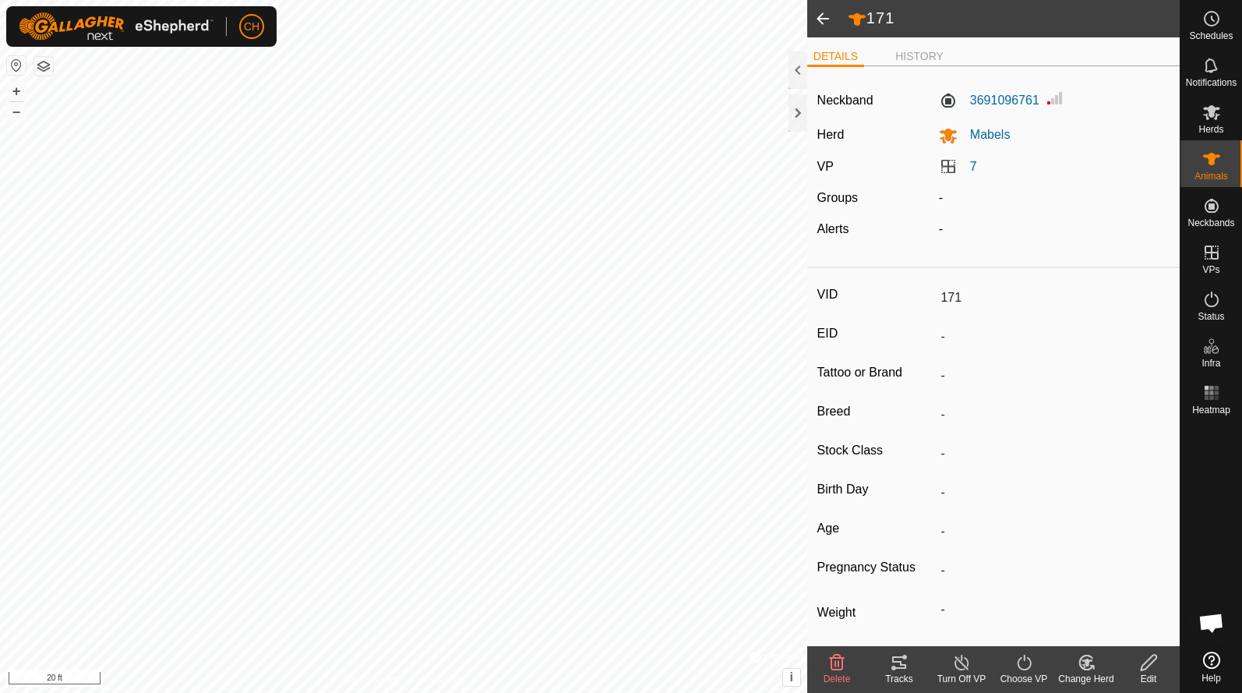
click at [898, 673] on div "Tracks" at bounding box center [899, 679] width 62 height 14
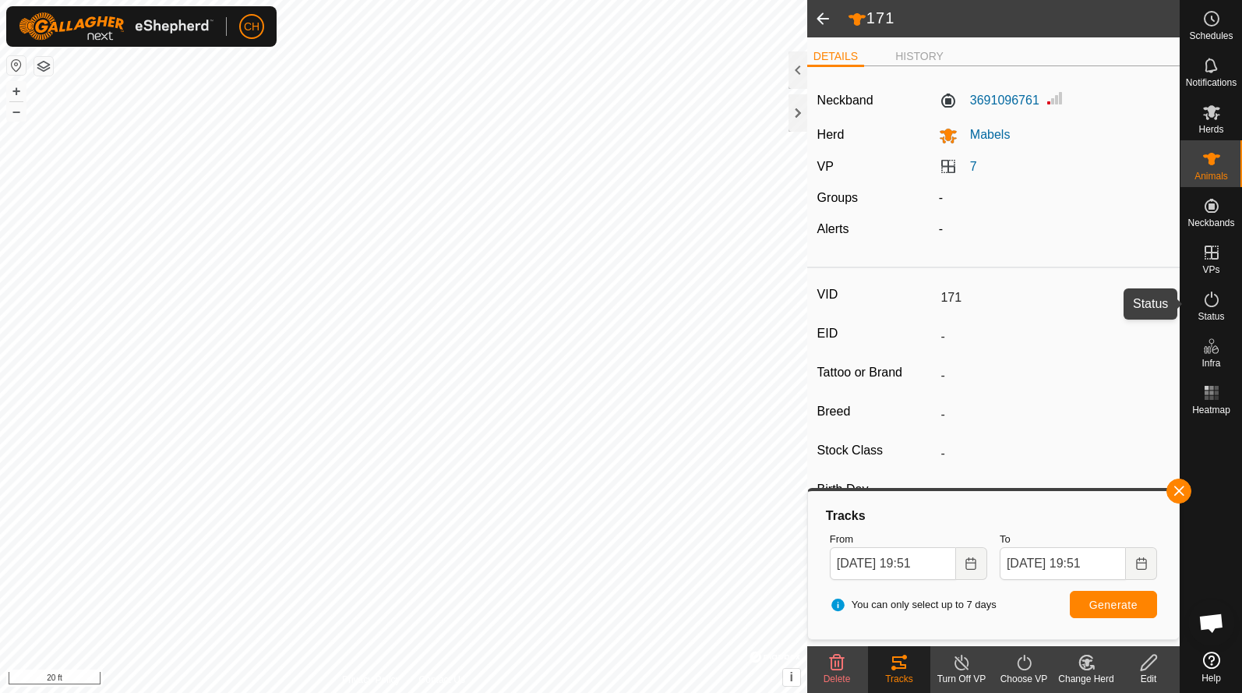
click at [1212, 309] on es-activation-svg-icon at bounding box center [1212, 299] width 28 height 25
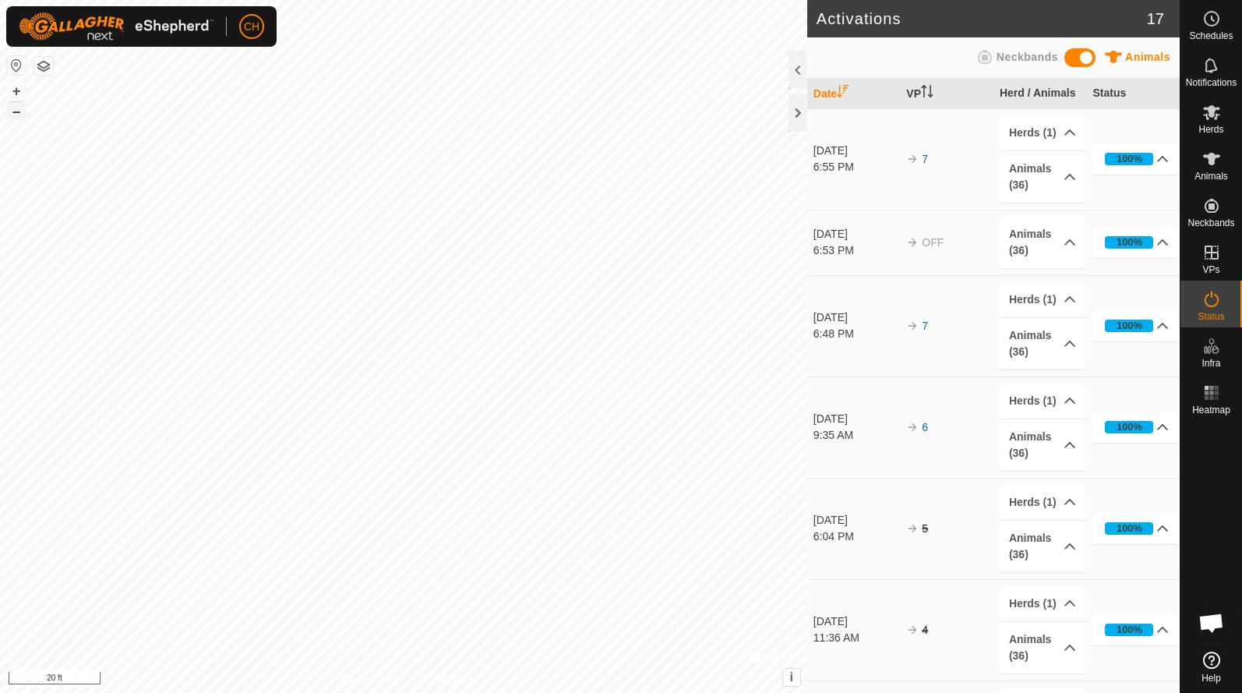
click at [14, 115] on button "–" at bounding box center [16, 111] width 19 height 19
click at [14, 113] on button "–" at bounding box center [16, 111] width 19 height 19
click at [16, 84] on button "+" at bounding box center [16, 91] width 19 height 19
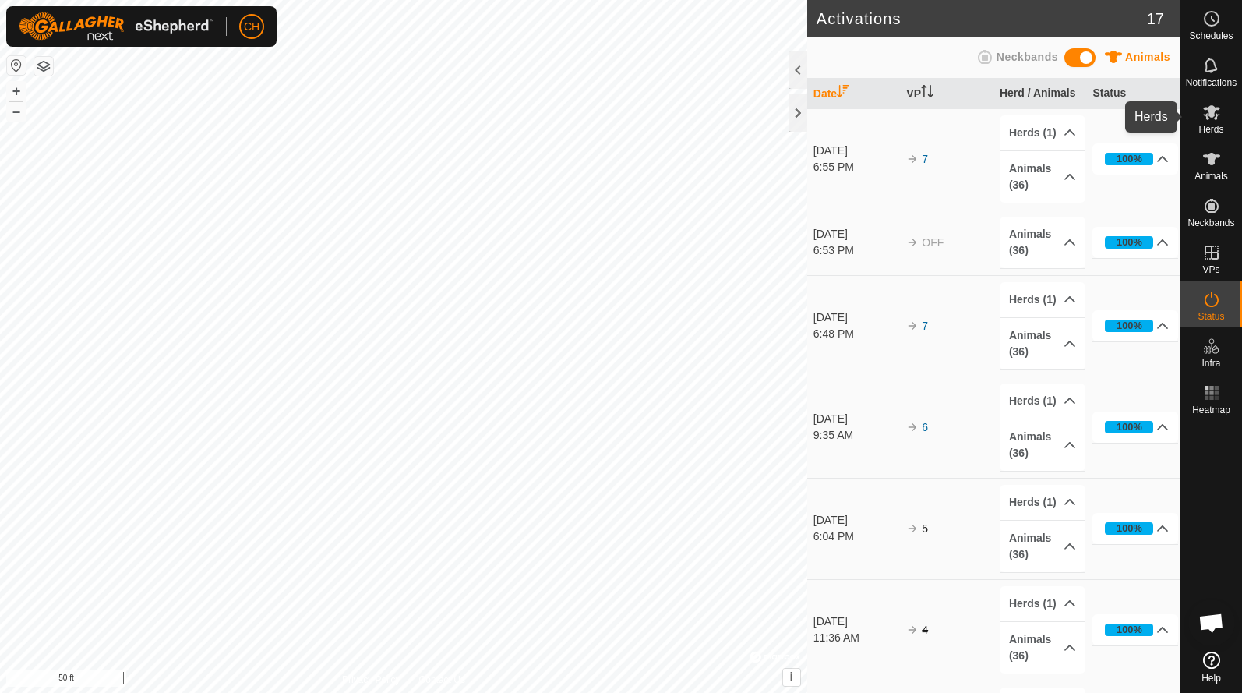
click at [1219, 115] on icon at bounding box center [1211, 112] width 17 height 15
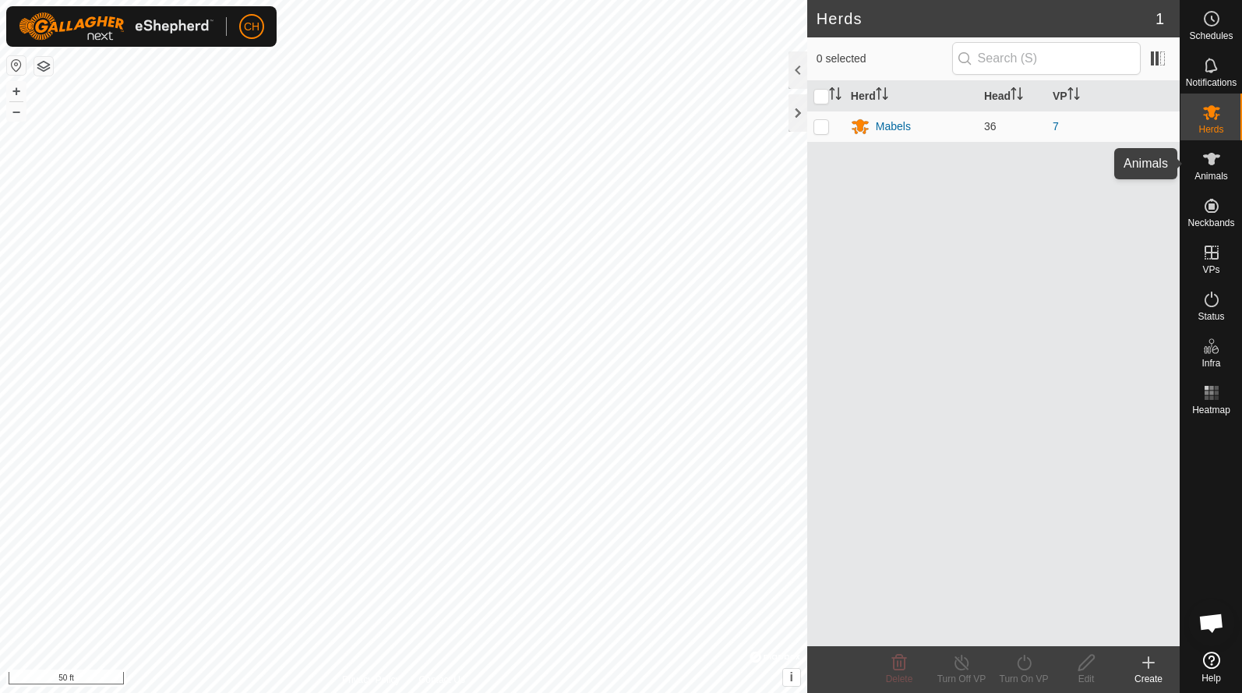
click at [1211, 156] on icon at bounding box center [1211, 159] width 17 height 12
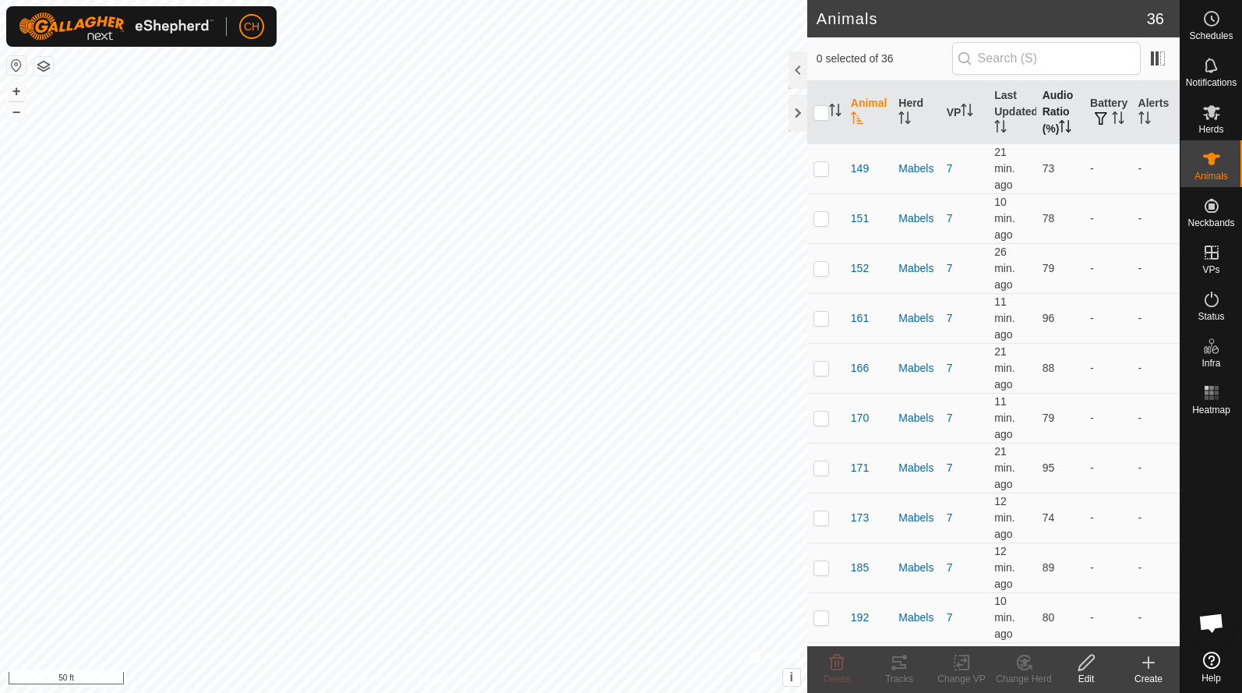
click at [1063, 101] on th "Audio Ratio (%)" at bounding box center [1061, 112] width 48 height 63
click at [828, 186] on td at bounding box center [825, 168] width 37 height 50
checkbox input "true"
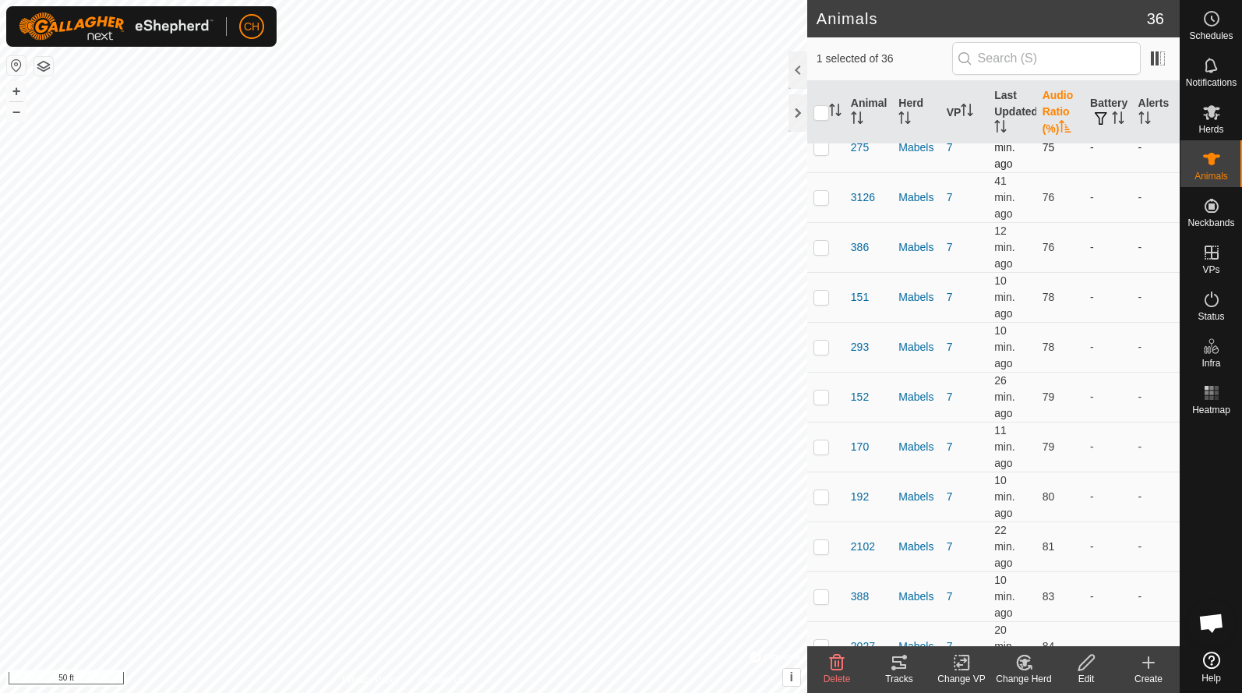
scroll to position [223, 0]
click at [860, 105] on th "Animal" at bounding box center [869, 112] width 48 height 63
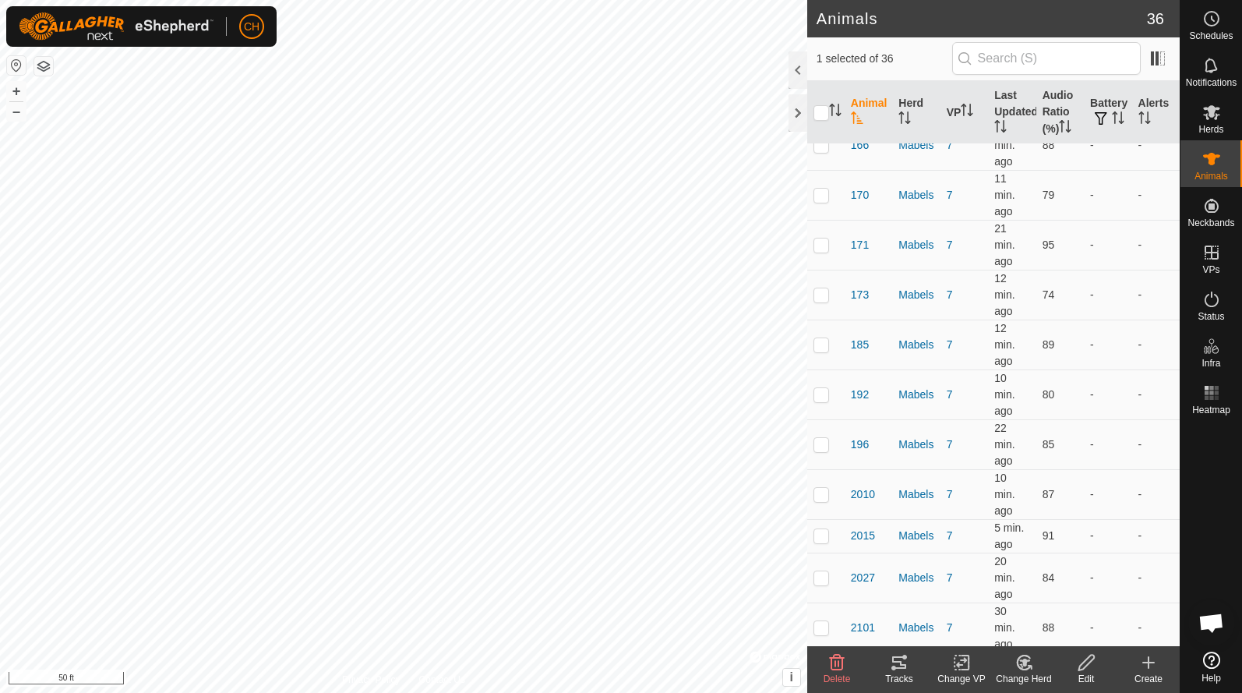
scroll to position [0, 0]
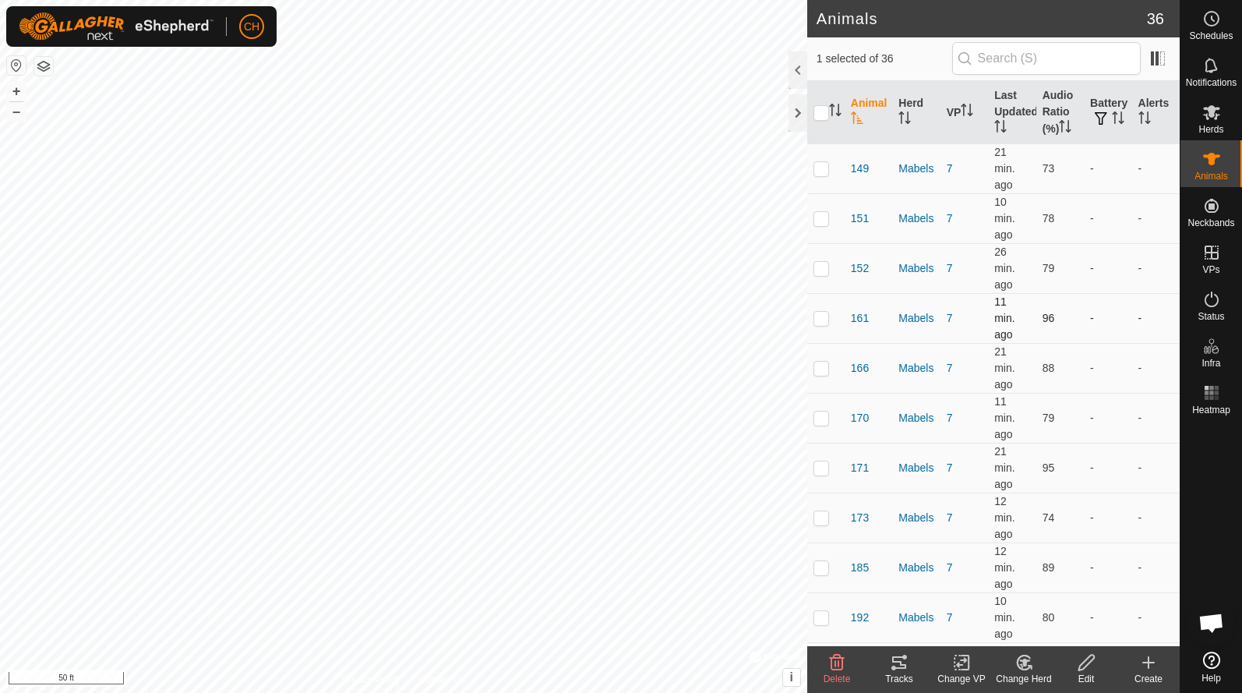
click at [821, 312] on p-checkbox at bounding box center [822, 318] width 16 height 12
checkbox input "true"
click at [1049, 108] on th "Audio Ratio (%)" at bounding box center [1061, 112] width 48 height 63
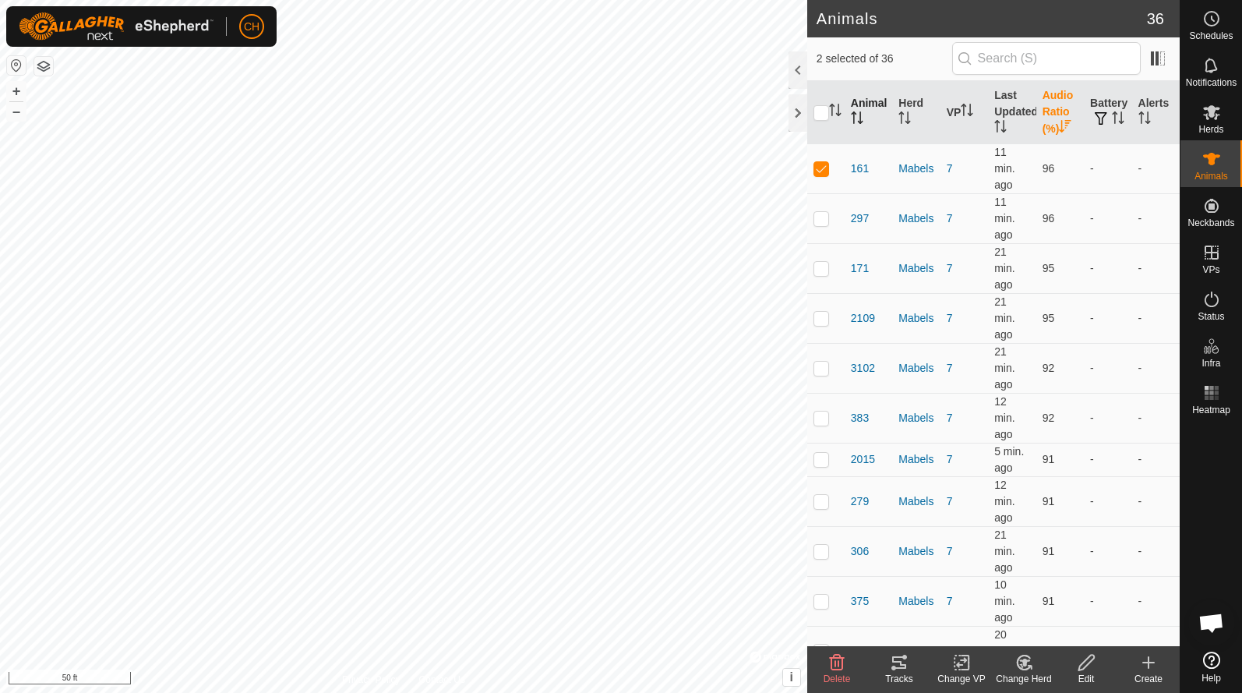
click at [867, 106] on th "Animal" at bounding box center [869, 112] width 48 height 63
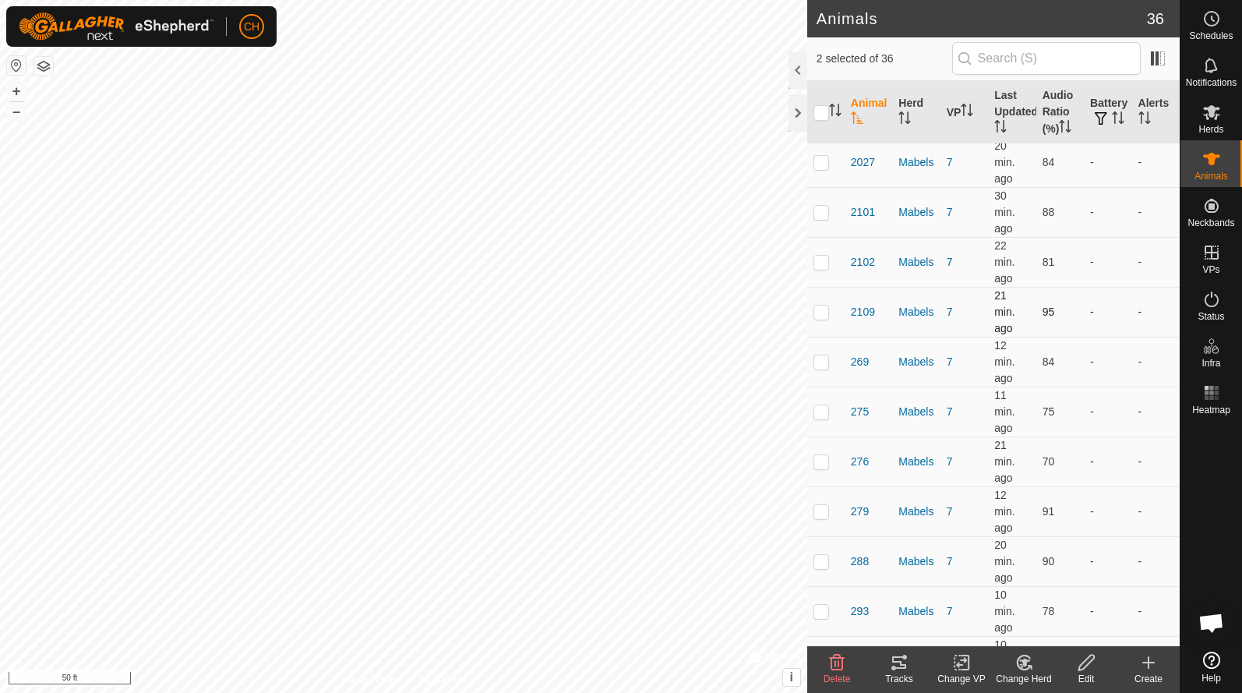
scroll to position [620, 0]
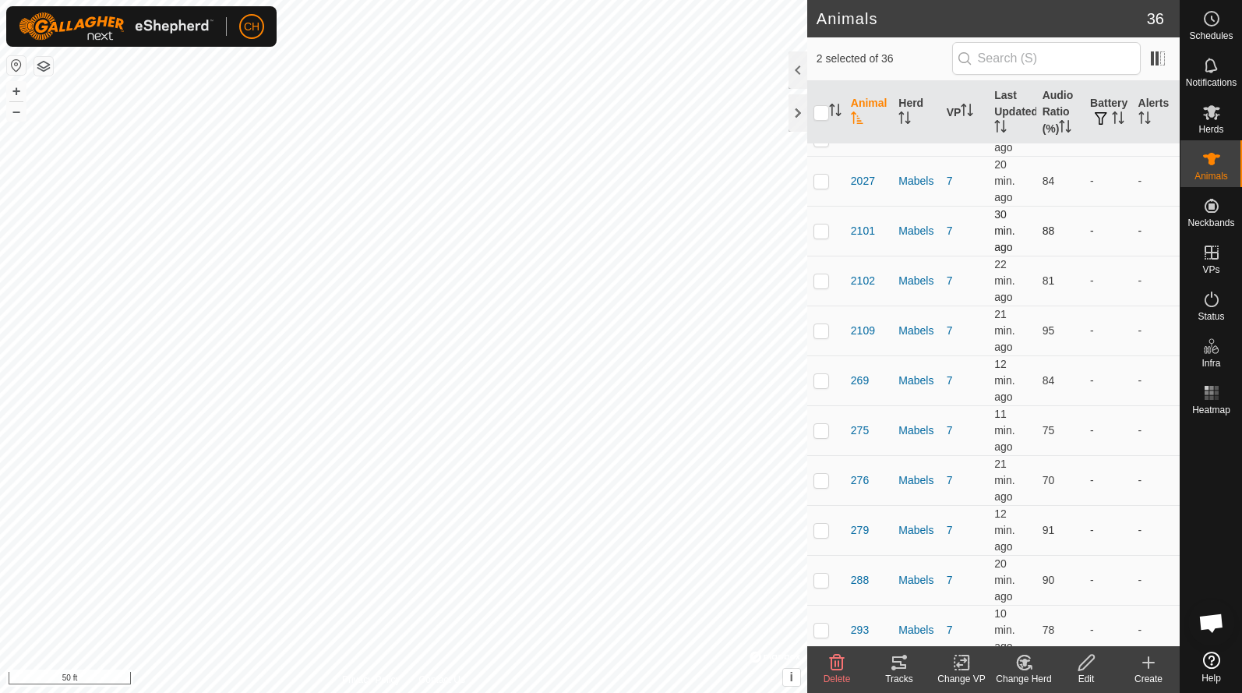
click at [824, 224] on p-checkbox at bounding box center [822, 230] width 16 height 12
checkbox input "true"
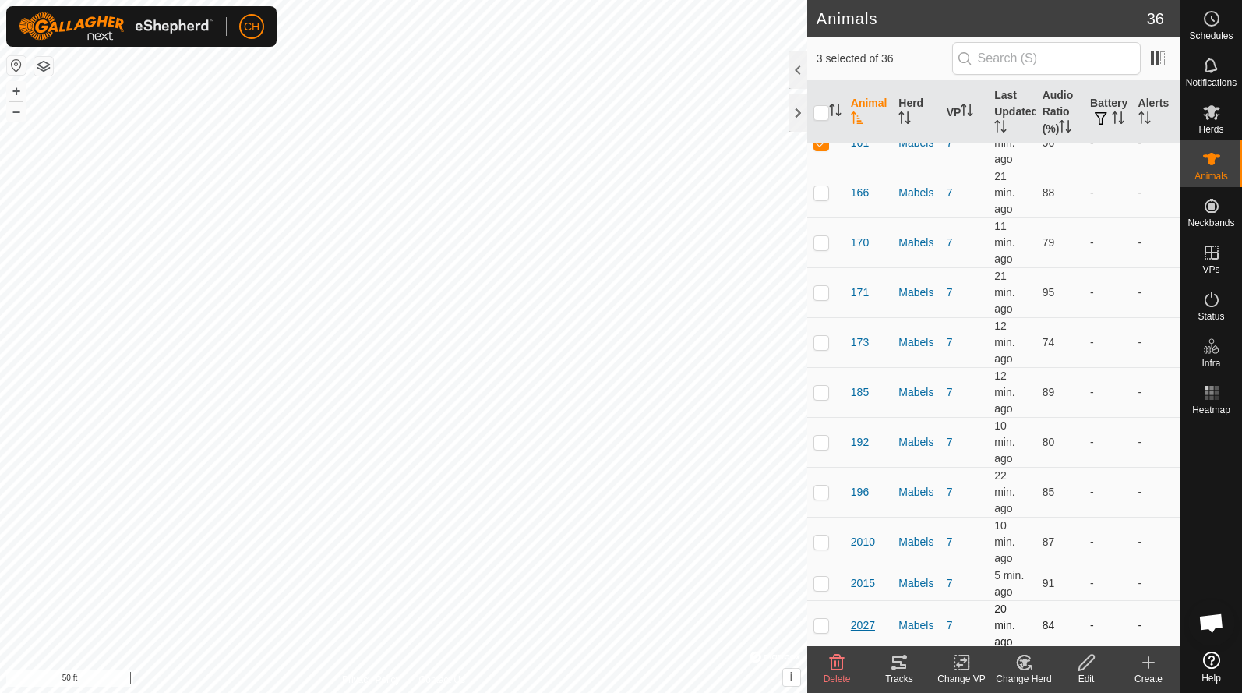
scroll to position [173, 0]
click at [822, 338] on p-checkbox at bounding box center [822, 344] width 16 height 12
checkbox input "true"
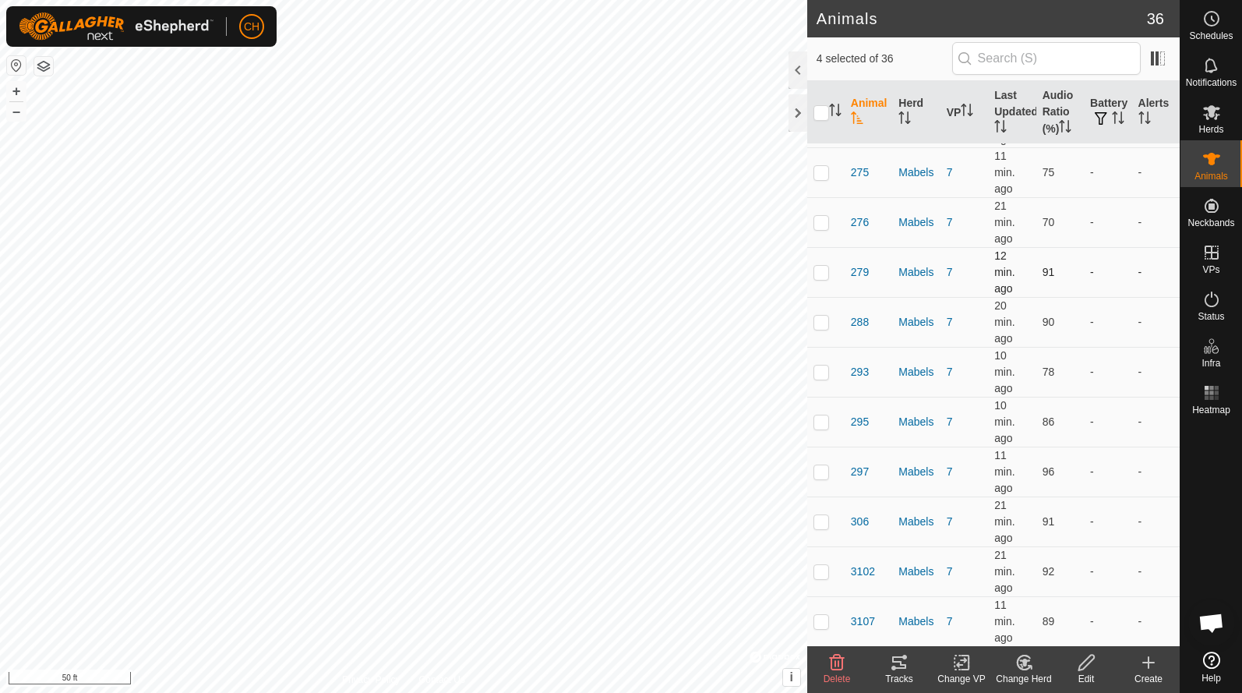
scroll to position [865, 0]
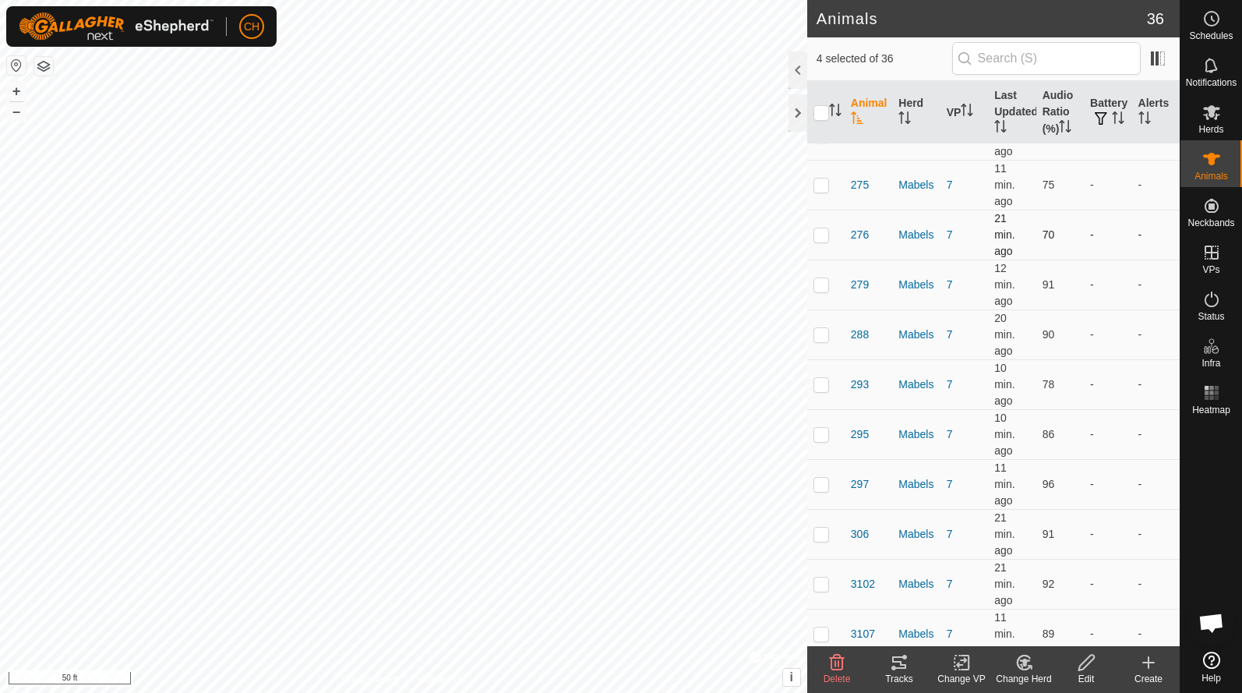
click at [825, 228] on p-checkbox at bounding box center [822, 234] width 16 height 12
checkbox input "true"
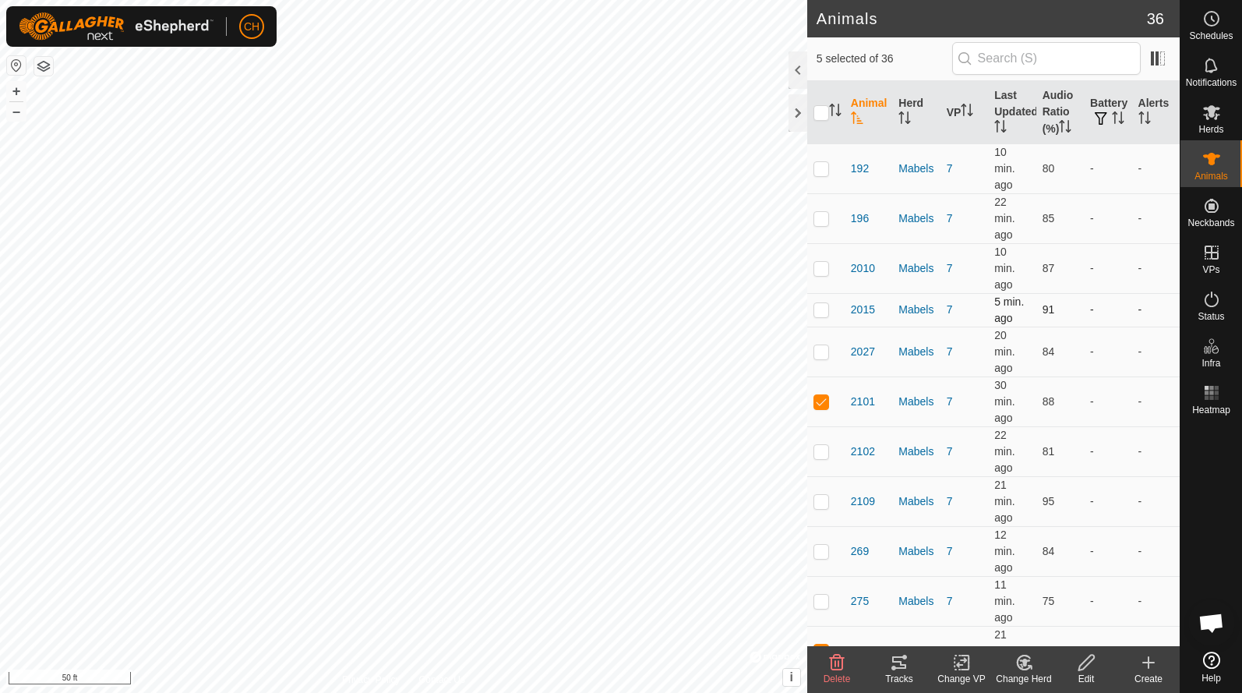
scroll to position [443, 0]
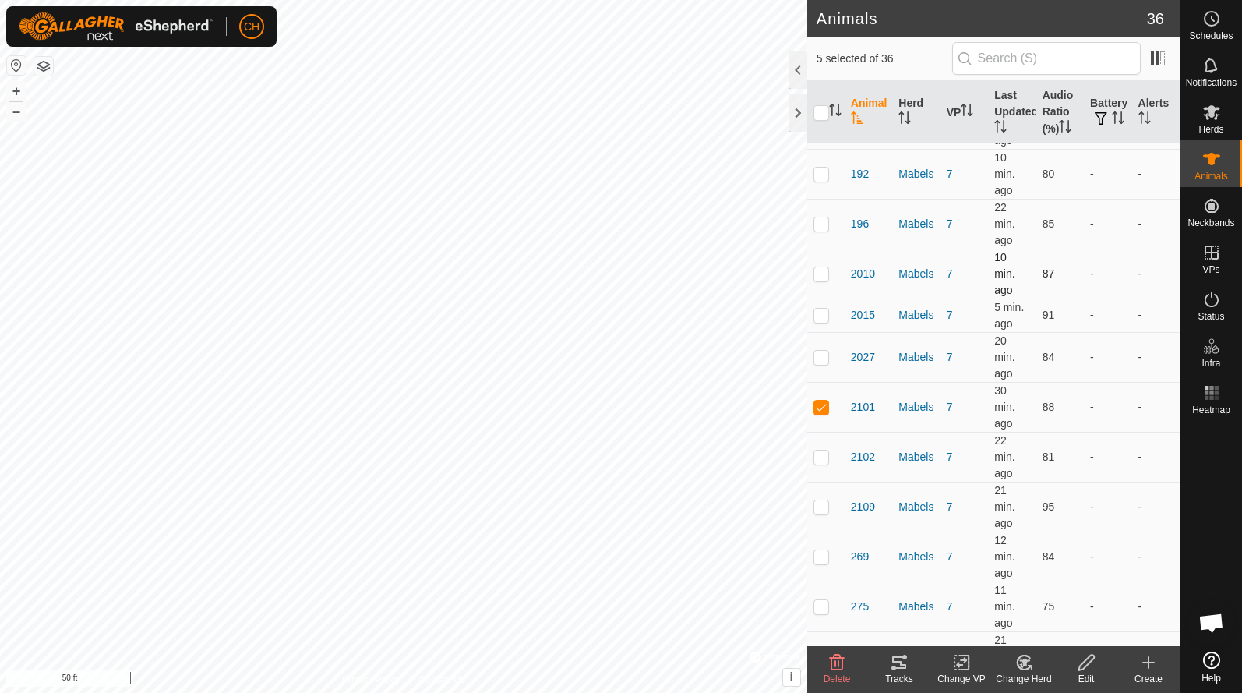
click at [821, 267] on p-checkbox at bounding box center [822, 273] width 16 height 12
checkbox input "true"
click at [825, 600] on p-checkbox at bounding box center [822, 606] width 16 height 12
checkbox input "true"
click at [906, 664] on icon at bounding box center [899, 662] width 19 height 19
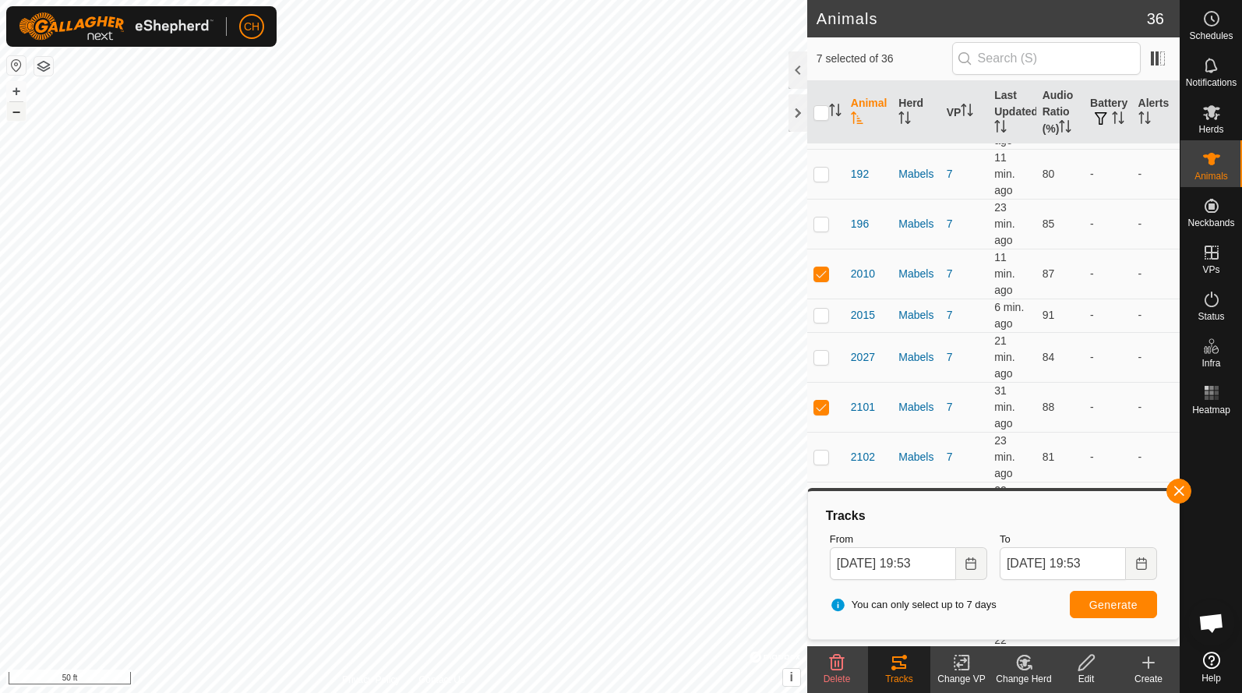
click at [18, 117] on button "–" at bounding box center [16, 111] width 19 height 19
click at [819, 401] on p-checkbox at bounding box center [822, 407] width 16 height 12
checkbox input "false"
click at [1122, 603] on span "Generate" at bounding box center [1114, 605] width 48 height 12
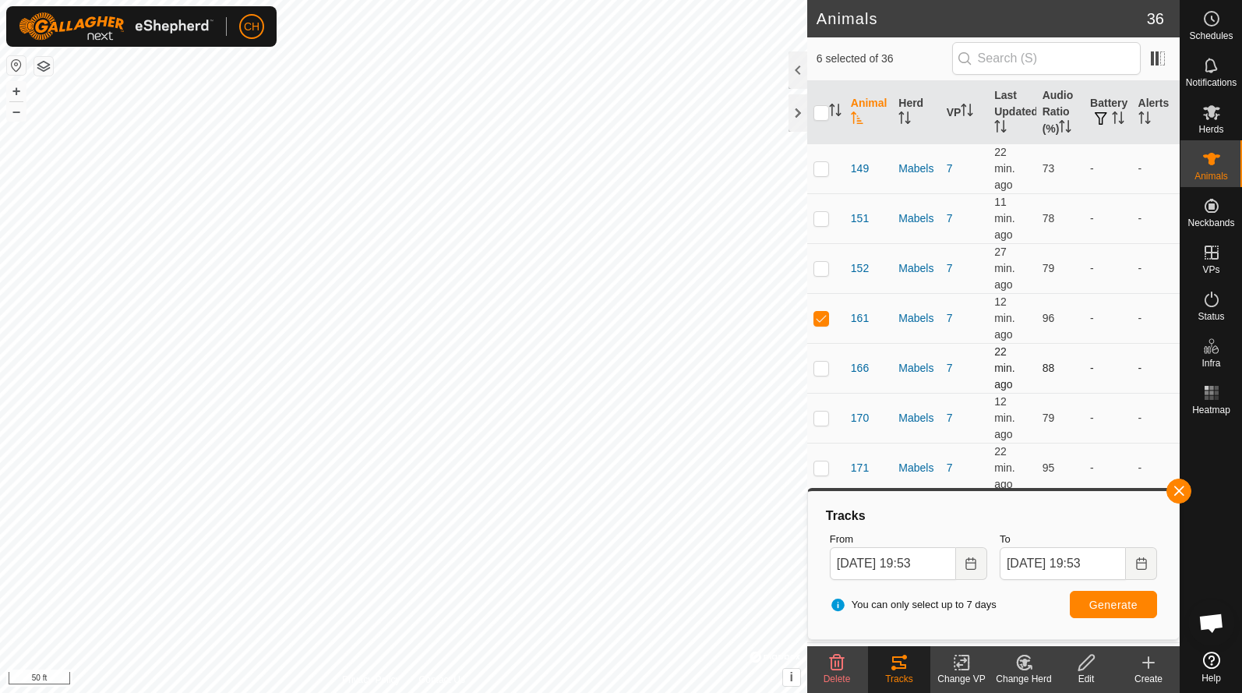
scroll to position [0, 0]
click at [825, 312] on p-checkbox at bounding box center [822, 318] width 16 height 12
checkbox input "false"
click at [1099, 606] on span "Generate" at bounding box center [1114, 605] width 48 height 12
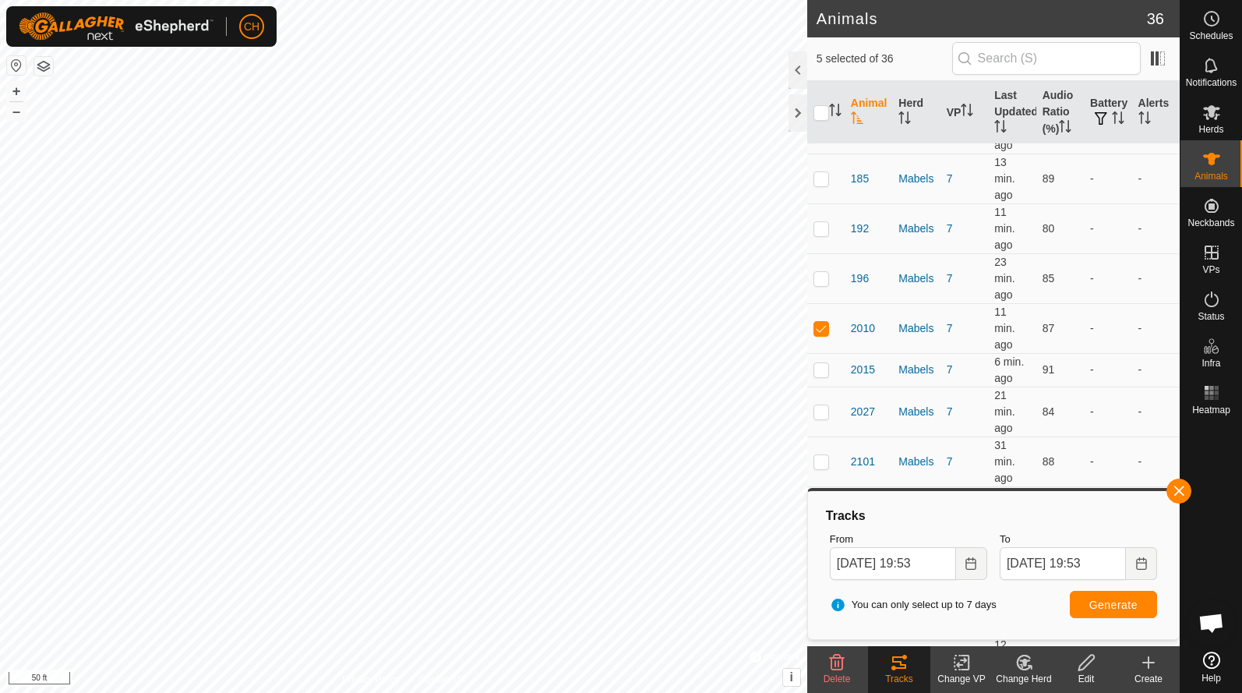
scroll to position [366, 0]
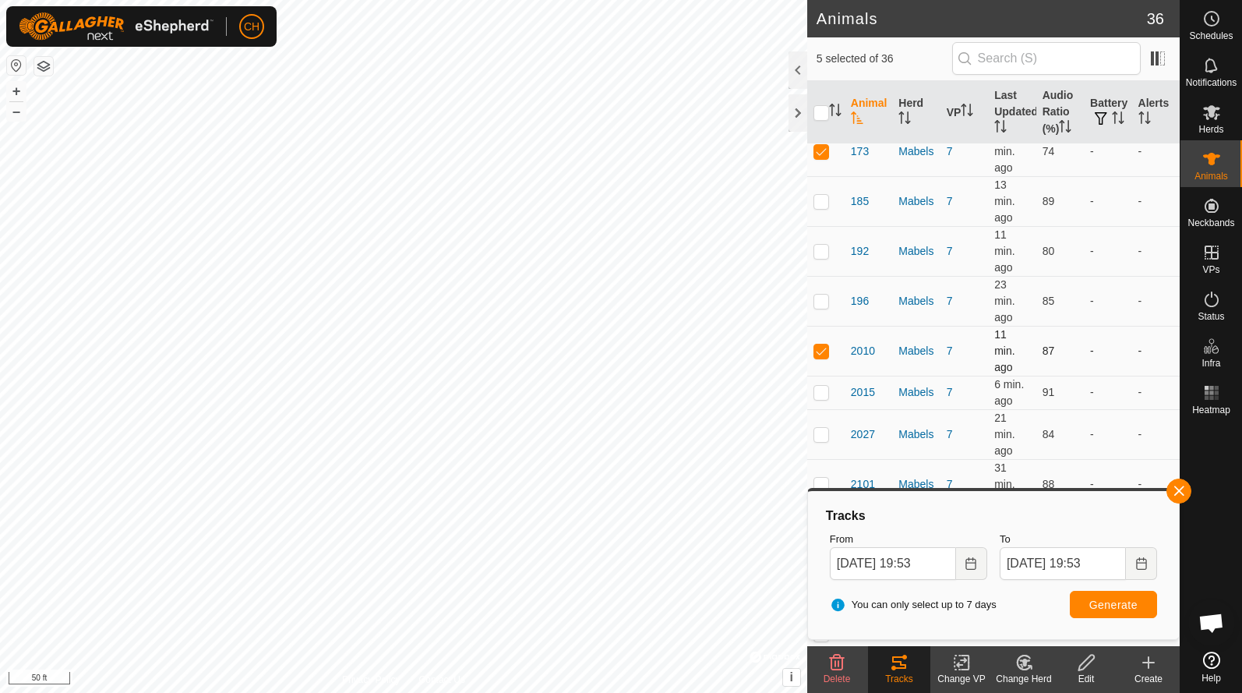
click at [820, 344] on p-checkbox at bounding box center [822, 350] width 16 height 12
checkbox input "false"
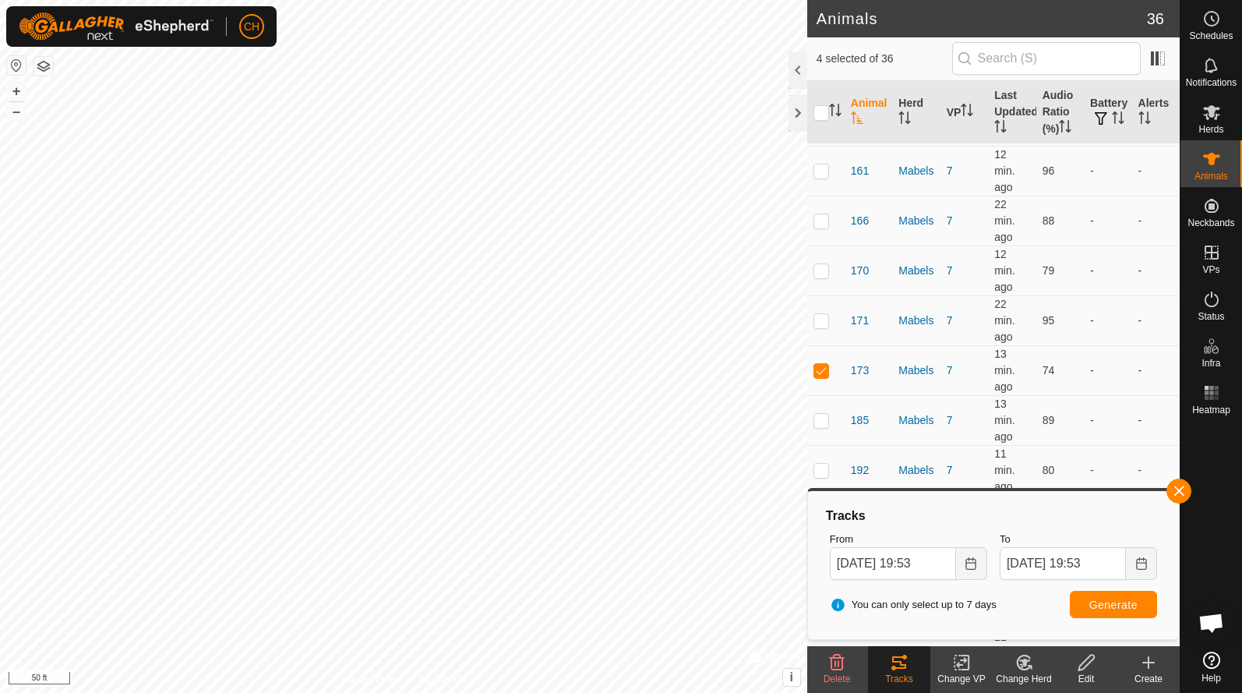
scroll to position [146, 0]
click at [1092, 613] on button "Generate" at bounding box center [1113, 604] width 87 height 27
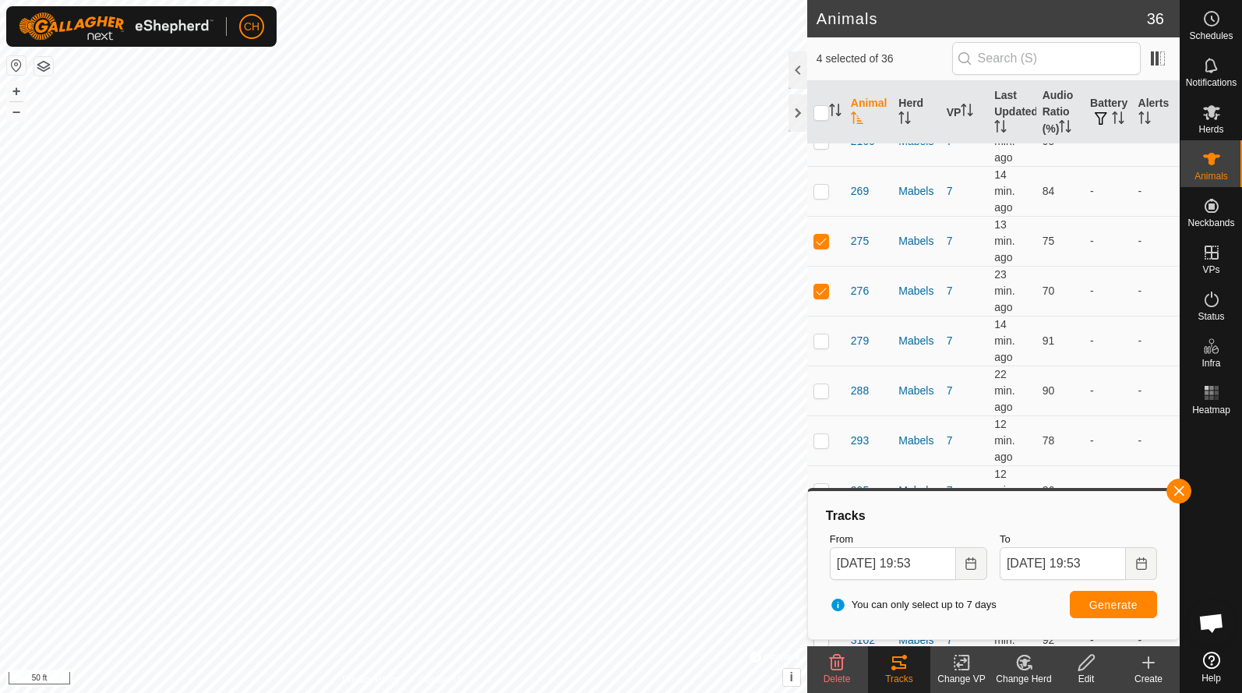
scroll to position [811, 0]
click at [818, 245] on p-checkbox at bounding box center [822, 239] width 16 height 12
checkbox input "false"
click at [1104, 607] on span "Generate" at bounding box center [1114, 605] width 48 height 12
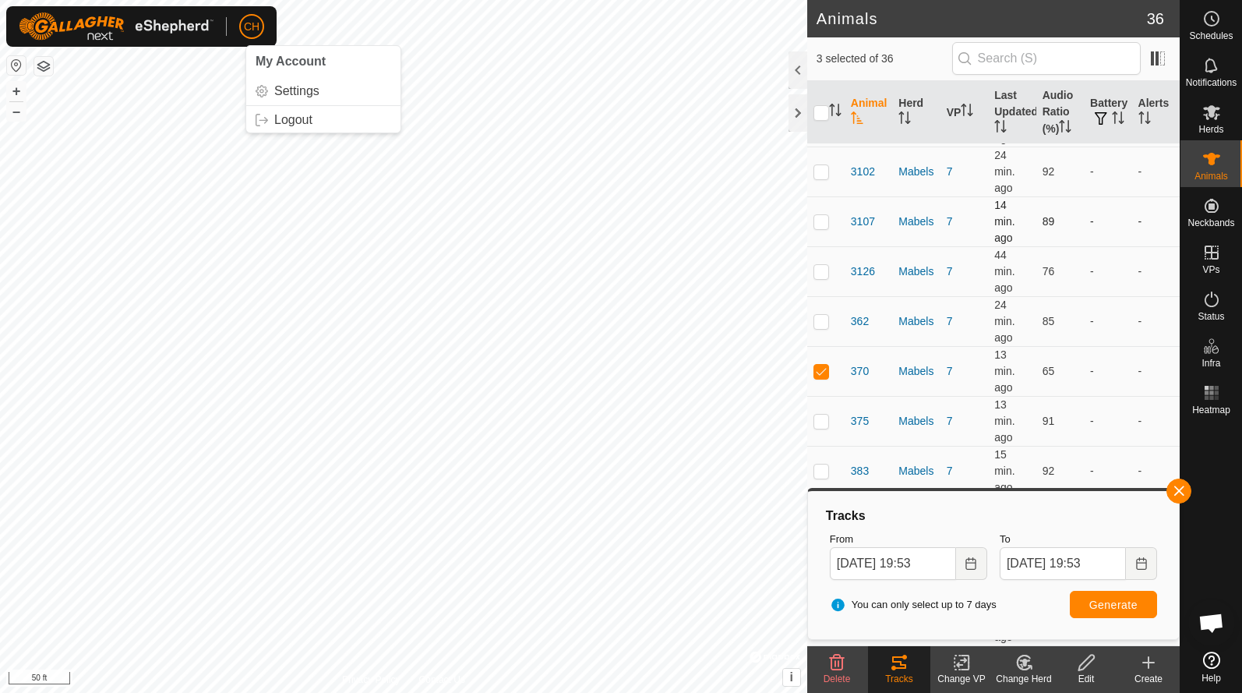
scroll to position [1277, 0]
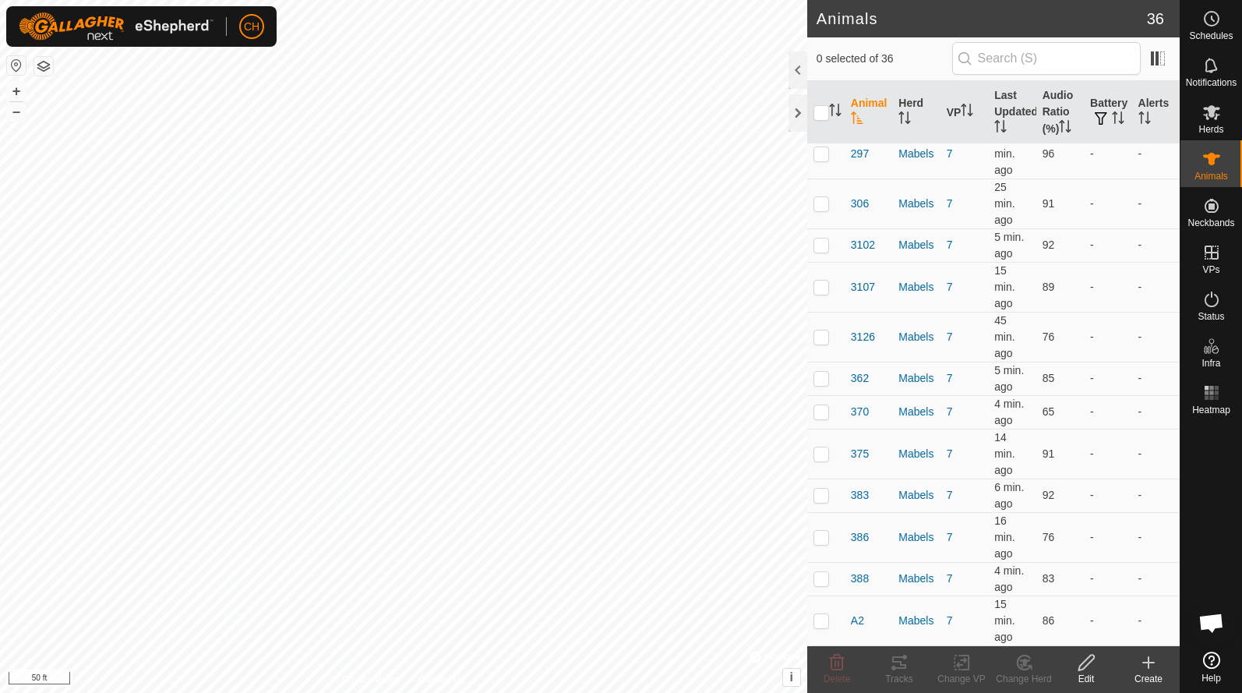
scroll to position [934, 0]
click at [821, 456] on p-checkbox at bounding box center [822, 453] width 16 height 12
checkbox input "false"
click at [23, 89] on button "+" at bounding box center [16, 91] width 19 height 19
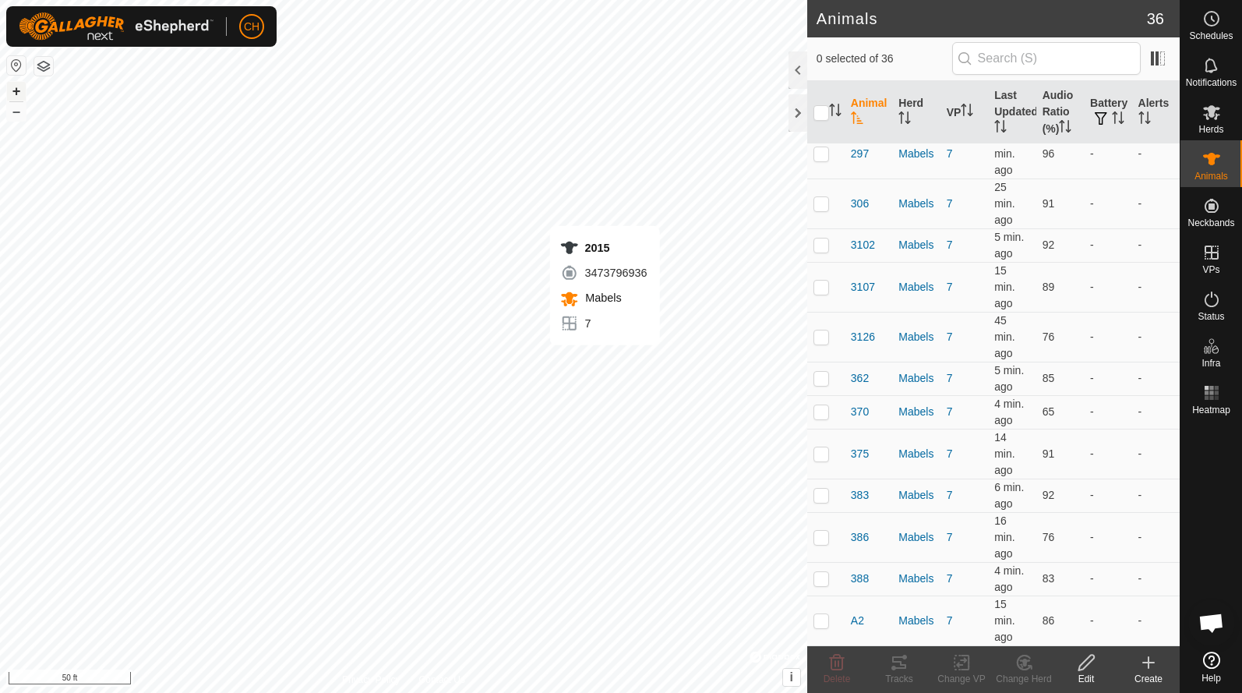
checkbox input "true"
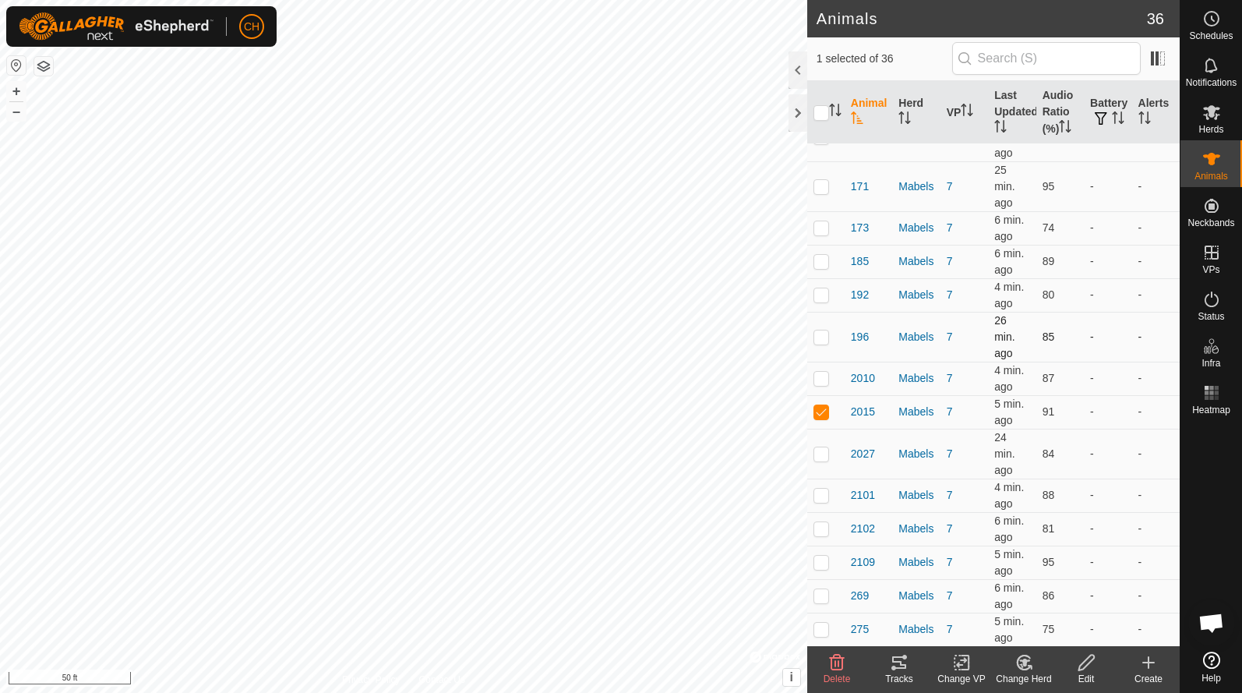
scroll to position [231, 0]
click at [1015, 108] on th "Last Updated" at bounding box center [1012, 112] width 48 height 63
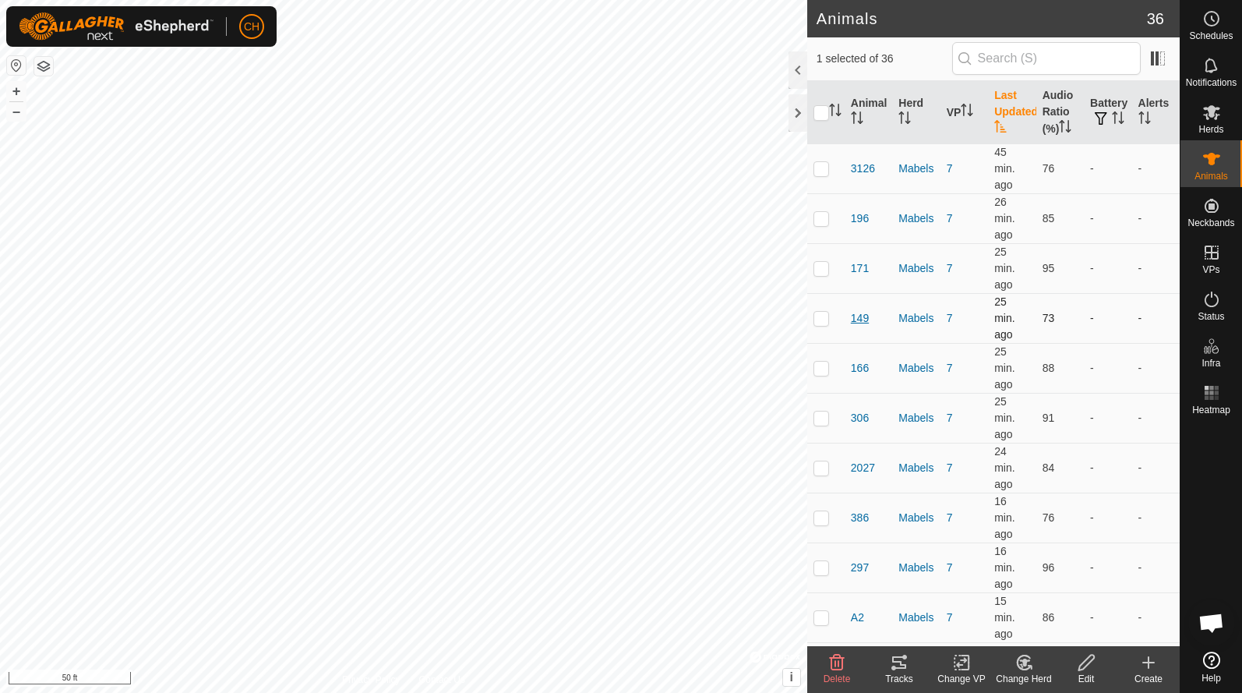
scroll to position [0, 0]
click at [891, 671] on icon at bounding box center [899, 662] width 19 height 19
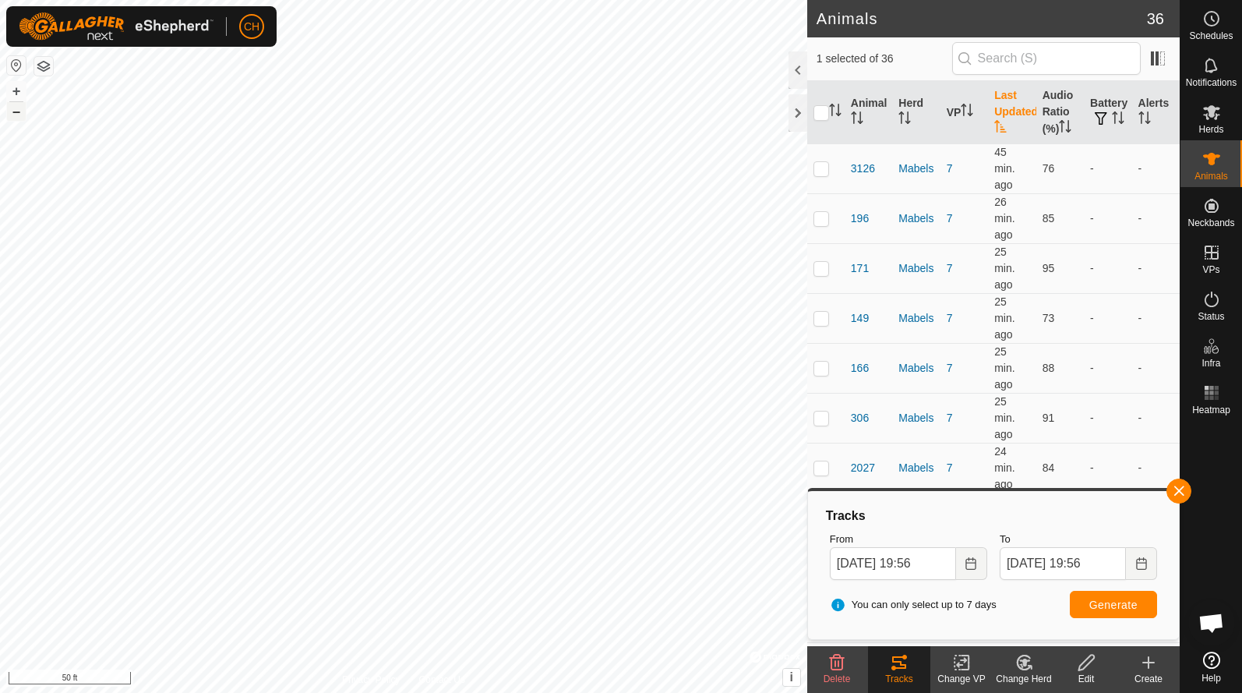
click at [21, 111] on button "–" at bounding box center [16, 111] width 19 height 19
click at [1212, 399] on rect at bounding box center [1212, 398] width 4 height 4
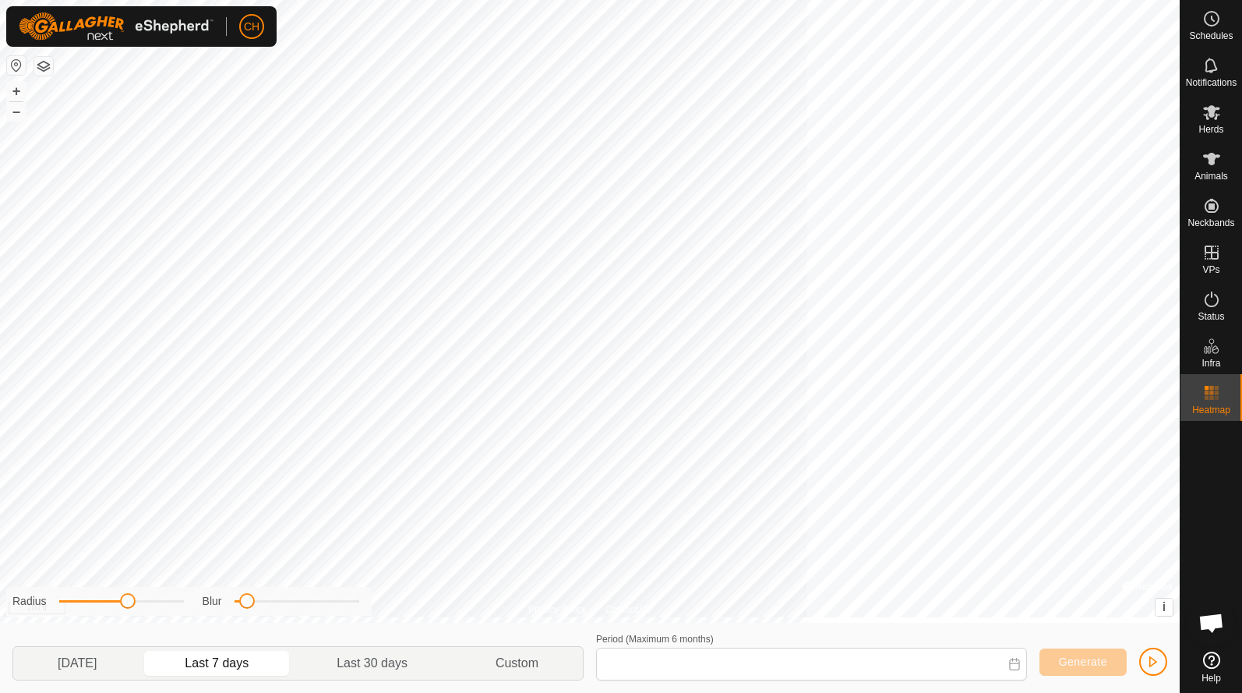
type input "[DATE] - [DATE]"
click at [1079, 662] on span "Generate" at bounding box center [1083, 661] width 48 height 12
click at [13, 113] on button "–" at bounding box center [16, 111] width 19 height 19
click at [14, 97] on button "+" at bounding box center [16, 91] width 19 height 19
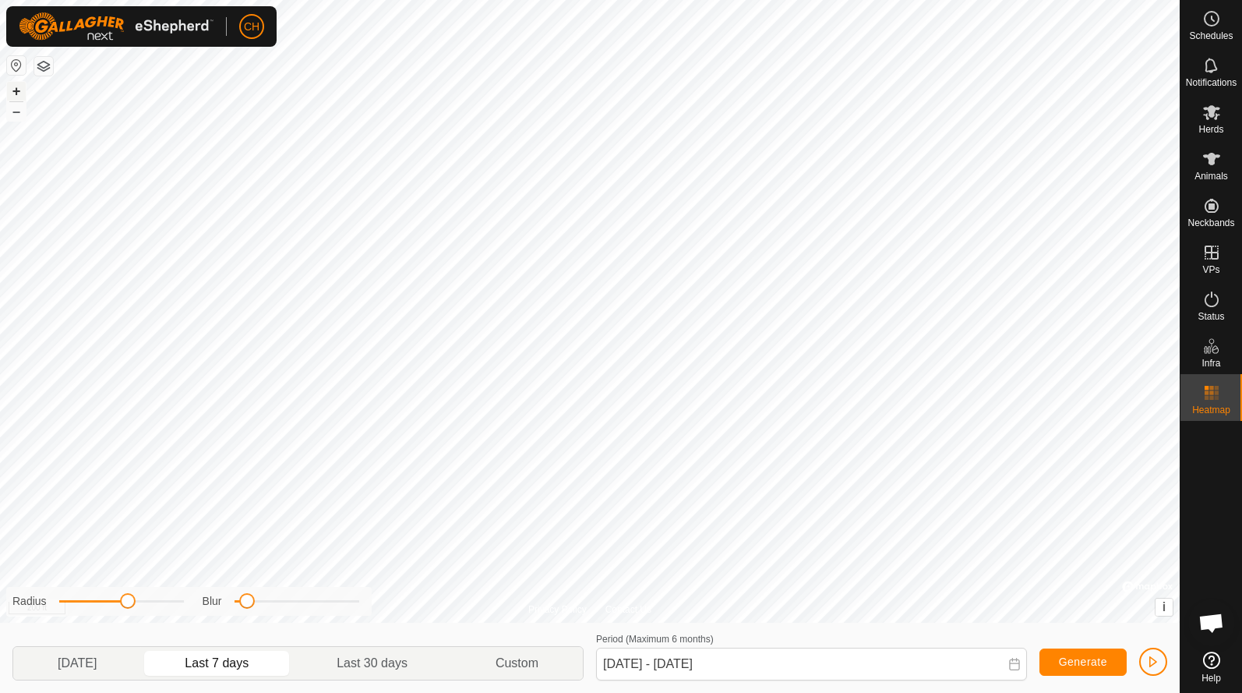
click at [14, 97] on button "+" at bounding box center [16, 91] width 19 height 19
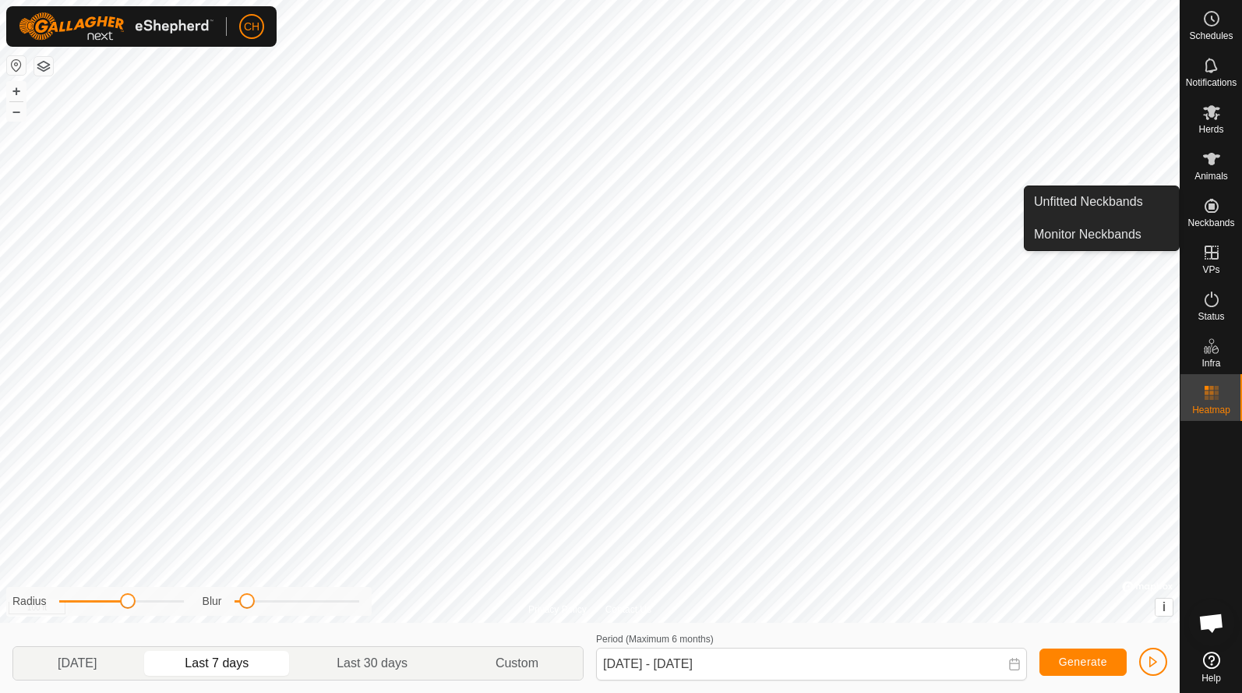
click at [1218, 214] on icon at bounding box center [1212, 205] width 19 height 19
click at [1133, 210] on link "Unfitted Neckbands" at bounding box center [1102, 201] width 154 height 31
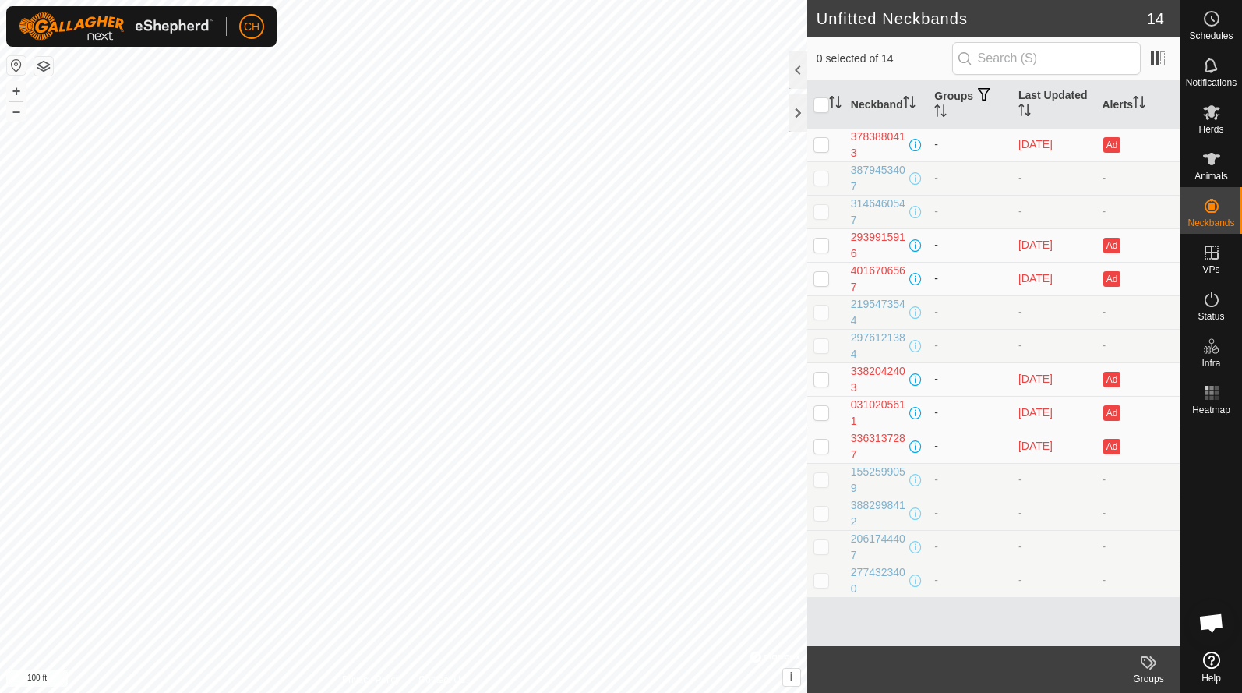
click at [823, 284] on p-checkbox at bounding box center [822, 278] width 16 height 12
checkbox input "true"
click at [825, 247] on p-checkbox at bounding box center [822, 244] width 16 height 12
checkbox input "true"
click at [824, 149] on p-checkbox at bounding box center [822, 144] width 16 height 12
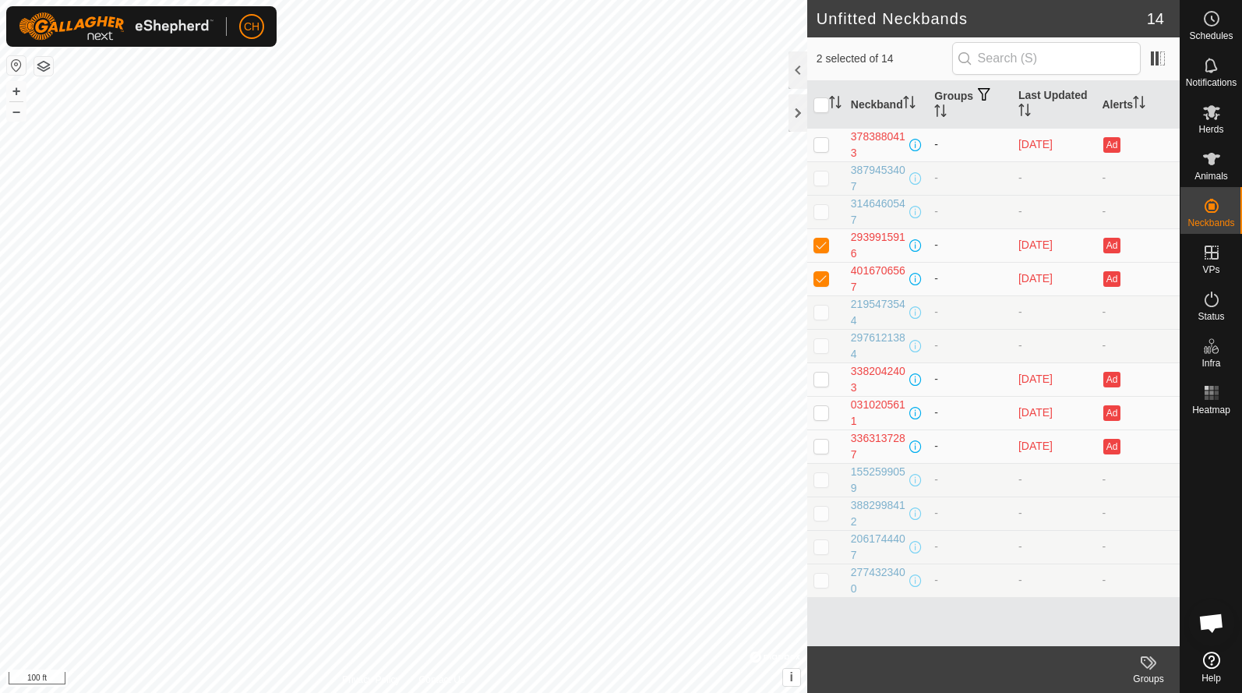
checkbox input "true"
click at [823, 387] on td at bounding box center [825, 379] width 37 height 34
checkbox input "true"
click at [823, 412] on p-checkbox at bounding box center [822, 412] width 16 height 12
checkbox input "true"
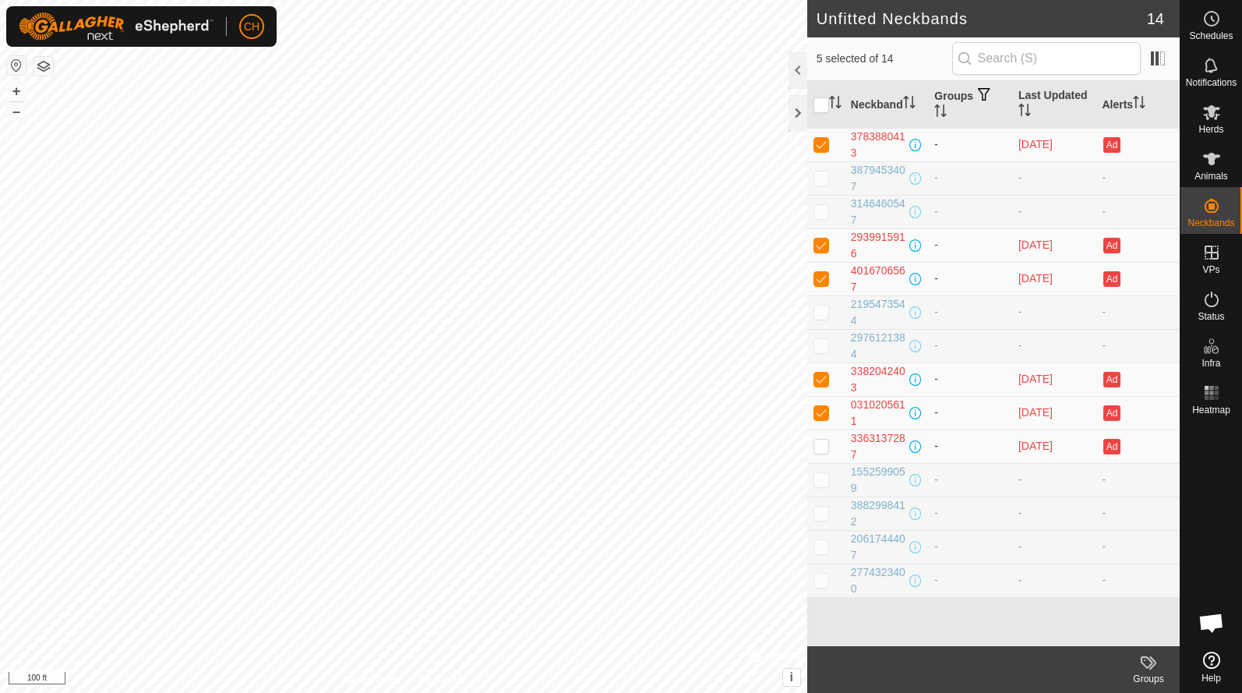
click at [819, 454] on td at bounding box center [825, 446] width 37 height 34
checkbox input "true"
click at [1150, 660] on icon at bounding box center [1147, 662] width 12 height 12
click at [997, 684] on footer "Groups" at bounding box center [993, 669] width 373 height 47
click at [827, 98] on input "checkbox" at bounding box center [822, 105] width 16 height 16
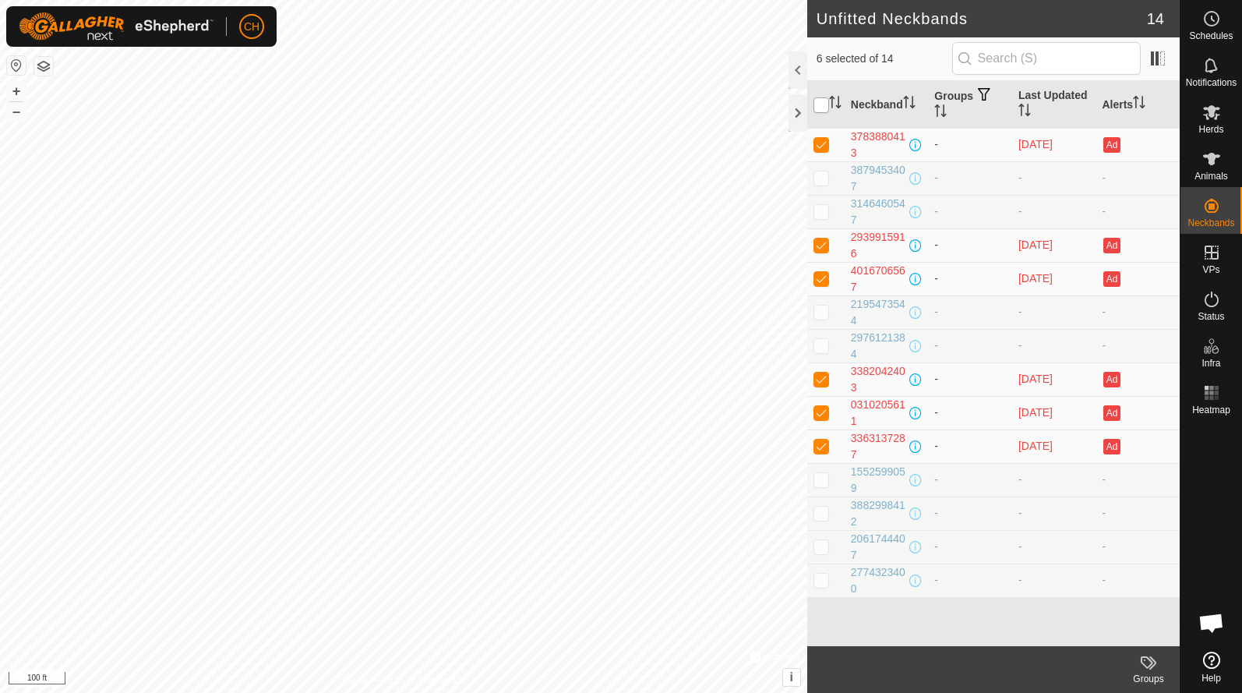
checkbox input "true"
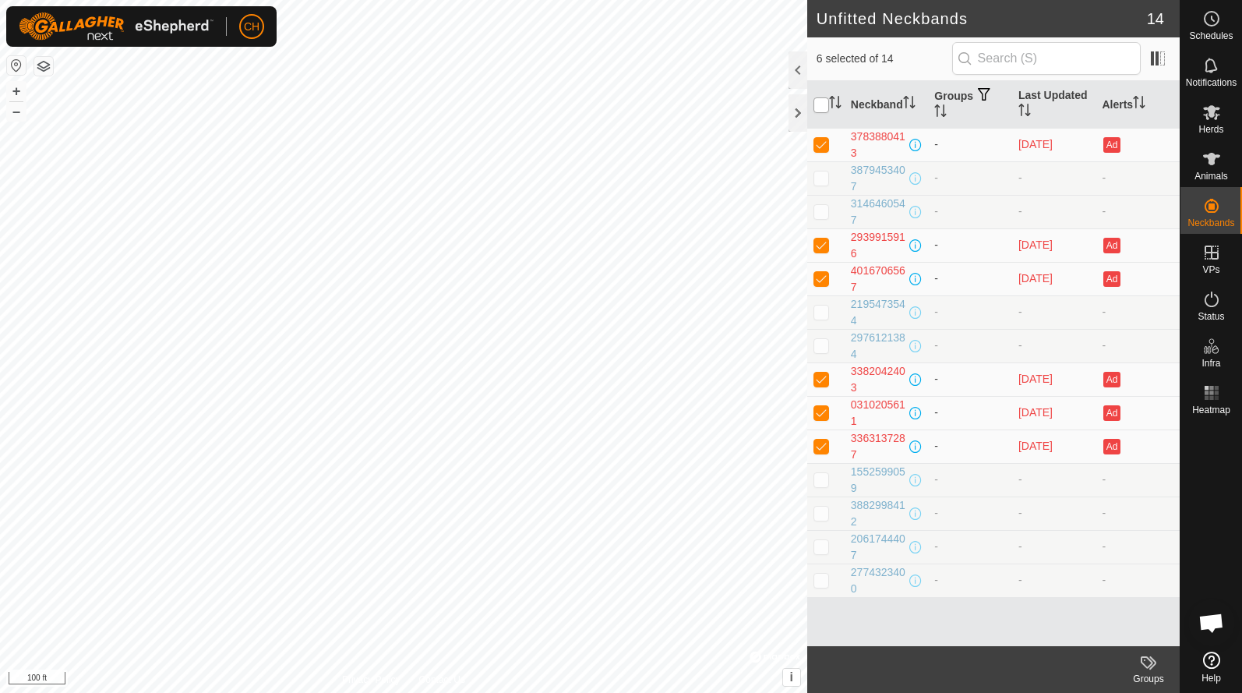
checkbox input "true"
click at [819, 108] on input "checkbox" at bounding box center [822, 105] width 16 height 16
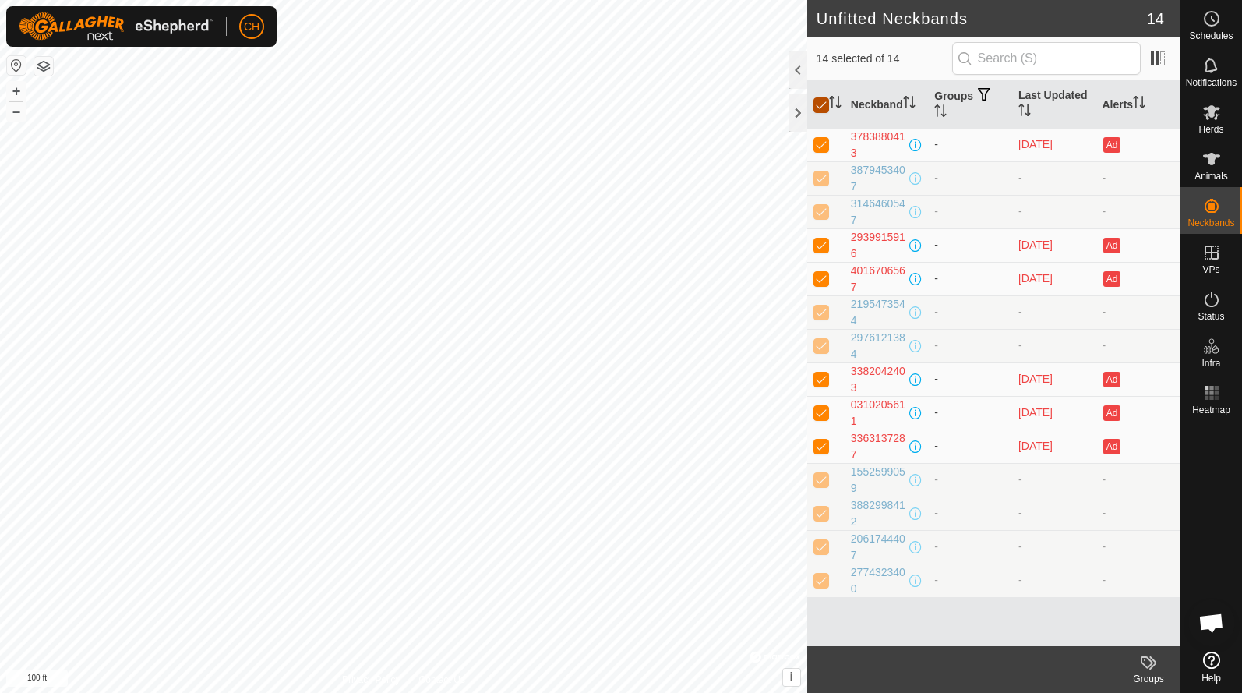
checkbox input "false"
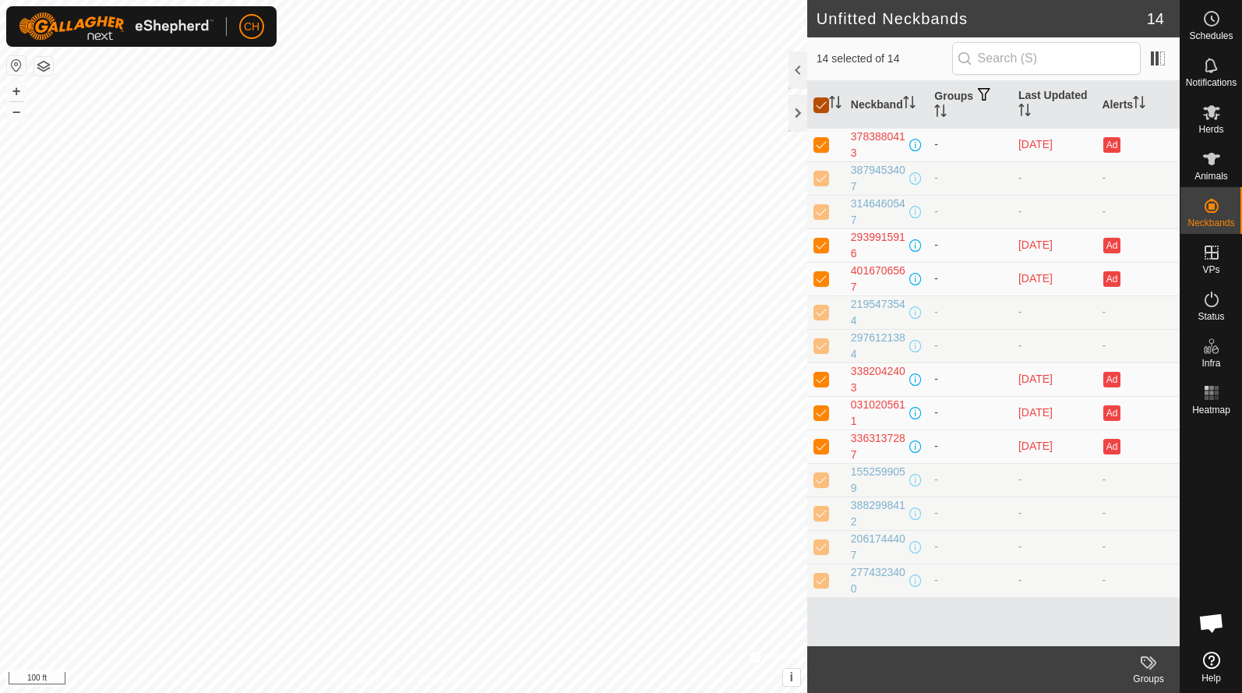
checkbox input "false"
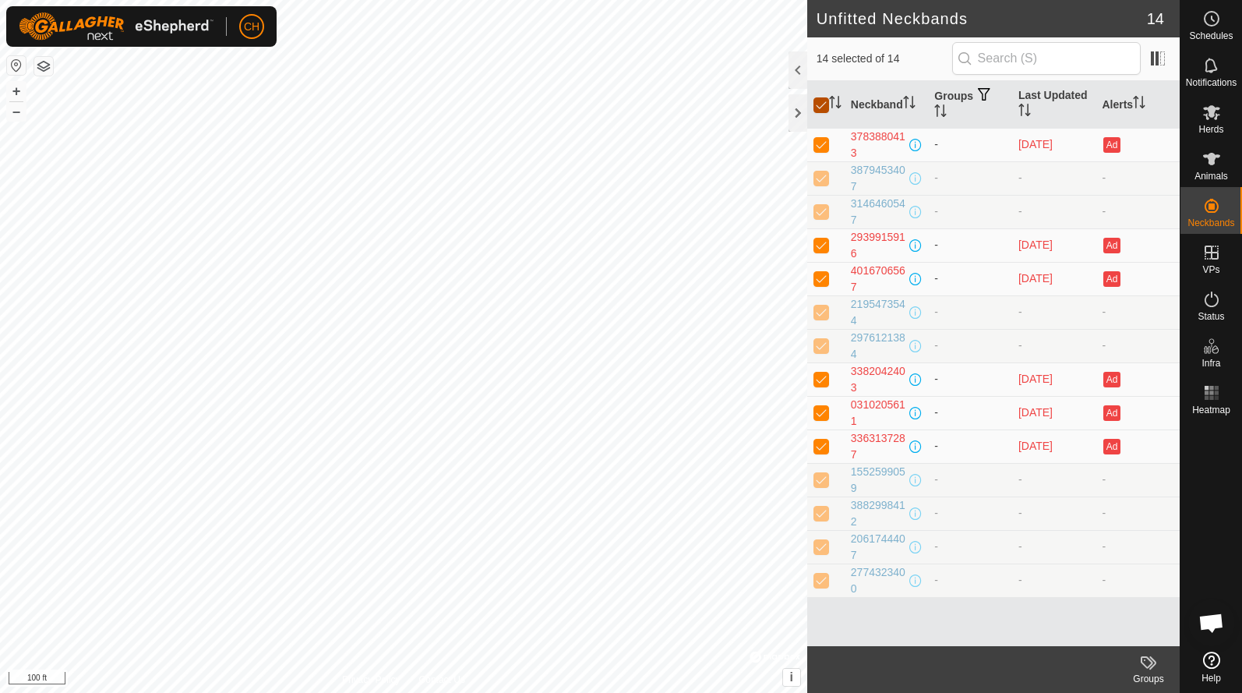
checkbox input "false"
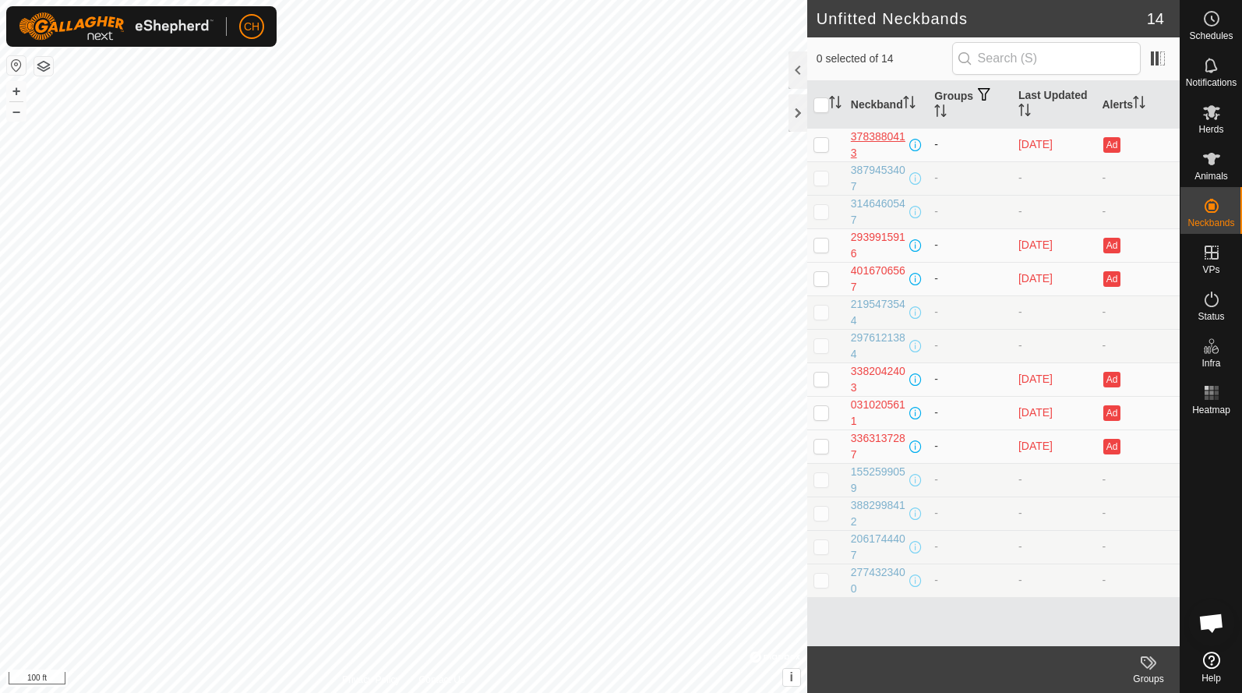
click at [878, 143] on div "3783880413" at bounding box center [879, 145] width 56 height 33
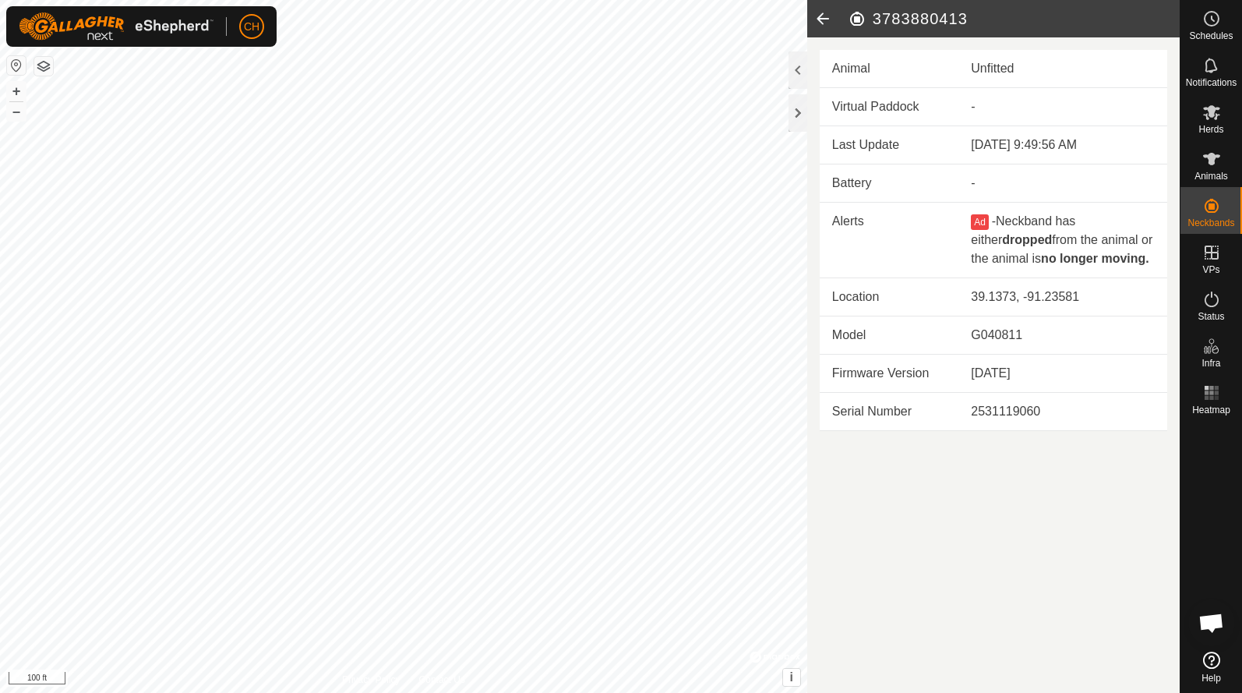
click at [821, 17] on icon at bounding box center [822, 18] width 31 height 37
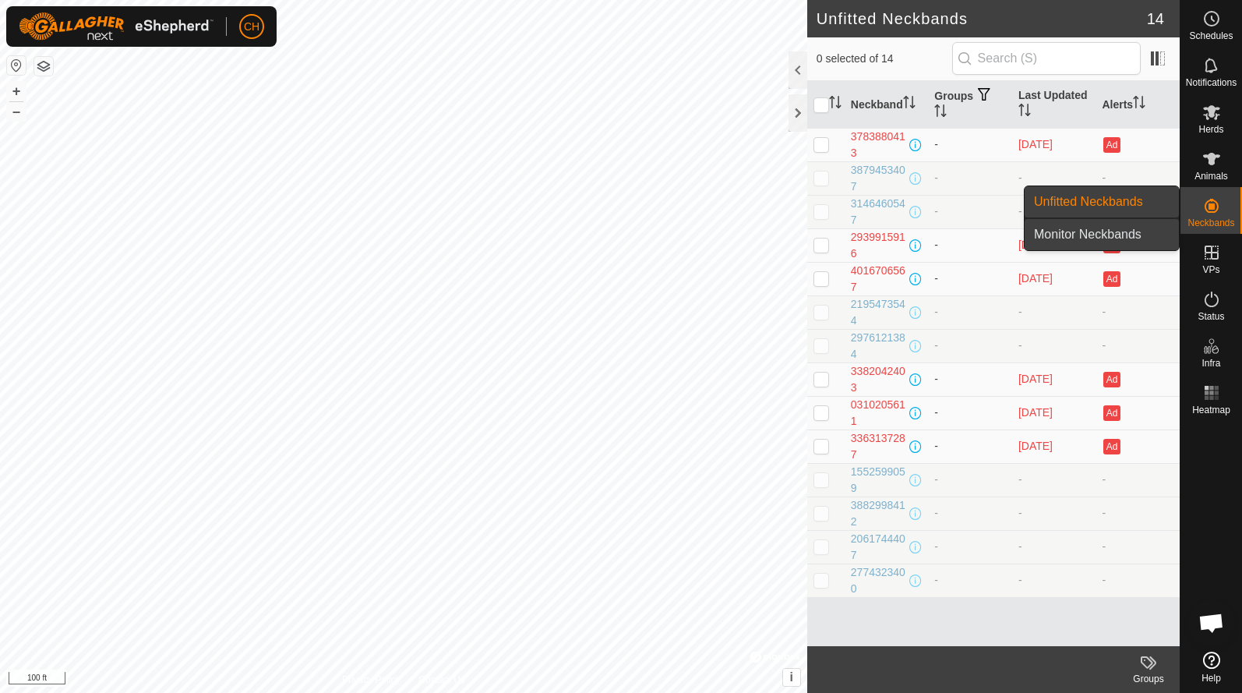
click at [1114, 234] on link "Monitor Neckbands" at bounding box center [1102, 234] width 154 height 31
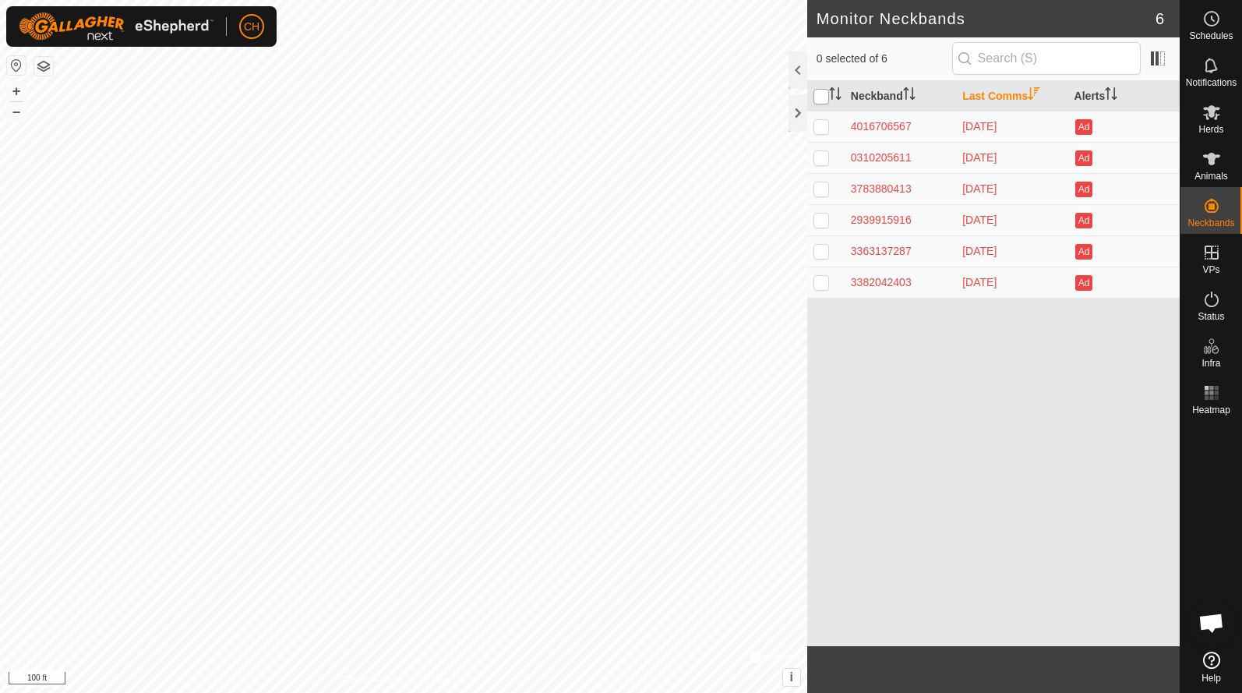
click at [824, 92] on input "checkbox" at bounding box center [822, 97] width 16 height 16
checkbox input "true"
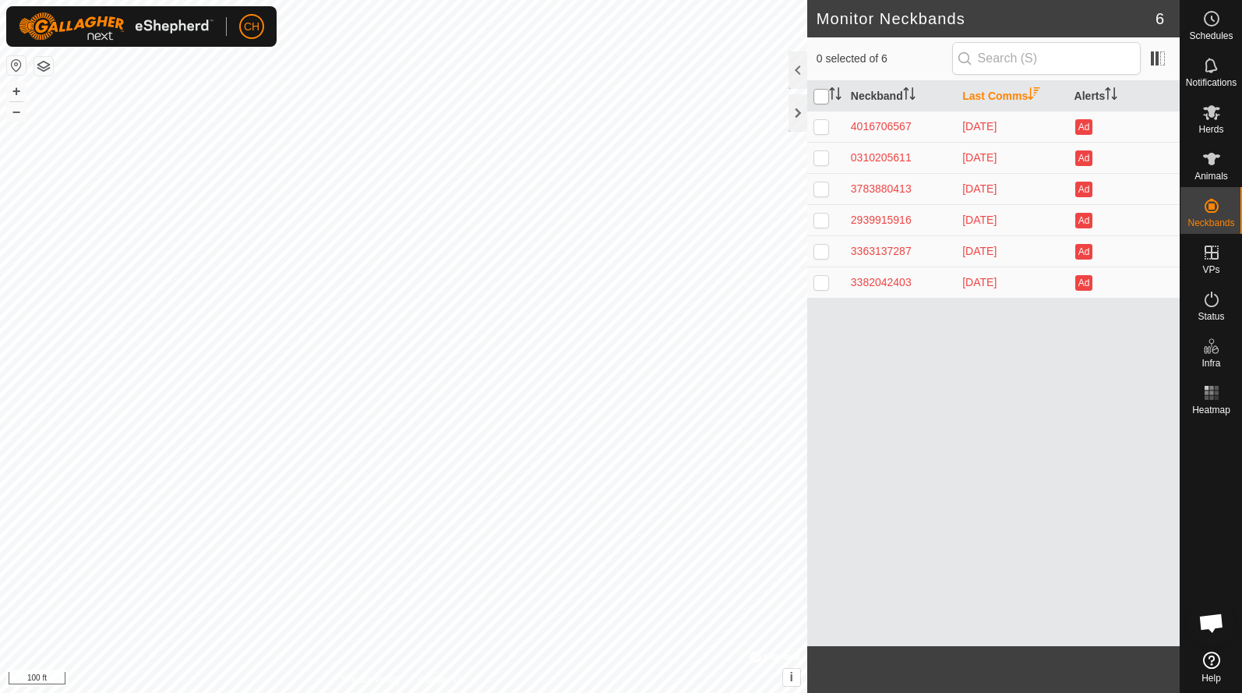
checkbox input "true"
click at [1162, 55] on span at bounding box center [1158, 58] width 25 height 25
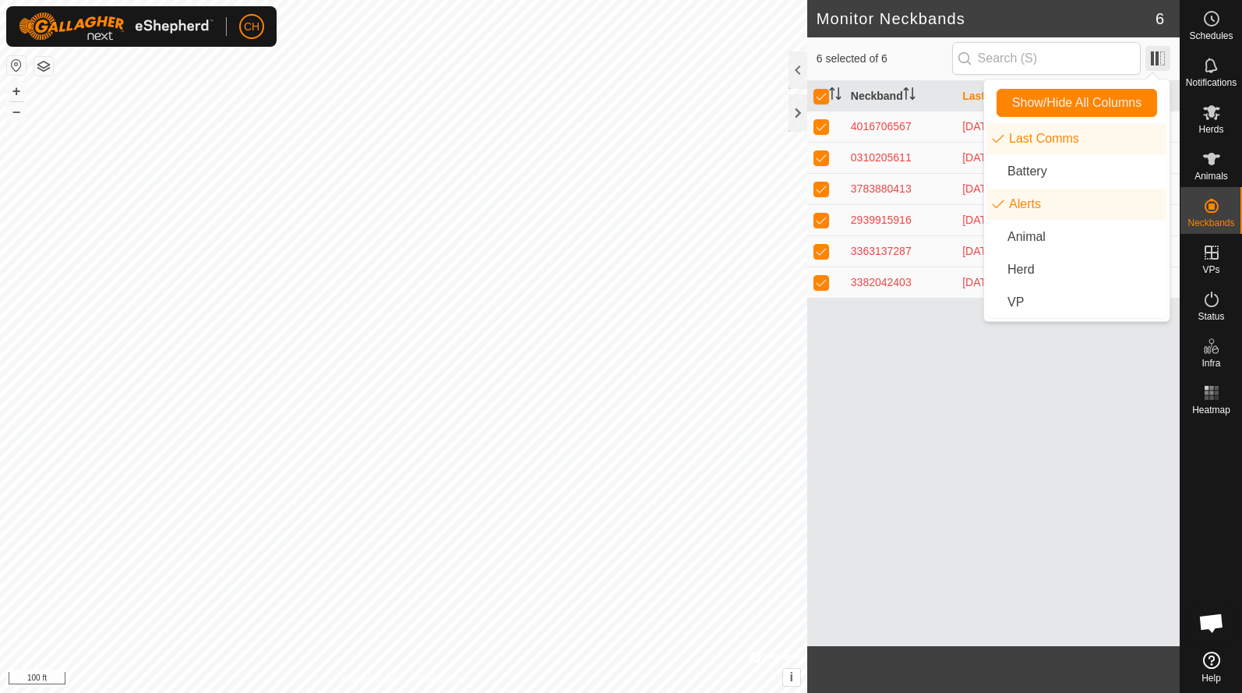
click at [1162, 55] on span at bounding box center [1158, 58] width 25 height 25
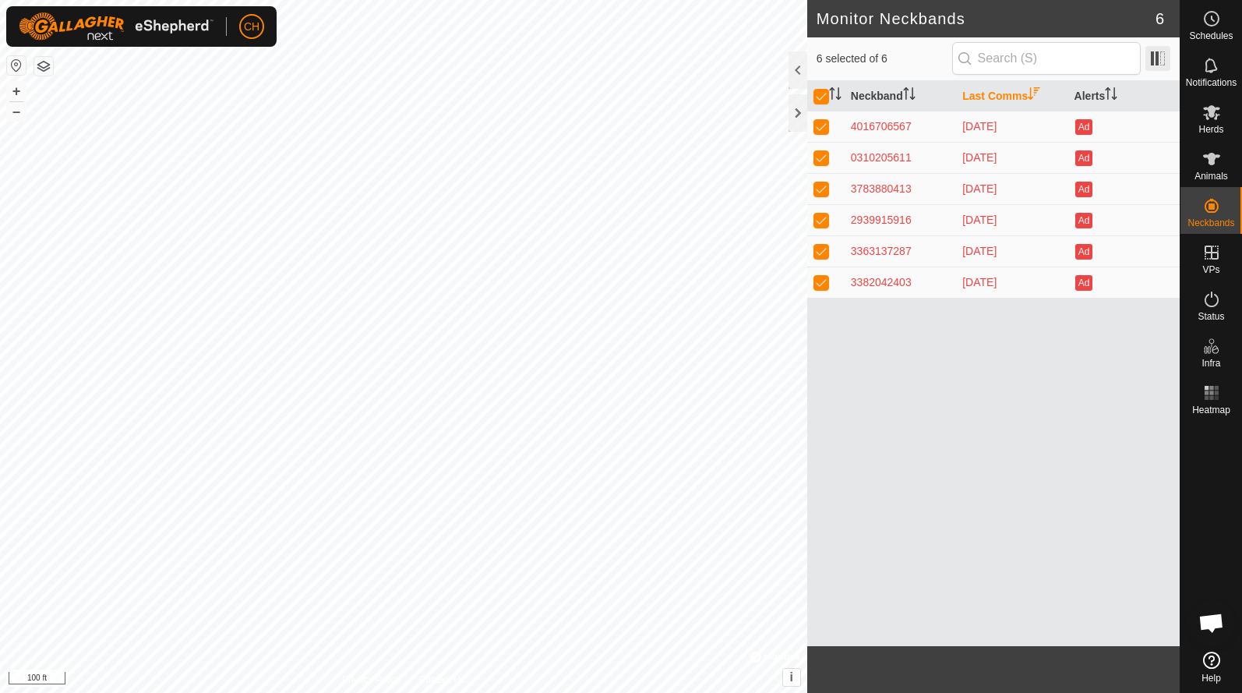
click at [1162, 55] on span at bounding box center [1158, 58] width 25 height 25
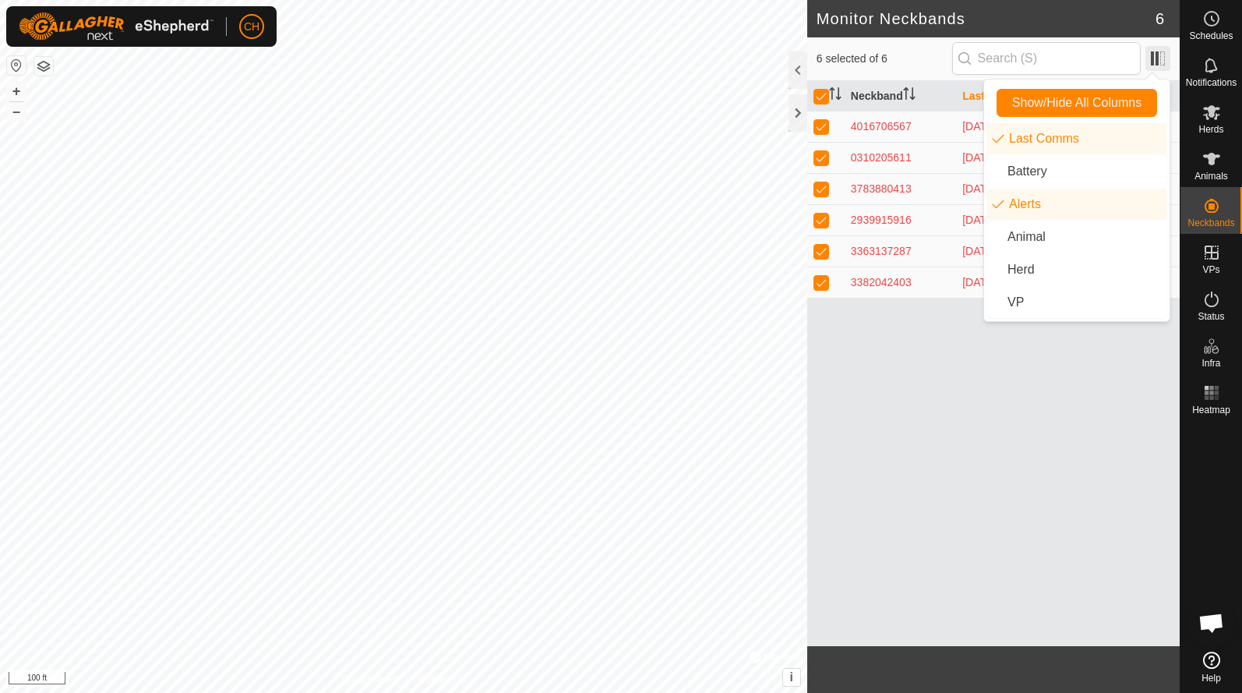
click at [1162, 55] on span at bounding box center [1158, 58] width 25 height 25
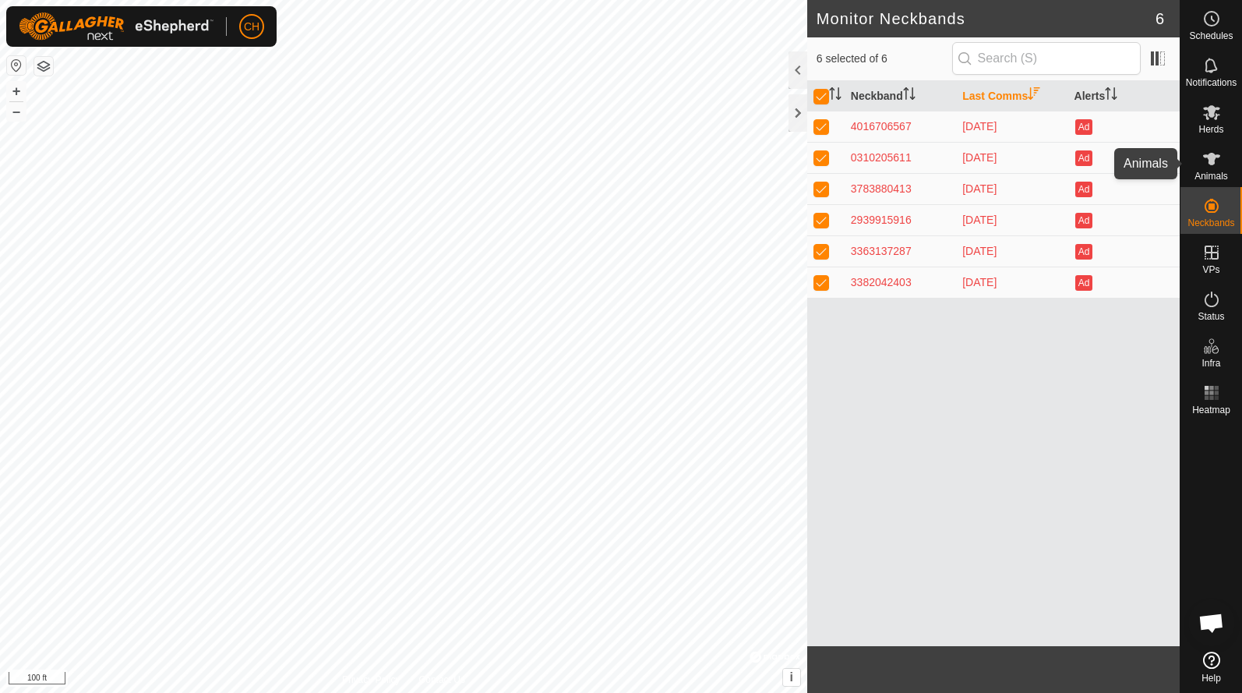
click at [1215, 155] on icon at bounding box center [1211, 159] width 17 height 12
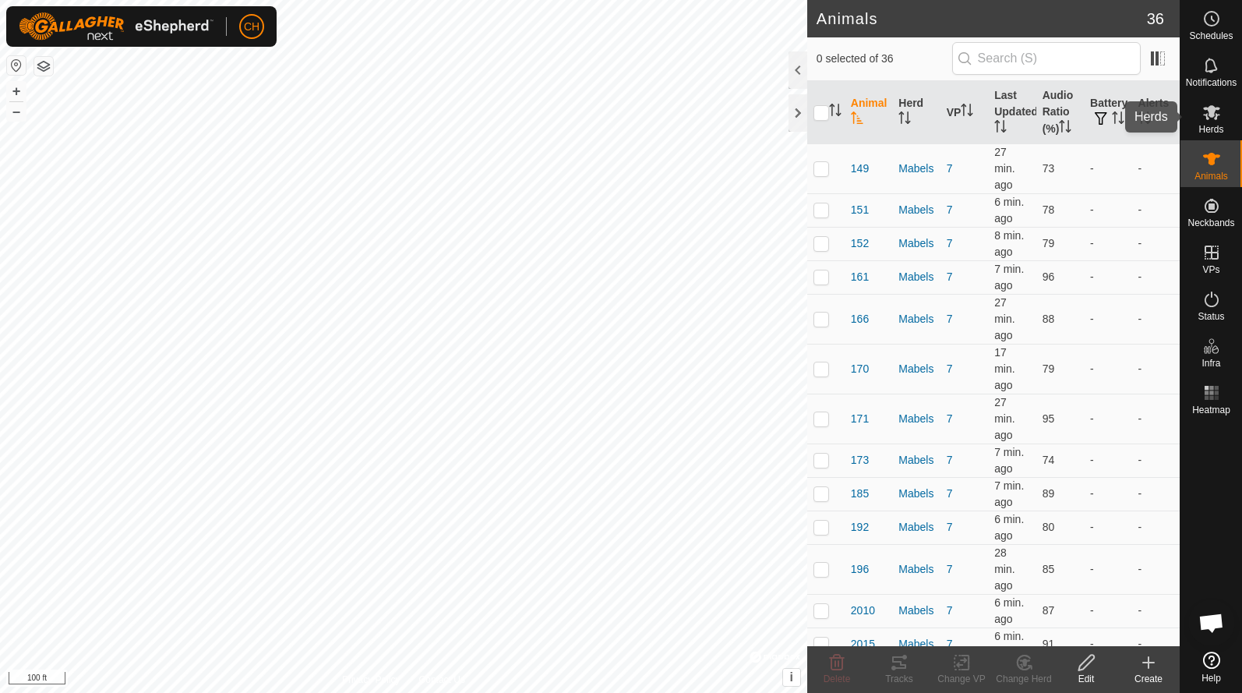
click at [1213, 118] on icon at bounding box center [1212, 112] width 19 height 19
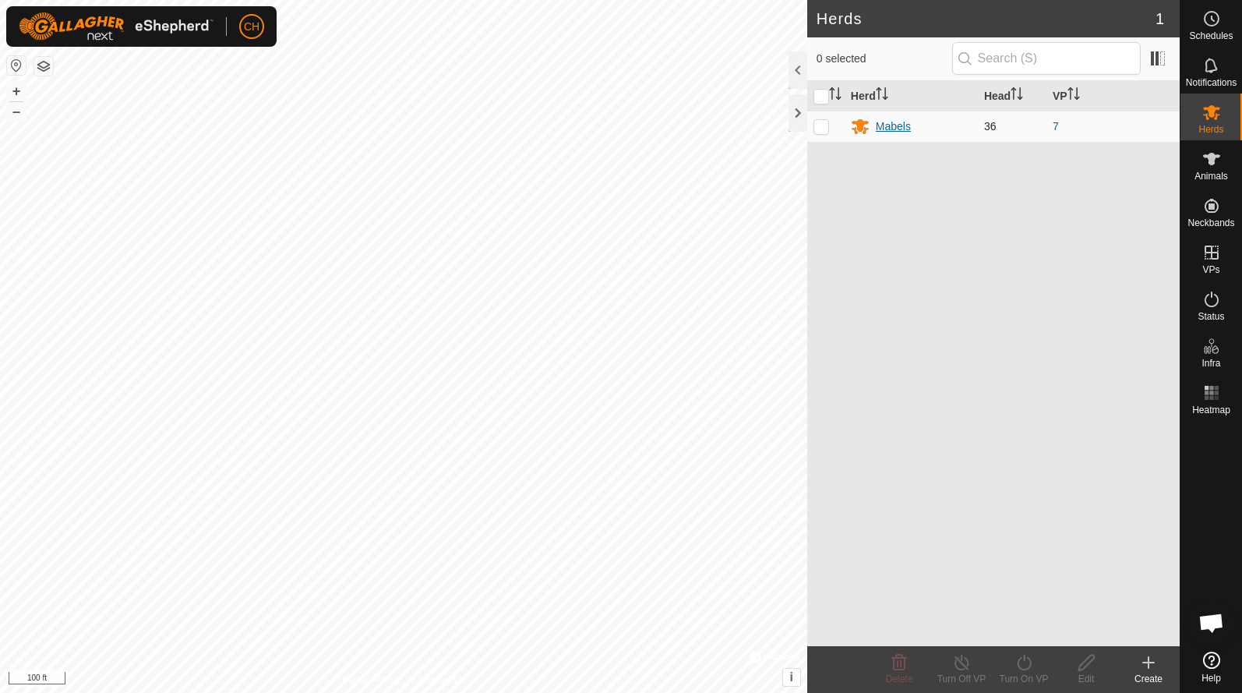
click at [911, 122] on div "Mabels" at bounding box center [911, 126] width 121 height 19
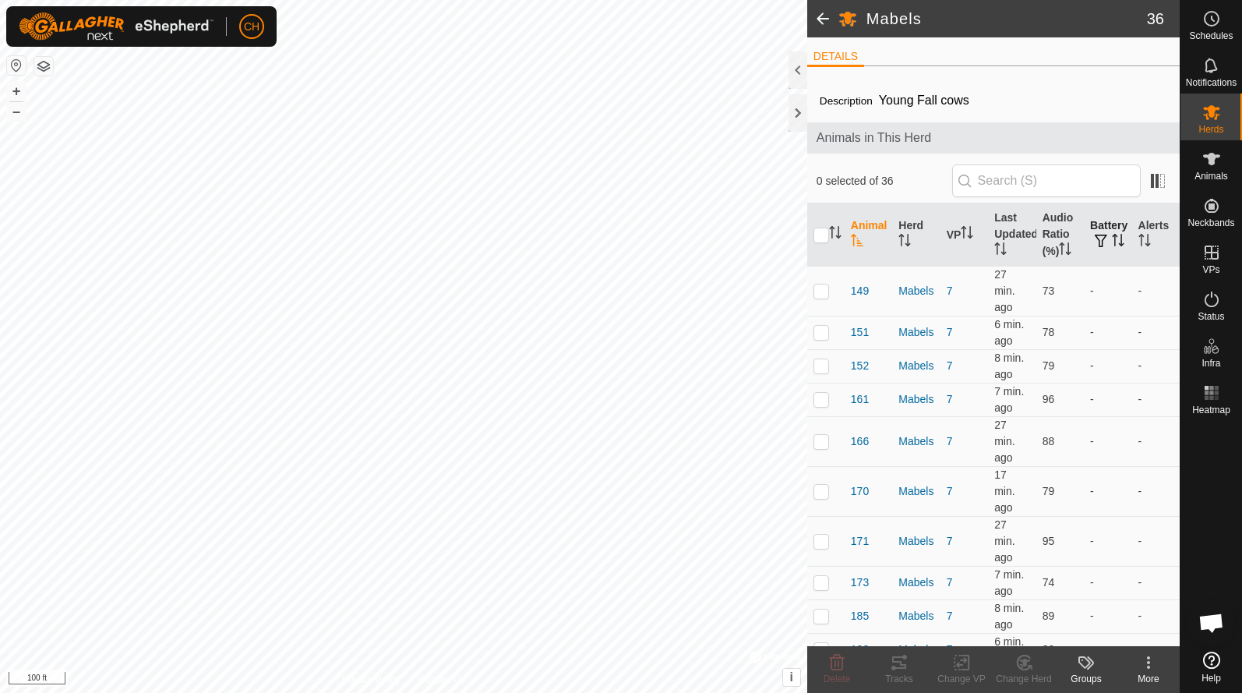
click at [1107, 224] on th "Battery" at bounding box center [1108, 234] width 48 height 63
click at [1107, 231] on th "Battery" at bounding box center [1108, 234] width 48 height 63
click at [1160, 183] on span at bounding box center [1158, 180] width 25 height 25
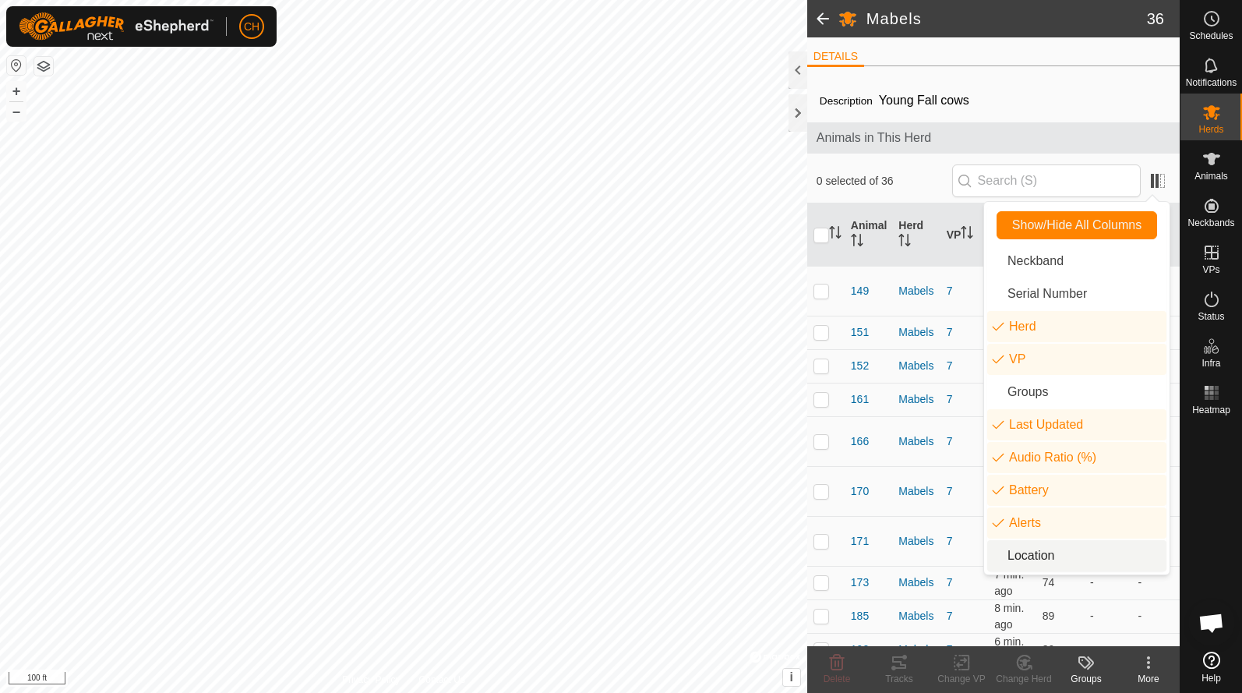
click at [921, 267] on td "Mabels" at bounding box center [916, 291] width 48 height 50
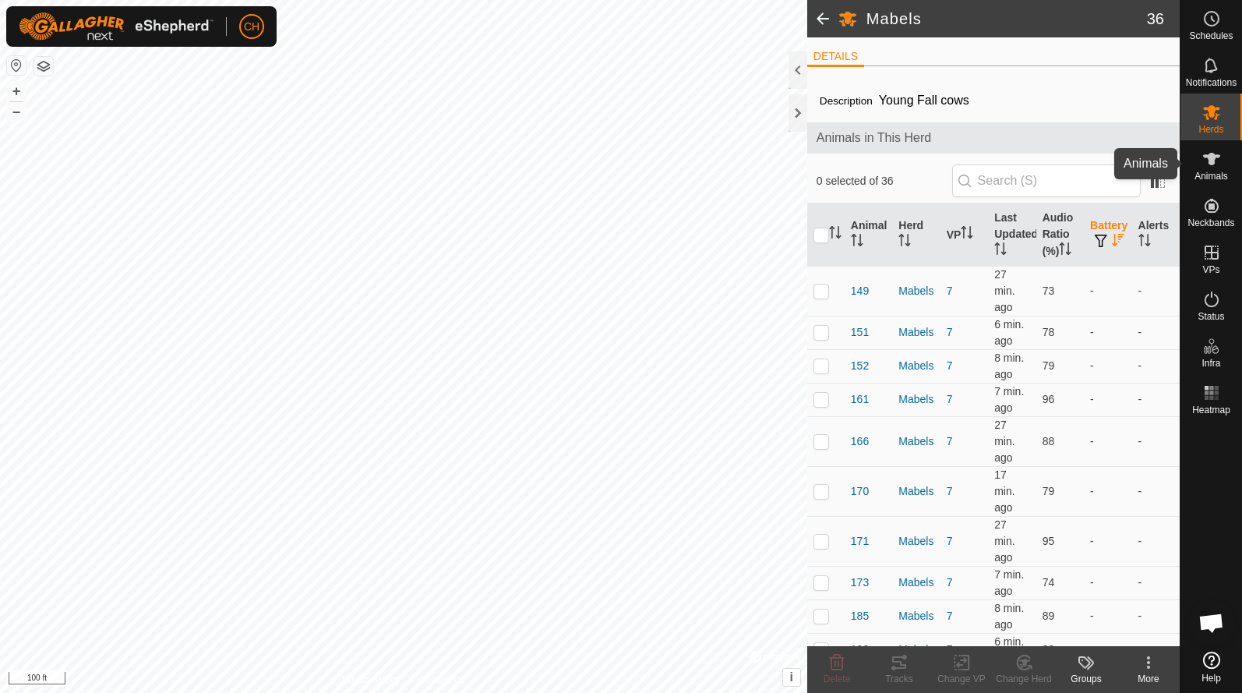
click at [1219, 168] on icon at bounding box center [1212, 159] width 19 height 19
